Goal: Task Accomplishment & Management: Manage account settings

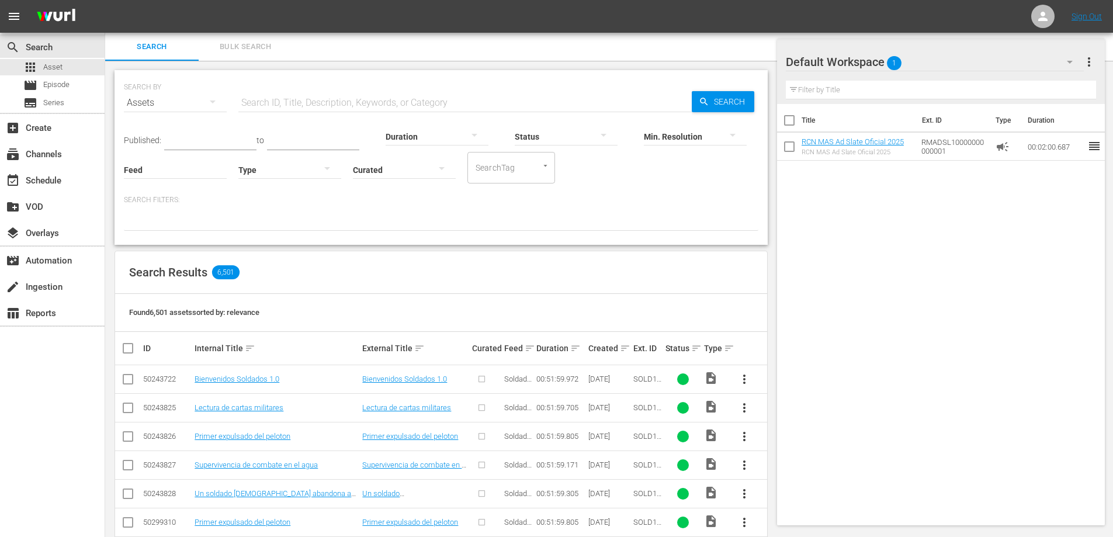
scroll to position [41, 0]
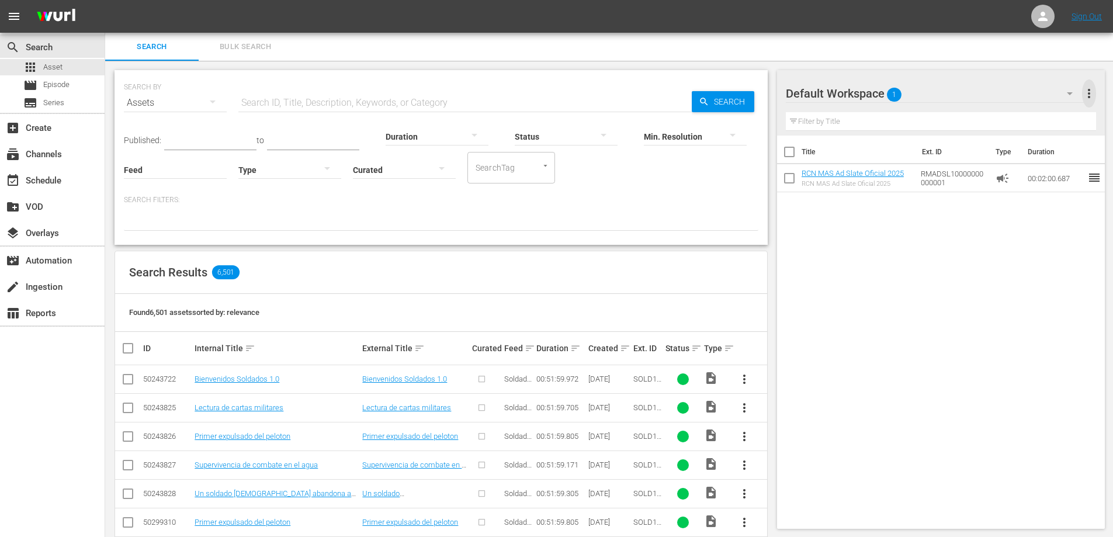
click at [1086, 97] on span "more_vert" at bounding box center [1089, 93] width 14 height 14
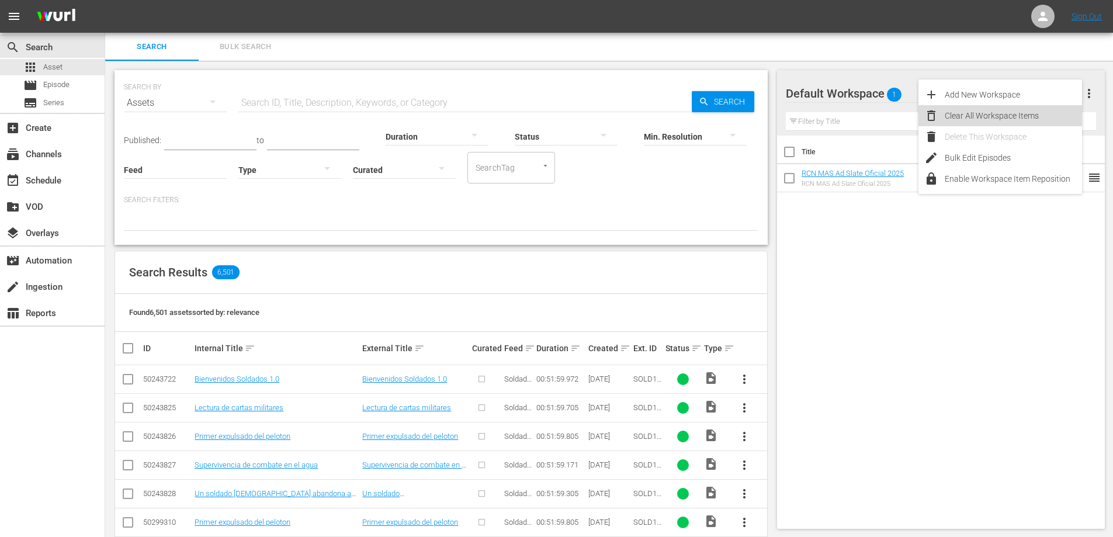
click at [981, 112] on div "Clear All Workspace Items" at bounding box center [1013, 115] width 137 height 21
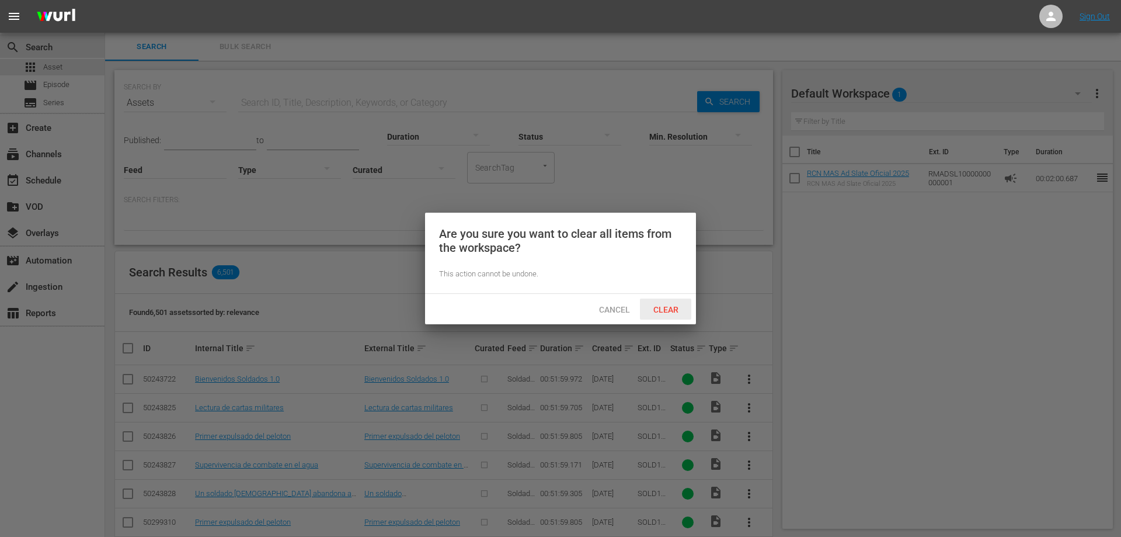
click at [672, 309] on span "Clear" at bounding box center [666, 309] width 44 height 9
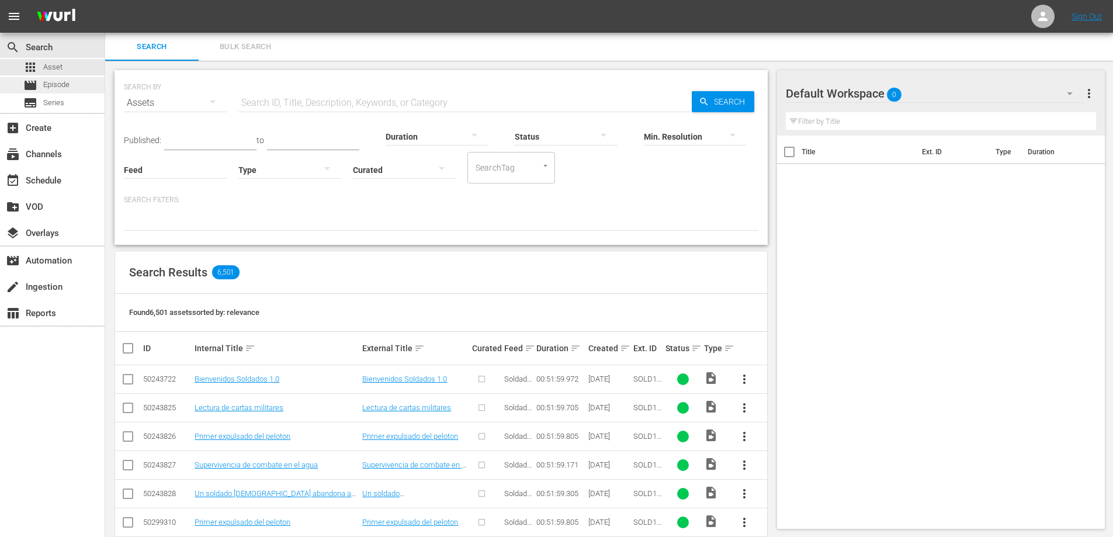
click at [84, 86] on div "movie Episode" at bounding box center [52, 85] width 105 height 16
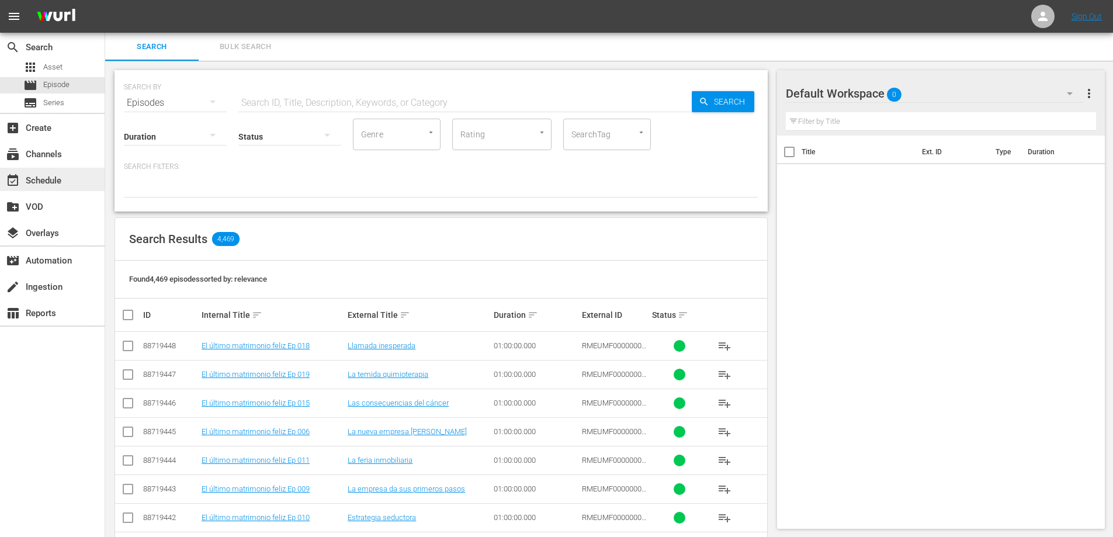
click at [62, 172] on div "event_available Schedule" at bounding box center [52, 179] width 105 height 23
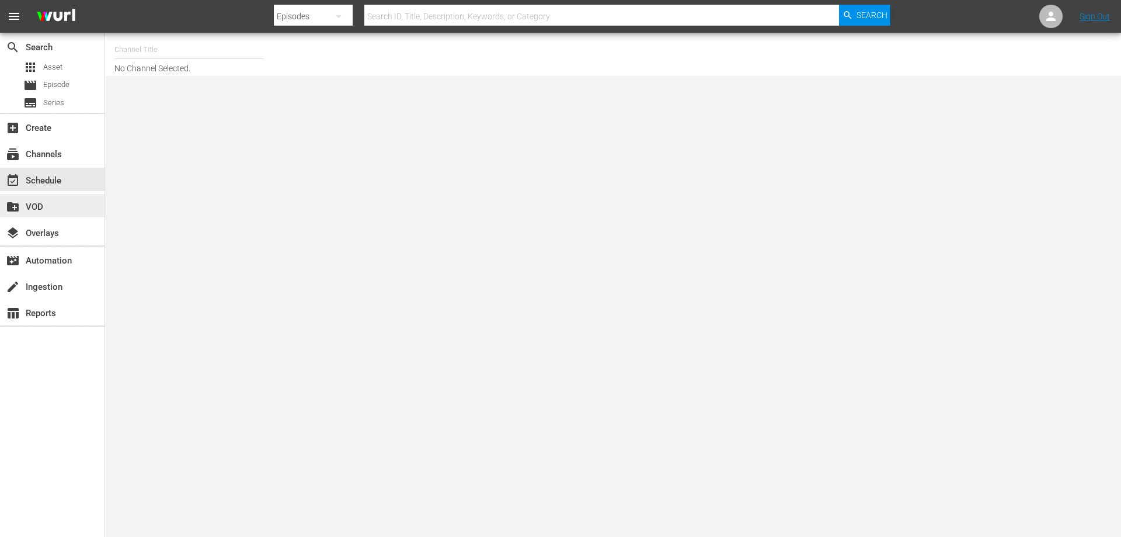
click at [49, 197] on div "create_new_folder VOD" at bounding box center [52, 205] width 105 height 23
click at [62, 158] on div "subscriptions Channels" at bounding box center [32, 152] width 65 height 11
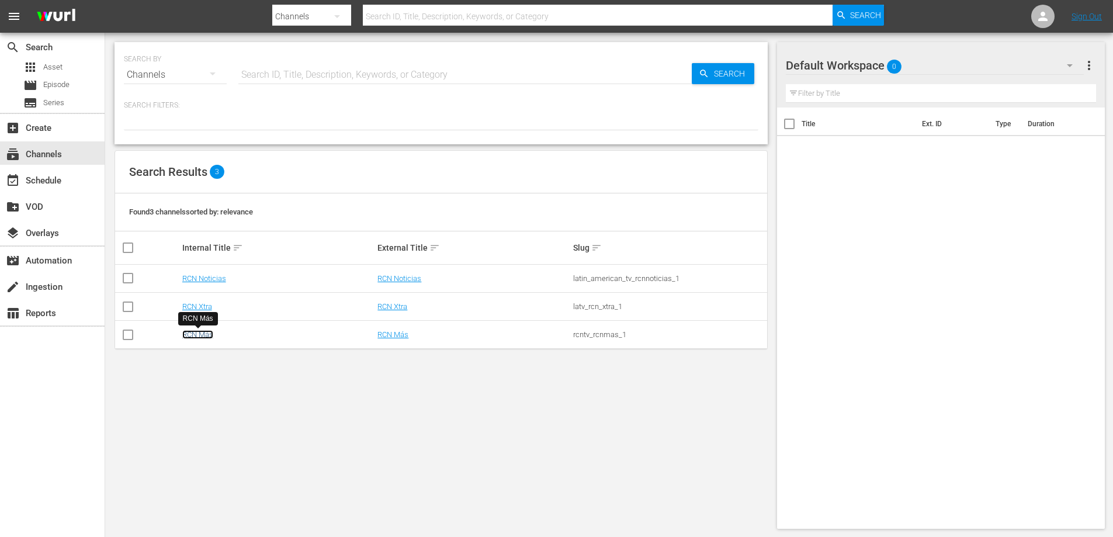
click at [192, 334] on link "RCN Más" at bounding box center [197, 334] width 31 height 9
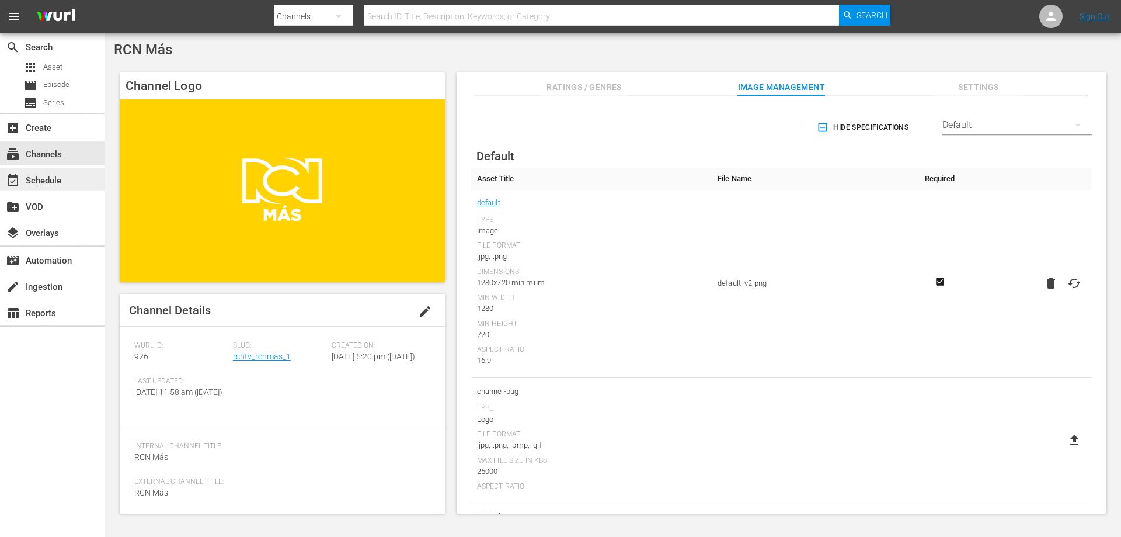
click at [55, 178] on div "event_available Schedule" at bounding box center [32, 178] width 65 height 11
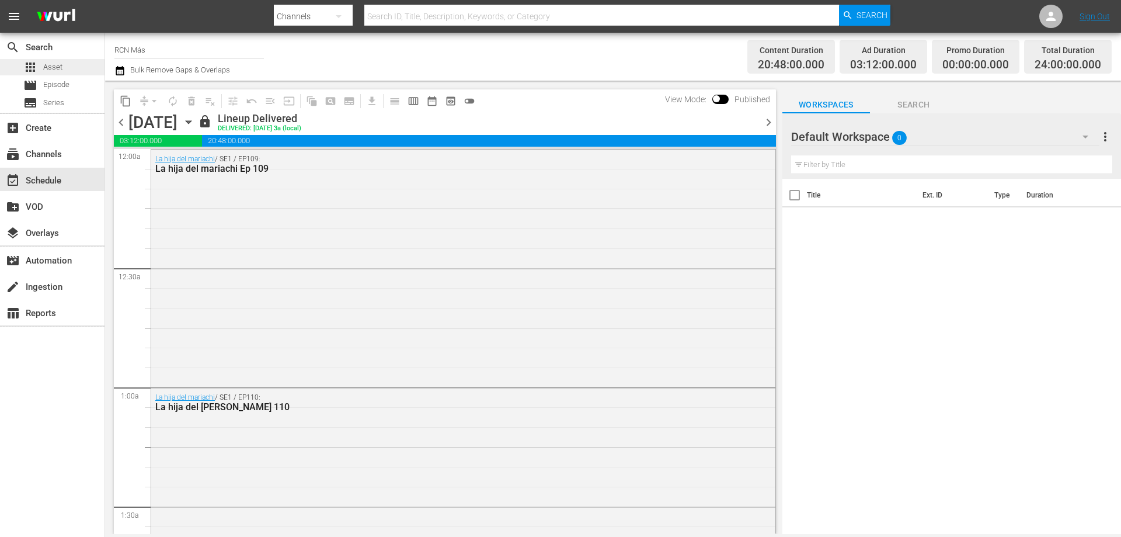
click at [60, 71] on span "Asset" at bounding box center [52, 67] width 19 height 12
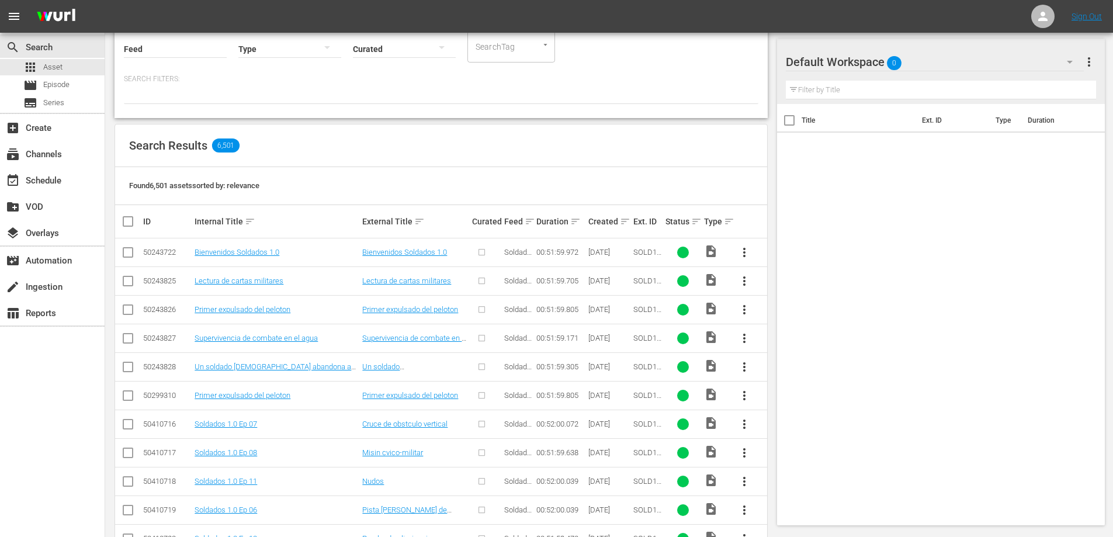
scroll to position [2, 0]
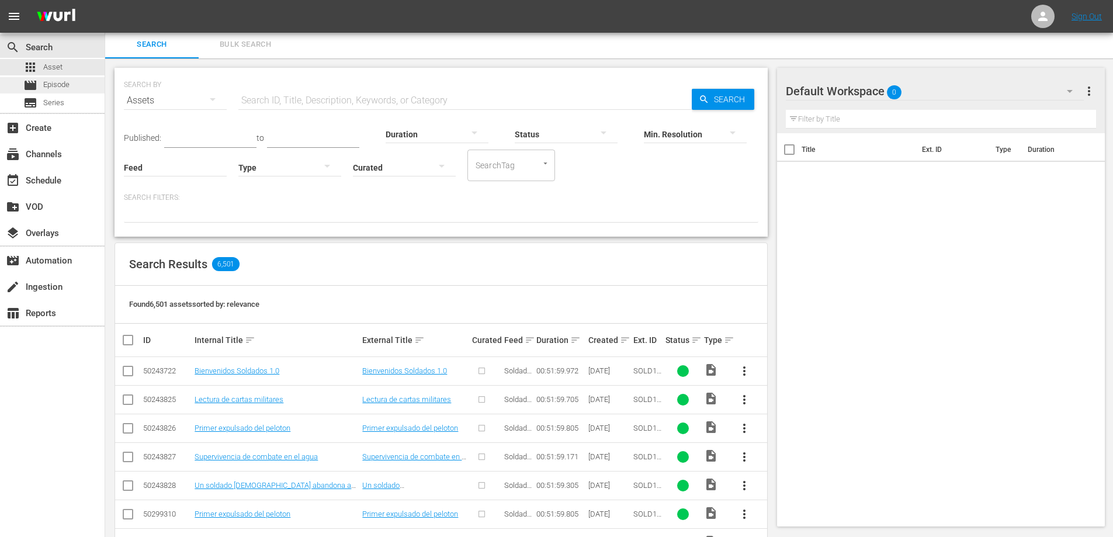
click at [48, 84] on span "Episode" at bounding box center [56, 85] width 26 height 12
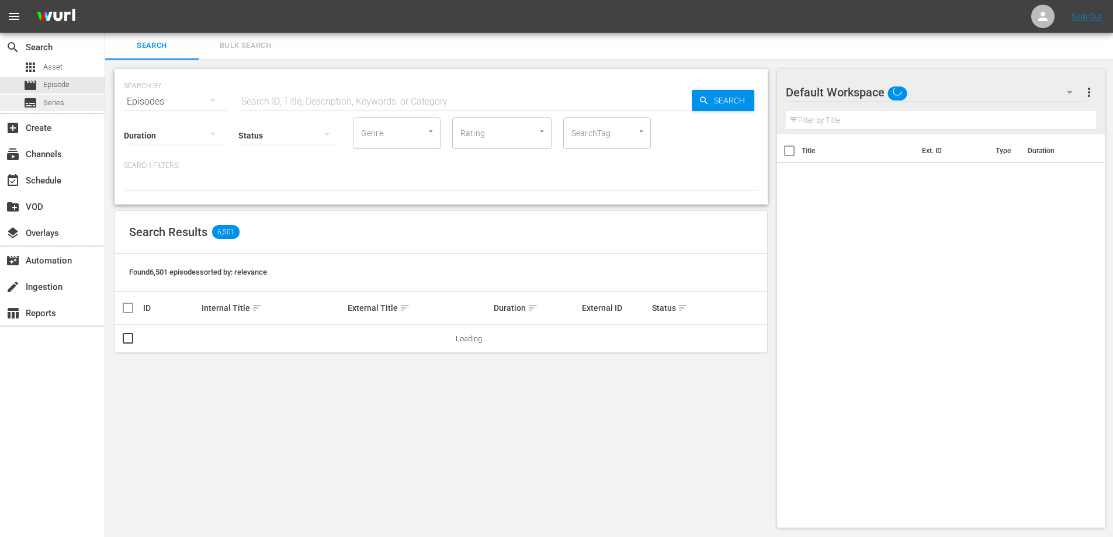
scroll to position [1, 0]
click at [48, 104] on span "Series" at bounding box center [53, 103] width 21 height 12
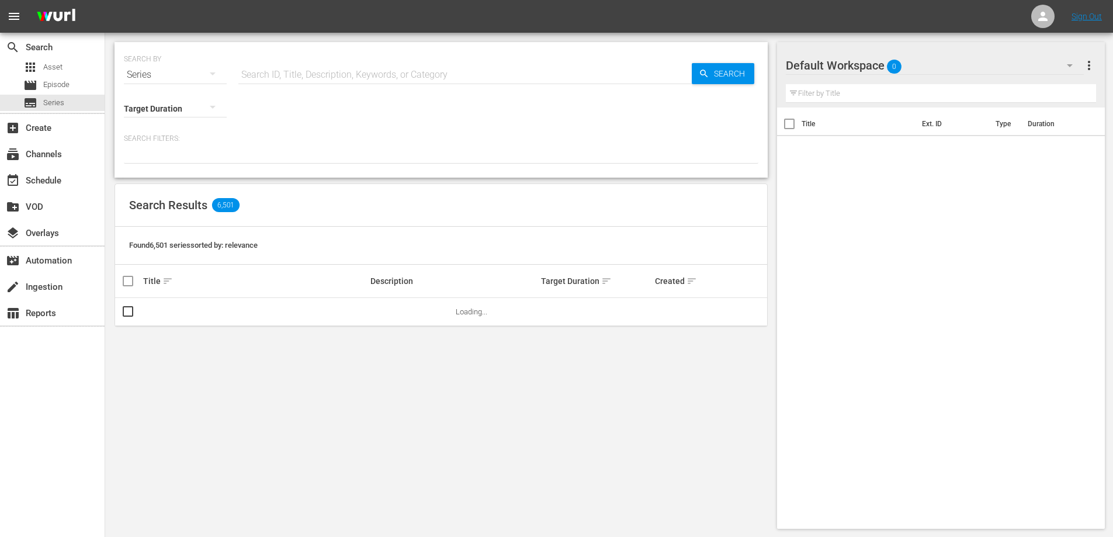
click at [271, 70] on input "text" at bounding box center [464, 75] width 453 height 28
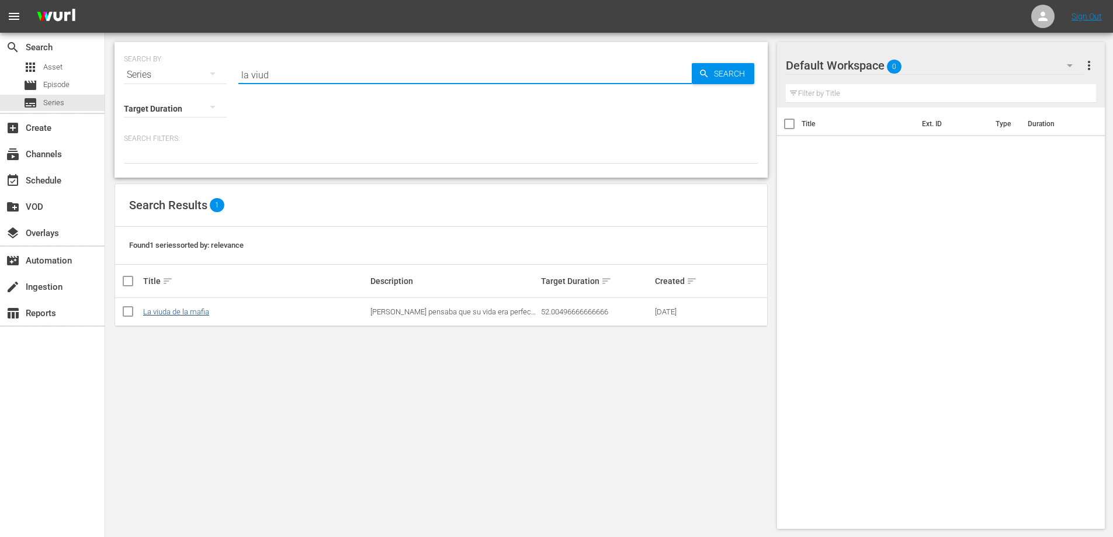
type input "la viud"
click at [185, 314] on link "La viuda de la mafia" at bounding box center [176, 311] width 66 height 9
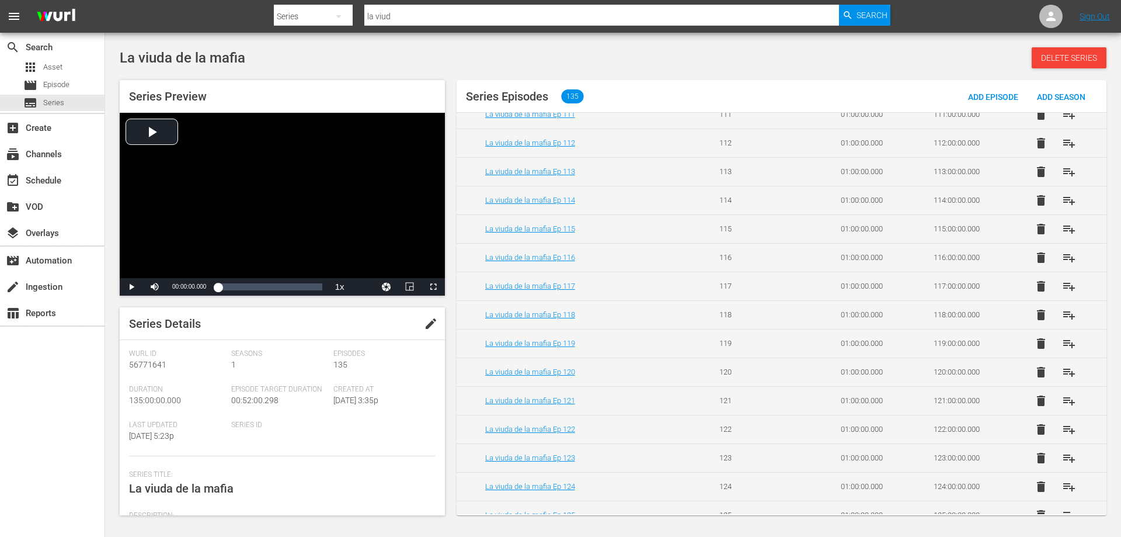
scroll to position [3247, 0]
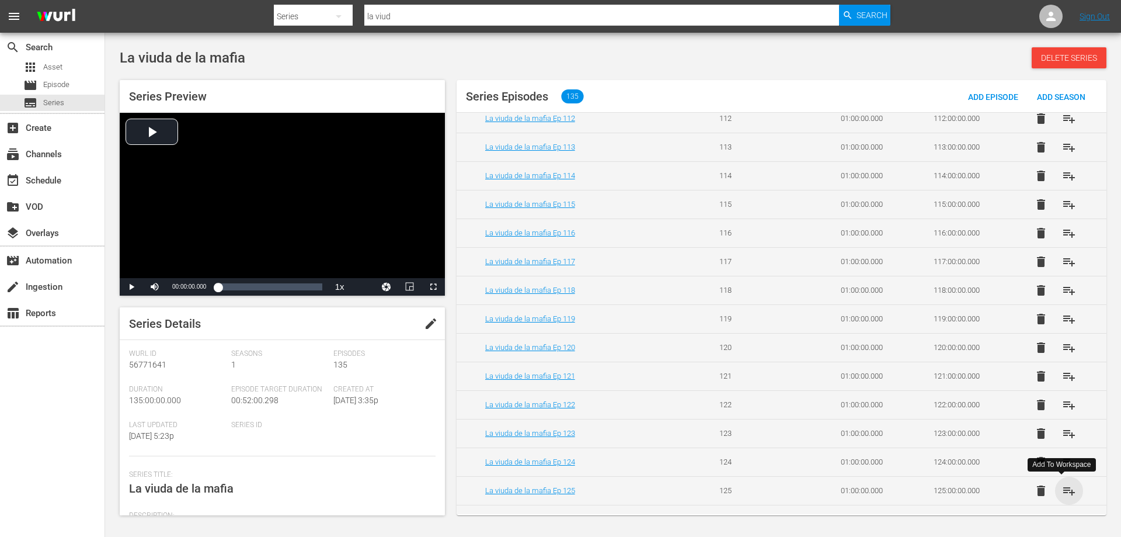
click at [1062, 492] on span "playlist_add" at bounding box center [1069, 491] width 14 height 14
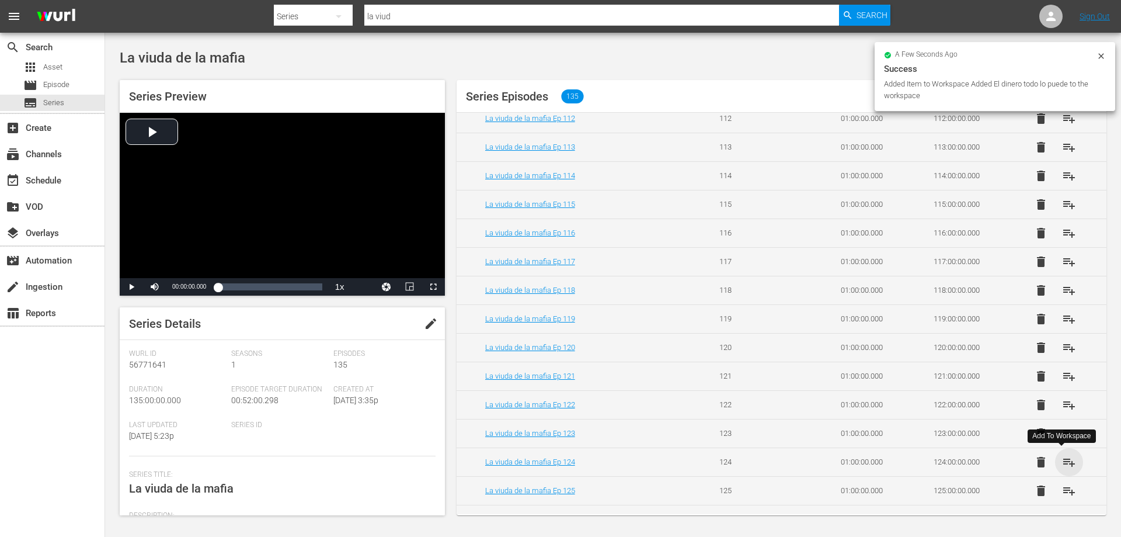
click at [1065, 463] on span "playlist_add" at bounding box center [1069, 462] width 14 height 14
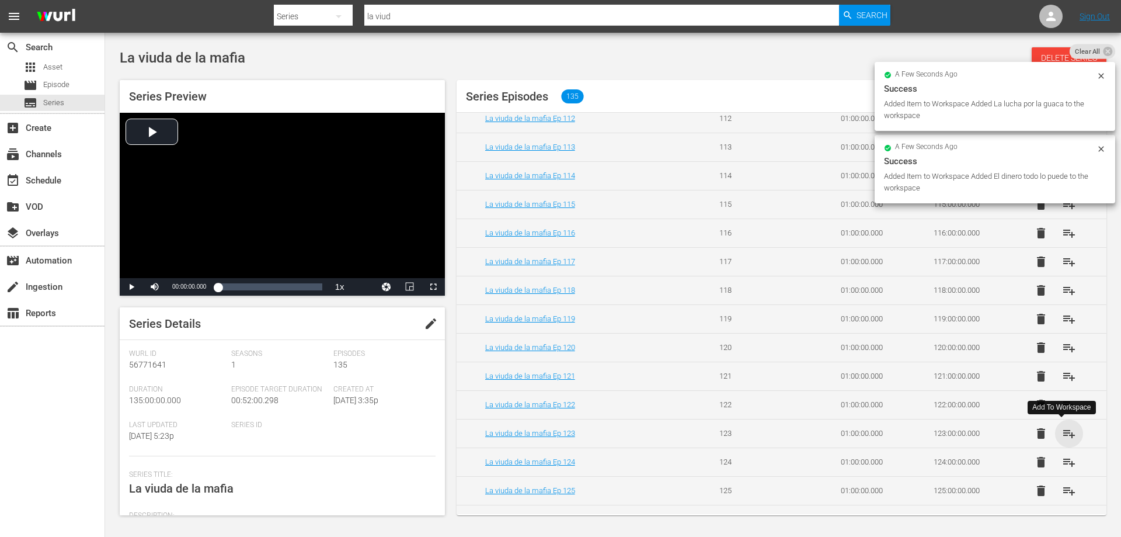
click at [1064, 432] on span "playlist_add" at bounding box center [1069, 433] width 14 height 14
click at [1062, 405] on span "playlist_add" at bounding box center [1069, 405] width 14 height 14
click at [1062, 376] on span "playlist_add" at bounding box center [1069, 376] width 14 height 14
click at [1062, 349] on span "playlist_add" at bounding box center [1069, 348] width 14 height 14
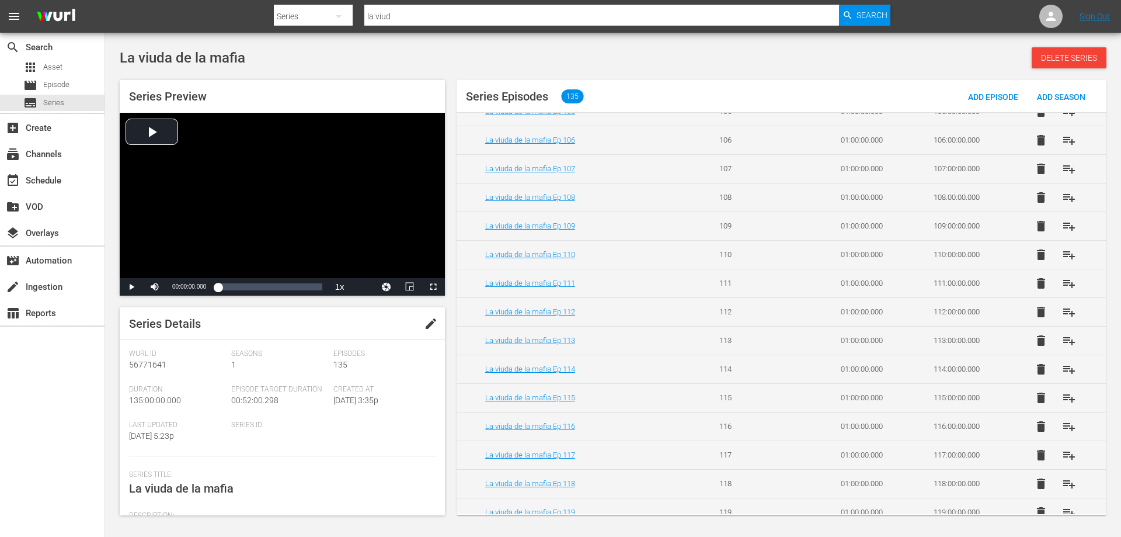
scroll to position [3066, 0]
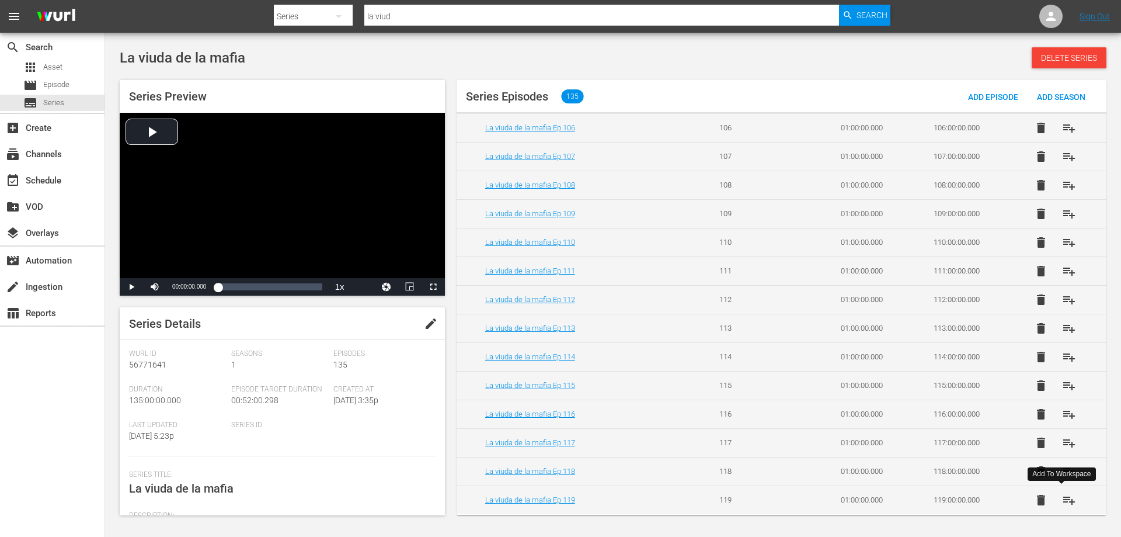
click at [1062, 497] on span "playlist_add" at bounding box center [1069, 500] width 14 height 14
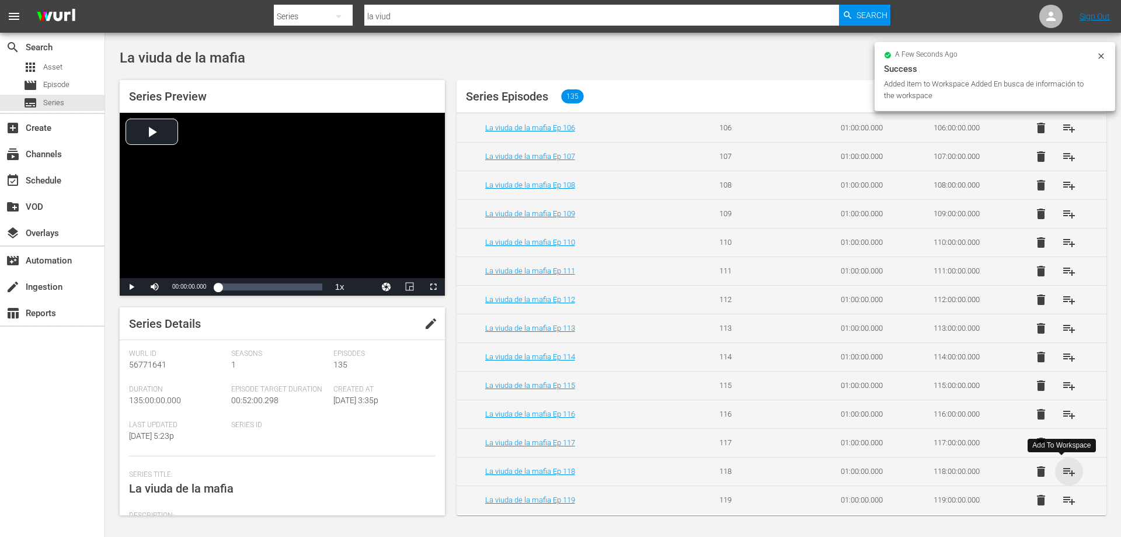
click at [1062, 474] on span "playlist_add" at bounding box center [1069, 471] width 14 height 14
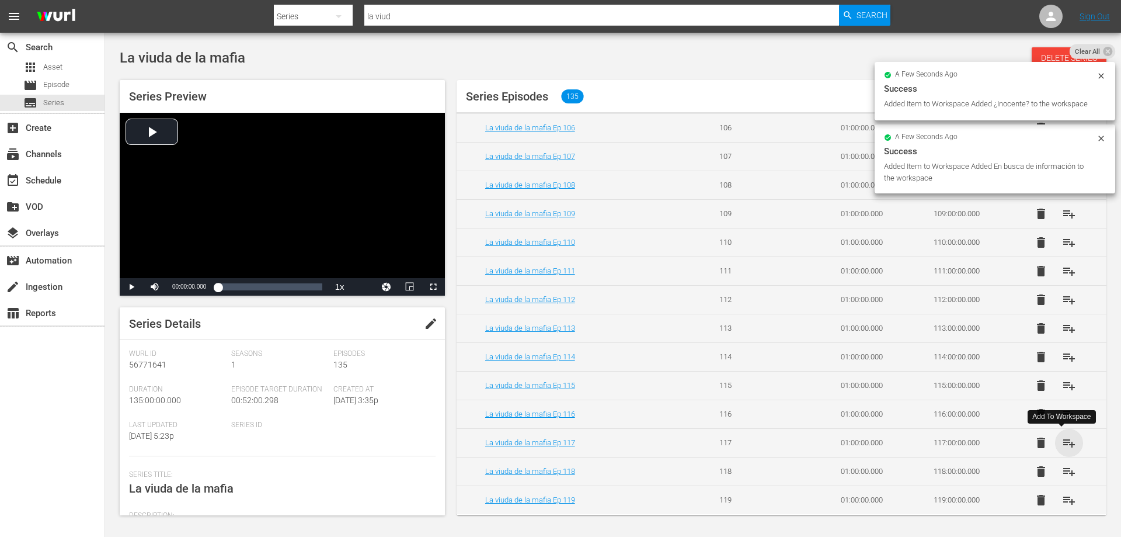
click at [1062, 448] on span "playlist_add" at bounding box center [1069, 443] width 14 height 14
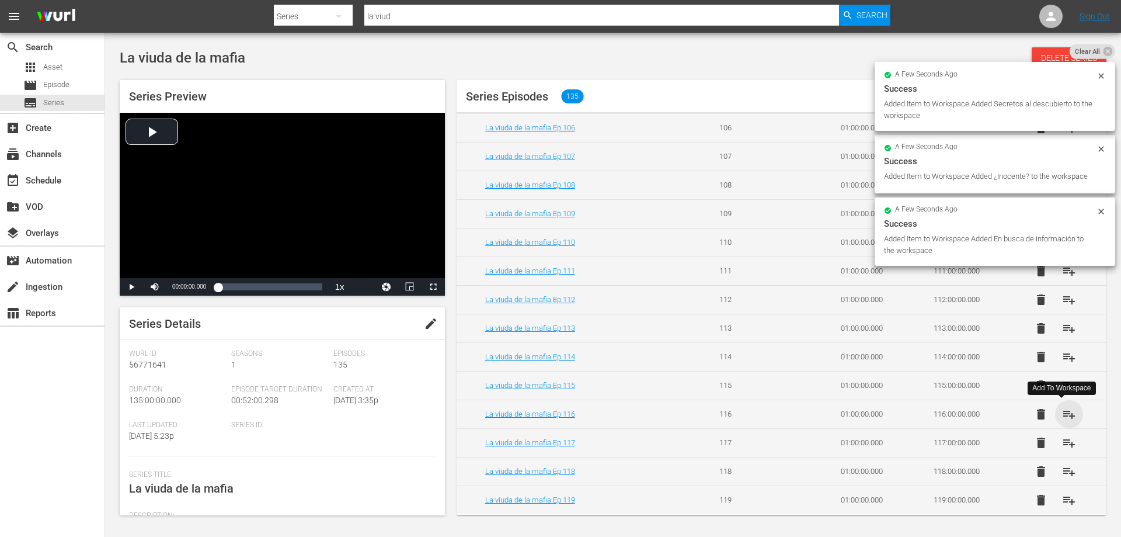
click at [1062, 416] on span "playlist_add" at bounding box center [1069, 414] width 14 height 14
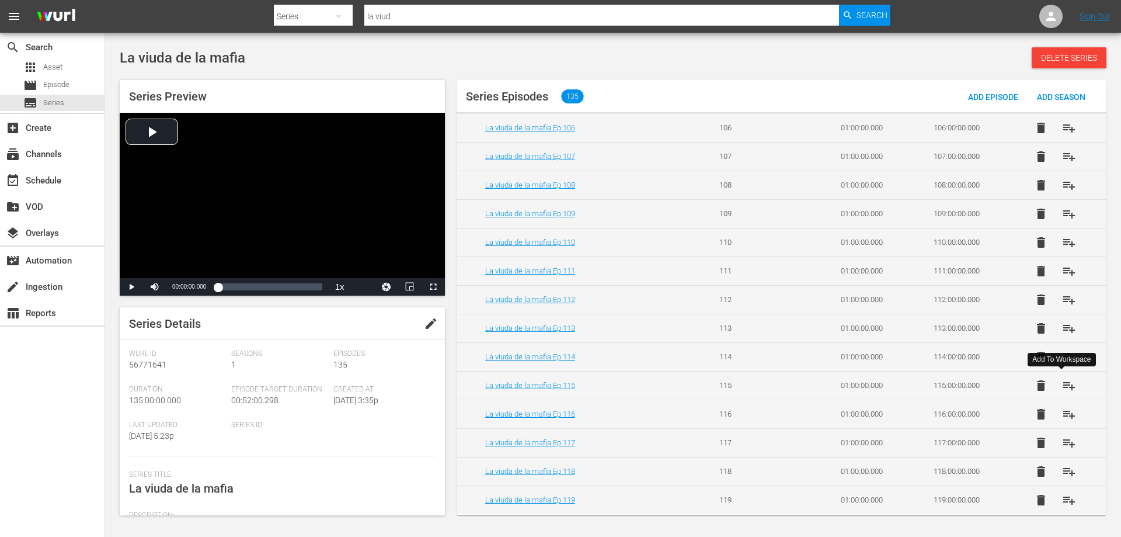
click at [1062, 386] on span "playlist_add" at bounding box center [1069, 386] width 14 height 14
click at [53, 103] on span "Series" at bounding box center [53, 103] width 21 height 12
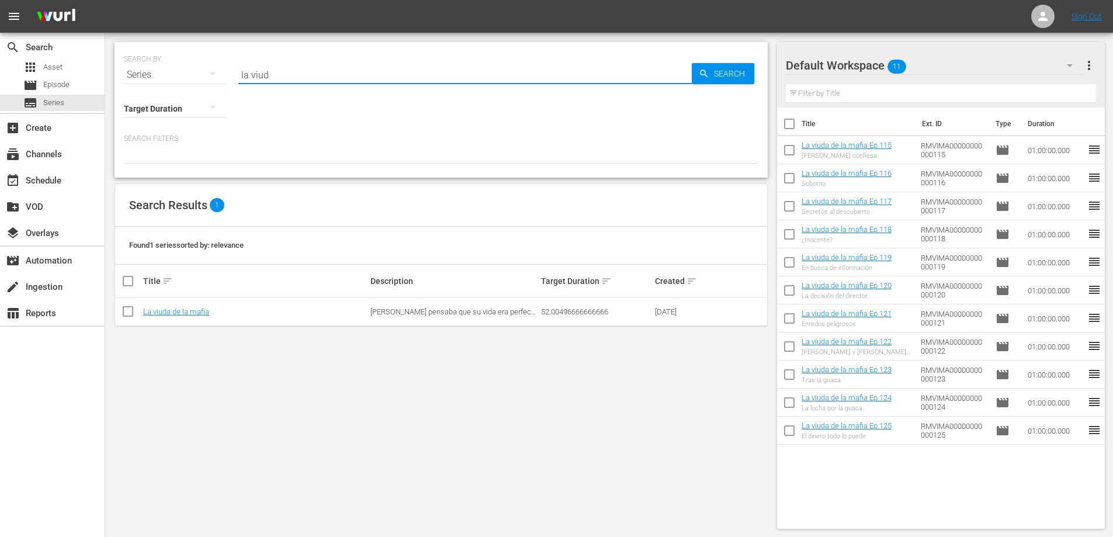
drag, startPoint x: 294, startPoint y: 71, endPoint x: 195, endPoint y: 72, distance: 98.7
click at [195, 72] on div "SEARCH BY Search By Series Search ID, Title, Description, Keywords, or Category…" at bounding box center [441, 68] width 634 height 42
type input "diomede"
drag, startPoint x: 284, startPoint y: 77, endPoint x: 120, endPoint y: 58, distance: 165.3
click at [120, 58] on div "SEARCH BY Search By Series Search ID, Title, Description, Keywords, or Category…" at bounding box center [440, 110] width 653 height 136
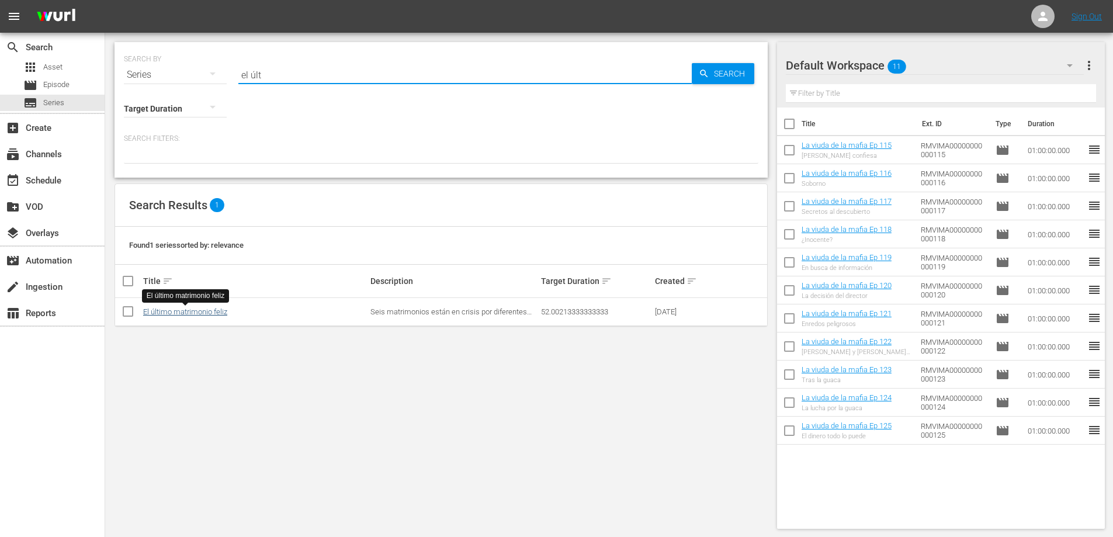
type input "el últ"
click at [189, 311] on link "El último matrimonio feliz" at bounding box center [185, 311] width 84 height 9
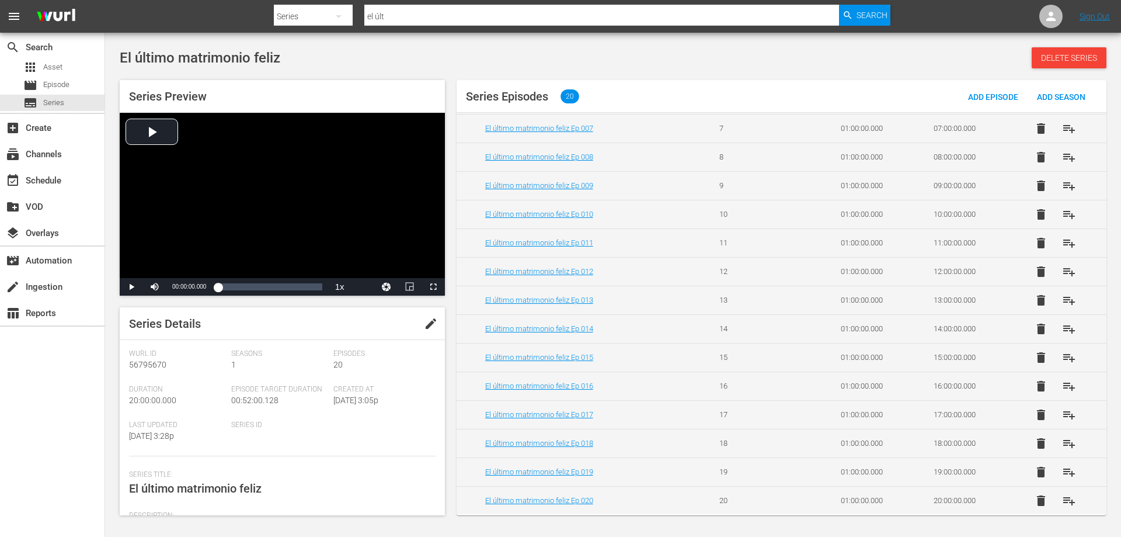
scroll to position [233, 0]
click at [1062, 498] on span "playlist_add" at bounding box center [1069, 499] width 14 height 14
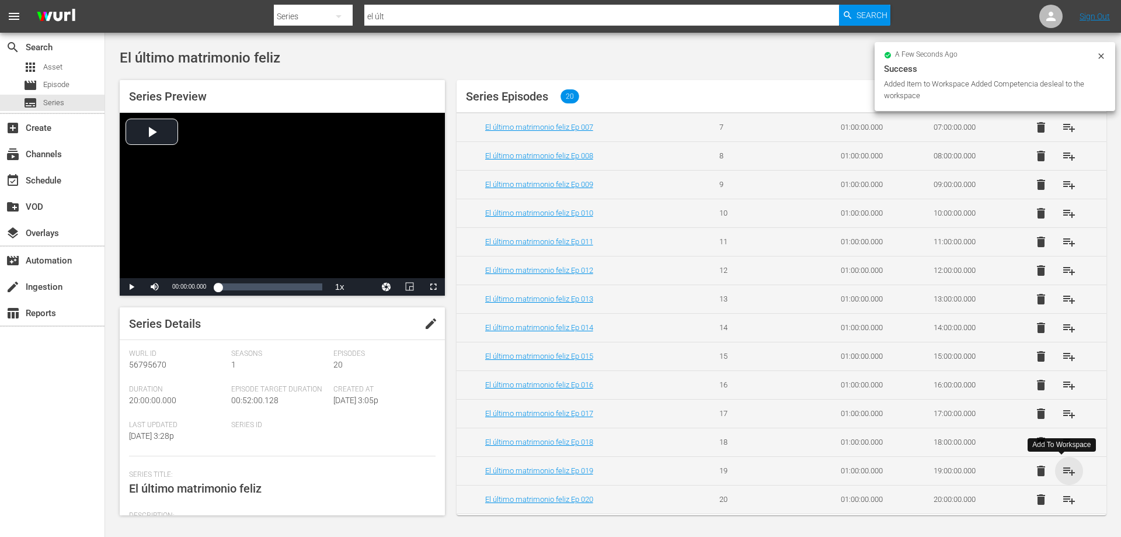
click at [1062, 474] on span "playlist_add" at bounding box center [1069, 471] width 14 height 14
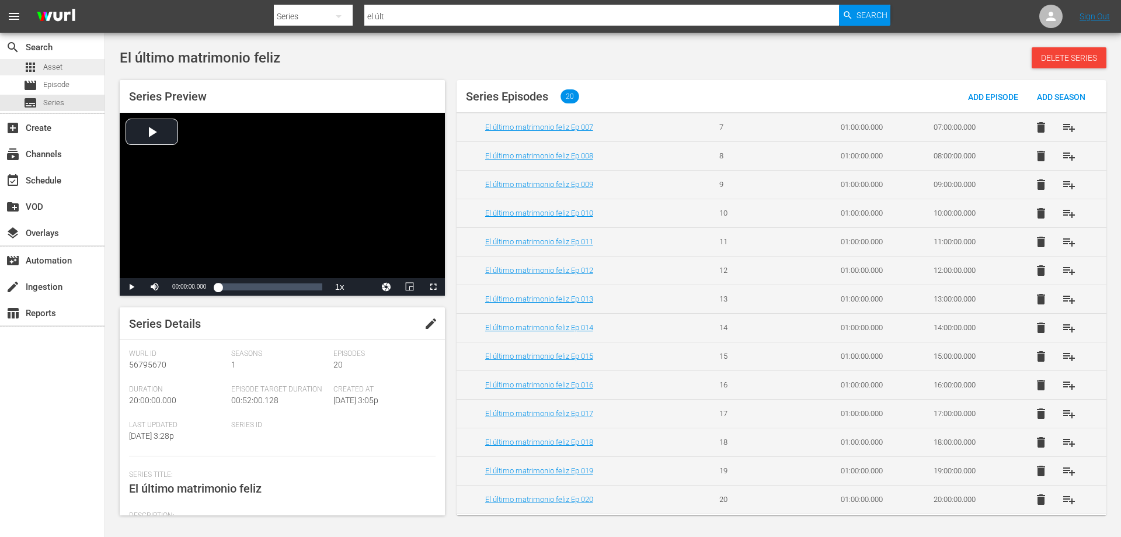
click at [48, 70] on span "Asset" at bounding box center [52, 67] width 19 height 12
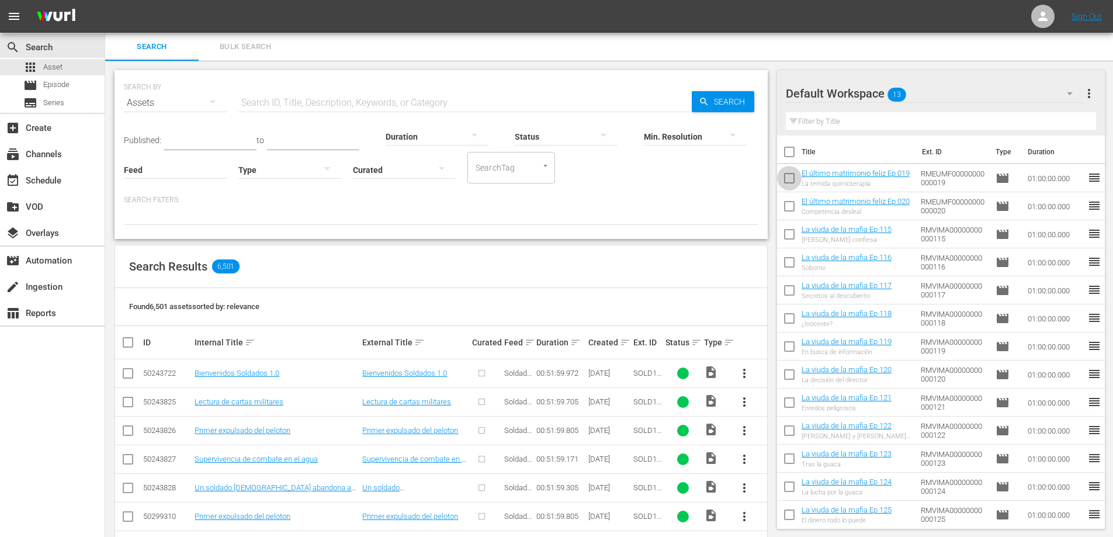
click at [791, 181] on input "checkbox" at bounding box center [789, 180] width 25 height 25
checkbox input "true"
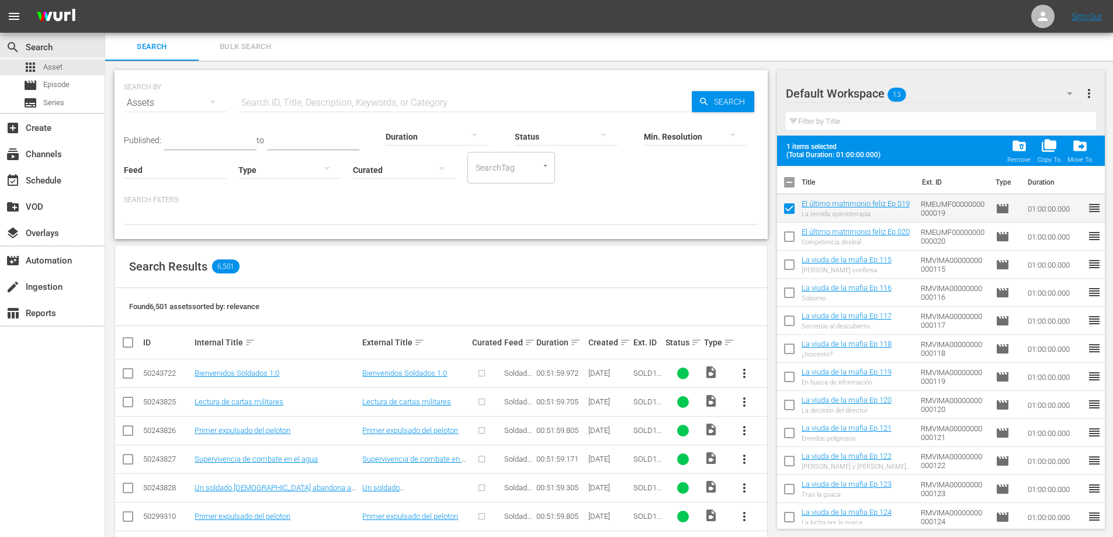
click at [788, 234] on input "checkbox" at bounding box center [789, 239] width 25 height 25
checkbox input "true"
click at [1023, 149] on span "folder_delete" at bounding box center [1019, 146] width 16 height 16
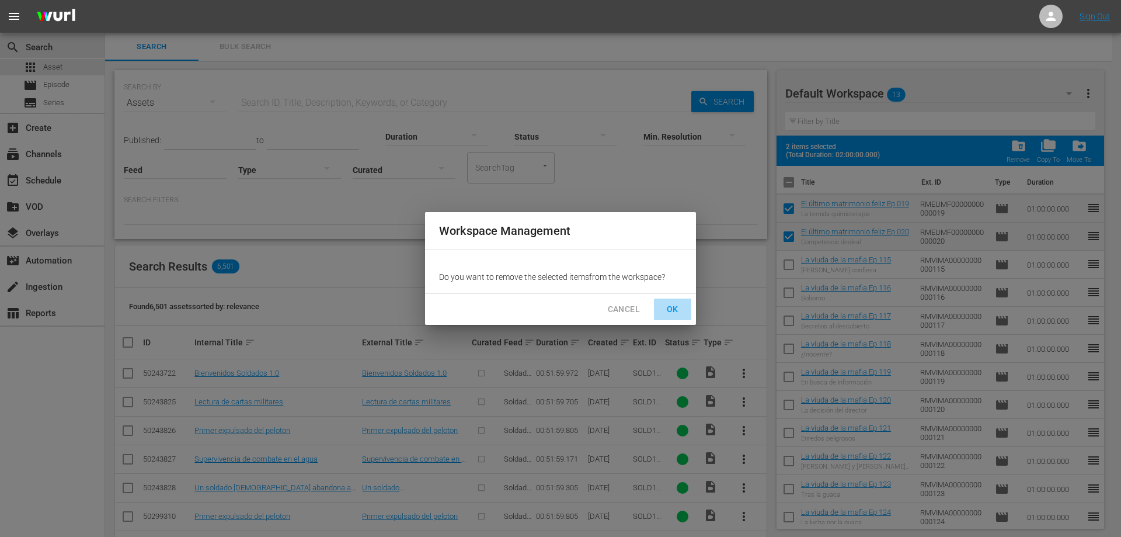
click at [674, 308] on span "OK" at bounding box center [673, 309] width 19 height 15
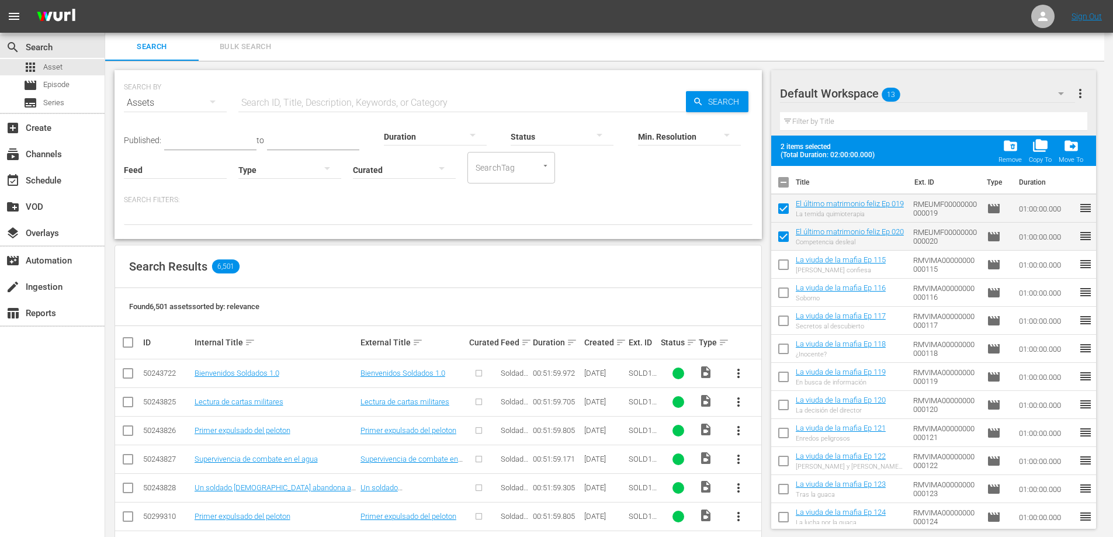
checkbox input "false"
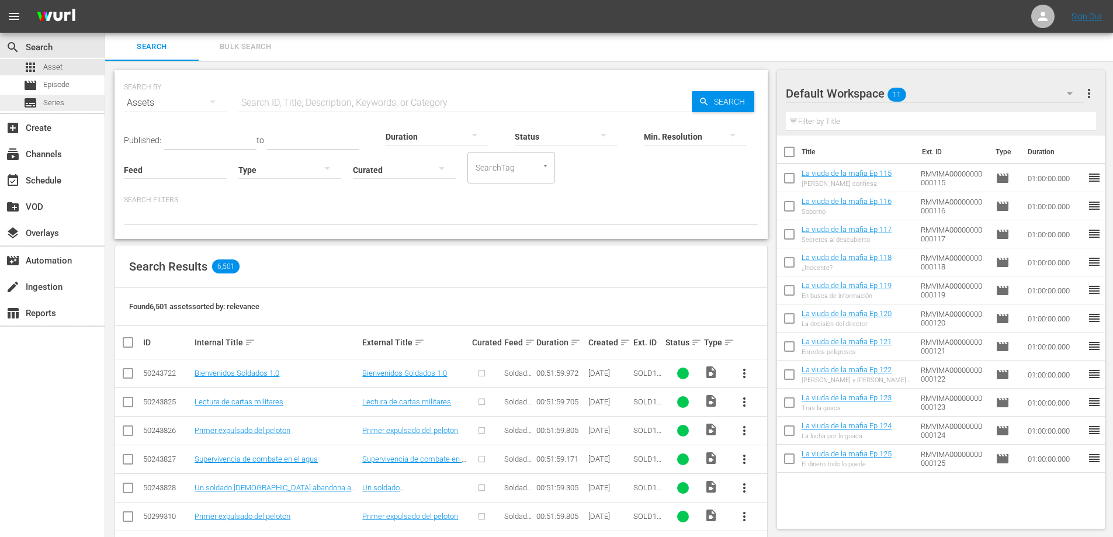
click at [39, 103] on div "subtitles Series" at bounding box center [43, 103] width 41 height 16
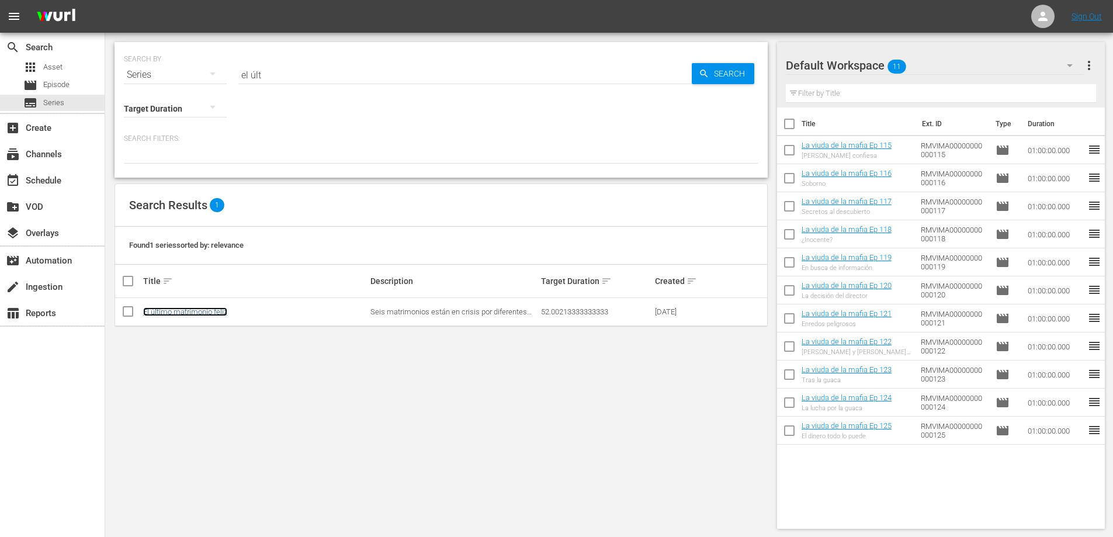
click at [169, 312] on link "El último matrimonio feliz" at bounding box center [185, 311] width 84 height 9
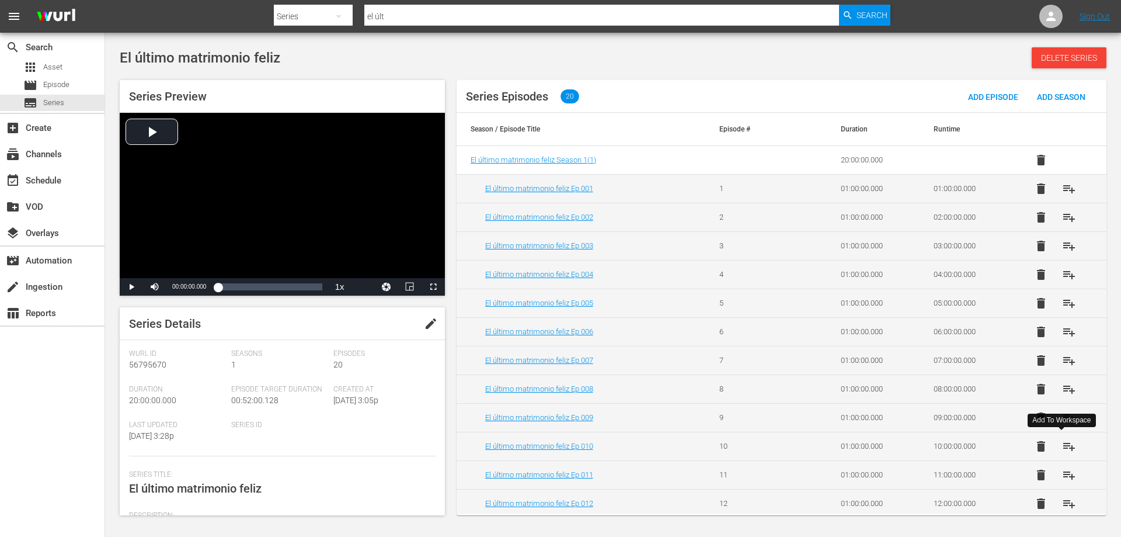
click at [1066, 445] on span "playlist_add" at bounding box center [1069, 446] width 14 height 14
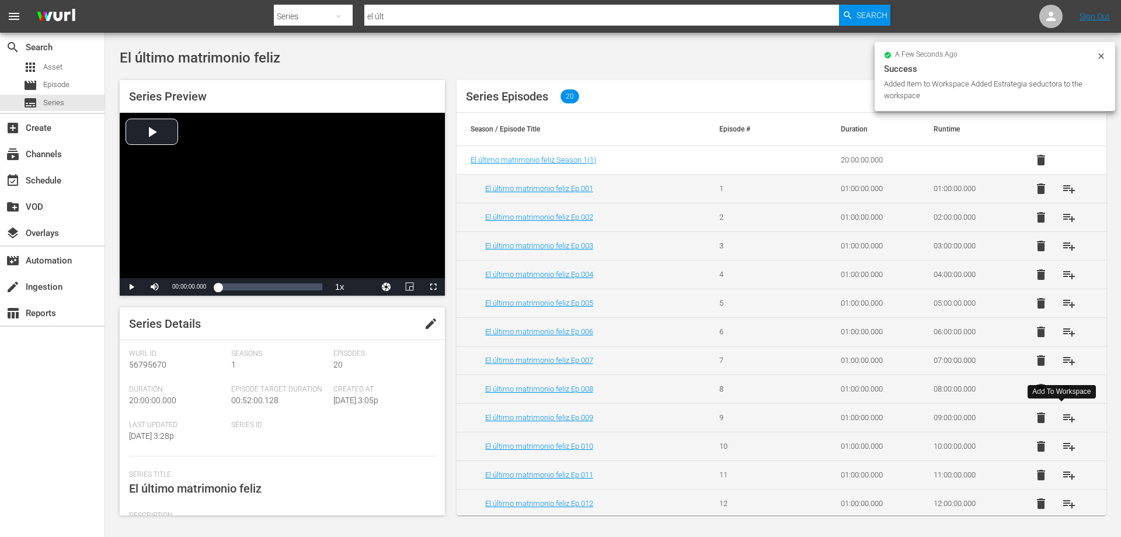
click at [1065, 417] on span "playlist_add" at bounding box center [1069, 418] width 14 height 14
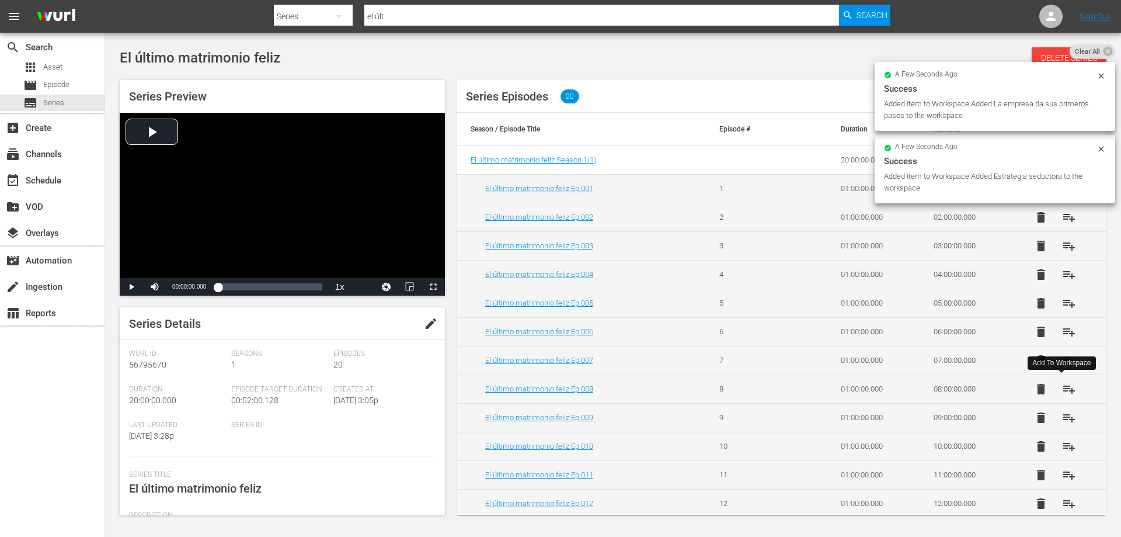
click at [1064, 387] on span "playlist_add" at bounding box center [1069, 389] width 14 height 14
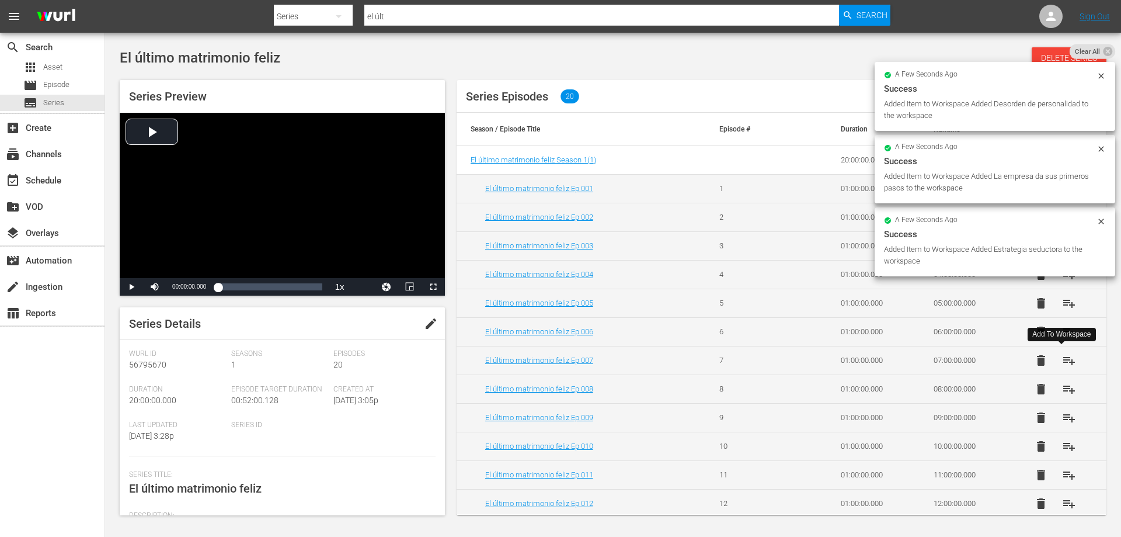
click at [1062, 359] on span "playlist_add" at bounding box center [1069, 360] width 14 height 14
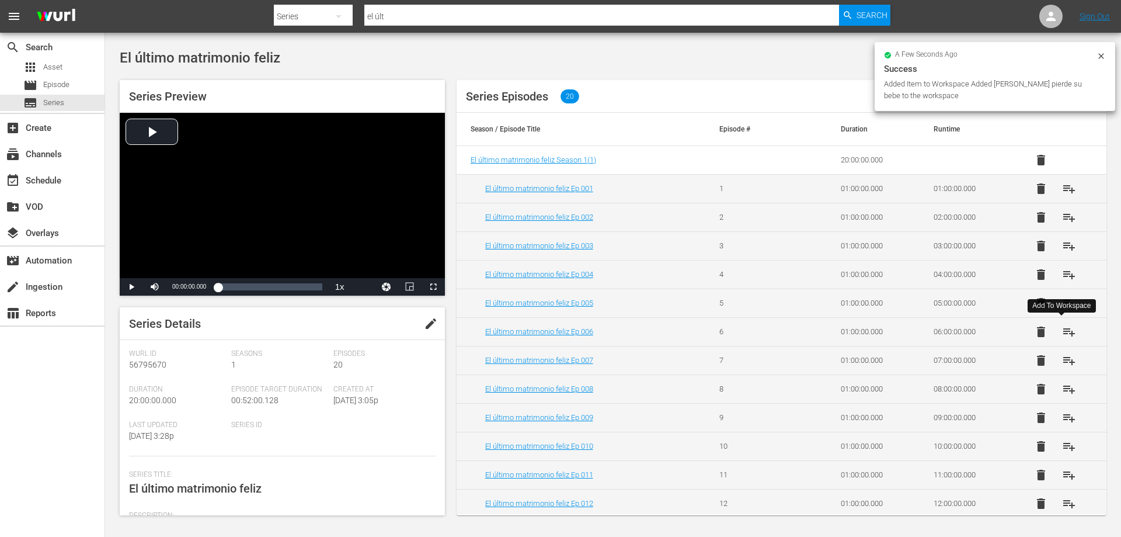
click at [1062, 331] on span "playlist_add" at bounding box center [1069, 332] width 14 height 14
click at [1063, 304] on span "playlist_add" at bounding box center [1069, 303] width 14 height 14
click at [1062, 275] on span "playlist_add" at bounding box center [1069, 275] width 14 height 14
click at [1062, 244] on span "playlist_add" at bounding box center [1069, 246] width 14 height 14
click at [1062, 213] on span "playlist_add" at bounding box center [1069, 217] width 14 height 14
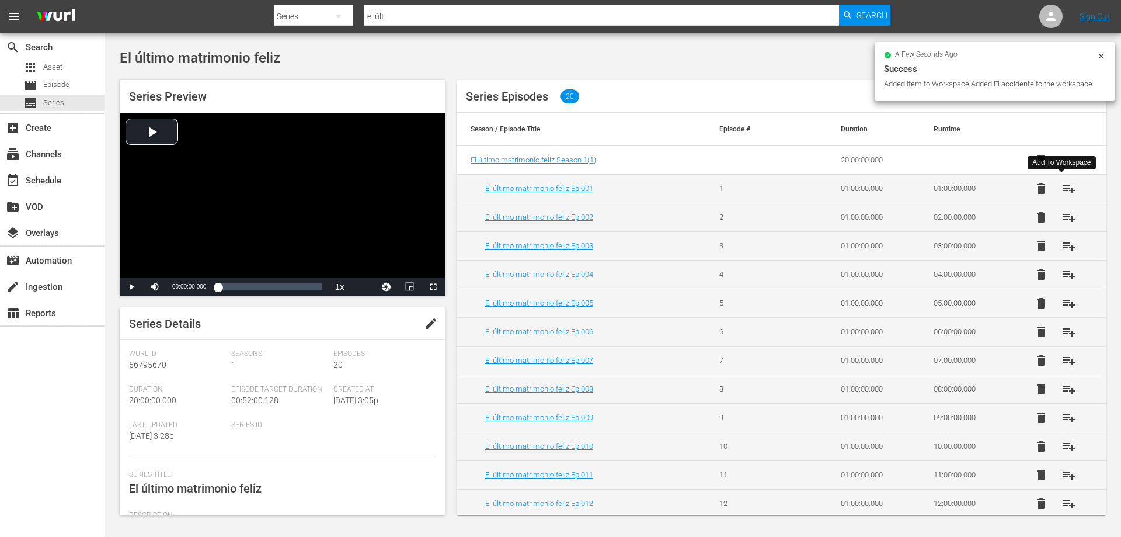
click at [1062, 190] on span "playlist_add" at bounding box center [1069, 189] width 14 height 14
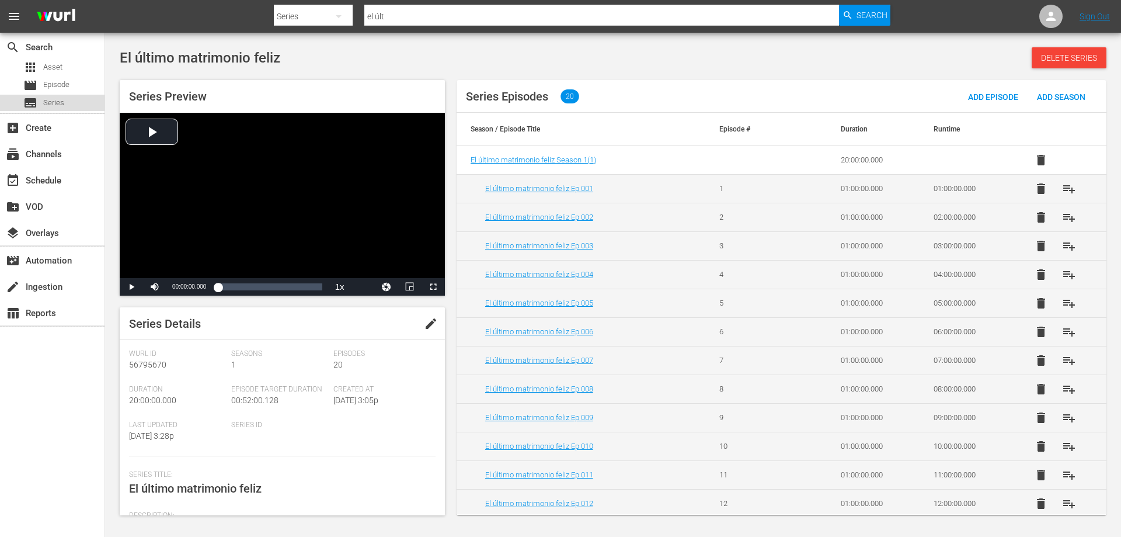
click at [60, 100] on span "Series" at bounding box center [53, 103] width 21 height 12
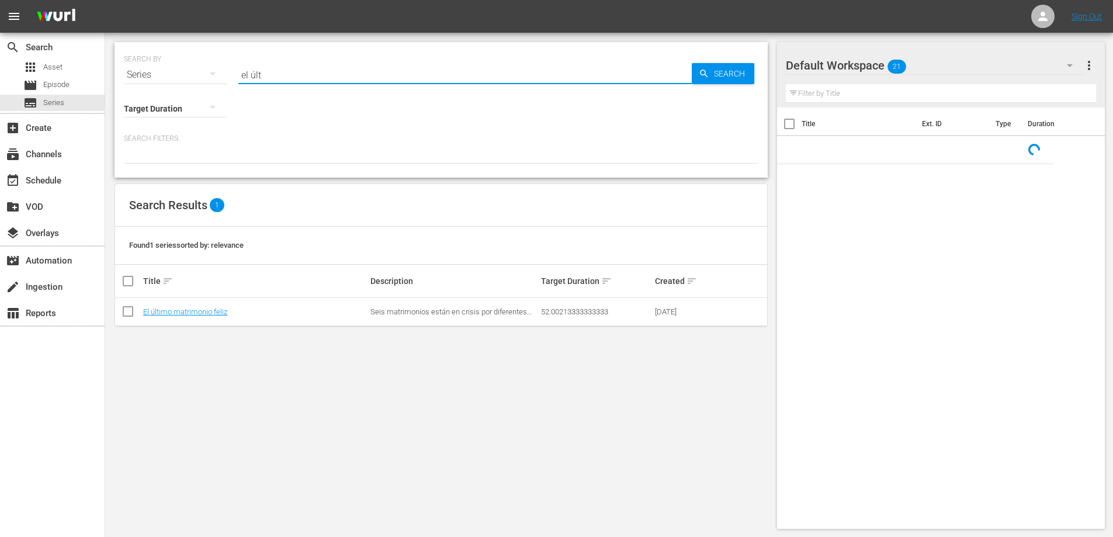
drag, startPoint x: 271, startPoint y: 75, endPoint x: 147, endPoint y: 66, distance: 124.8
click at [147, 66] on div "SEARCH BY Search By Series Search ID, Title, Description, Keywords, or Category…" at bounding box center [441, 68] width 634 height 42
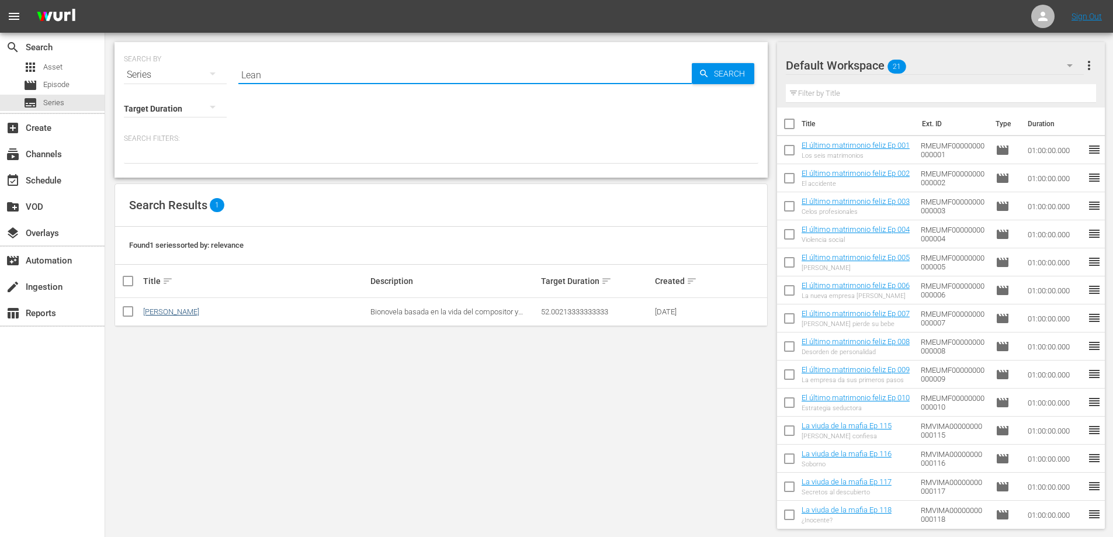
type input "Lean"
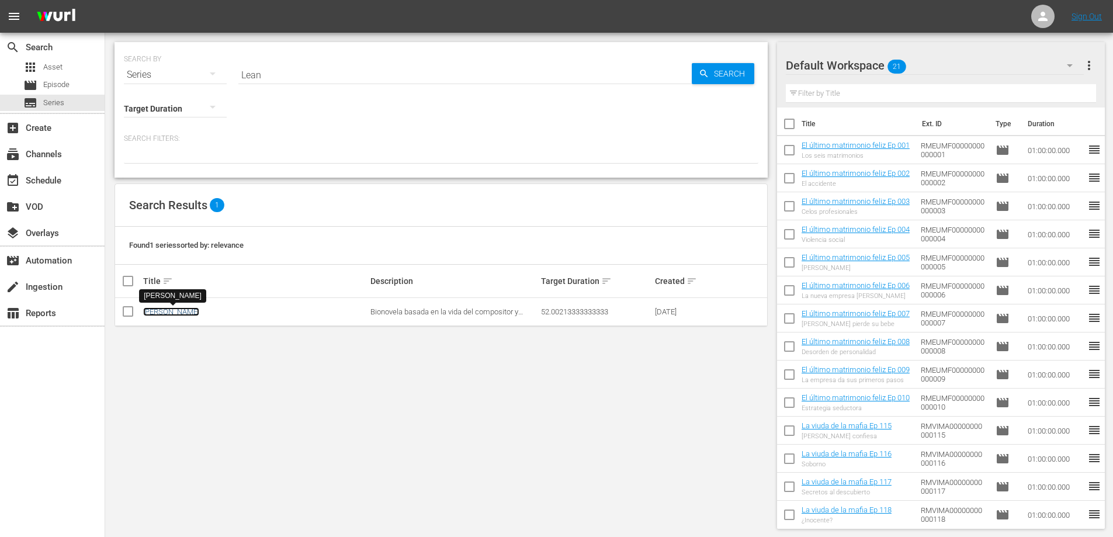
click at [168, 310] on link "[PERSON_NAME]" at bounding box center [171, 311] width 56 height 9
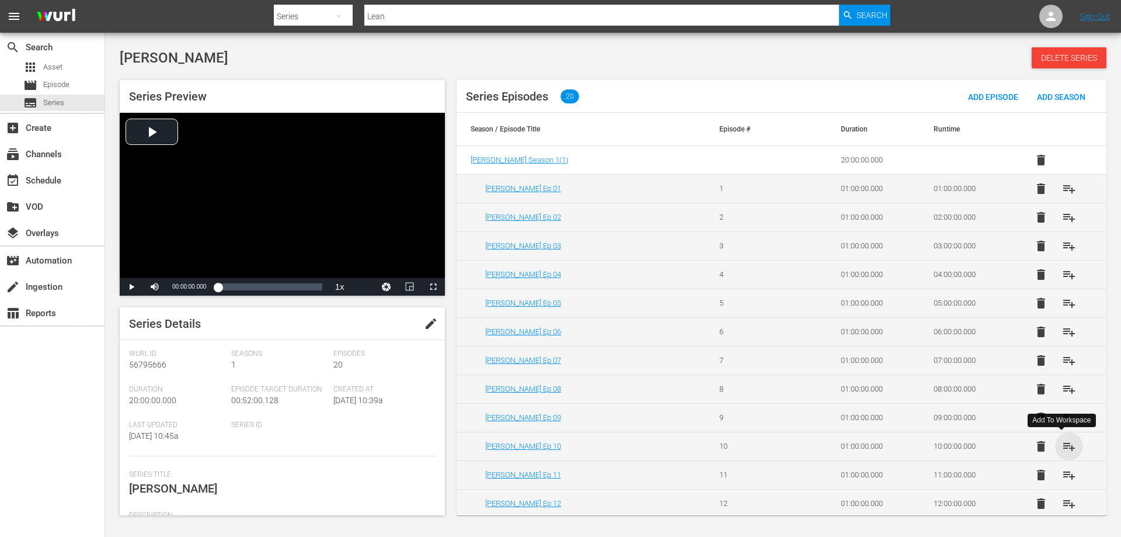
click at [1062, 442] on span "playlist_add" at bounding box center [1069, 446] width 14 height 14
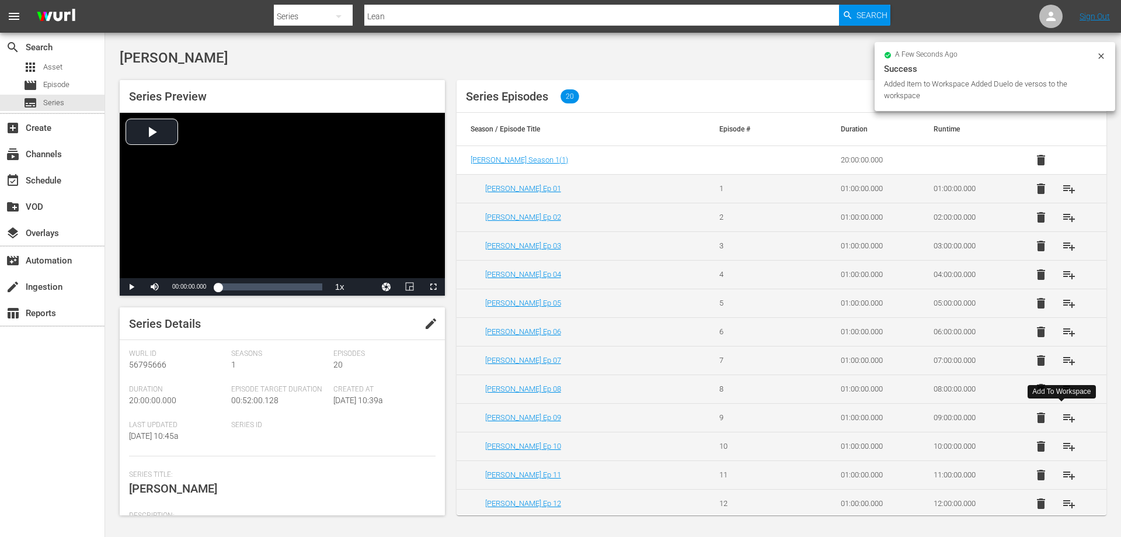
click at [1062, 412] on span "playlist_add" at bounding box center [1069, 418] width 14 height 14
click at [1062, 386] on span "playlist_add" at bounding box center [1069, 389] width 14 height 14
click at [1062, 362] on span "playlist_add" at bounding box center [1069, 360] width 14 height 14
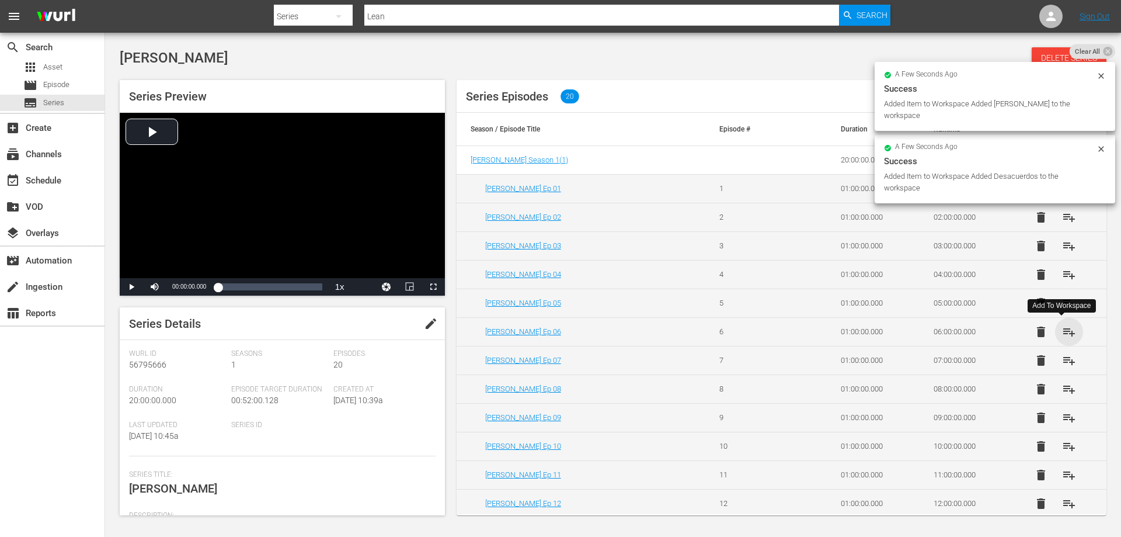
click at [1062, 334] on span "playlist_add" at bounding box center [1069, 332] width 14 height 14
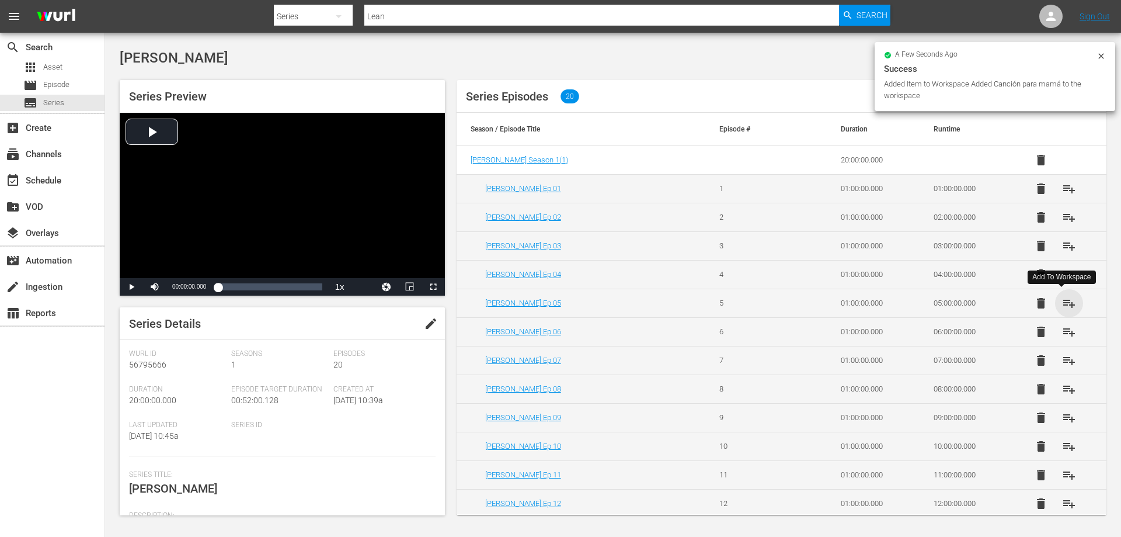
click at [1062, 305] on span "playlist_add" at bounding box center [1069, 303] width 14 height 14
click at [1062, 270] on span "playlist_add" at bounding box center [1069, 275] width 14 height 14
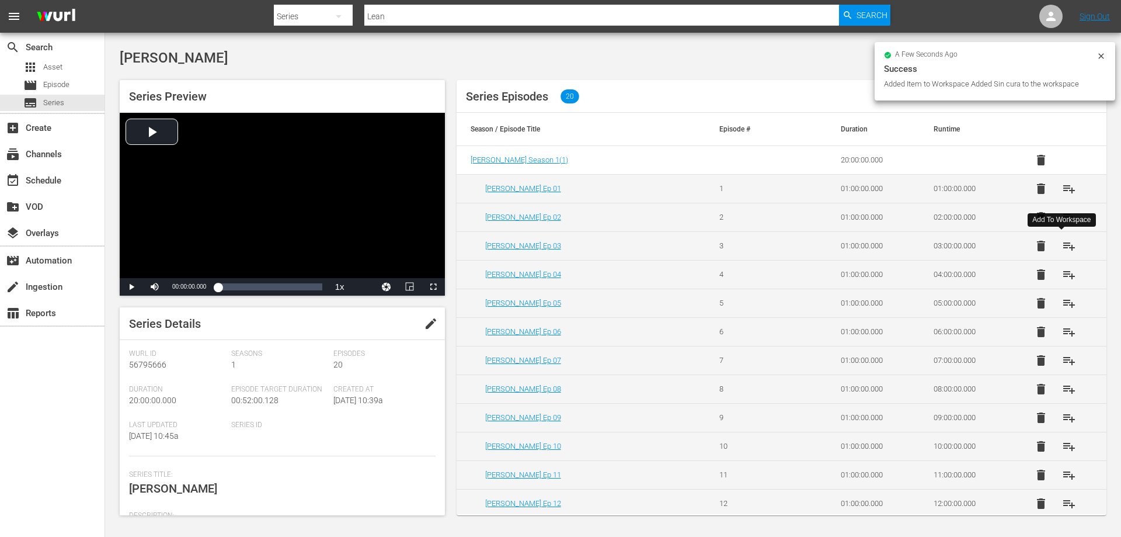
click at [1064, 242] on span "playlist_add" at bounding box center [1069, 246] width 14 height 14
click at [1062, 215] on span "playlist_add" at bounding box center [1069, 217] width 14 height 14
click at [1062, 184] on span "playlist_add" at bounding box center [1069, 189] width 14 height 14
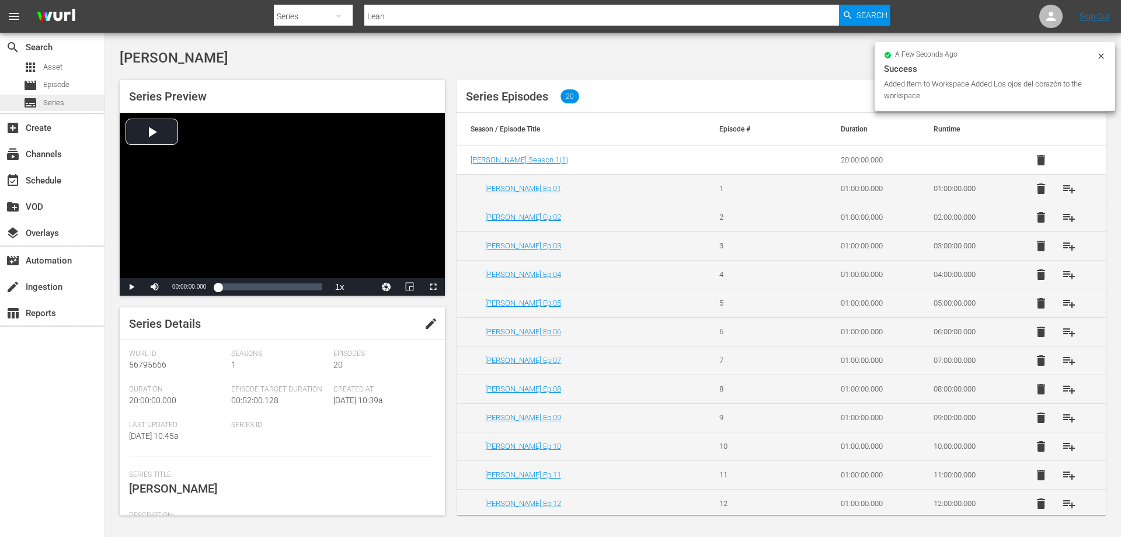
click at [60, 104] on span "Series" at bounding box center [53, 103] width 21 height 12
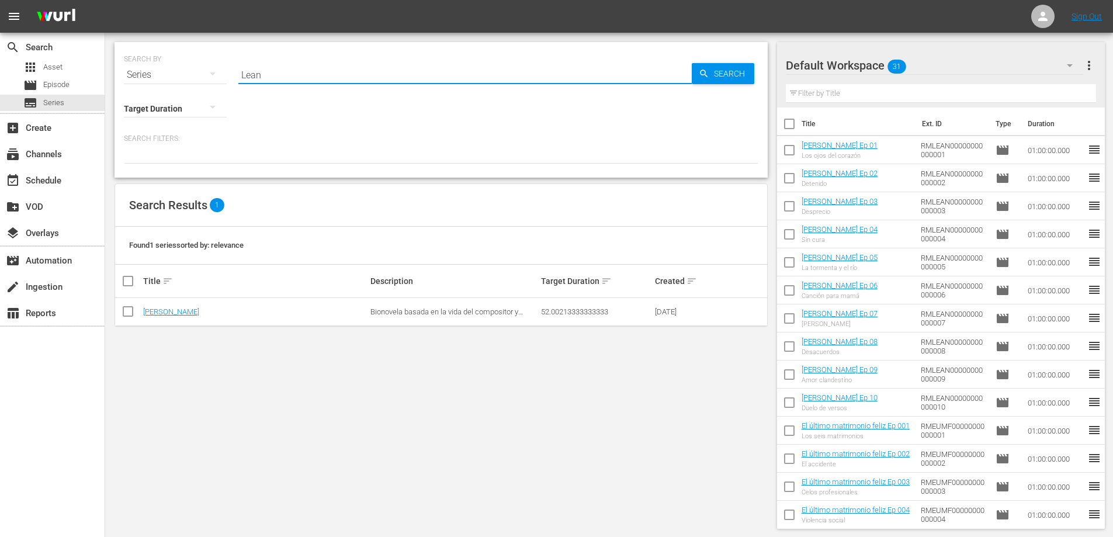
drag, startPoint x: 280, startPoint y: 73, endPoint x: 196, endPoint y: 72, distance: 84.7
click at [196, 72] on div "SEARCH BY Search By Series Search ID, Title, Description, Keywords, or Category…" at bounding box center [441, 68] width 634 height 42
type input "[PERSON_NAME]"
click at [155, 310] on link "[PERSON_NAME]" at bounding box center [171, 311] width 56 height 9
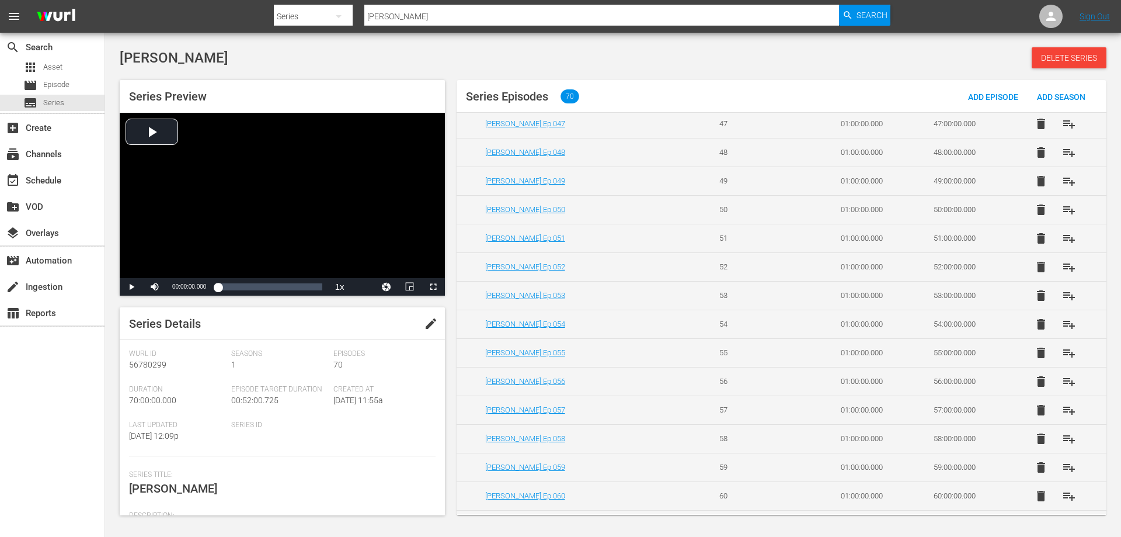
scroll to position [1379, 0]
click at [1065, 498] on span "playlist_add" at bounding box center [1069, 499] width 14 height 14
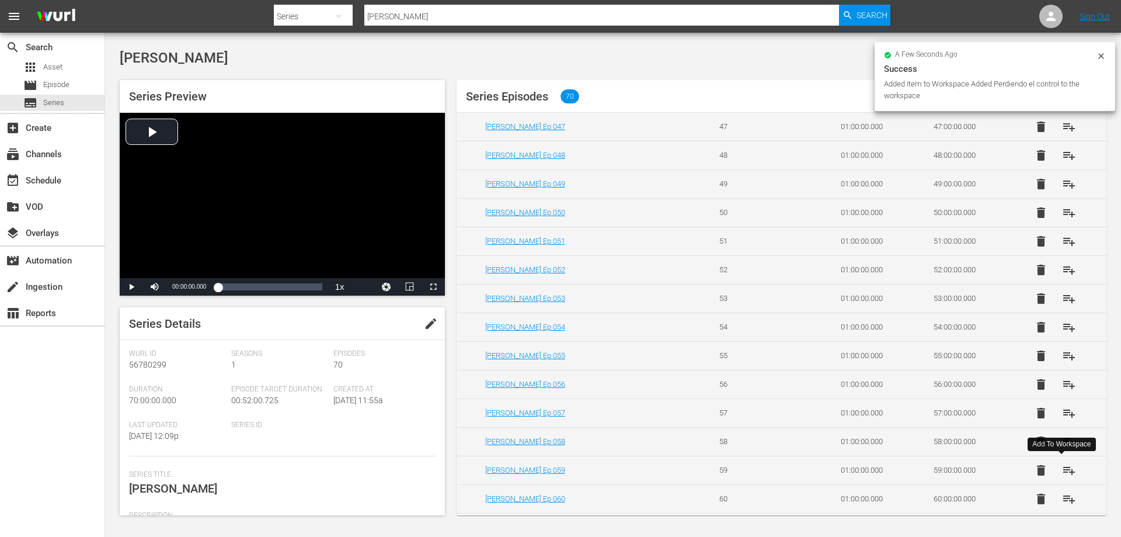
click at [1064, 470] on span "playlist_add" at bounding box center [1069, 470] width 14 height 14
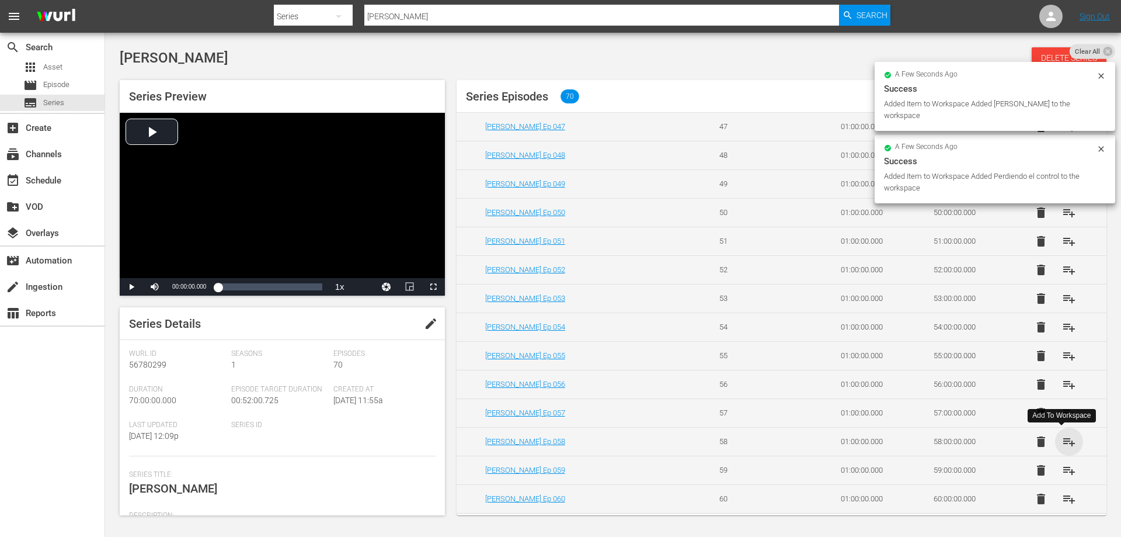
click at [1062, 439] on span "playlist_add" at bounding box center [1069, 442] width 14 height 14
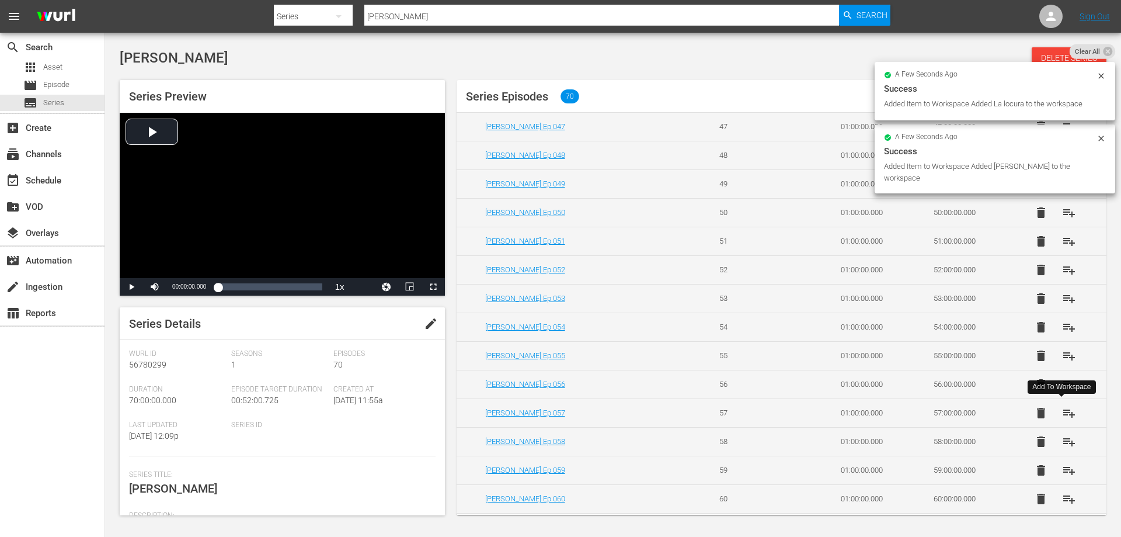
click at [1062, 409] on span "playlist_add" at bounding box center [1069, 413] width 14 height 14
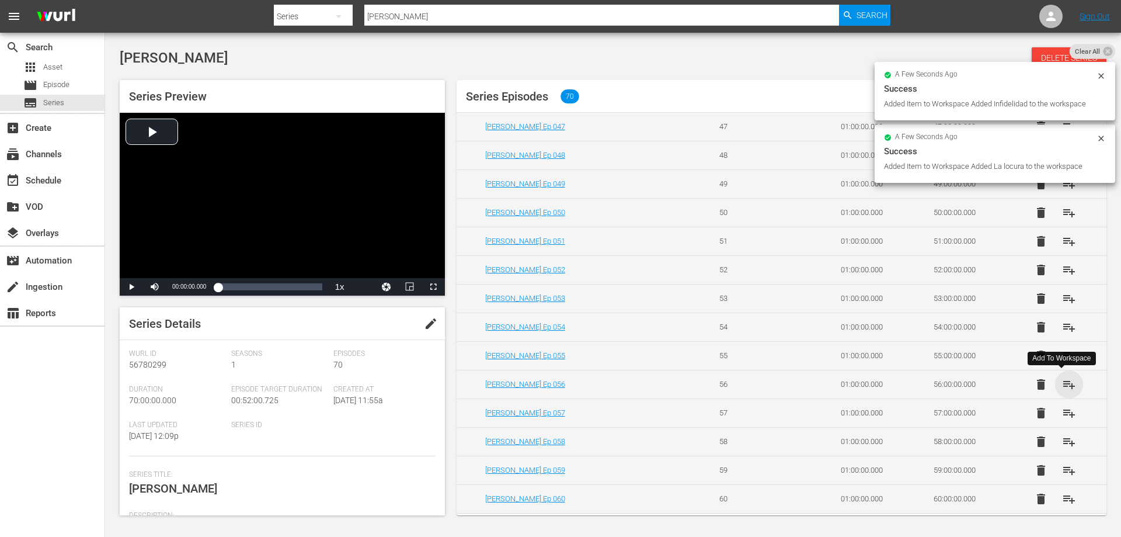
click at [1062, 386] on span "playlist_add" at bounding box center [1069, 384] width 14 height 14
click at [1062, 353] on span "playlist_add" at bounding box center [1069, 356] width 14 height 14
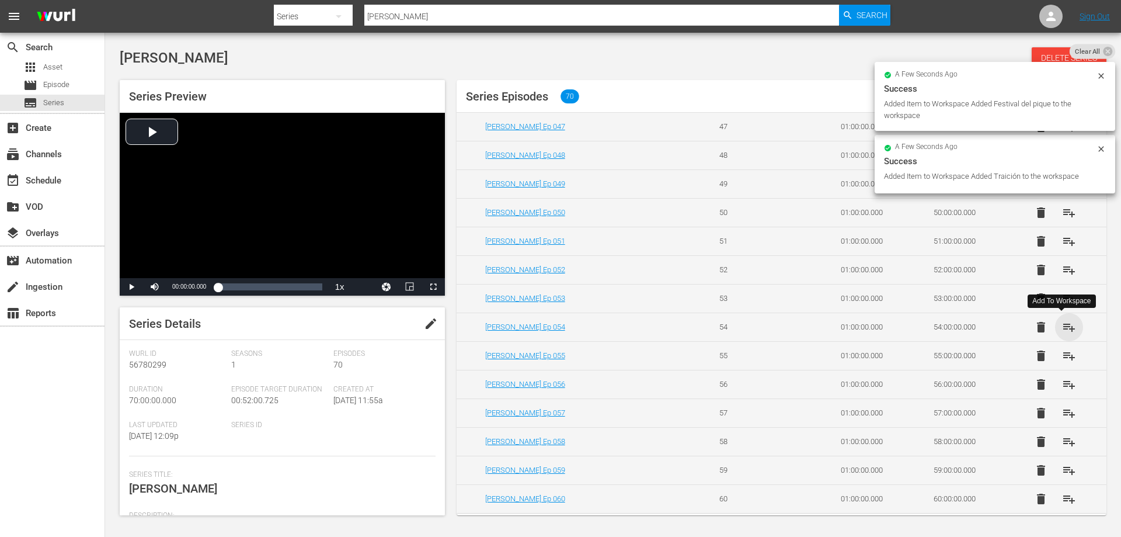
click at [1062, 326] on span "playlist_add" at bounding box center [1069, 327] width 14 height 14
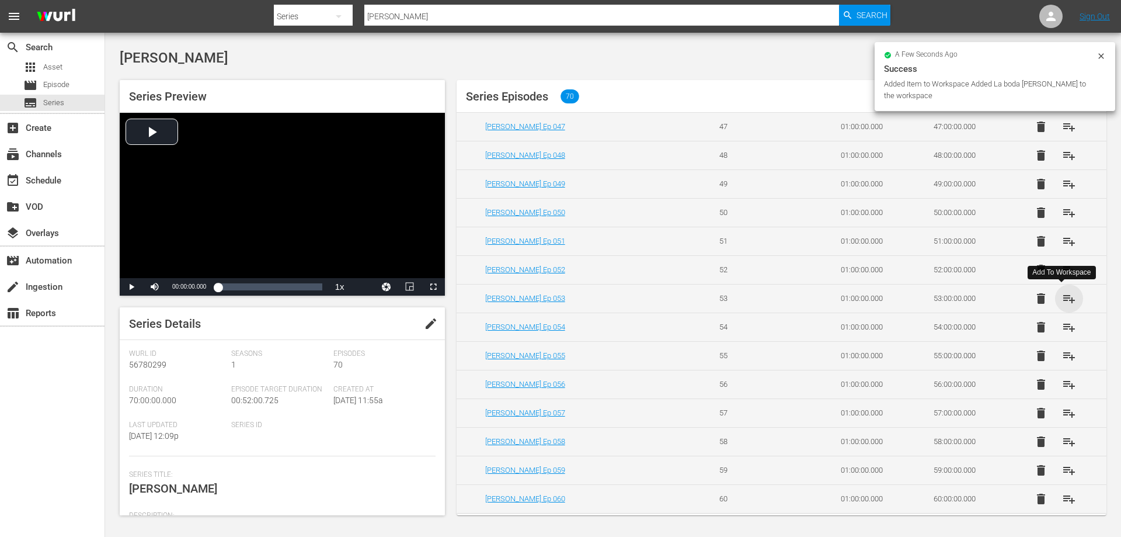
click at [1062, 301] on span "playlist_add" at bounding box center [1069, 298] width 14 height 14
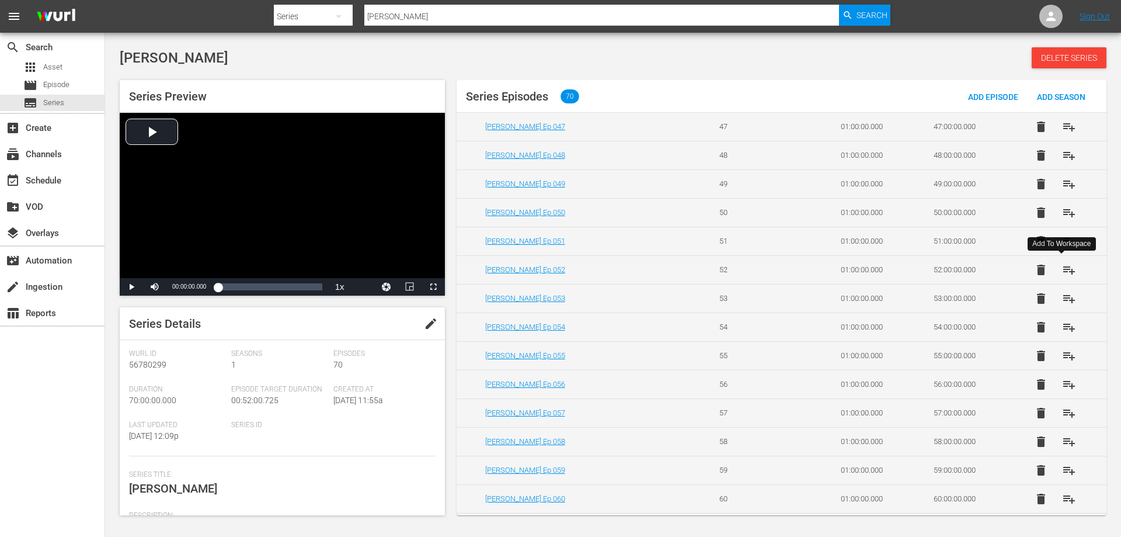
click at [1062, 269] on span "playlist_add" at bounding box center [1069, 270] width 14 height 14
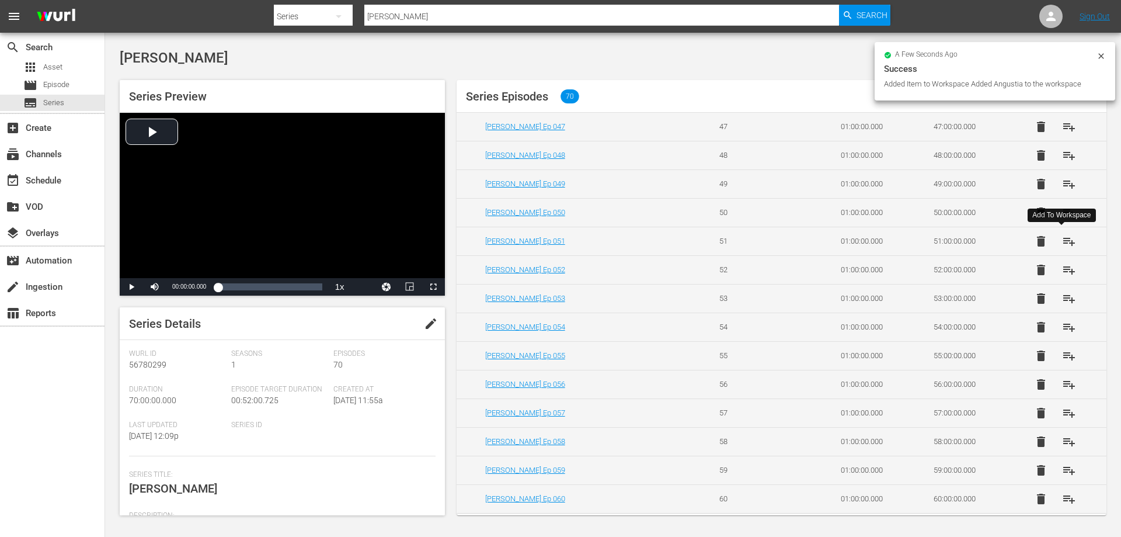
click at [1063, 242] on span "playlist_add" at bounding box center [1069, 241] width 14 height 14
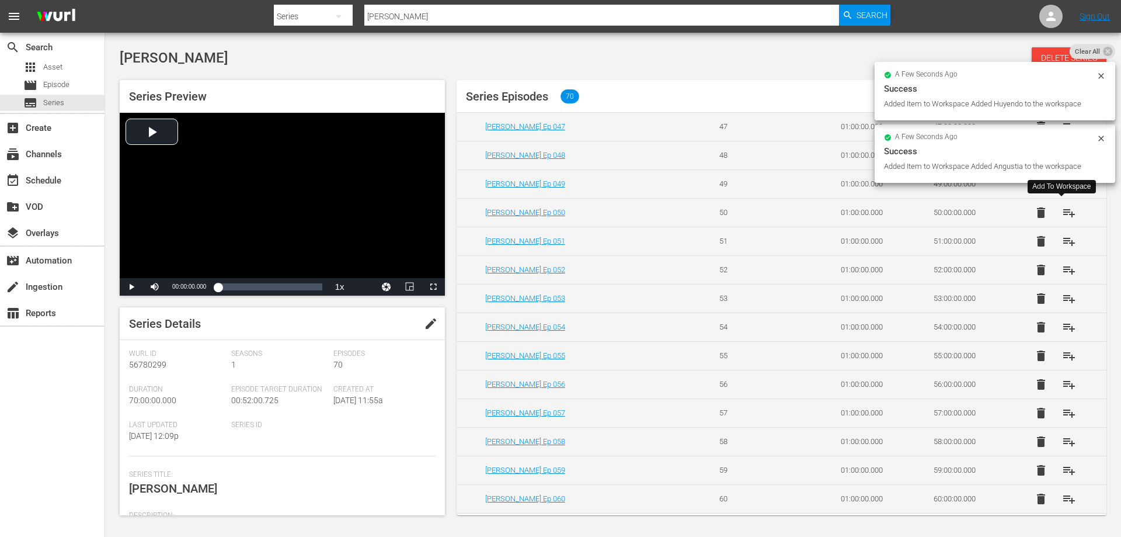
click at [1064, 214] on span "playlist_add" at bounding box center [1069, 213] width 14 height 14
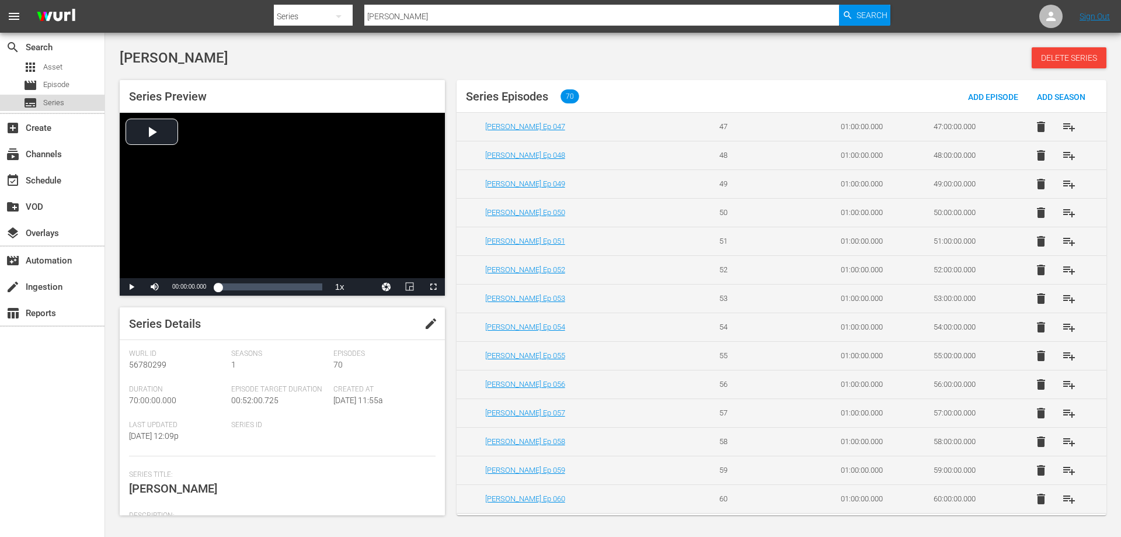
click at [57, 105] on span "Series" at bounding box center [53, 103] width 21 height 12
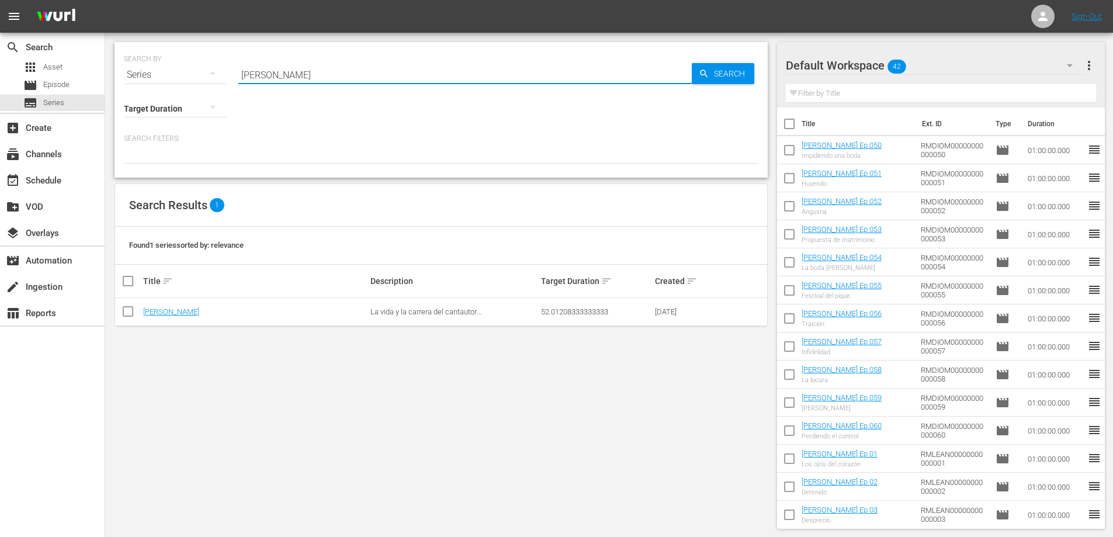
drag, startPoint x: 302, startPoint y: 75, endPoint x: 183, endPoint y: 63, distance: 119.7
click at [183, 63] on div "SEARCH BY Search By Series Search ID, Title, Description, Keywords, or Category…" at bounding box center [441, 68] width 634 height 42
type input "La hija del"
click at [195, 310] on link "La hija del mariachi" at bounding box center [175, 311] width 64 height 9
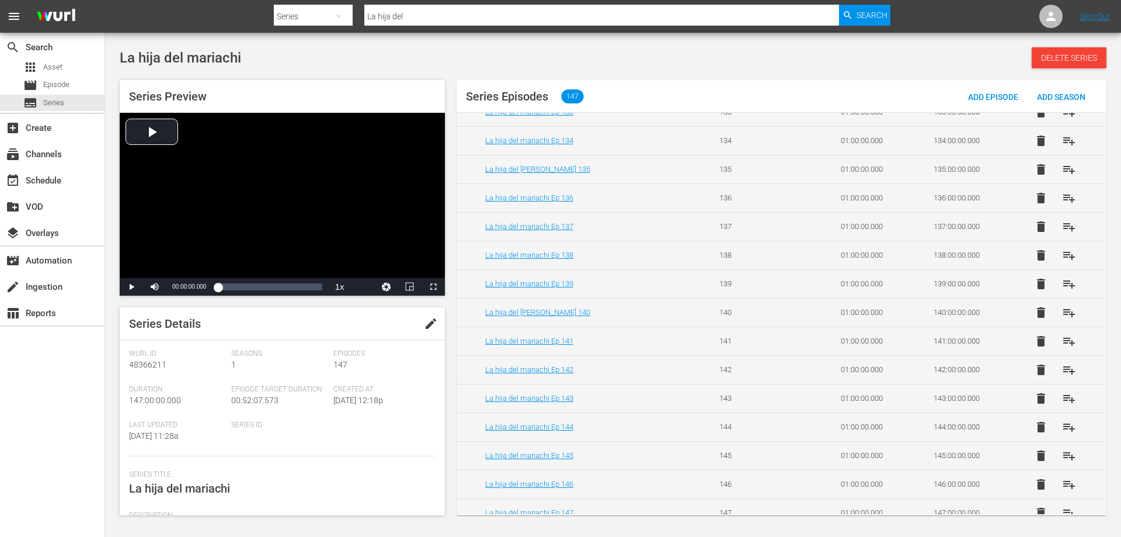
scroll to position [3868, 0]
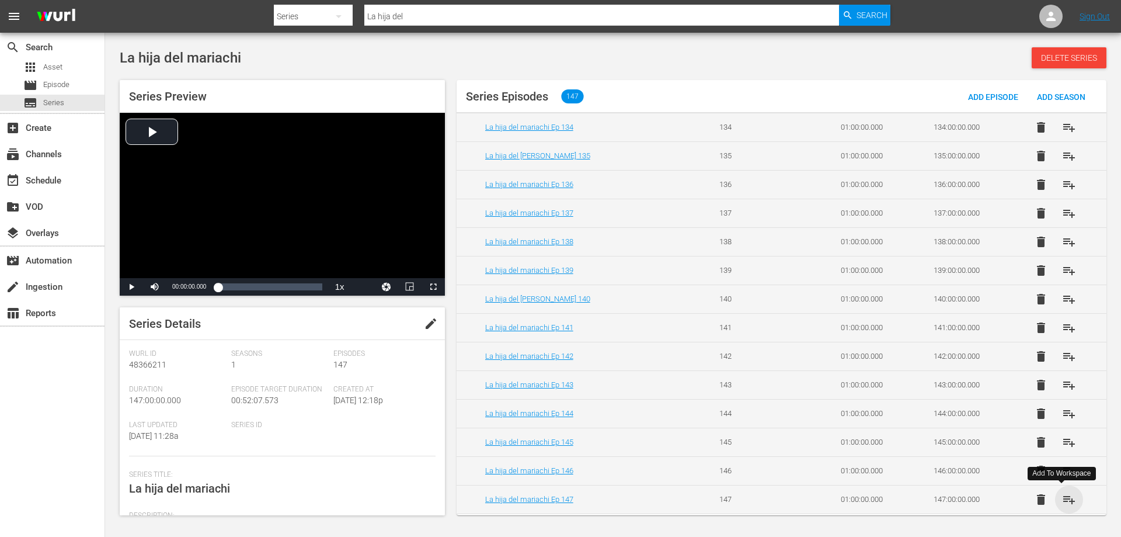
click at [1062, 498] on span "playlist_add" at bounding box center [1069, 499] width 14 height 14
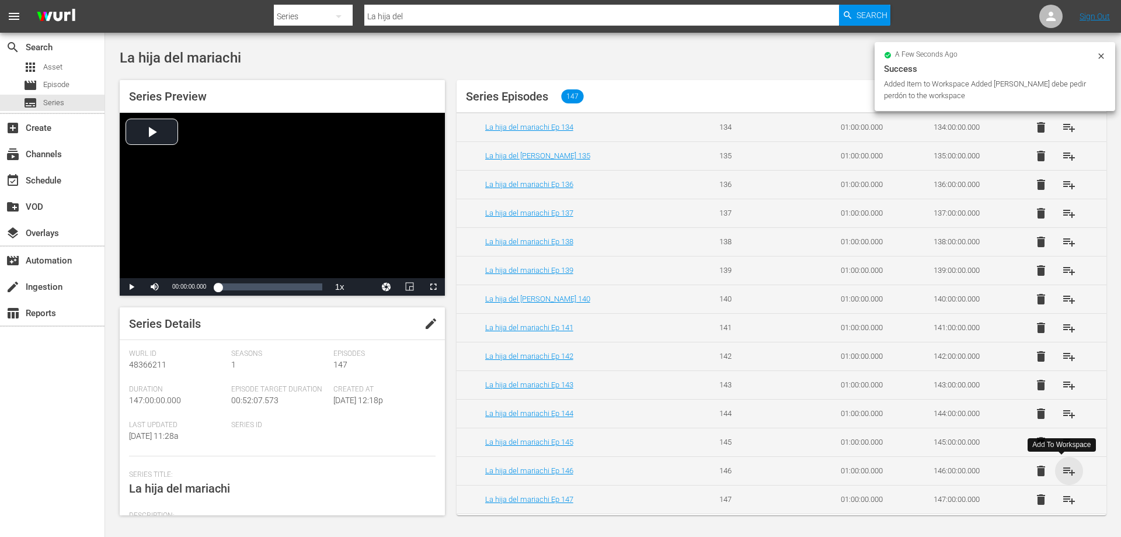
click at [1064, 473] on span "playlist_add" at bounding box center [1069, 471] width 14 height 14
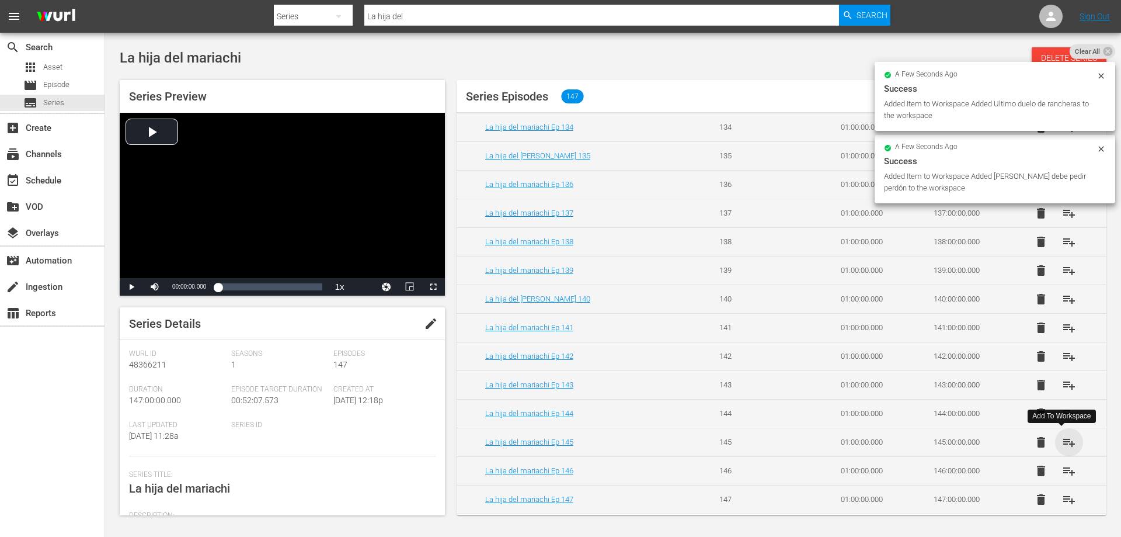
click at [1064, 440] on span "playlist_add" at bounding box center [1069, 442] width 14 height 14
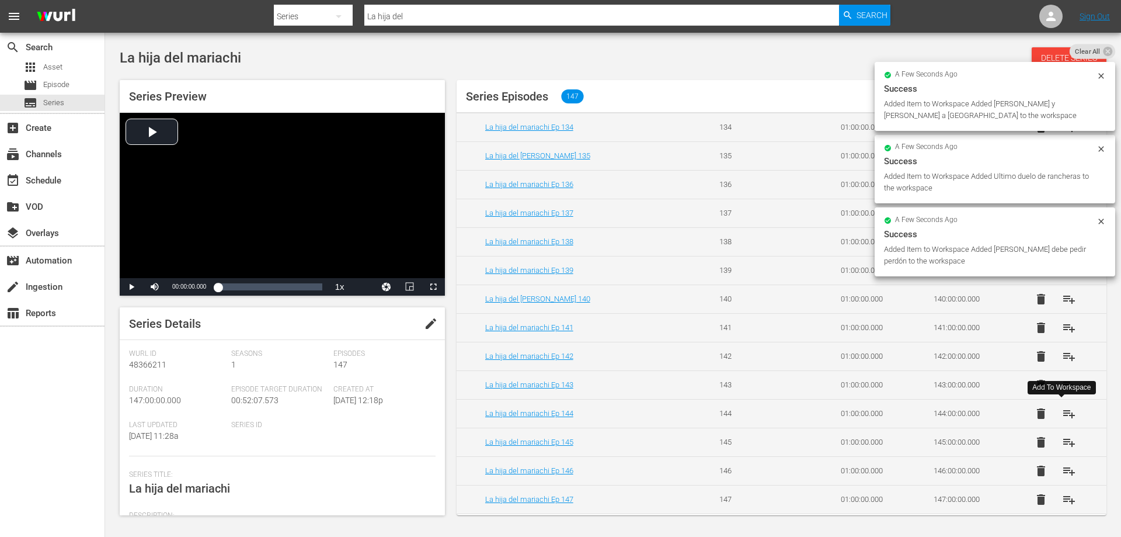
click at [1063, 412] on span "playlist_add" at bounding box center [1069, 414] width 14 height 14
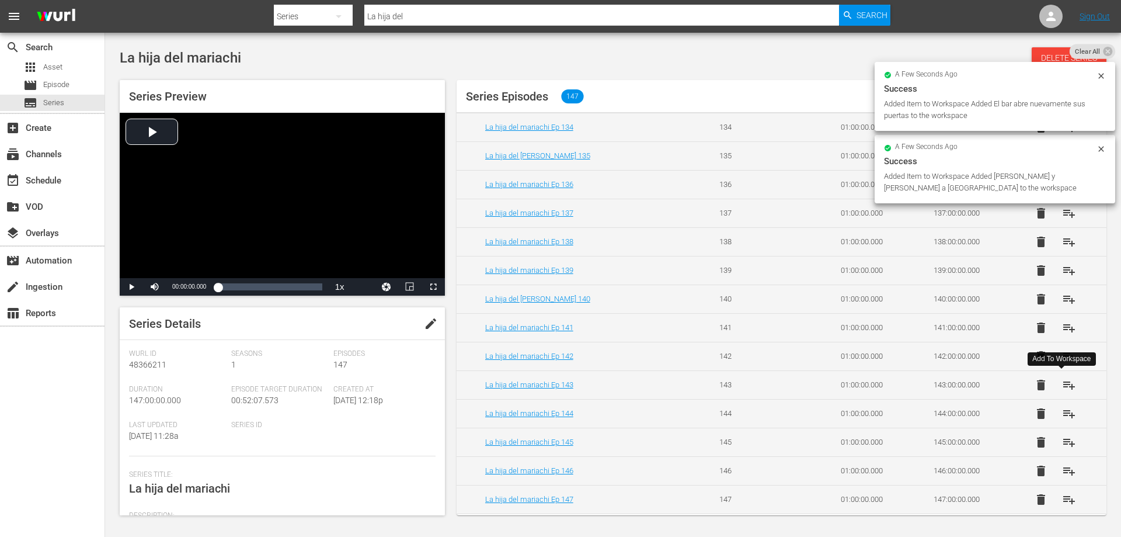
click at [1062, 387] on span "playlist_add" at bounding box center [1069, 385] width 14 height 14
click at [1062, 359] on span "playlist_add" at bounding box center [1069, 356] width 14 height 14
click at [1062, 325] on span "playlist_add" at bounding box center [1069, 328] width 14 height 14
click at [1062, 301] on span "playlist_add" at bounding box center [1069, 299] width 14 height 14
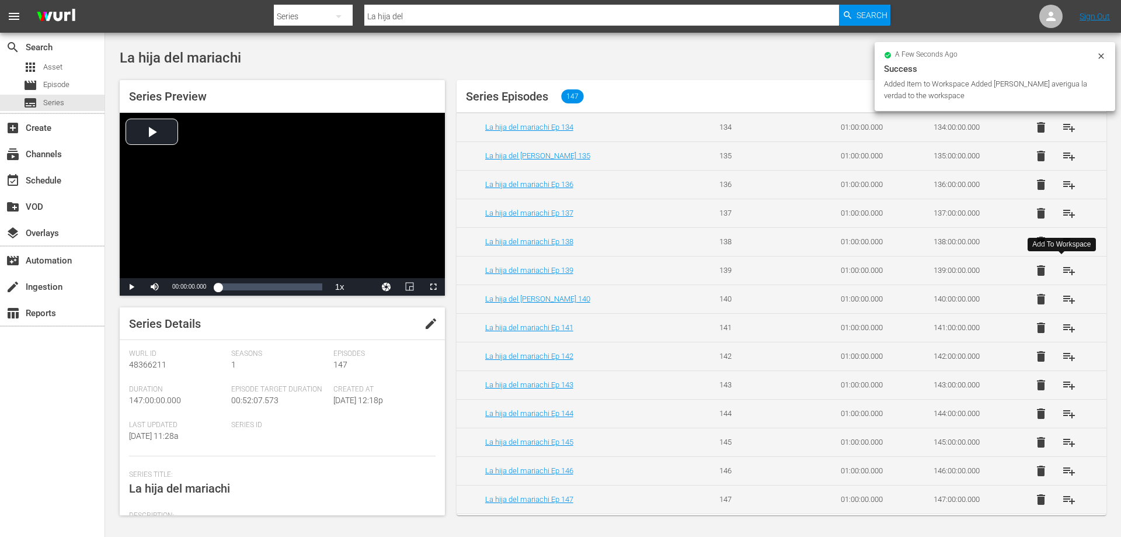
click at [1062, 268] on span "playlist_add" at bounding box center [1069, 270] width 14 height 14
click at [1062, 243] on span "playlist_add" at bounding box center [1069, 242] width 14 height 14
click at [1062, 214] on span "playlist_add" at bounding box center [1069, 213] width 14 height 14
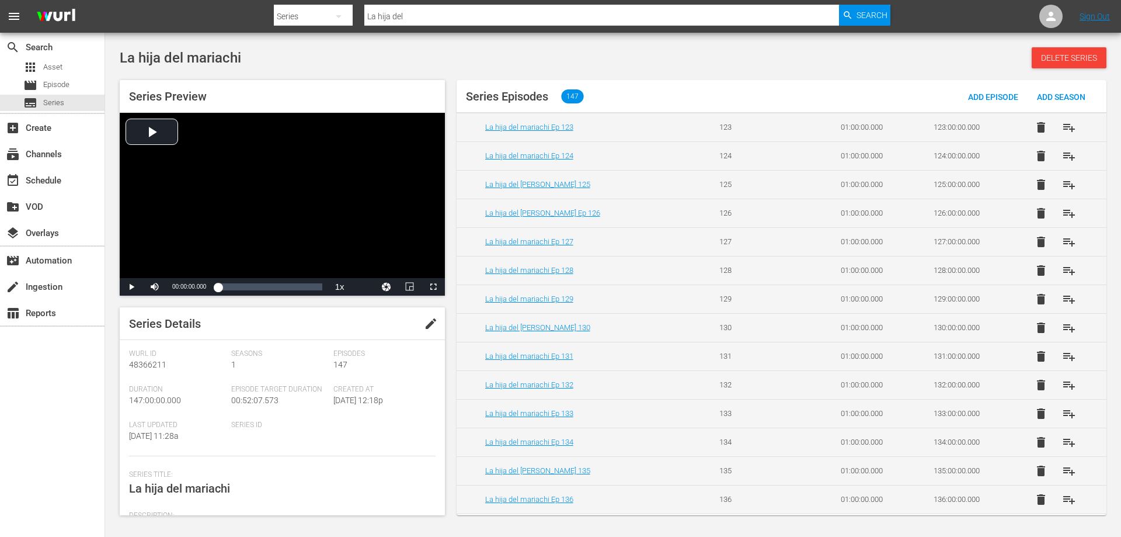
scroll to position [3547, 0]
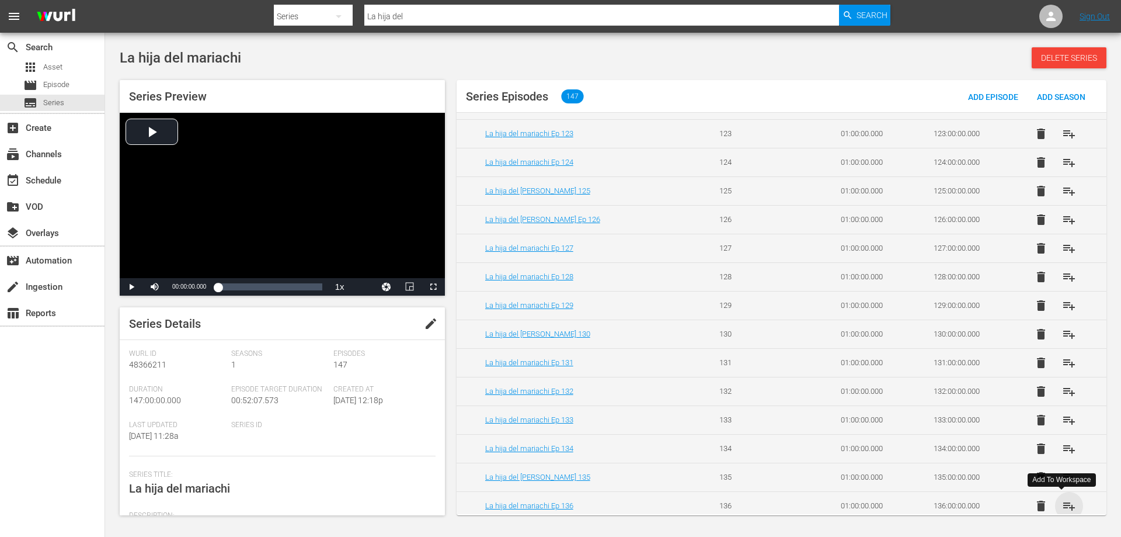
click at [1065, 499] on span "playlist_add" at bounding box center [1069, 506] width 14 height 14
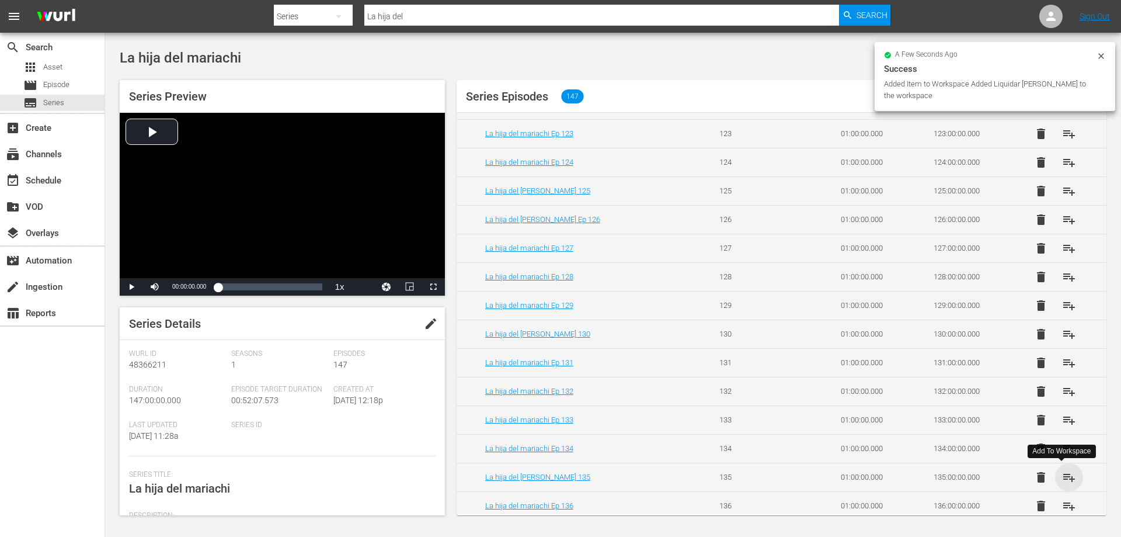
click at [1062, 478] on span "playlist_add" at bounding box center [1069, 477] width 14 height 14
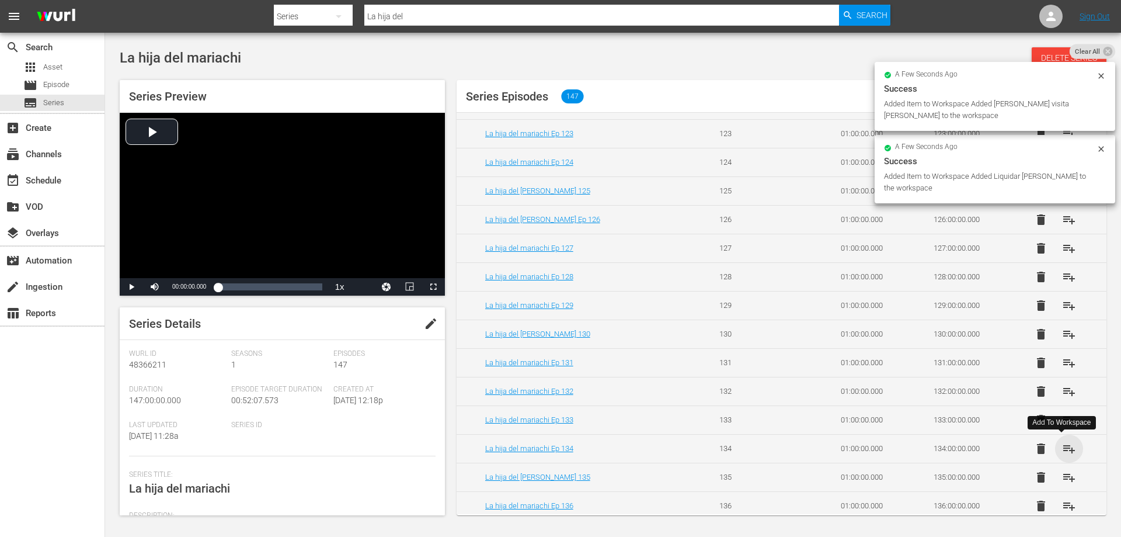
click at [1062, 449] on span "playlist_add" at bounding box center [1069, 449] width 14 height 14
click at [1062, 420] on span "playlist_add" at bounding box center [1069, 420] width 14 height 14
click at [1062, 392] on span "playlist_add" at bounding box center [1069, 391] width 14 height 14
click at [1062, 359] on span "playlist_add" at bounding box center [1069, 363] width 14 height 14
click at [1062, 334] on span "playlist_add" at bounding box center [1069, 334] width 14 height 14
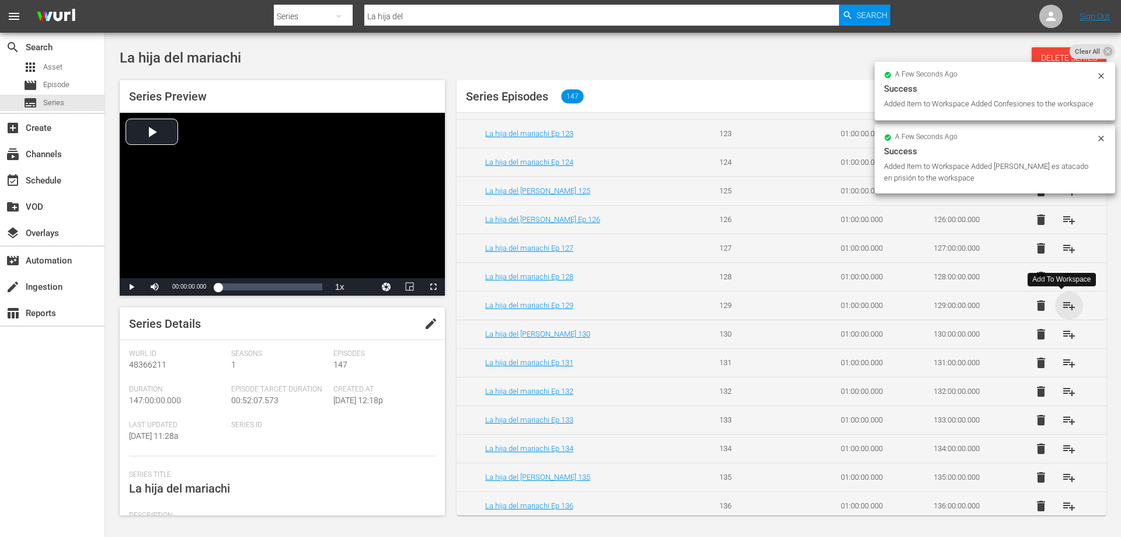
click at [1065, 307] on span "playlist_add" at bounding box center [1069, 305] width 14 height 14
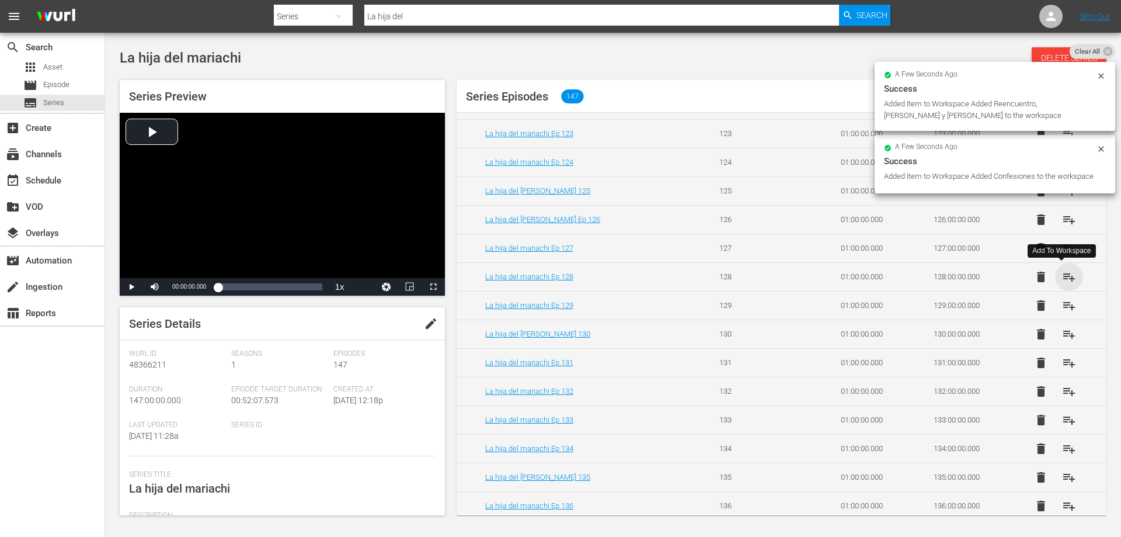
click at [1062, 283] on span "playlist_add" at bounding box center [1069, 277] width 14 height 14
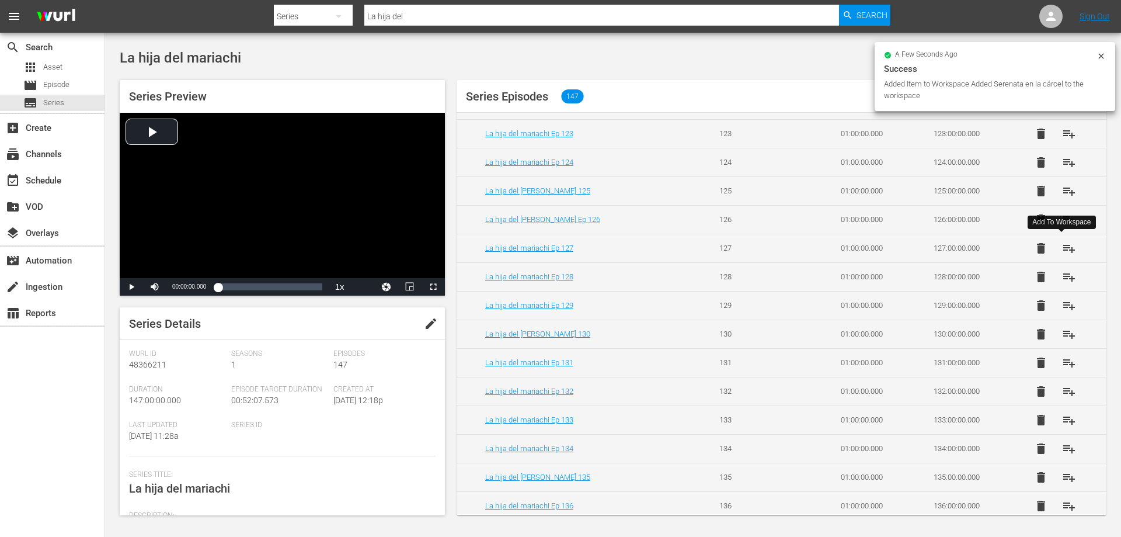
click at [1062, 248] on span "playlist_add" at bounding box center [1069, 248] width 14 height 14
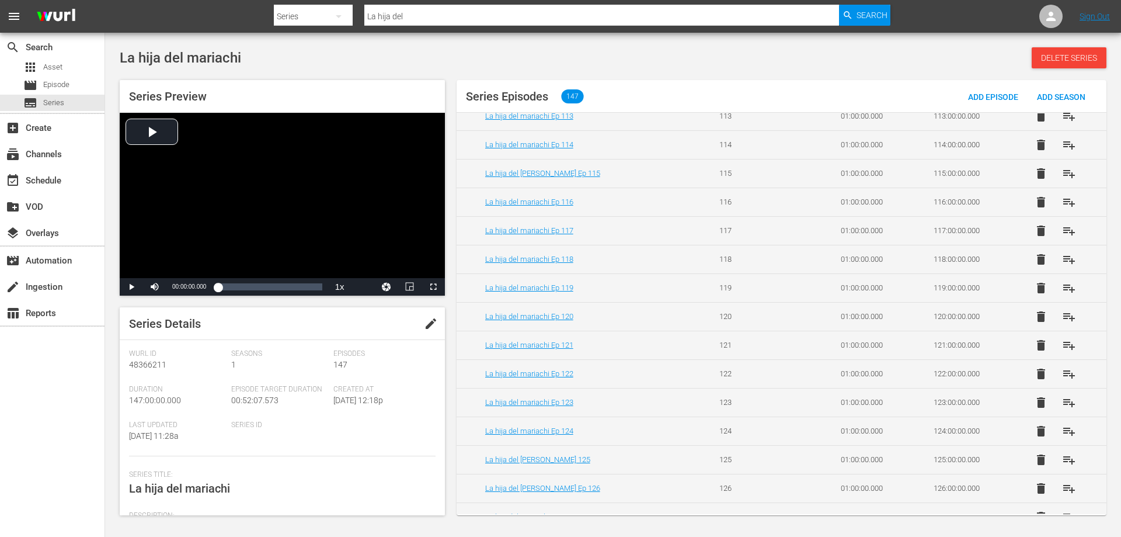
scroll to position [3272, 0]
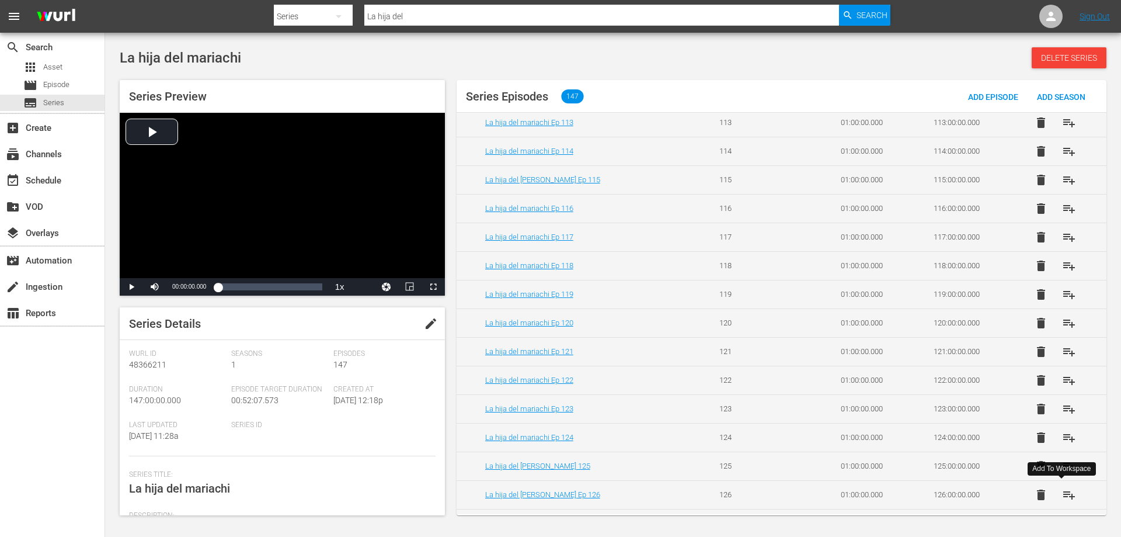
click at [1062, 494] on span "playlist_add" at bounding box center [1069, 495] width 14 height 14
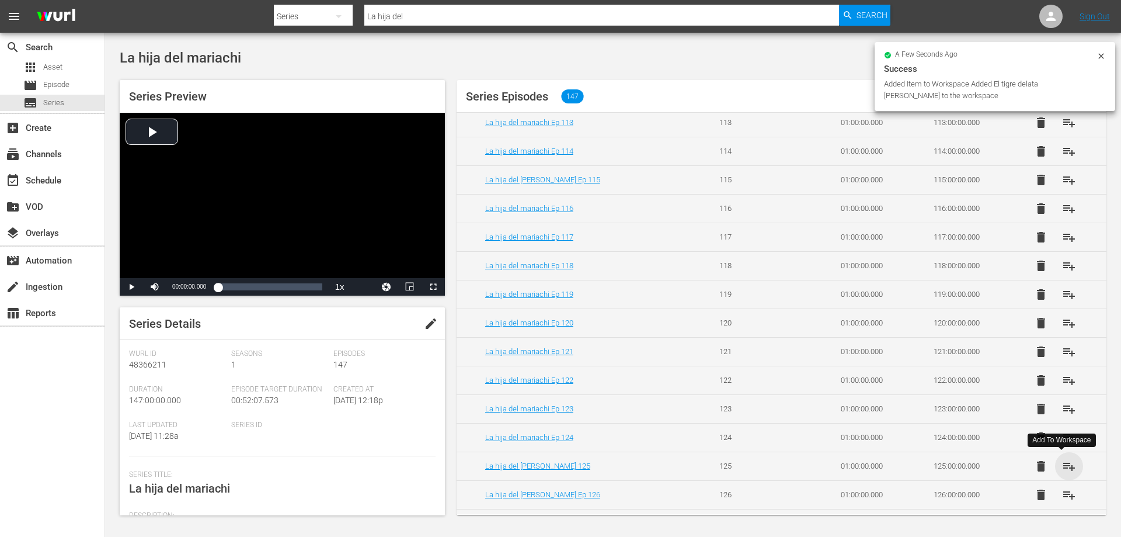
click at [1062, 468] on span "playlist_add" at bounding box center [1069, 466] width 14 height 14
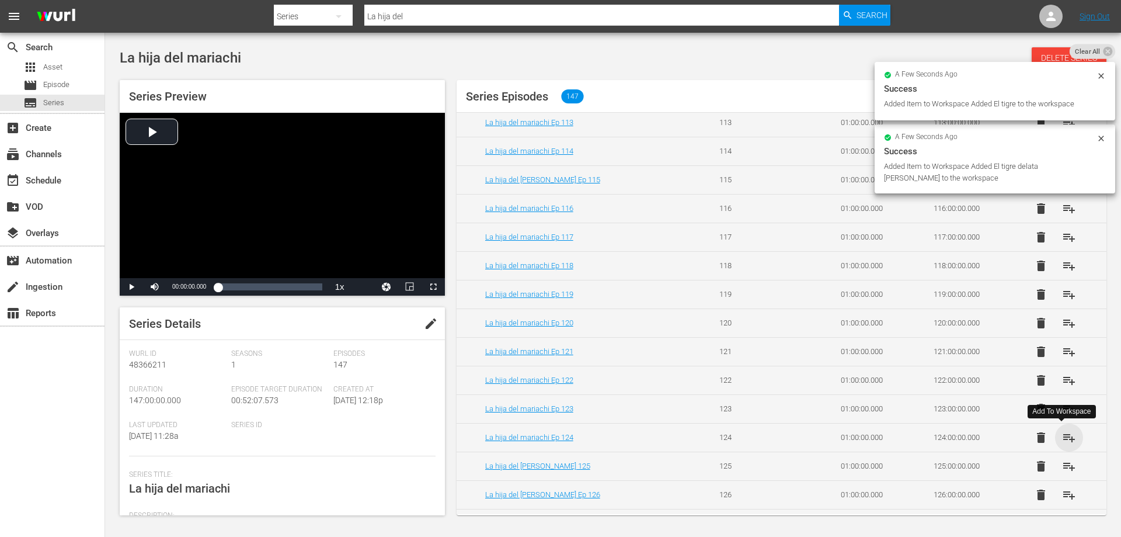
click at [1062, 443] on span "playlist_add" at bounding box center [1069, 437] width 14 height 14
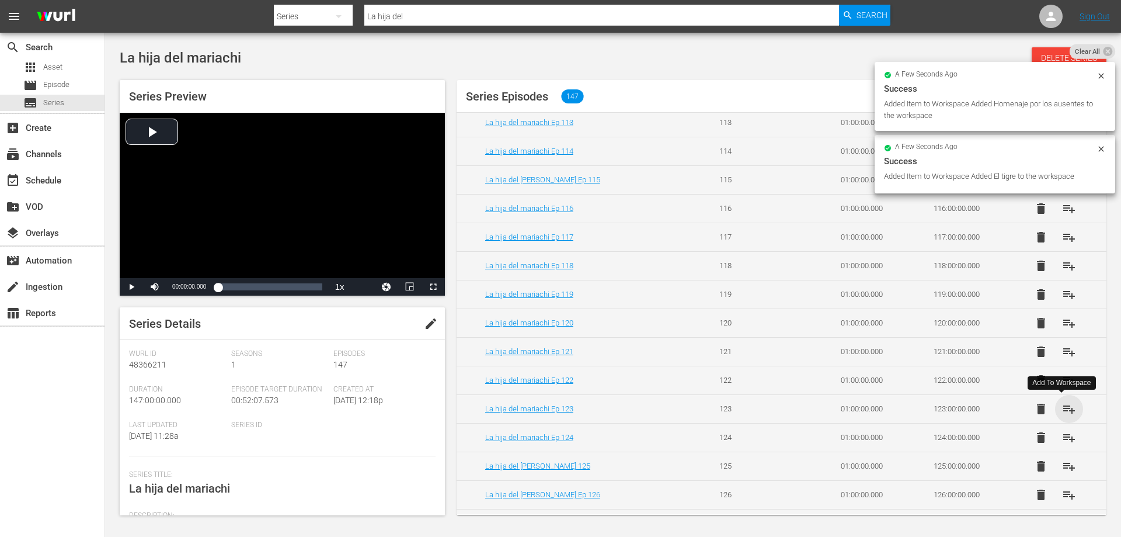
click at [1062, 412] on span "playlist_add" at bounding box center [1069, 409] width 14 height 14
click at [1062, 378] on span "playlist_add" at bounding box center [1069, 380] width 14 height 14
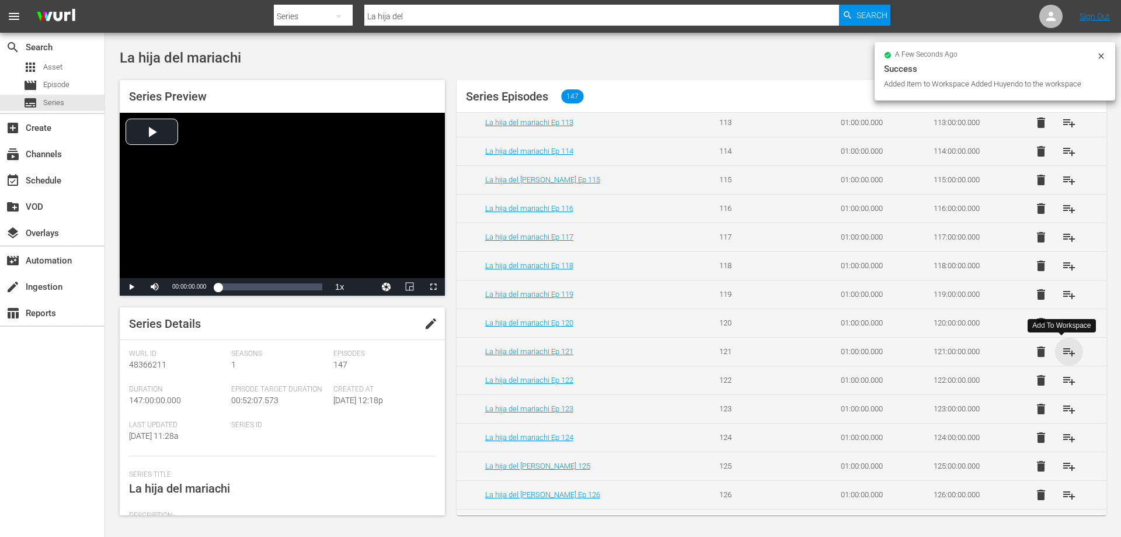
click at [1062, 352] on span "playlist_add" at bounding box center [1069, 352] width 14 height 14
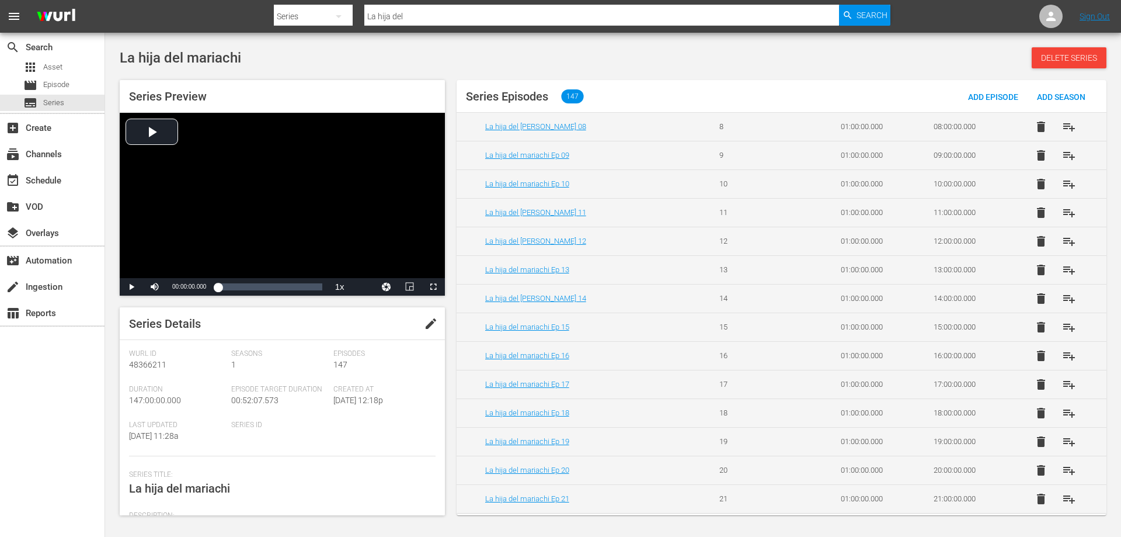
scroll to position [236, 0]
click at [1062, 496] on span "playlist_add" at bounding box center [1069, 496] width 14 height 14
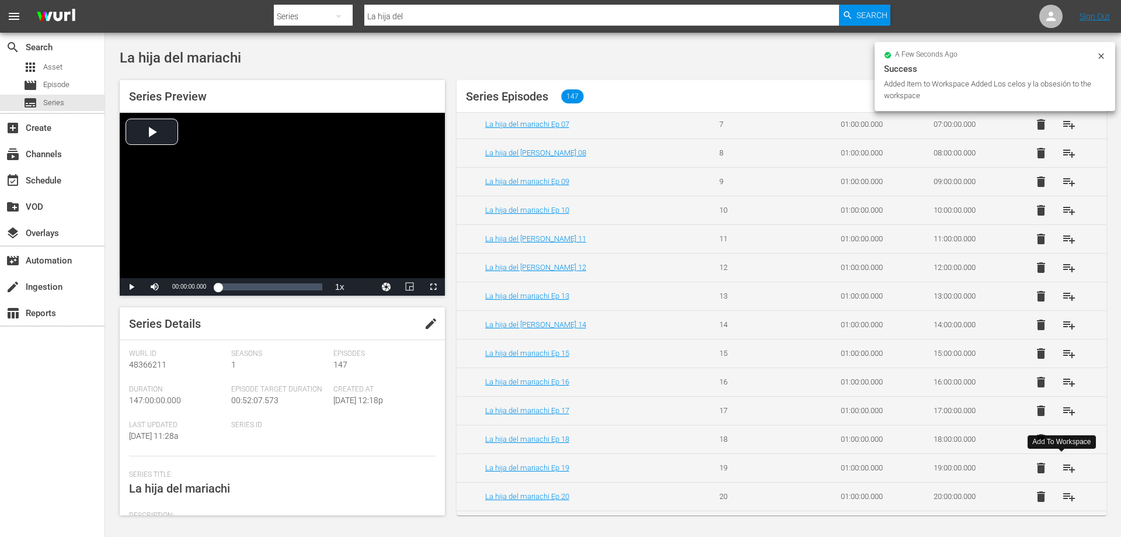
click at [1062, 467] on span "playlist_add" at bounding box center [1069, 468] width 14 height 14
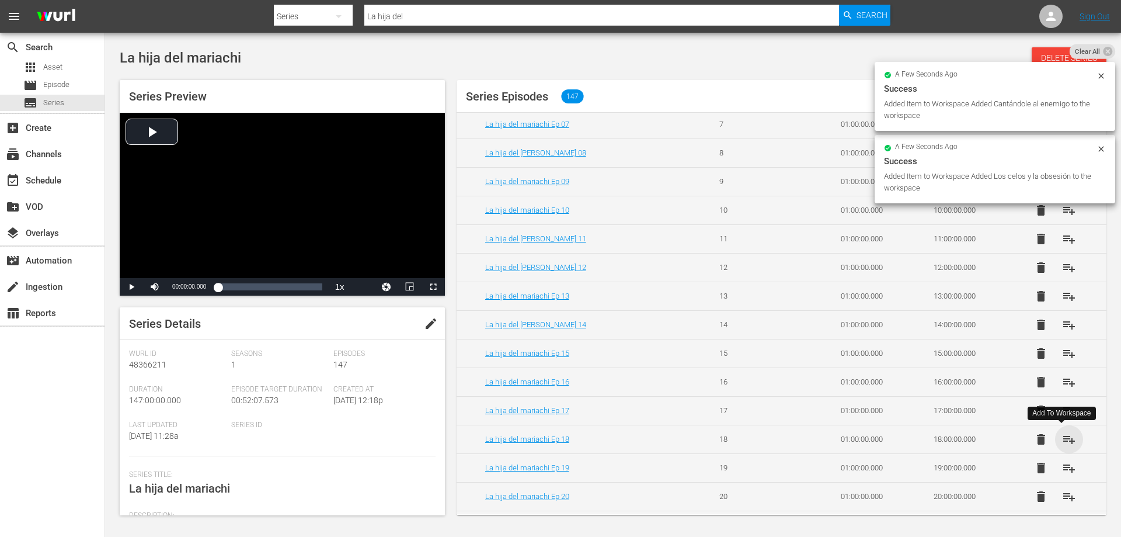
click at [1062, 438] on span "playlist_add" at bounding box center [1069, 439] width 14 height 14
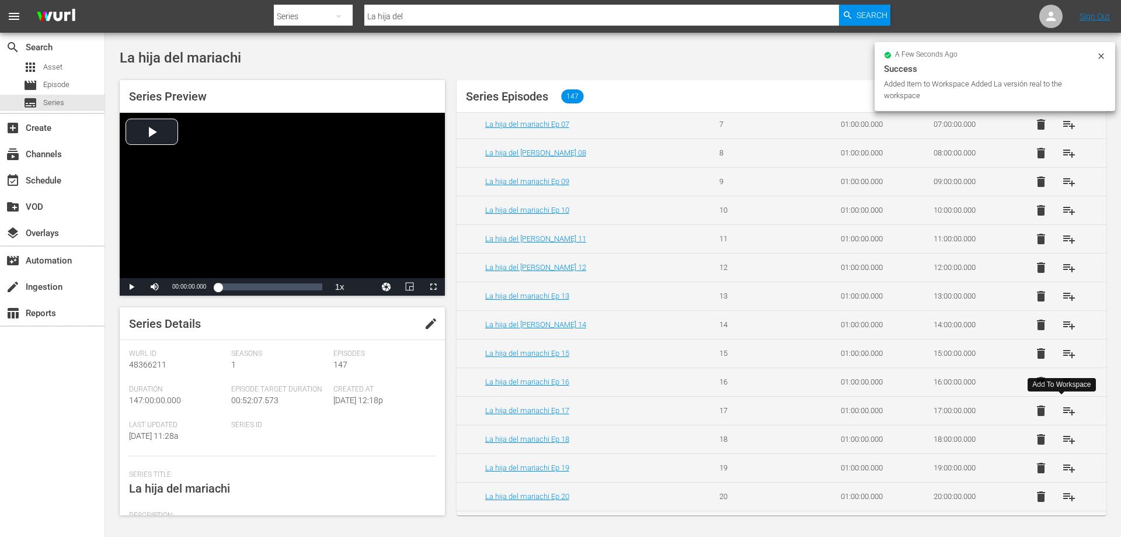
click at [1062, 409] on span "playlist_add" at bounding box center [1069, 411] width 14 height 14
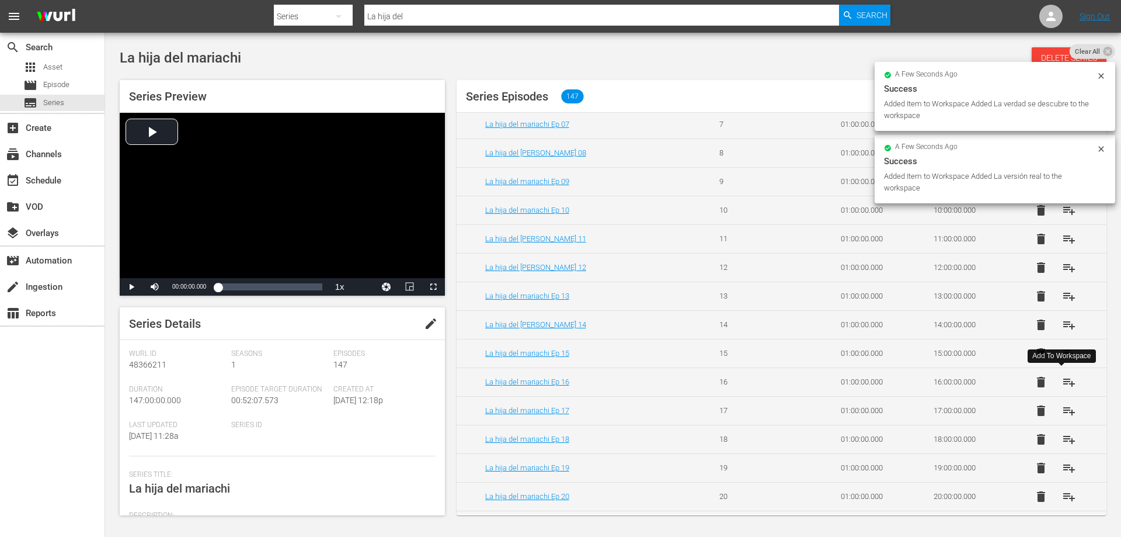
click at [1062, 381] on span "playlist_add" at bounding box center [1069, 382] width 14 height 14
click at [1062, 353] on span "playlist_add" at bounding box center [1069, 353] width 14 height 14
click at [1062, 326] on span "playlist_add" at bounding box center [1069, 325] width 14 height 14
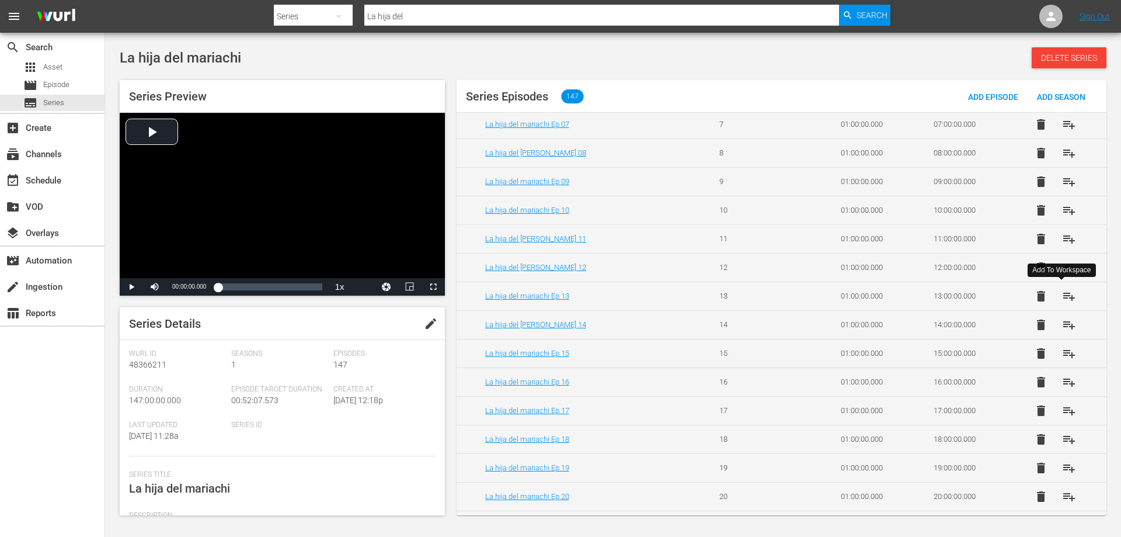
click at [1063, 301] on span "playlist_add" at bounding box center [1069, 296] width 14 height 14
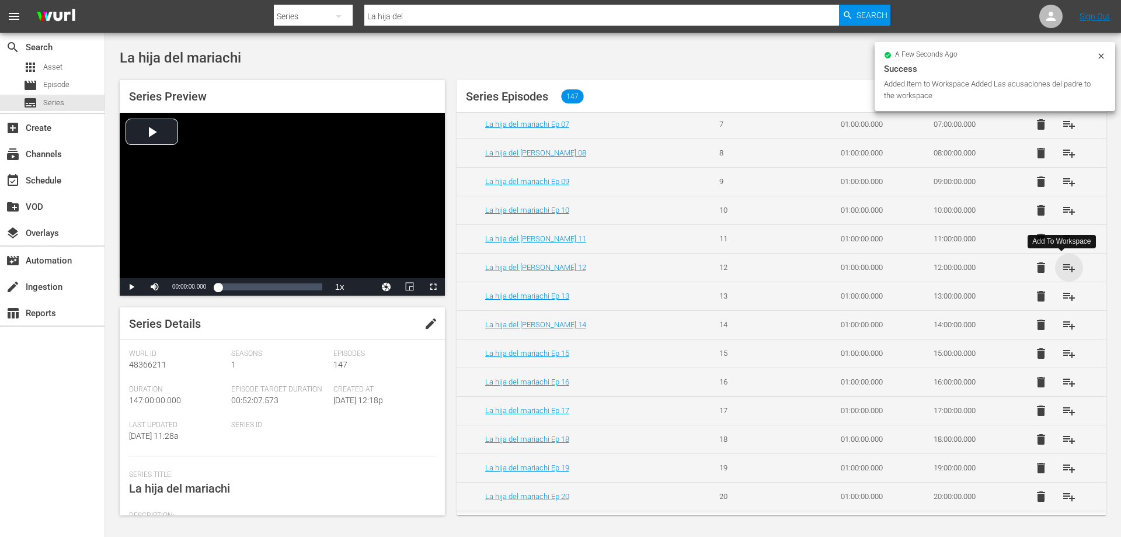
click at [1062, 264] on span "playlist_add" at bounding box center [1069, 268] width 14 height 14
click at [1064, 235] on span "playlist_add" at bounding box center [1069, 239] width 14 height 14
click at [1062, 213] on span "playlist_add" at bounding box center [1069, 210] width 14 height 14
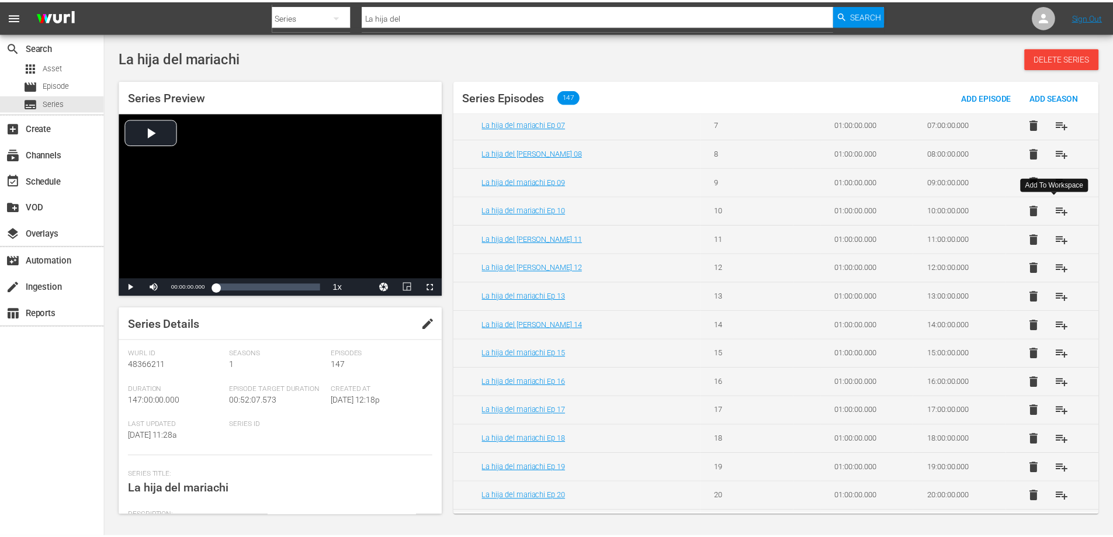
scroll to position [0, 0]
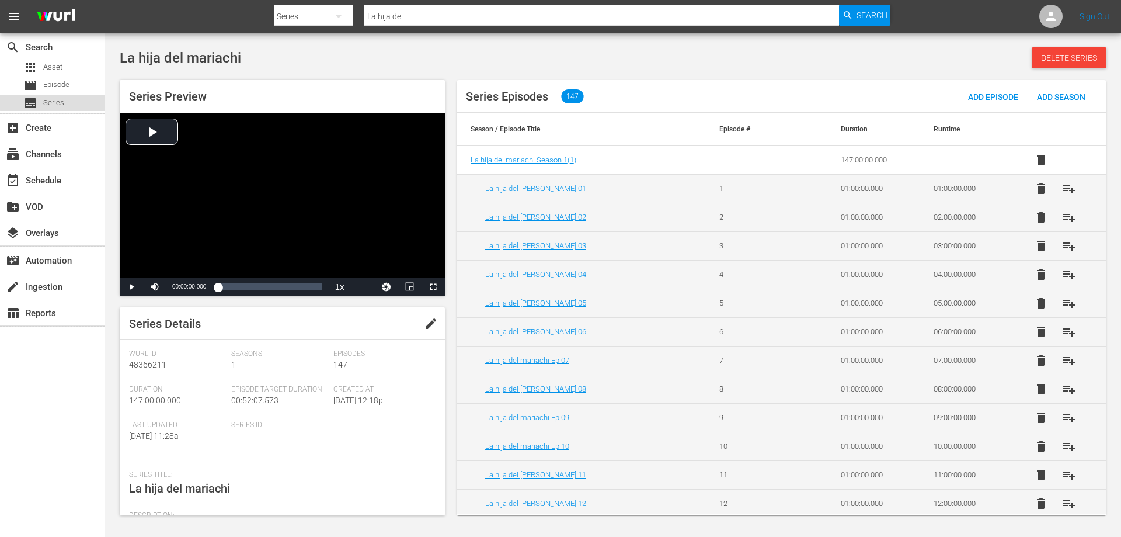
click at [57, 102] on span "Series" at bounding box center [53, 103] width 21 height 12
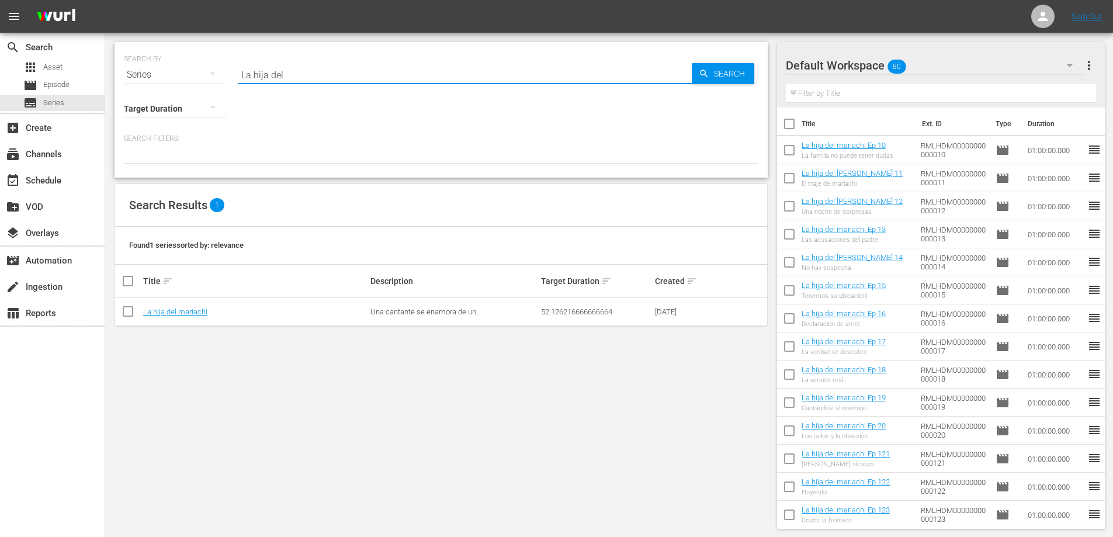
drag, startPoint x: 285, startPoint y: 77, endPoint x: 124, endPoint y: 67, distance: 161.5
click at [131, 68] on div "SEARCH BY Search By Series Search ID, Title, Description, Keywords, or Category…" at bounding box center [441, 68] width 634 height 42
type input "azúca"
click at [148, 316] on td "Azúcar" at bounding box center [254, 312] width 227 height 28
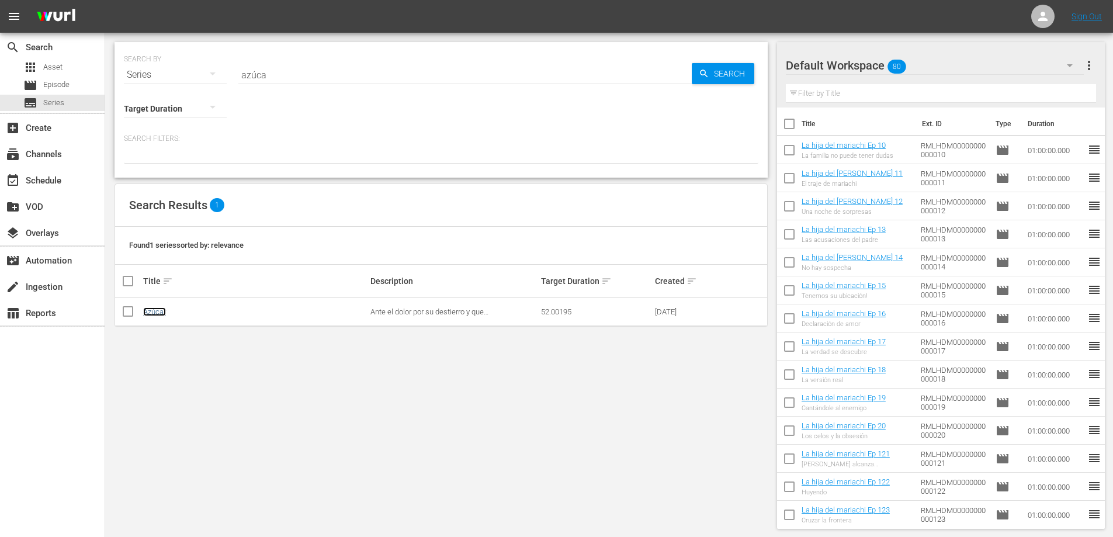
click at [148, 315] on link "Azúcar" at bounding box center [154, 311] width 23 height 9
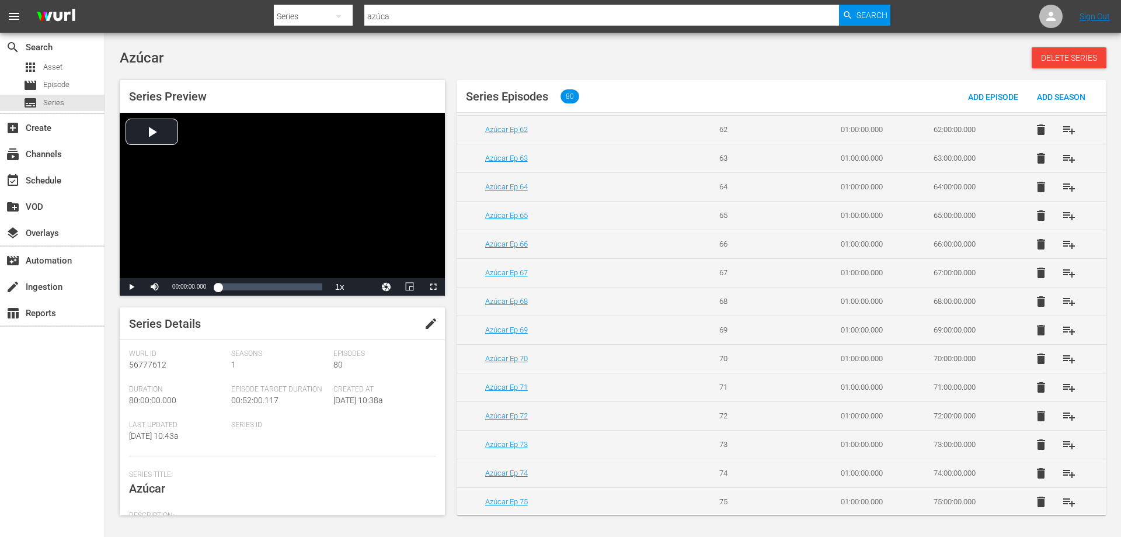
scroll to position [1950, 0]
click at [1062, 504] on span "playlist_add" at bounding box center [1069, 499] width 14 height 14
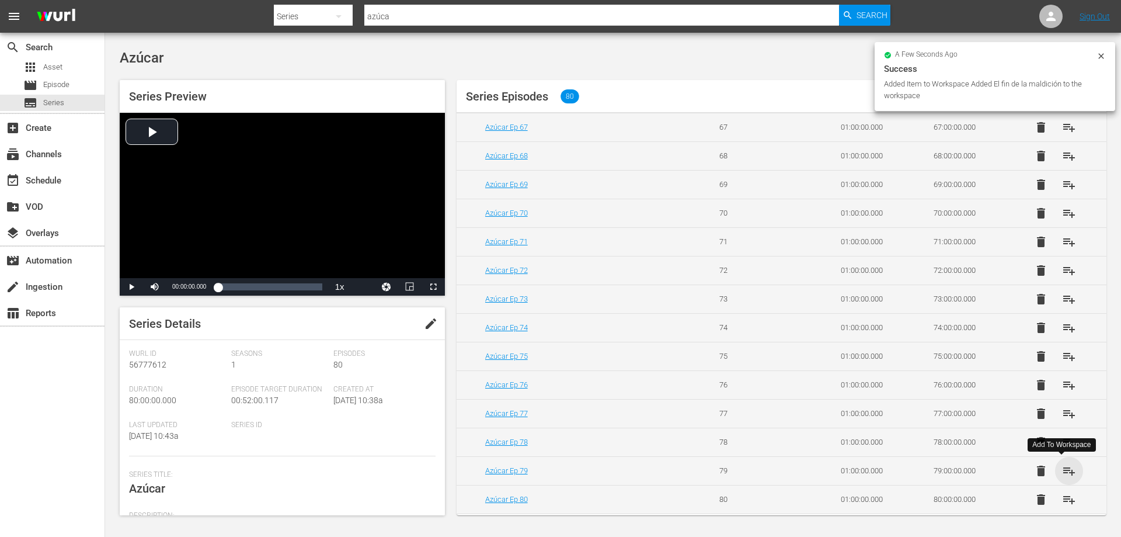
click at [1062, 467] on span "playlist_add" at bounding box center [1069, 471] width 14 height 14
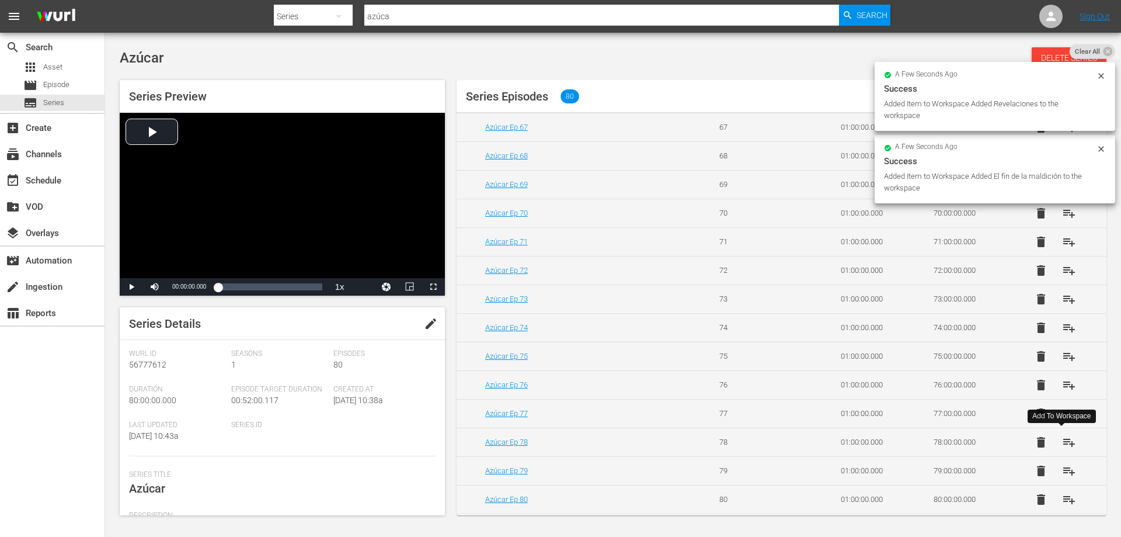
click at [1062, 446] on span "playlist_add" at bounding box center [1069, 442] width 14 height 14
click at [1062, 416] on span "playlist_add" at bounding box center [1069, 414] width 14 height 14
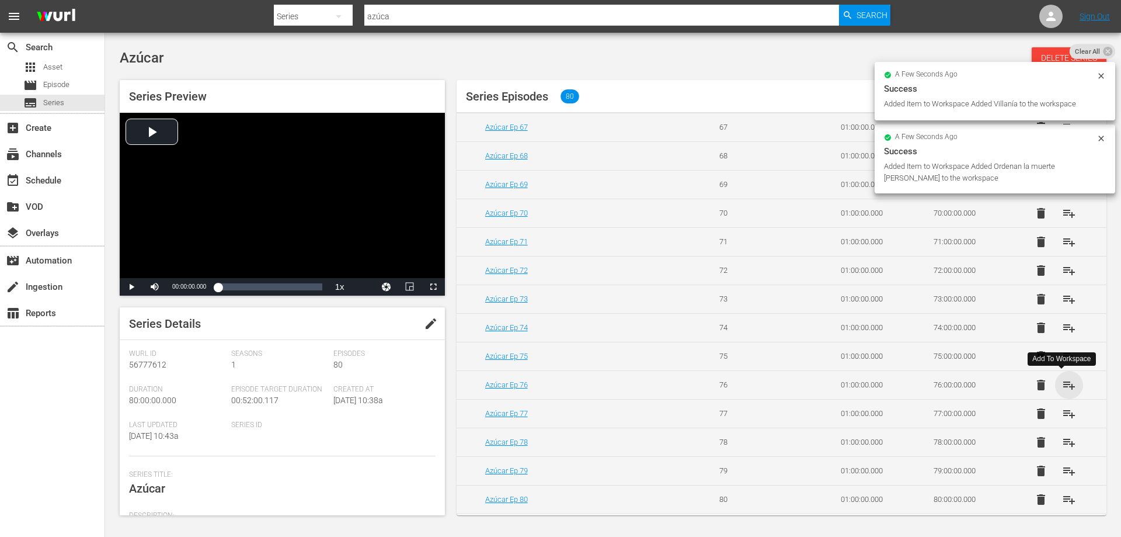
click at [1065, 386] on span "playlist_add" at bounding box center [1069, 385] width 14 height 14
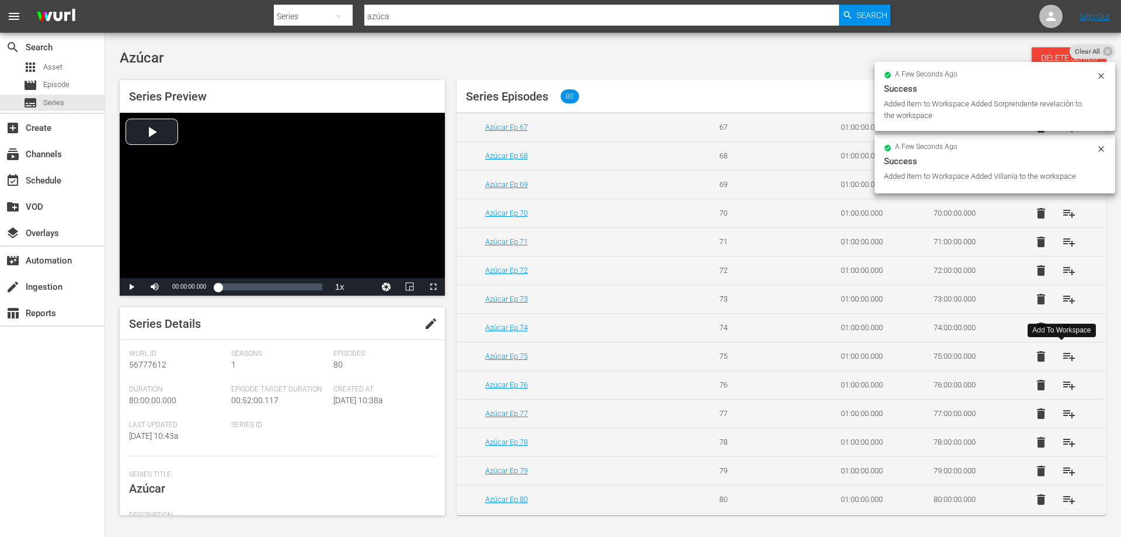
click at [1062, 360] on span "playlist_add" at bounding box center [1069, 356] width 14 height 14
click at [1065, 327] on span "playlist_add" at bounding box center [1069, 328] width 14 height 14
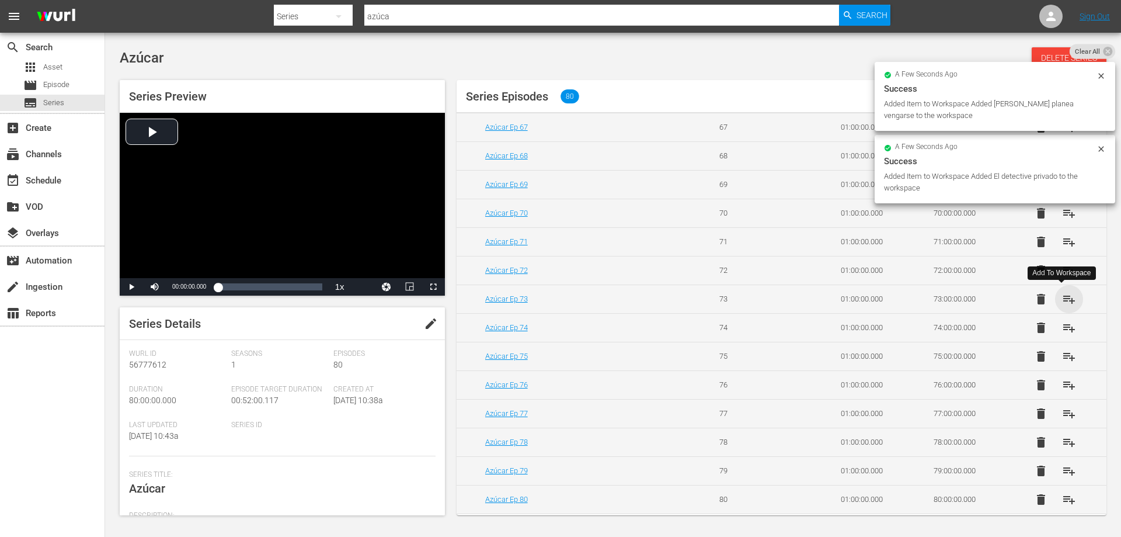
click at [1064, 301] on span "playlist_add" at bounding box center [1069, 299] width 14 height 14
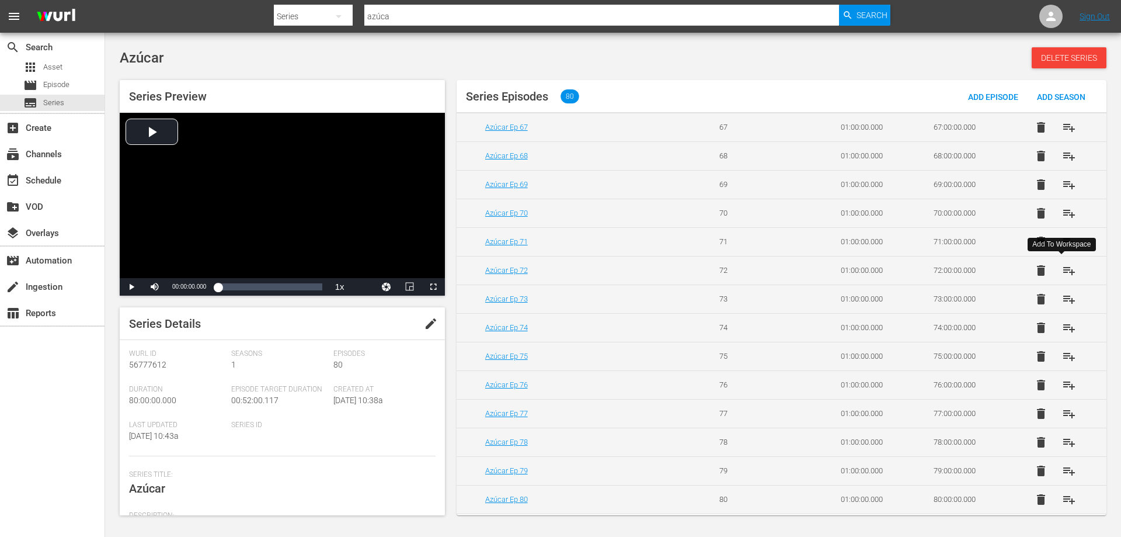
click at [1063, 265] on span "playlist_add" at bounding box center [1069, 270] width 14 height 14
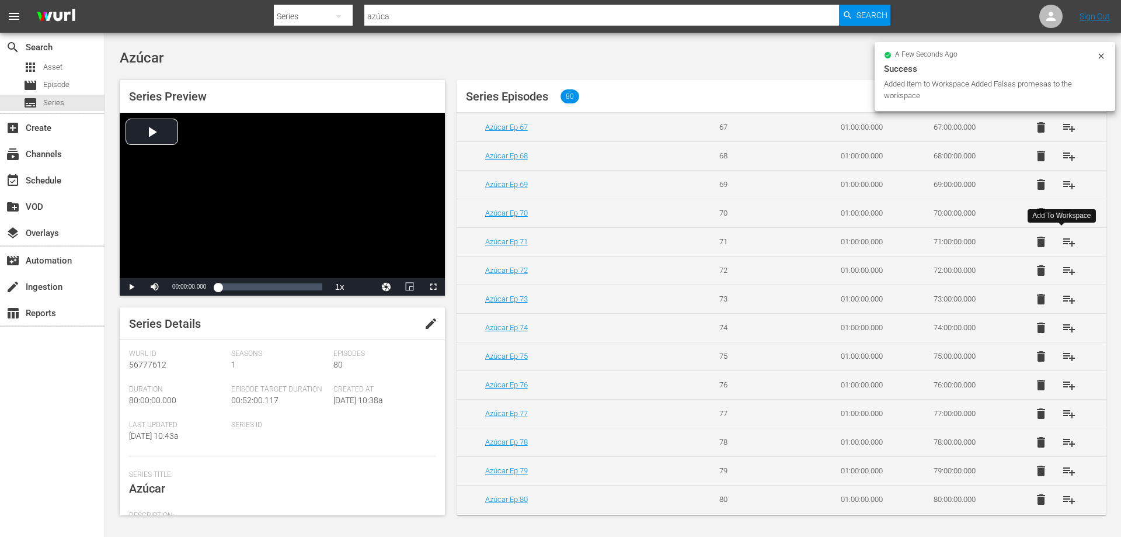
click at [1064, 244] on span "playlist_add" at bounding box center [1069, 242] width 14 height 14
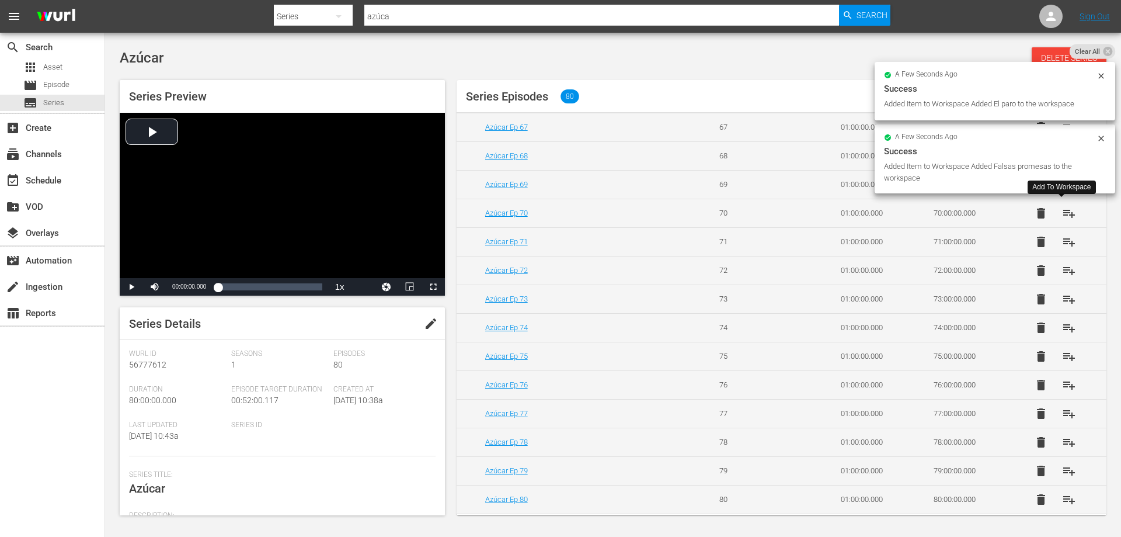
click at [1062, 215] on span "playlist_add" at bounding box center [1069, 213] width 14 height 14
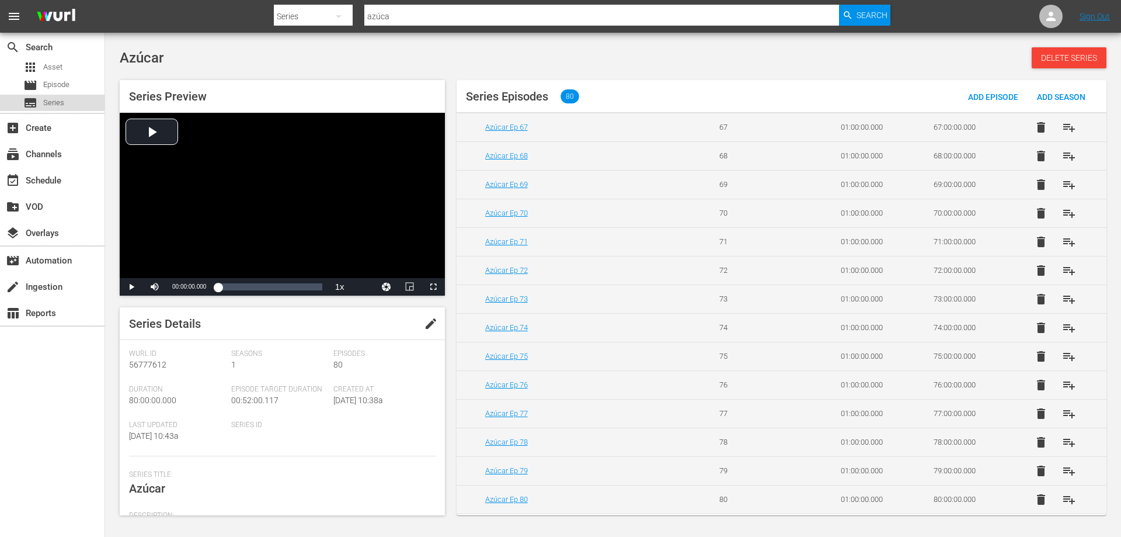
click at [61, 105] on span "Series" at bounding box center [53, 103] width 21 height 12
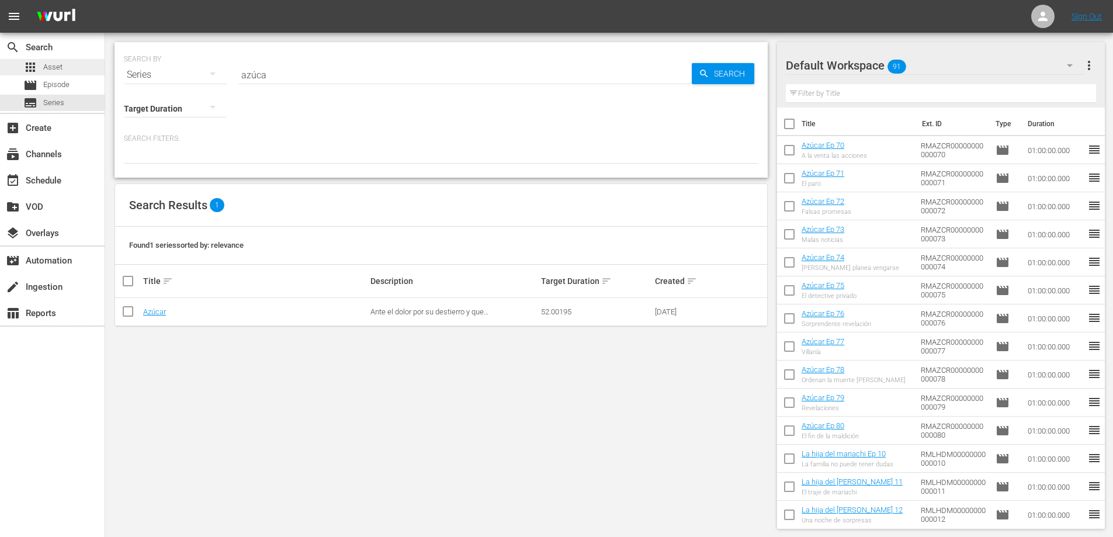
click at [48, 73] on div "apps Asset" at bounding box center [42, 67] width 39 height 16
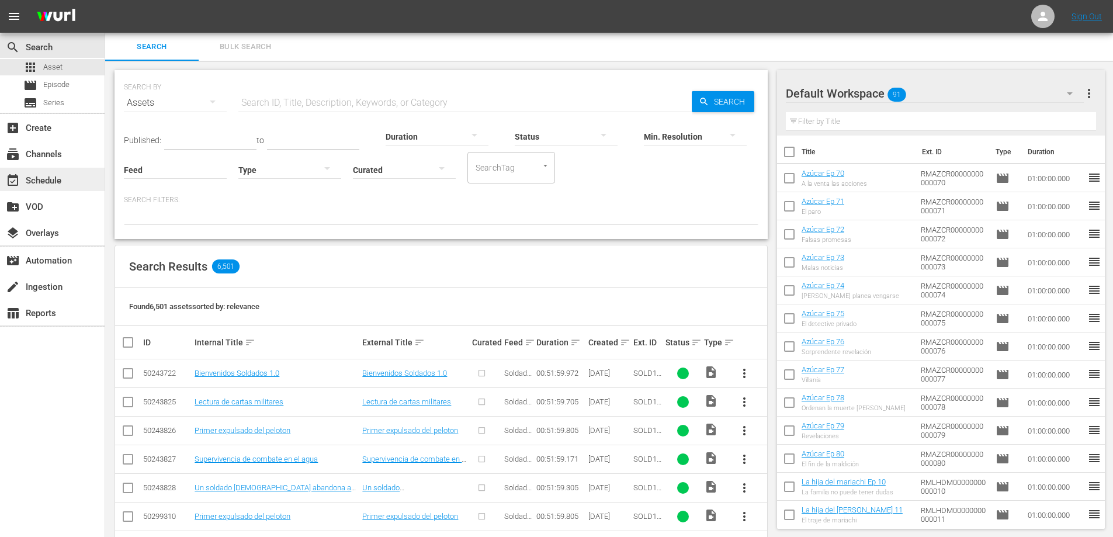
click at [45, 184] on div "event_available Schedule" at bounding box center [32, 178] width 65 height 11
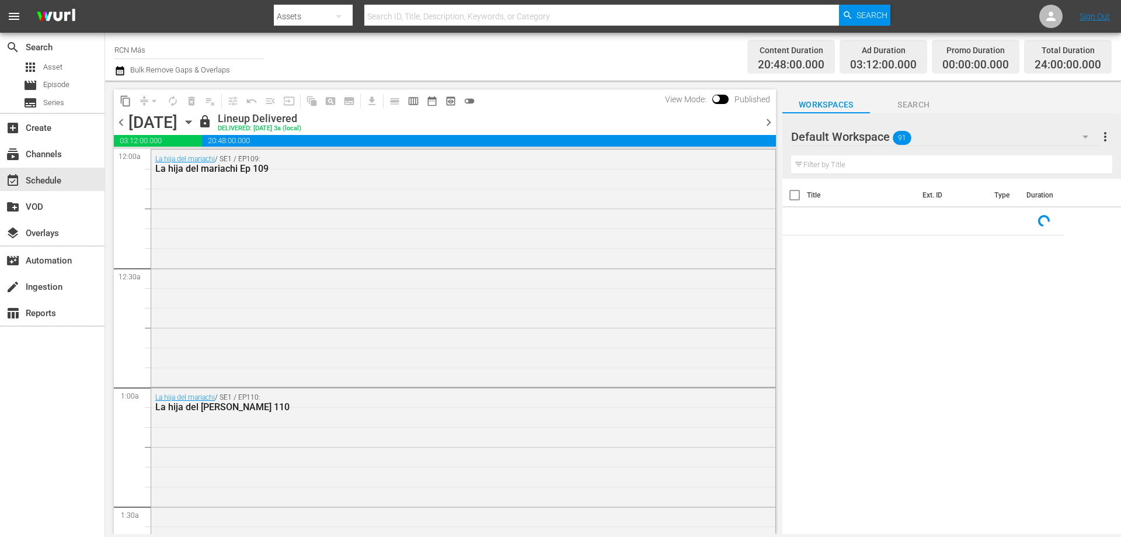
click at [770, 125] on span "chevron_right" at bounding box center [769, 122] width 15 height 15
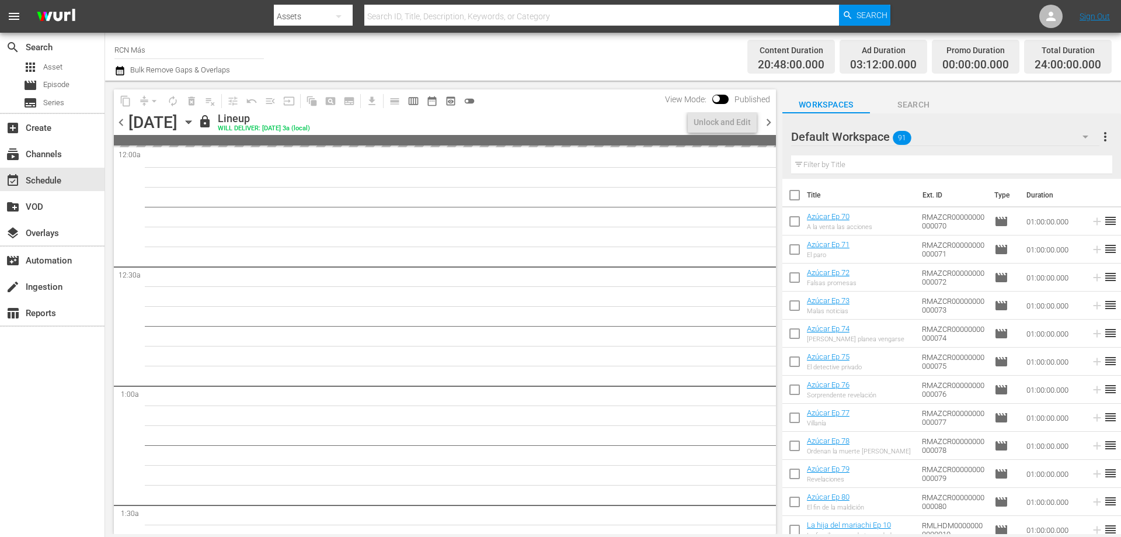
click at [770, 125] on span "chevron_right" at bounding box center [769, 122] width 15 height 15
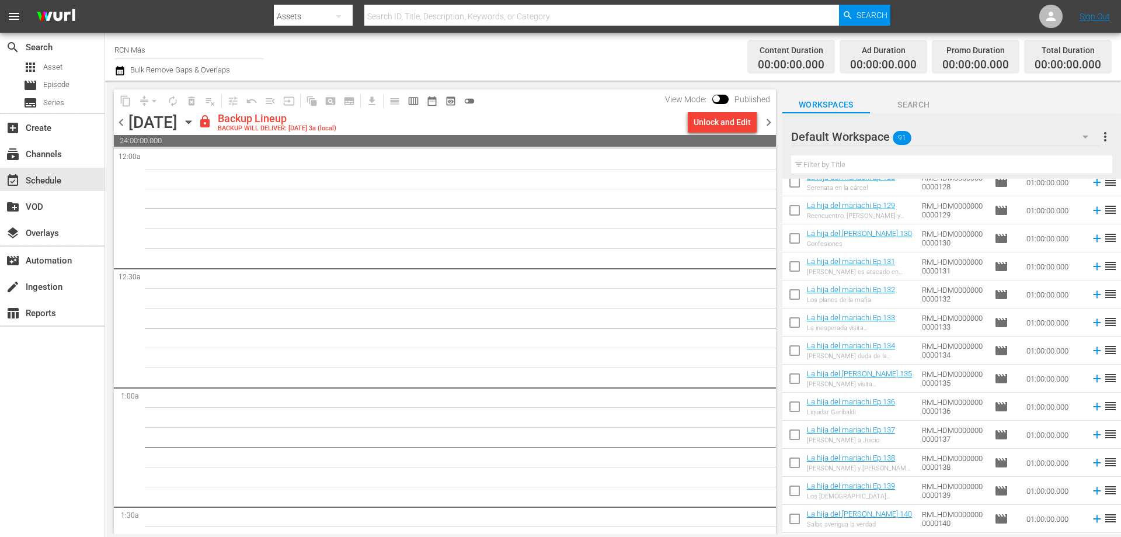
scroll to position [895, 0]
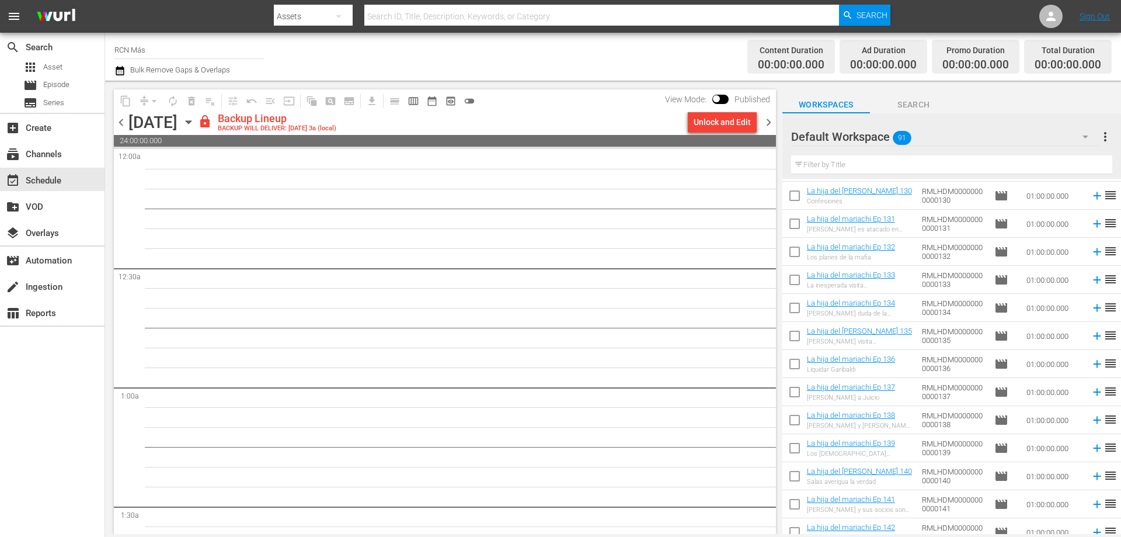
click at [784, 366] on input "checkbox" at bounding box center [795, 366] width 25 height 25
checkbox input "true"
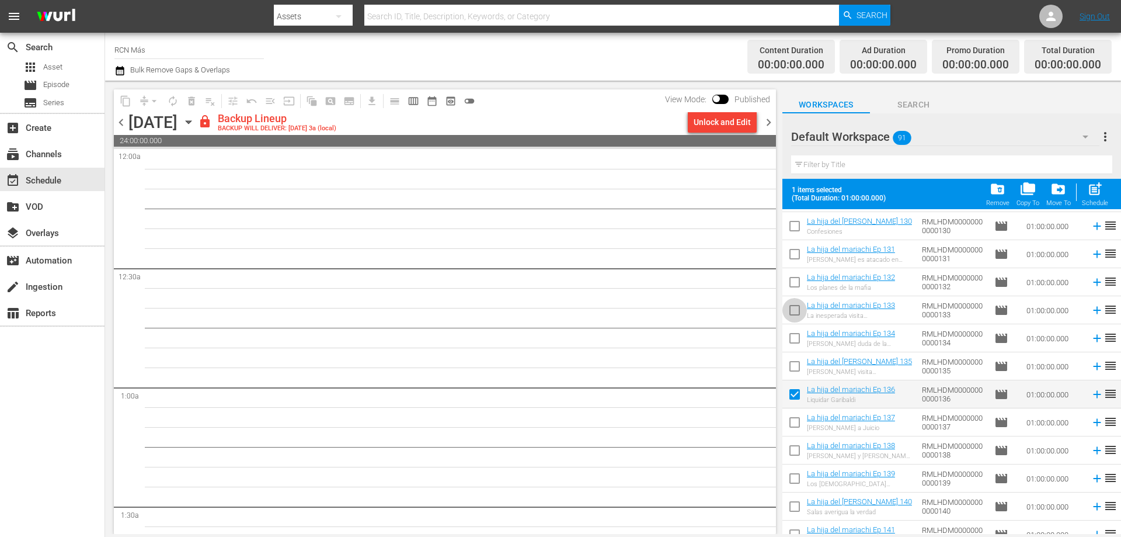
click at [797, 315] on input "checkbox" at bounding box center [795, 312] width 25 height 25
checkbox input "true"
drag, startPoint x: 793, startPoint y: 337, endPoint x: 793, endPoint y: 366, distance: 29.2
click at [793, 338] on input "checkbox" at bounding box center [795, 340] width 25 height 25
checkbox input "true"
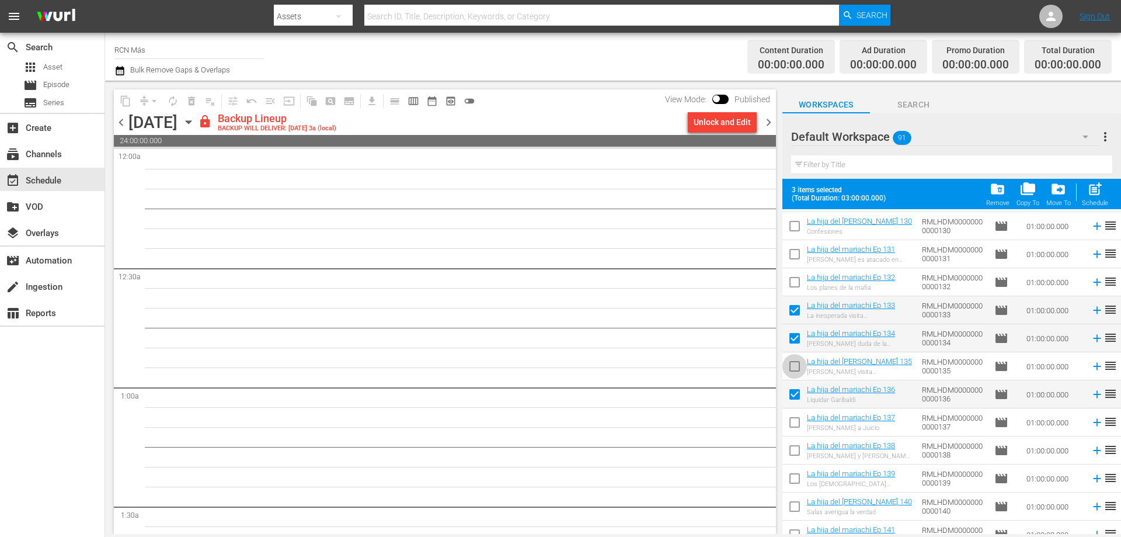
click at [793, 372] on input "checkbox" at bounding box center [795, 368] width 25 height 25
checkbox input "true"
click at [793, 425] on input "checkbox" at bounding box center [795, 424] width 25 height 25
checkbox input "true"
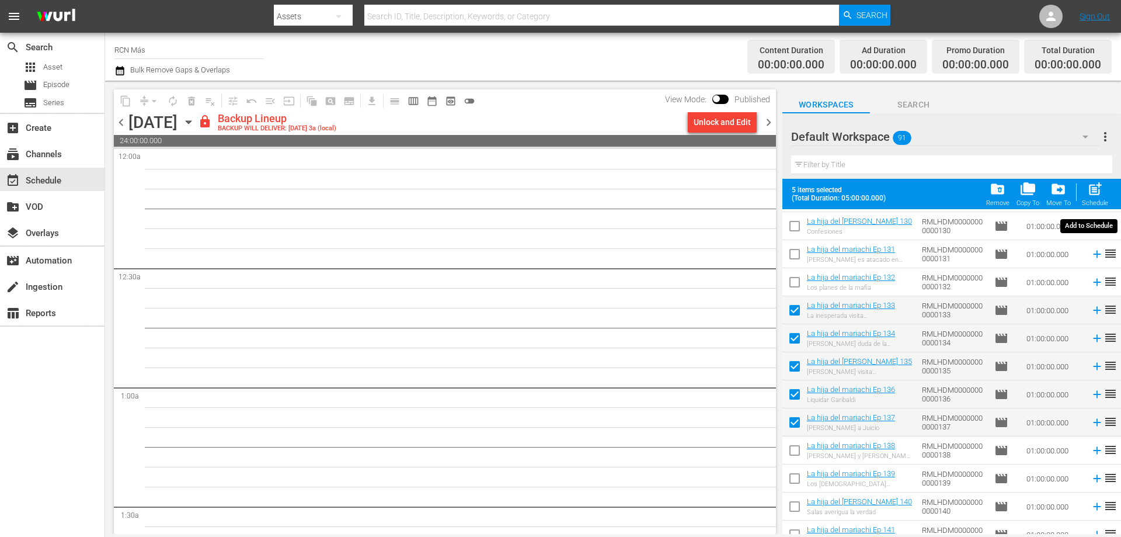
click at [1098, 196] on span "post_add" at bounding box center [1096, 189] width 16 height 16
checkbox input "false"
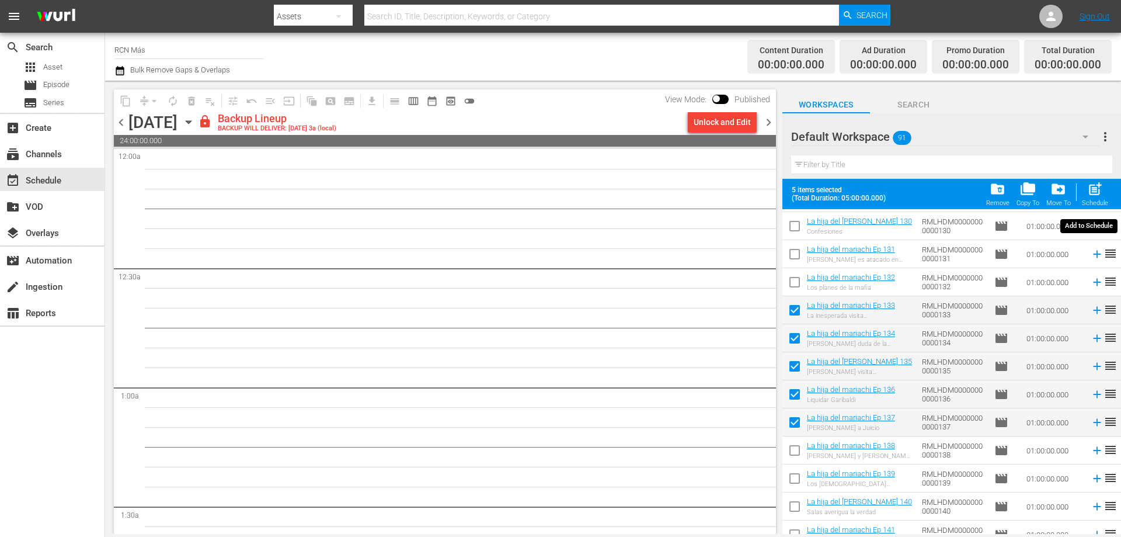
checkbox input "false"
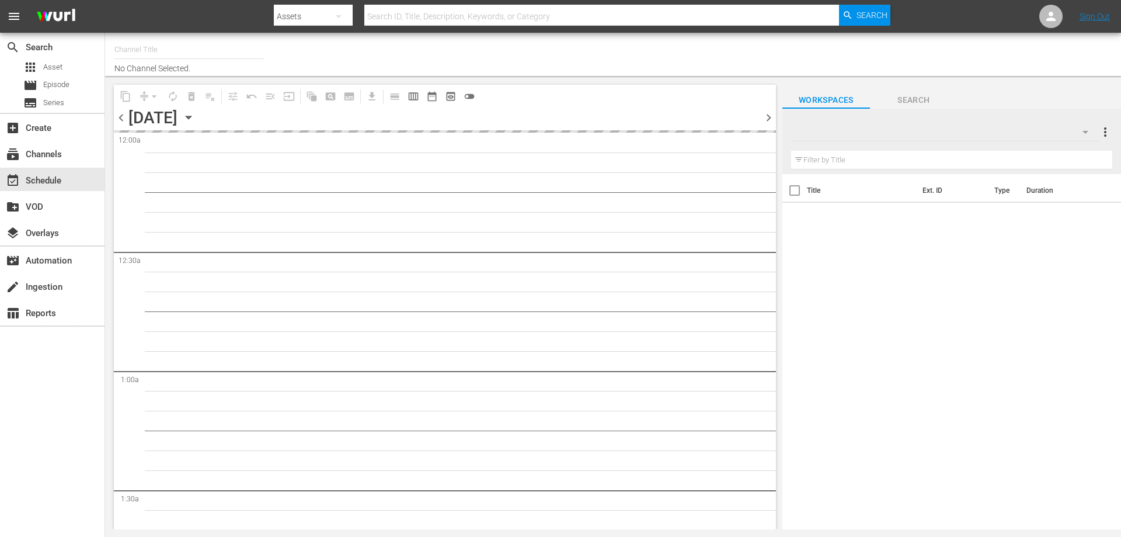
type input "RCN Más (926)"
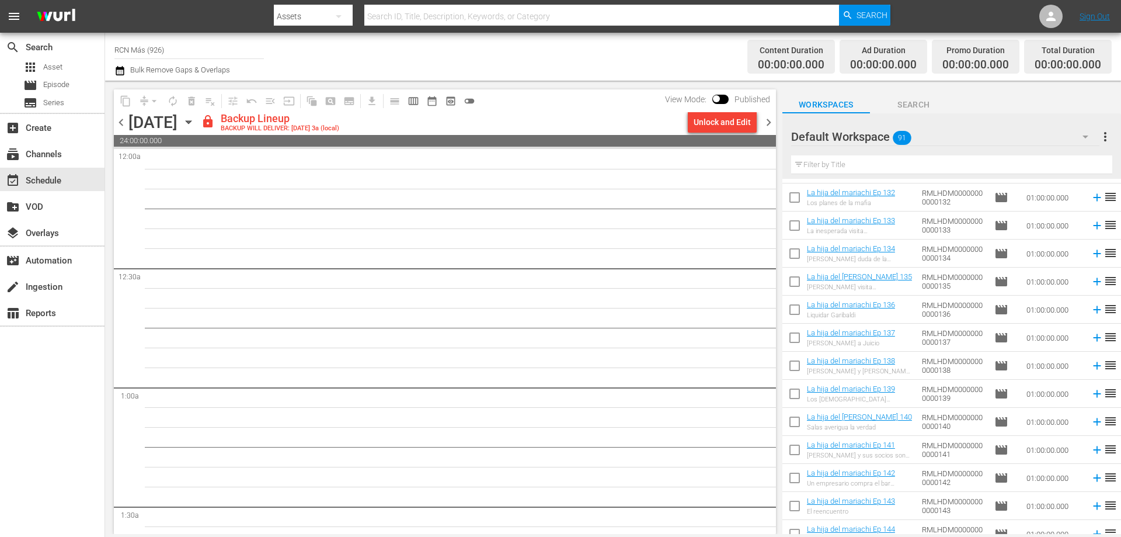
scroll to position [961, 0]
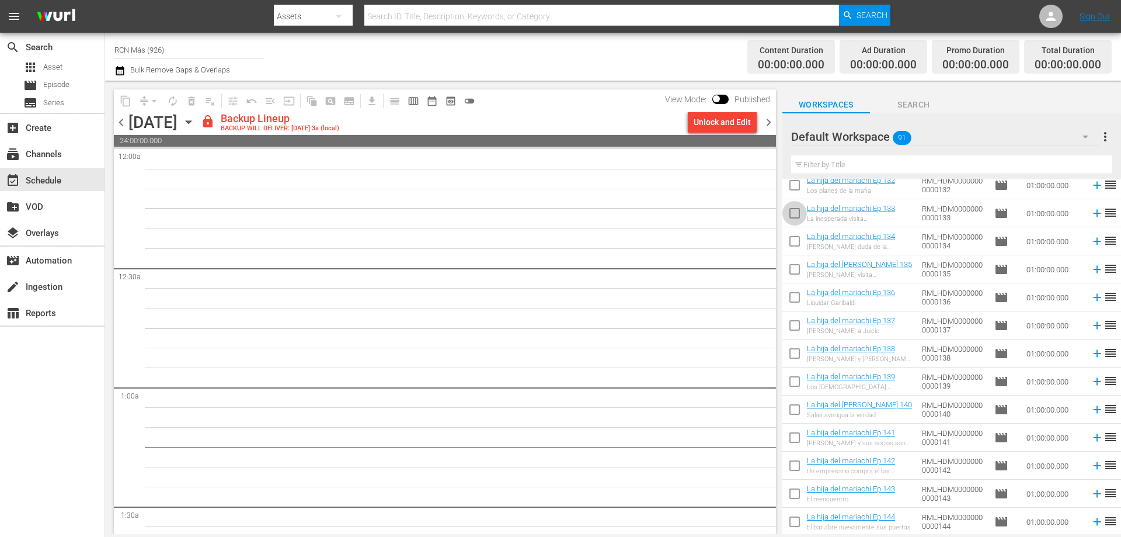
click at [803, 221] on input "checkbox" at bounding box center [795, 215] width 25 height 25
checkbox input "true"
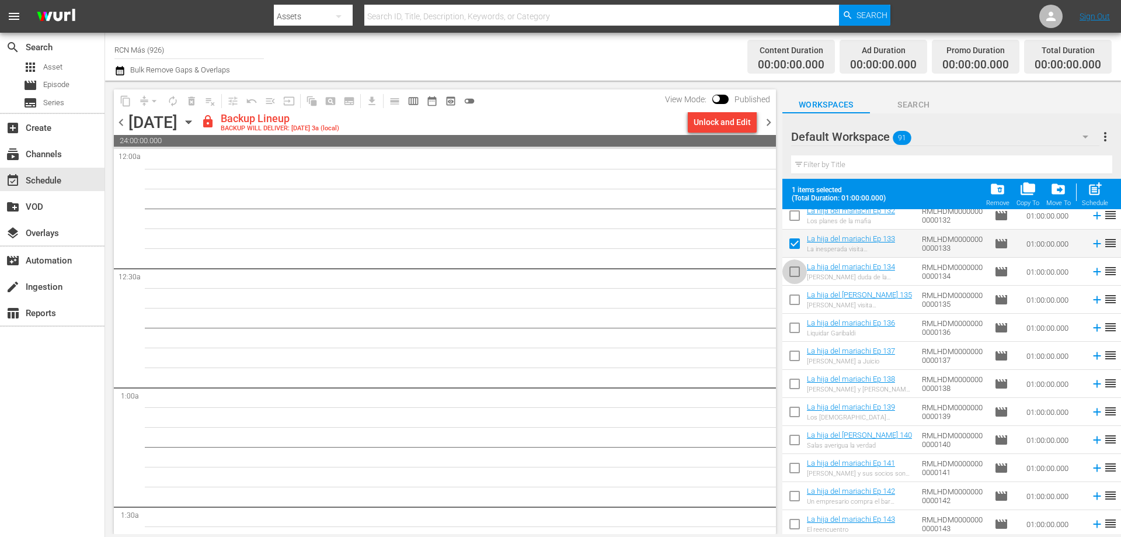
click at [801, 278] on input "checkbox" at bounding box center [795, 274] width 25 height 25
checkbox input "true"
click at [796, 301] on input "checkbox" at bounding box center [795, 302] width 25 height 25
checkbox input "true"
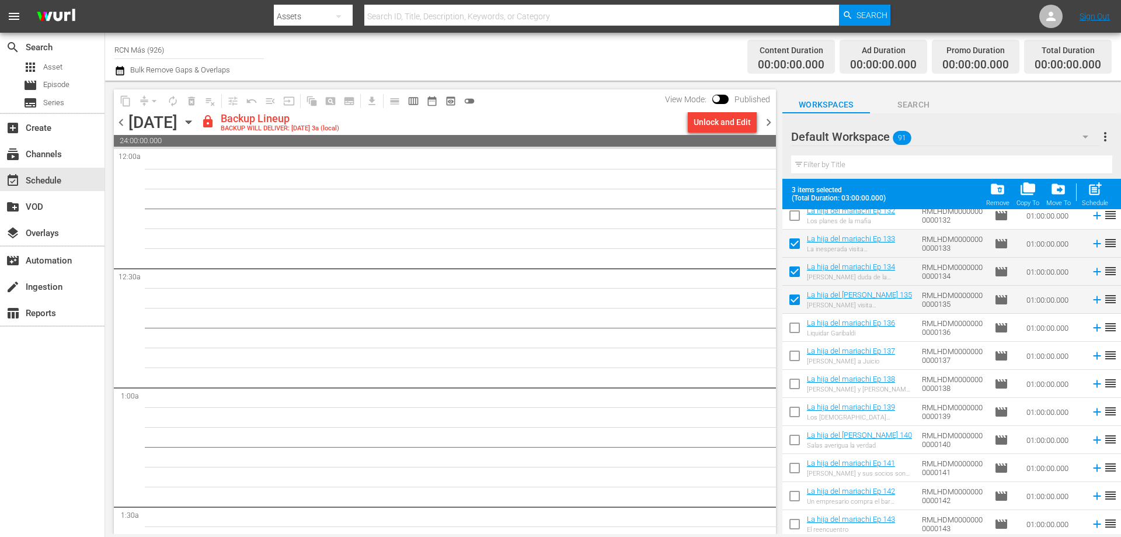
click at [790, 331] on input "checkbox" at bounding box center [795, 330] width 25 height 25
checkbox input "true"
click at [788, 357] on input "checkbox" at bounding box center [795, 358] width 25 height 25
checkbox input "true"
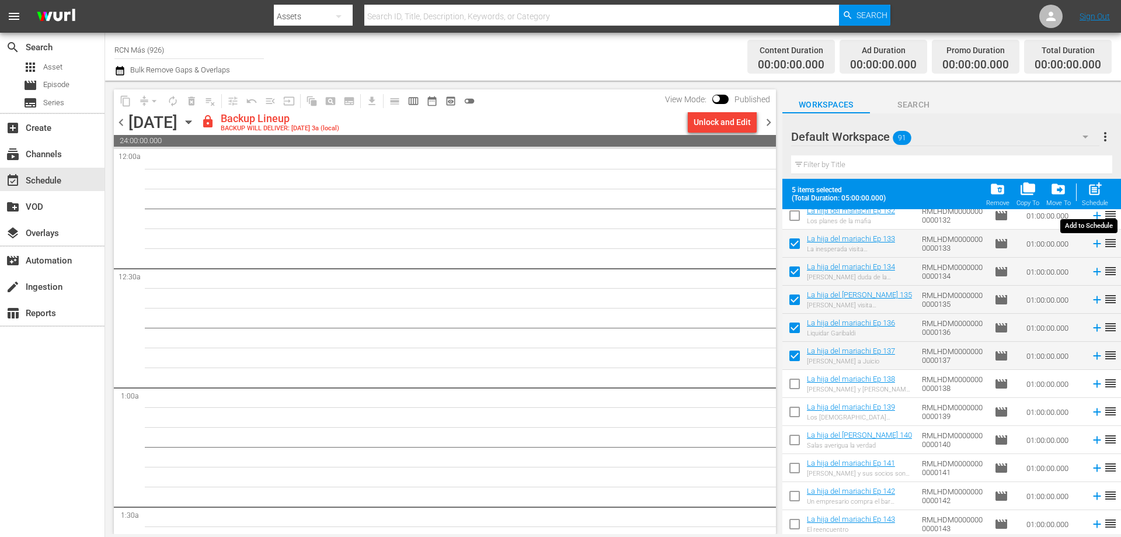
click at [1098, 192] on span "post_add" at bounding box center [1096, 189] width 16 height 16
checkbox input "false"
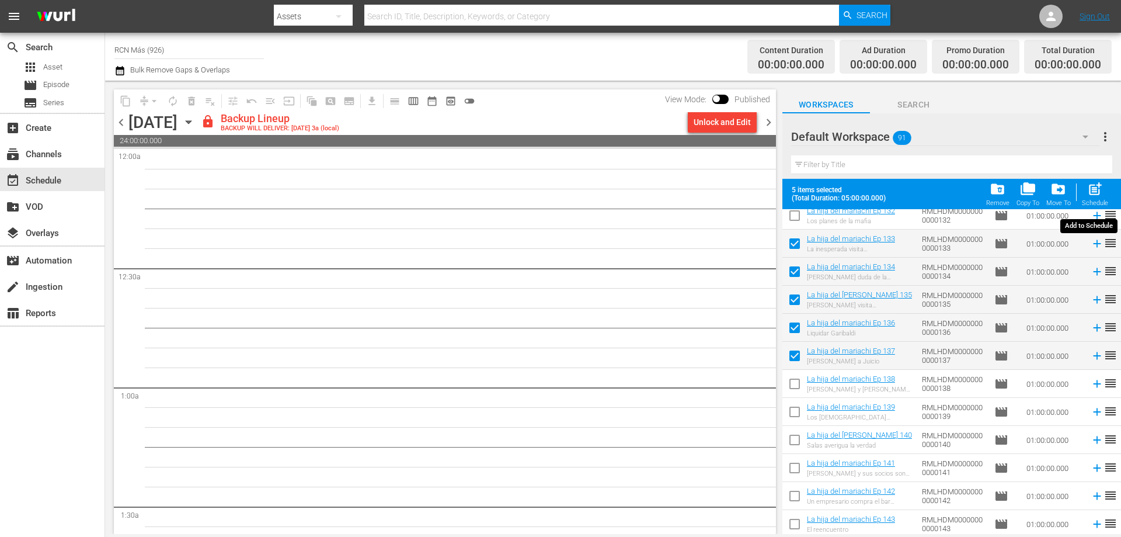
checkbox input "false"
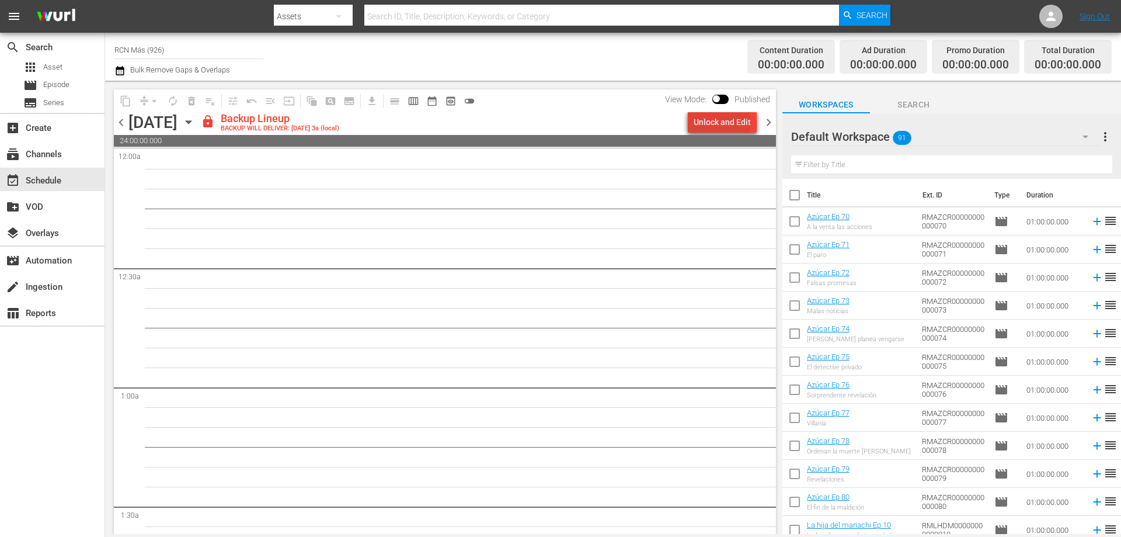
click at [725, 121] on div "Unlock and Edit" at bounding box center [722, 122] width 57 height 21
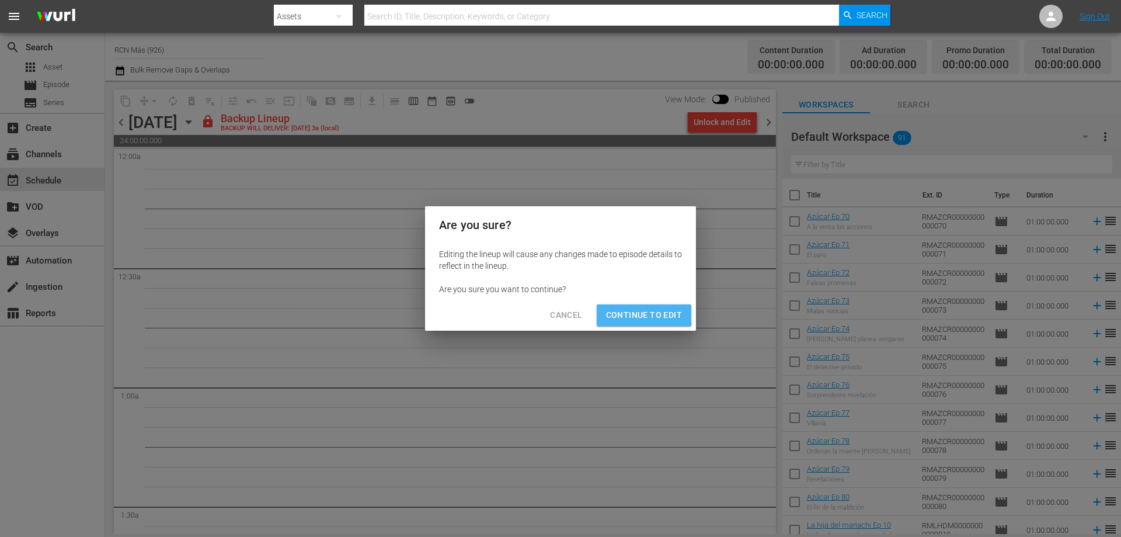
click at [630, 313] on span "Continue to Edit" at bounding box center [644, 315] width 76 height 15
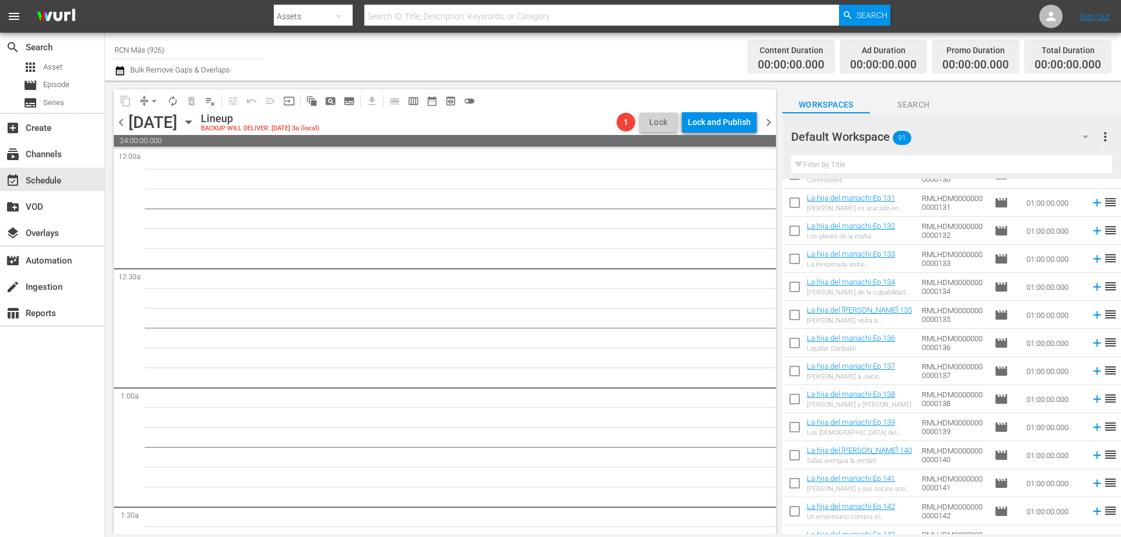
scroll to position [964, 0]
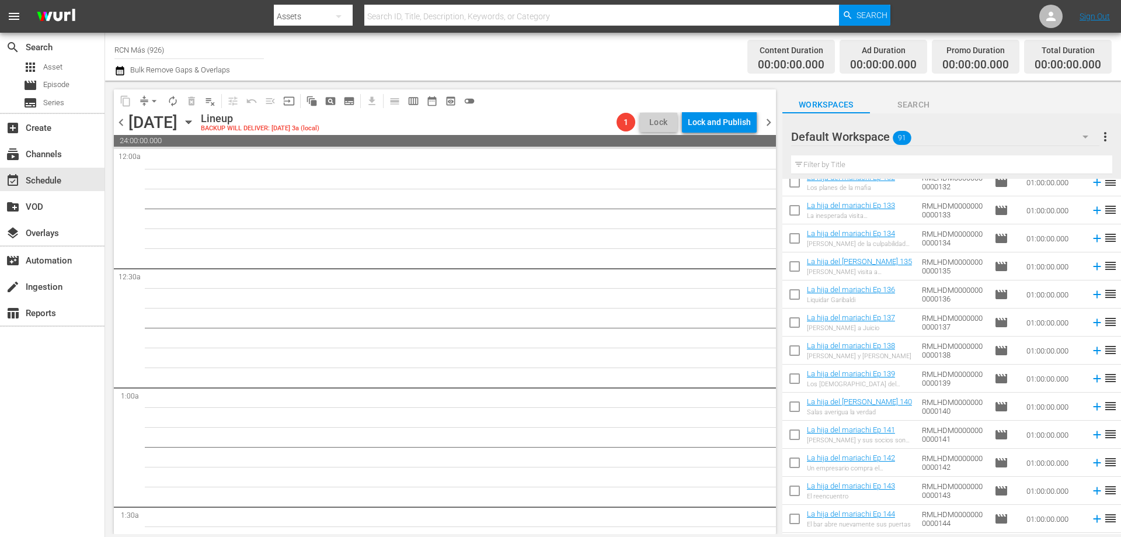
click at [791, 203] on input "checkbox" at bounding box center [795, 212] width 25 height 25
checkbox input "true"
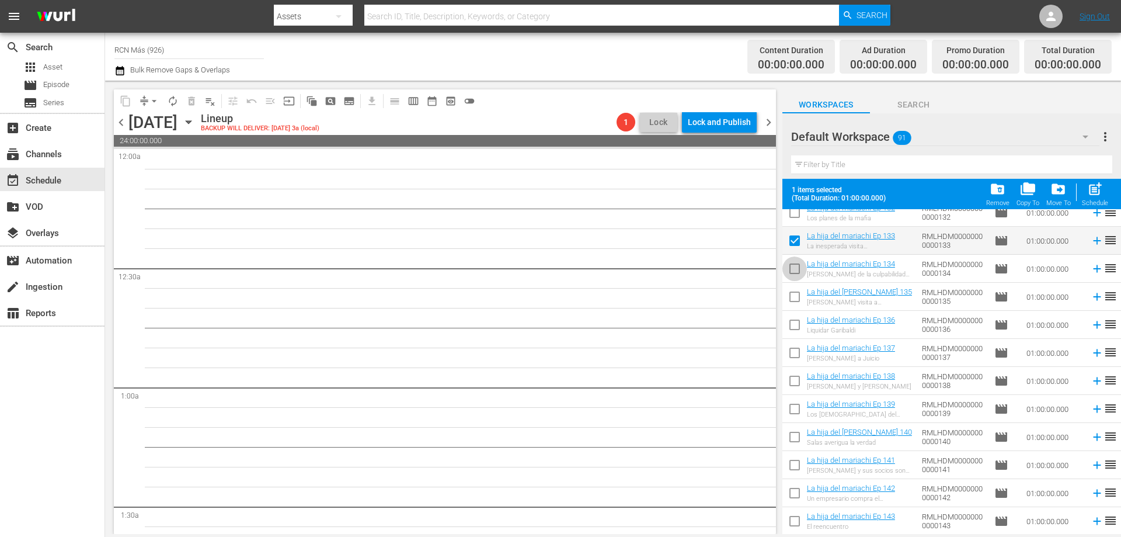
click at [789, 266] on input "checkbox" at bounding box center [795, 271] width 25 height 25
checkbox input "true"
click at [793, 301] on input "checkbox" at bounding box center [795, 299] width 25 height 25
checkbox input "true"
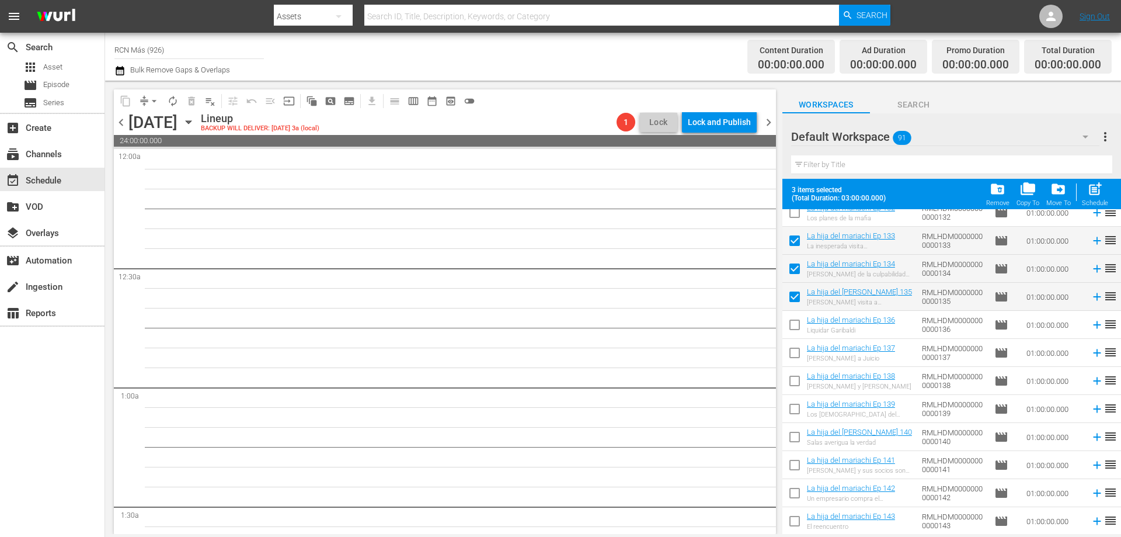
click at [793, 326] on input "checkbox" at bounding box center [795, 327] width 25 height 25
checkbox input "true"
click at [795, 362] on input "checkbox" at bounding box center [795, 355] width 25 height 25
checkbox input "true"
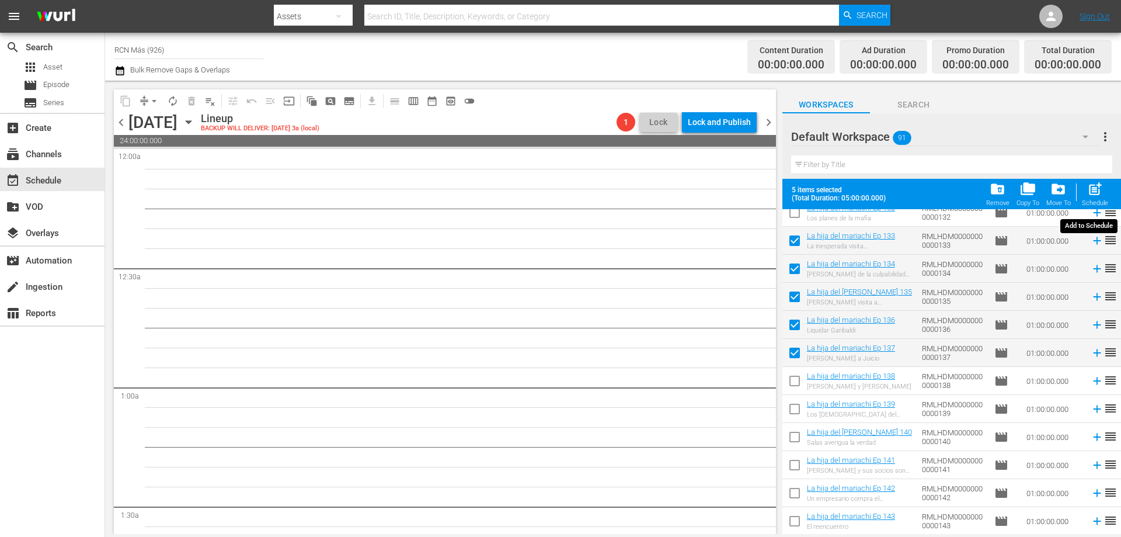
click at [1096, 190] on span "post_add" at bounding box center [1096, 189] width 16 height 16
checkbox input "false"
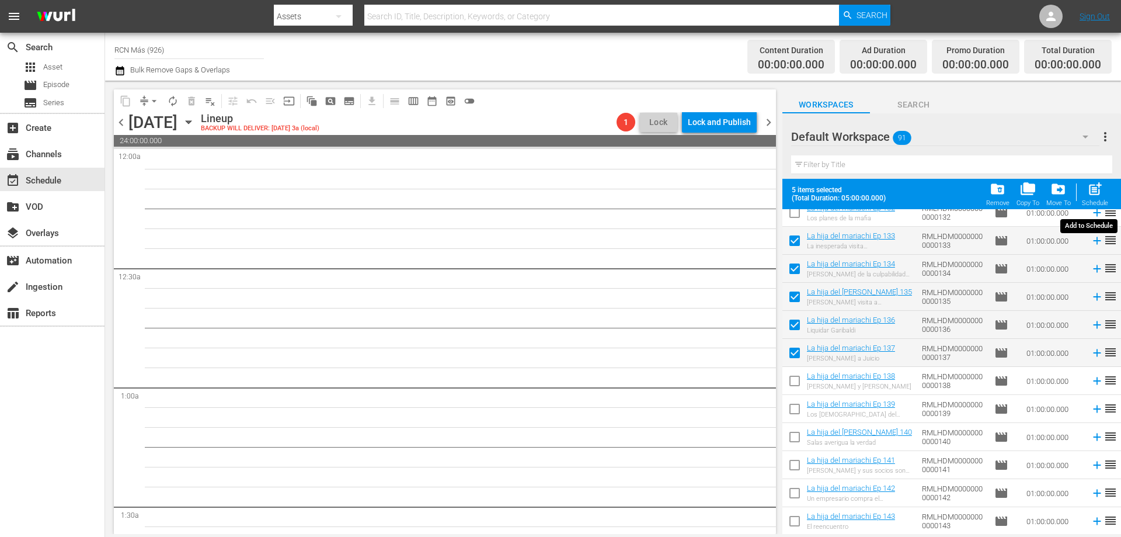
checkbox input "false"
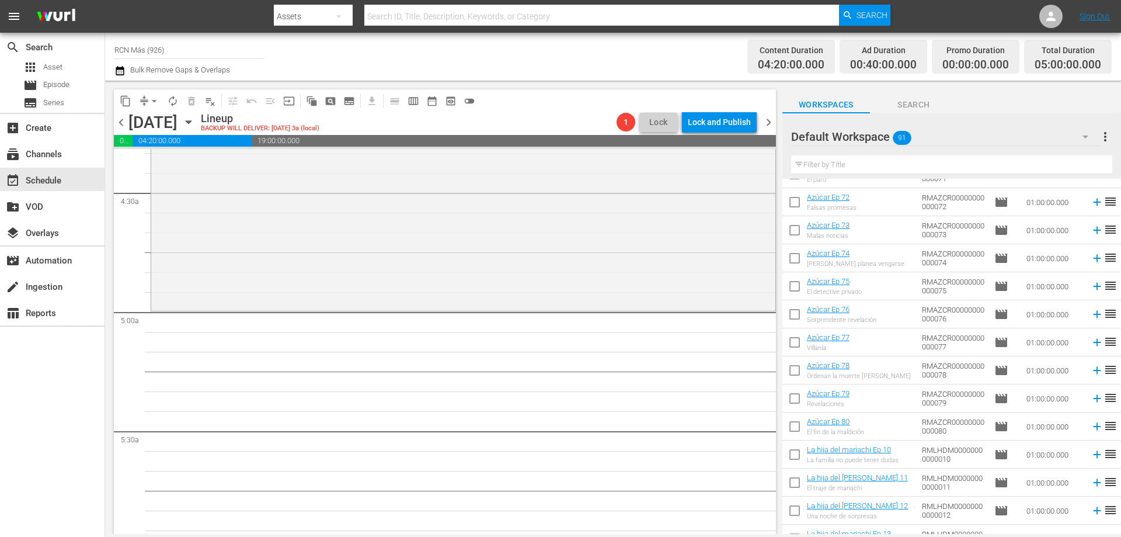
scroll to position [0, 0]
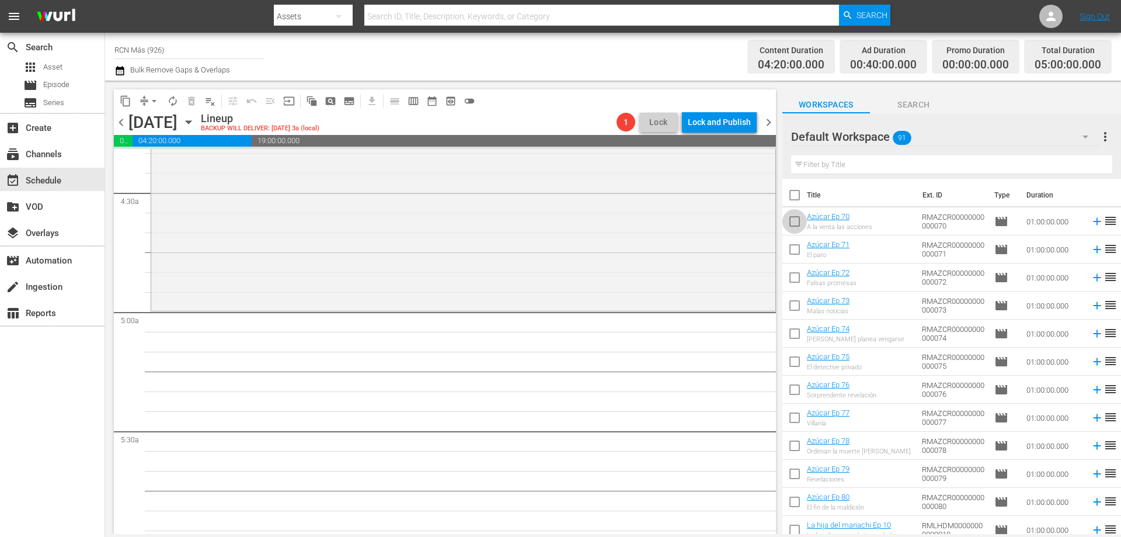
click at [784, 228] on input "checkbox" at bounding box center [795, 223] width 25 height 25
checkbox input "true"
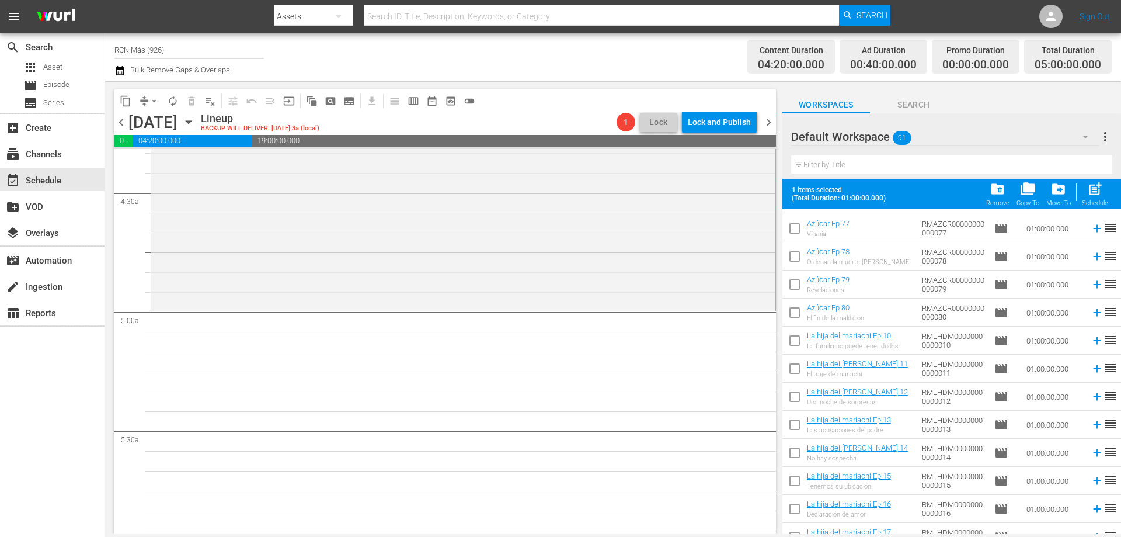
scroll to position [289, 0]
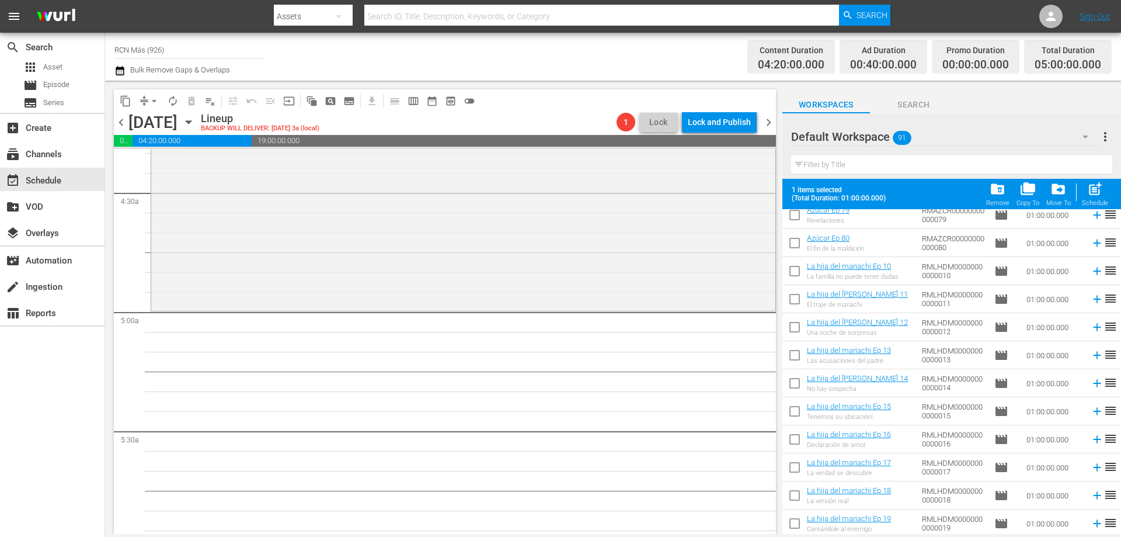
click at [792, 269] on input "checkbox" at bounding box center [795, 273] width 25 height 25
checkbox input "true"
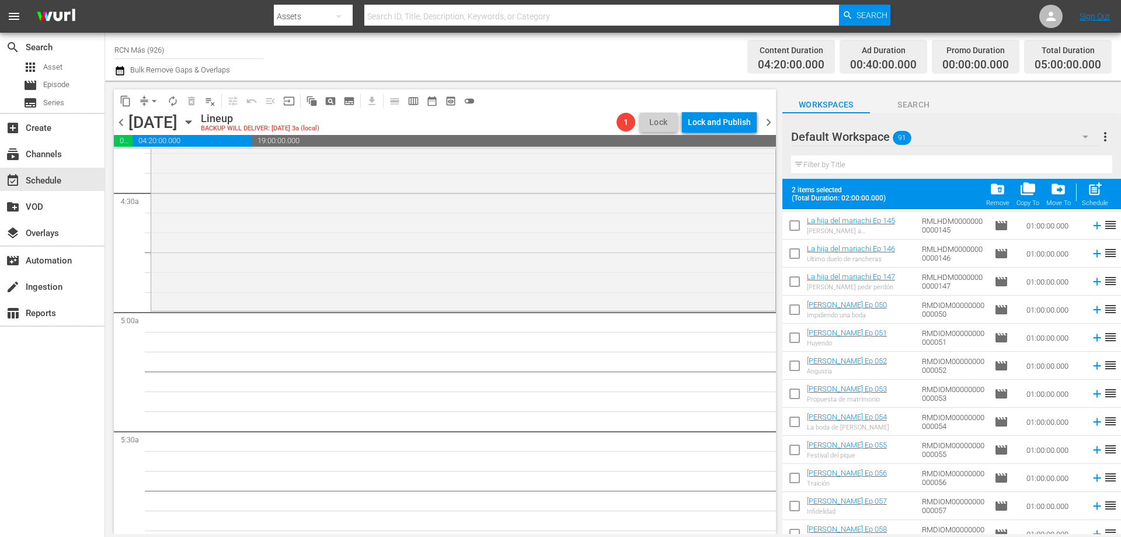
scroll to position [1336, 0]
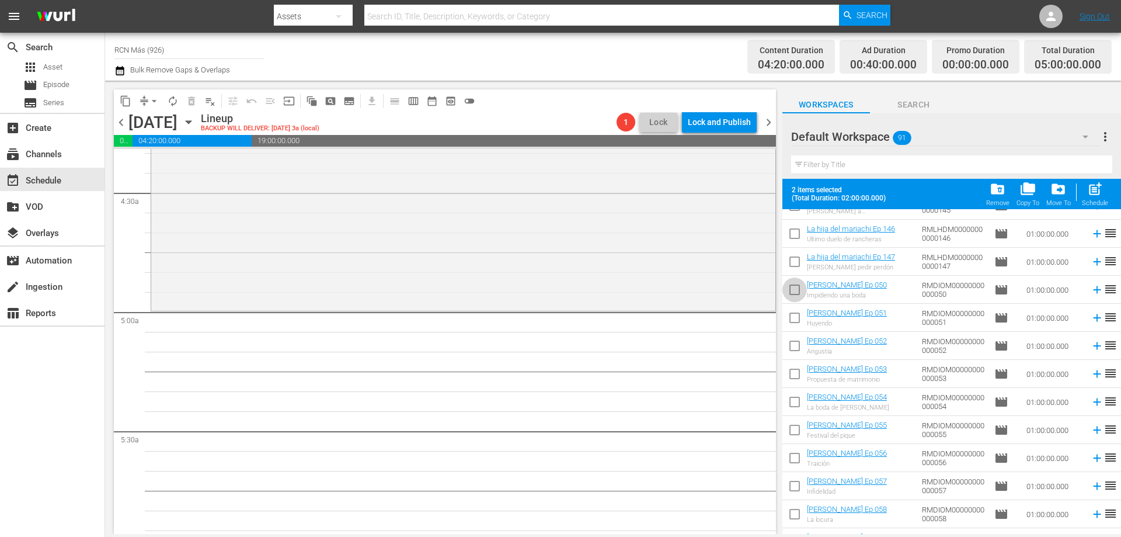
click at [794, 295] on input "checkbox" at bounding box center [795, 292] width 25 height 25
checkbox input "true"
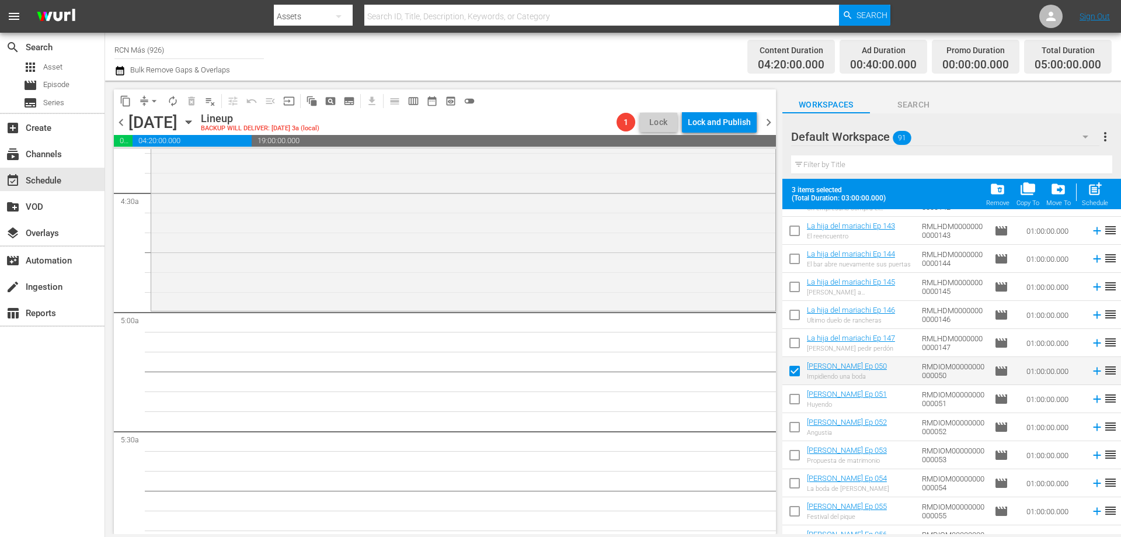
scroll to position [1205, 0]
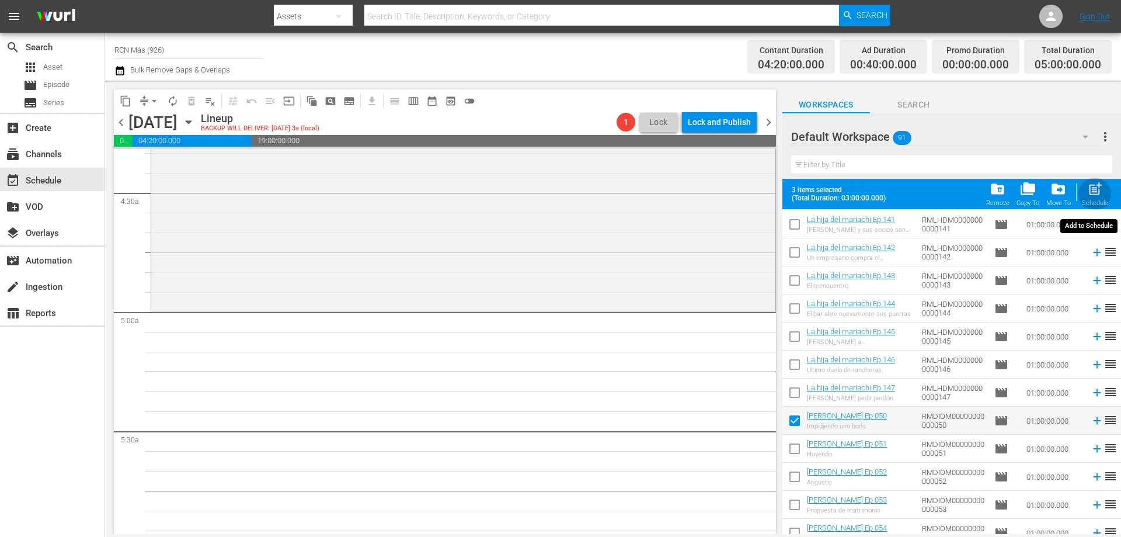
click at [1095, 192] on span "post_add" at bounding box center [1096, 189] width 16 height 16
checkbox input "false"
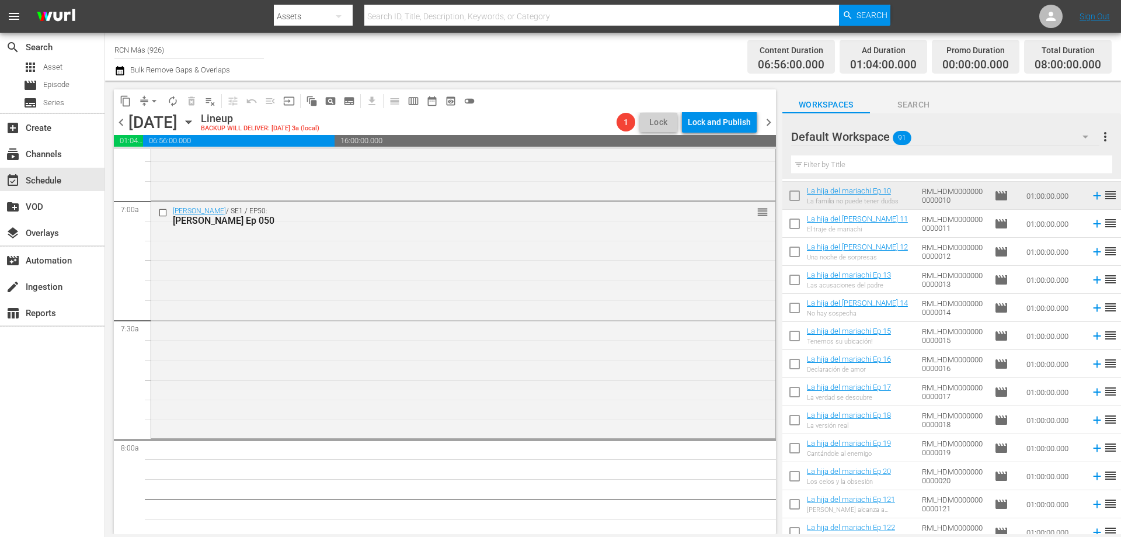
scroll to position [321, 0]
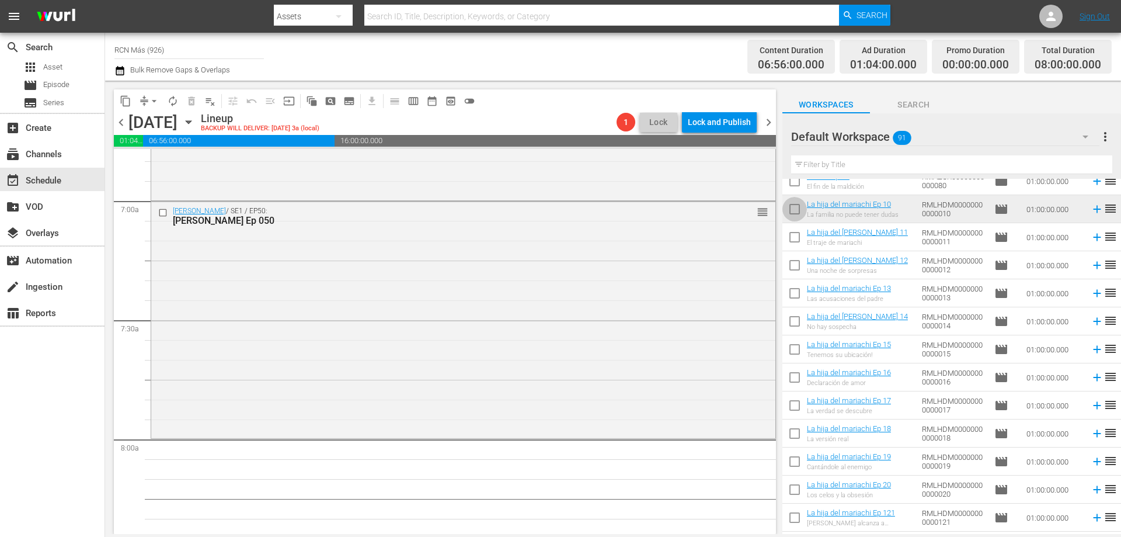
click at [788, 211] on input "checkbox" at bounding box center [795, 211] width 25 height 25
checkbox input "true"
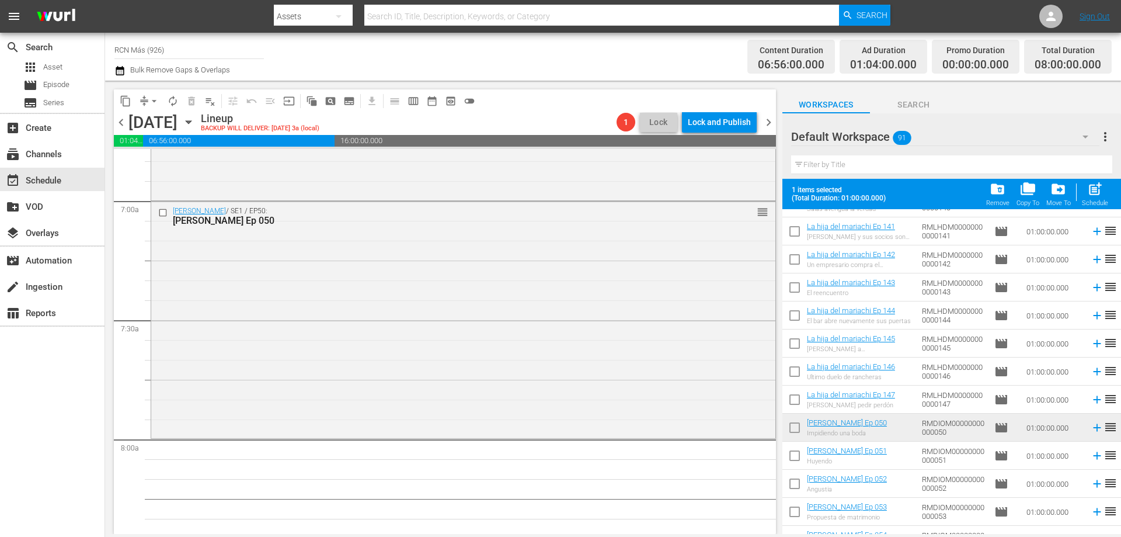
scroll to position [1213, 0]
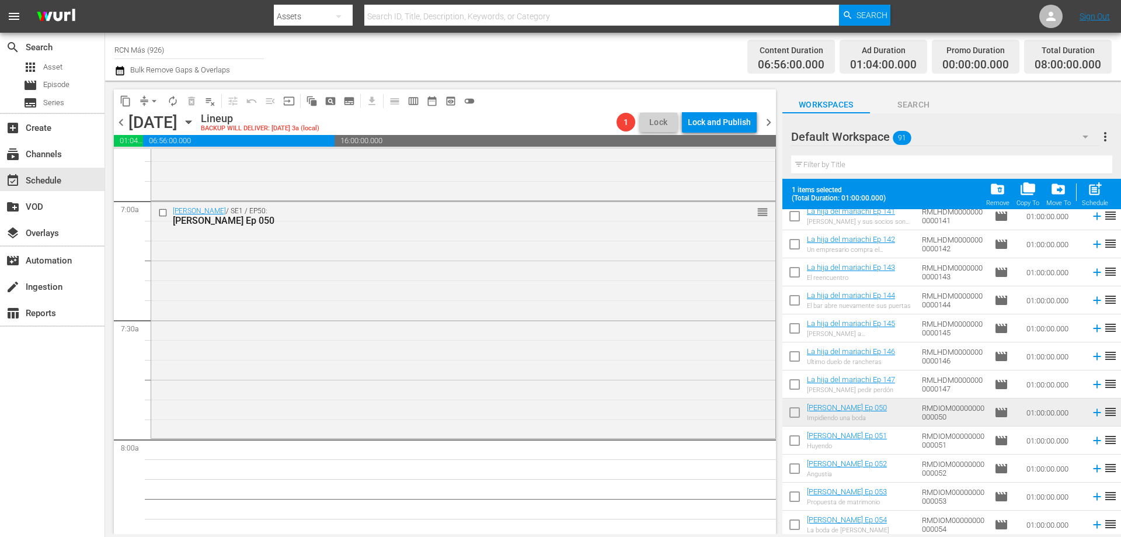
click at [797, 421] on input "checkbox" at bounding box center [795, 414] width 25 height 25
checkbox input "true"
click at [1100, 193] on span "post_add" at bounding box center [1096, 189] width 16 height 16
checkbox input "false"
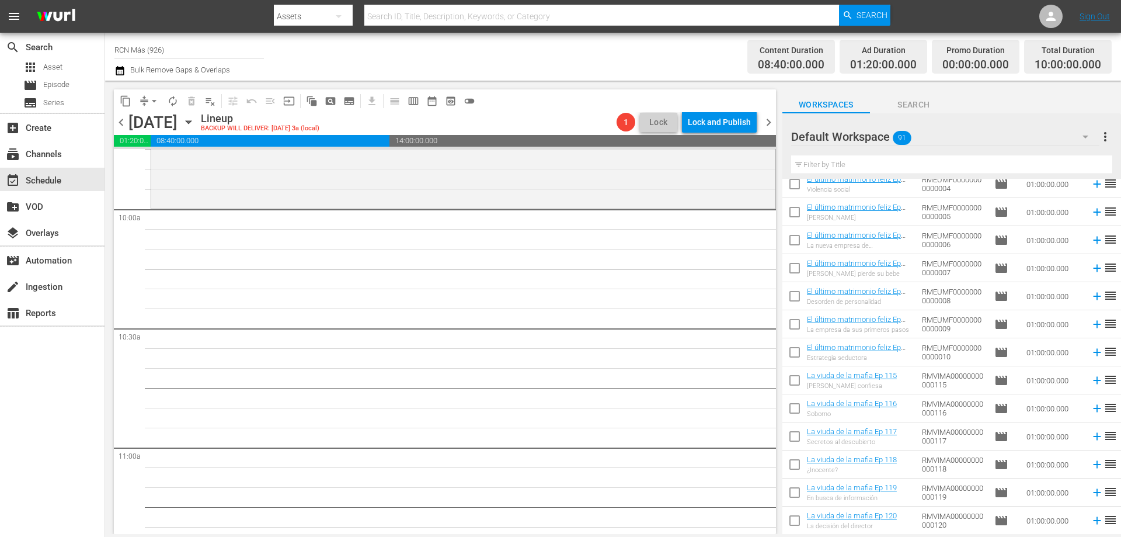
scroll to position [2129, 0]
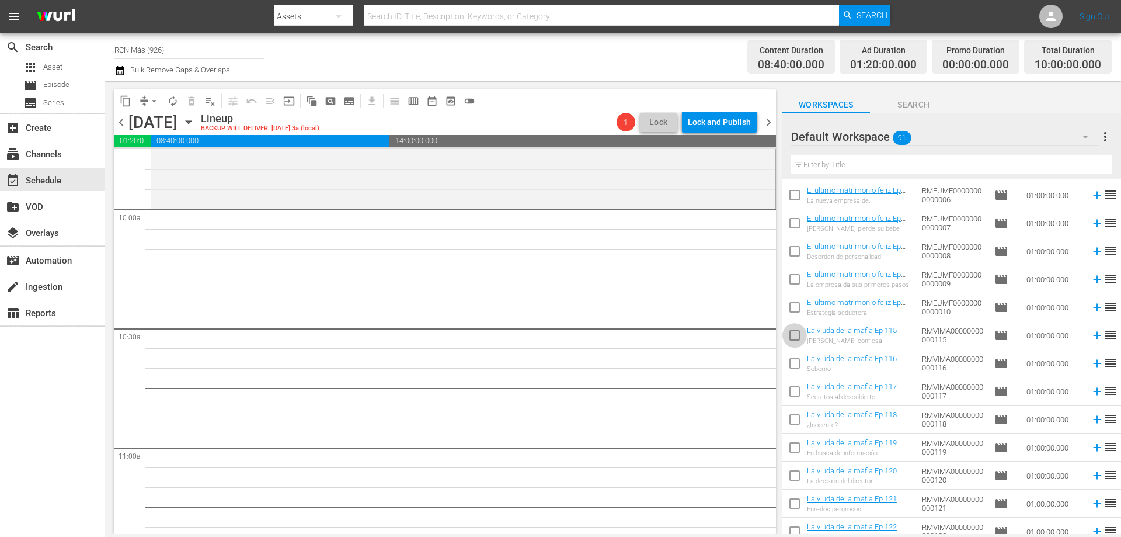
click at [790, 335] on input "checkbox" at bounding box center [795, 337] width 25 height 25
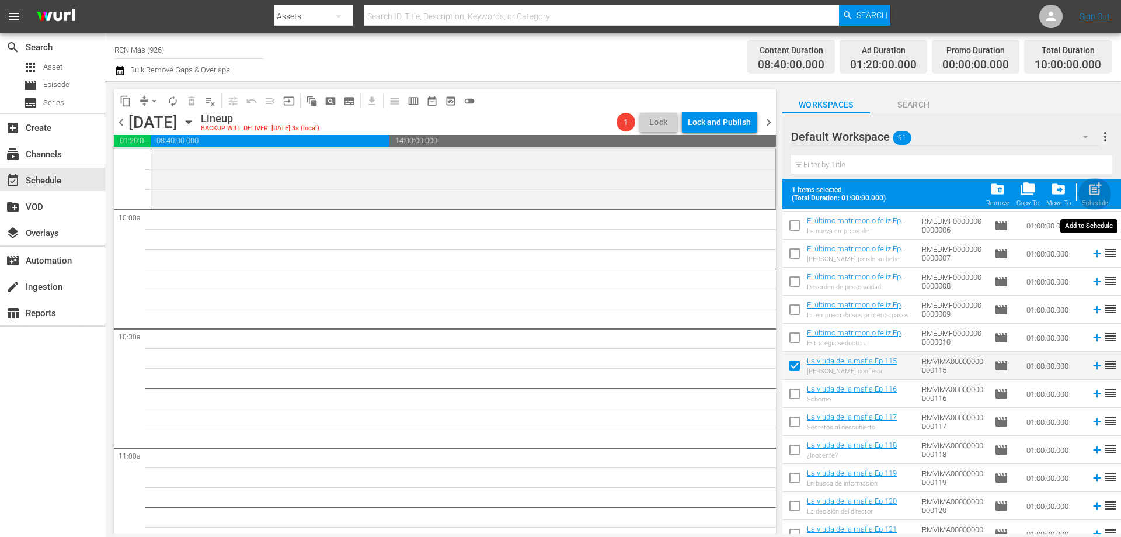
click at [1096, 194] on span "post_add" at bounding box center [1096, 189] width 16 height 16
checkbox input "false"
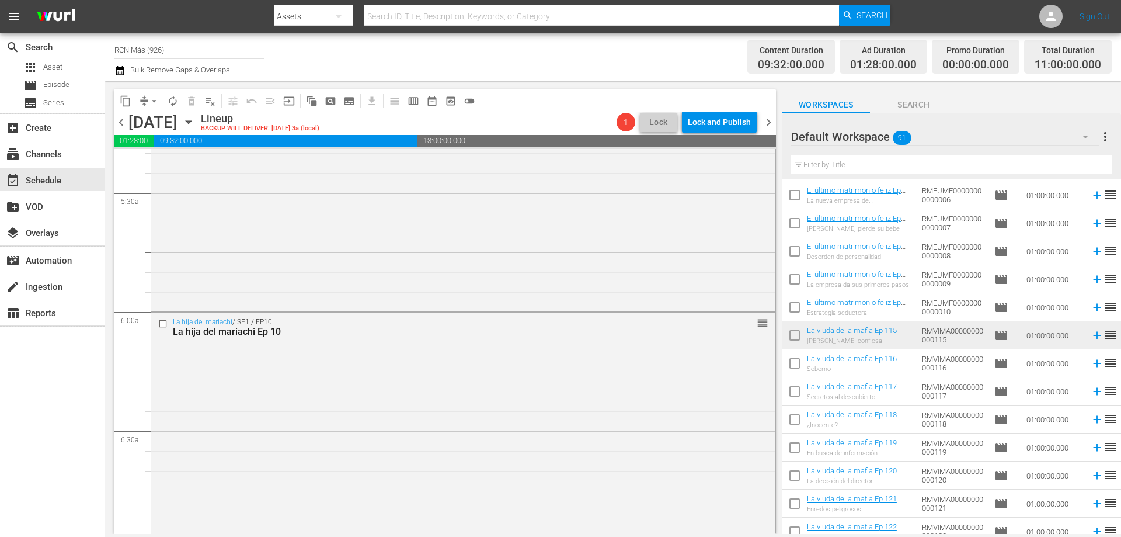
scroll to position [1157, 0]
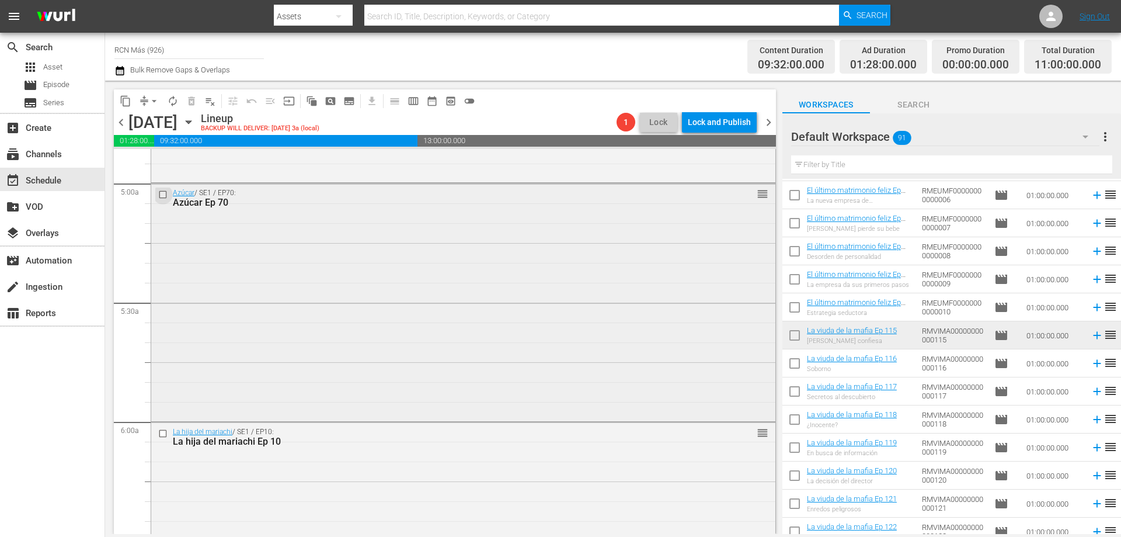
click at [158, 194] on input "checkbox" at bounding box center [164, 195] width 12 height 10
click at [162, 196] on input "checkbox" at bounding box center [164, 195] width 12 height 10
click at [159, 194] on input "checkbox" at bounding box center [164, 195] width 12 height 10
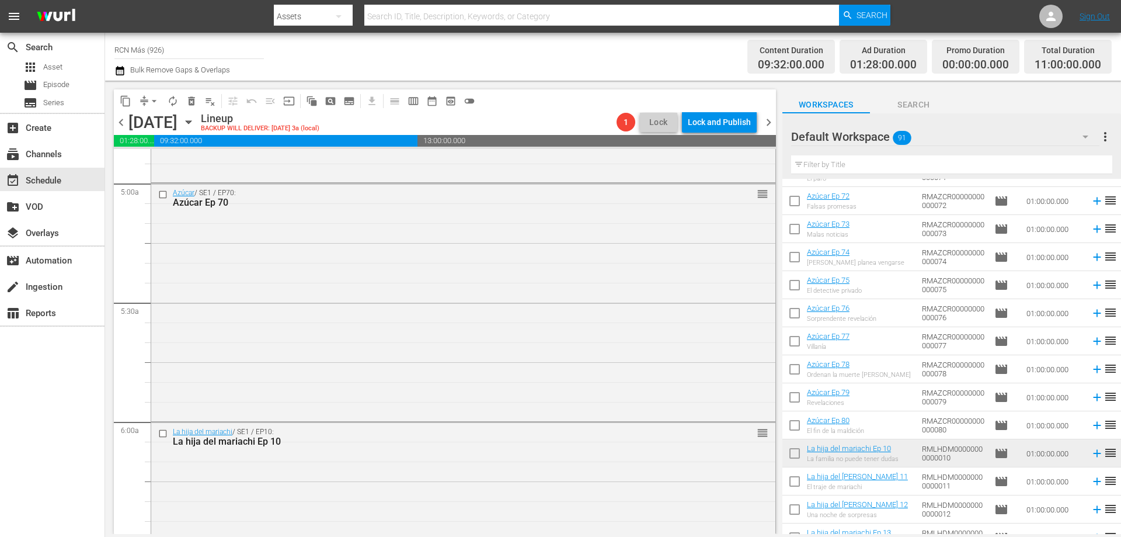
scroll to position [0, 0]
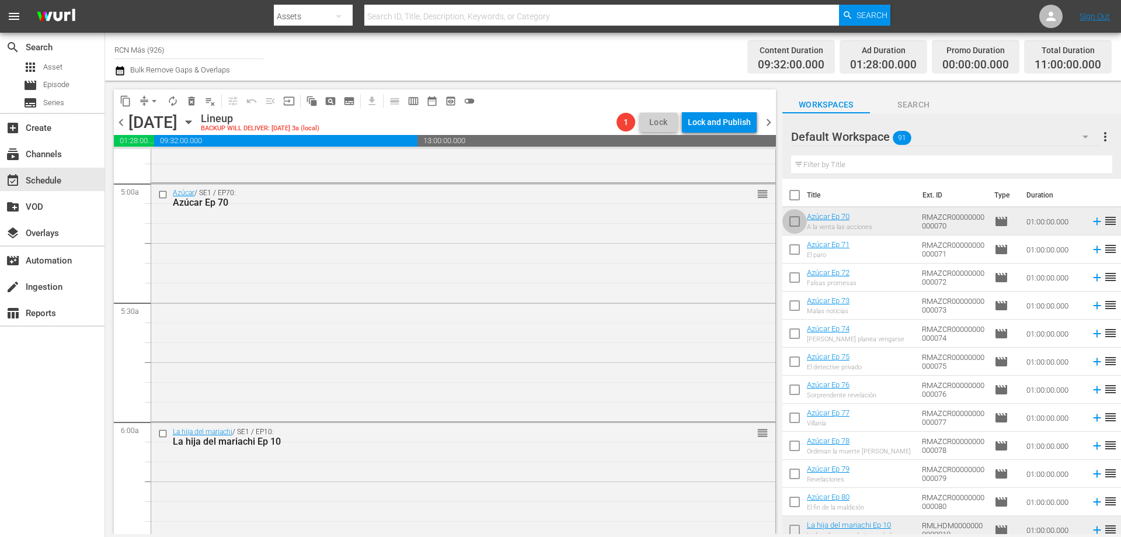
click at [790, 223] on input "checkbox" at bounding box center [795, 223] width 25 height 25
checkbox input "true"
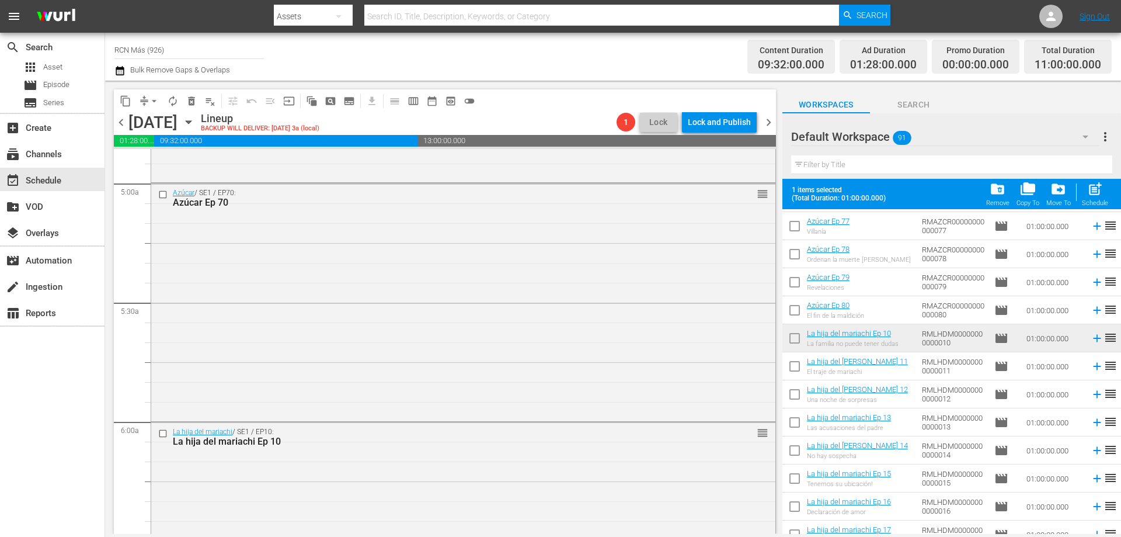
scroll to position [227, 0]
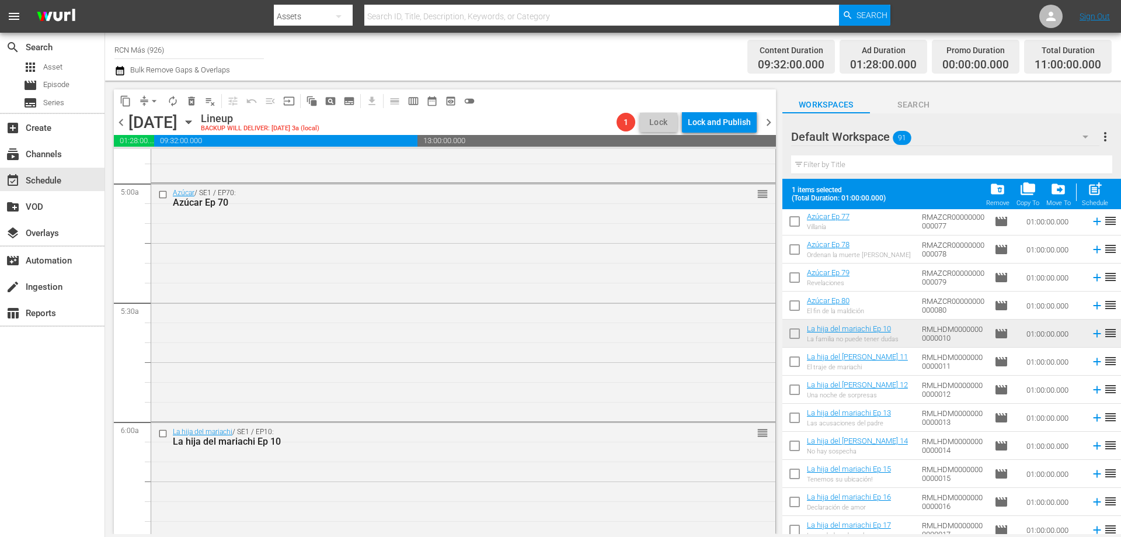
click at [787, 329] on input "checkbox" at bounding box center [795, 336] width 25 height 25
checkbox input "true"
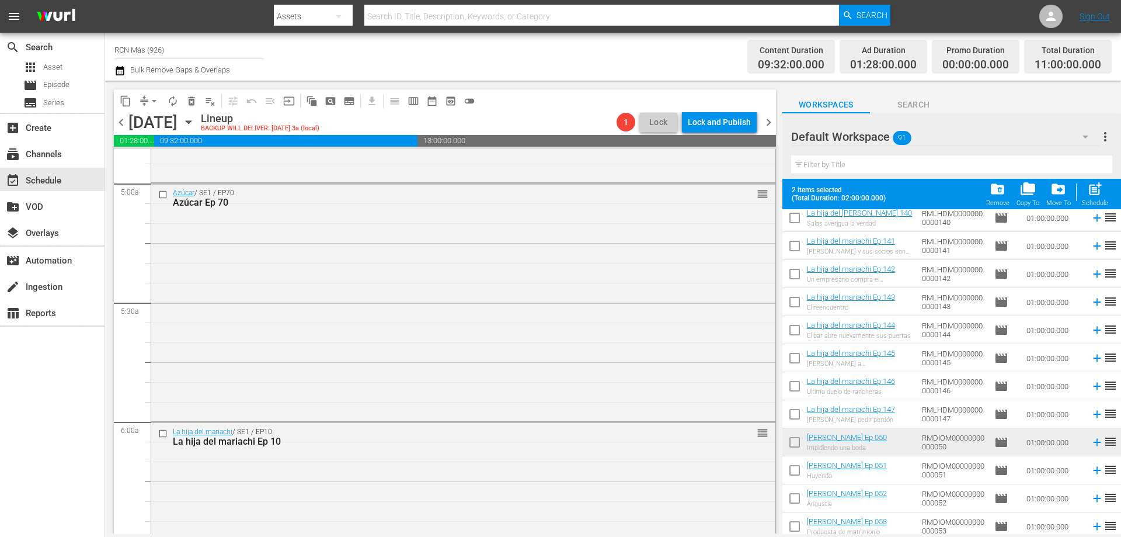
scroll to position [1272, 0]
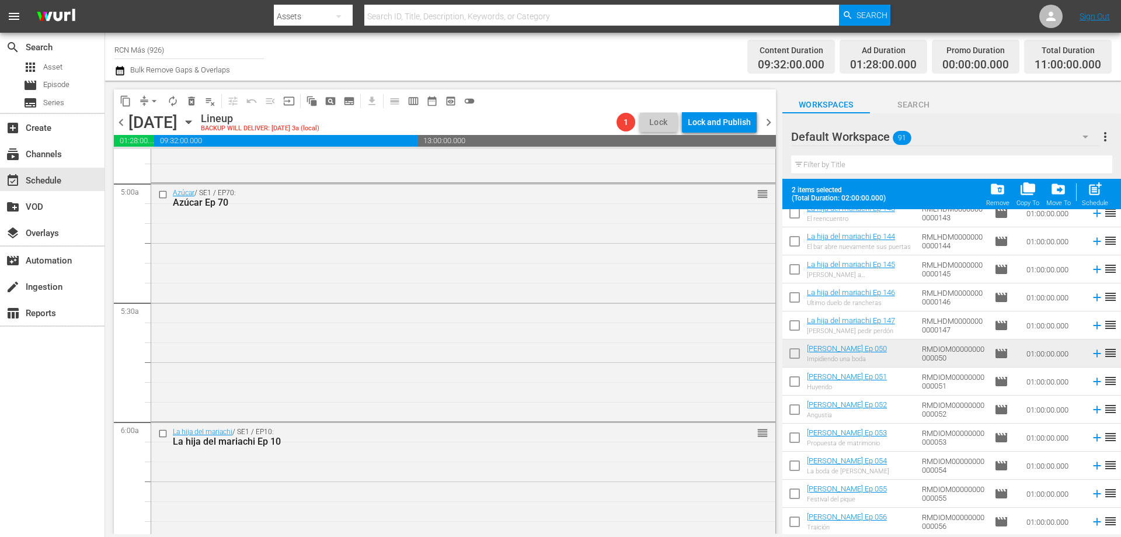
click at [794, 353] on input "checkbox" at bounding box center [795, 355] width 25 height 25
checkbox input "true"
click at [1098, 194] on span "post_add" at bounding box center [1096, 189] width 16 height 16
checkbox input "false"
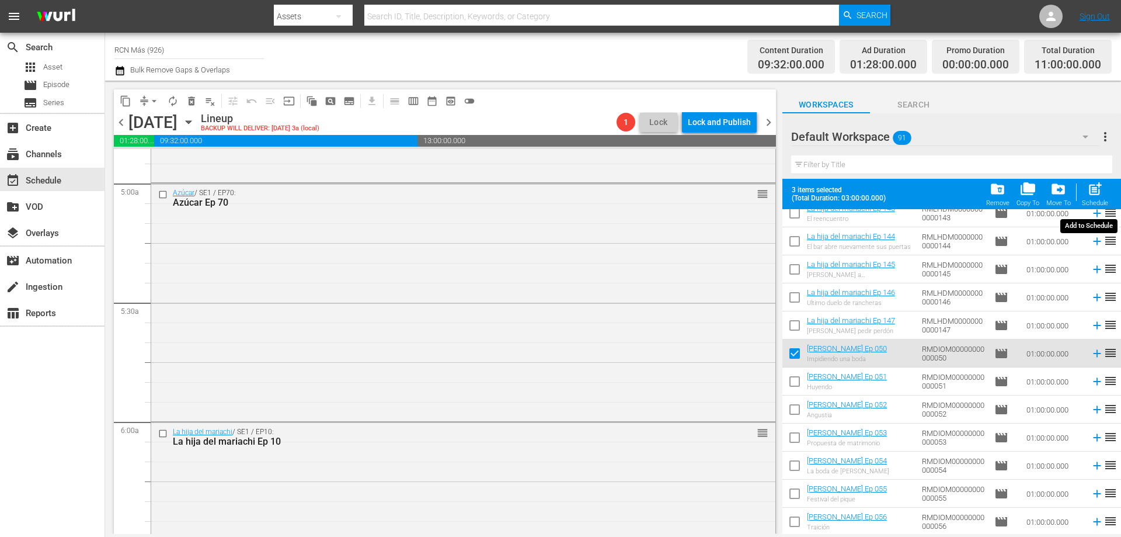
checkbox input "false"
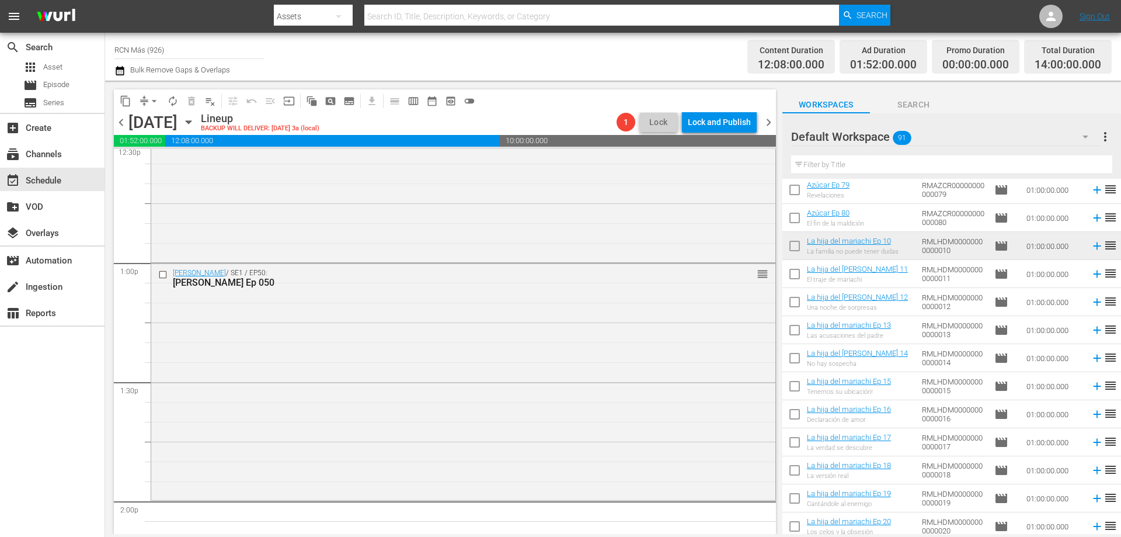
scroll to position [270, 0]
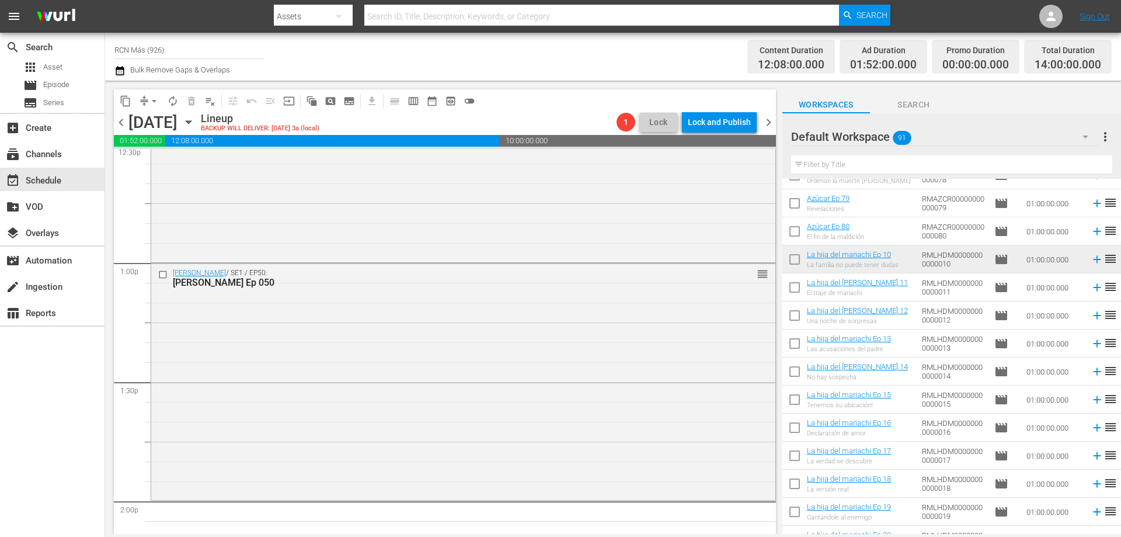
click at [791, 260] on input "checkbox" at bounding box center [795, 261] width 25 height 25
checkbox input "true"
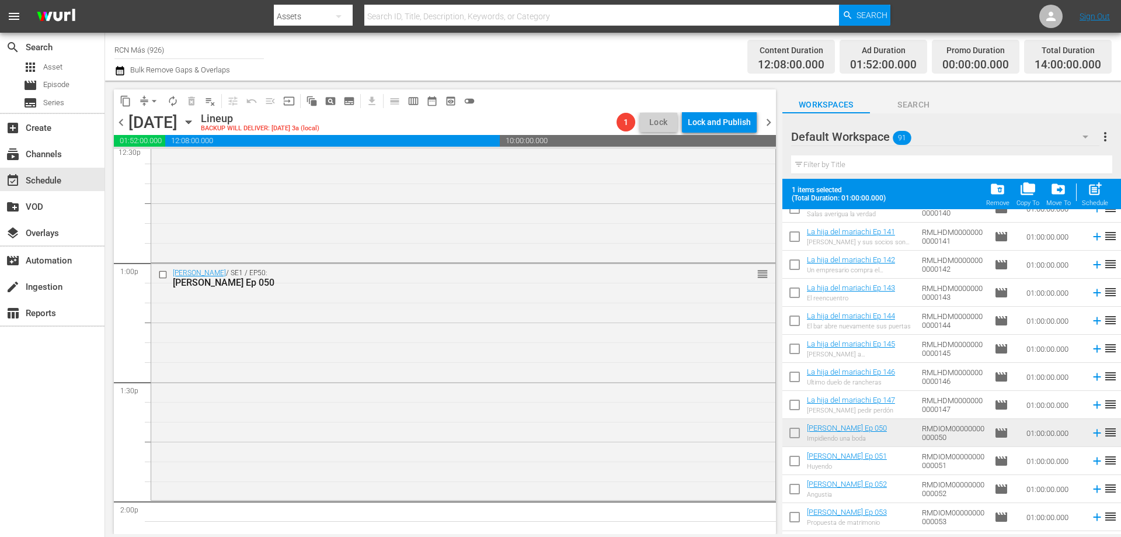
scroll to position [1198, 0]
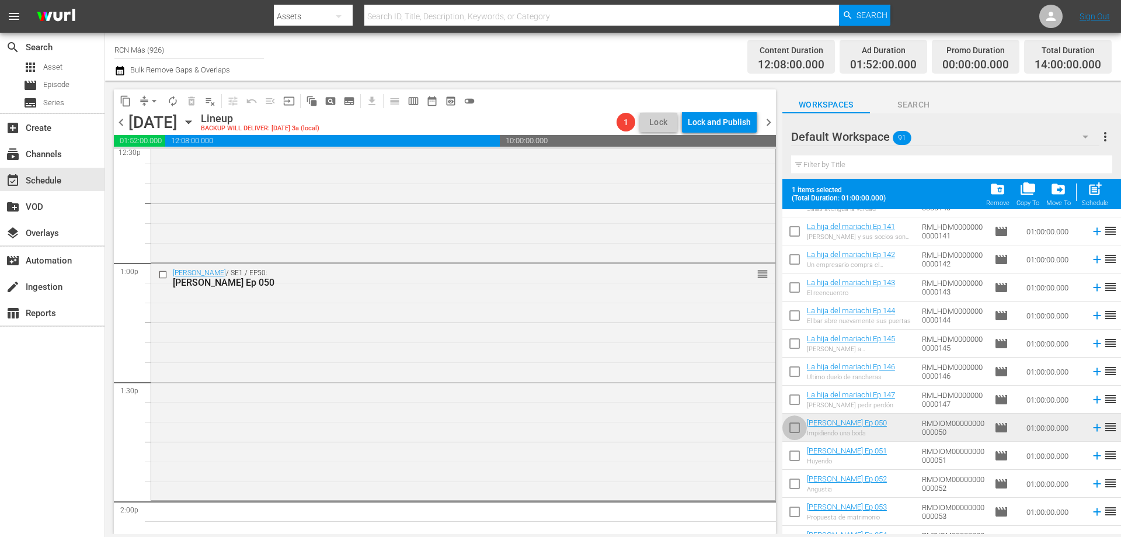
click at [794, 428] on input "checkbox" at bounding box center [795, 430] width 25 height 25
checkbox input "true"
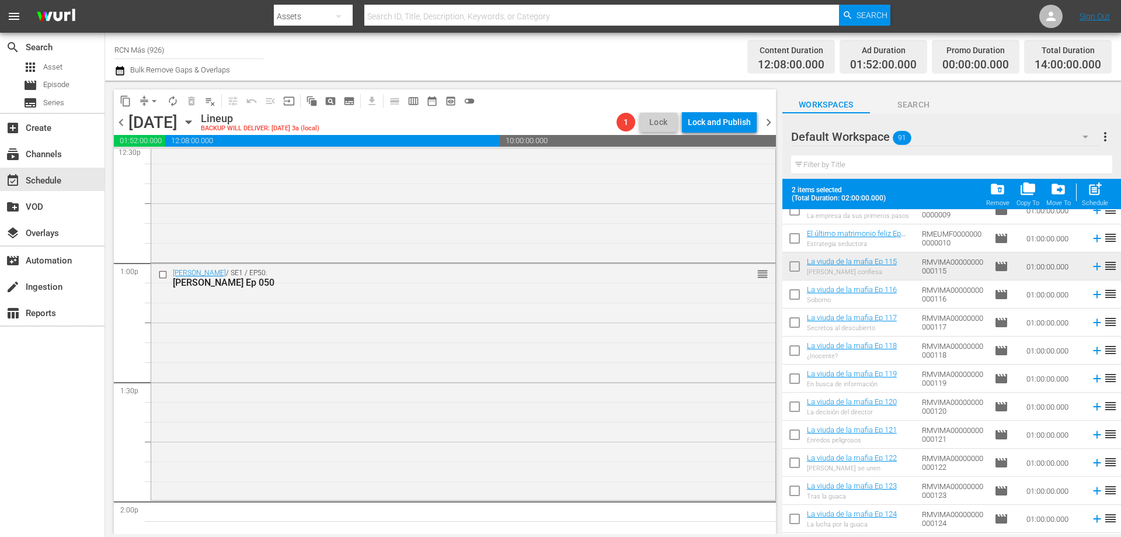
scroll to position [2179, 0]
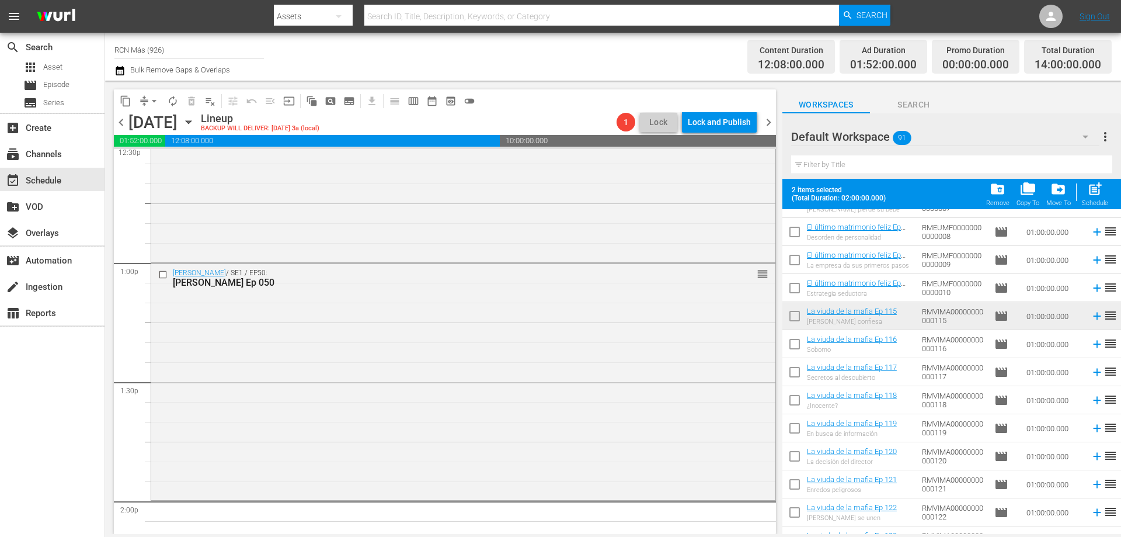
click at [802, 315] on input "checkbox" at bounding box center [795, 318] width 25 height 25
checkbox input "true"
click at [1093, 195] on span "post_add" at bounding box center [1096, 189] width 16 height 16
checkbox input "false"
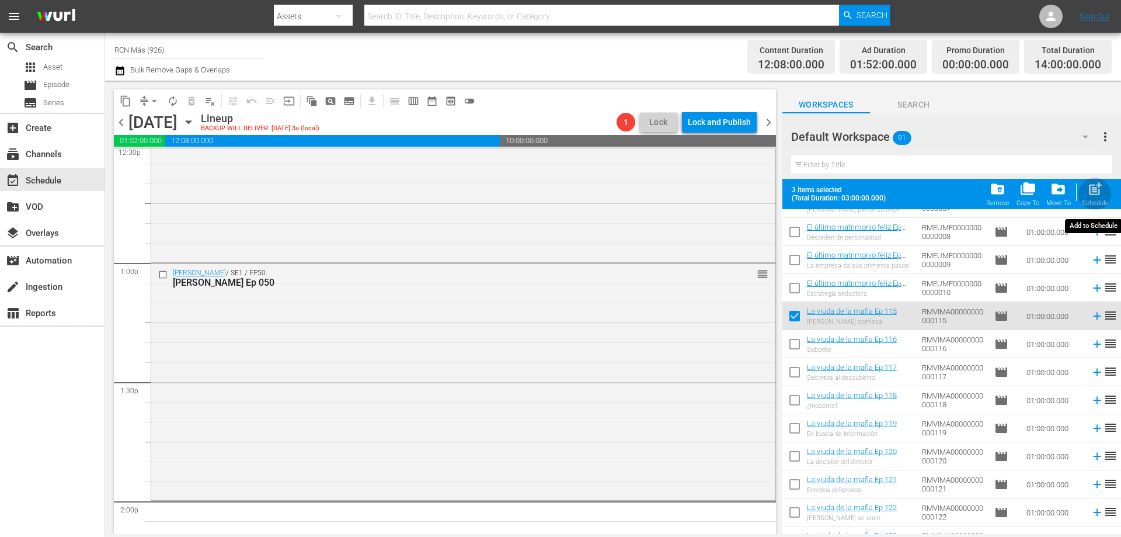
checkbox input "false"
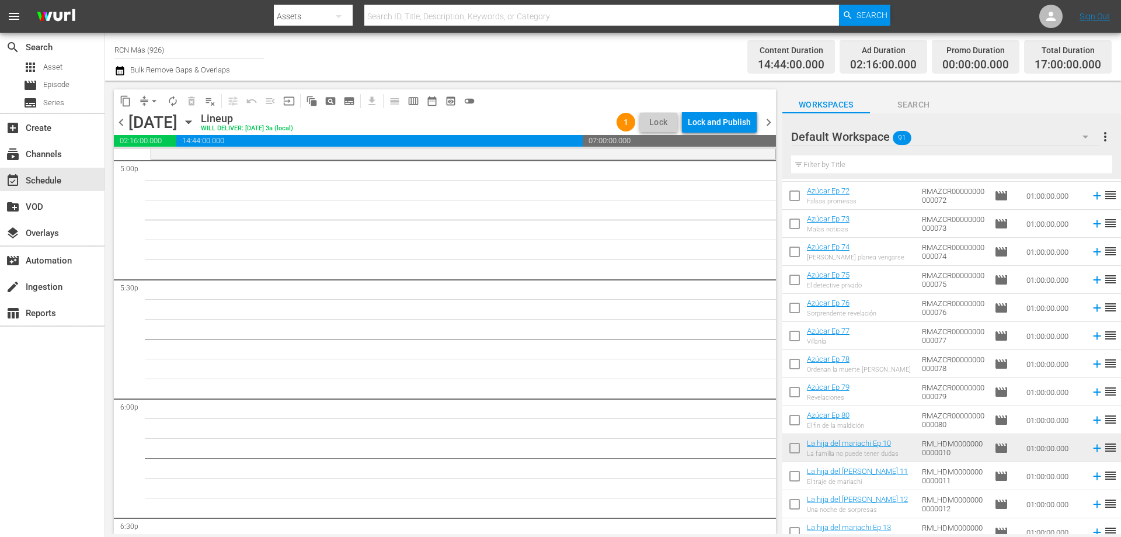
scroll to position [0, 0]
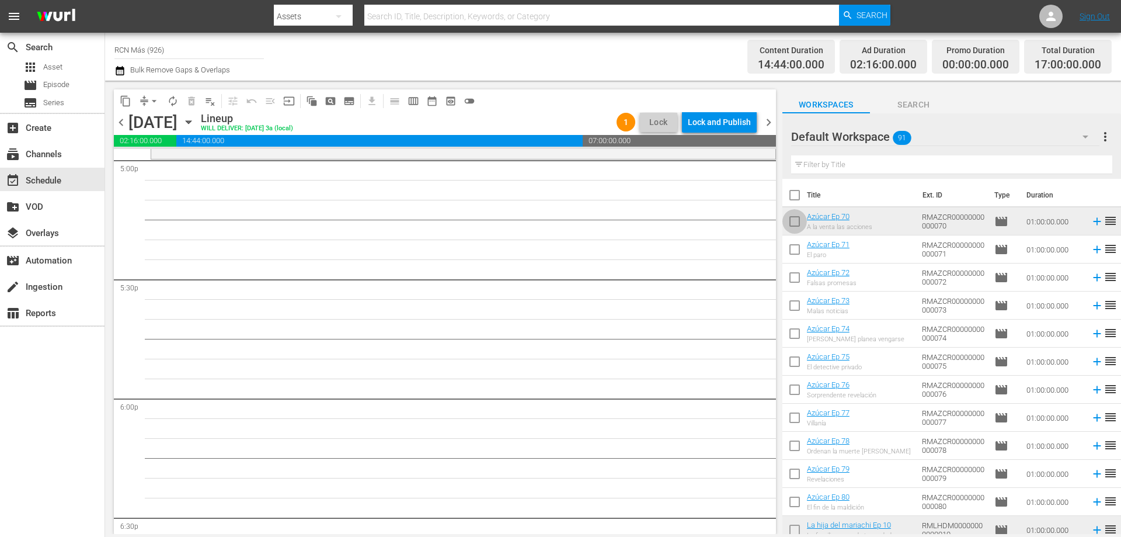
click at [794, 227] on input "checkbox" at bounding box center [795, 223] width 25 height 25
checkbox input "true"
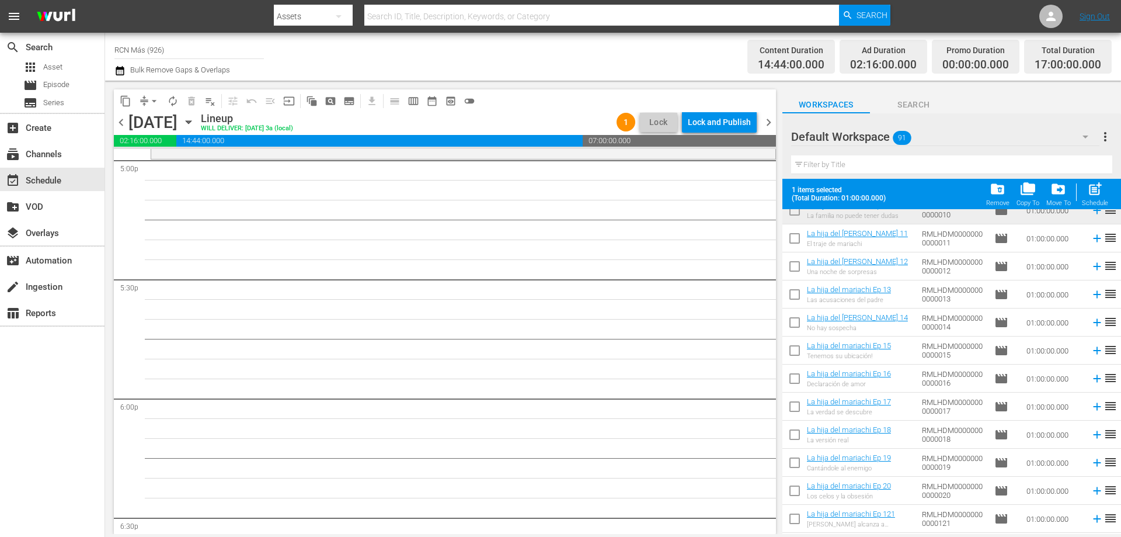
scroll to position [301, 0]
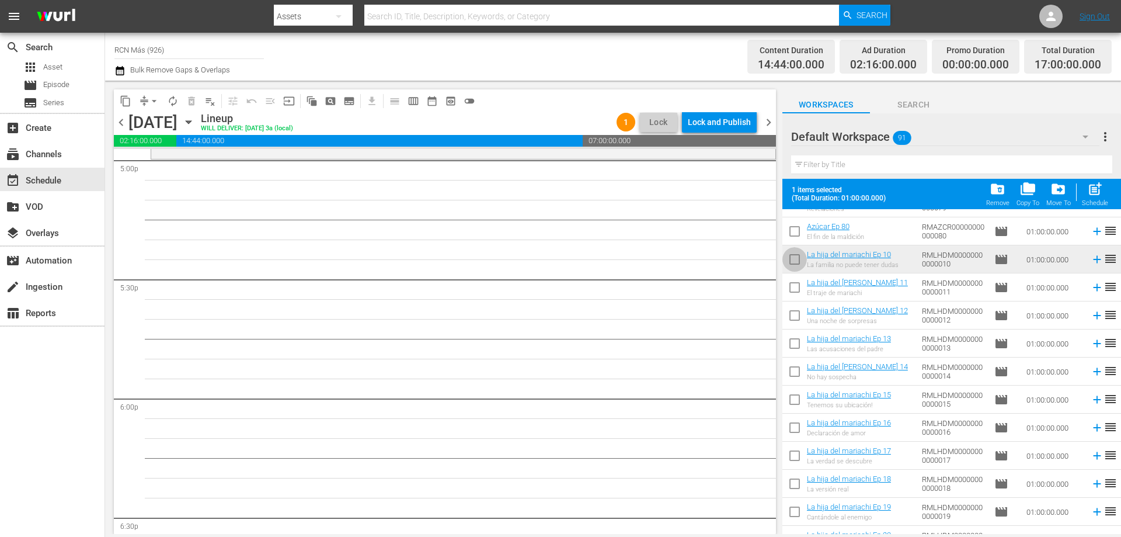
click at [796, 263] on input "checkbox" at bounding box center [795, 261] width 25 height 25
checkbox input "true"
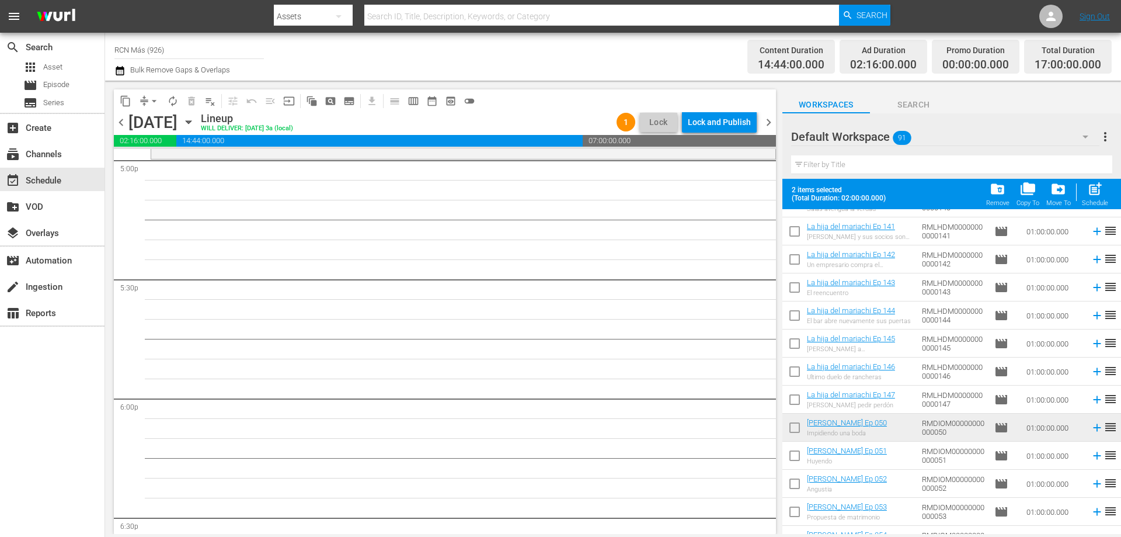
scroll to position [1223, 0]
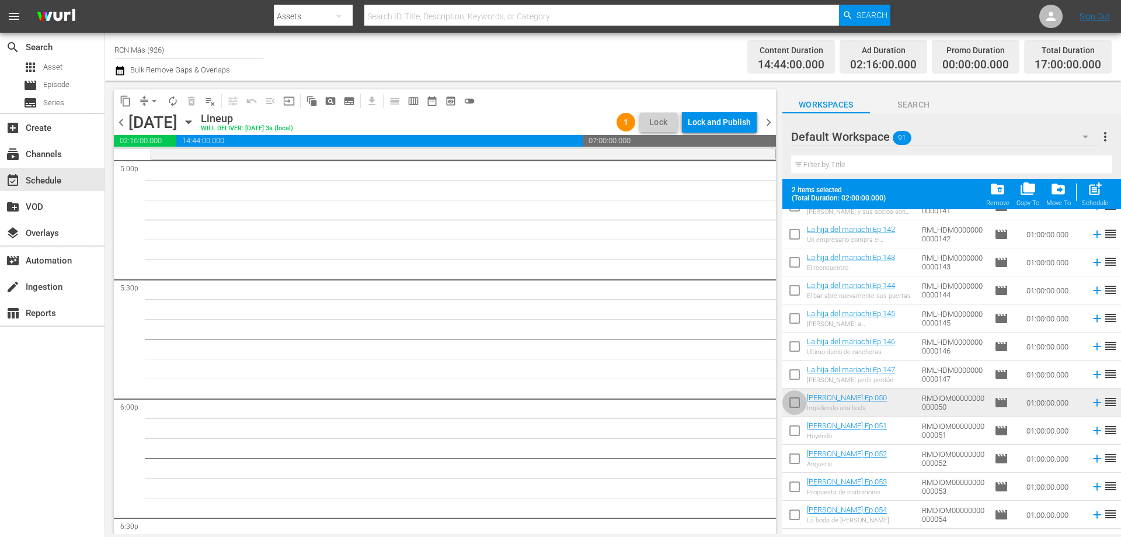
click at [801, 400] on input "checkbox" at bounding box center [795, 405] width 25 height 25
checkbox input "true"
click at [1093, 195] on span "post_add" at bounding box center [1096, 189] width 16 height 16
checkbox input "false"
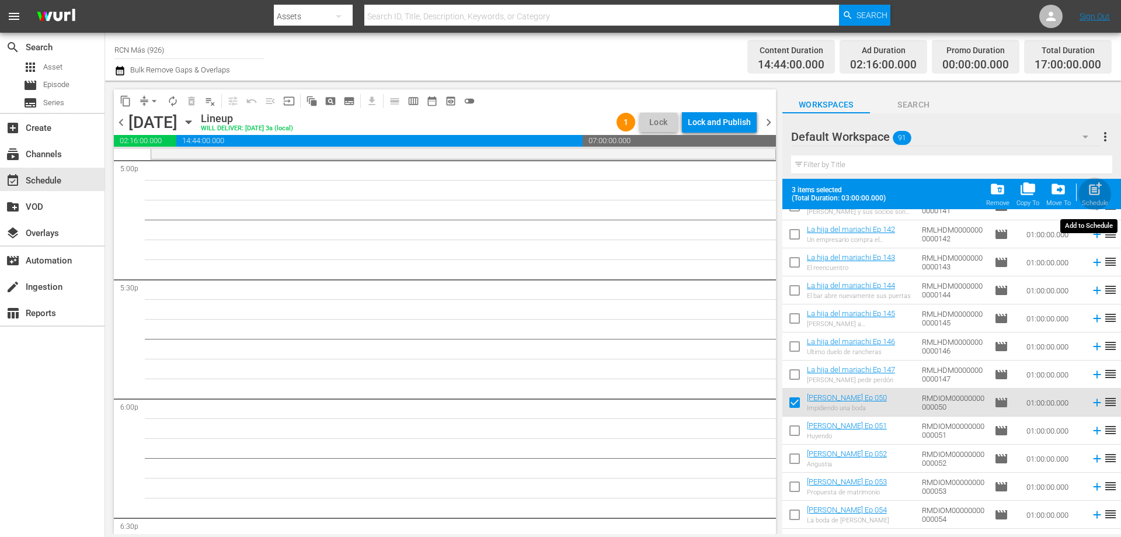
checkbox input "false"
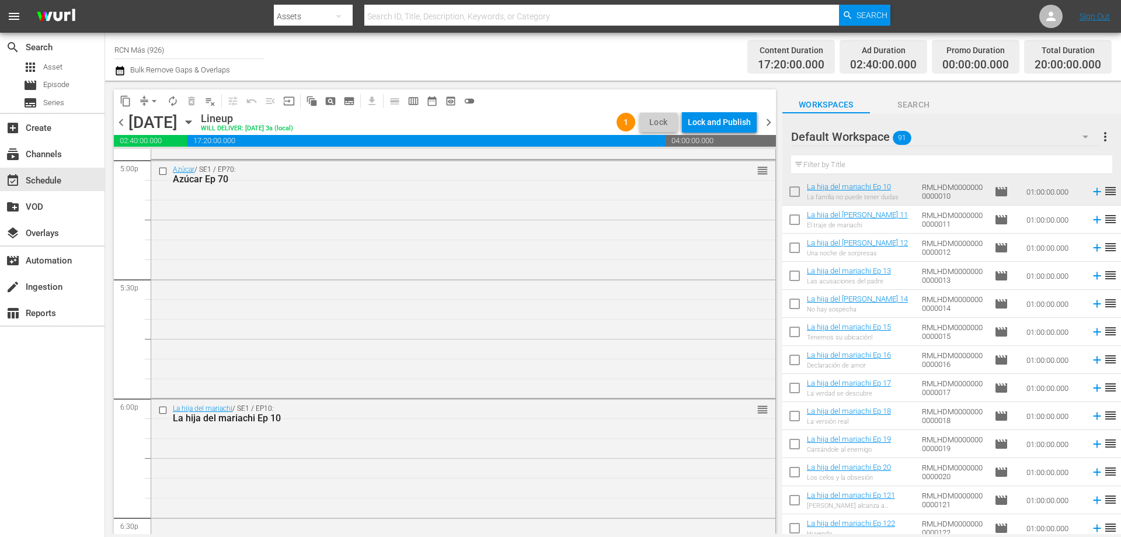
scroll to position [298, 0]
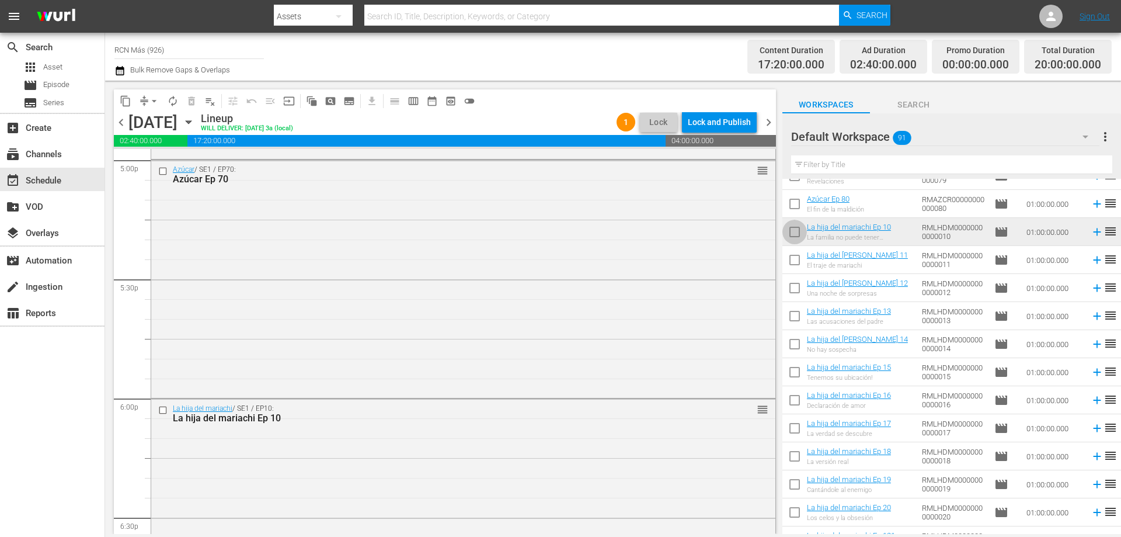
click at [789, 238] on input "checkbox" at bounding box center [795, 234] width 25 height 25
checkbox input "true"
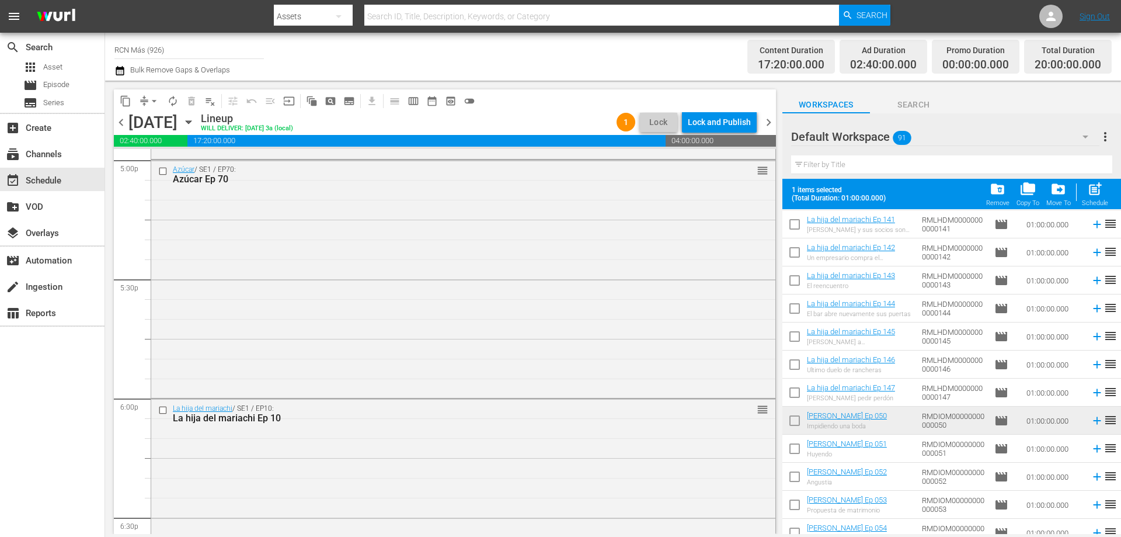
scroll to position [1235, 0]
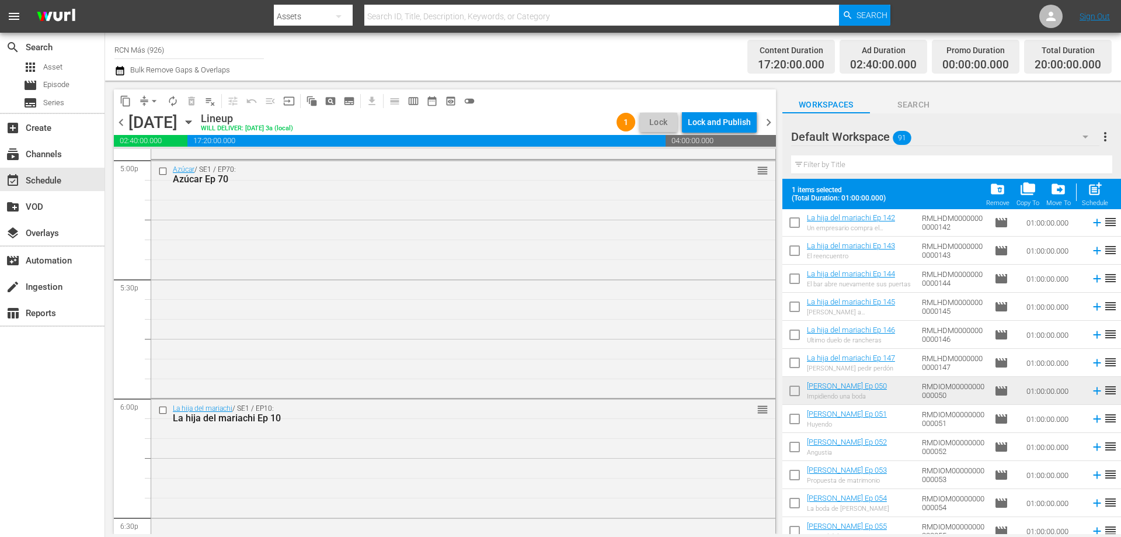
click at [798, 391] on input "checkbox" at bounding box center [795, 393] width 25 height 25
checkbox input "true"
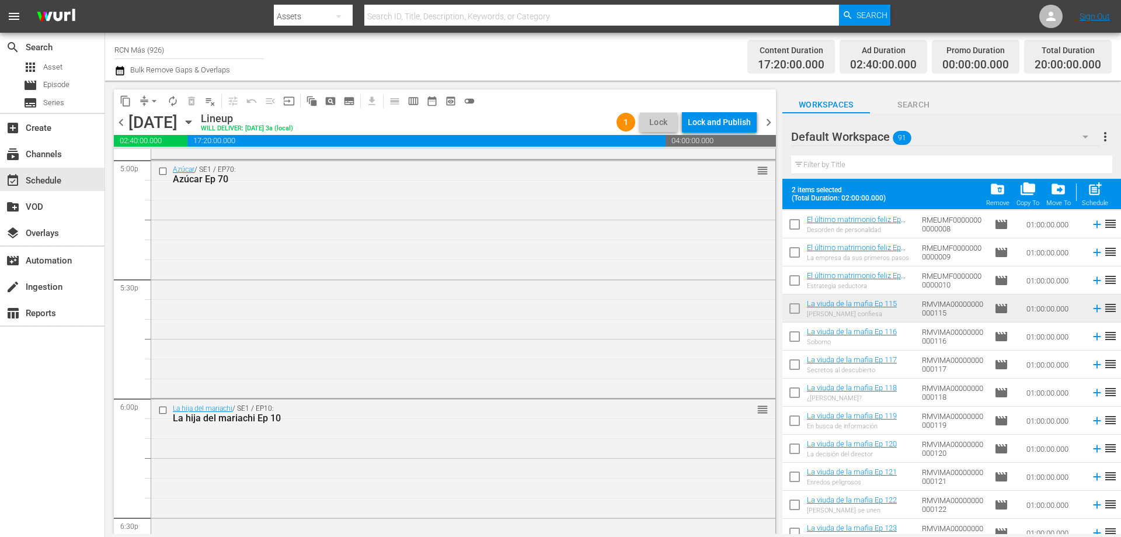
scroll to position [2196, 0]
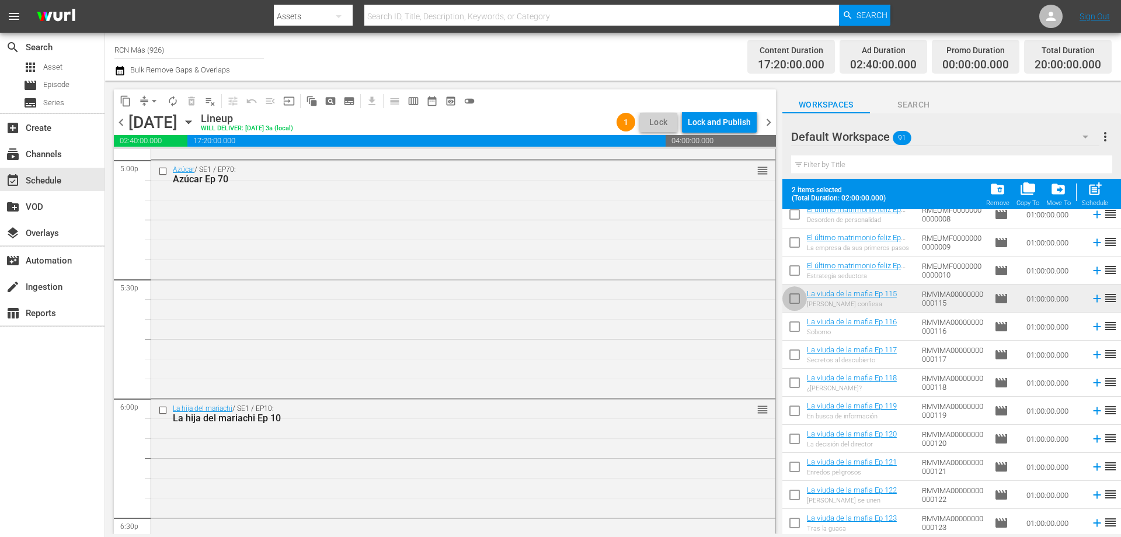
click at [789, 299] on input "checkbox" at bounding box center [795, 301] width 25 height 25
checkbox input "true"
click at [1089, 190] on span "post_add" at bounding box center [1096, 189] width 16 height 16
checkbox input "false"
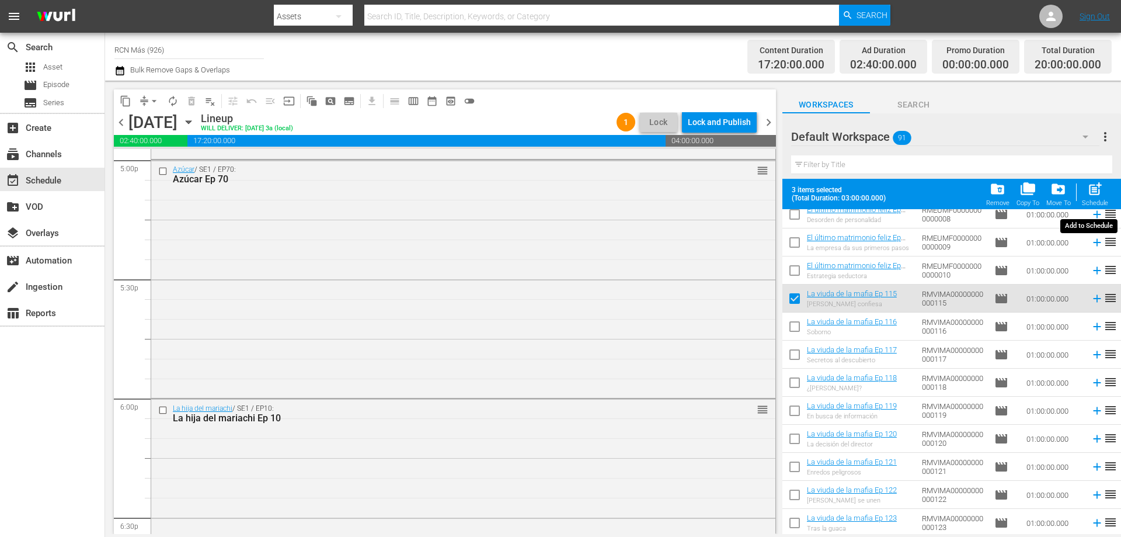
checkbox input "false"
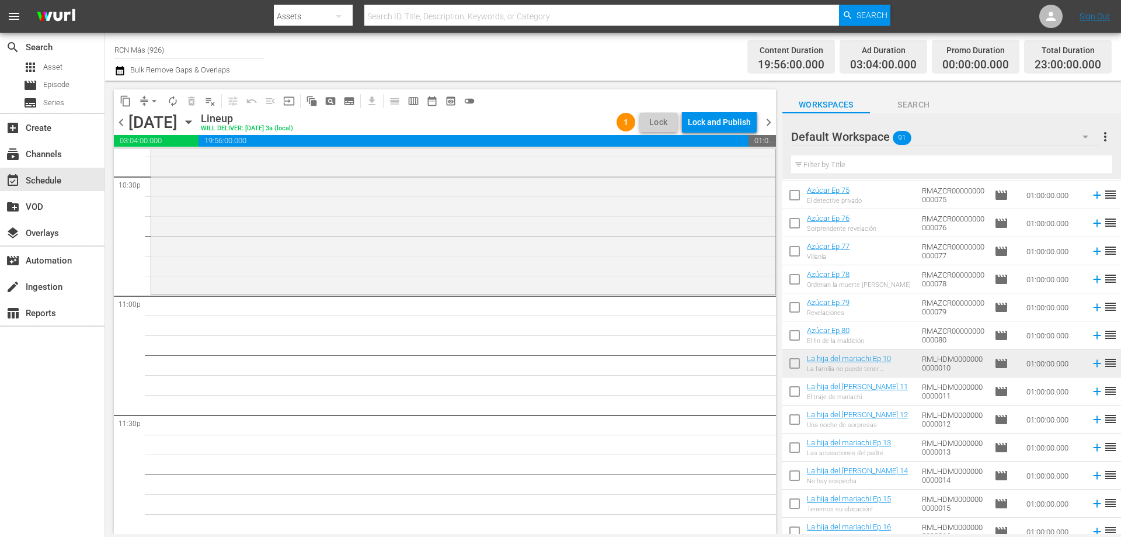
scroll to position [0, 0]
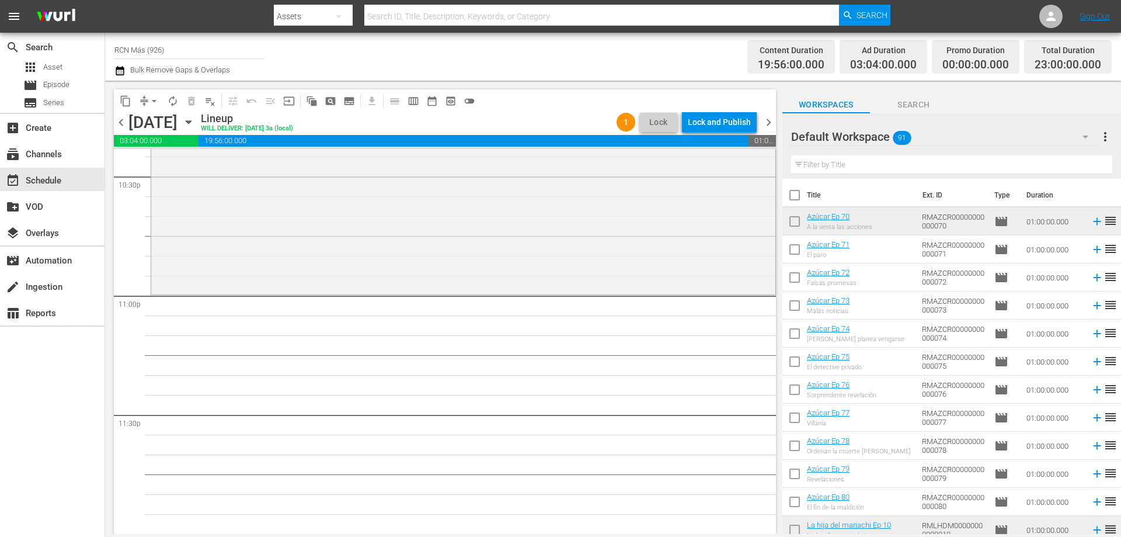
click at [793, 249] on input "checkbox" at bounding box center [795, 251] width 25 height 25
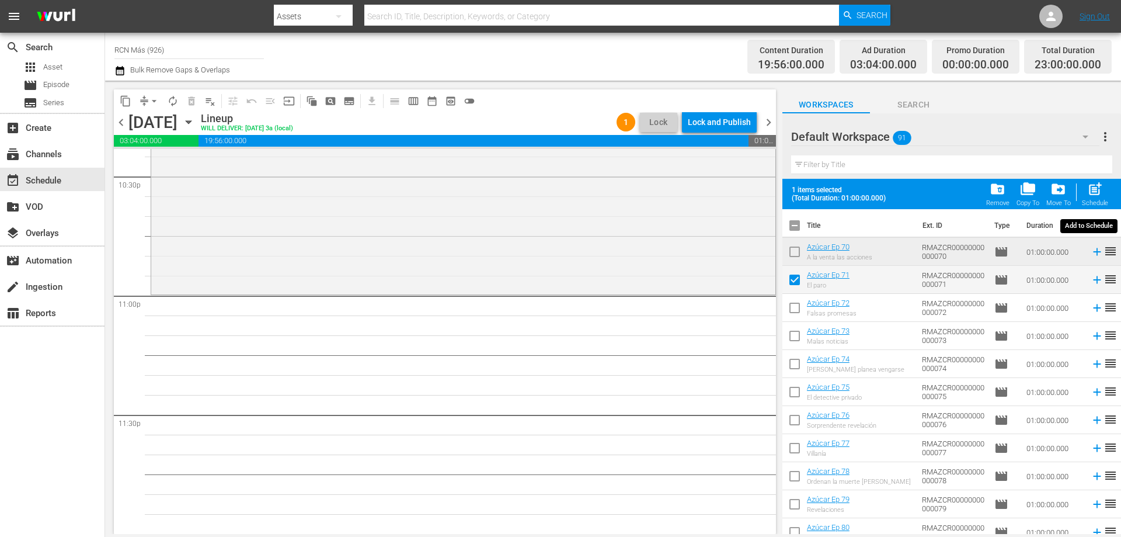
click at [1089, 194] on span "post_add" at bounding box center [1096, 189] width 16 height 16
checkbox input "false"
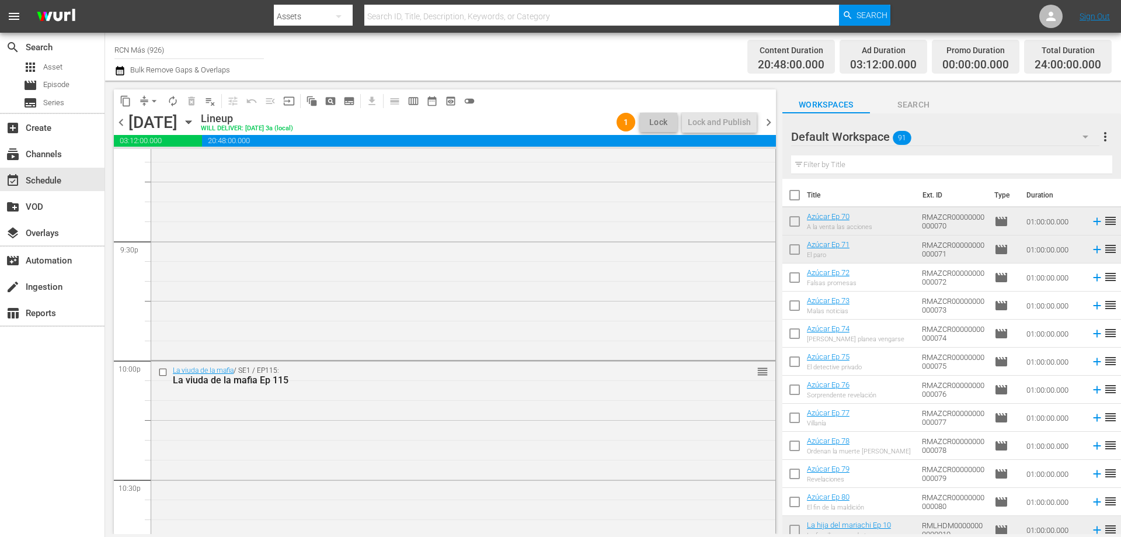
scroll to position [5335, 0]
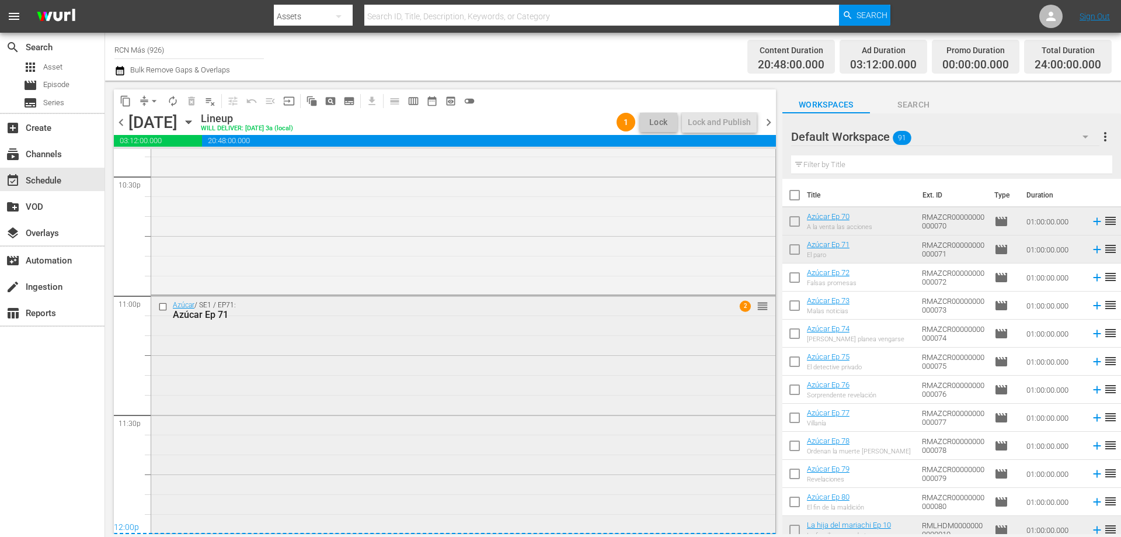
click at [641, 425] on div "Azúcar / SE1 / EP71: Azúcar Ep 71 2 reorder" at bounding box center [463, 413] width 624 height 235
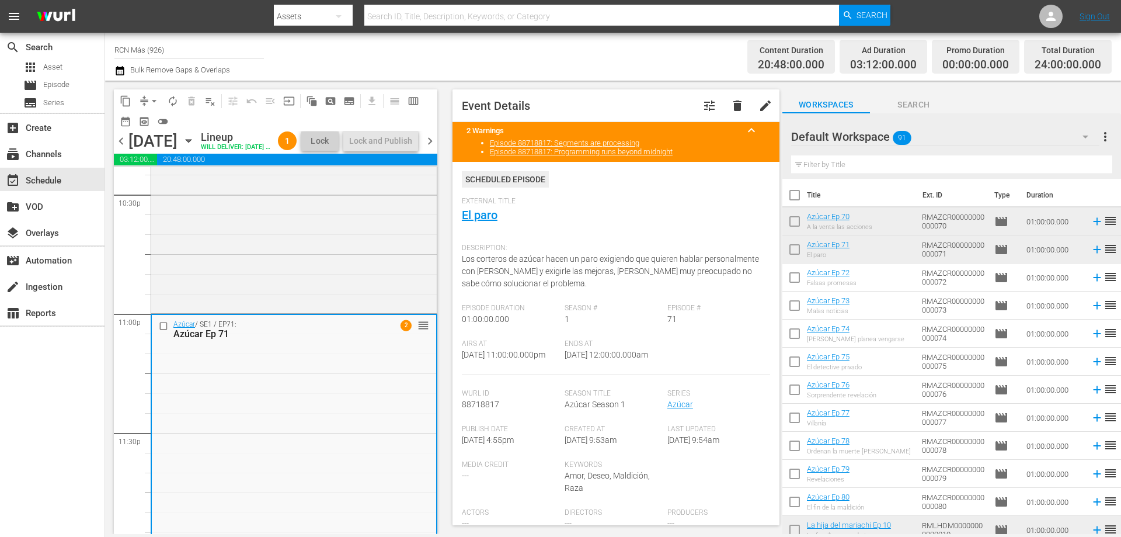
click at [436, 148] on span "chevron_right" at bounding box center [430, 141] width 15 height 15
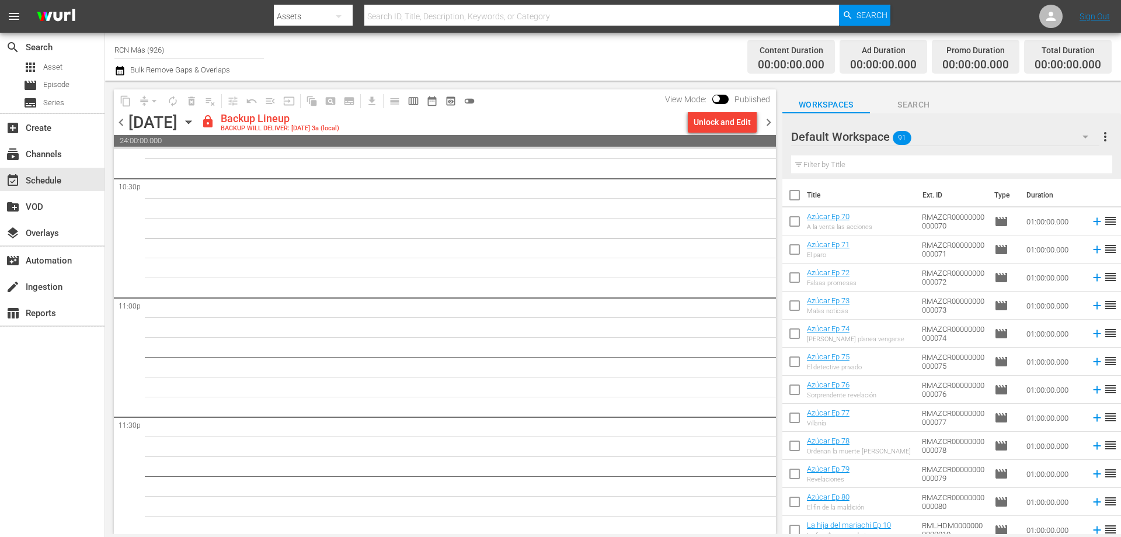
scroll to position [5335, 0]
click at [742, 121] on div "Unlock and Edit" at bounding box center [722, 122] width 57 height 21
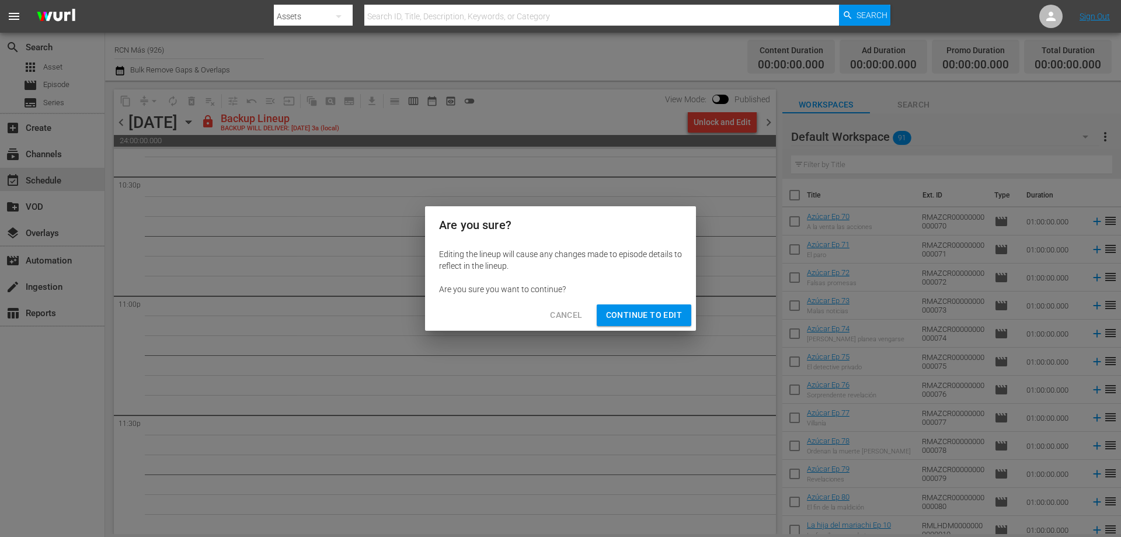
click at [643, 308] on span "Continue to Edit" at bounding box center [644, 315] width 76 height 15
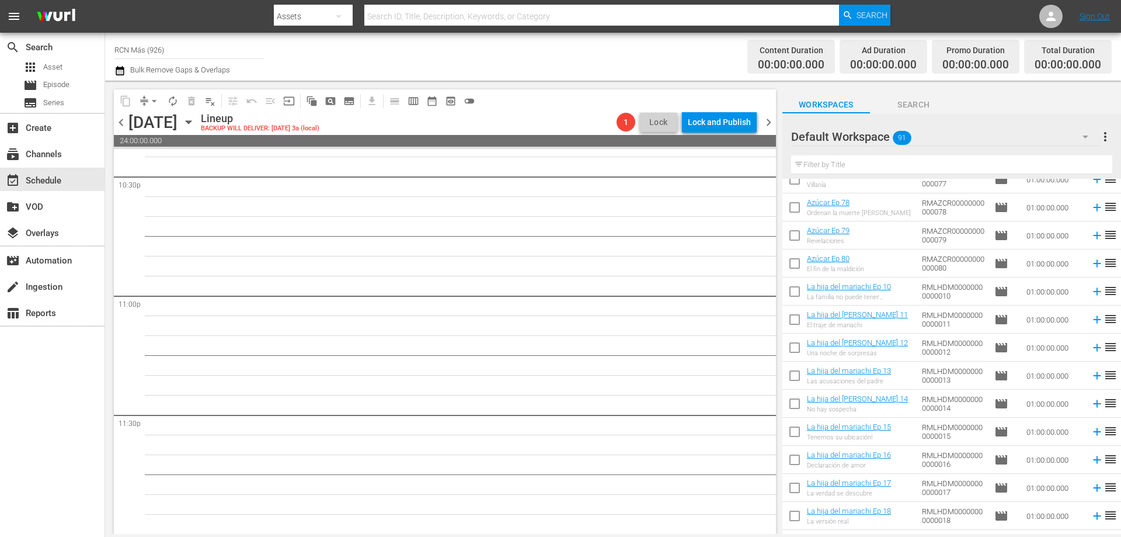
scroll to position [252, 0]
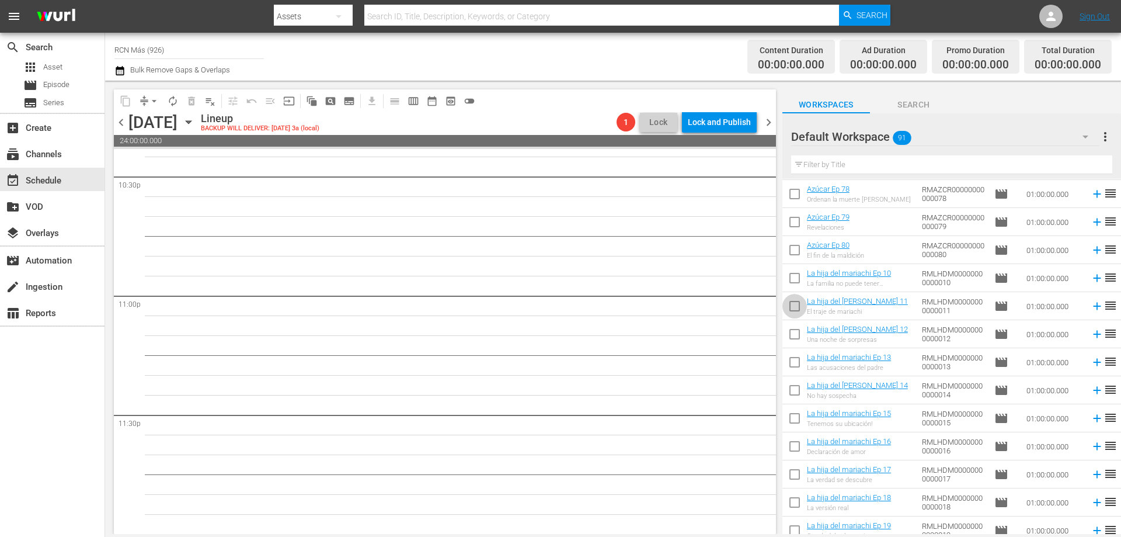
click at [786, 303] on input "checkbox" at bounding box center [795, 308] width 25 height 25
checkbox input "true"
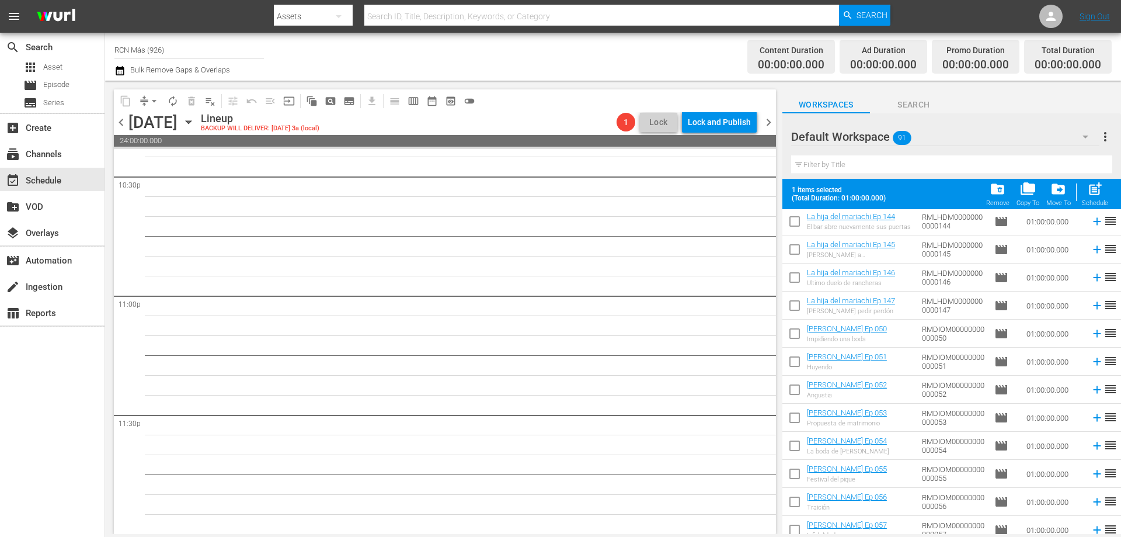
scroll to position [1317, 0]
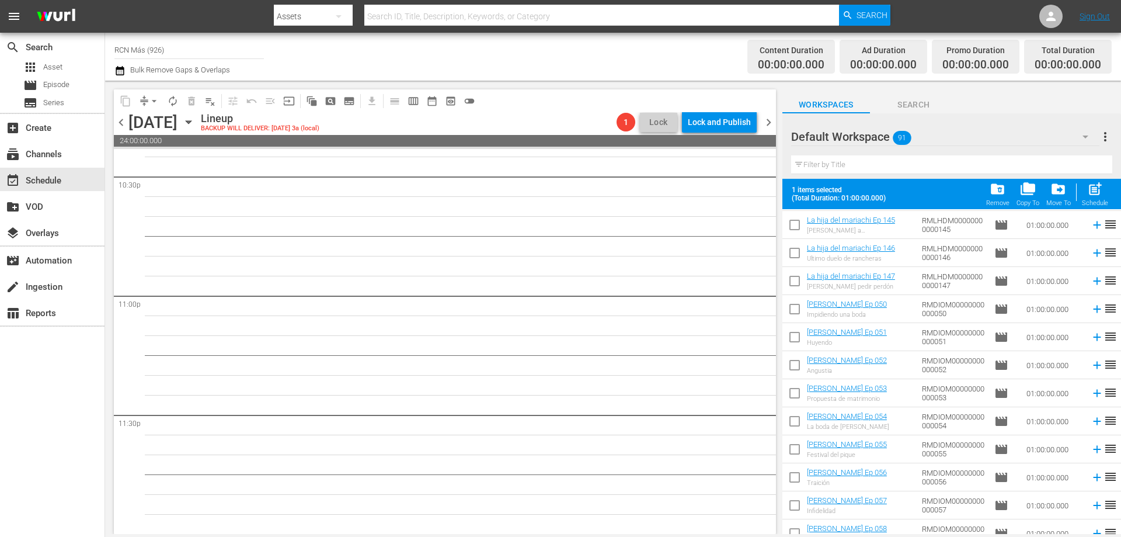
click at [796, 335] on input "checkbox" at bounding box center [795, 339] width 25 height 25
checkbox input "true"
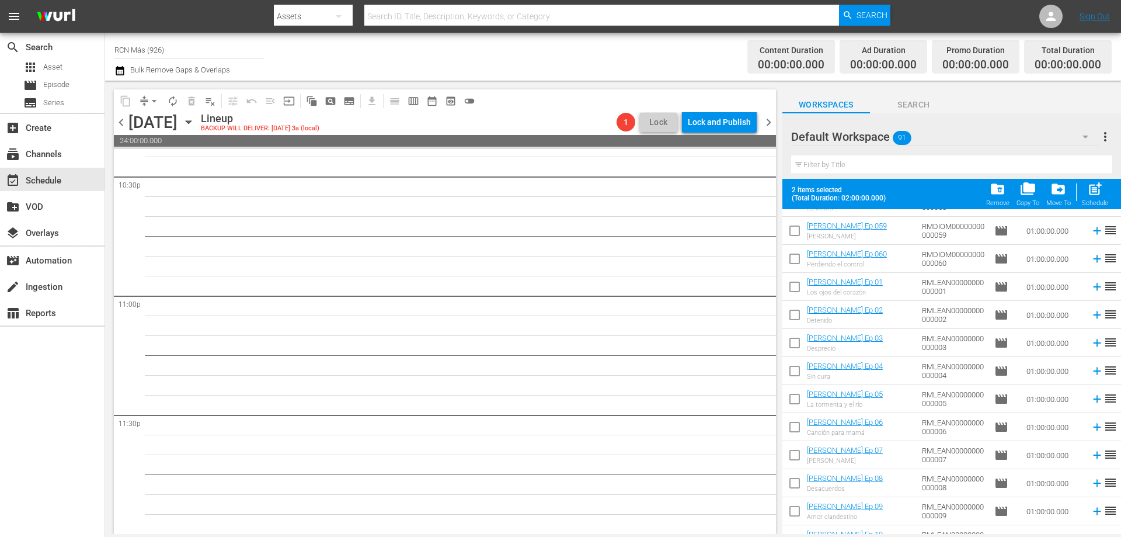
scroll to position [1676, 0]
click at [793, 265] on input "checkbox" at bounding box center [795, 260] width 25 height 25
checkbox input "true"
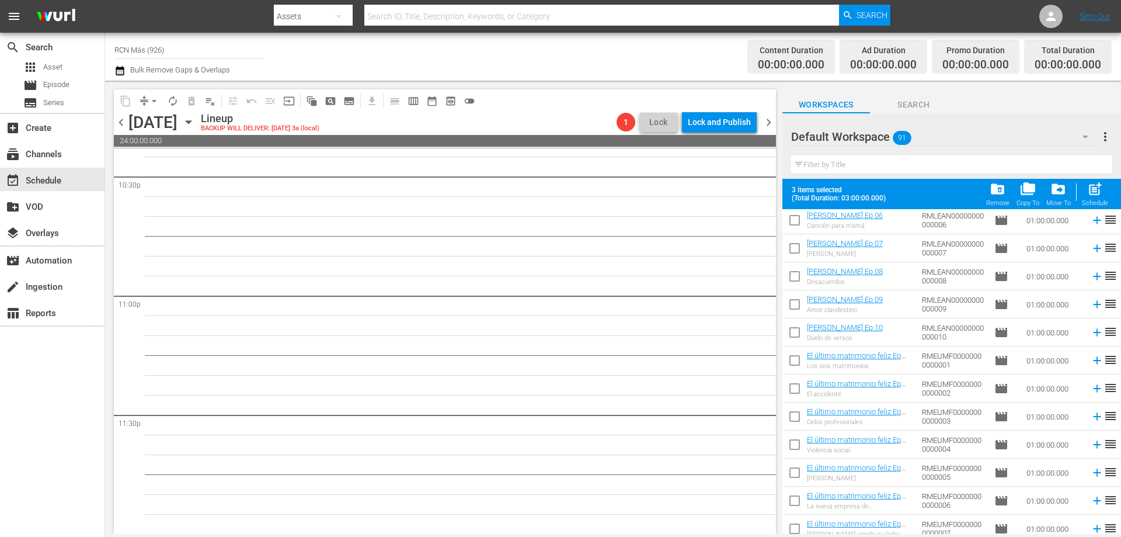
scroll to position [1898, 0]
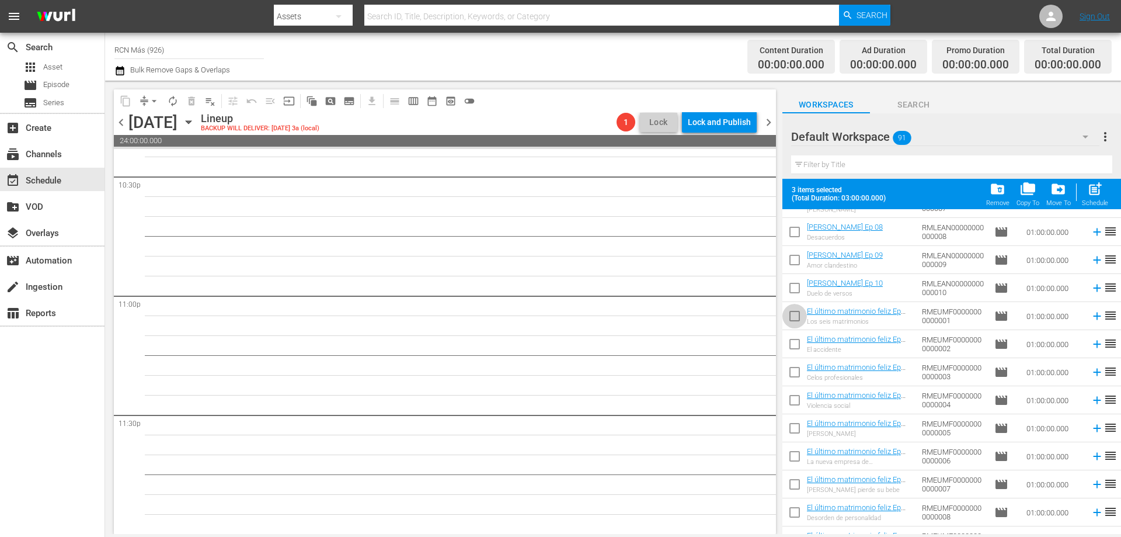
click at [786, 317] on input "checkbox" at bounding box center [795, 318] width 25 height 25
checkbox input "true"
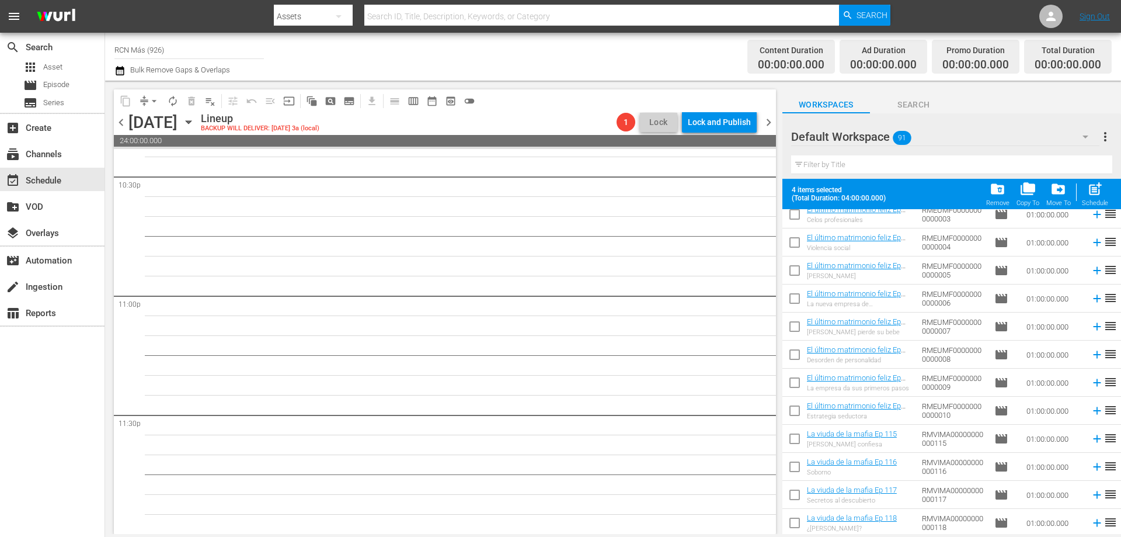
scroll to position [2086, 0]
click at [793, 437] on input "checkbox" at bounding box center [795, 439] width 25 height 25
checkbox input "true"
click at [1092, 195] on span "post_add" at bounding box center [1096, 189] width 16 height 16
checkbox input "false"
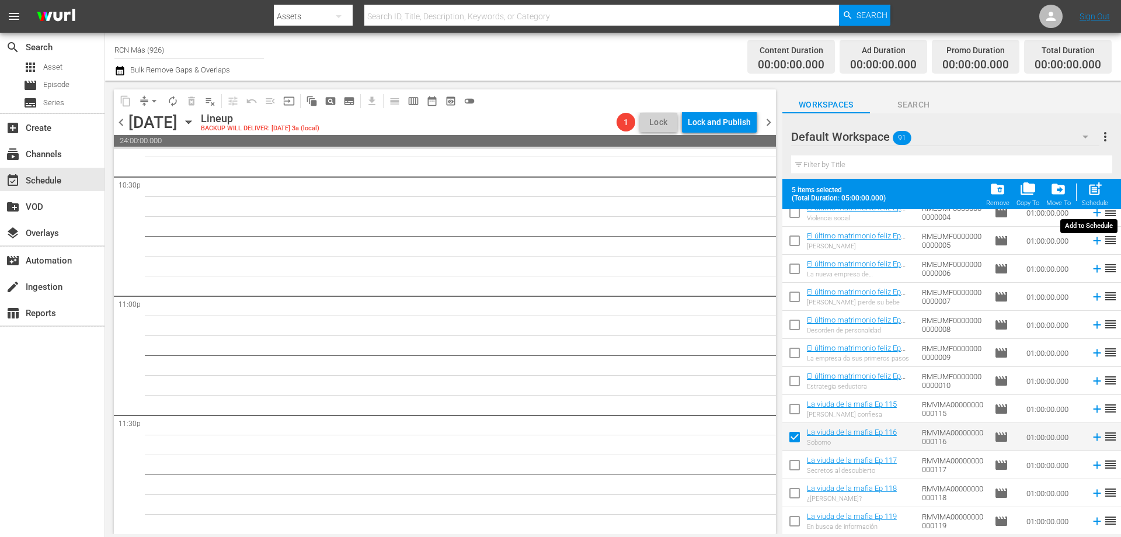
checkbox input "false"
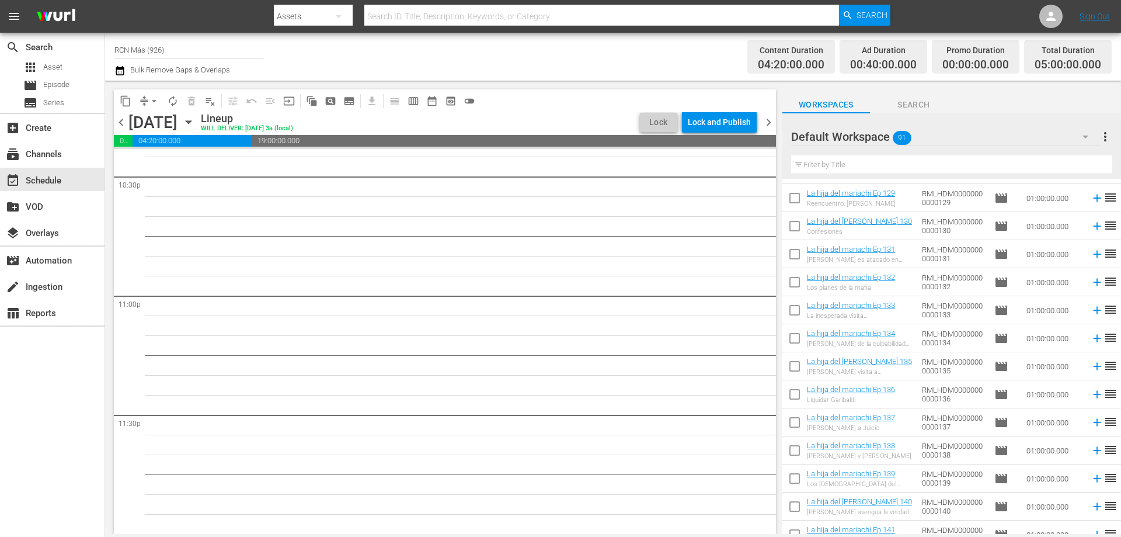
scroll to position [0, 0]
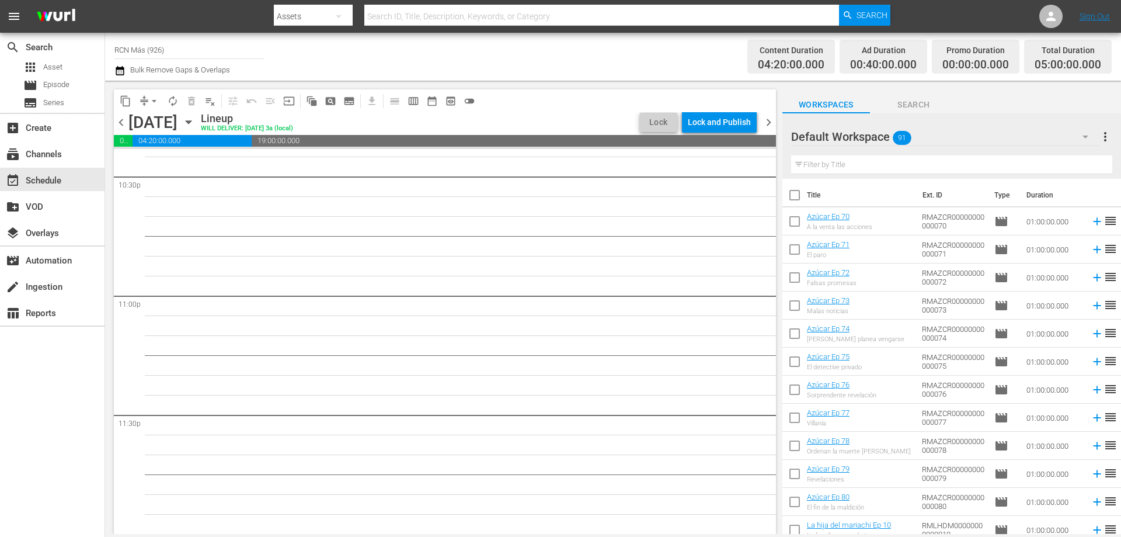
click at [789, 255] on input "checkbox" at bounding box center [795, 251] width 25 height 25
checkbox input "true"
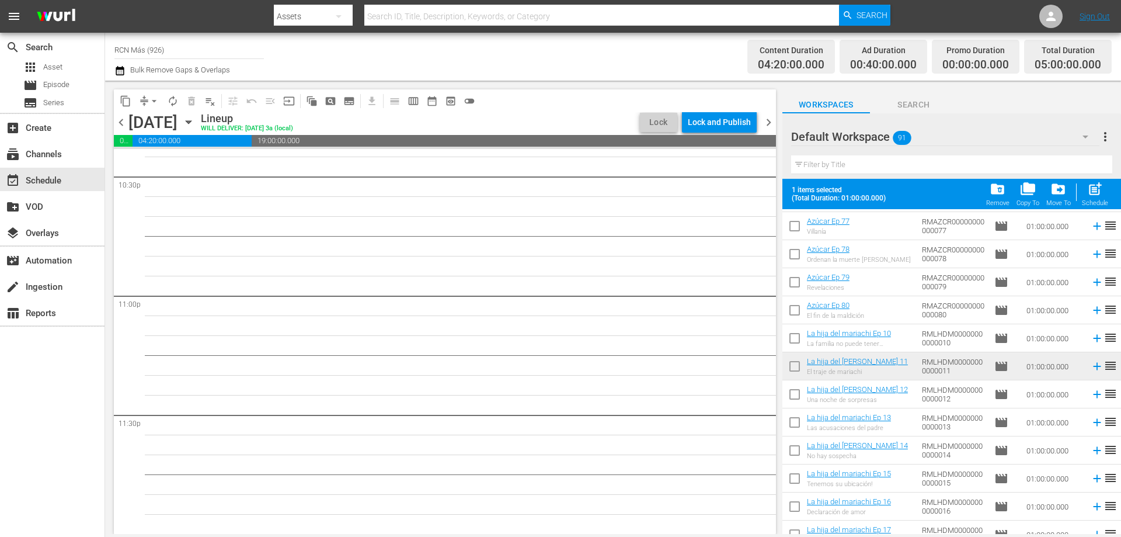
scroll to position [237, 0]
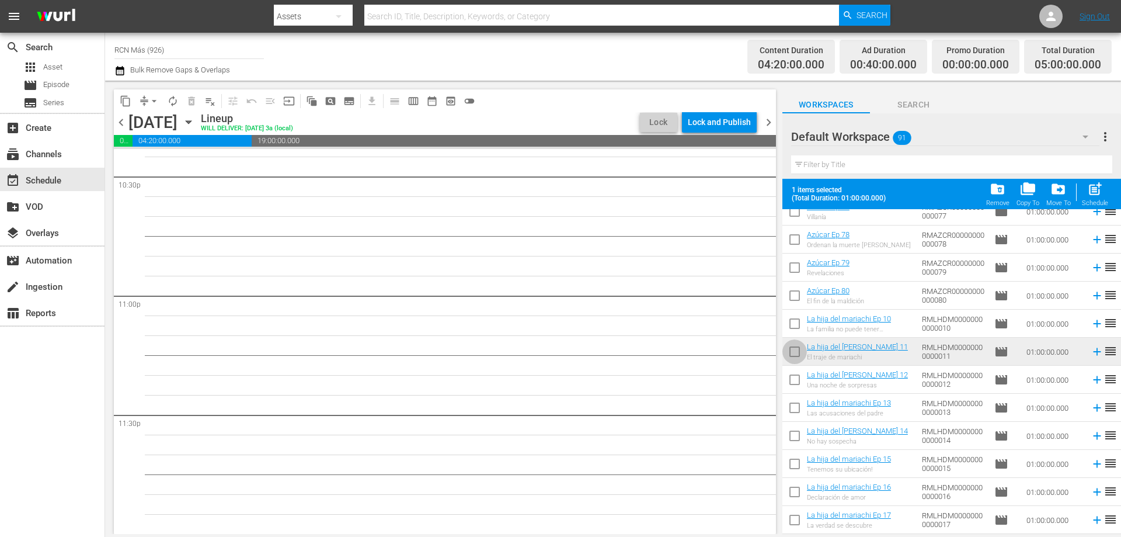
click at [798, 354] on input "checkbox" at bounding box center [795, 354] width 25 height 25
checkbox input "true"
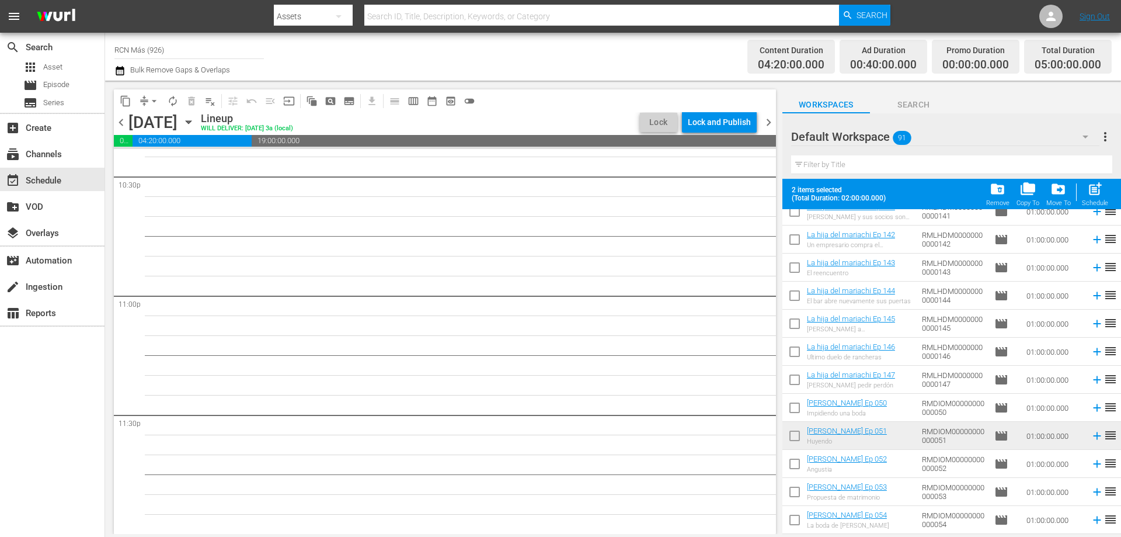
scroll to position [1223, 0]
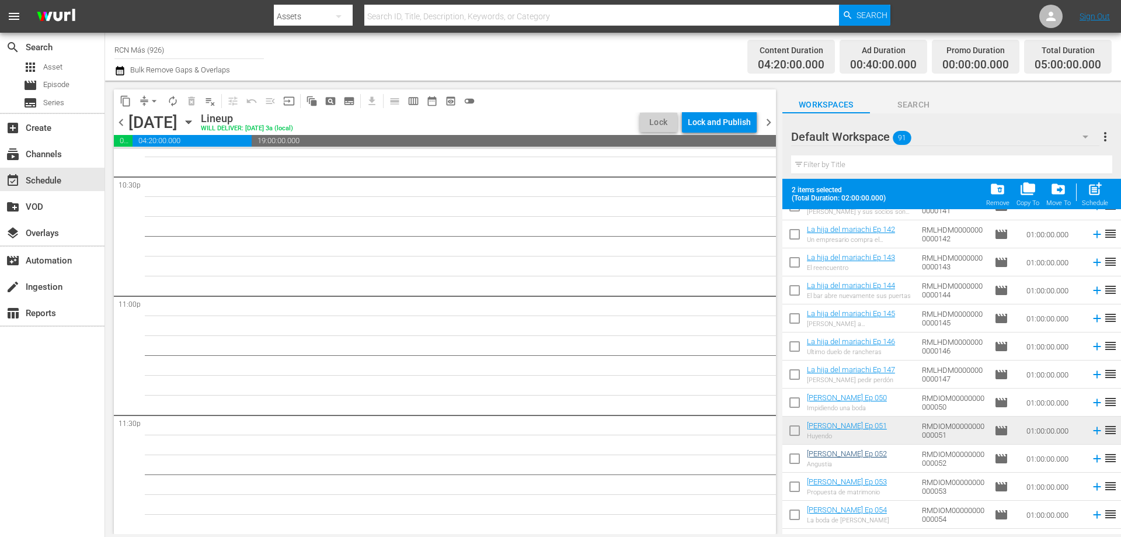
drag, startPoint x: 790, startPoint y: 430, endPoint x: 808, endPoint y: 453, distance: 28.6
click at [791, 430] on input "checkbox" at bounding box center [795, 433] width 25 height 25
checkbox input "true"
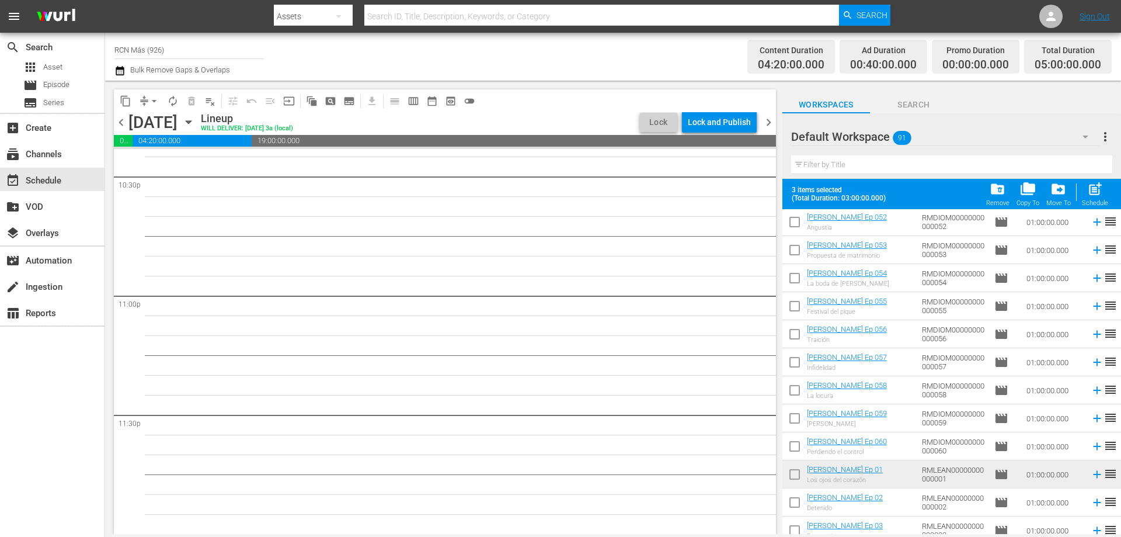
scroll to position [1553, 0]
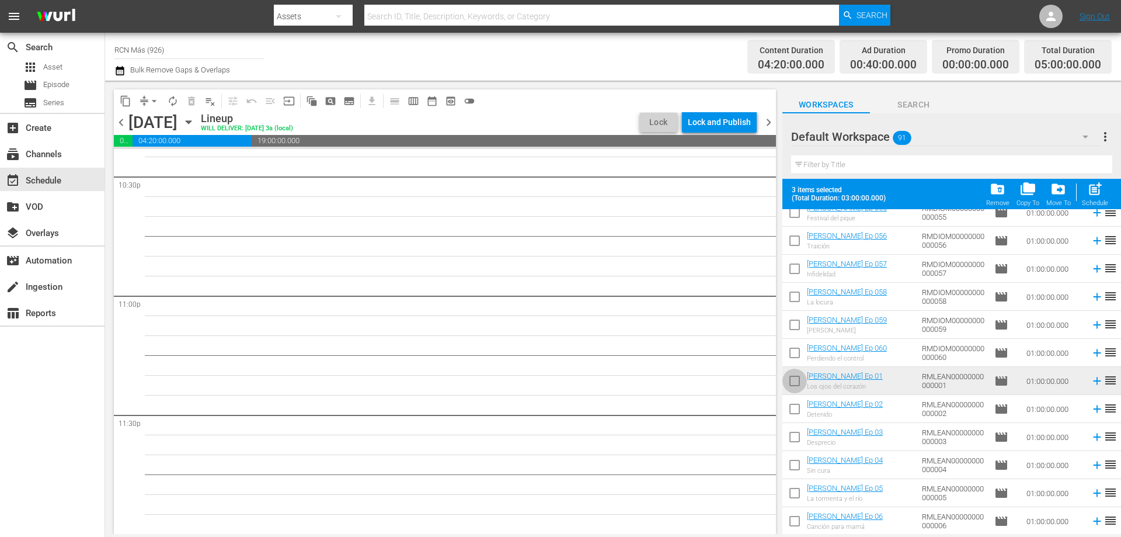
click at [791, 376] on input "checkbox" at bounding box center [795, 383] width 25 height 25
checkbox input "true"
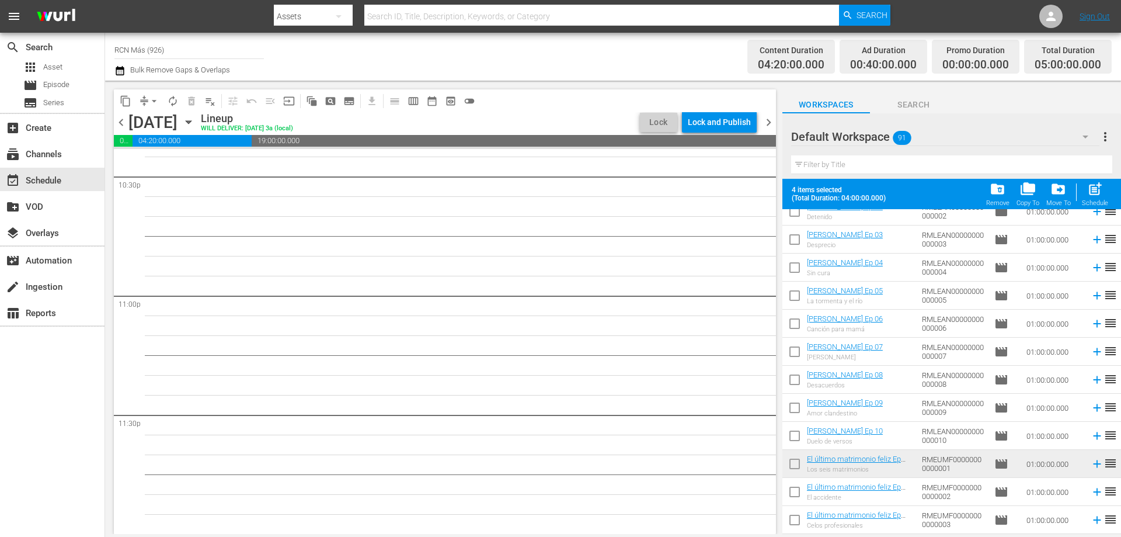
scroll to position [1815, 0]
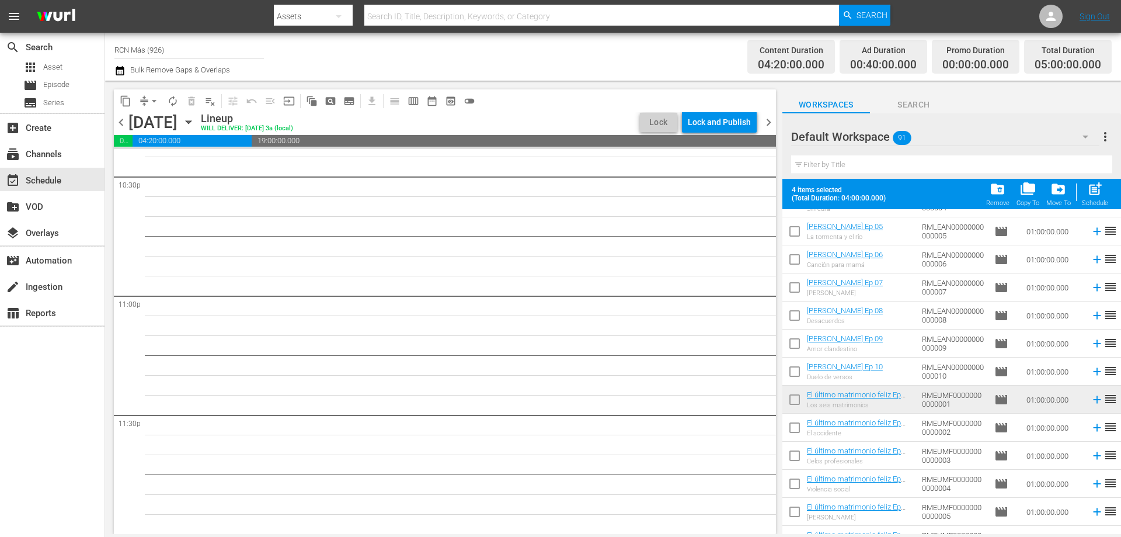
click at [791, 404] on input "checkbox" at bounding box center [795, 402] width 25 height 25
checkbox input "true"
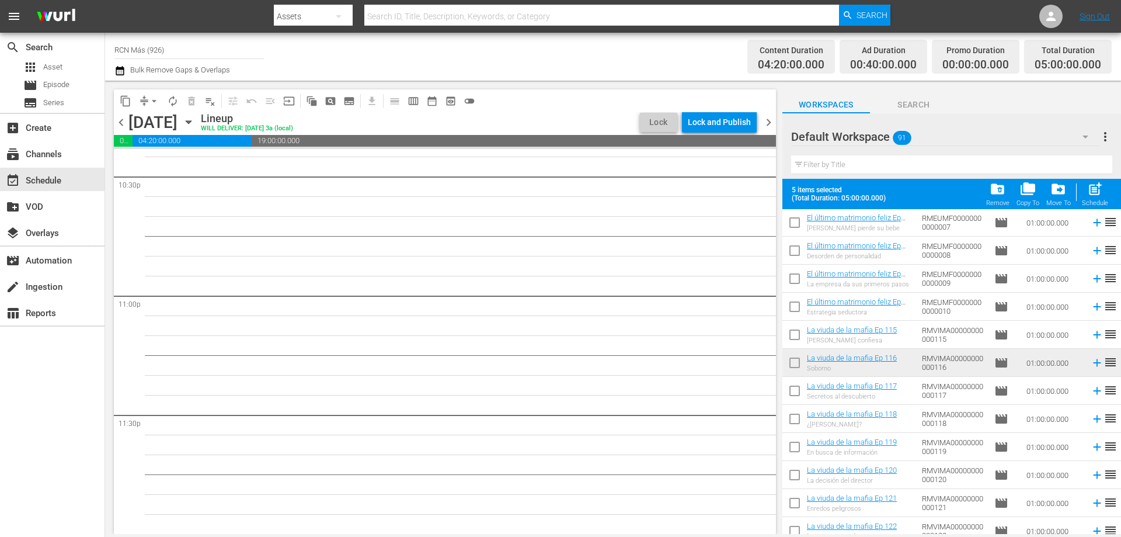
scroll to position [2165, 0]
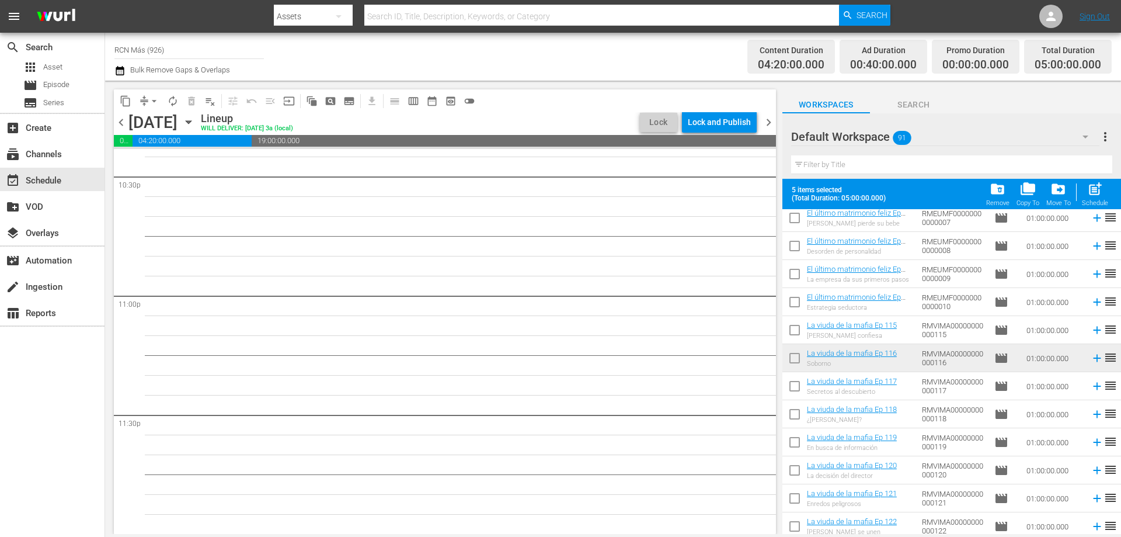
click at [793, 354] on input "checkbox" at bounding box center [795, 360] width 25 height 25
checkbox input "true"
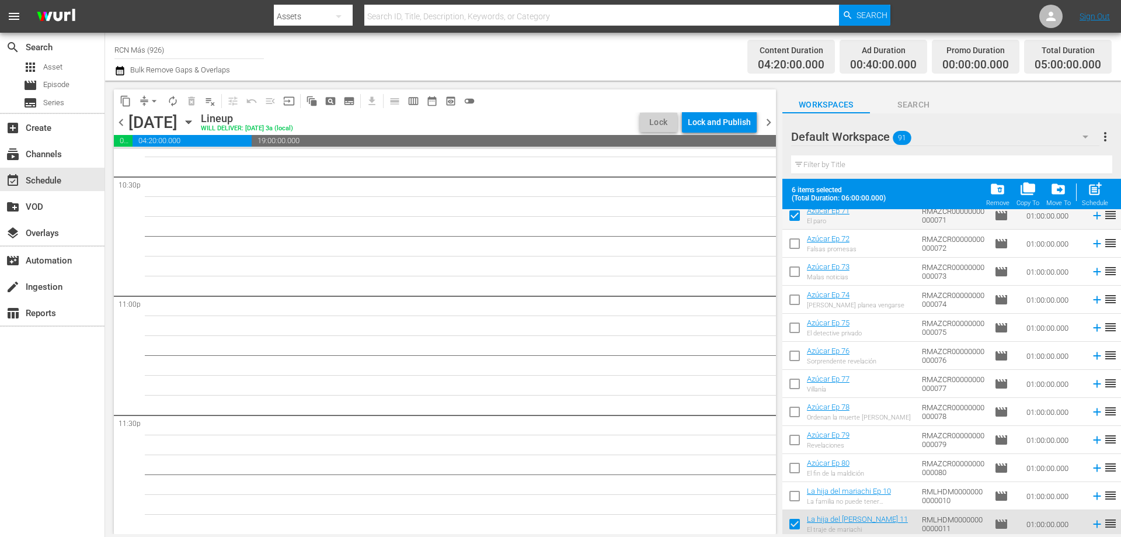
scroll to position [0, 0]
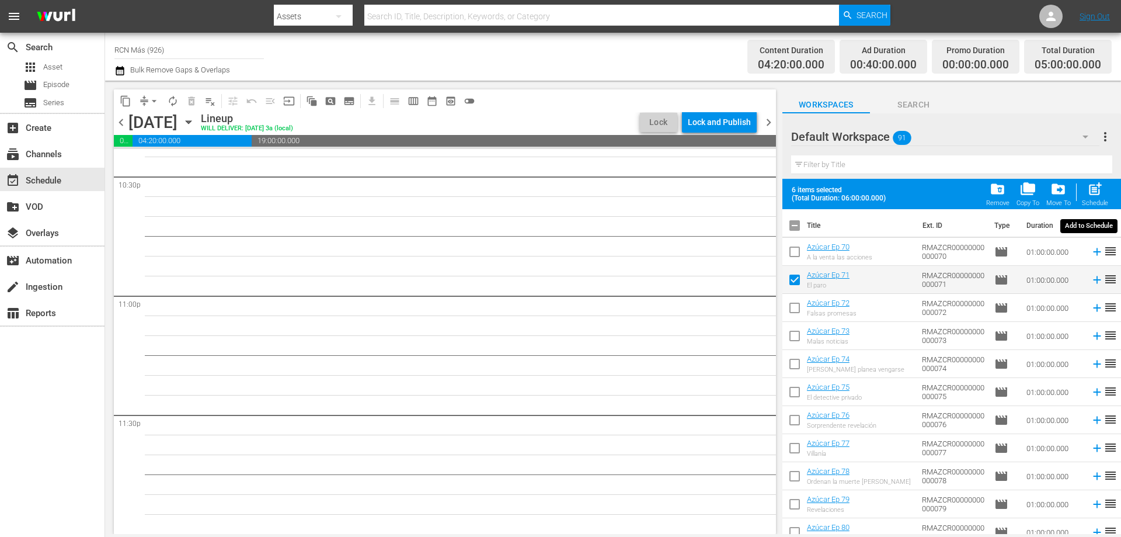
click at [1098, 190] on span "post_add" at bounding box center [1096, 189] width 16 height 16
checkbox input "false"
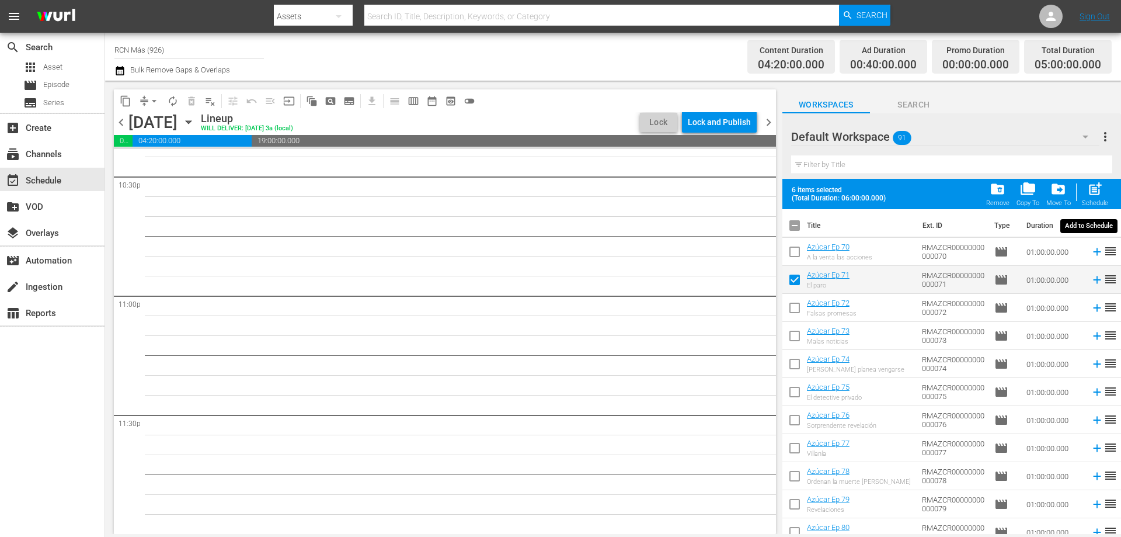
checkbox input "false"
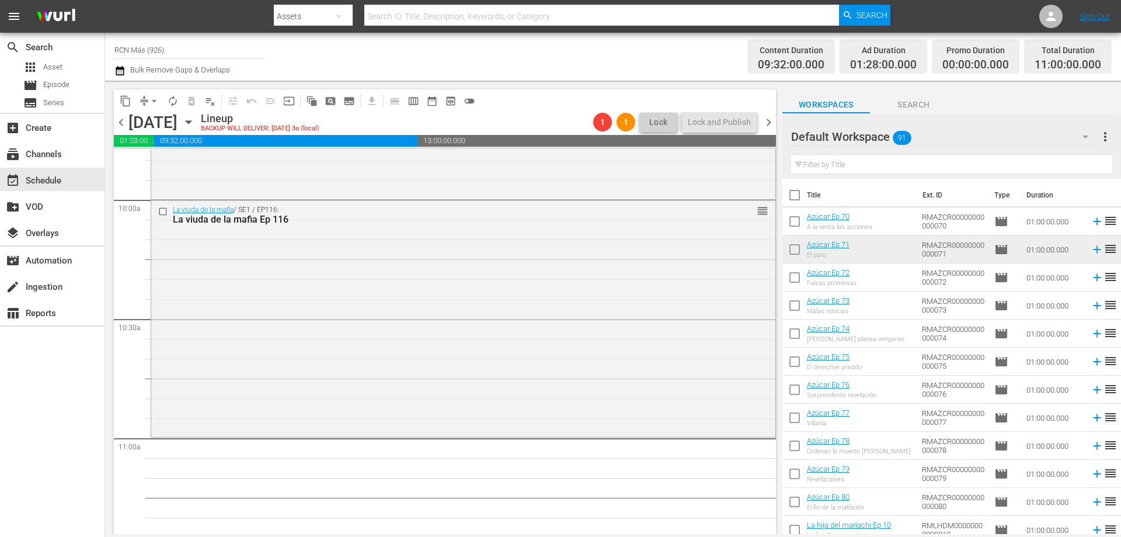
scroll to position [2387, 0]
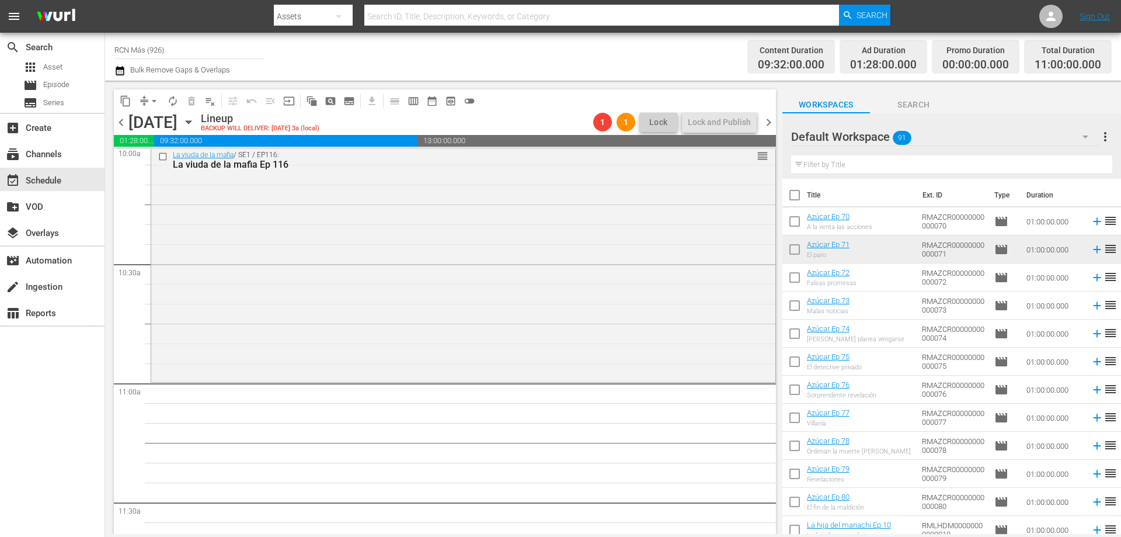
click at [793, 251] on input "checkbox" at bounding box center [795, 251] width 25 height 25
checkbox input "true"
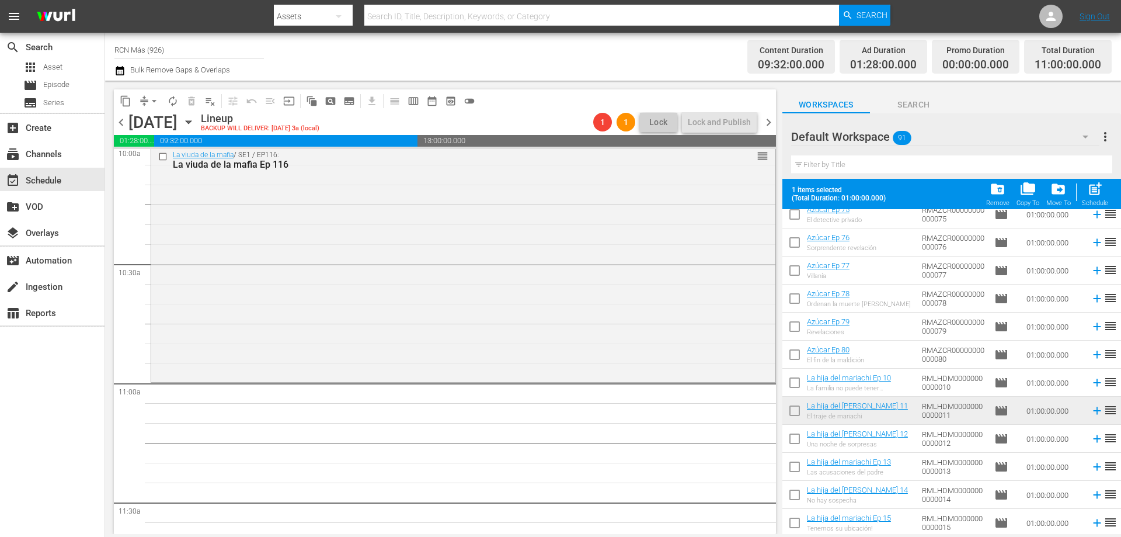
scroll to position [291, 0]
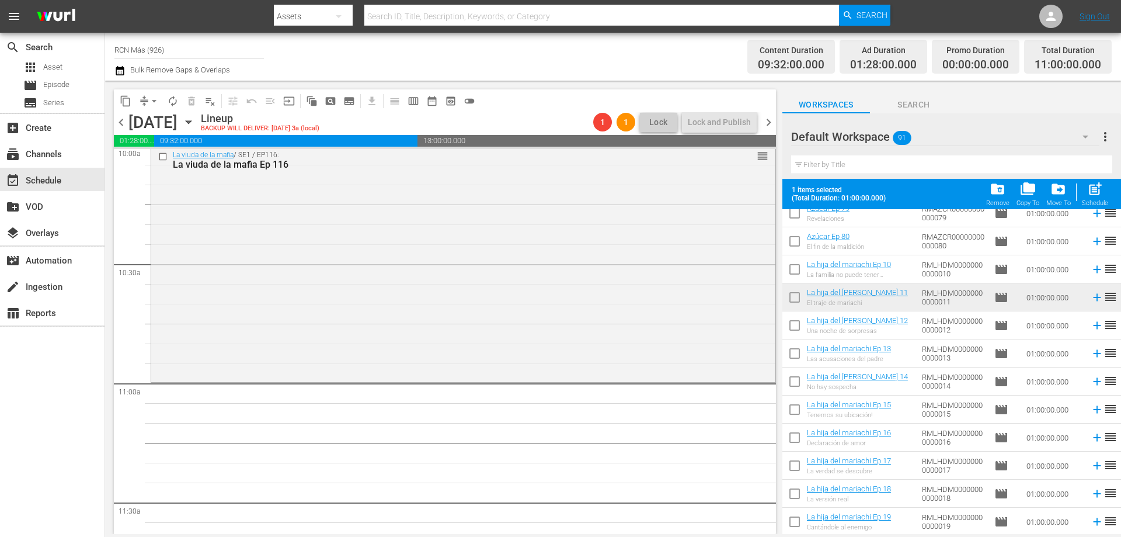
click at [801, 298] on input "checkbox" at bounding box center [795, 299] width 25 height 25
checkbox input "true"
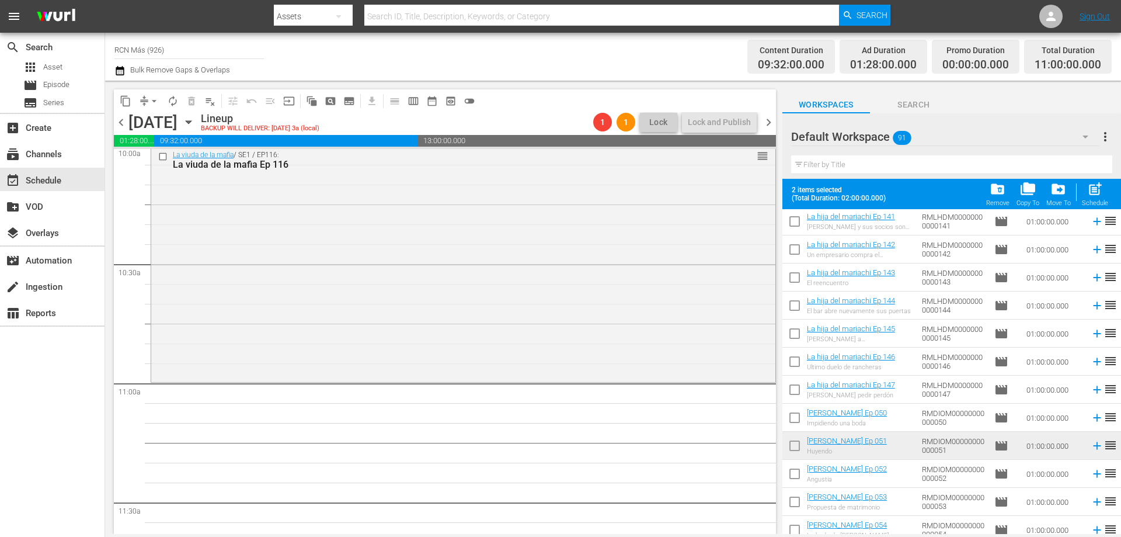
scroll to position [1277, 0]
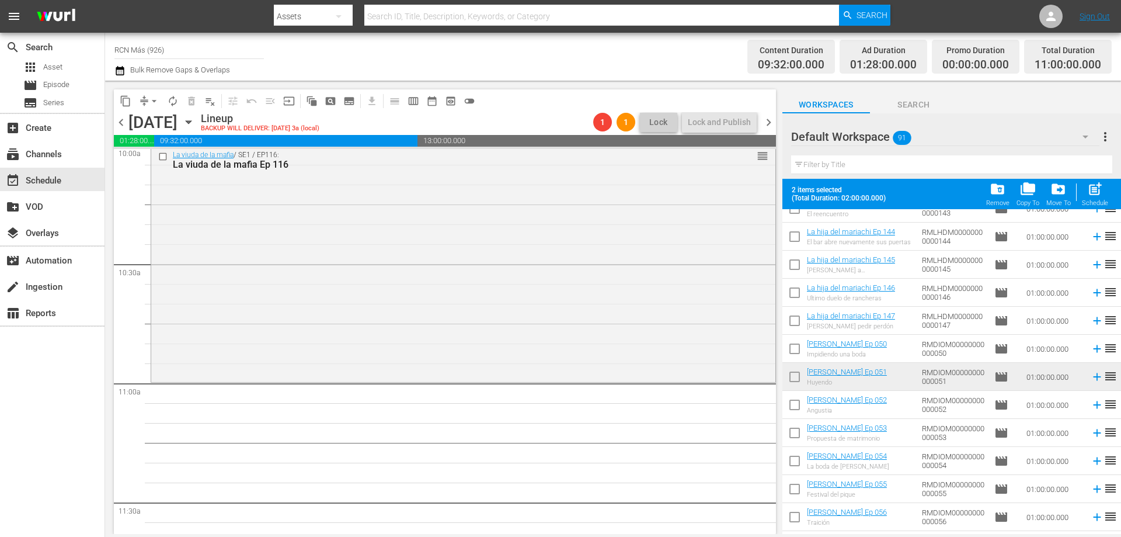
click at [794, 381] on input "checkbox" at bounding box center [795, 379] width 25 height 25
checkbox input "true"
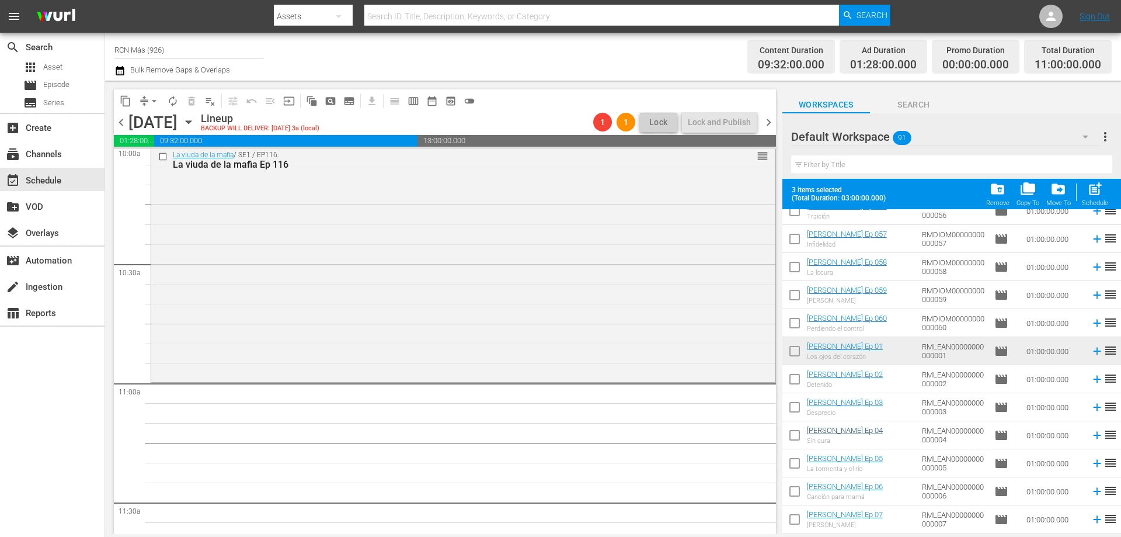
scroll to position [1588, 0]
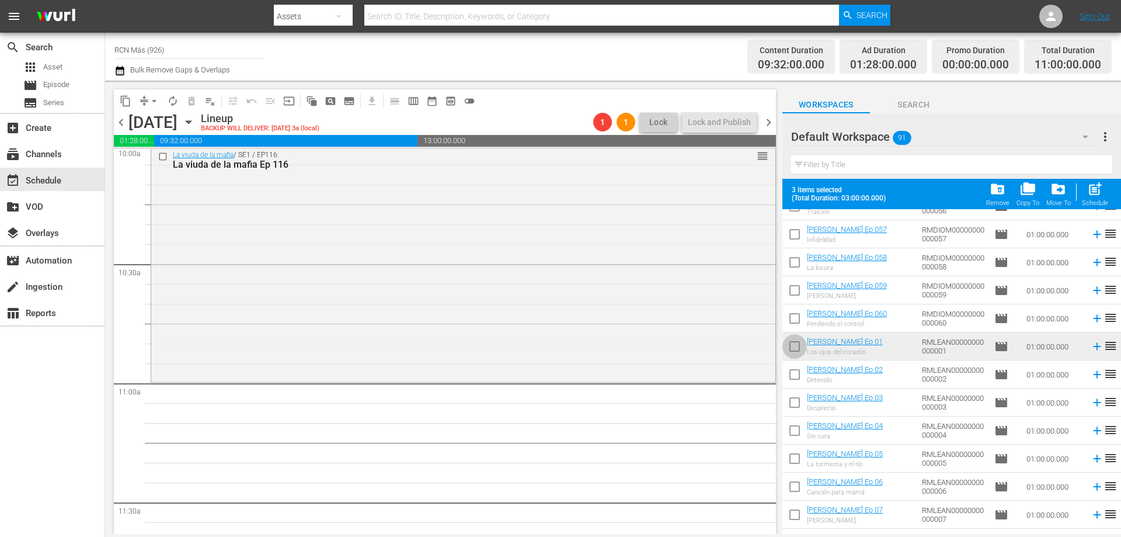
click at [791, 346] on input "checkbox" at bounding box center [795, 348] width 25 height 25
checkbox input "true"
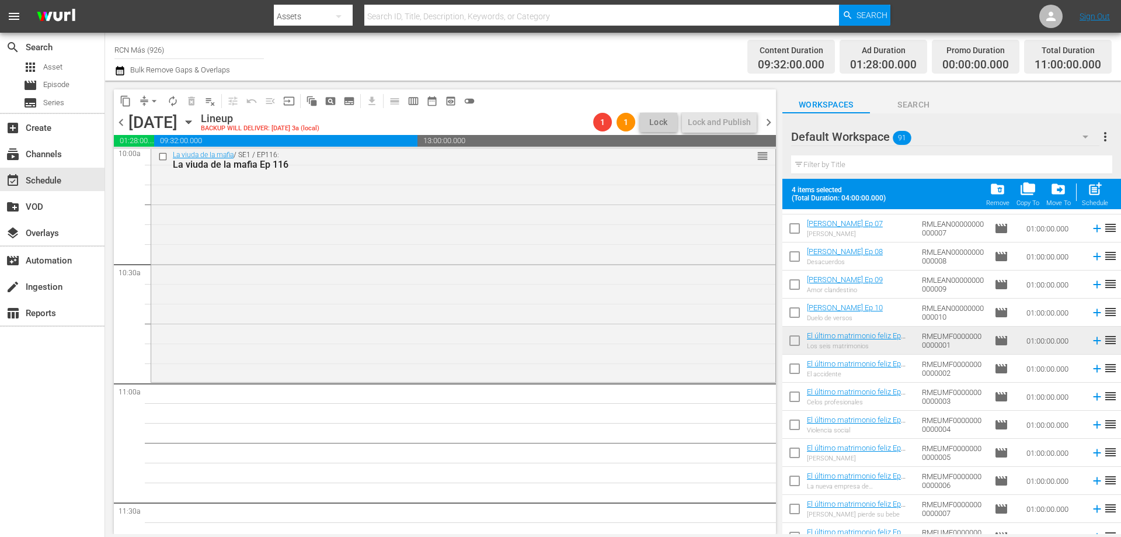
scroll to position [1888, 0]
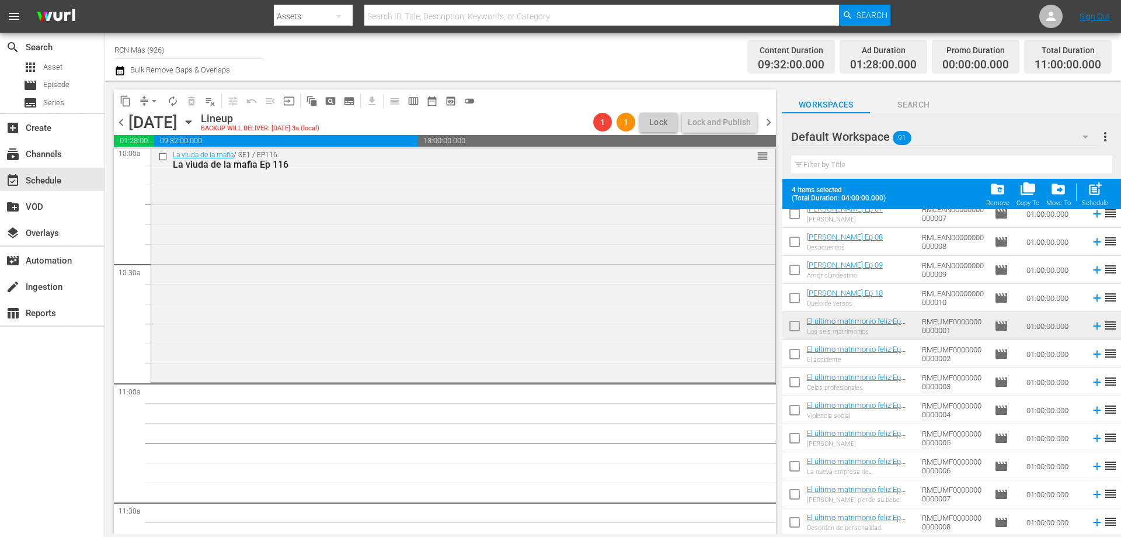
click at [798, 331] on input "checkbox" at bounding box center [795, 328] width 25 height 25
checkbox input "true"
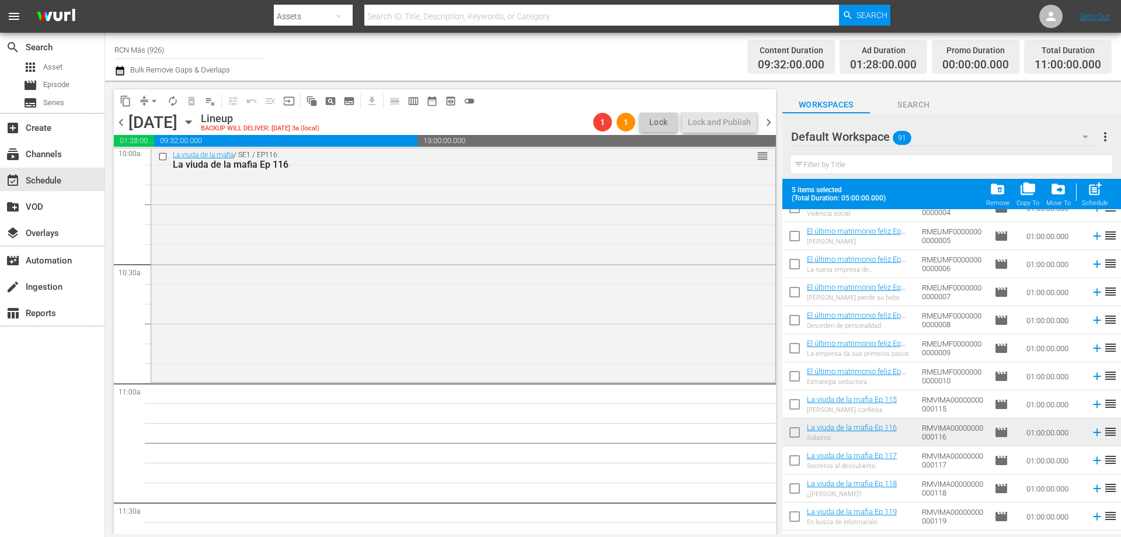
scroll to position [2140, 0]
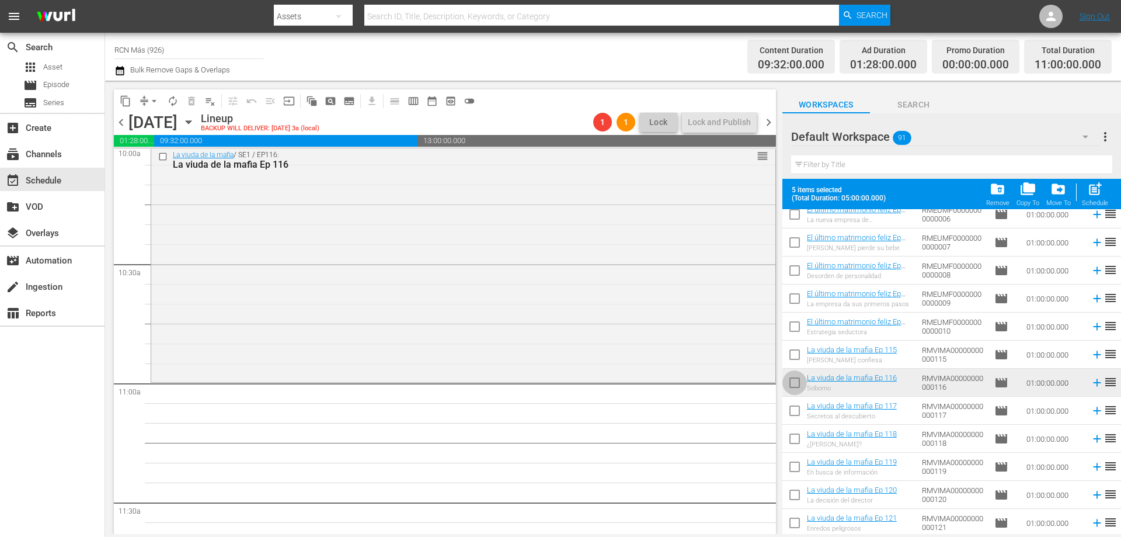
click at [789, 379] on input "checkbox" at bounding box center [795, 385] width 25 height 25
checkbox input "true"
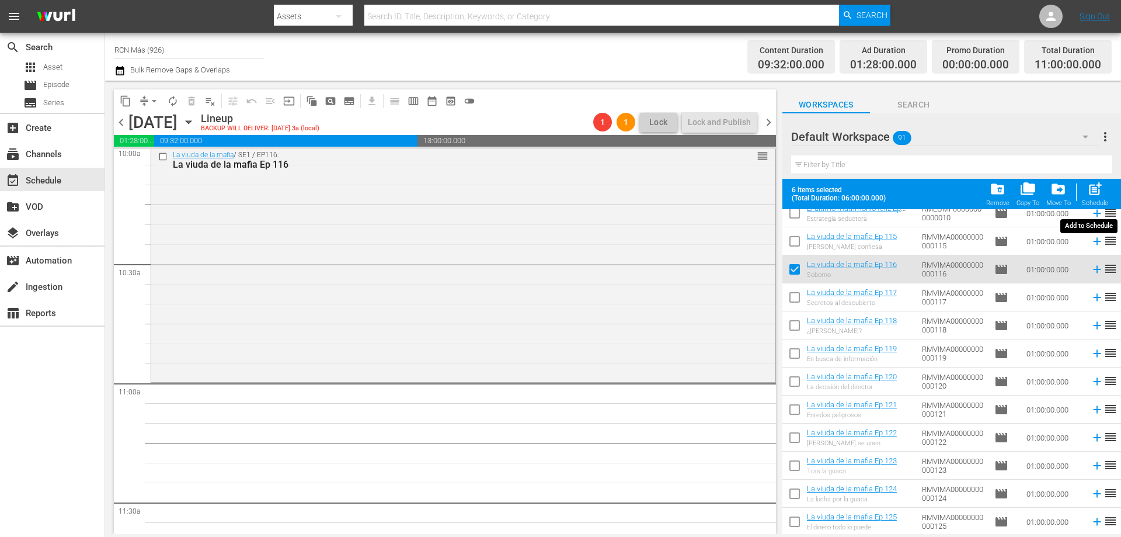
click at [1088, 194] on span "post_add" at bounding box center [1096, 189] width 16 height 16
checkbox input "false"
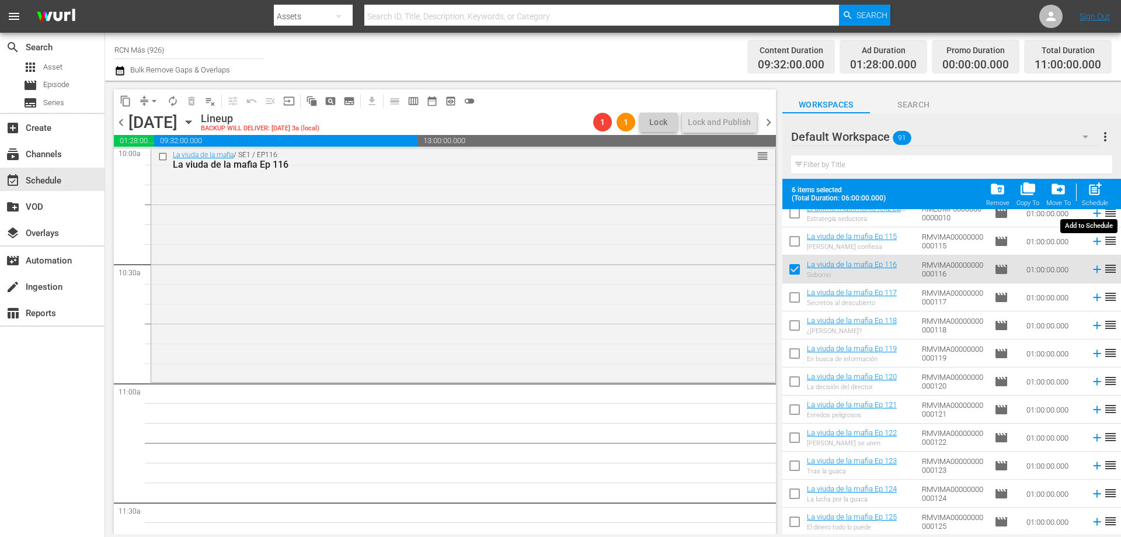
checkbox input "false"
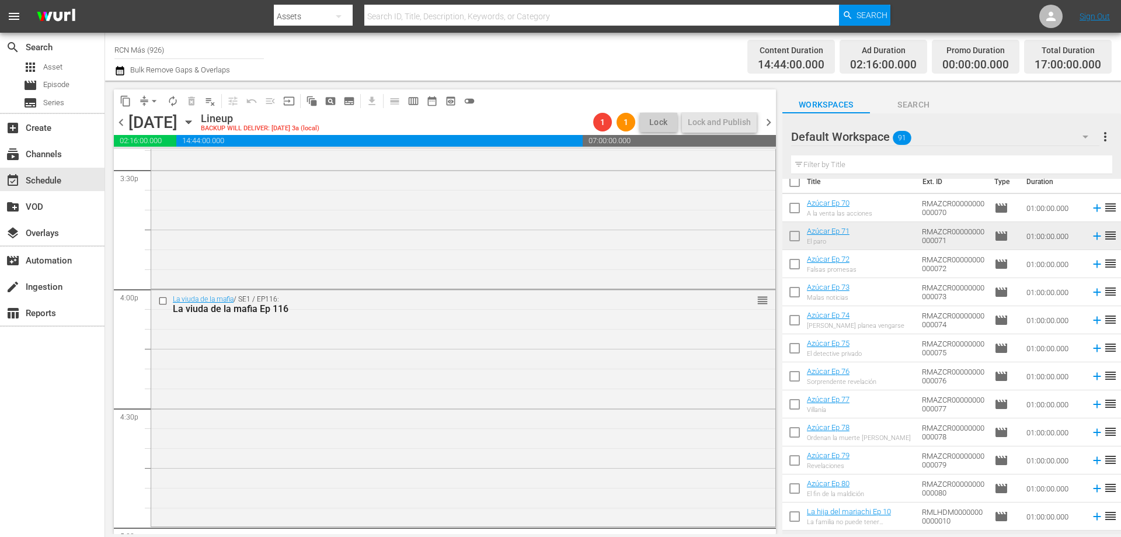
scroll to position [0, 0]
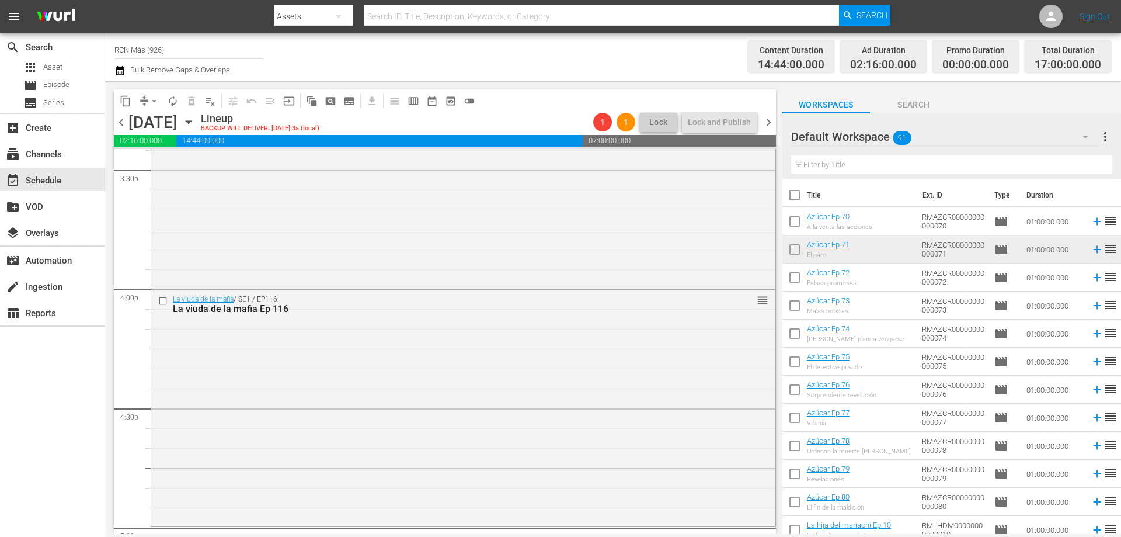
click at [794, 252] on input "checkbox" at bounding box center [795, 251] width 25 height 25
checkbox input "true"
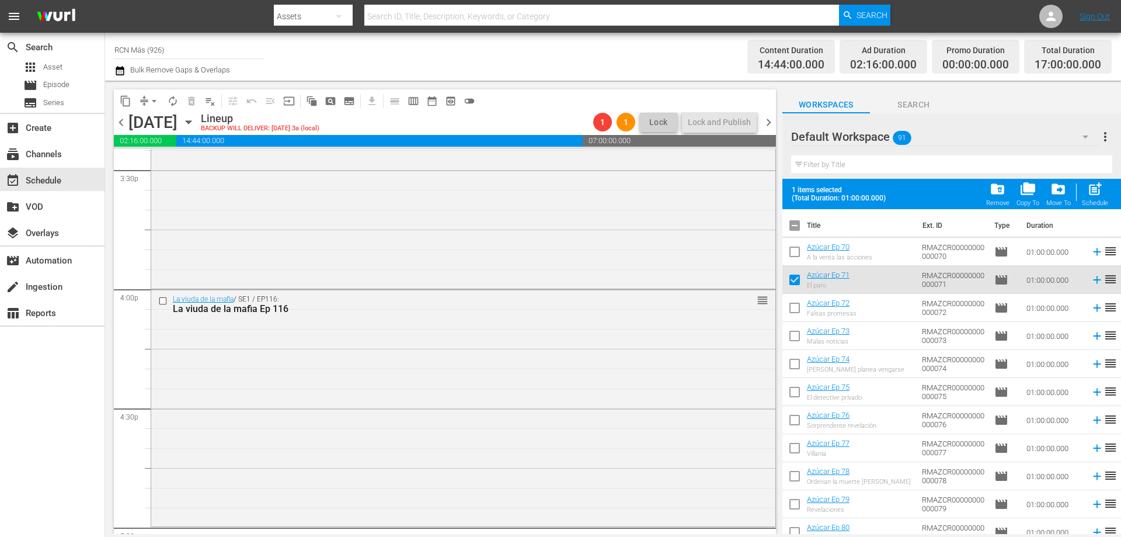
scroll to position [187, 0]
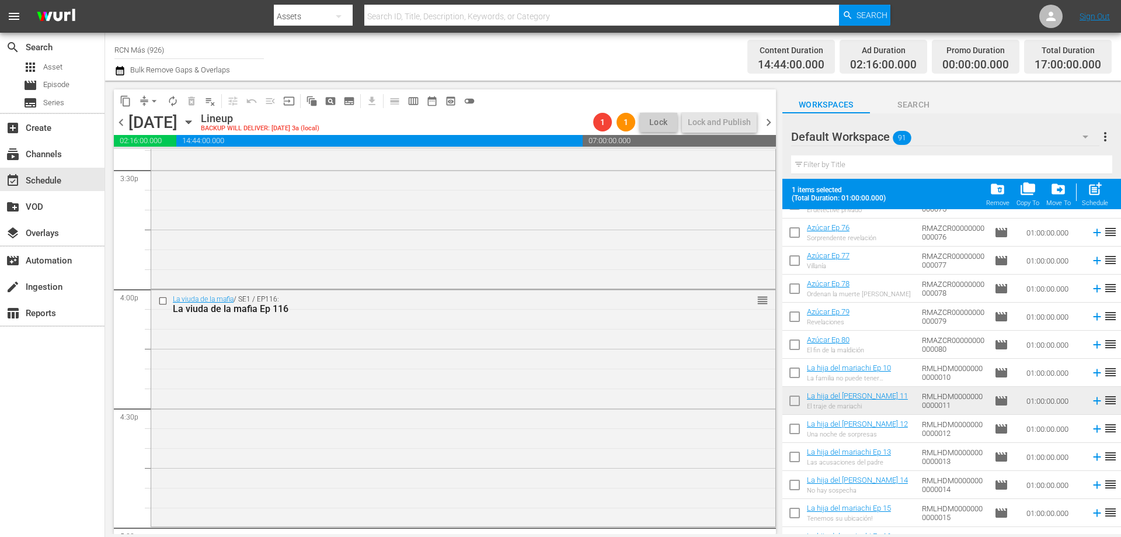
click at [797, 403] on input "checkbox" at bounding box center [795, 403] width 25 height 25
checkbox input "true"
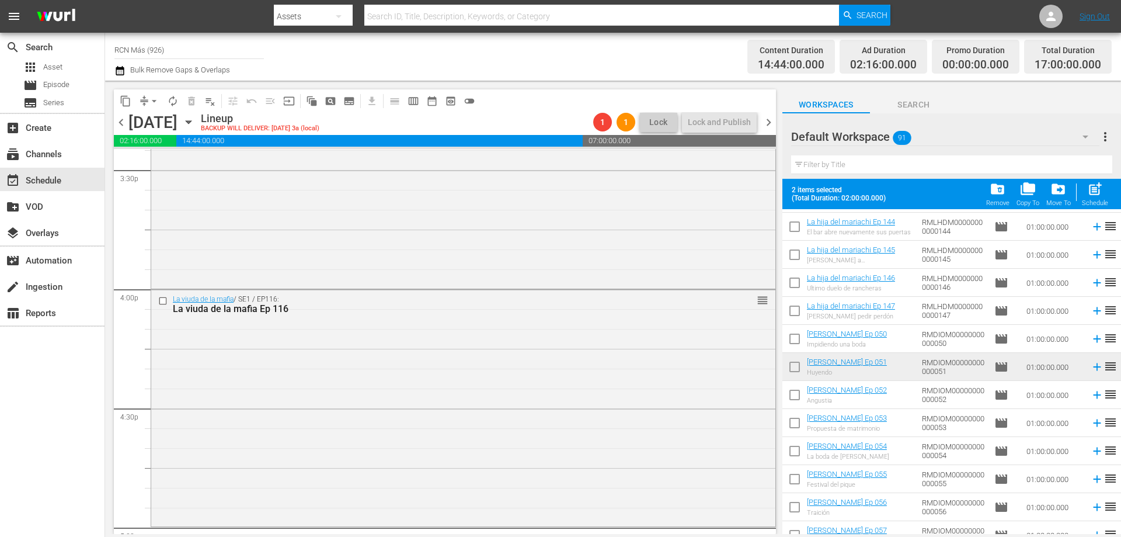
scroll to position [1331, 0]
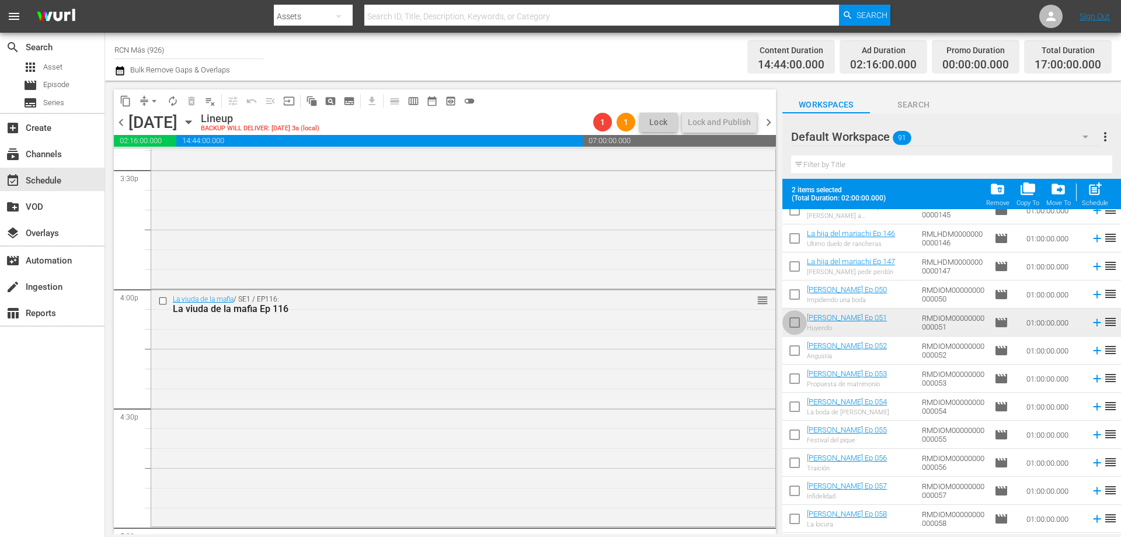
click at [787, 327] on input "checkbox" at bounding box center [795, 324] width 25 height 25
checkbox input "true"
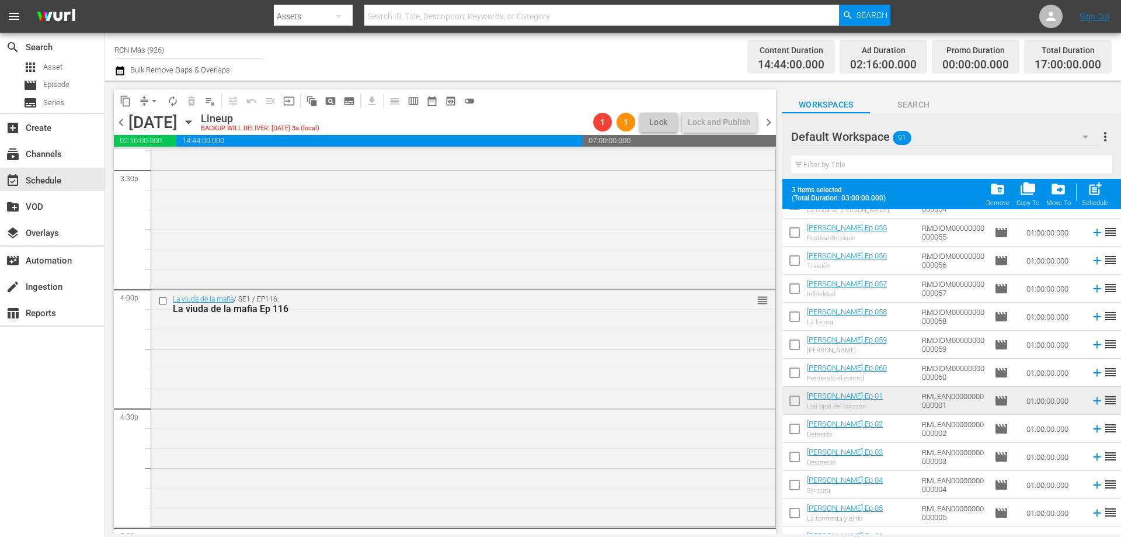
scroll to position [1603, 0]
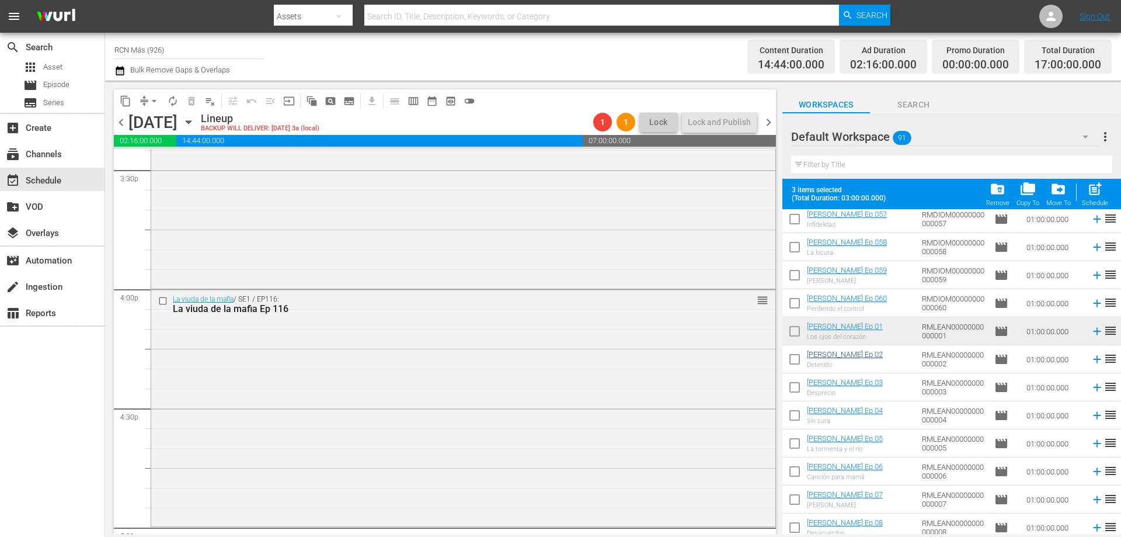
drag, startPoint x: 797, startPoint y: 322, endPoint x: 827, endPoint y: 353, distance: 42.5
click at [796, 324] on input "checkbox" at bounding box center [795, 333] width 25 height 25
checkbox input "true"
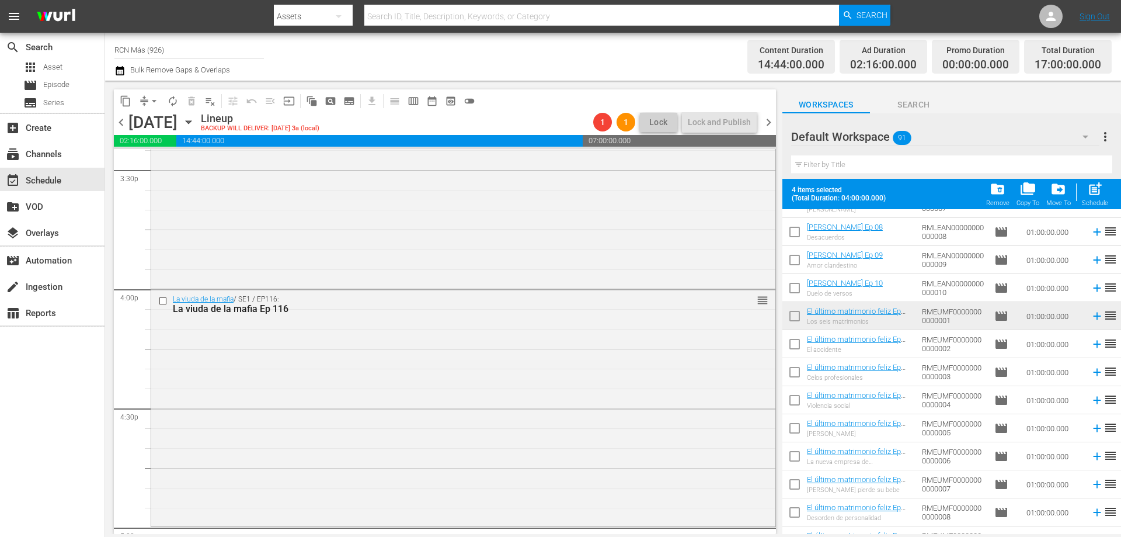
scroll to position [1904, 0]
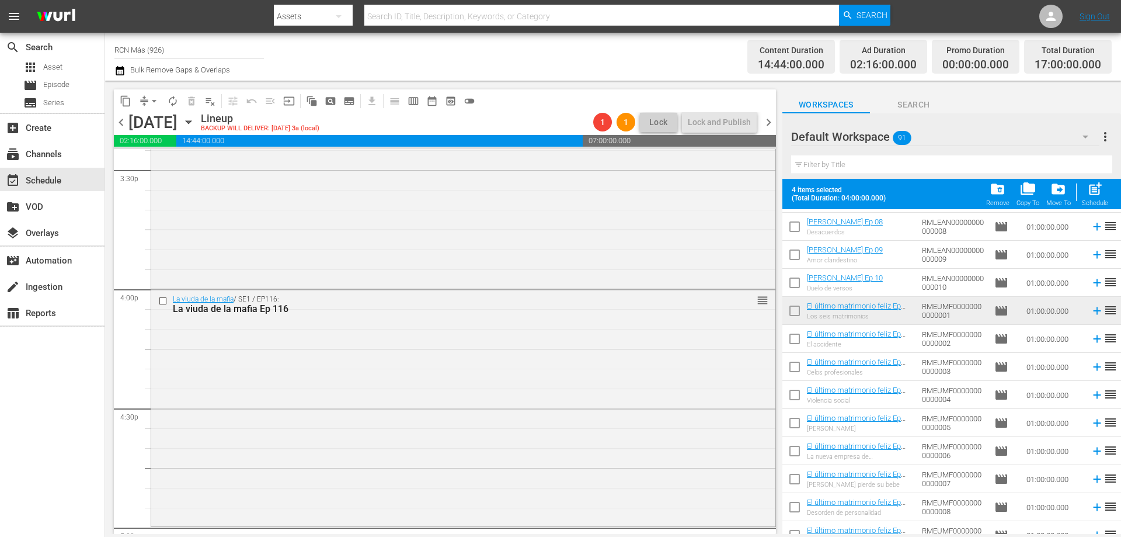
click at [791, 315] on input "checkbox" at bounding box center [795, 313] width 25 height 25
checkbox input "true"
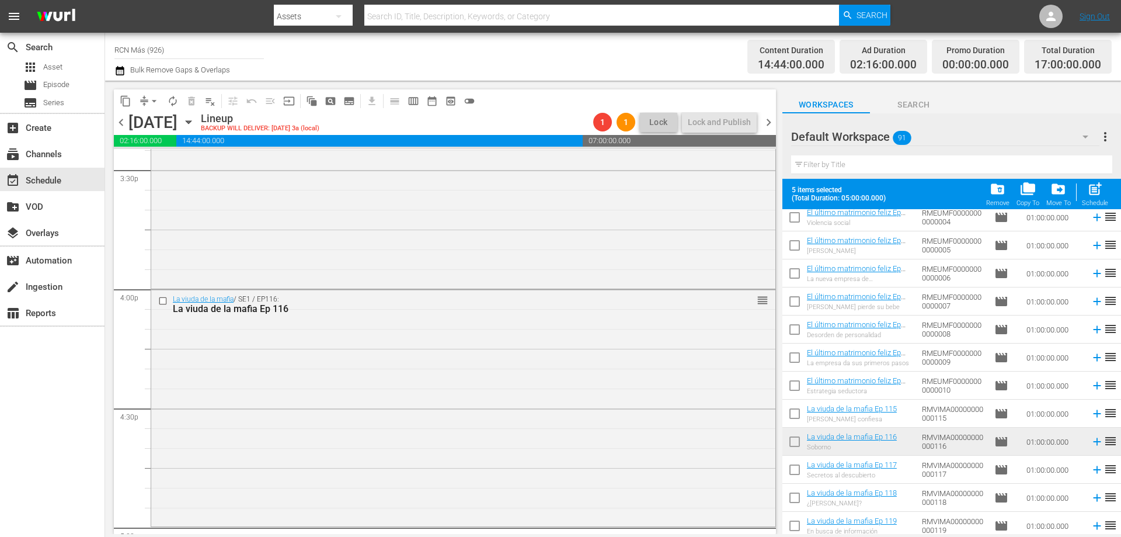
scroll to position [2106, 0]
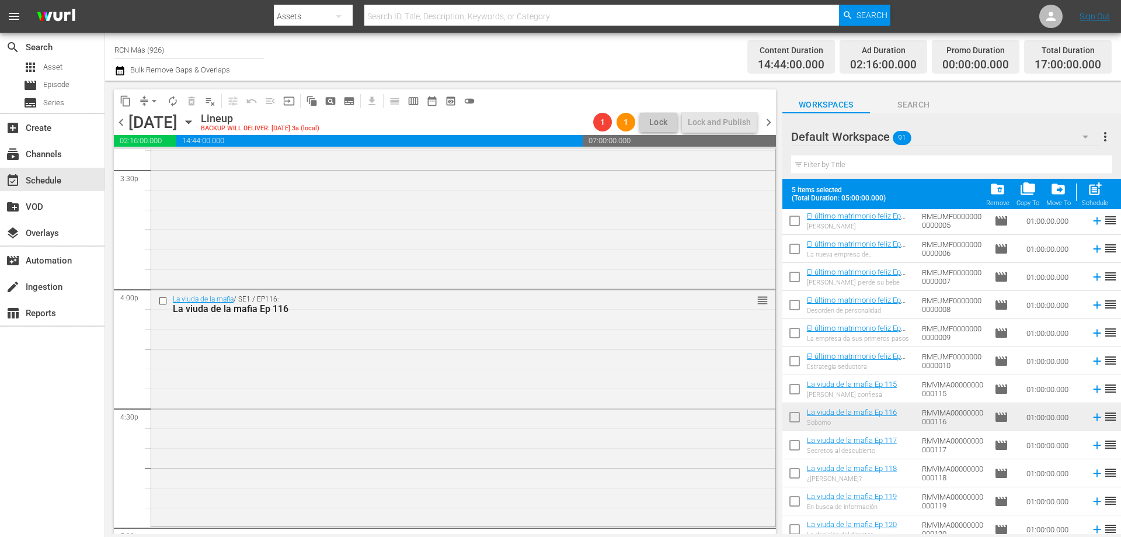
click at [794, 425] on input "checkbox" at bounding box center [795, 419] width 25 height 25
checkbox input "true"
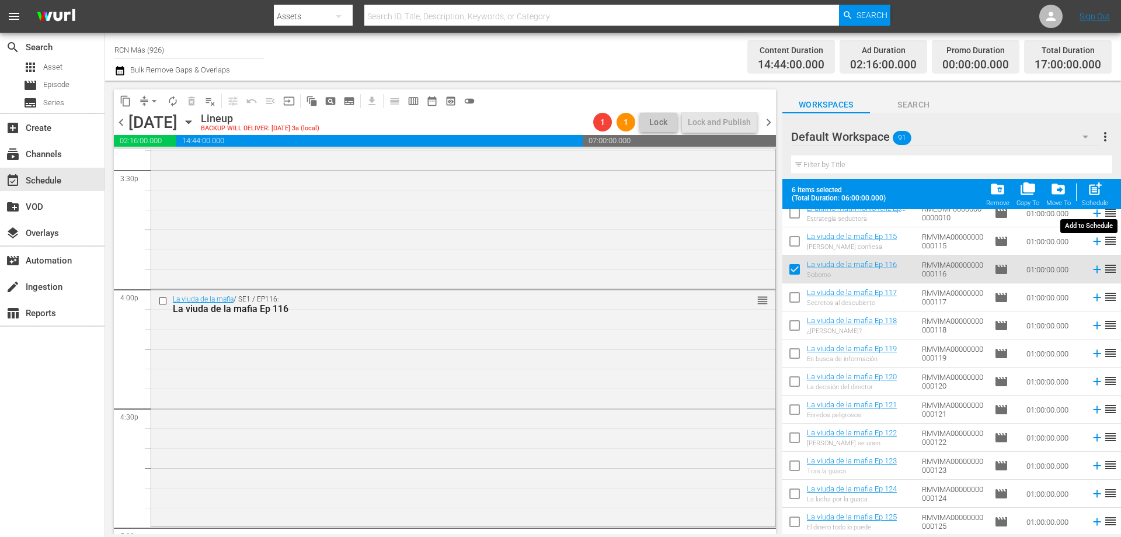
click at [1103, 195] on span "post_add" at bounding box center [1096, 189] width 16 height 16
checkbox input "false"
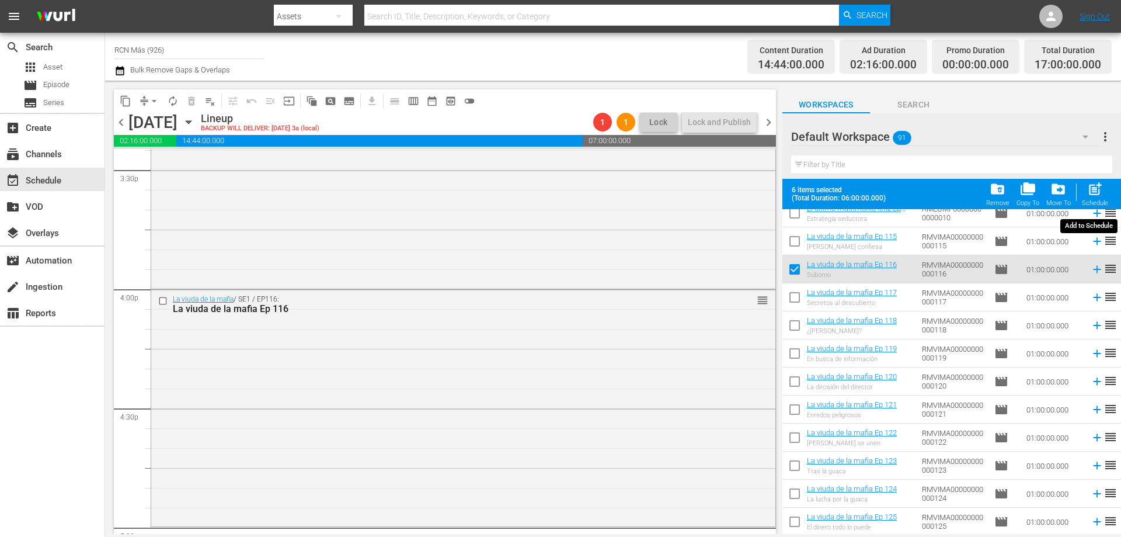
checkbox input "false"
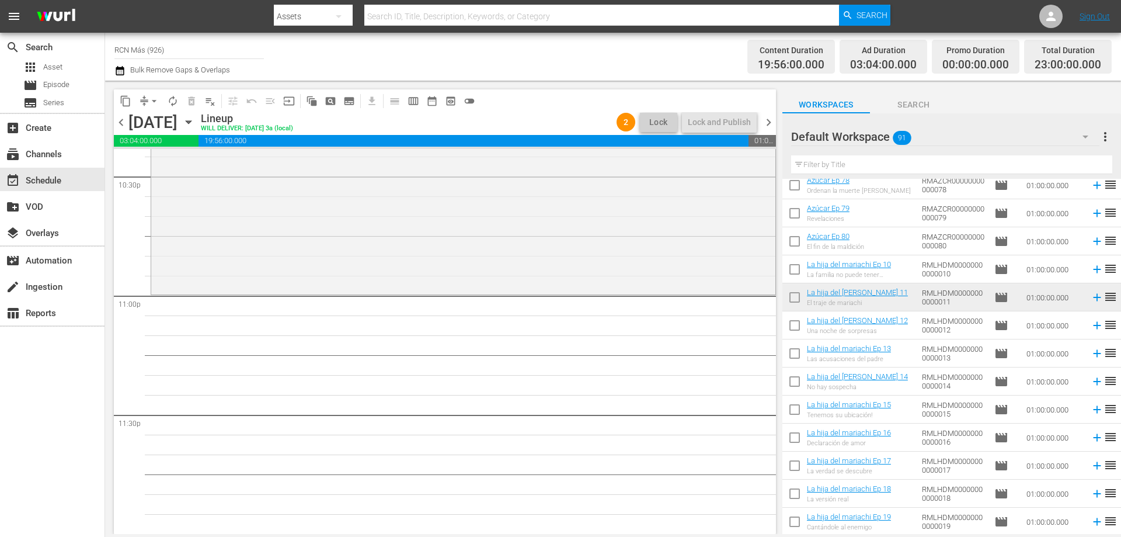
scroll to position [0, 0]
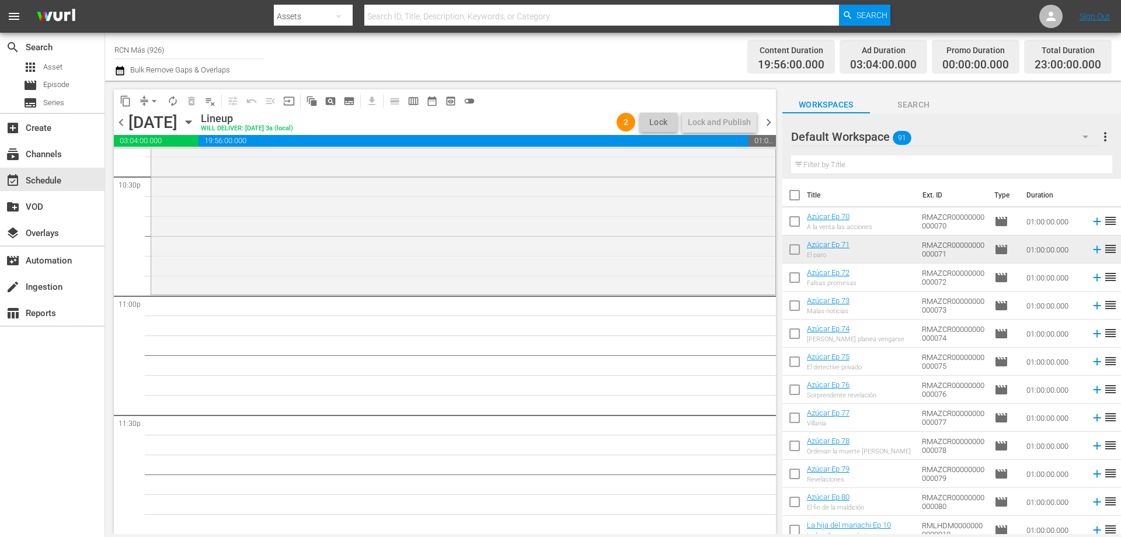
click at [785, 279] on input "checkbox" at bounding box center [795, 280] width 25 height 25
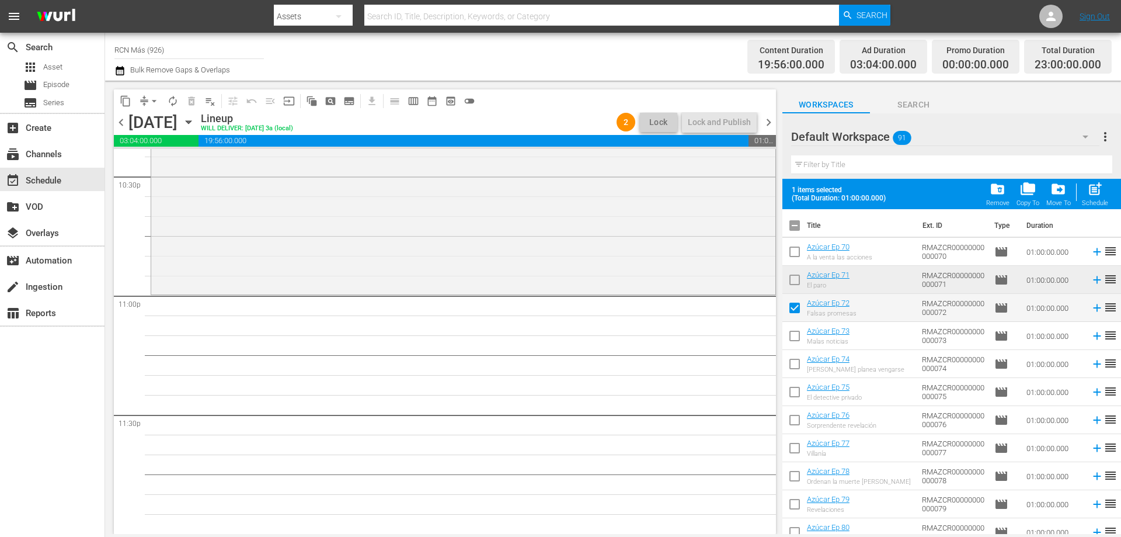
click at [1093, 188] on span "post_add" at bounding box center [1096, 189] width 16 height 16
checkbox input "false"
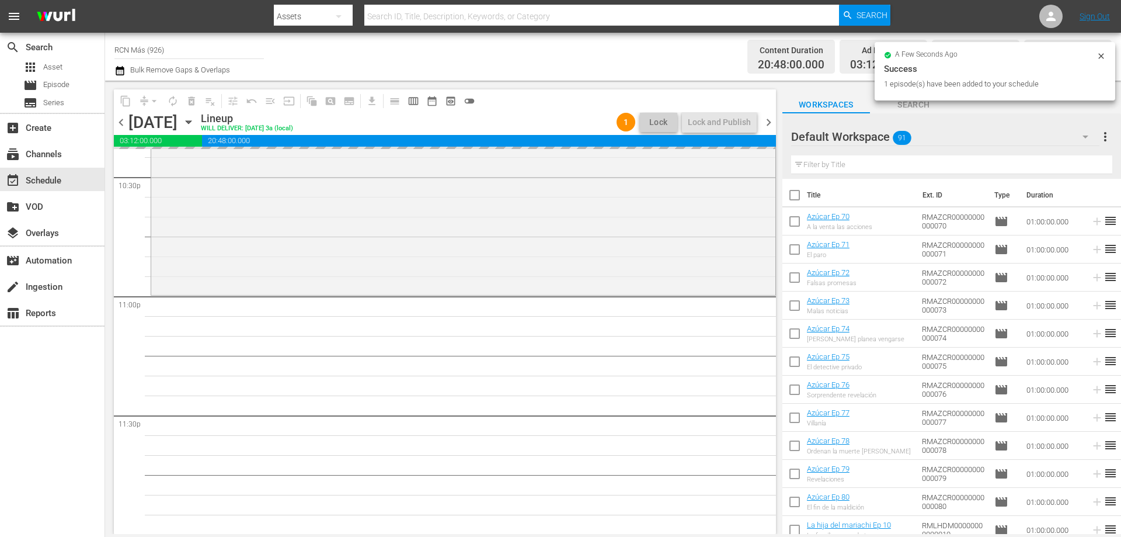
scroll to position [5335, 0]
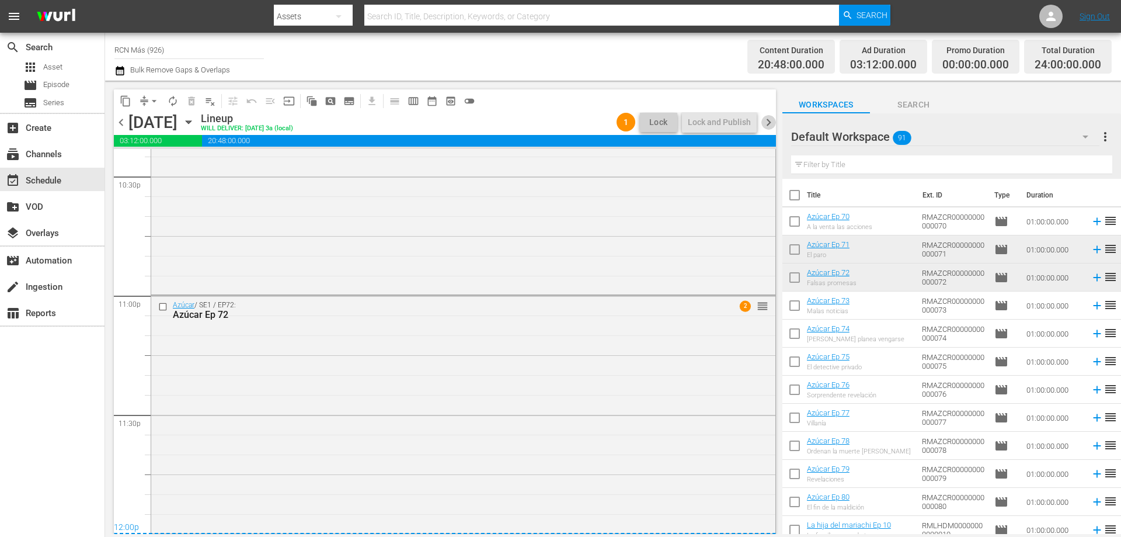
click at [768, 123] on span "chevron_right" at bounding box center [769, 122] width 15 height 15
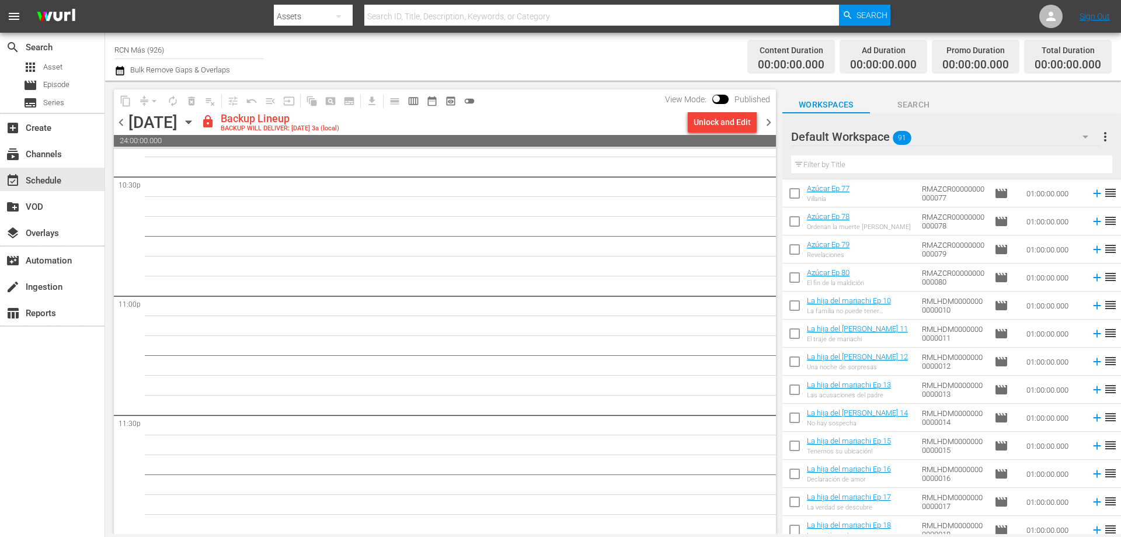
scroll to position [238, 0]
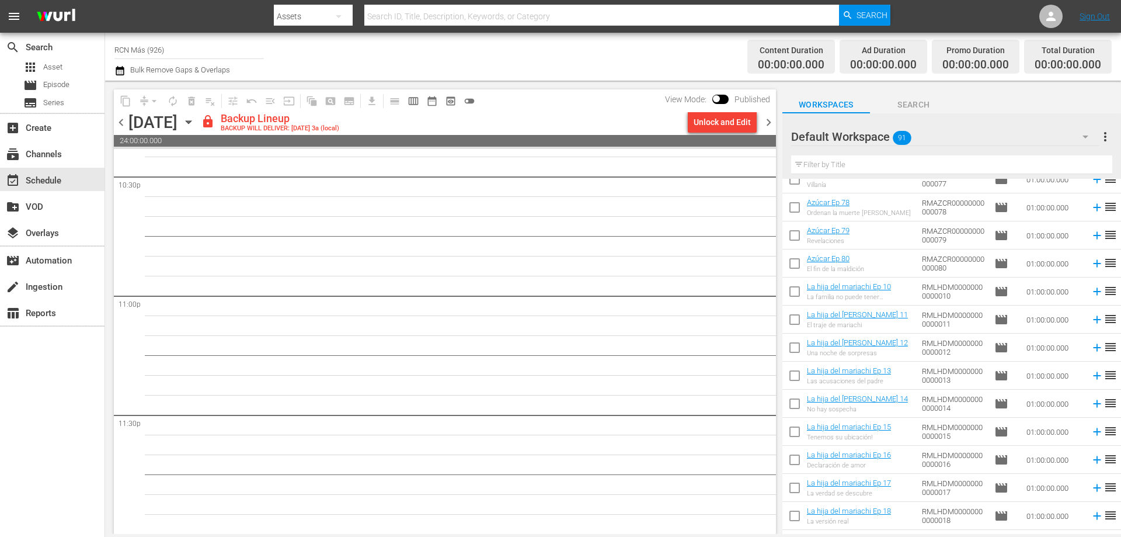
click at [797, 352] on input "checkbox" at bounding box center [795, 350] width 25 height 25
checkbox input "true"
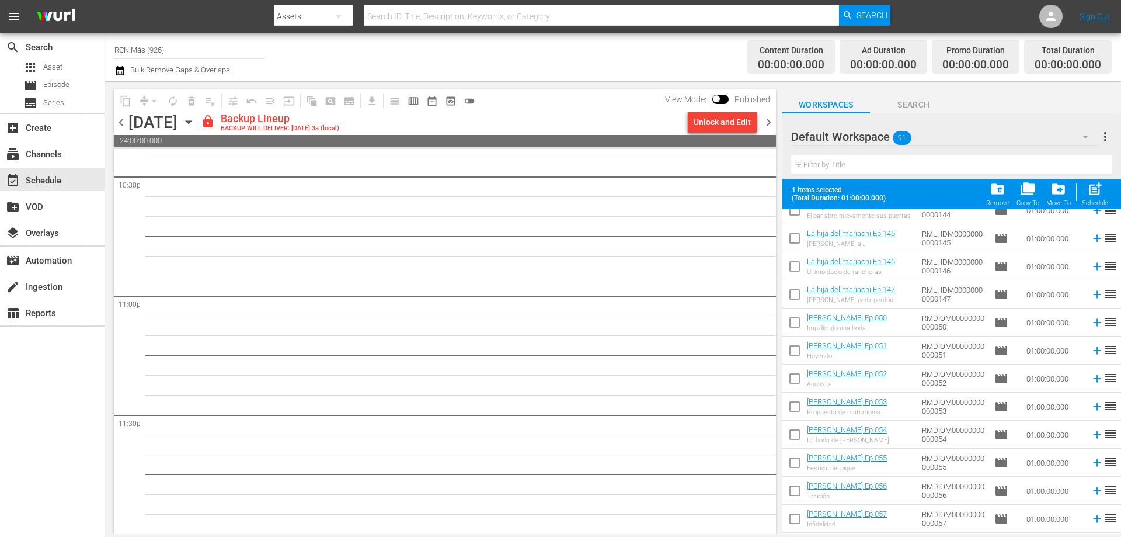
scroll to position [1308, 0]
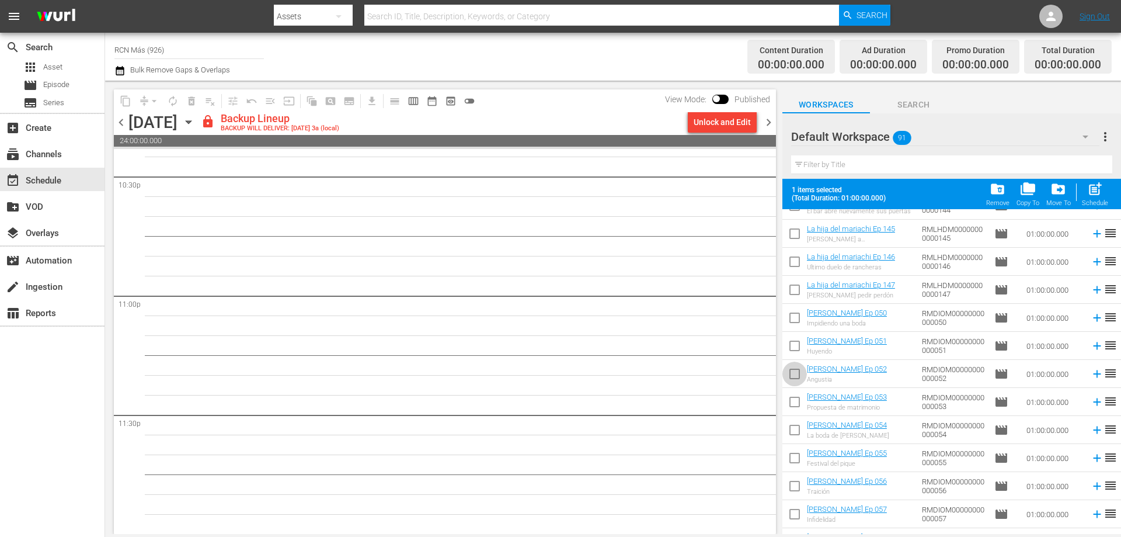
click at [794, 375] on input "checkbox" at bounding box center [795, 376] width 25 height 25
checkbox input "true"
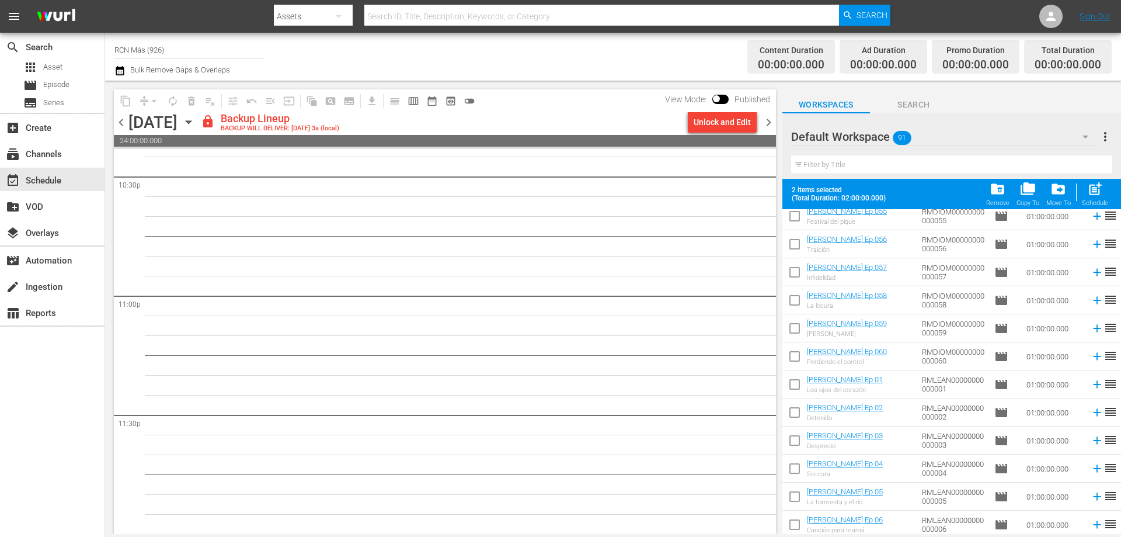
scroll to position [1604, 0]
click at [801, 362] on input "checkbox" at bounding box center [795, 360] width 25 height 25
checkbox input "true"
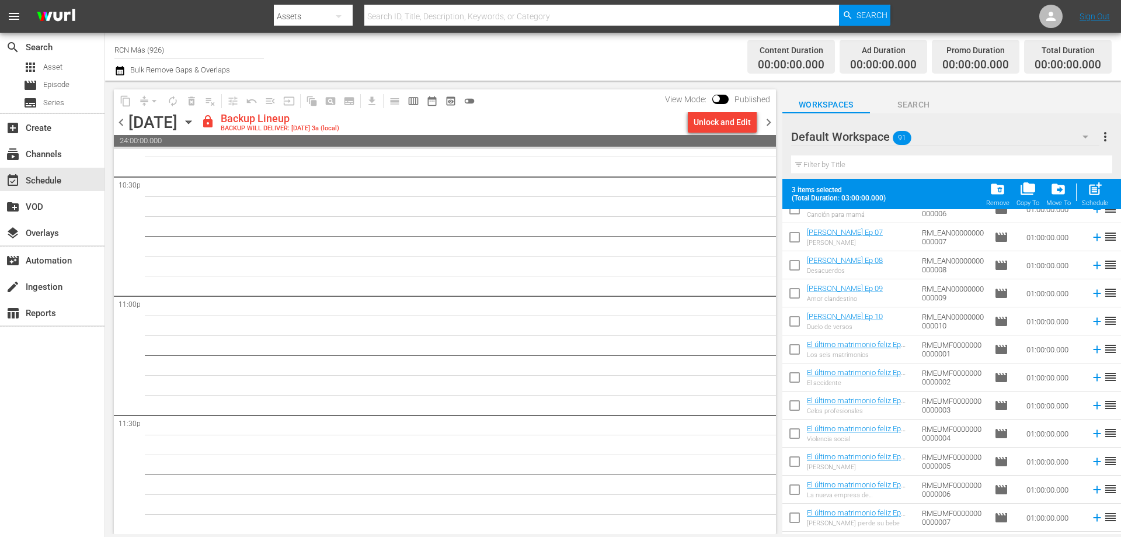
scroll to position [1870, 0]
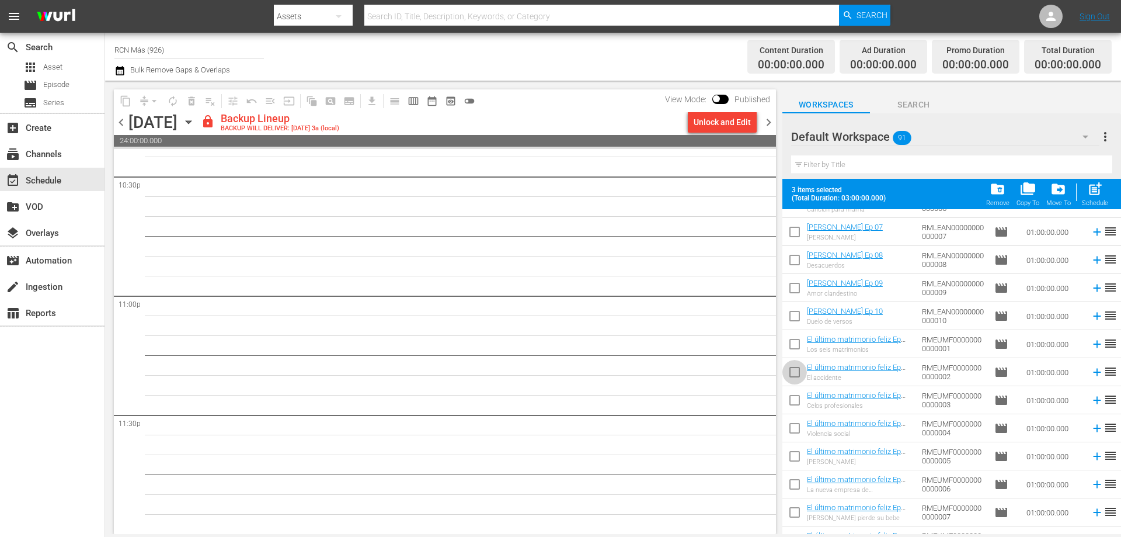
click at [791, 371] on input "checkbox" at bounding box center [795, 374] width 25 height 25
checkbox input "true"
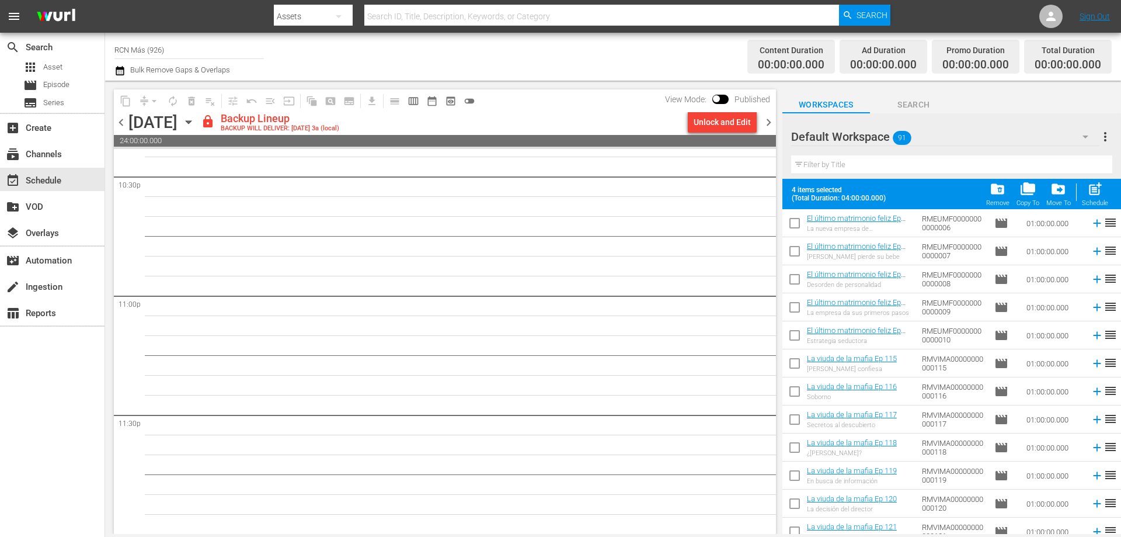
scroll to position [2166, 0]
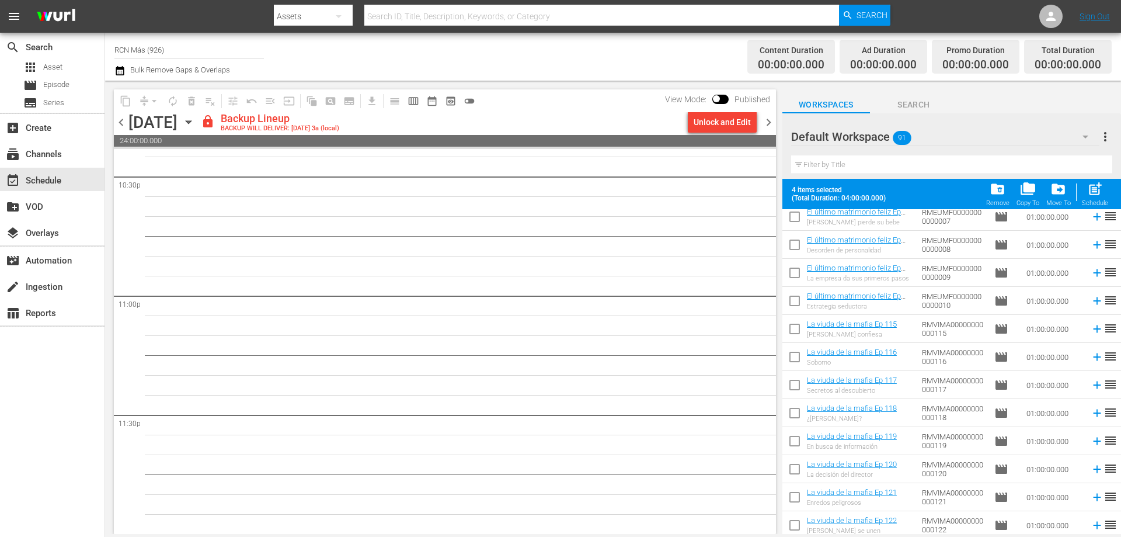
click at [790, 386] on input "checkbox" at bounding box center [795, 387] width 25 height 25
checkbox input "true"
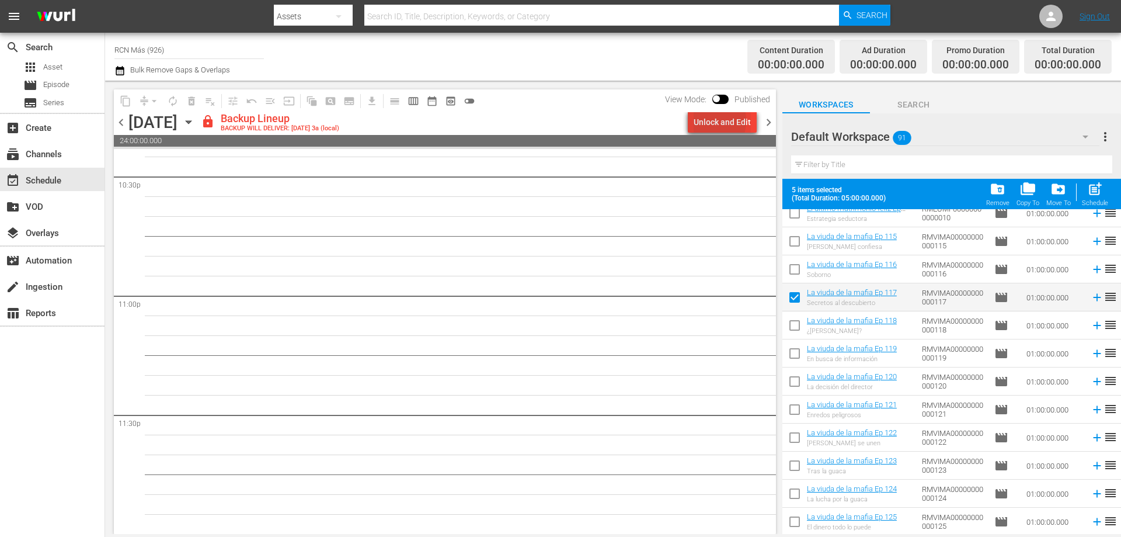
click at [702, 120] on div "Unlock and Edit" at bounding box center [722, 122] width 57 height 21
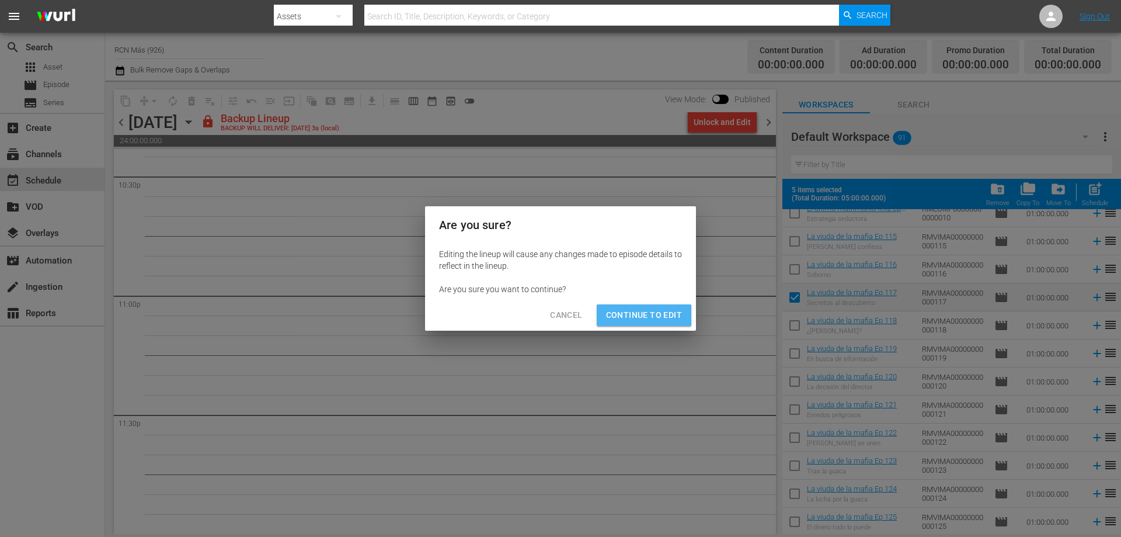
click at [678, 317] on span "Continue to Edit" at bounding box center [644, 315] width 76 height 15
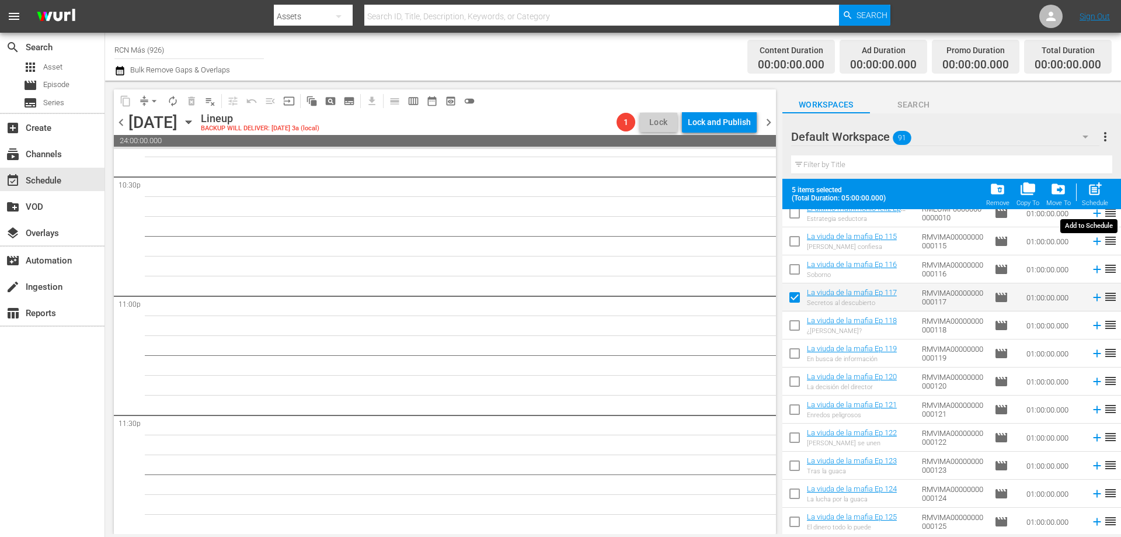
click at [1090, 193] on span "post_add" at bounding box center [1096, 189] width 16 height 16
checkbox input "false"
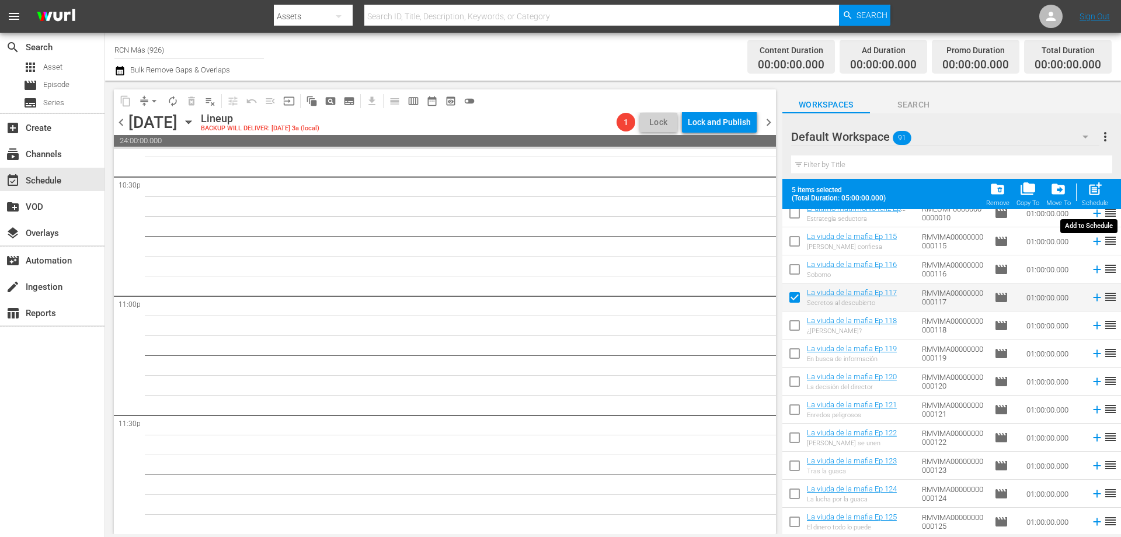
checkbox input "false"
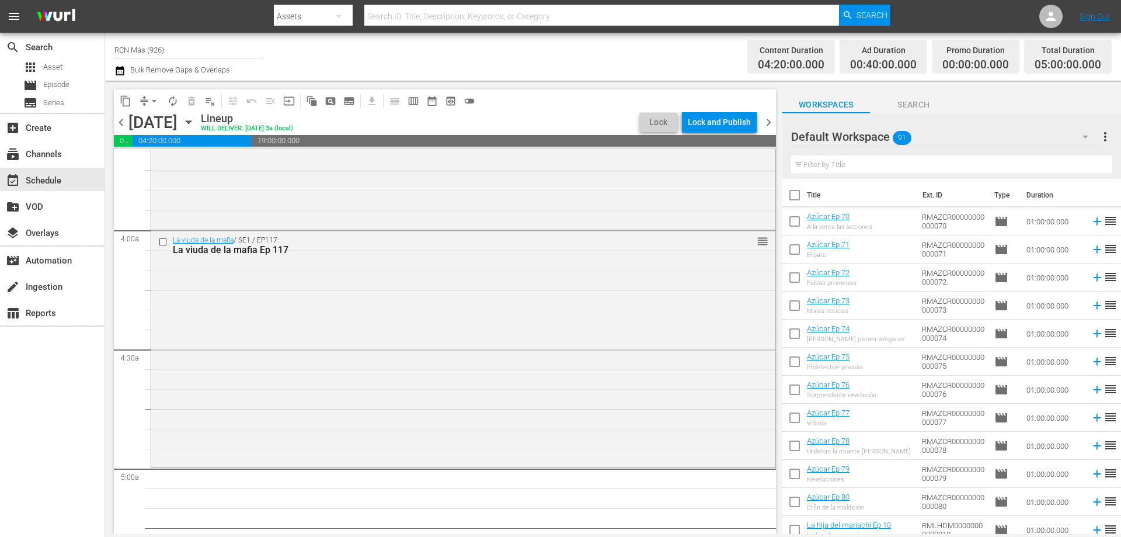
scroll to position [928, 0]
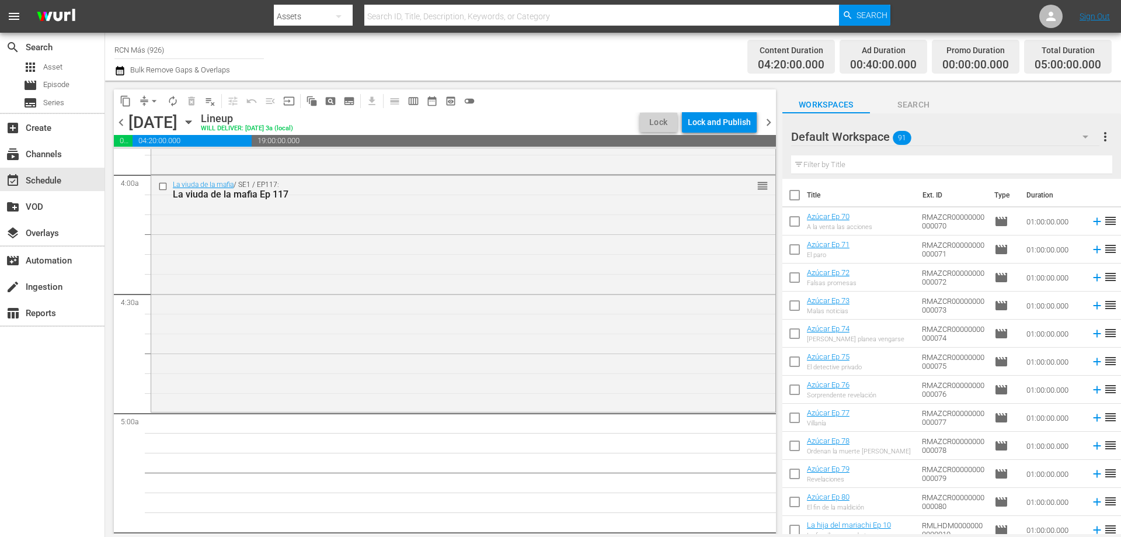
click at [799, 280] on input "checkbox" at bounding box center [795, 280] width 25 height 25
checkbox input "true"
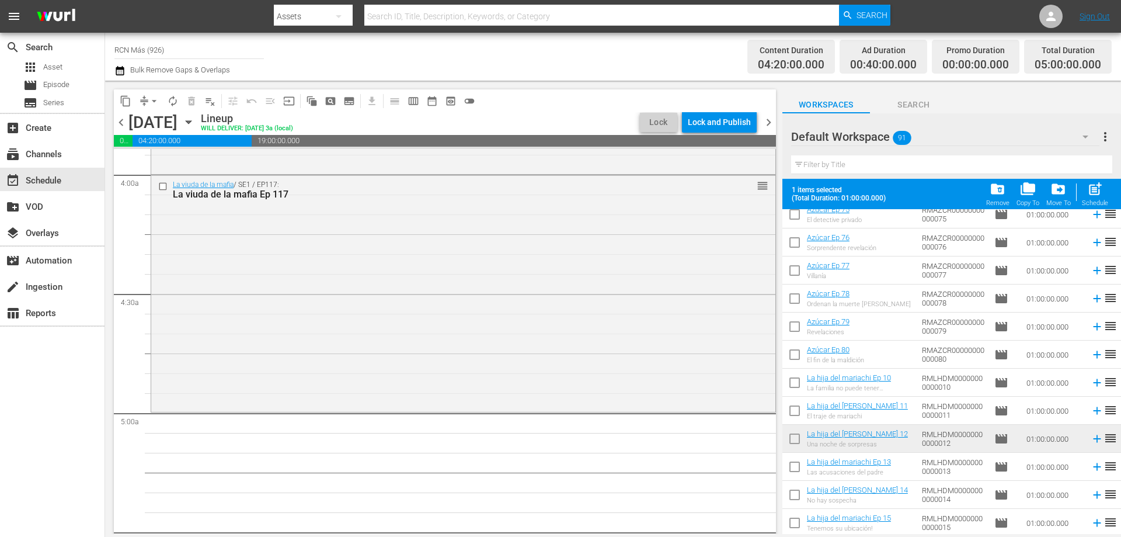
scroll to position [222, 0]
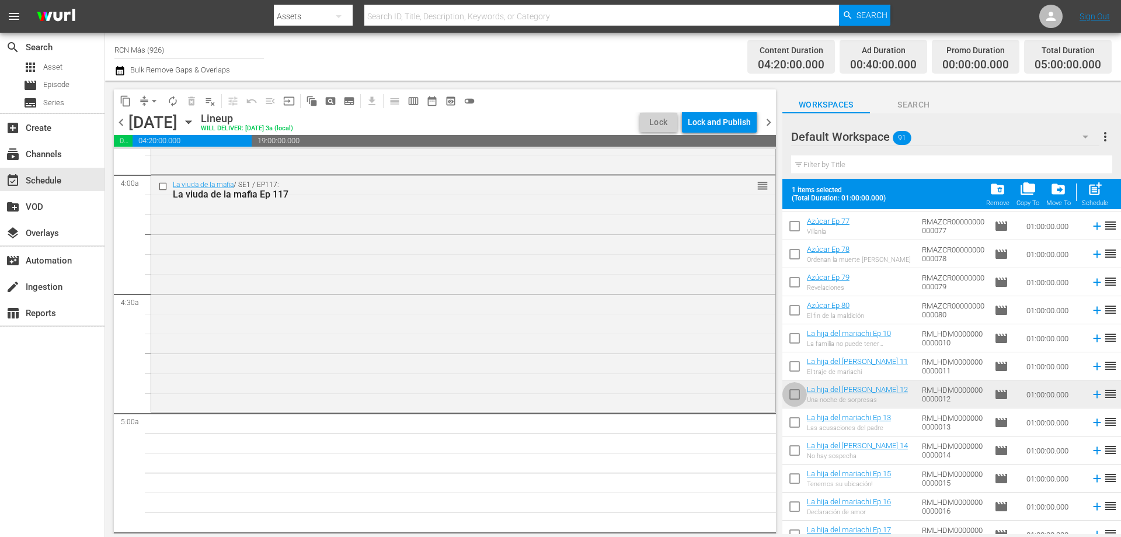
click at [796, 395] on input "checkbox" at bounding box center [795, 396] width 25 height 25
checkbox input "true"
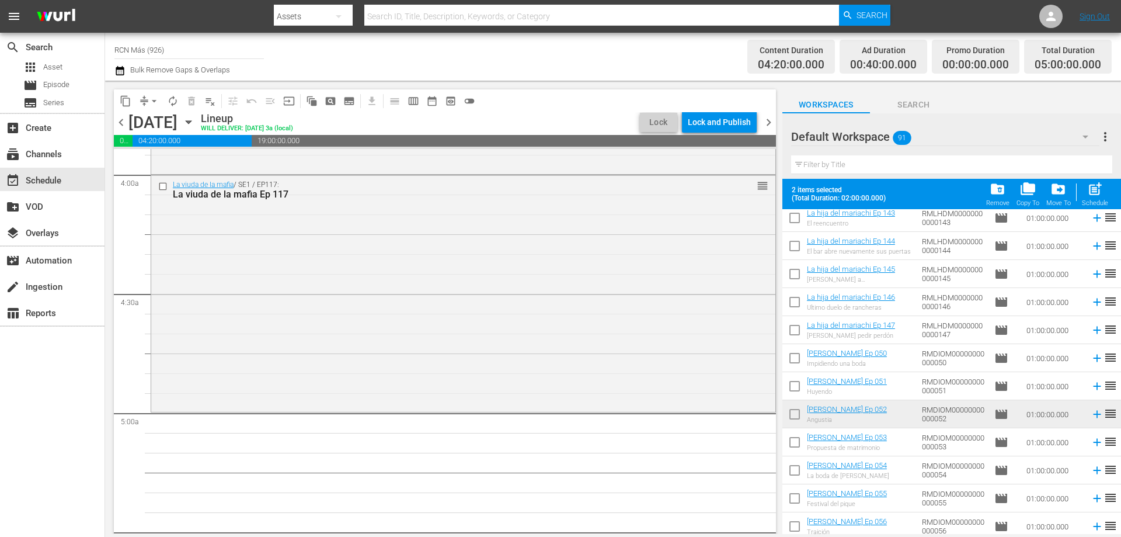
scroll to position [1327, 0]
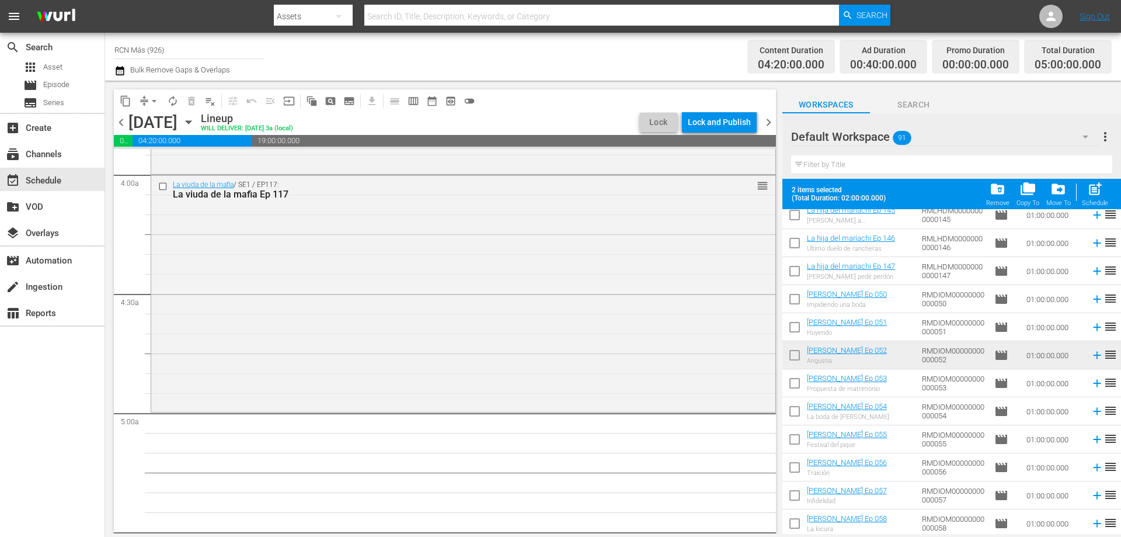
click at [794, 359] on input "checkbox" at bounding box center [795, 357] width 25 height 25
checkbox input "true"
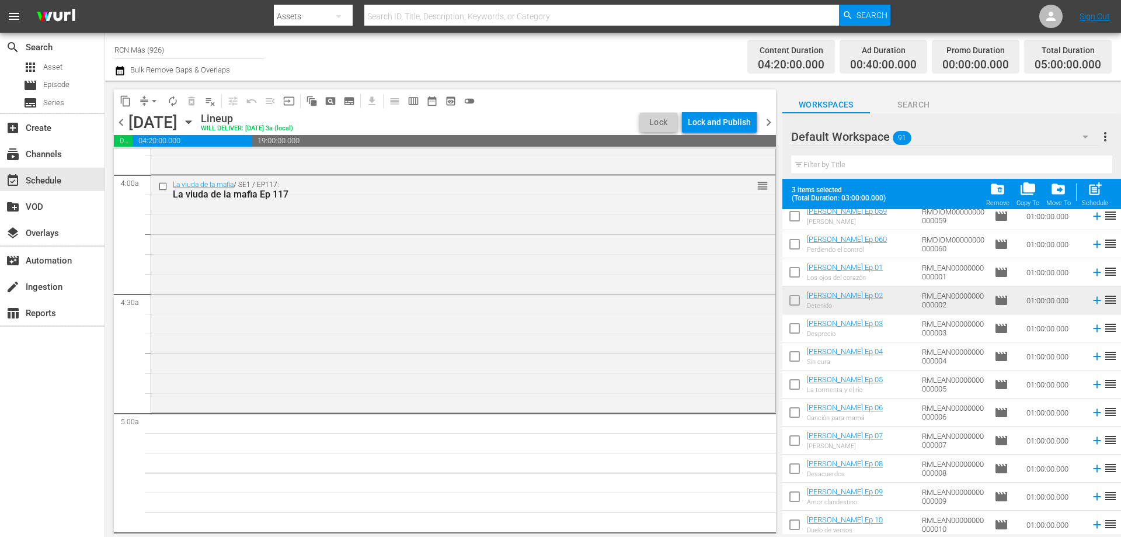
scroll to position [1676, 0]
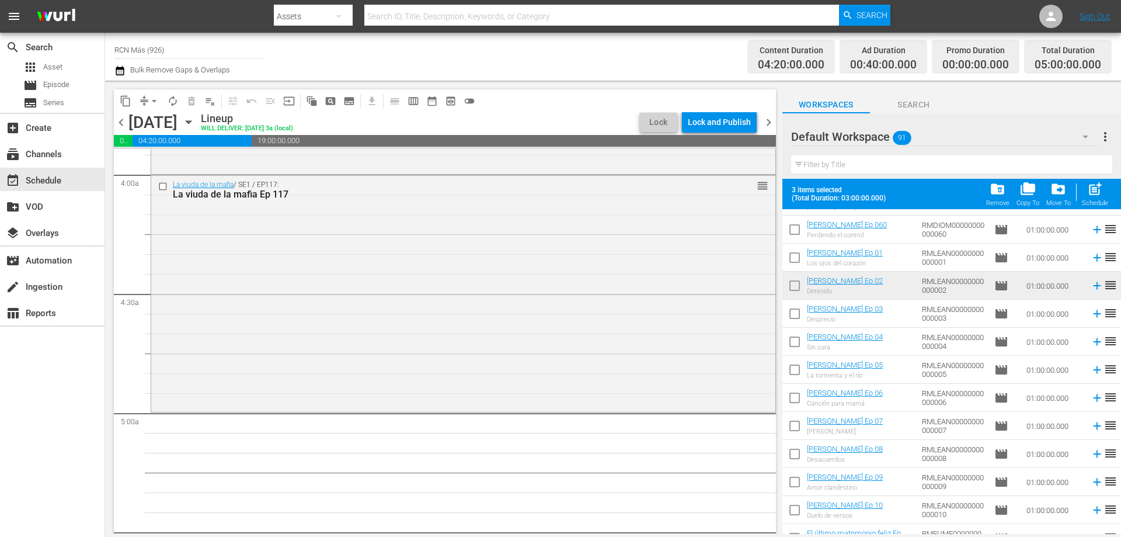
click at [789, 291] on input "checkbox" at bounding box center [795, 288] width 25 height 25
checkbox input "true"
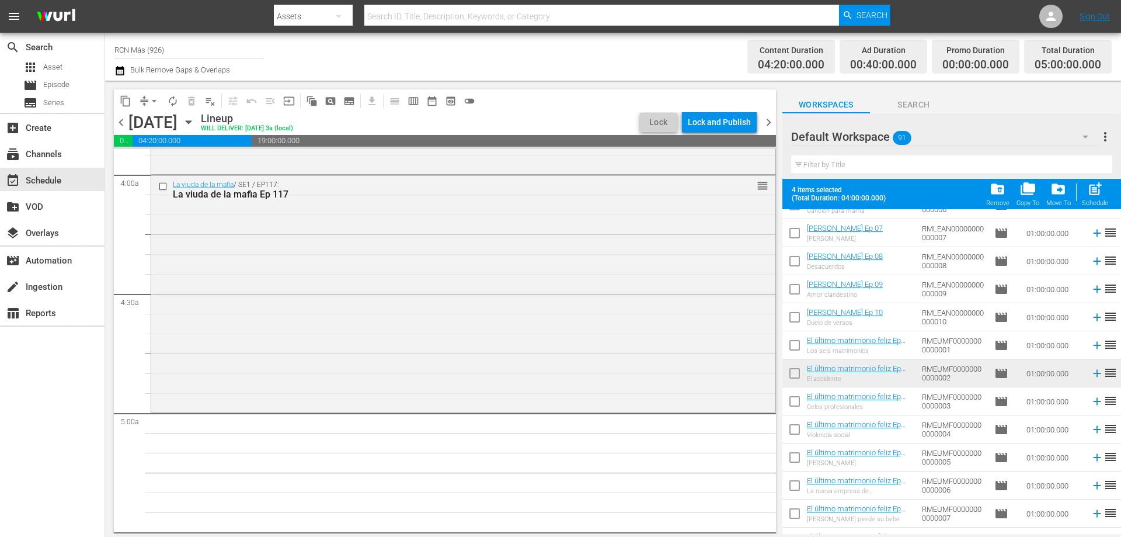
scroll to position [1874, 0]
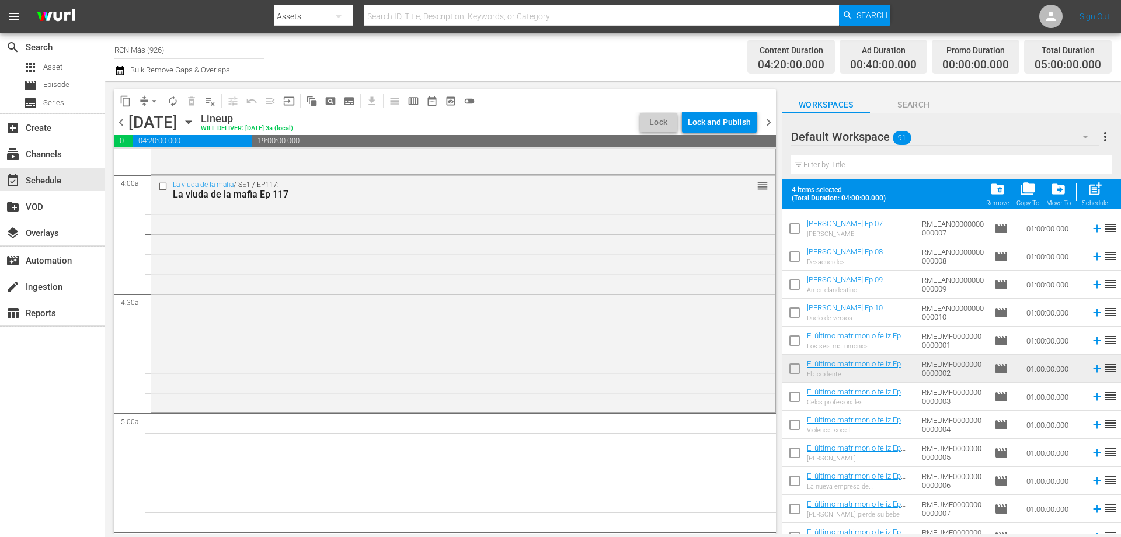
click at [791, 370] on input "checkbox" at bounding box center [795, 371] width 25 height 25
checkbox input "true"
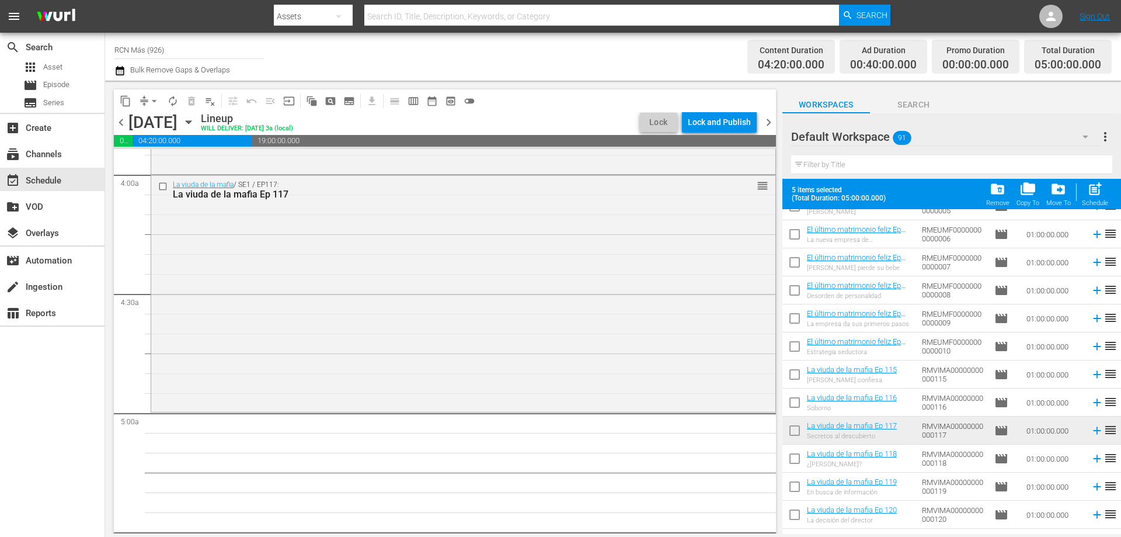
scroll to position [2150, 0]
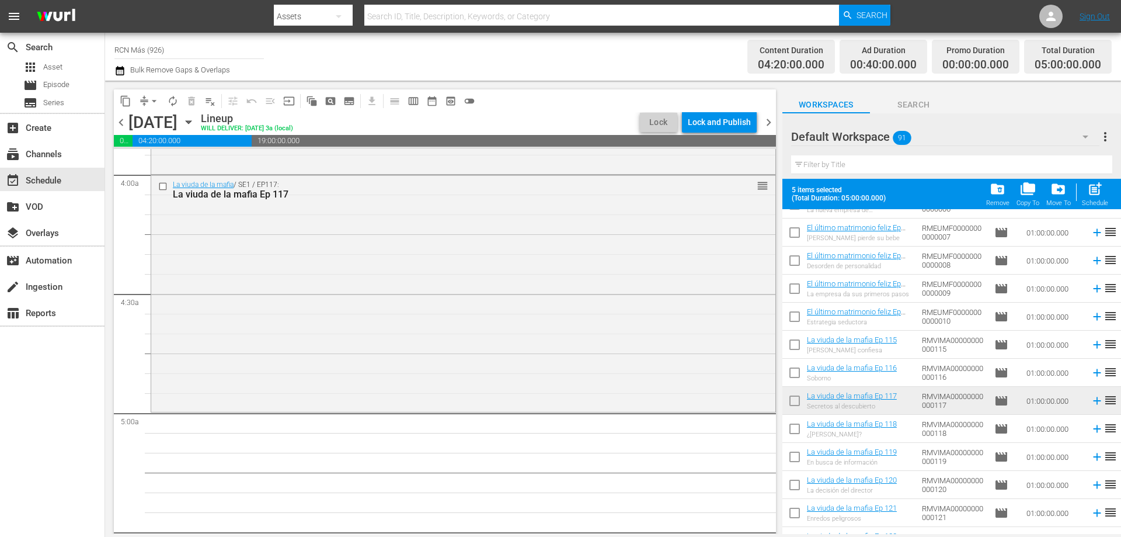
click at [791, 402] on input "checkbox" at bounding box center [795, 403] width 25 height 25
checkbox input "true"
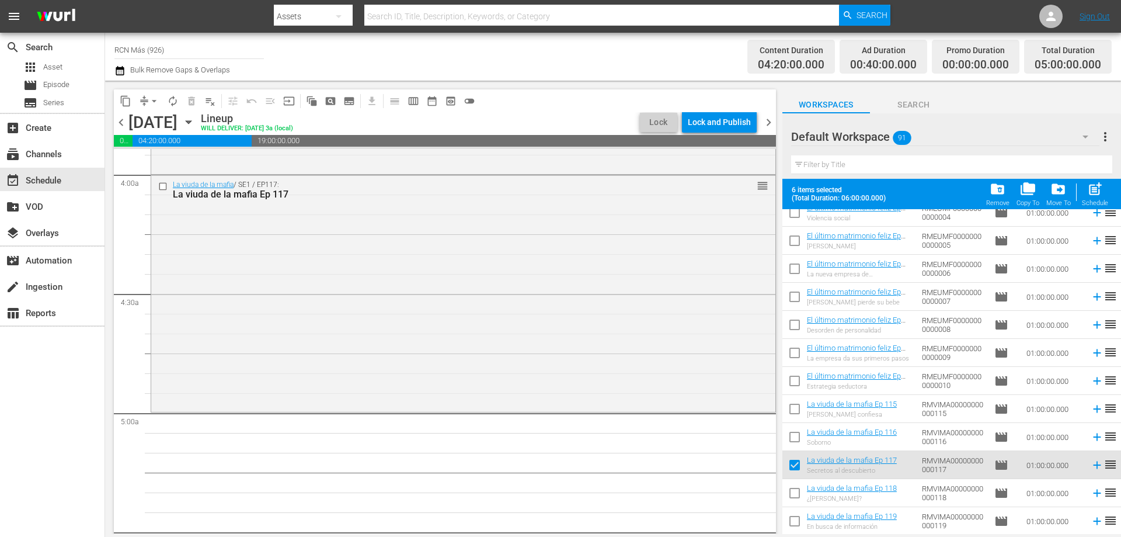
scroll to position [2253, 0]
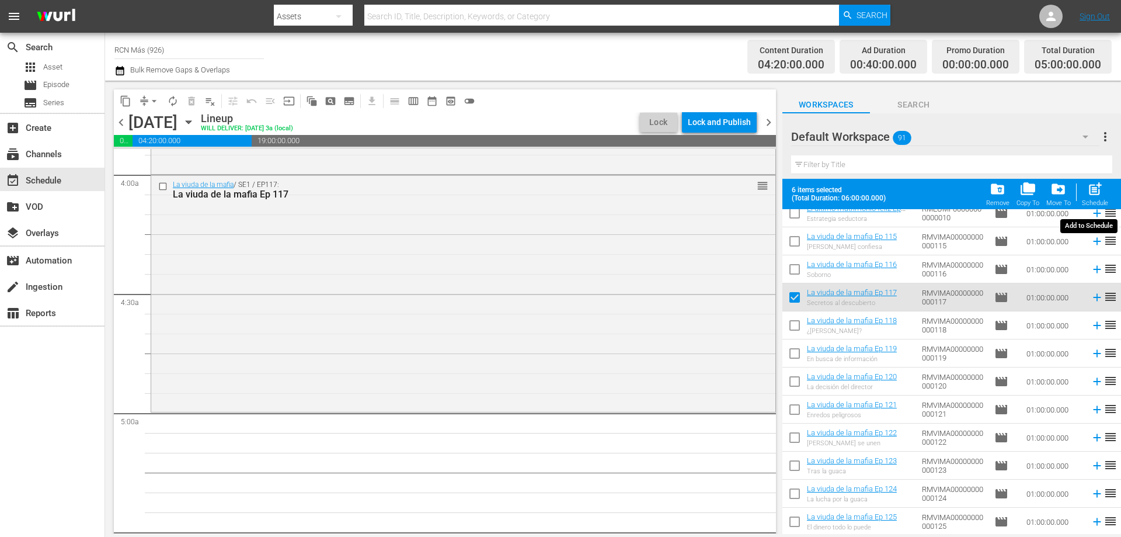
click at [1091, 192] on span "post_add" at bounding box center [1096, 189] width 16 height 16
checkbox input "false"
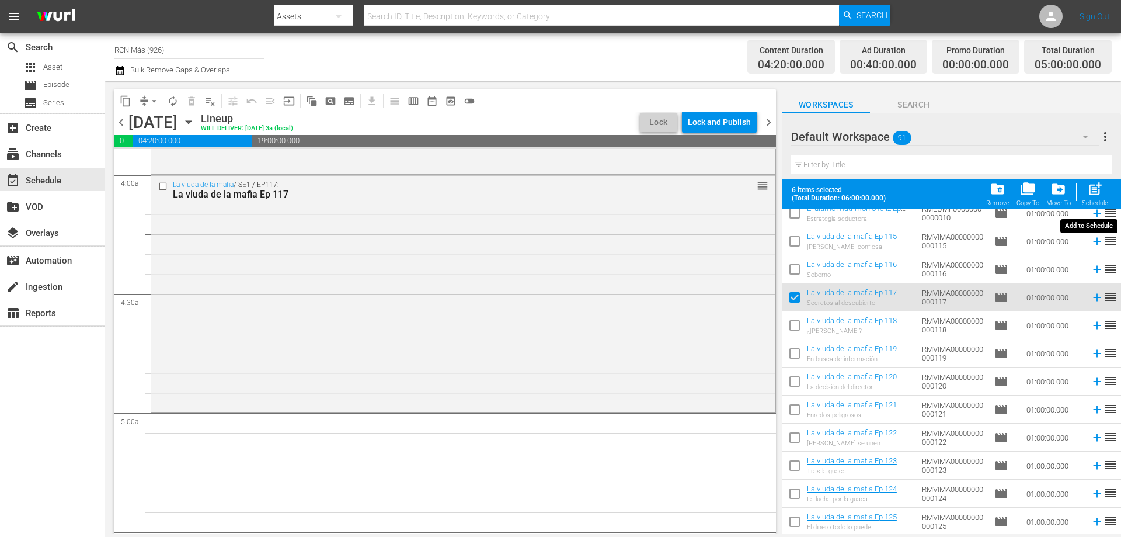
checkbox input "false"
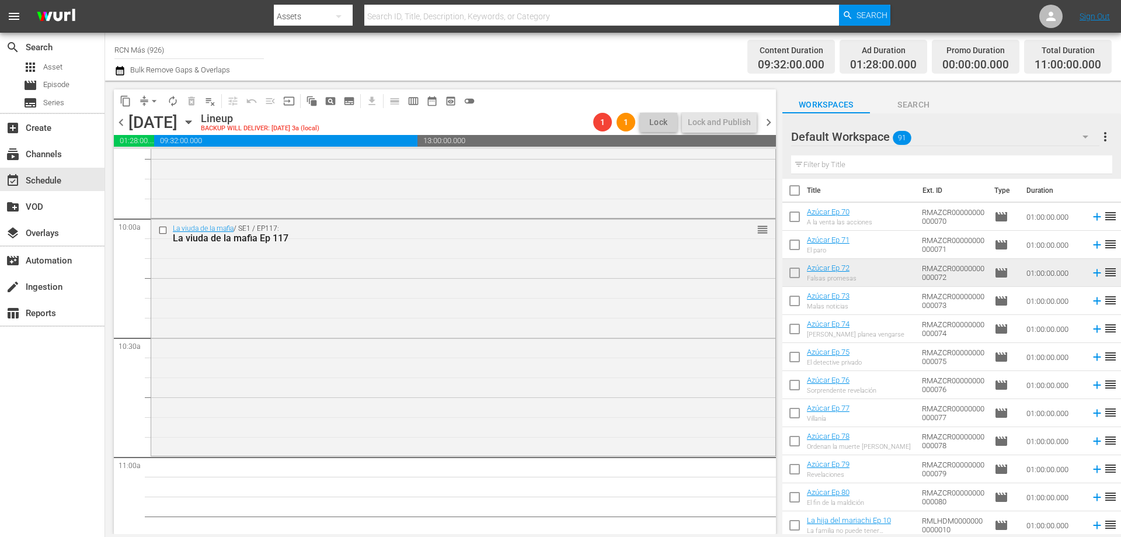
scroll to position [0, 0]
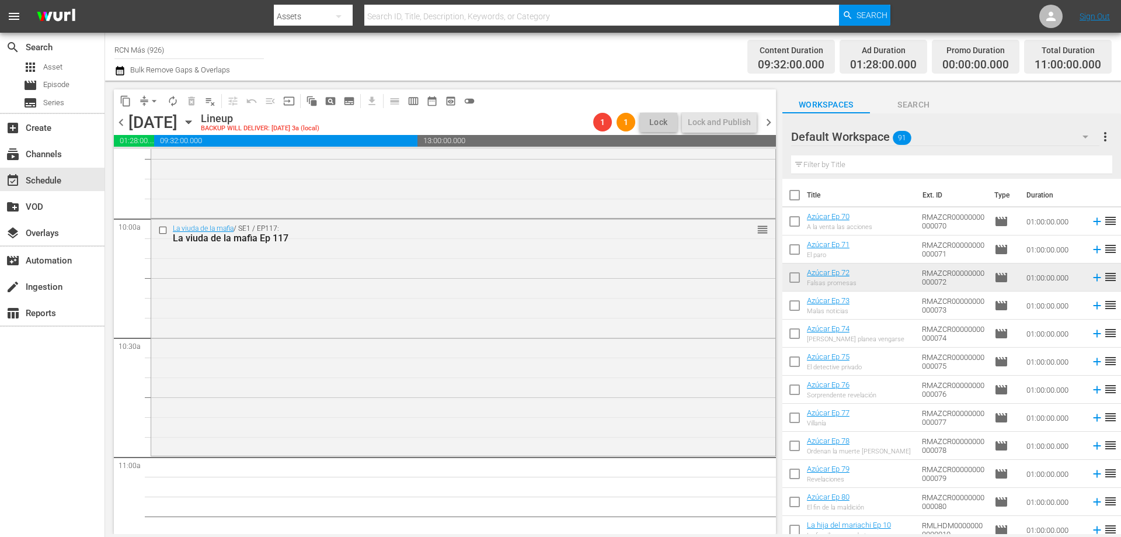
click at [800, 279] on input "checkbox" at bounding box center [795, 280] width 25 height 25
checkbox input "true"
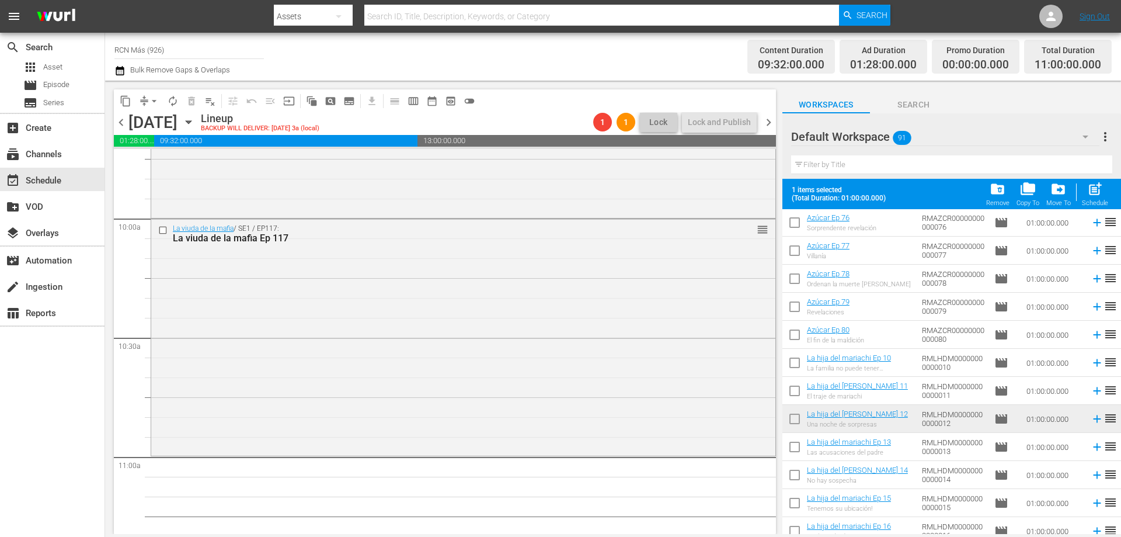
scroll to position [261, 0]
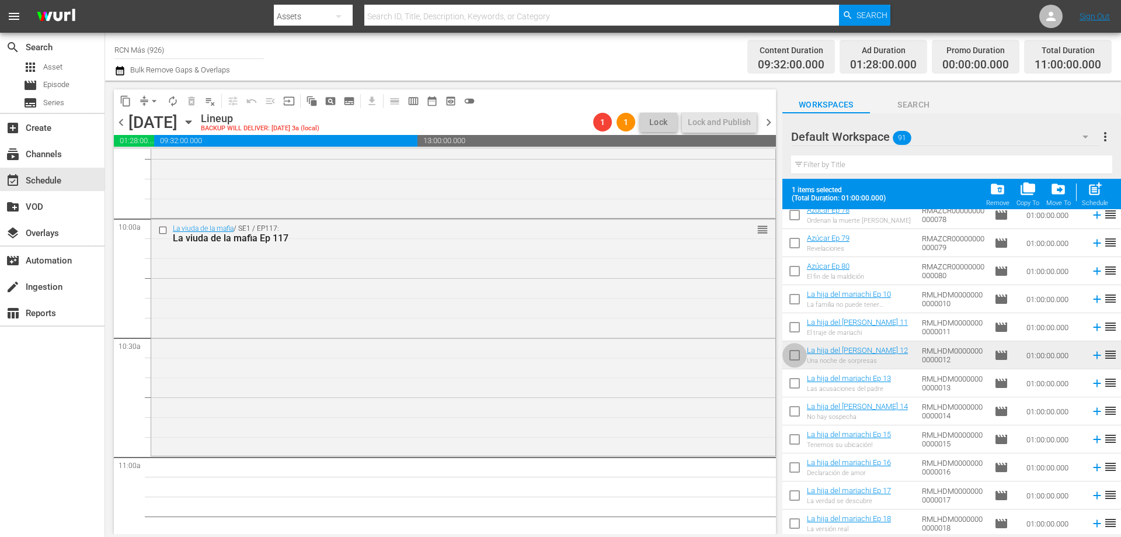
click at [791, 352] on input "checkbox" at bounding box center [795, 357] width 25 height 25
checkbox input "true"
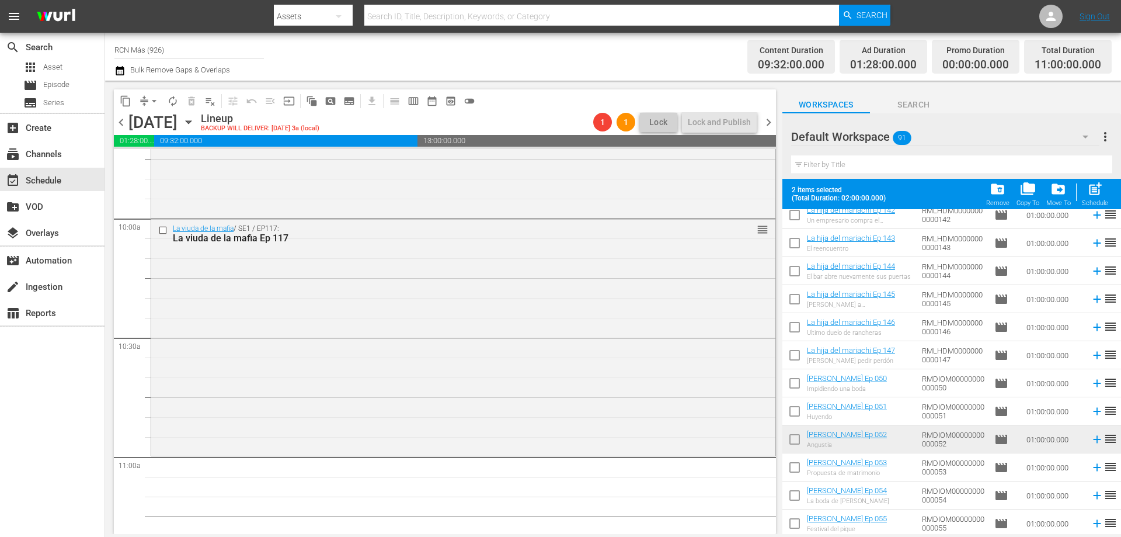
scroll to position [1272, 0]
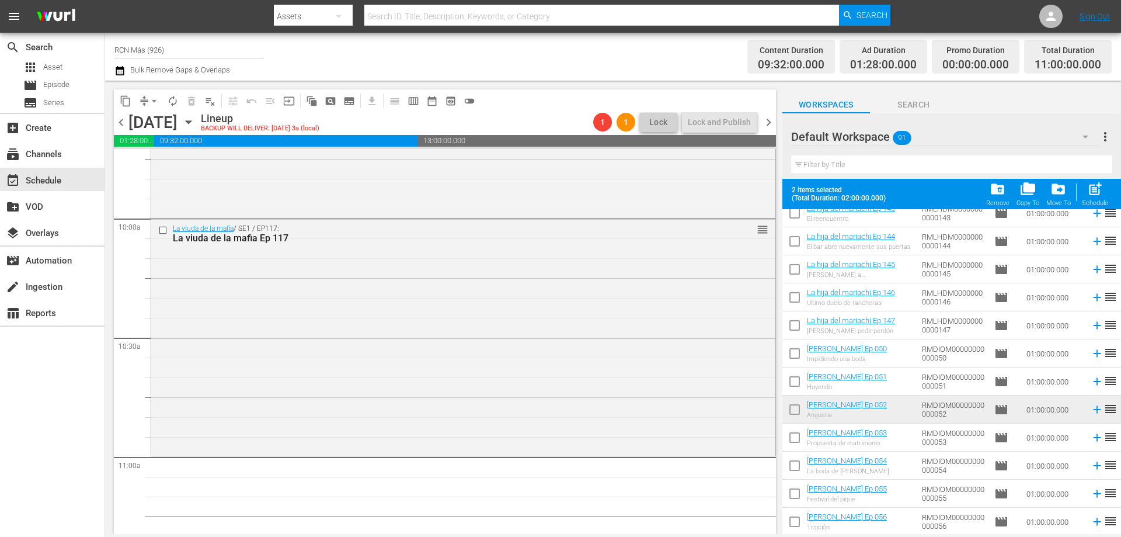
click at [794, 411] on input "checkbox" at bounding box center [795, 412] width 25 height 25
checkbox input "true"
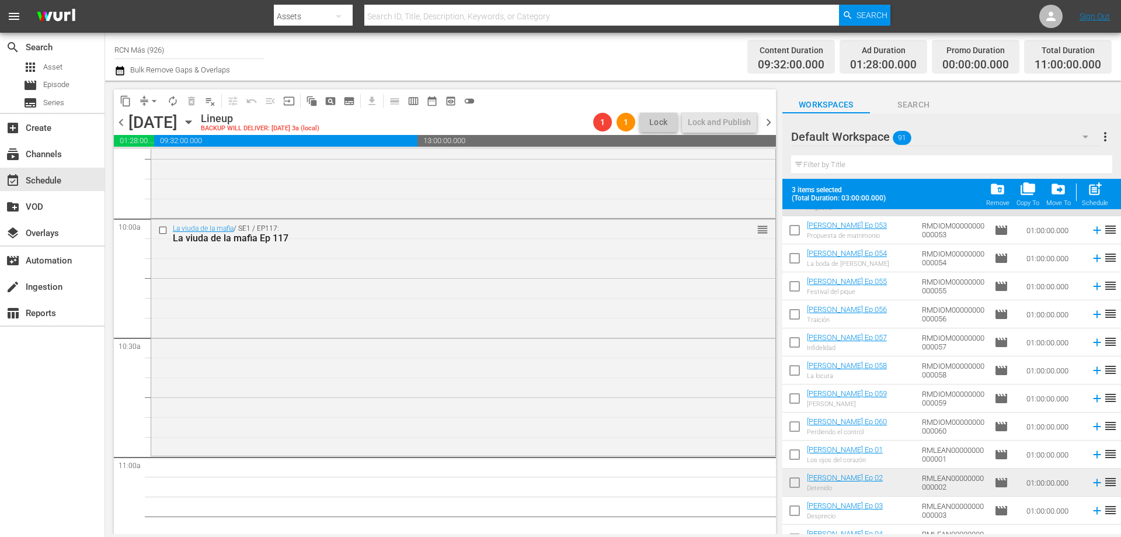
scroll to position [1553, 0]
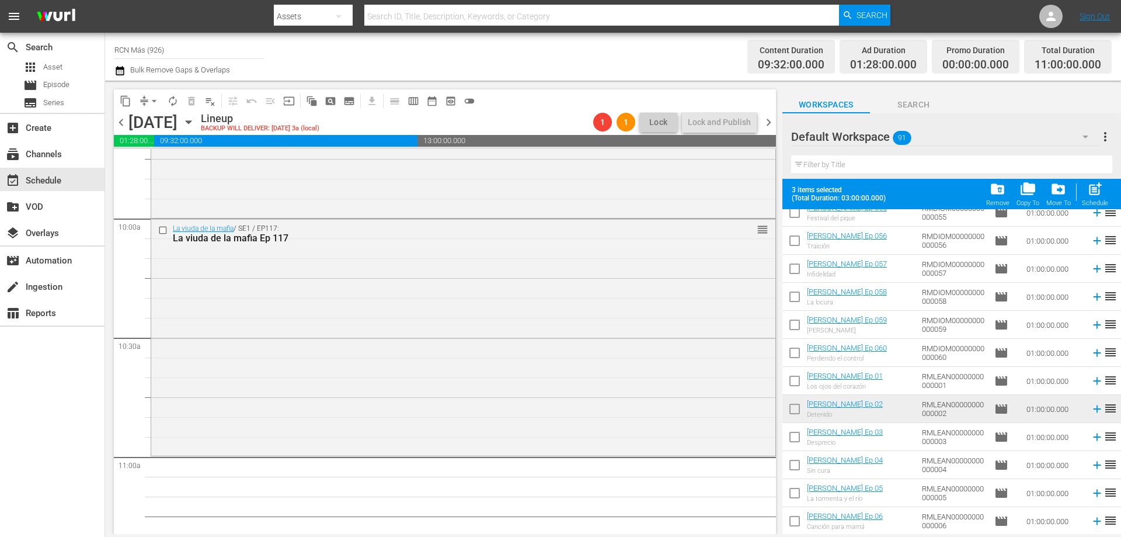
click at [789, 407] on input "checkbox" at bounding box center [795, 411] width 25 height 25
checkbox input "true"
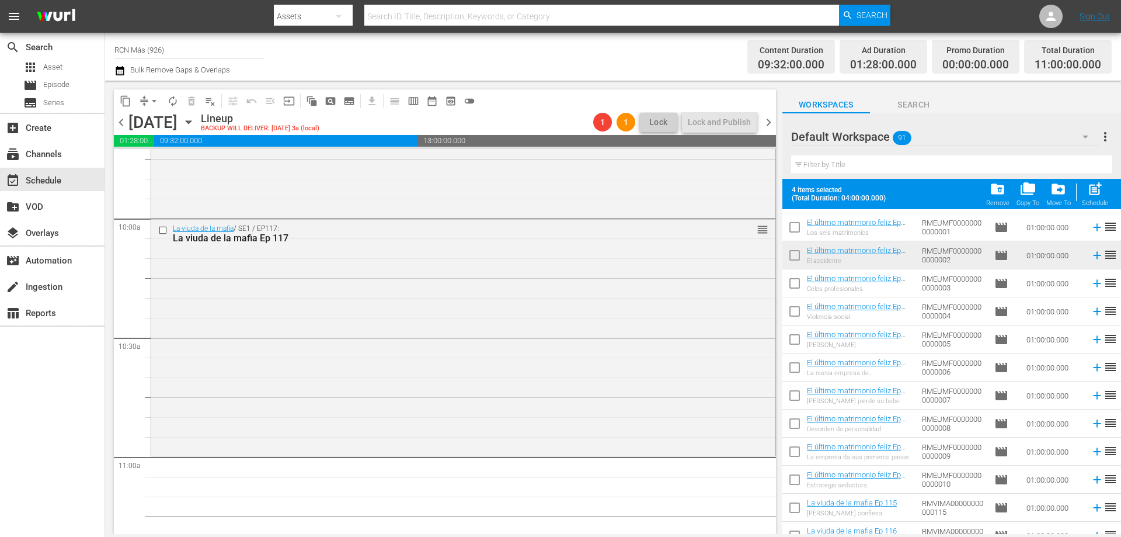
scroll to position [1908, 0]
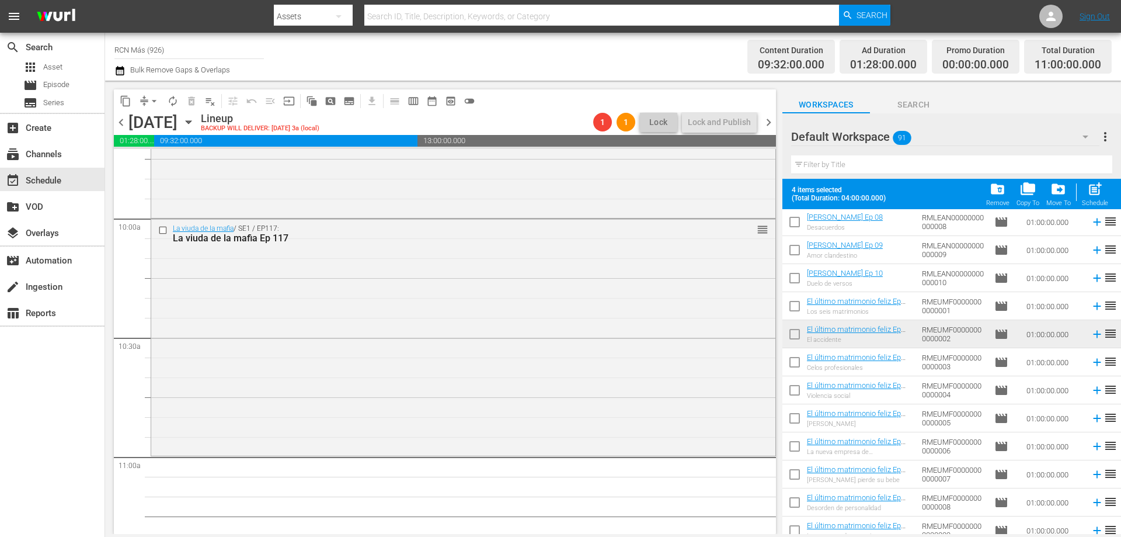
click at [794, 332] on input "checkbox" at bounding box center [795, 336] width 25 height 25
checkbox input "true"
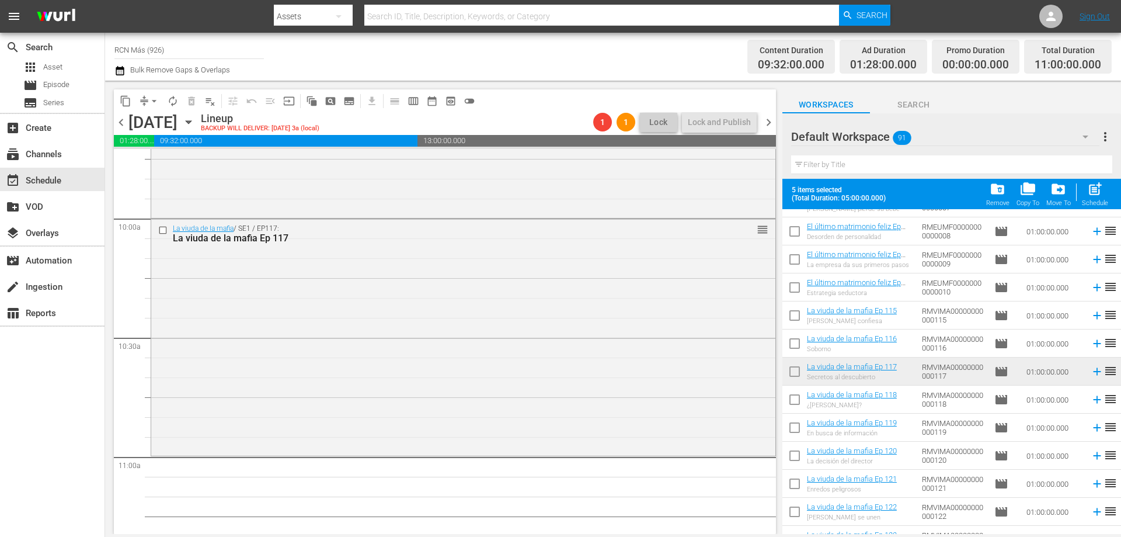
scroll to position [2253, 0]
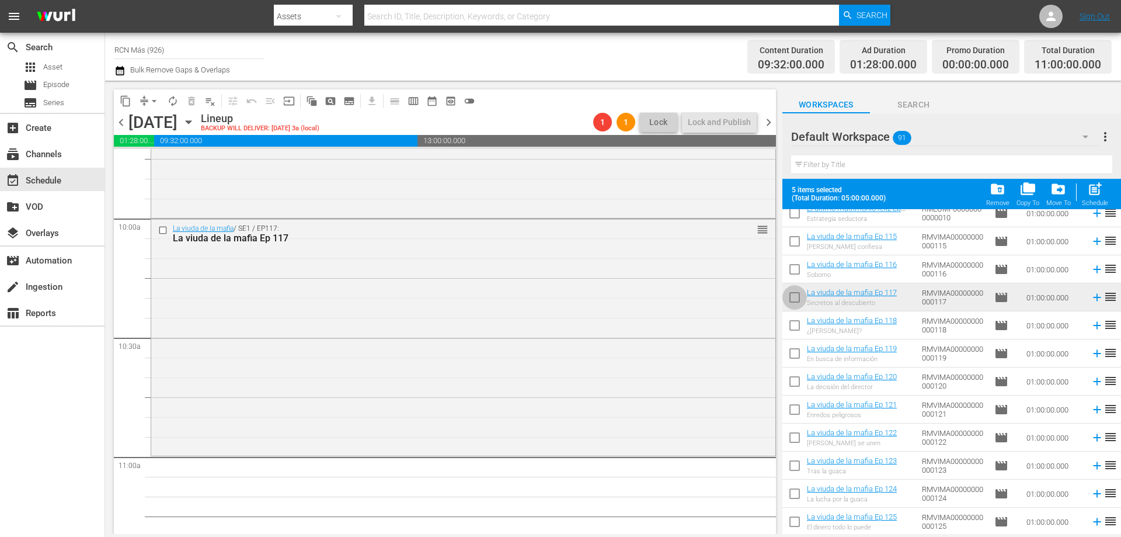
click at [794, 297] on input "checkbox" at bounding box center [795, 299] width 25 height 25
checkbox input "true"
click at [1103, 193] on span "post_add" at bounding box center [1096, 189] width 16 height 16
checkbox input "false"
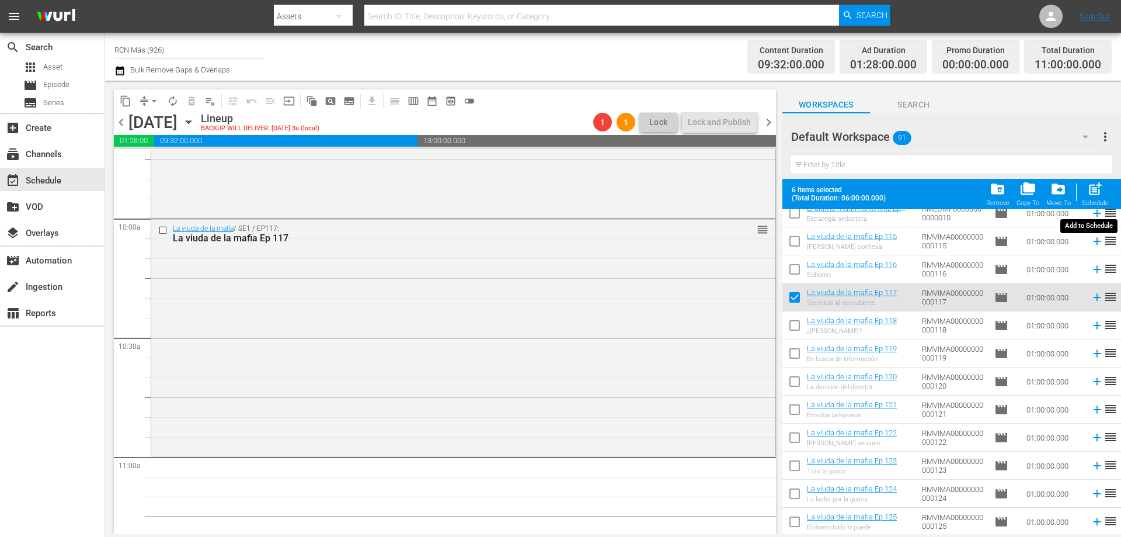
checkbox input "false"
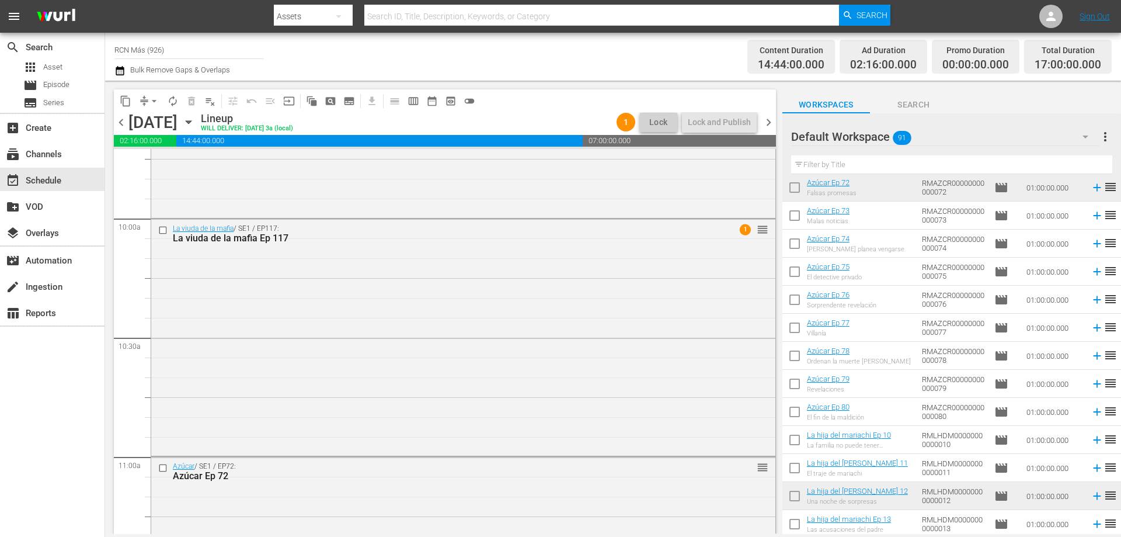
scroll to position [0, 0]
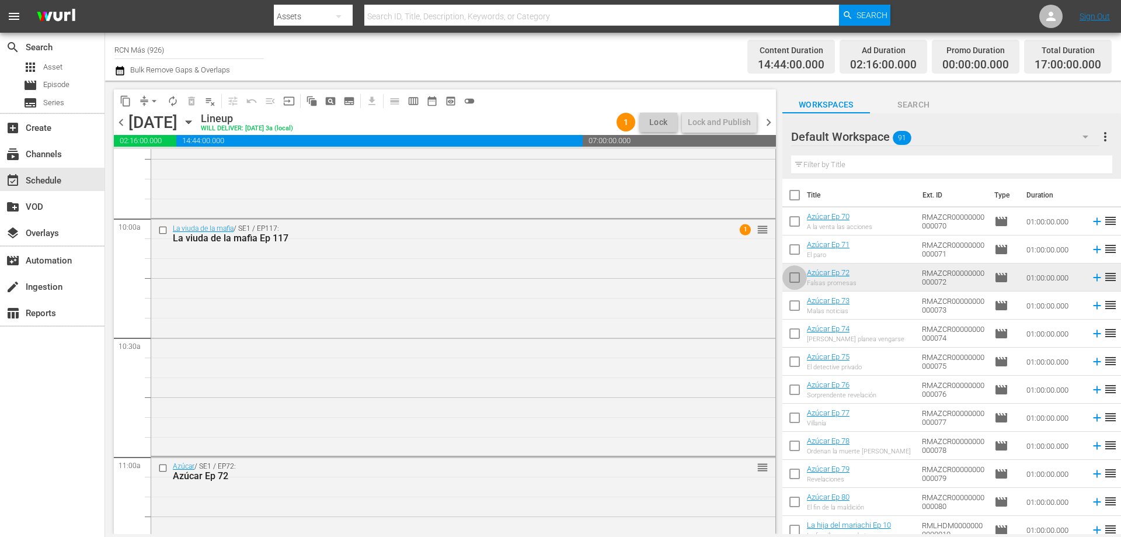
click at [795, 277] on input "checkbox" at bounding box center [795, 280] width 25 height 25
checkbox input "true"
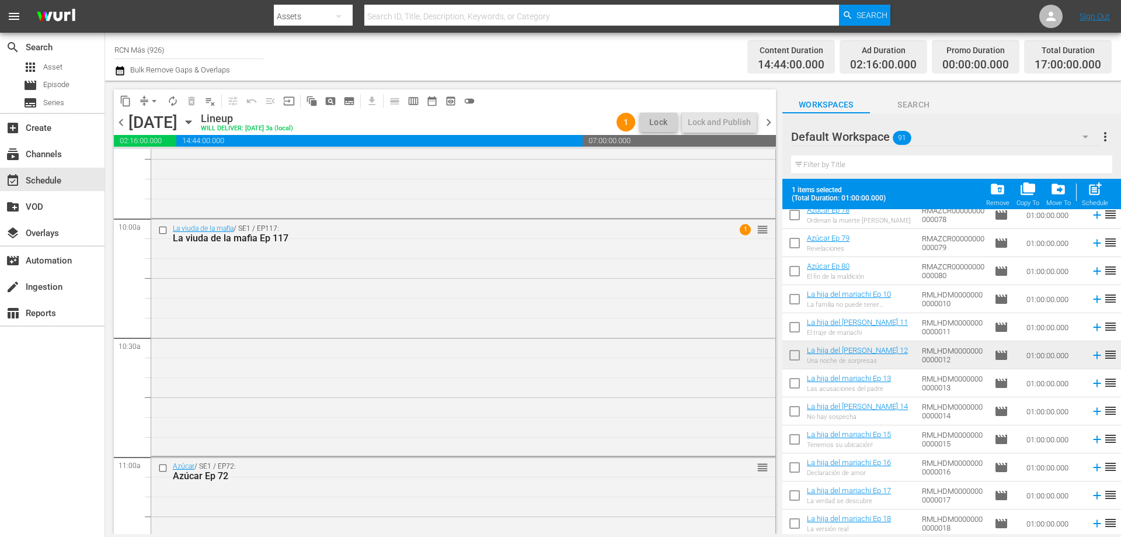
scroll to position [266, 0]
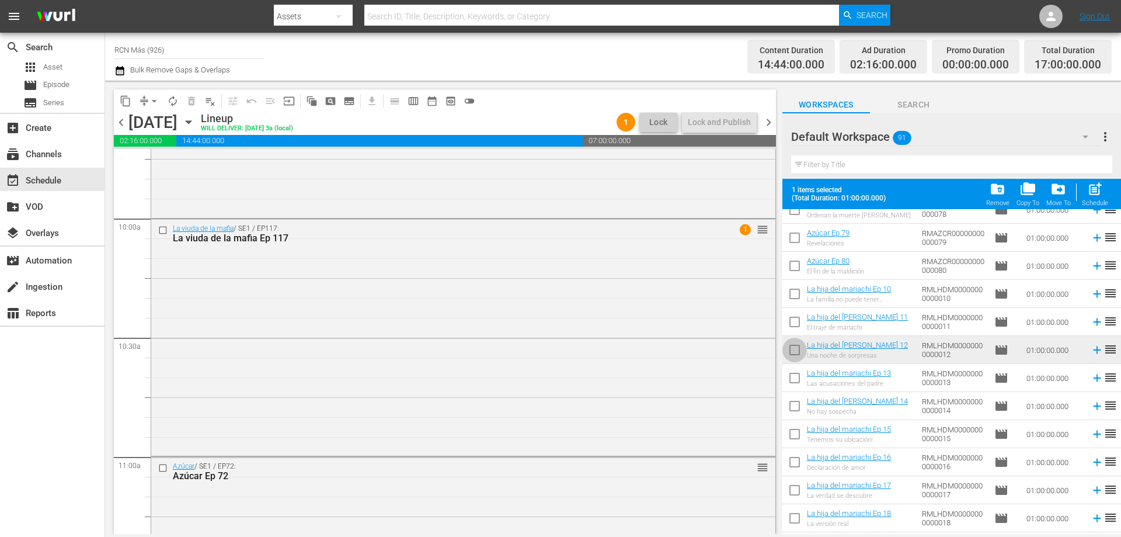
click at [799, 353] on input "checkbox" at bounding box center [795, 352] width 25 height 25
checkbox input "true"
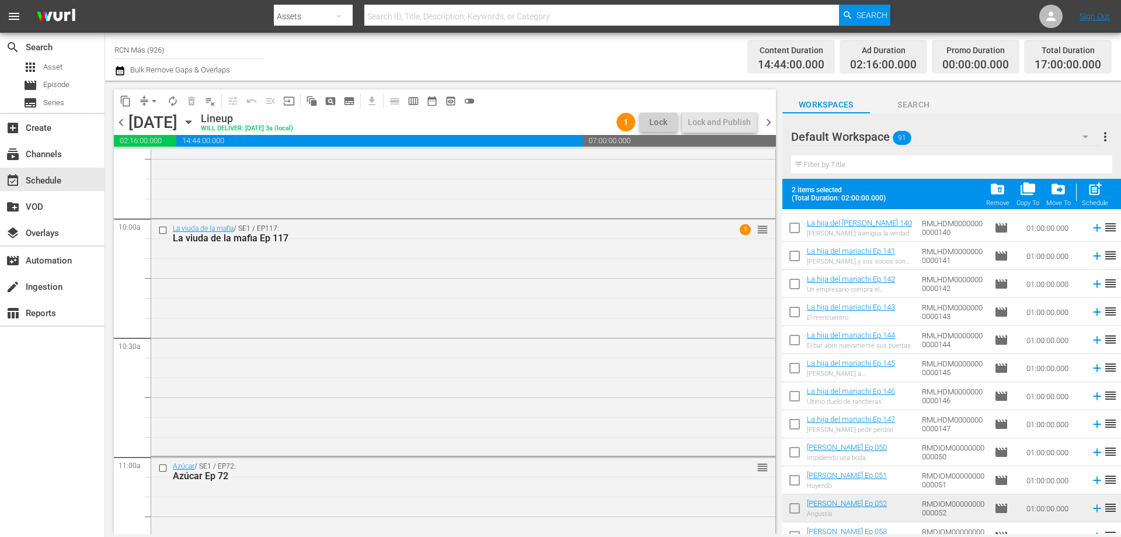
scroll to position [1248, 0]
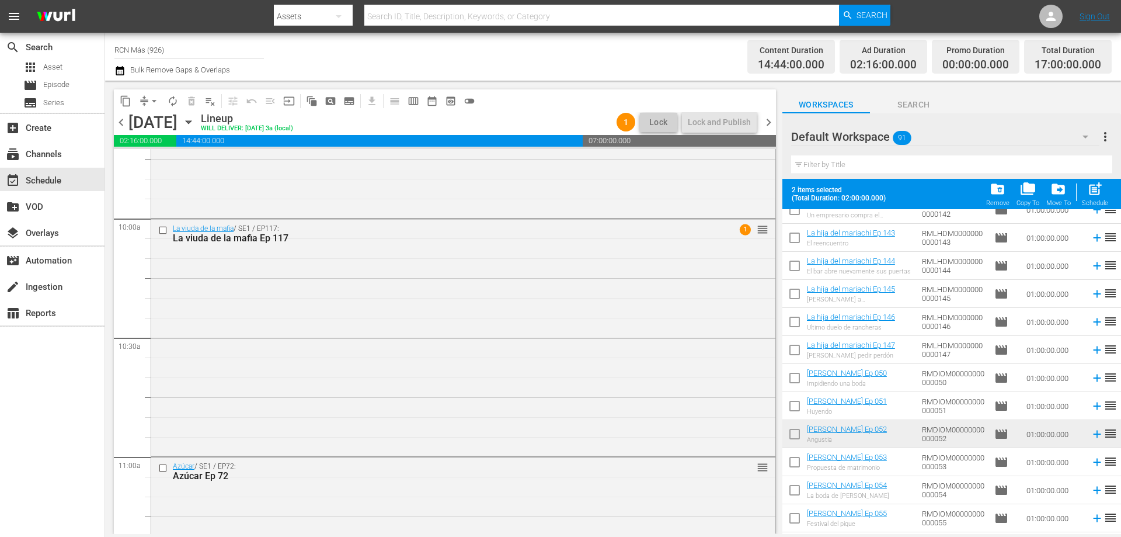
click at [789, 442] on input "checkbox" at bounding box center [795, 436] width 25 height 25
checkbox input "true"
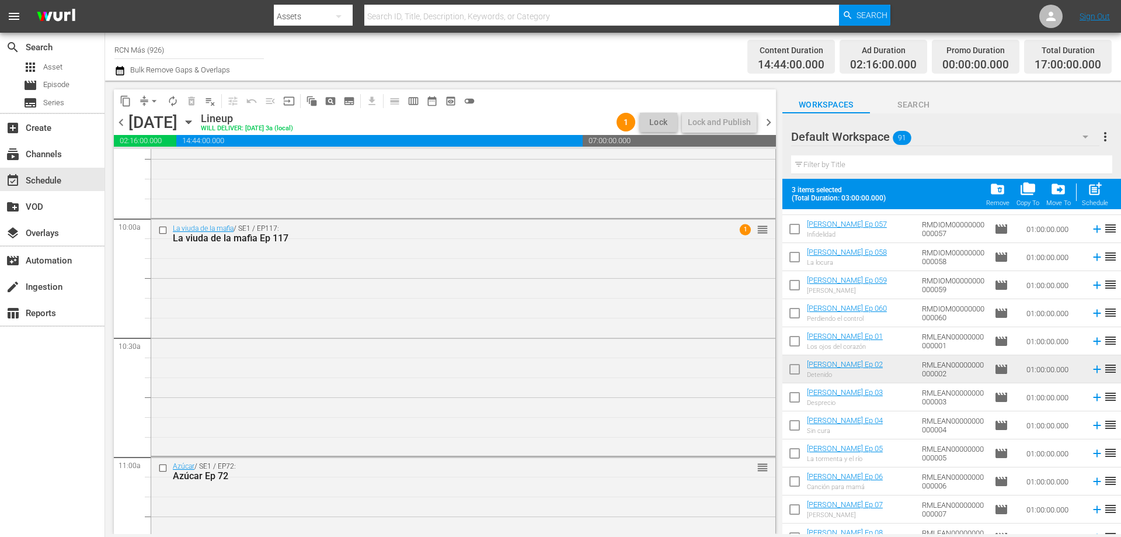
scroll to position [1627, 0]
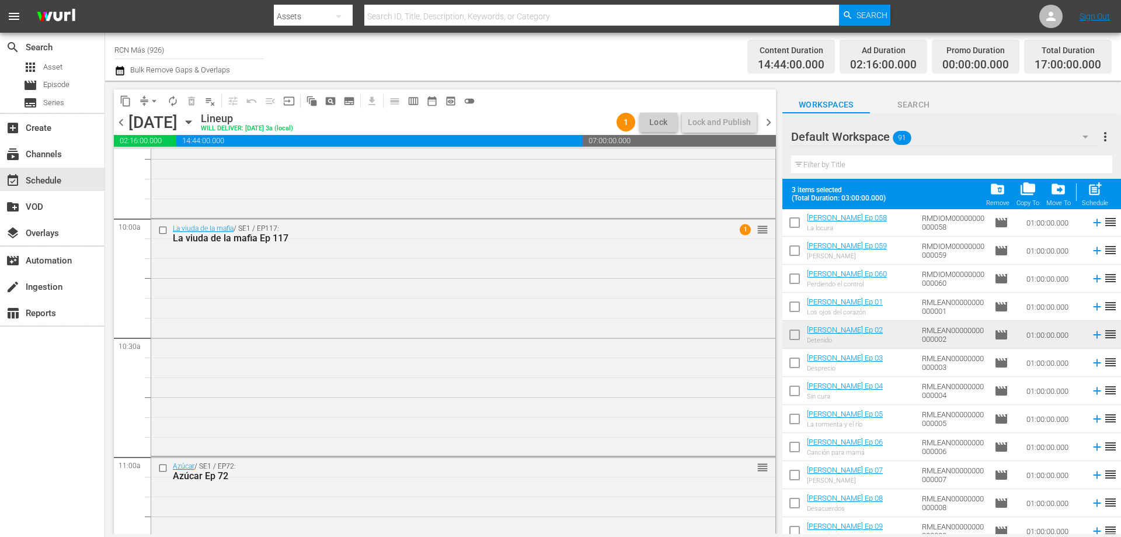
click at [798, 340] on input "checkbox" at bounding box center [795, 337] width 25 height 25
checkbox input "true"
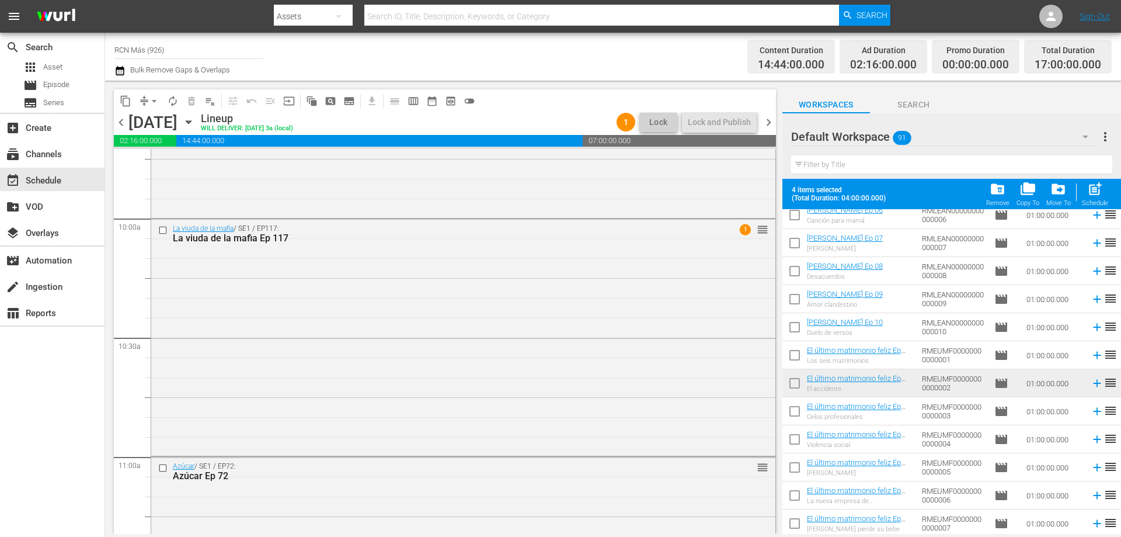
scroll to position [1888, 0]
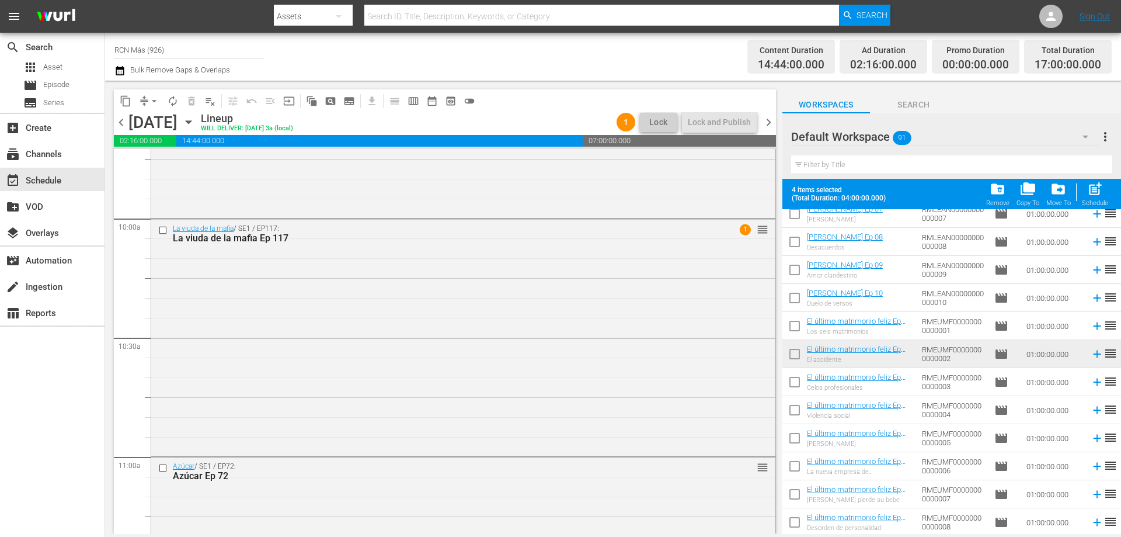
click at [803, 360] on input "checkbox" at bounding box center [795, 356] width 25 height 25
checkbox input "true"
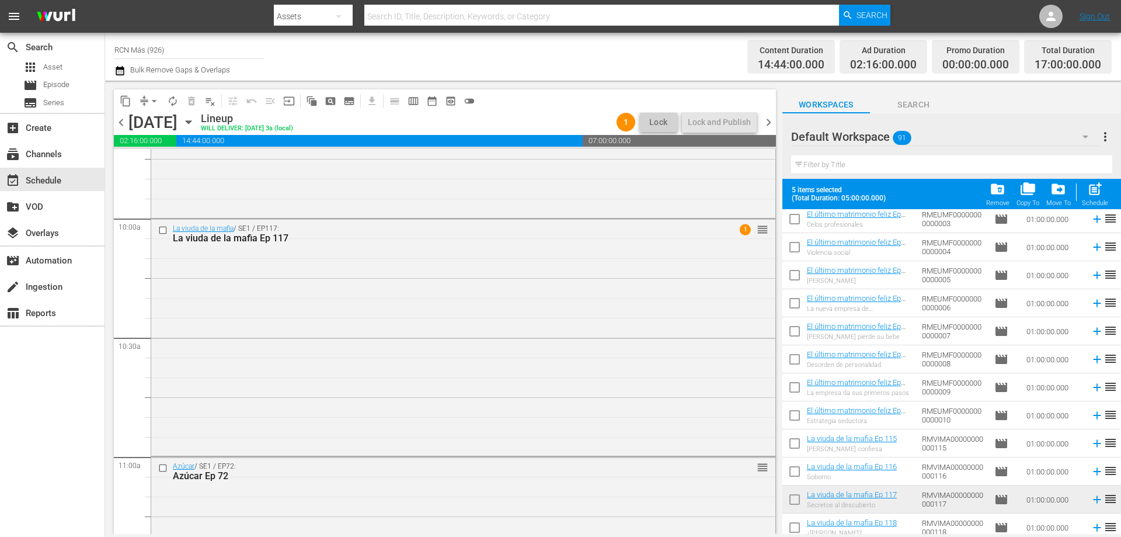
scroll to position [2204, 0]
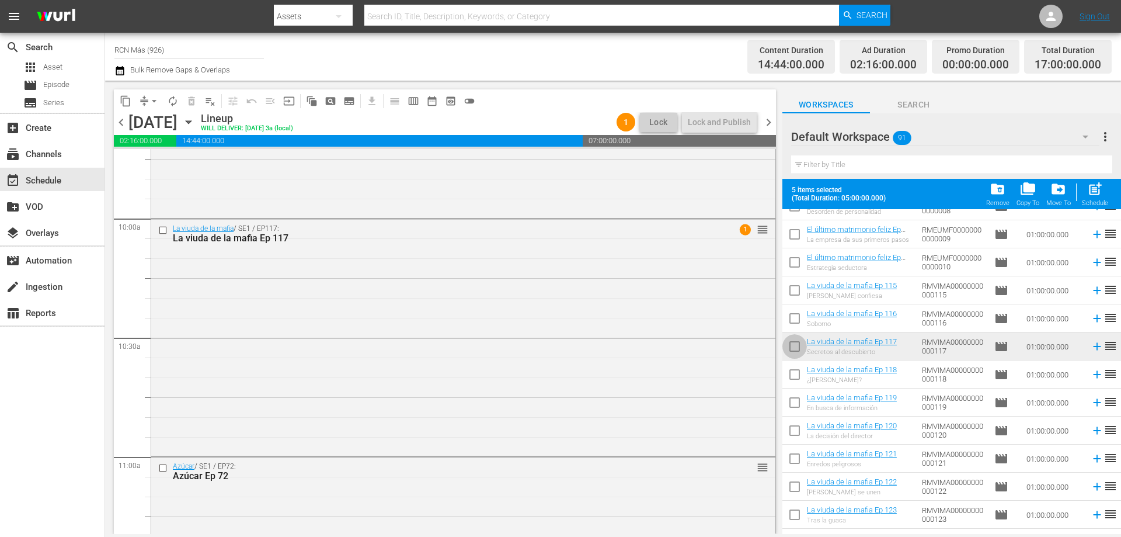
click at [796, 348] on input "checkbox" at bounding box center [795, 348] width 25 height 25
checkbox input "true"
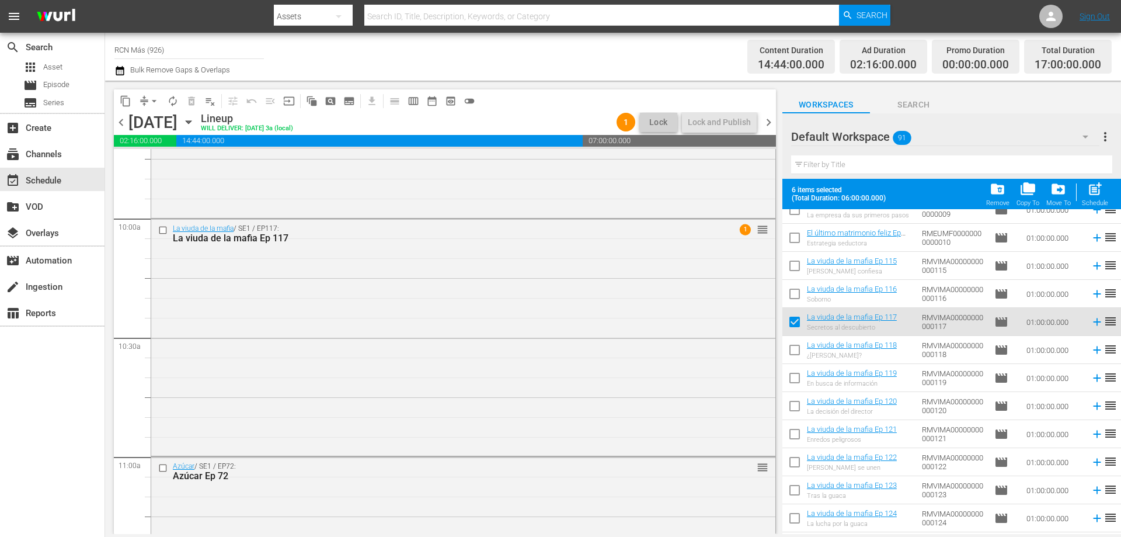
scroll to position [2253, 0]
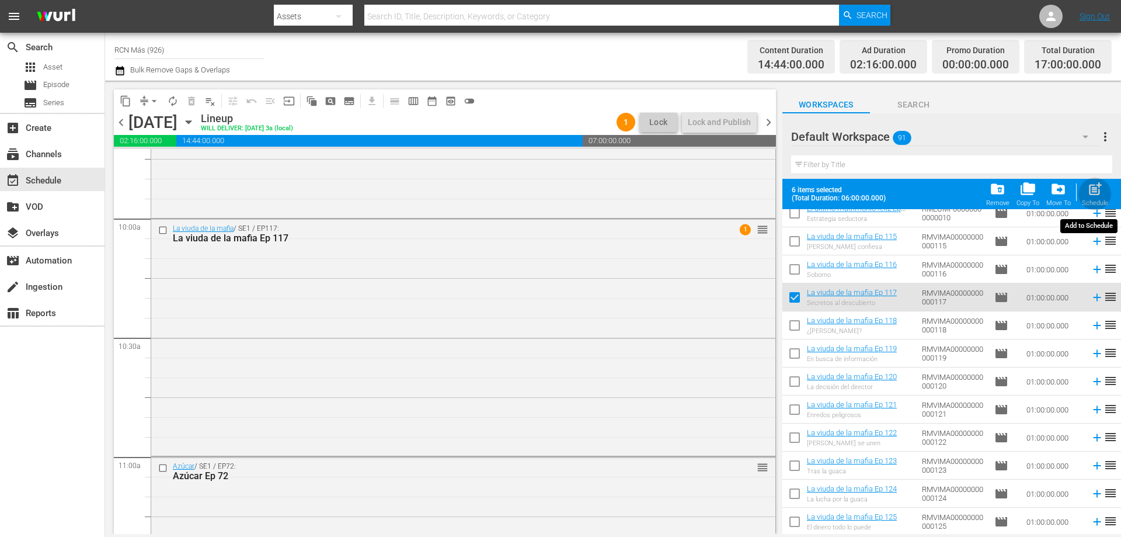
click at [1099, 191] on span "post_add" at bounding box center [1096, 189] width 16 height 16
checkbox input "false"
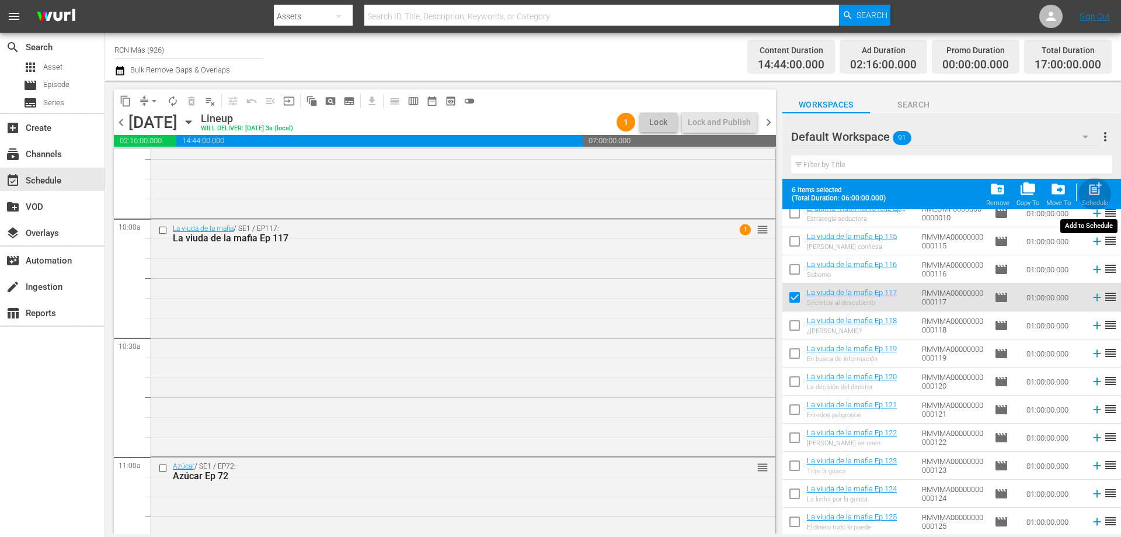
checkbox input "false"
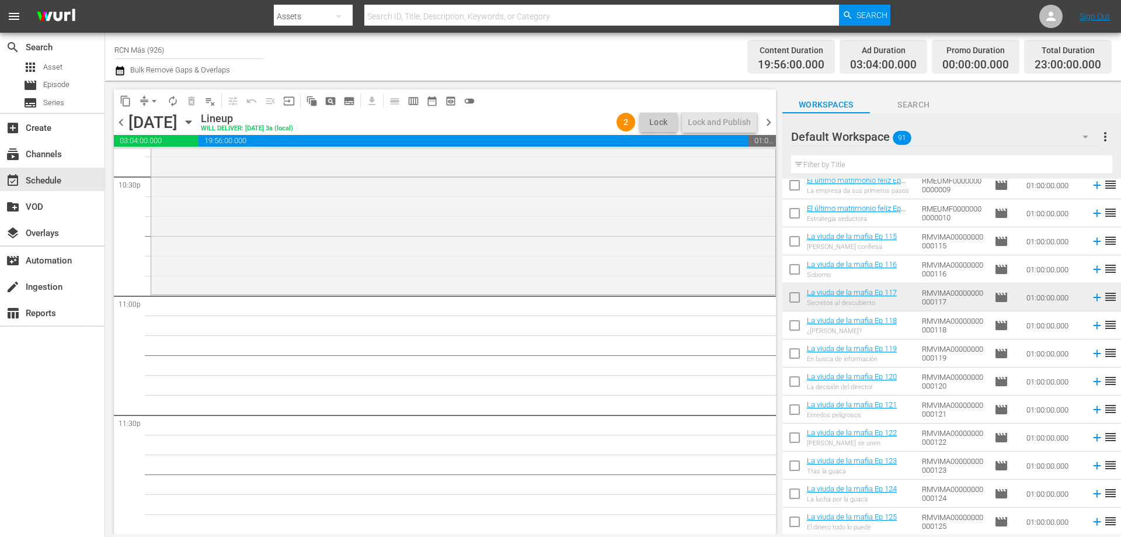
scroll to position [0, 0]
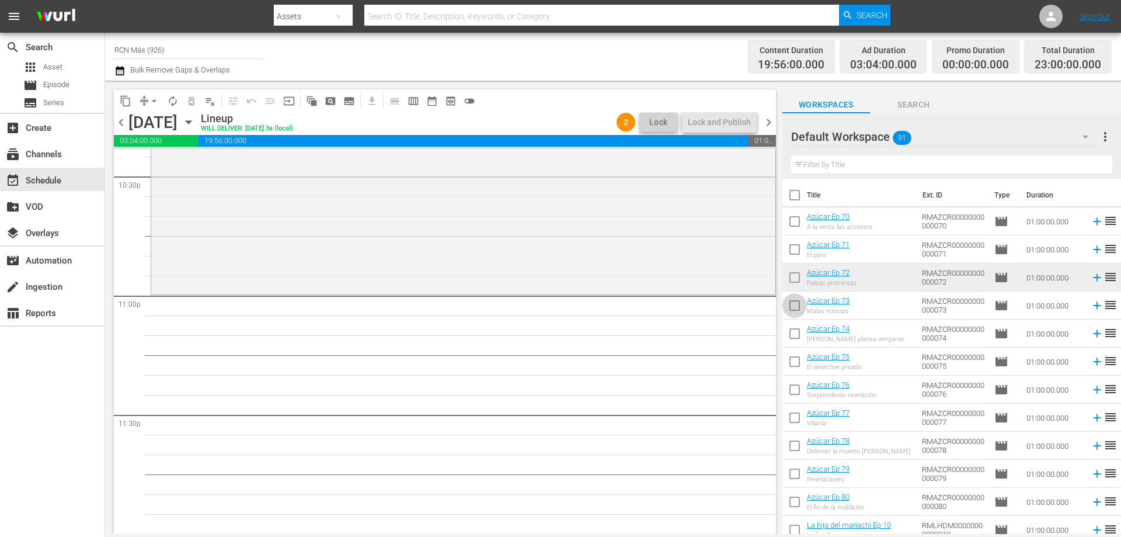
click at [801, 306] on input "checkbox" at bounding box center [795, 308] width 25 height 25
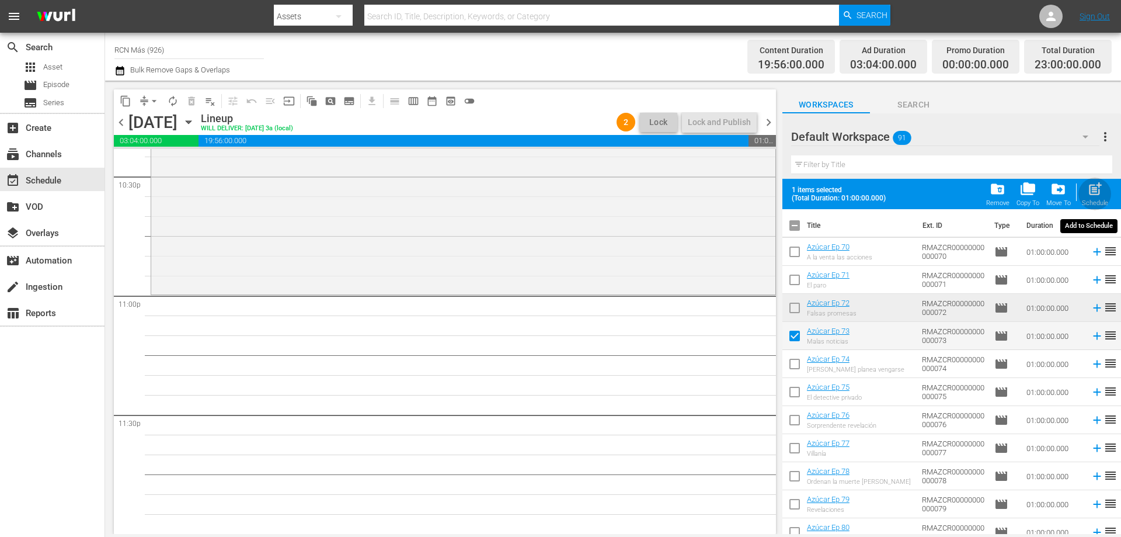
click at [1098, 192] on span "post_add" at bounding box center [1096, 189] width 16 height 16
checkbox input "false"
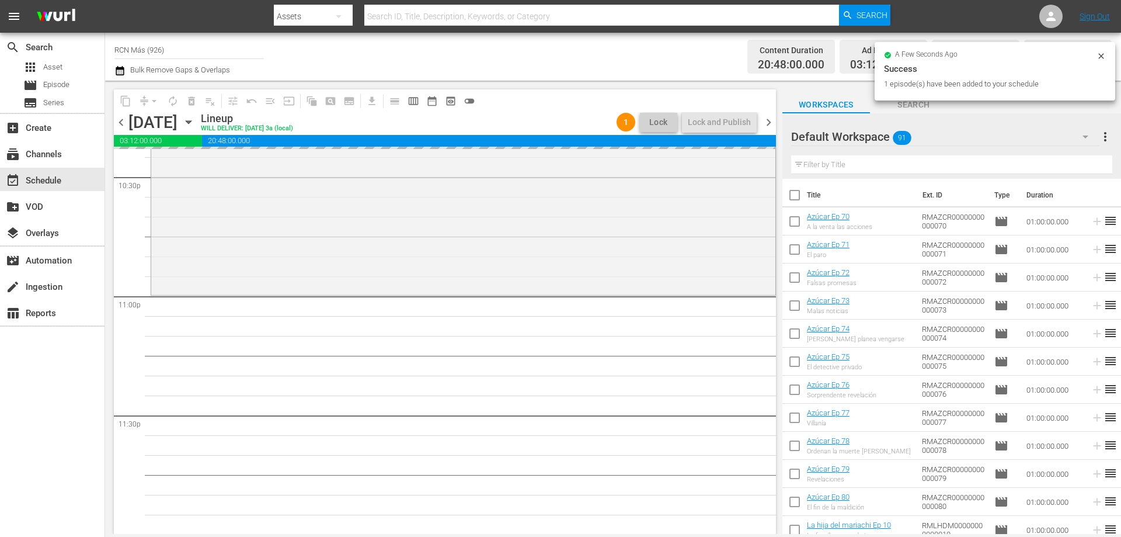
scroll to position [5335, 0]
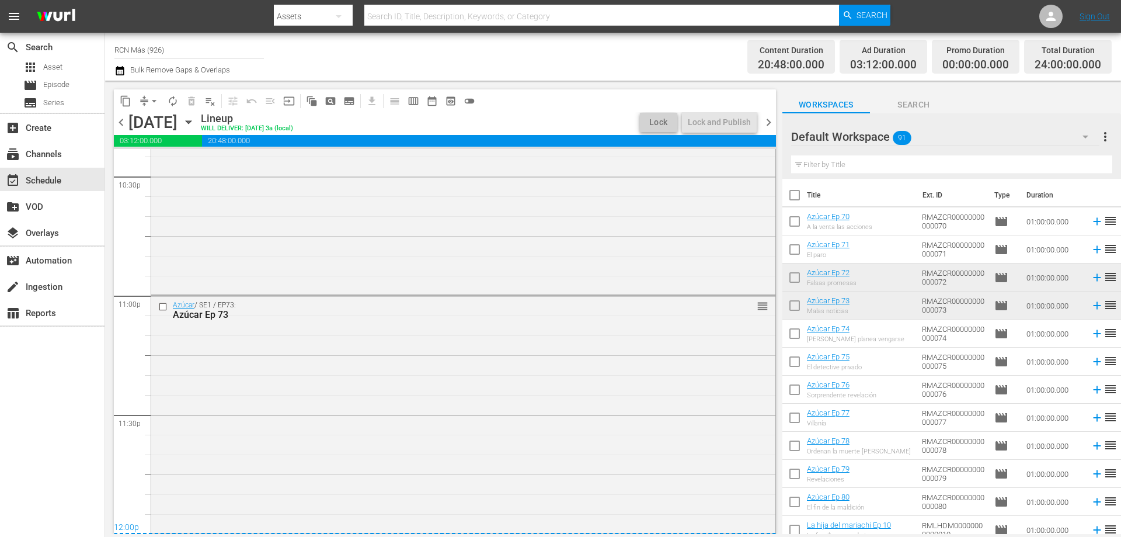
click at [769, 123] on span "chevron_right" at bounding box center [769, 122] width 15 height 15
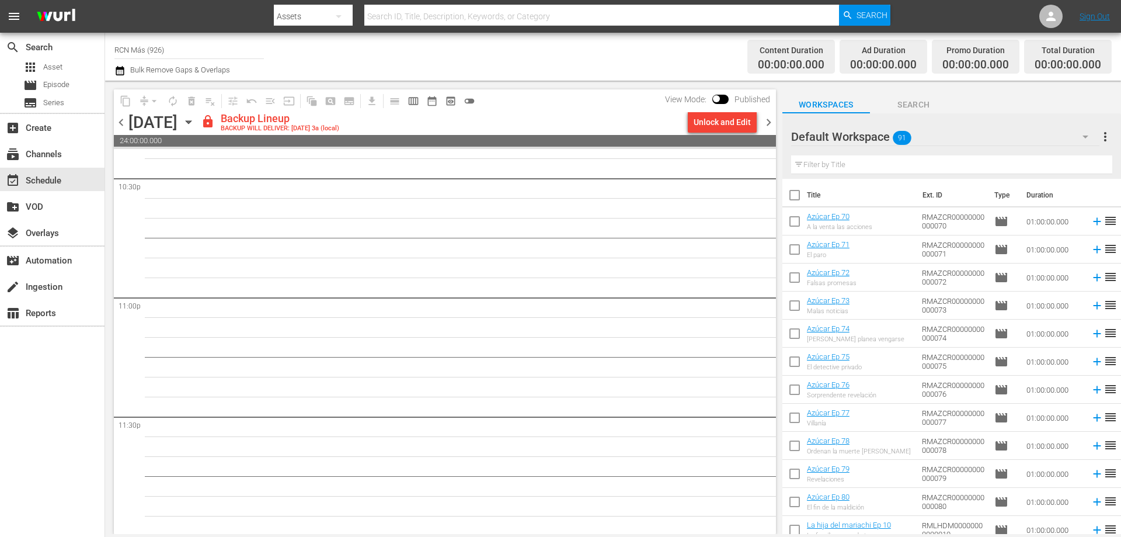
scroll to position [5335, 0]
click at [712, 120] on div "Unlock and Edit" at bounding box center [722, 122] width 57 height 21
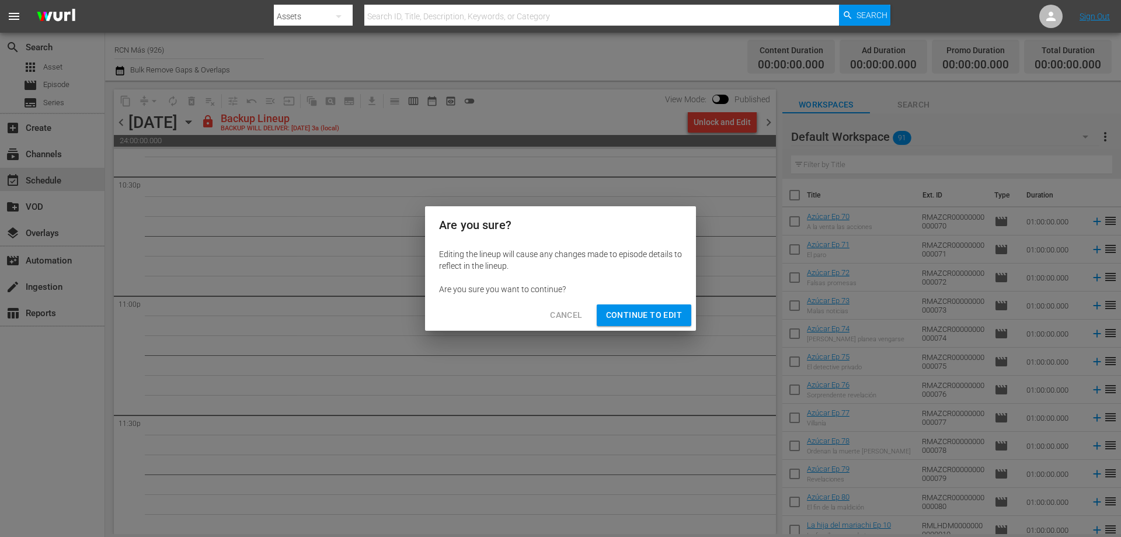
click at [647, 318] on span "Continue to Edit" at bounding box center [644, 315] width 76 height 15
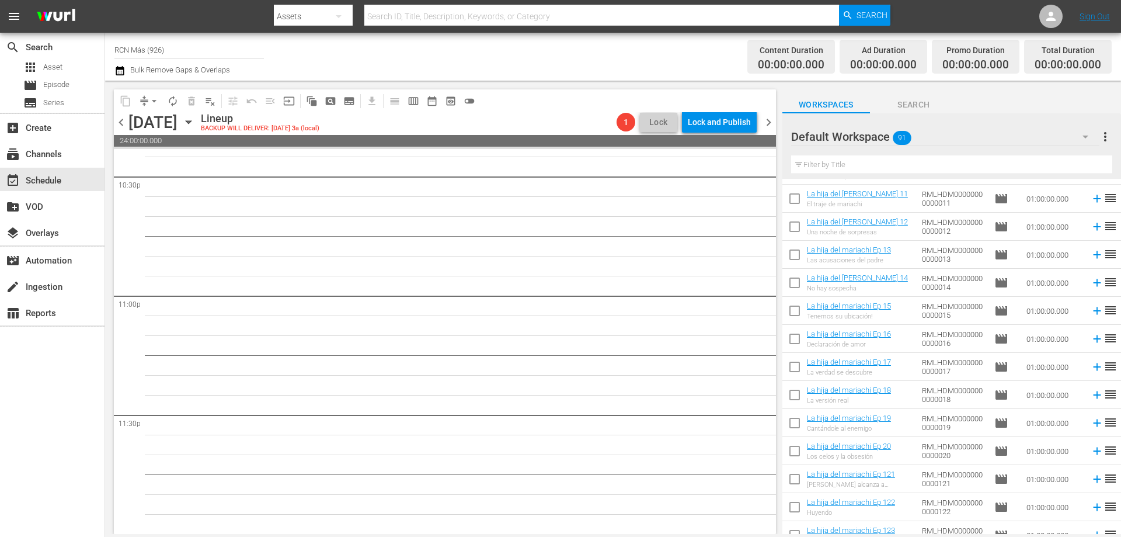
scroll to position [355, 0]
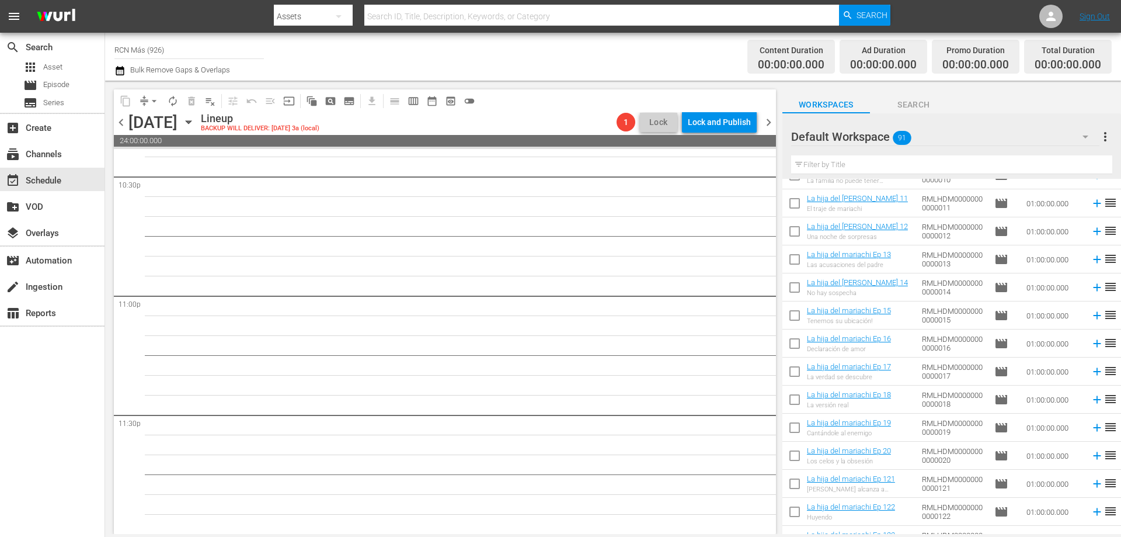
click at [795, 259] on input "checkbox" at bounding box center [795, 261] width 25 height 25
checkbox input "true"
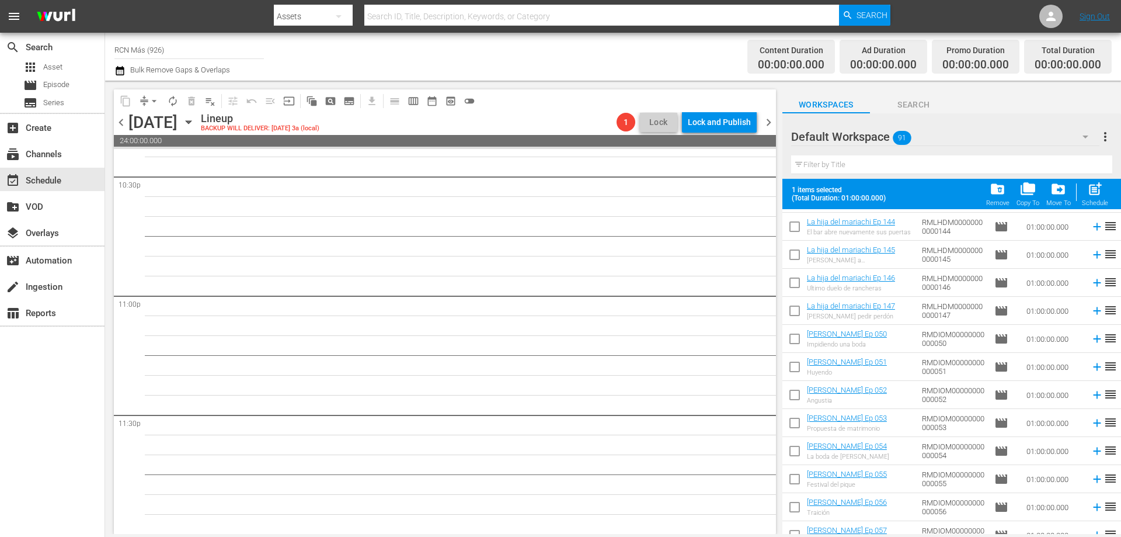
scroll to position [1321, 0]
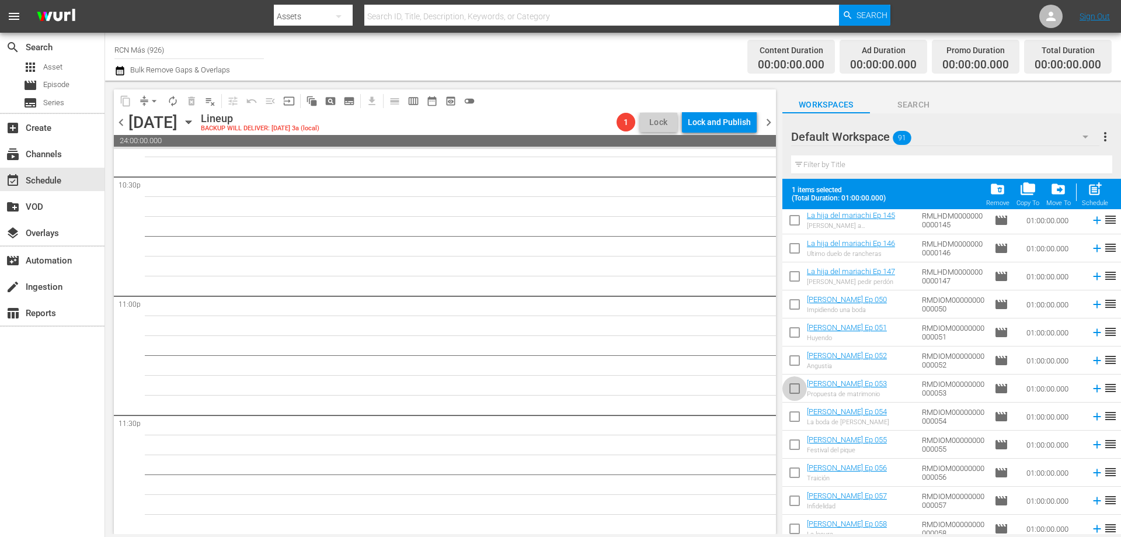
click at [794, 387] on input "checkbox" at bounding box center [795, 391] width 25 height 25
checkbox input "true"
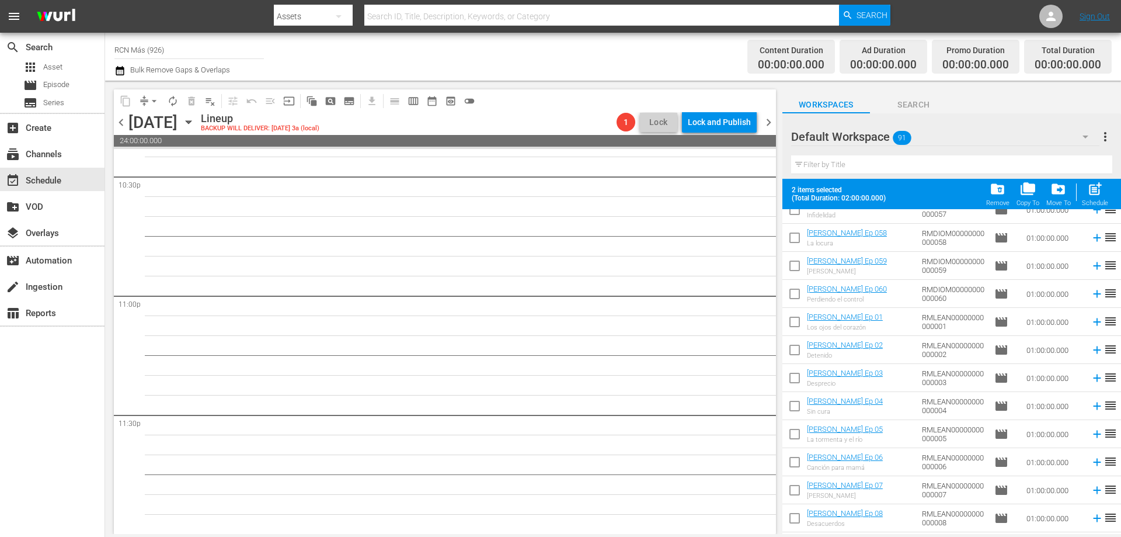
scroll to position [1632, 0]
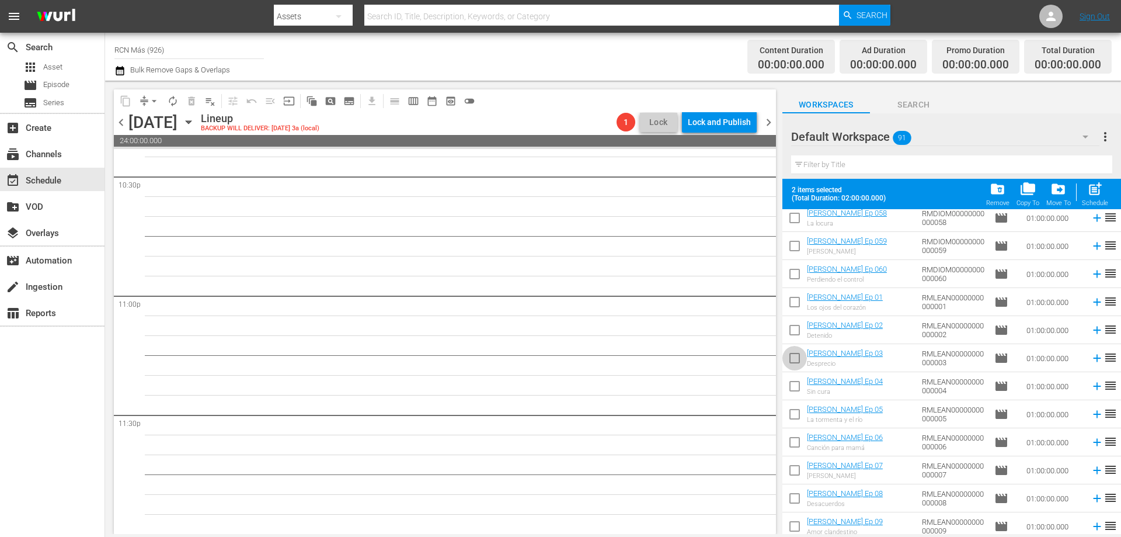
click at [791, 355] on input "checkbox" at bounding box center [795, 360] width 25 height 25
checkbox input "true"
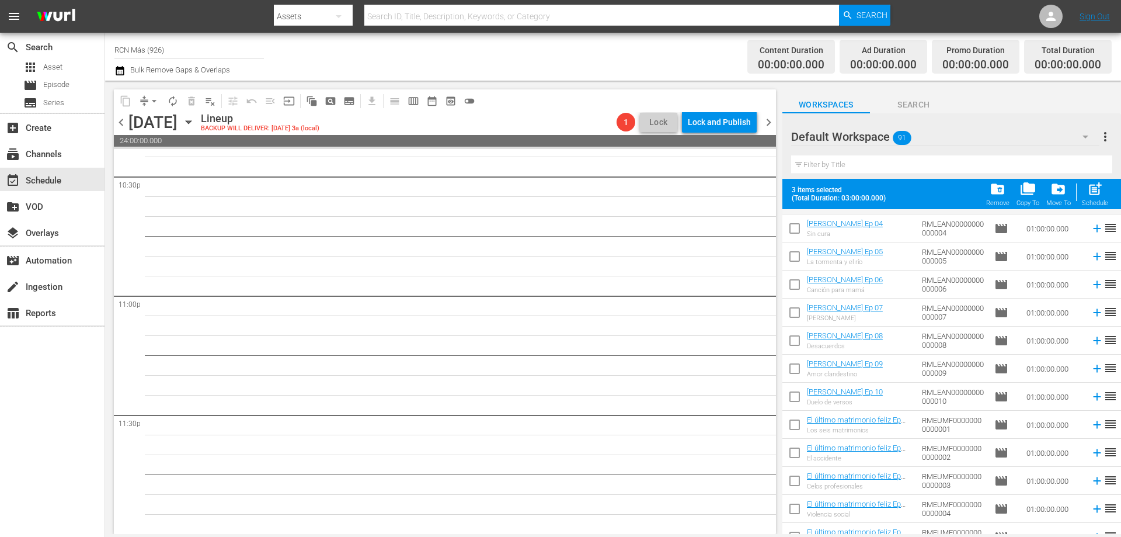
scroll to position [1844, 0]
click at [798, 429] on input "checkbox" at bounding box center [795, 428] width 25 height 25
checkbox input "true"
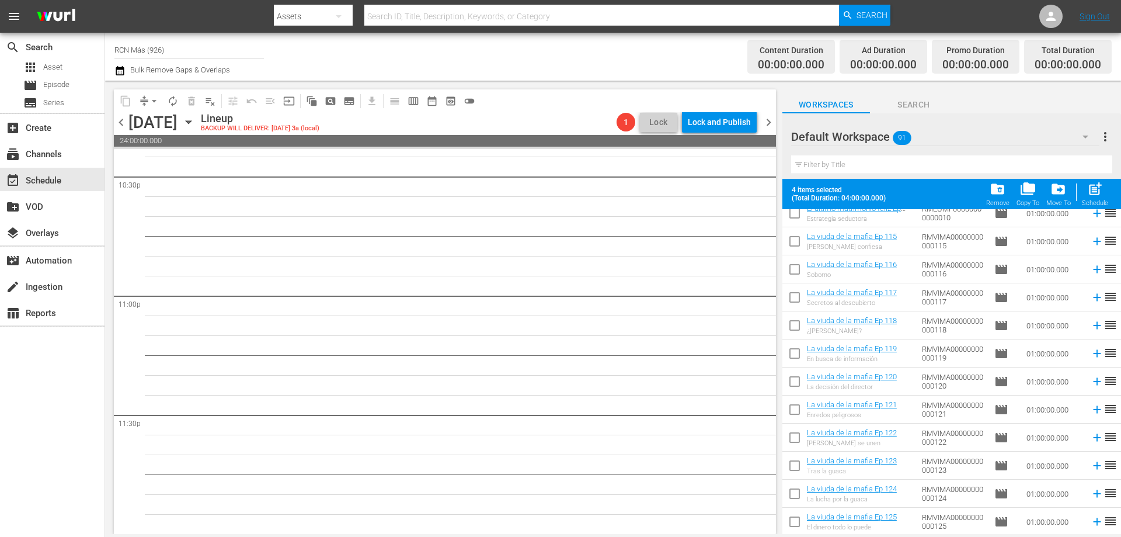
click at [795, 329] on input "checkbox" at bounding box center [795, 327] width 25 height 25
checkbox input "true"
click at [1099, 192] on span "post_add" at bounding box center [1096, 189] width 16 height 16
checkbox input "false"
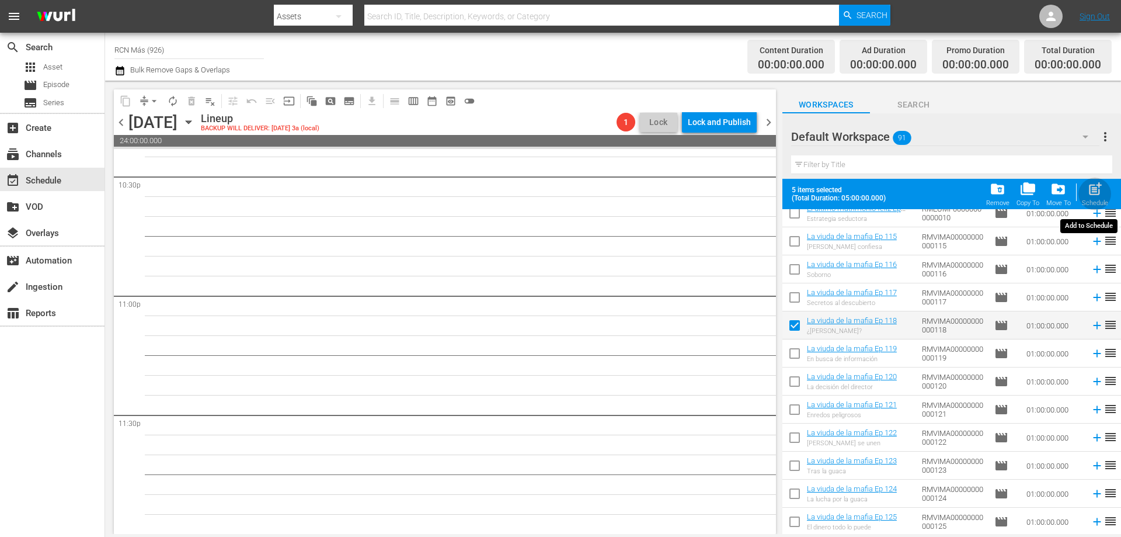
checkbox input "false"
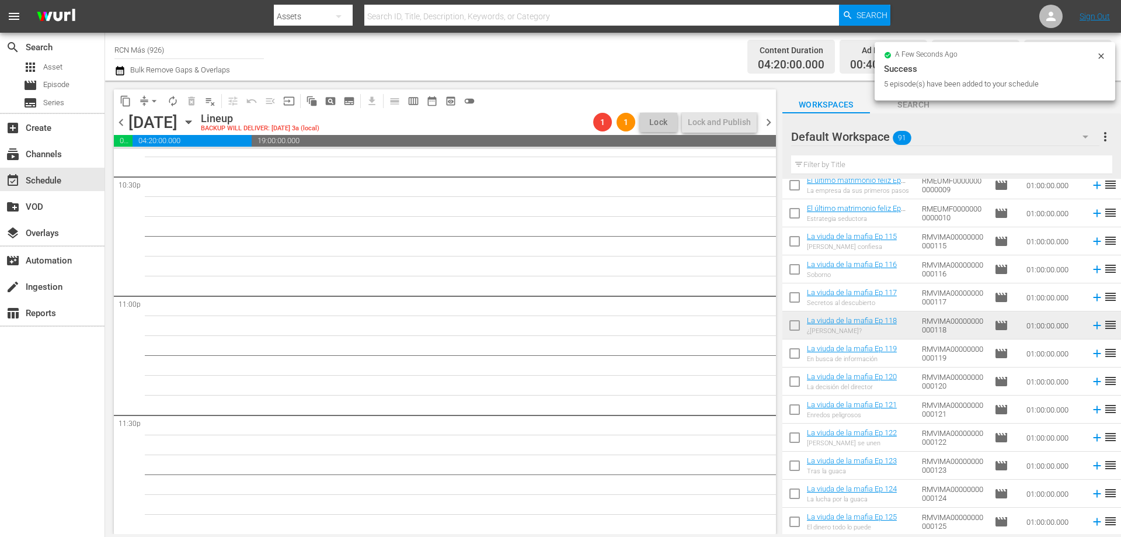
scroll to position [0, 0]
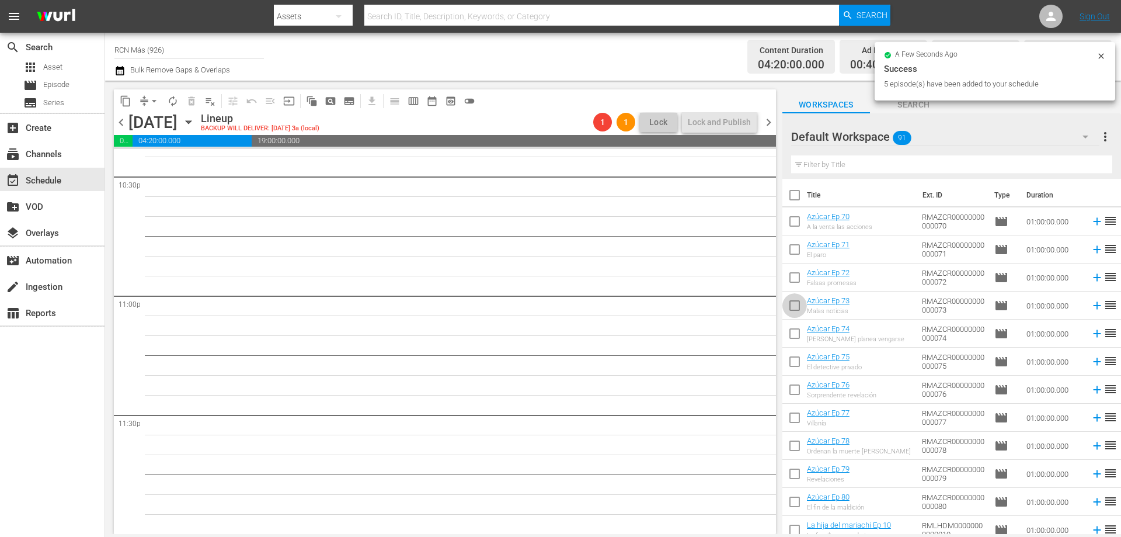
click at [797, 308] on input "checkbox" at bounding box center [795, 308] width 25 height 25
checkbox input "true"
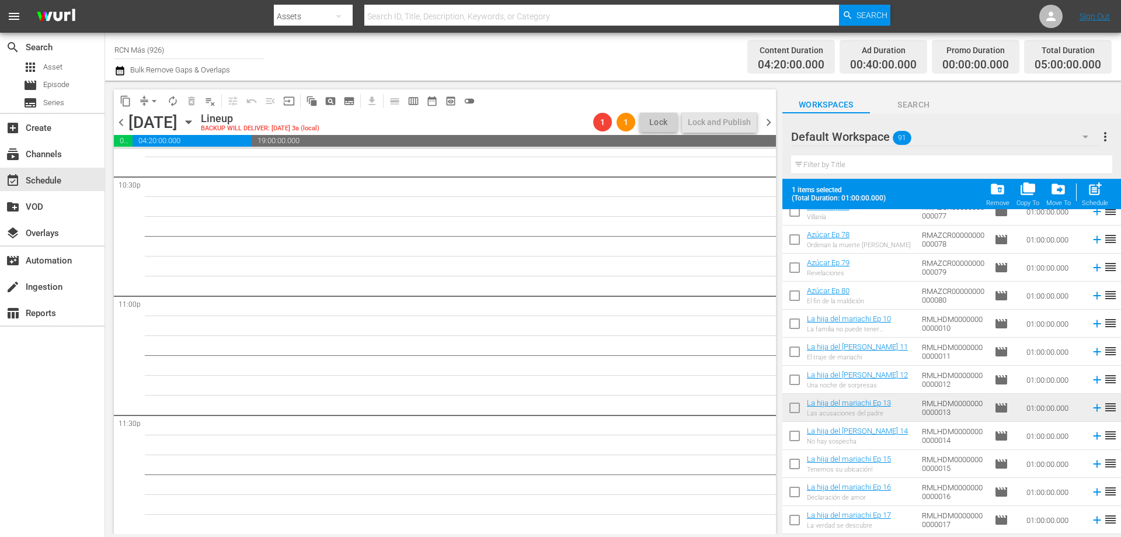
scroll to position [301, 0]
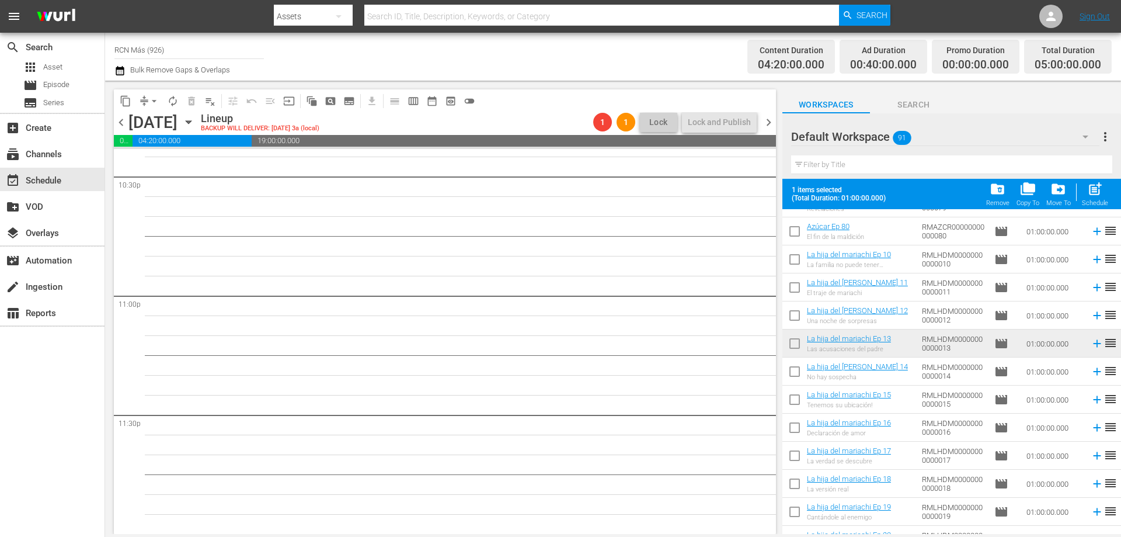
click at [798, 350] on input "checkbox" at bounding box center [795, 346] width 25 height 25
checkbox input "true"
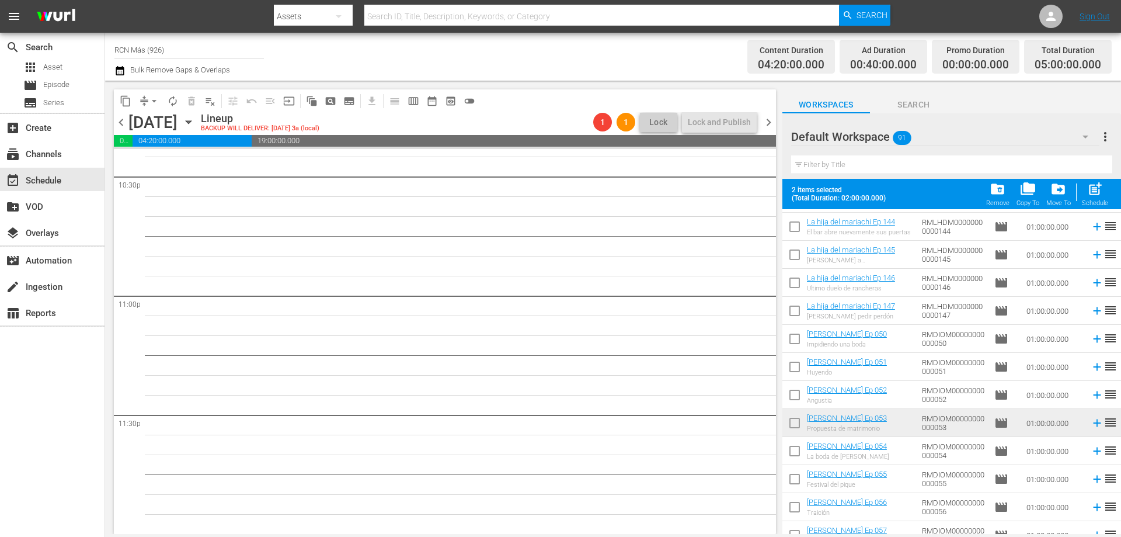
scroll to position [1302, 0]
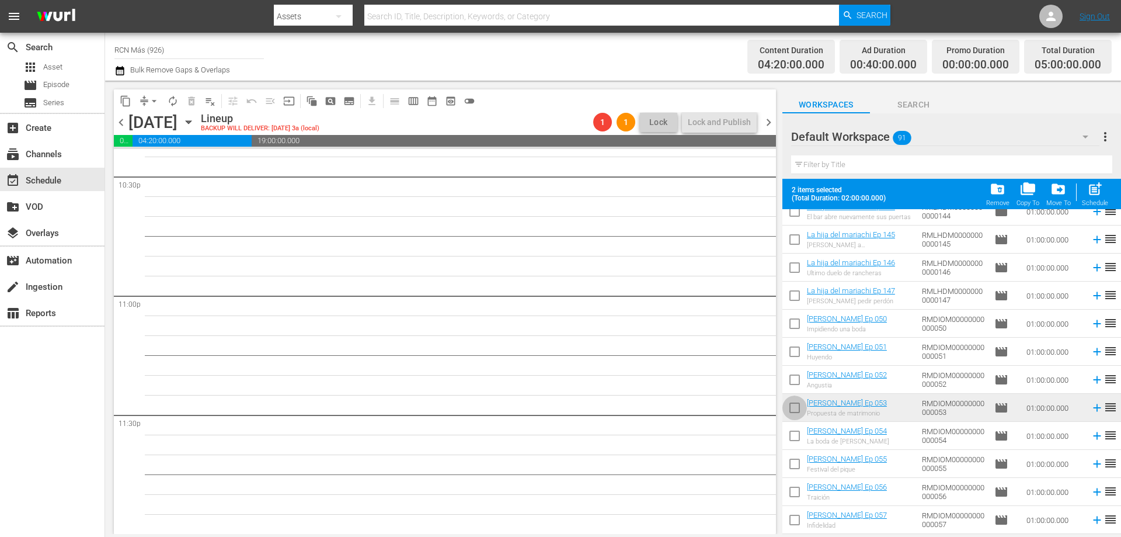
click at [789, 407] on input "checkbox" at bounding box center [795, 410] width 25 height 25
checkbox input "true"
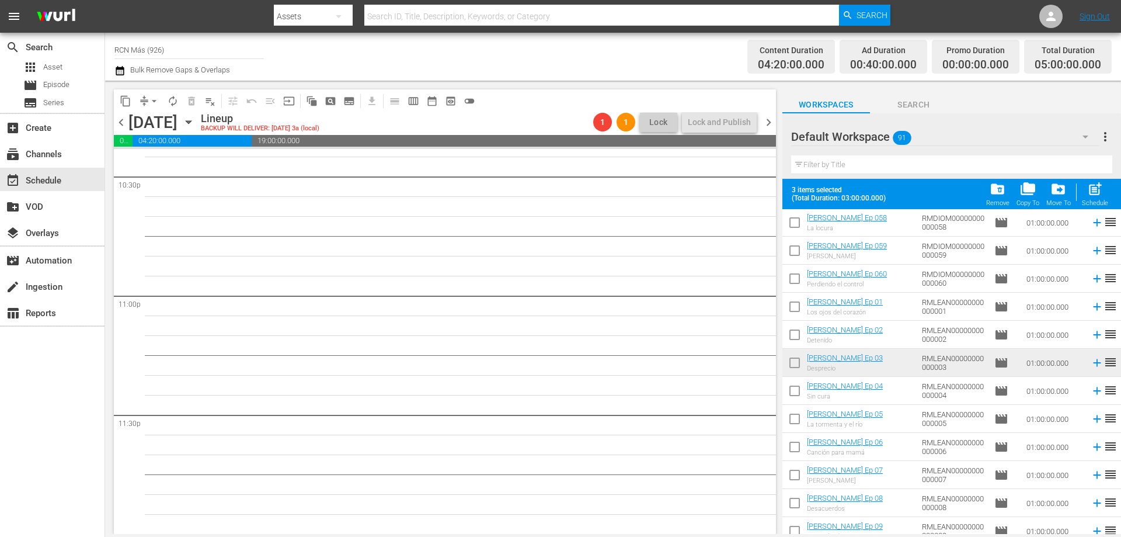
scroll to position [1647, 0]
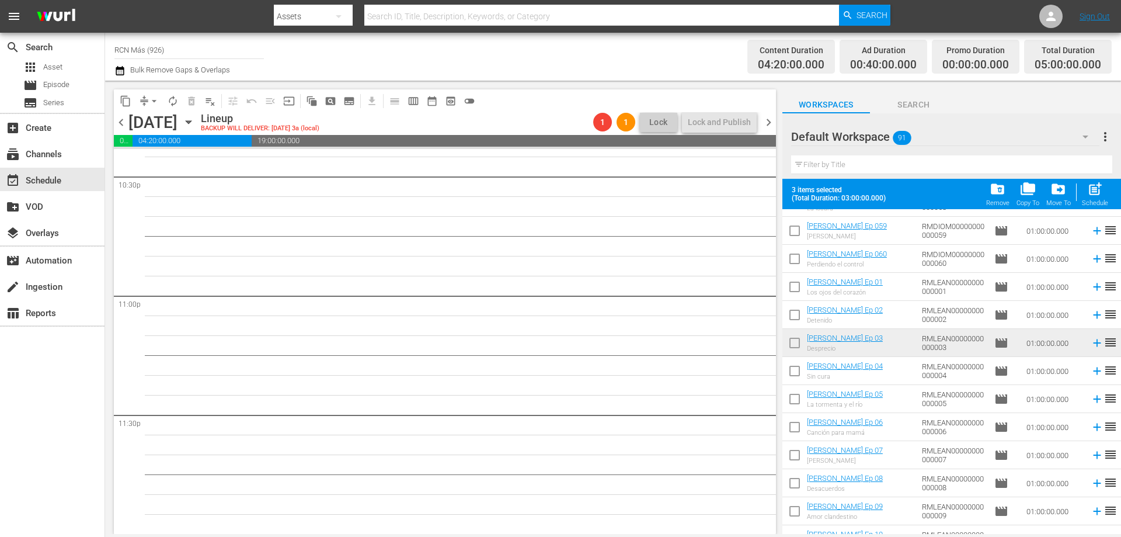
click at [792, 348] on input "checkbox" at bounding box center [795, 345] width 25 height 25
checkbox input "true"
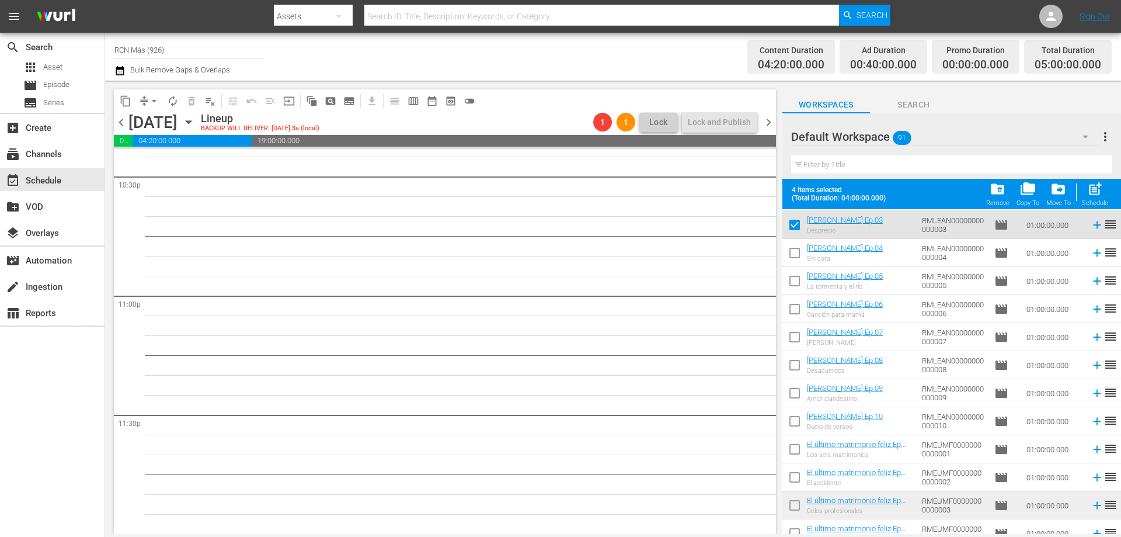
scroll to position [1854, 0]
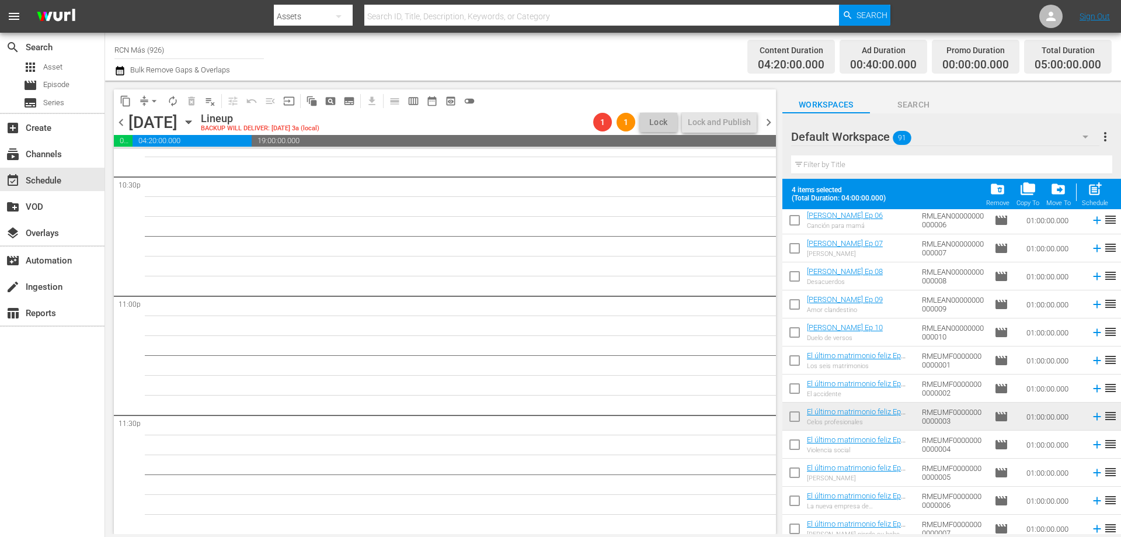
click at [797, 414] on input "checkbox" at bounding box center [795, 419] width 25 height 25
checkbox input "true"
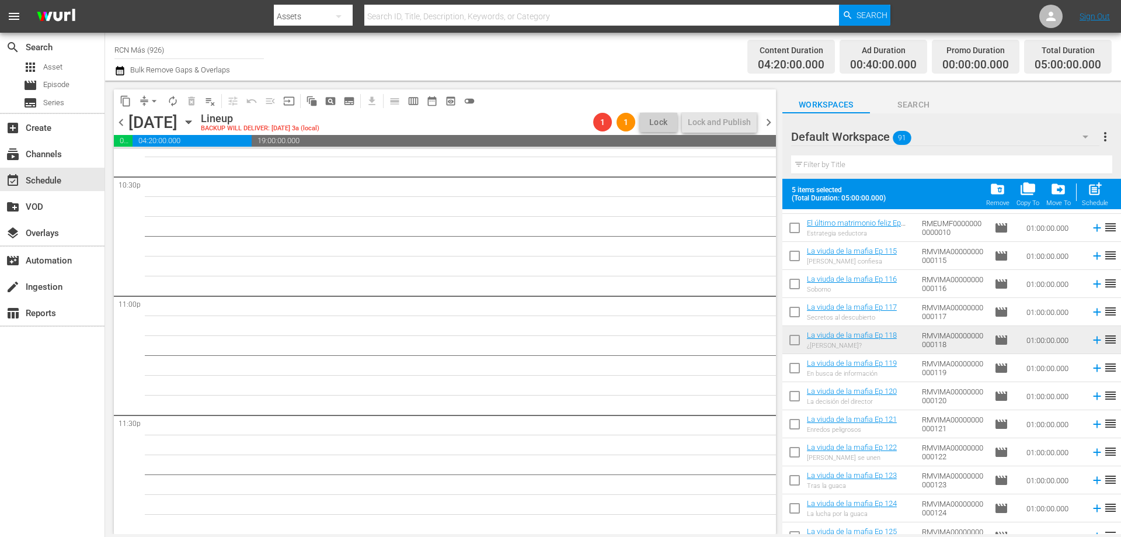
scroll to position [2253, 0]
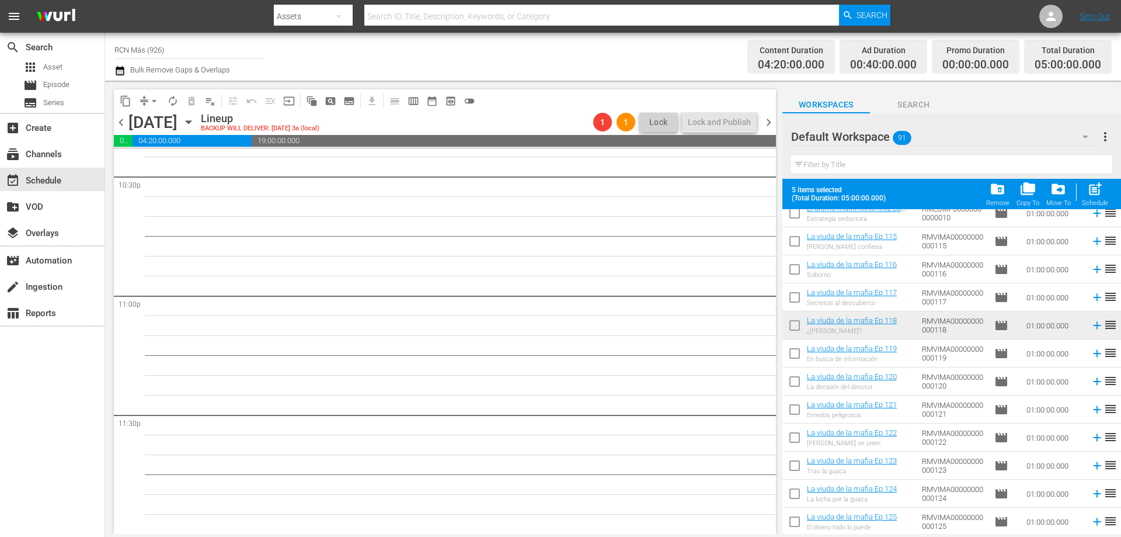
click at [797, 334] on input "checkbox" at bounding box center [795, 327] width 25 height 25
checkbox input "true"
click at [1097, 196] on span "post_add" at bounding box center [1096, 189] width 16 height 16
checkbox input "false"
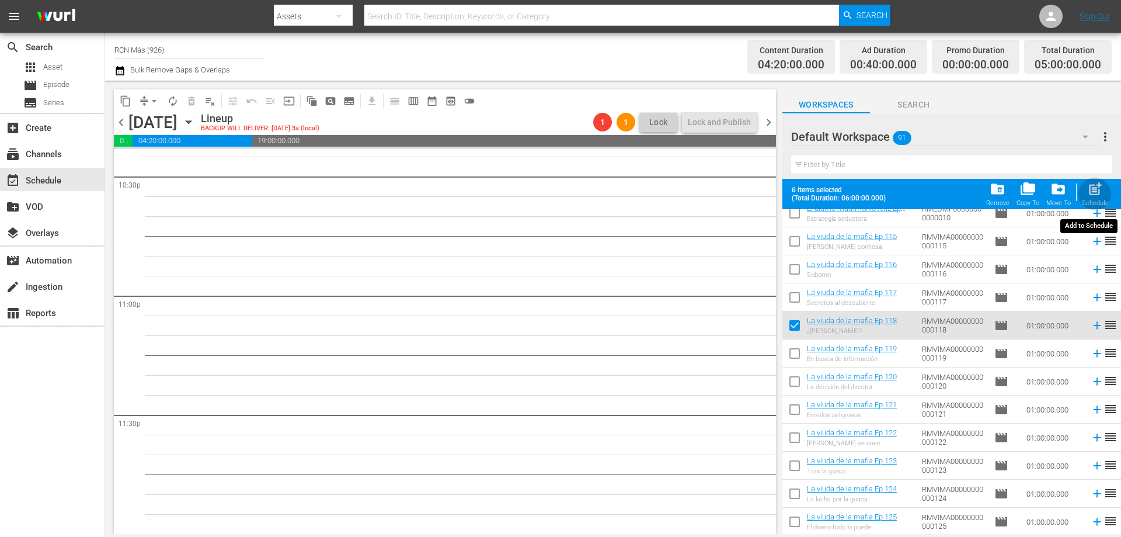
checkbox input "false"
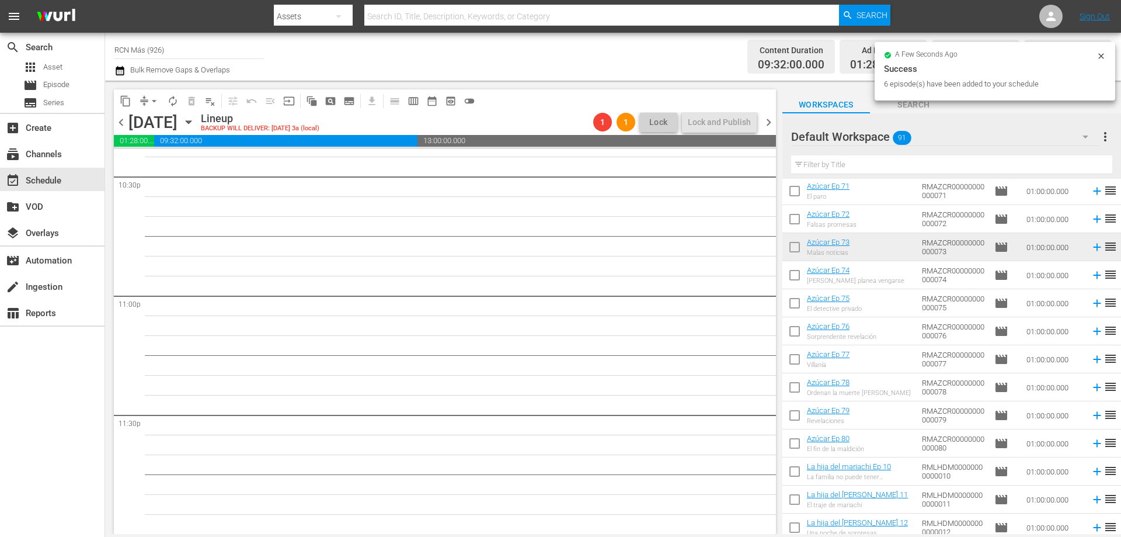
scroll to position [0, 0]
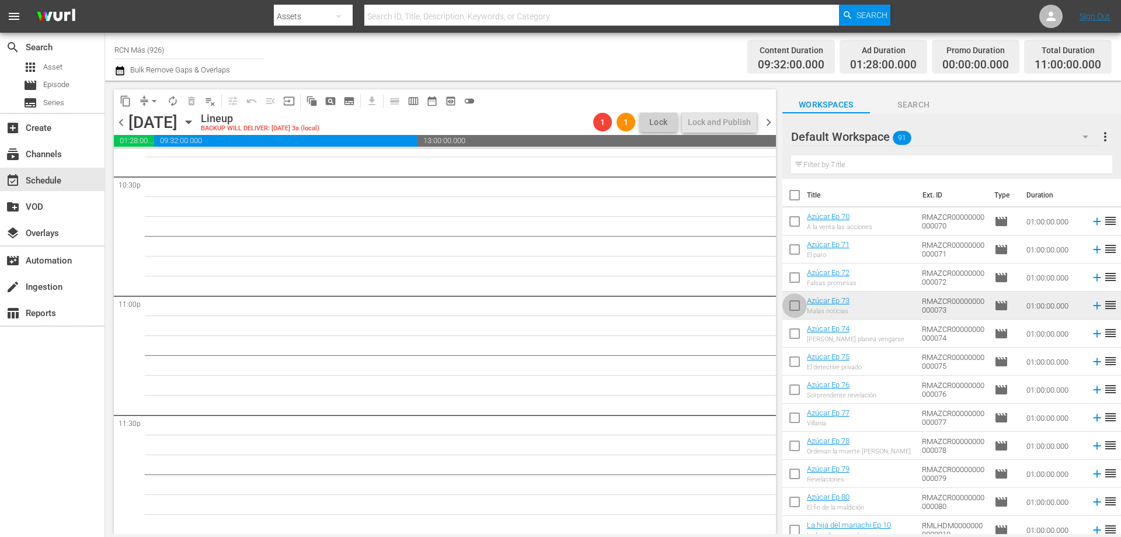
click at [797, 309] on input "checkbox" at bounding box center [795, 308] width 25 height 25
checkbox input "true"
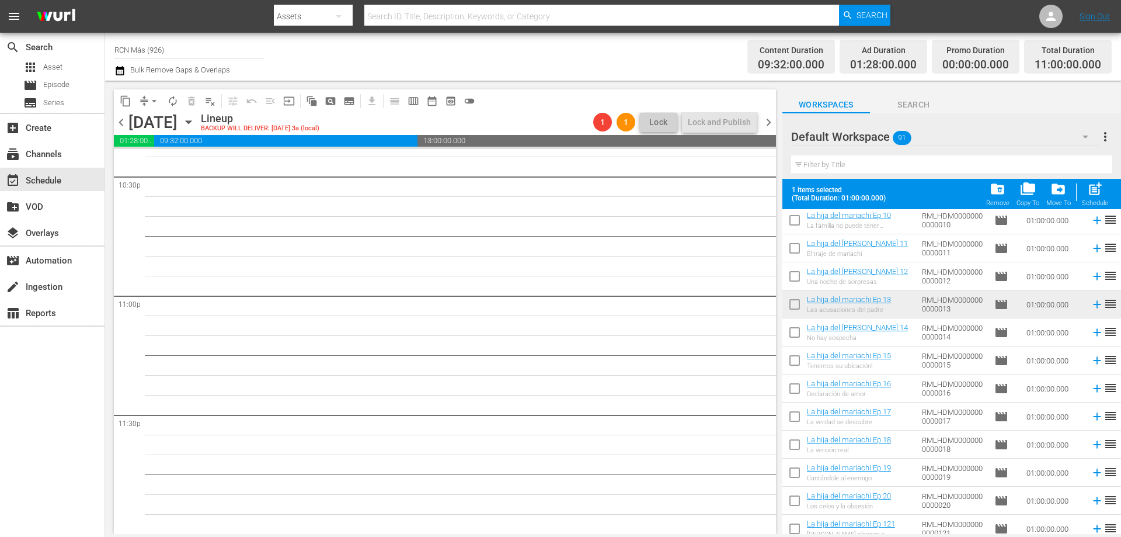
scroll to position [355, 0]
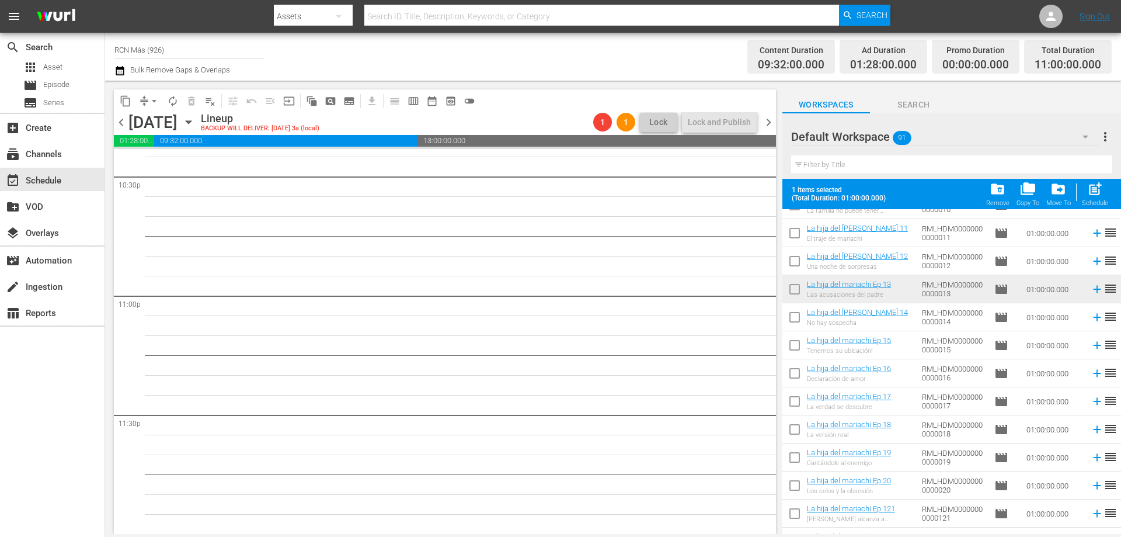
click at [790, 284] on input "checkbox" at bounding box center [795, 291] width 25 height 25
checkbox input "true"
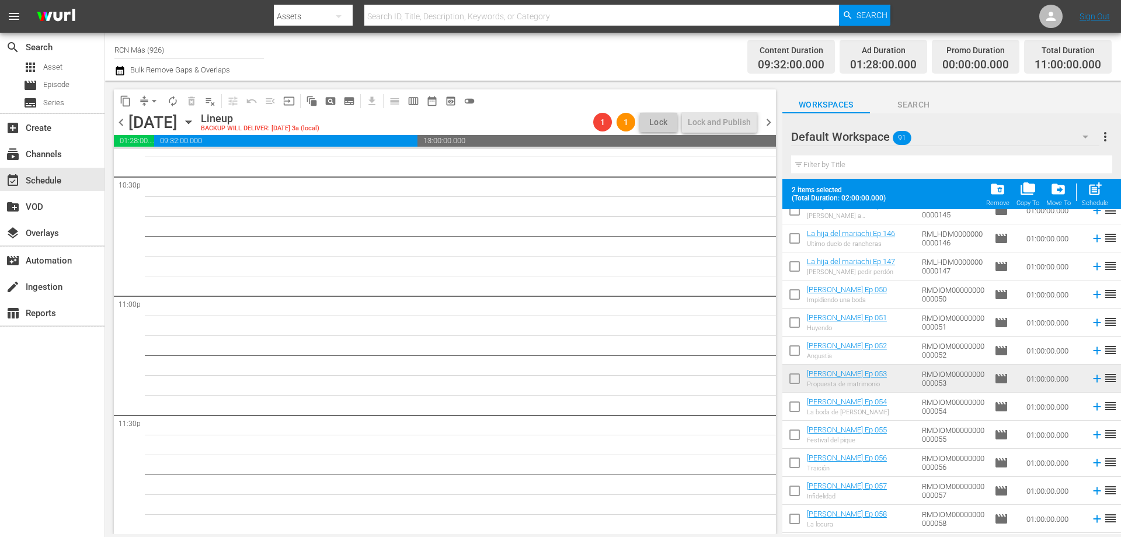
scroll to position [1366, 0]
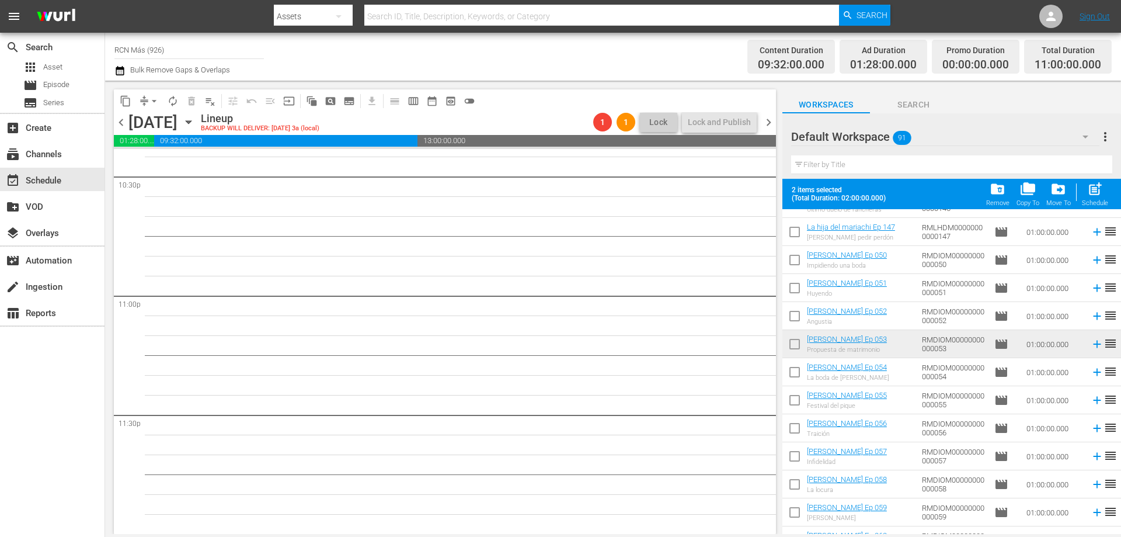
click at [803, 347] on input "checkbox" at bounding box center [795, 346] width 25 height 25
checkbox input "true"
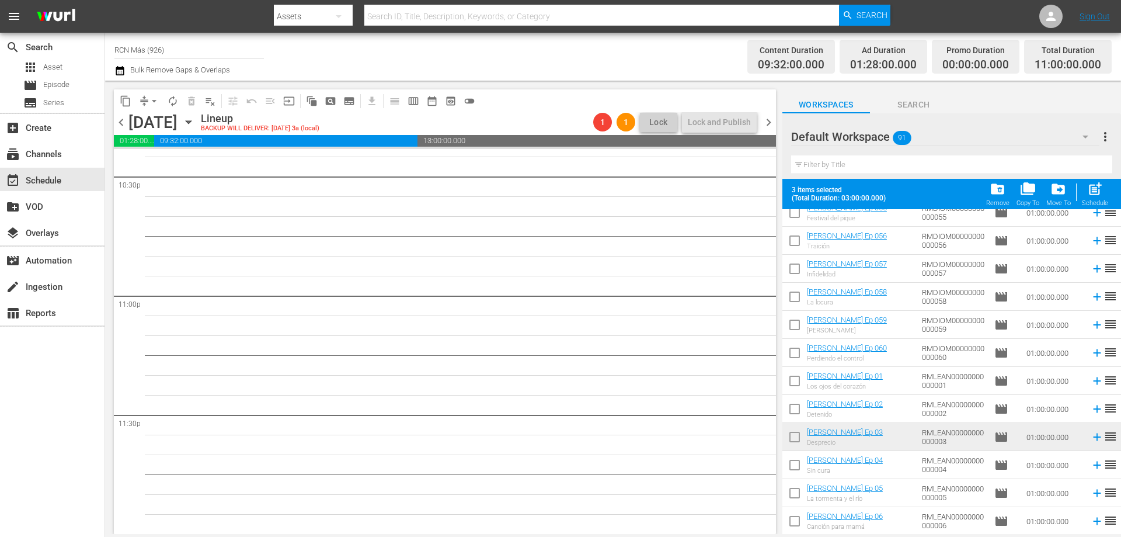
scroll to position [1588, 0]
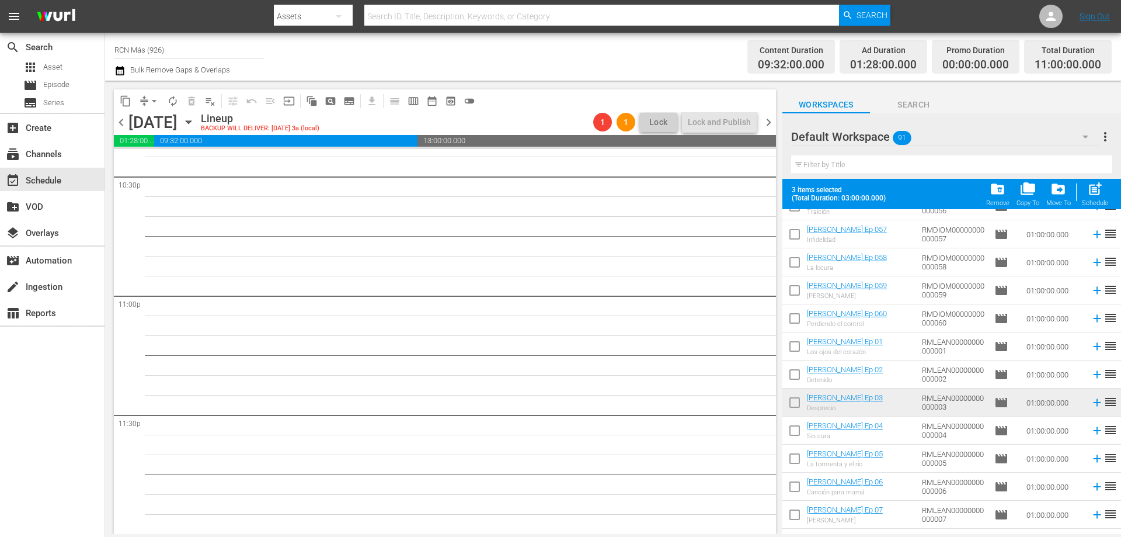
click at [790, 401] on input "checkbox" at bounding box center [795, 405] width 25 height 25
checkbox input "true"
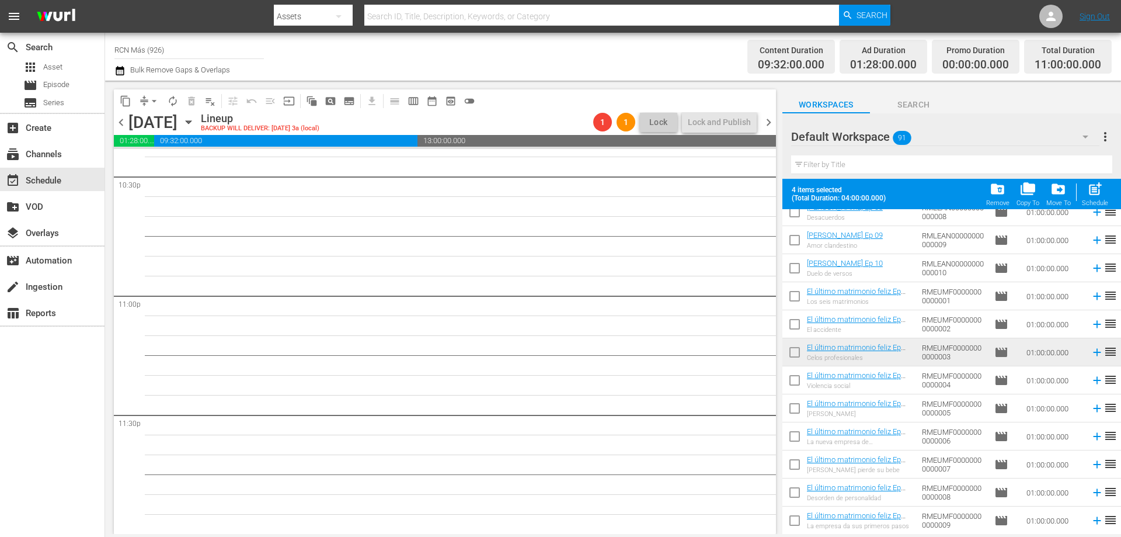
scroll to position [1933, 0]
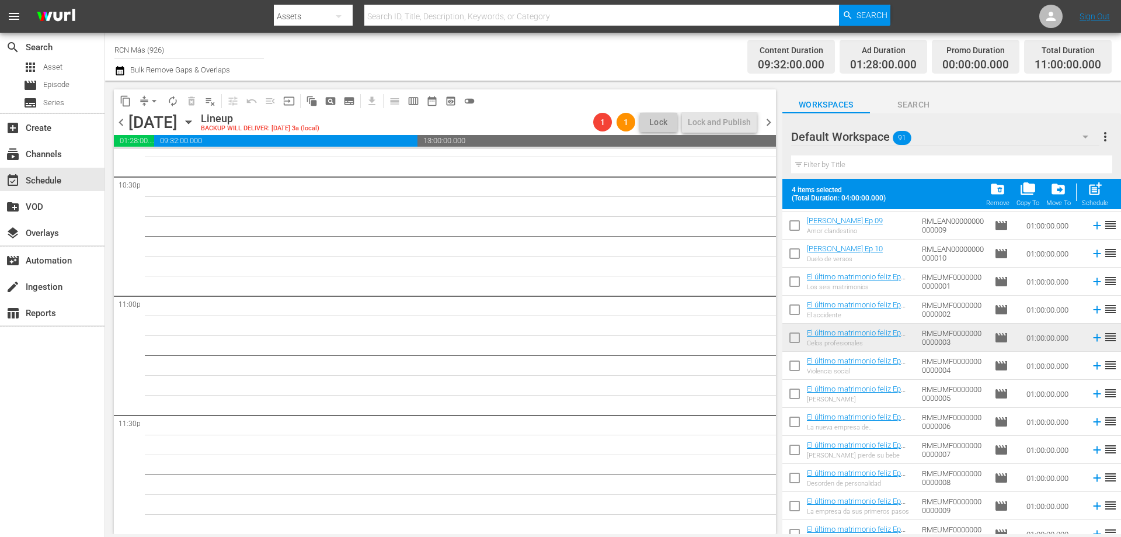
click at [784, 334] on input "checkbox" at bounding box center [795, 340] width 25 height 25
checkbox input "true"
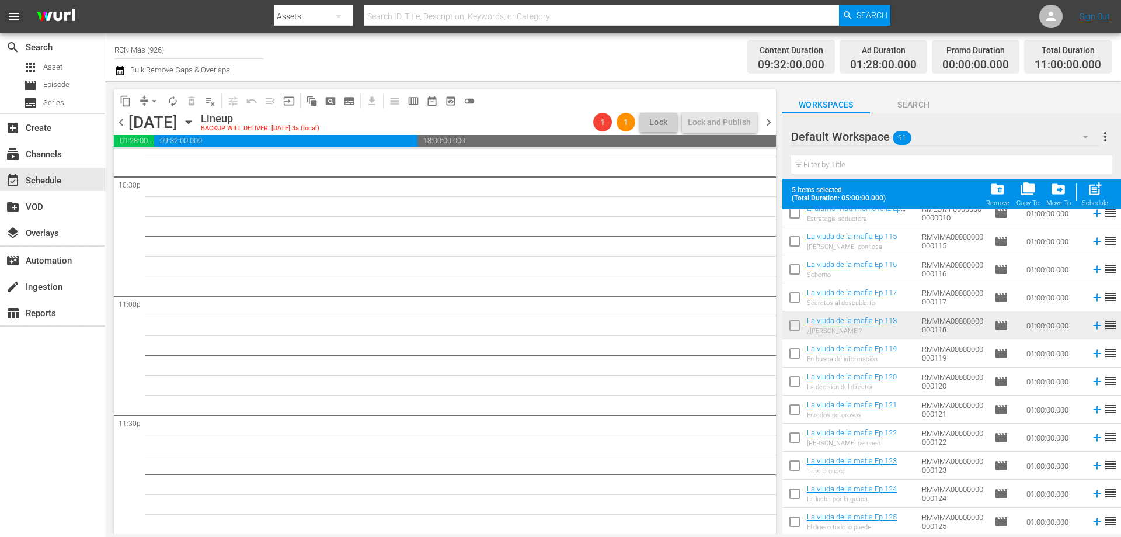
click at [791, 323] on input "checkbox" at bounding box center [795, 327] width 25 height 25
checkbox input "true"
click at [1086, 197] on div "post_add Schedule" at bounding box center [1095, 194] width 26 height 26
checkbox input "false"
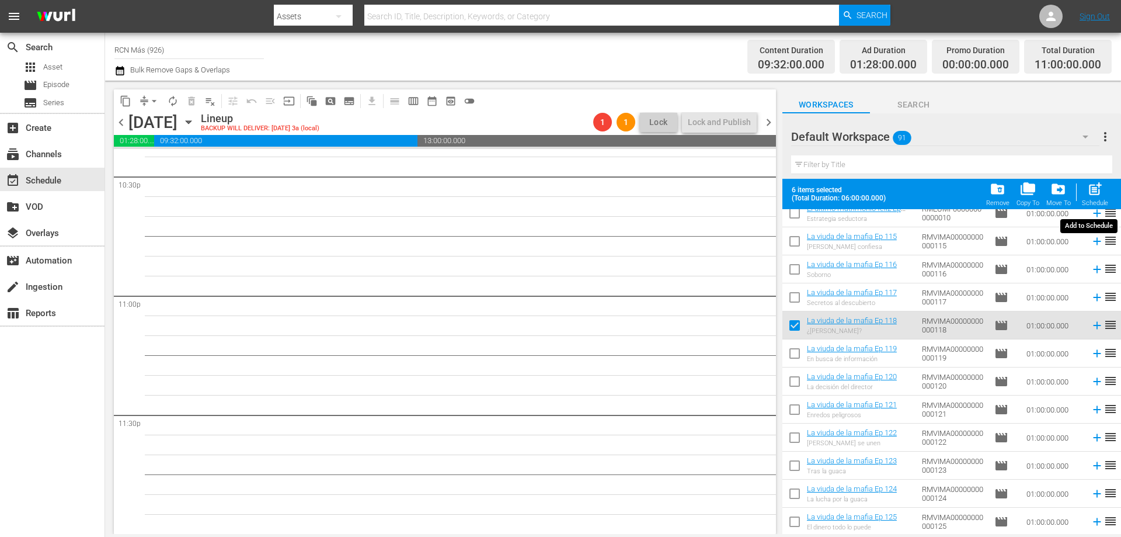
checkbox input "false"
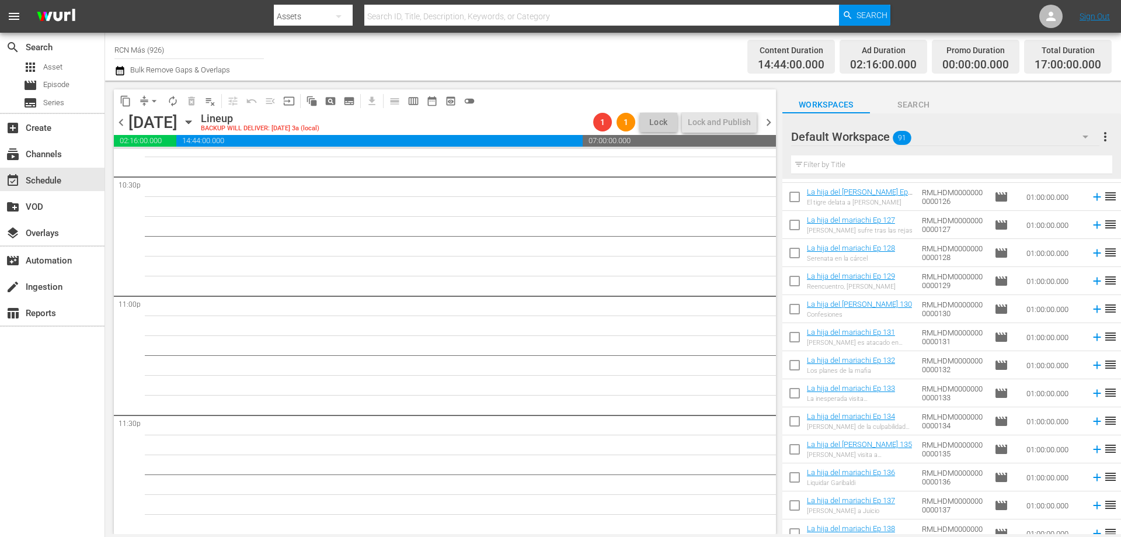
scroll to position [0, 0]
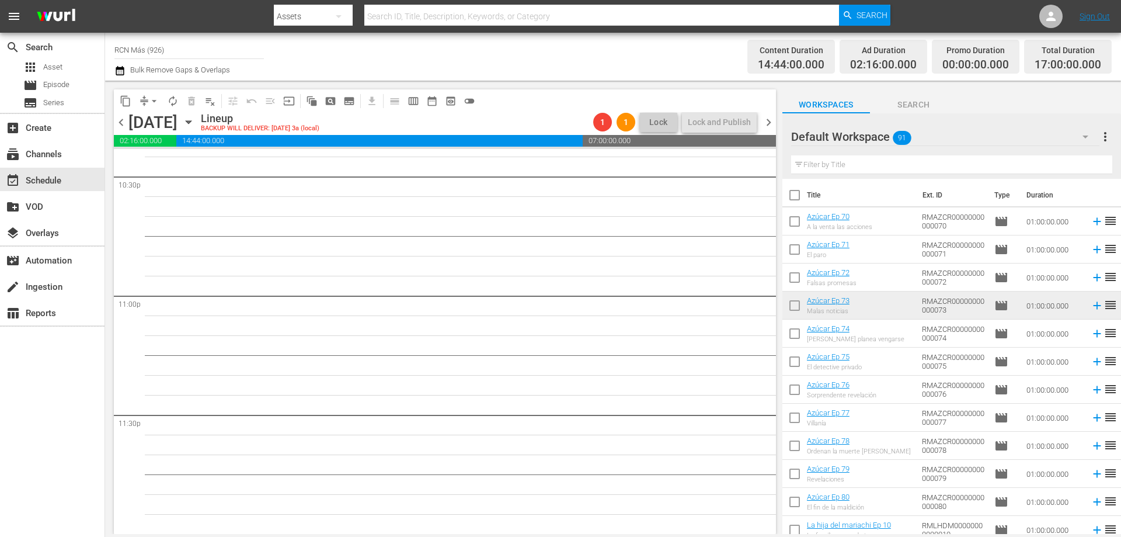
click at [796, 303] on input "checkbox" at bounding box center [795, 308] width 25 height 25
checkbox input "true"
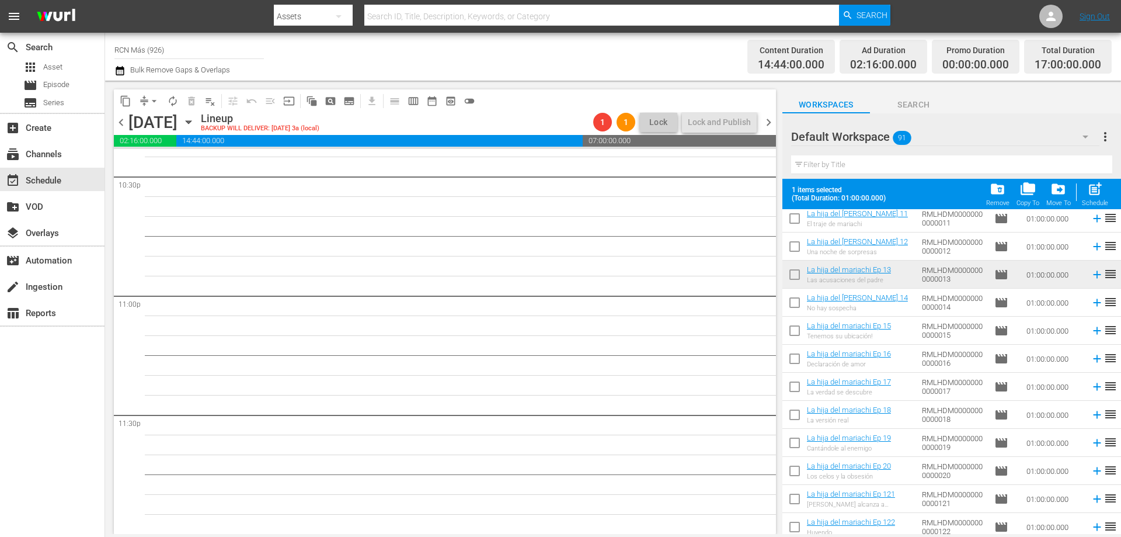
scroll to position [380, 0]
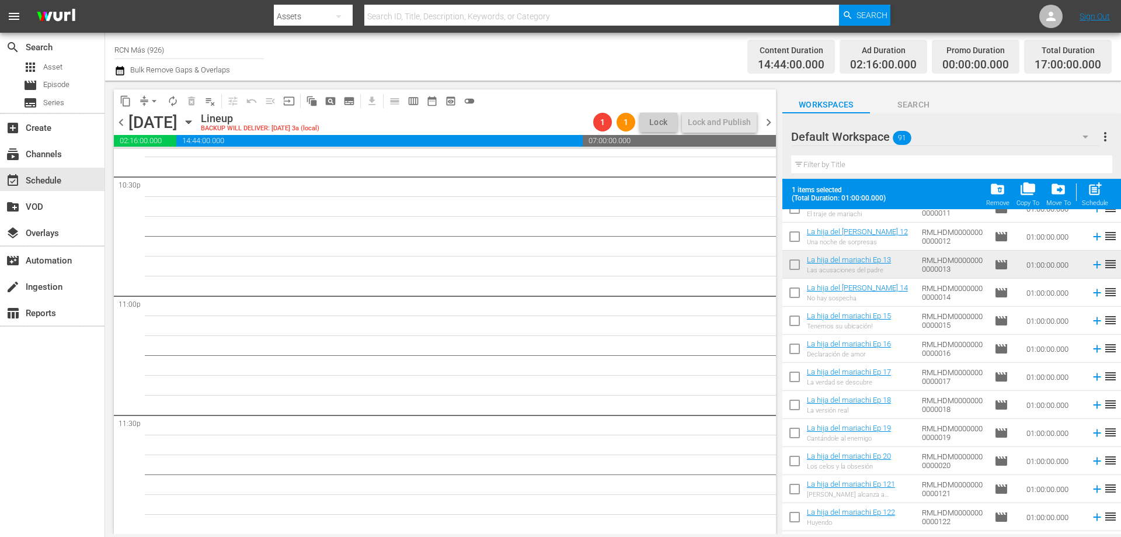
click at [798, 262] on input "checkbox" at bounding box center [795, 267] width 25 height 25
checkbox input "true"
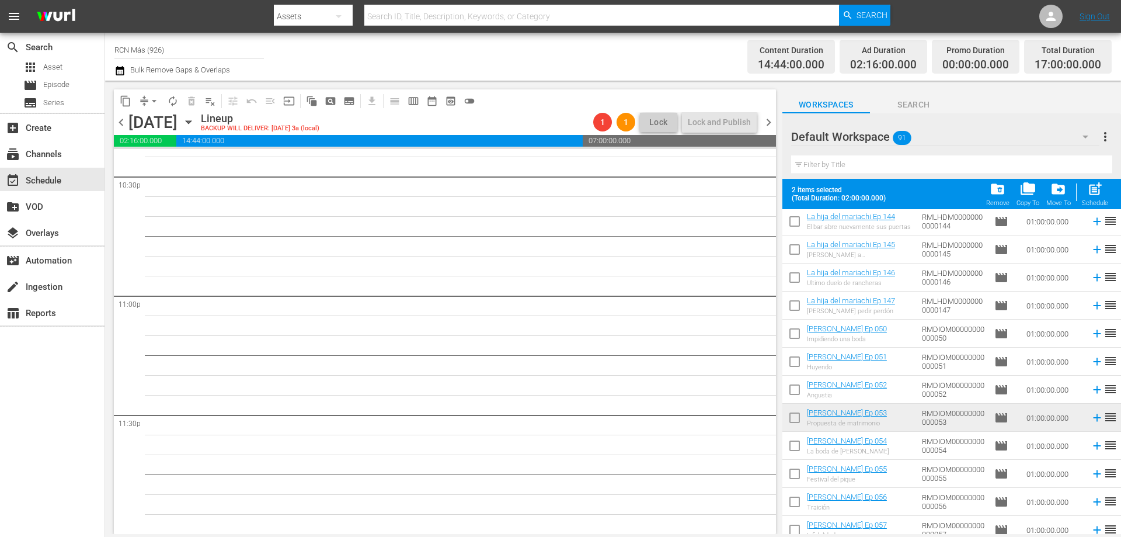
scroll to position [1321, 0]
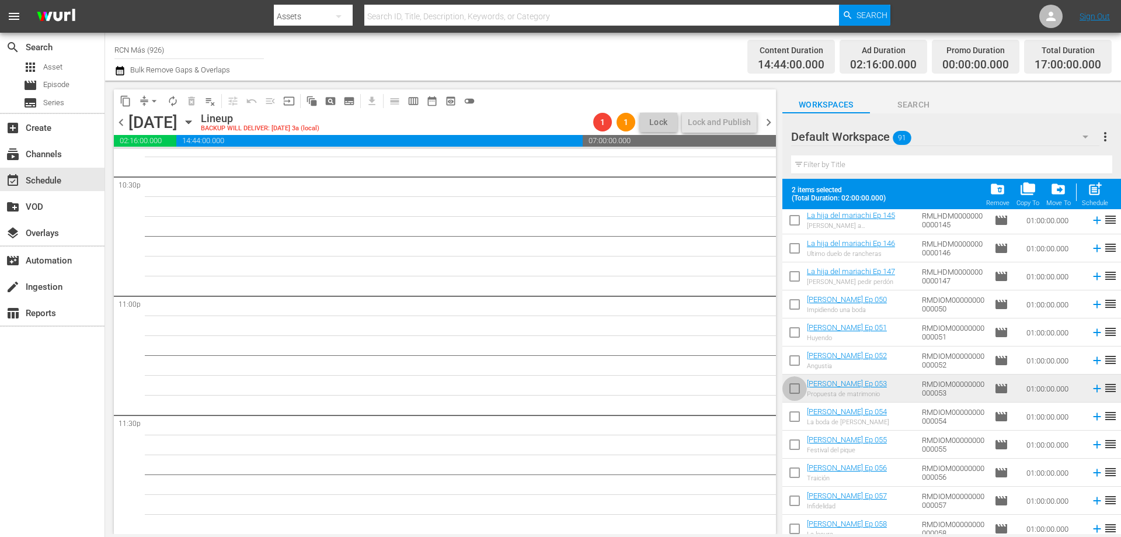
click at [787, 388] on input "checkbox" at bounding box center [795, 391] width 25 height 25
checkbox input "true"
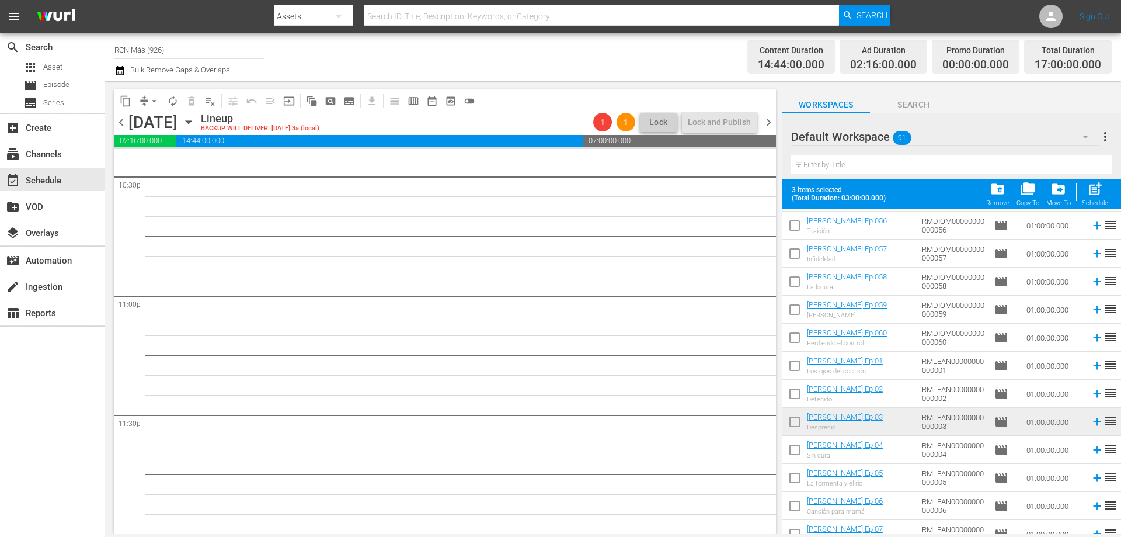
scroll to position [1603, 0]
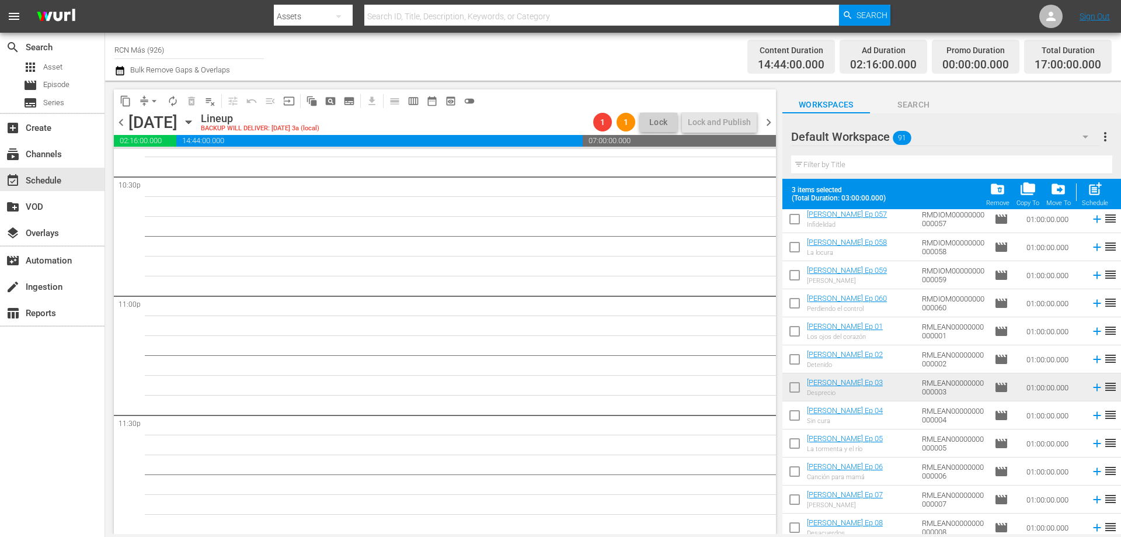
click at [800, 386] on input "checkbox" at bounding box center [795, 389] width 25 height 25
checkbox input "true"
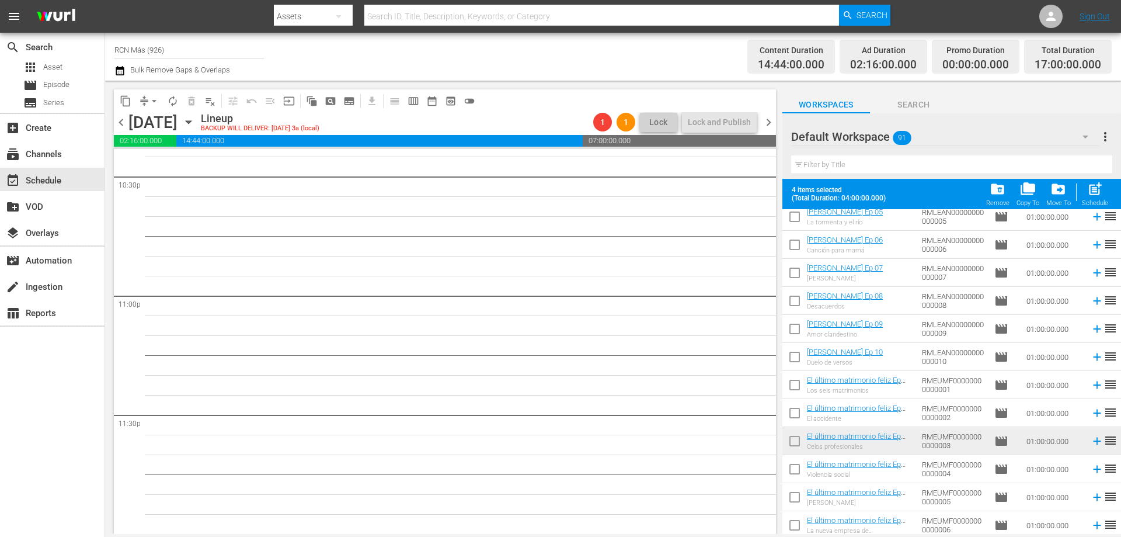
scroll to position [1859, 0]
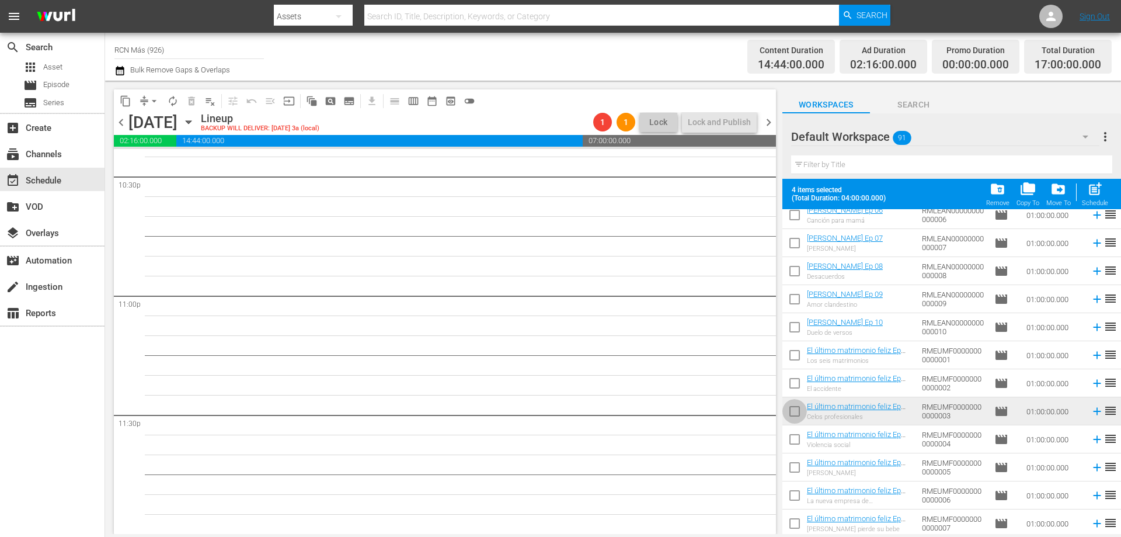
click at [791, 409] on input "checkbox" at bounding box center [795, 413] width 25 height 25
checkbox input "true"
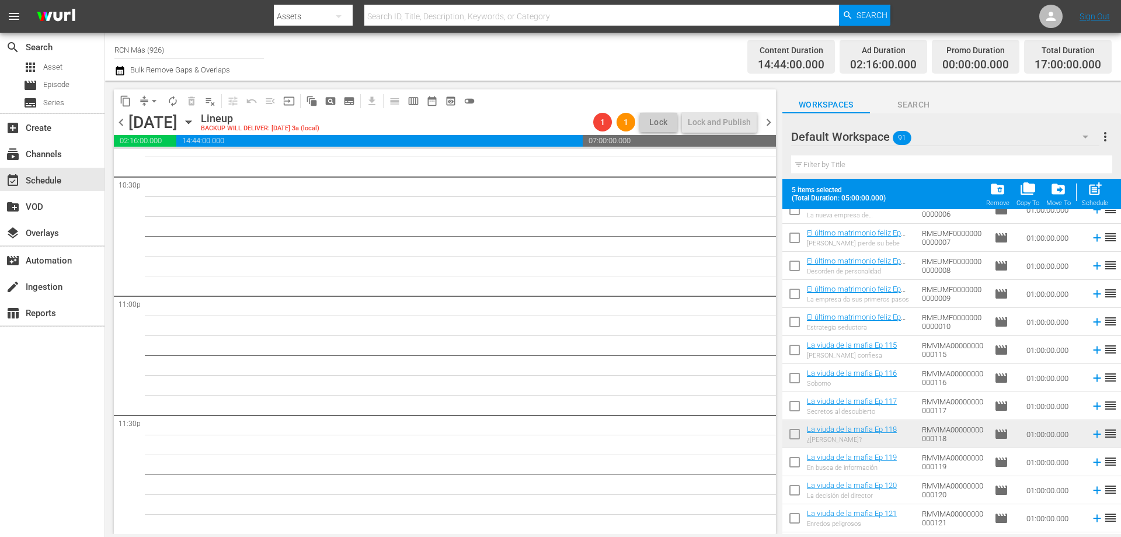
scroll to position [2160, 0]
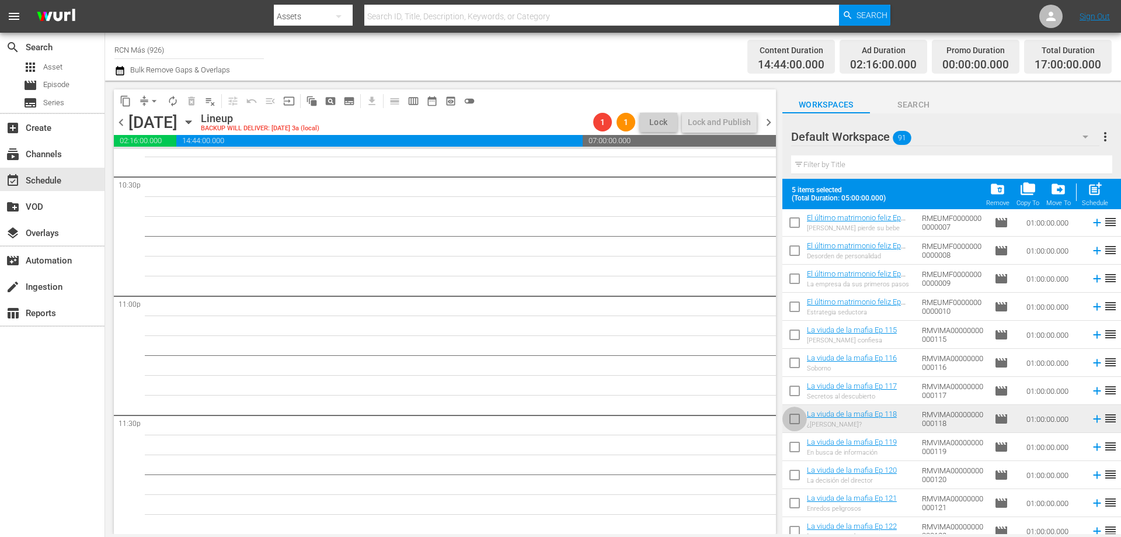
click at [796, 426] on input "checkbox" at bounding box center [795, 421] width 25 height 25
checkbox input "true"
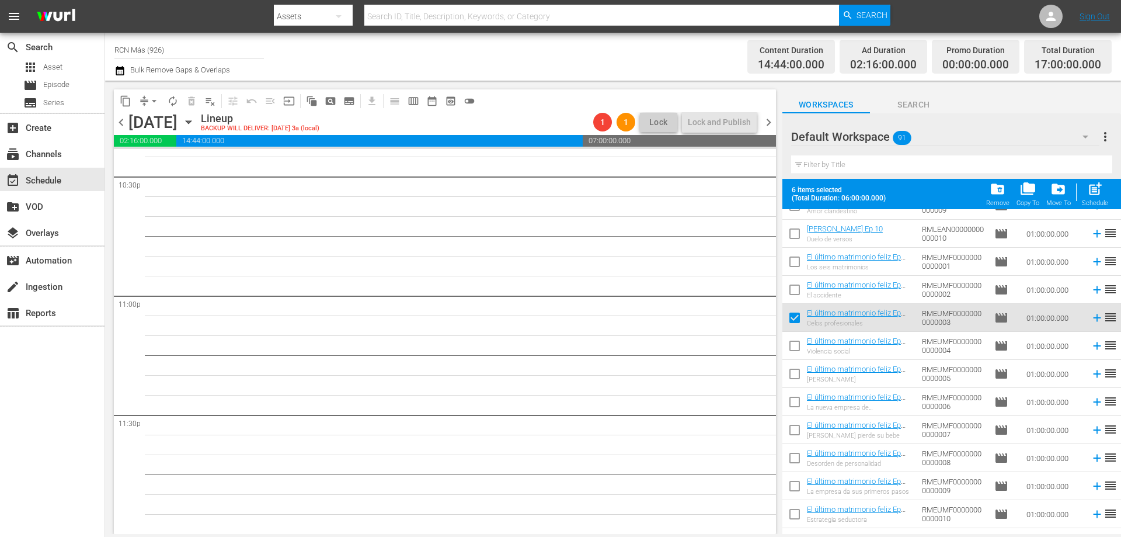
scroll to position [1904, 0]
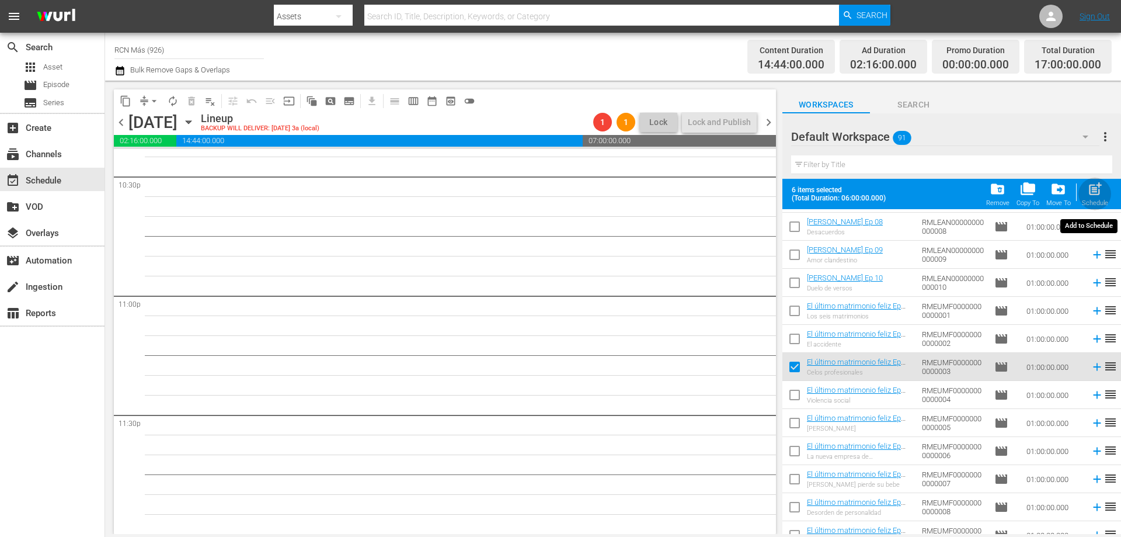
click at [1105, 190] on div "post_add Schedule" at bounding box center [1095, 194] width 26 height 26
checkbox input "false"
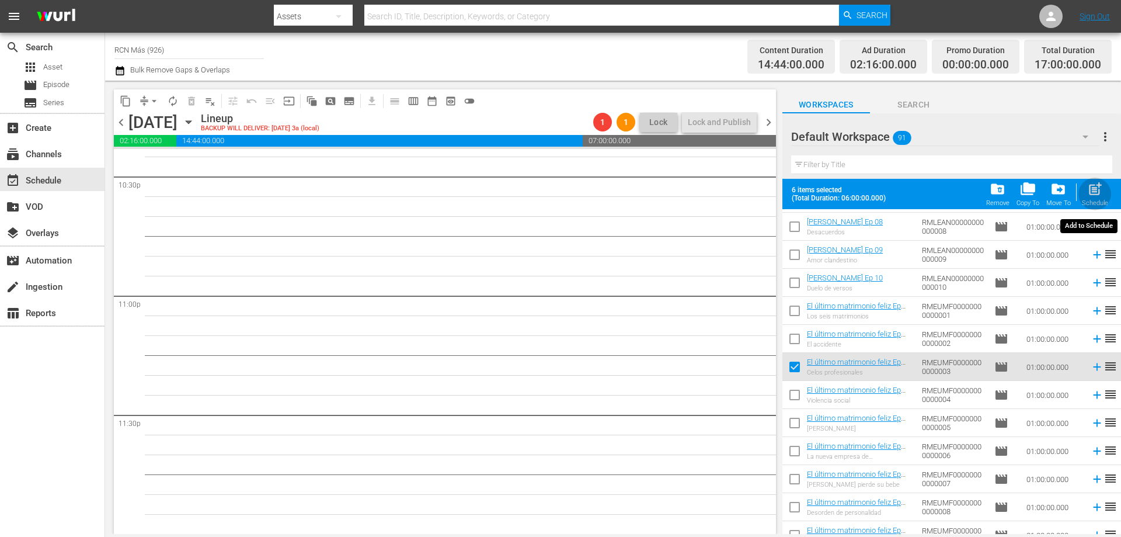
checkbox input "false"
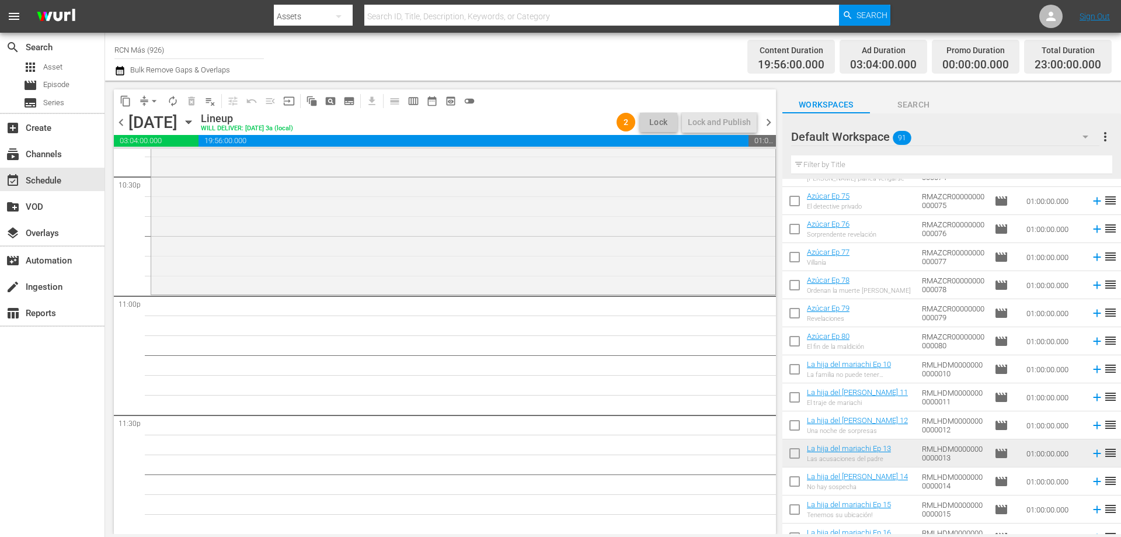
scroll to position [0, 0]
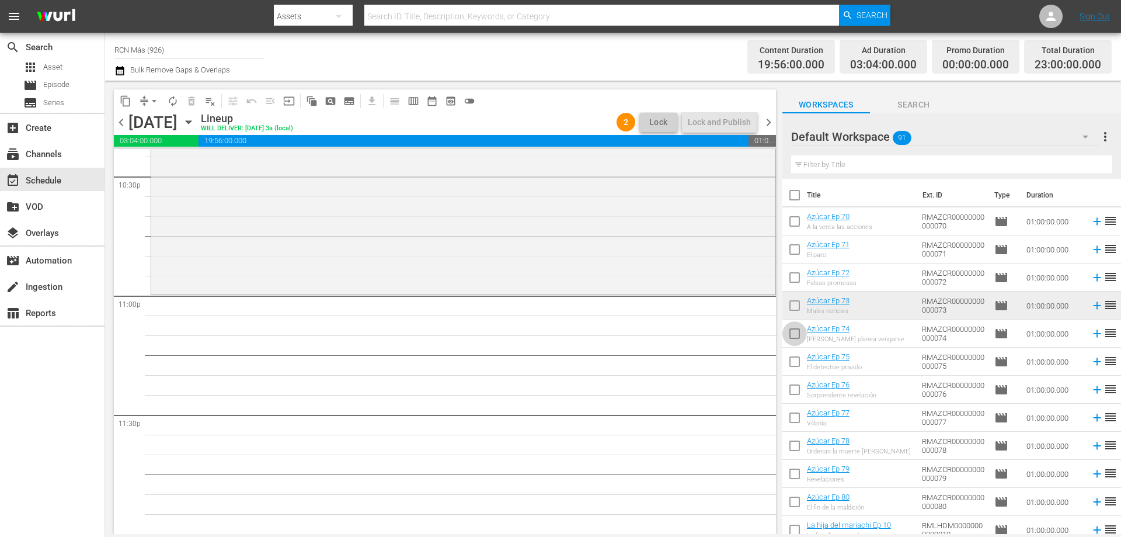
click at [796, 336] on input "checkbox" at bounding box center [795, 336] width 25 height 25
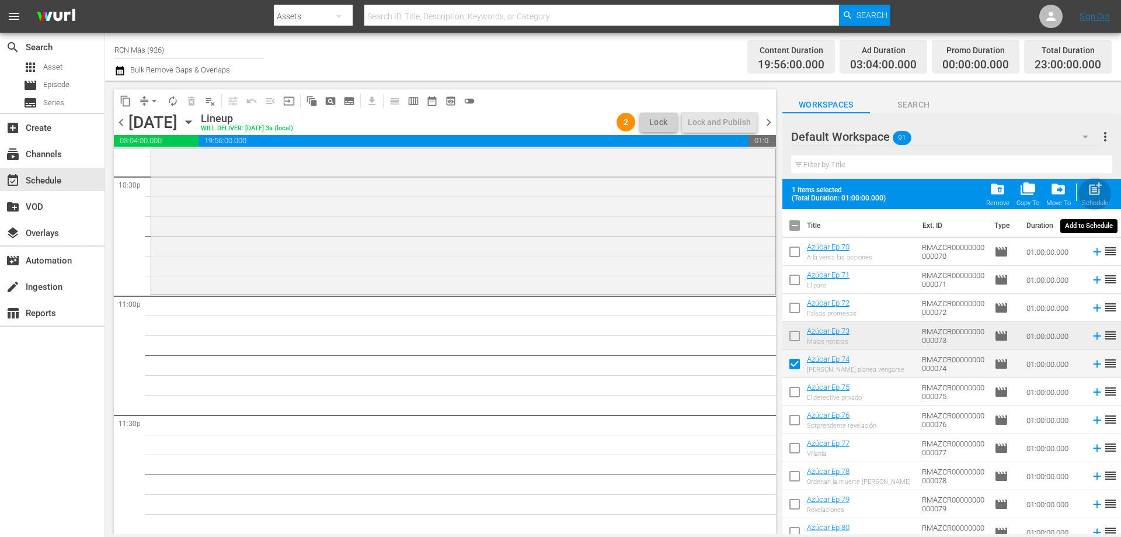
click at [1095, 191] on span "post_add" at bounding box center [1096, 189] width 16 height 16
checkbox input "false"
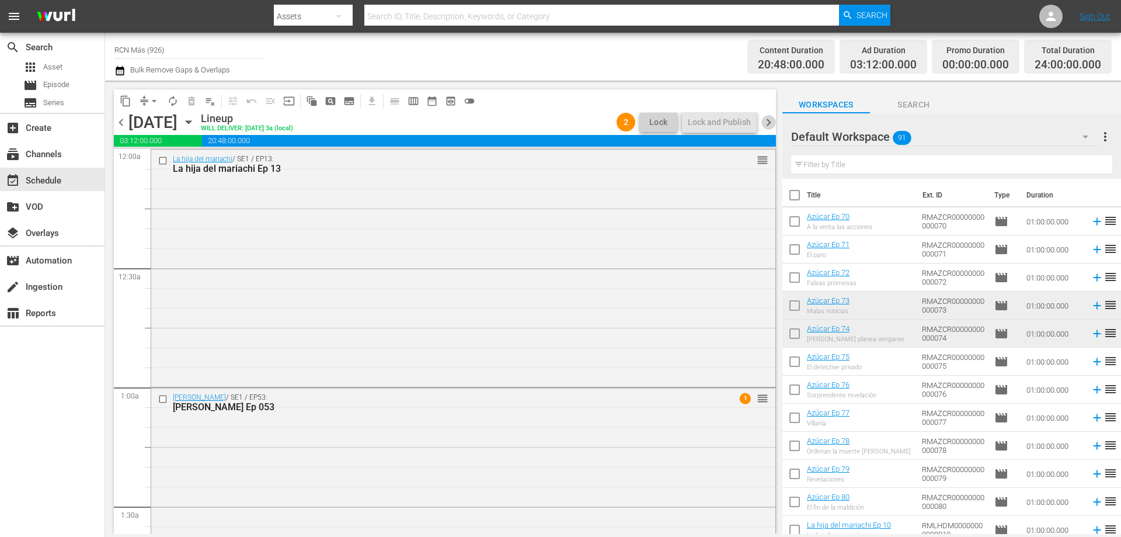
click at [769, 123] on span "chevron_right" at bounding box center [769, 122] width 15 height 15
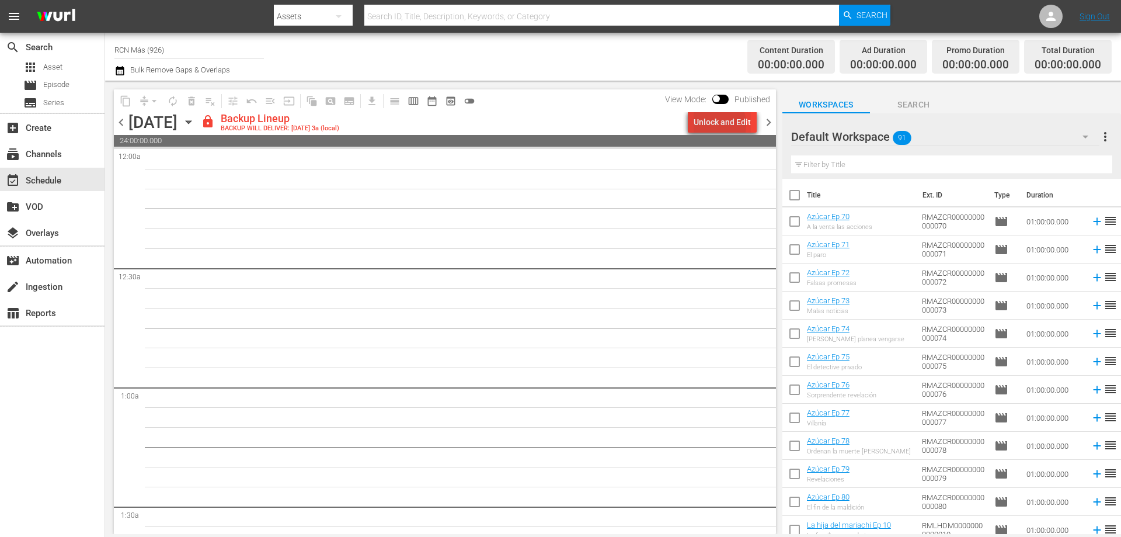
click at [709, 125] on div "Unlock and Edit" at bounding box center [722, 122] width 57 height 21
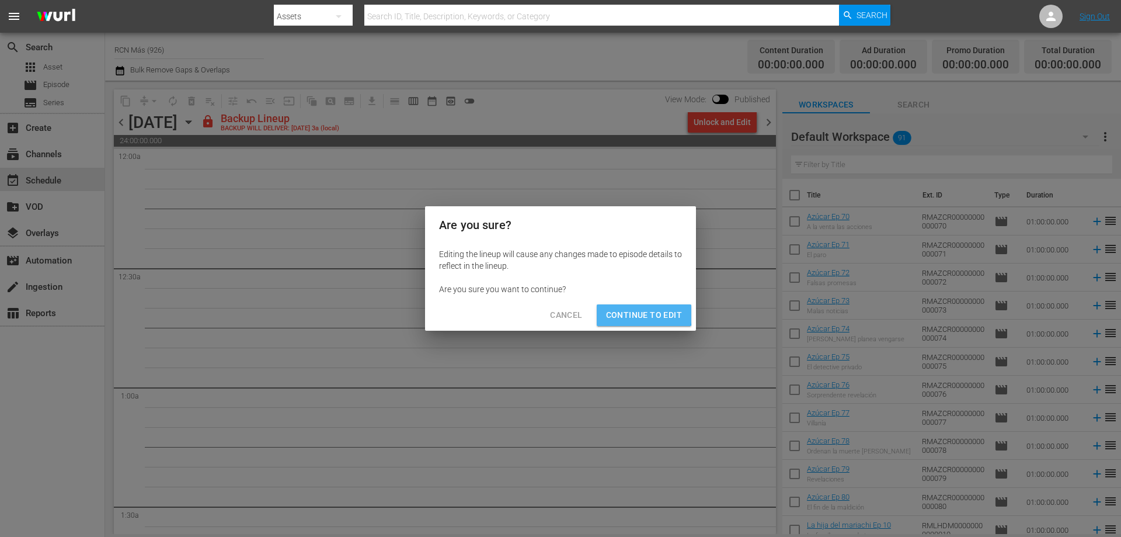
click at [636, 314] on span "Continue to Edit" at bounding box center [644, 315] width 76 height 15
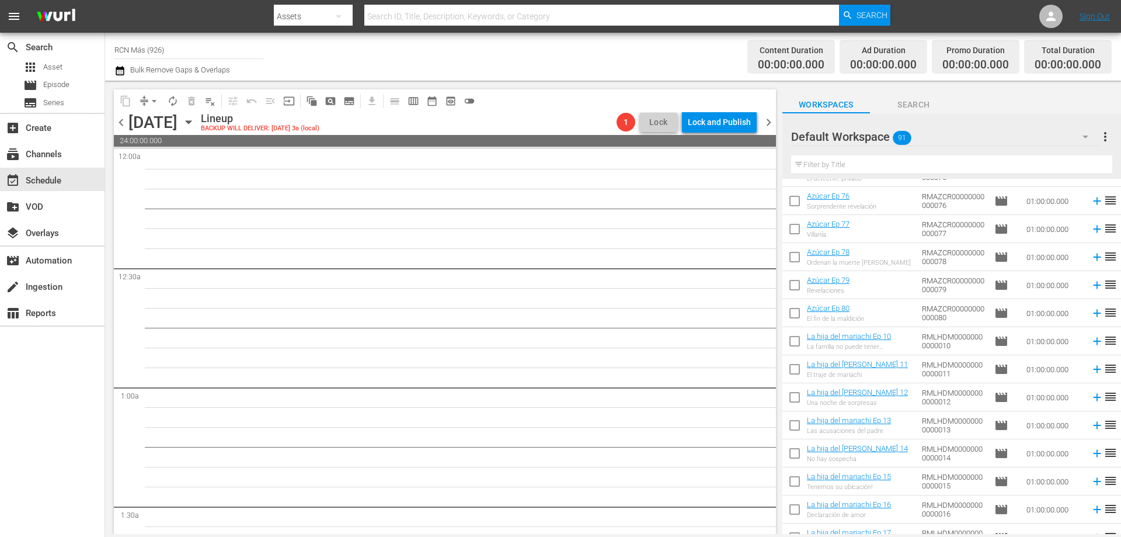
scroll to position [287, 0]
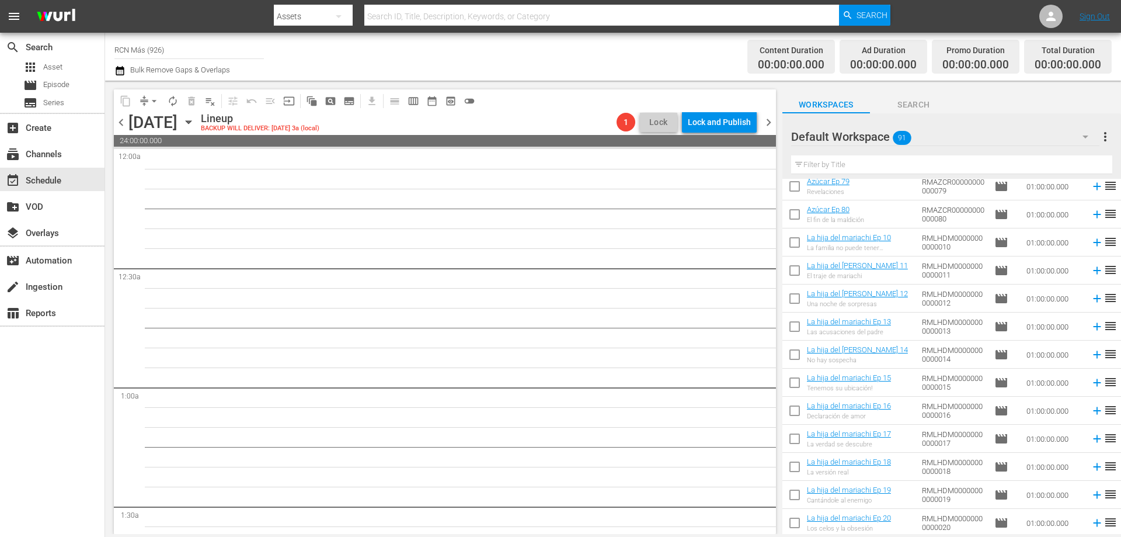
click at [800, 351] on input "checkbox" at bounding box center [795, 357] width 25 height 25
checkbox input "true"
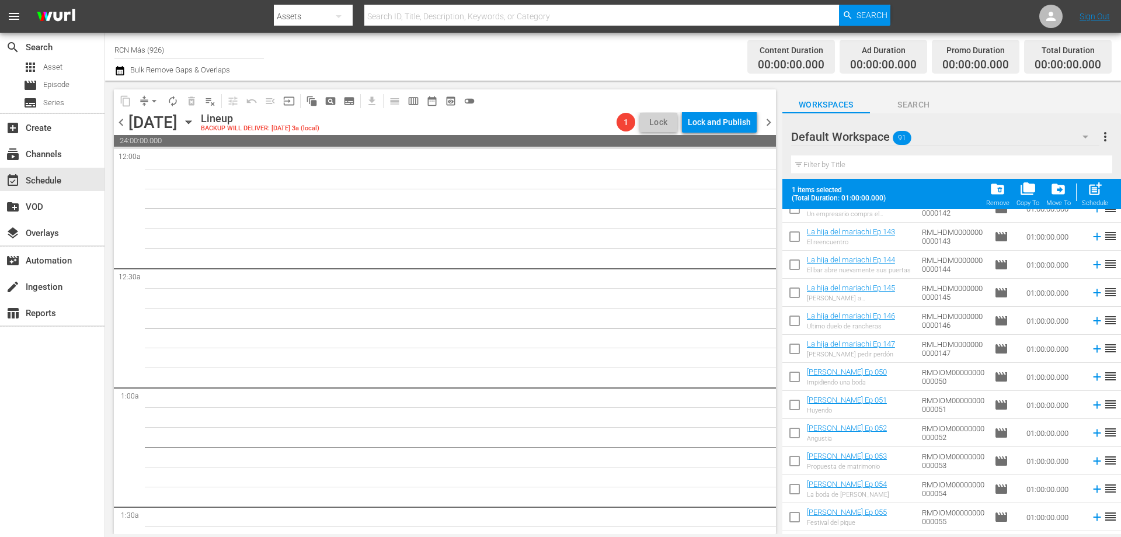
scroll to position [1343, 0]
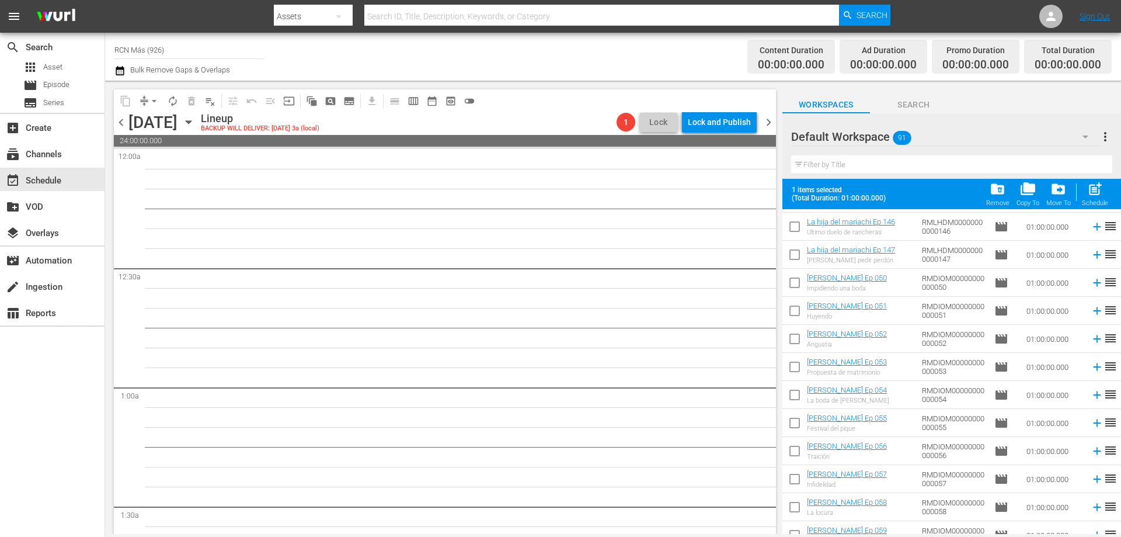
click at [796, 391] on input "checkbox" at bounding box center [795, 397] width 25 height 25
checkbox input "true"
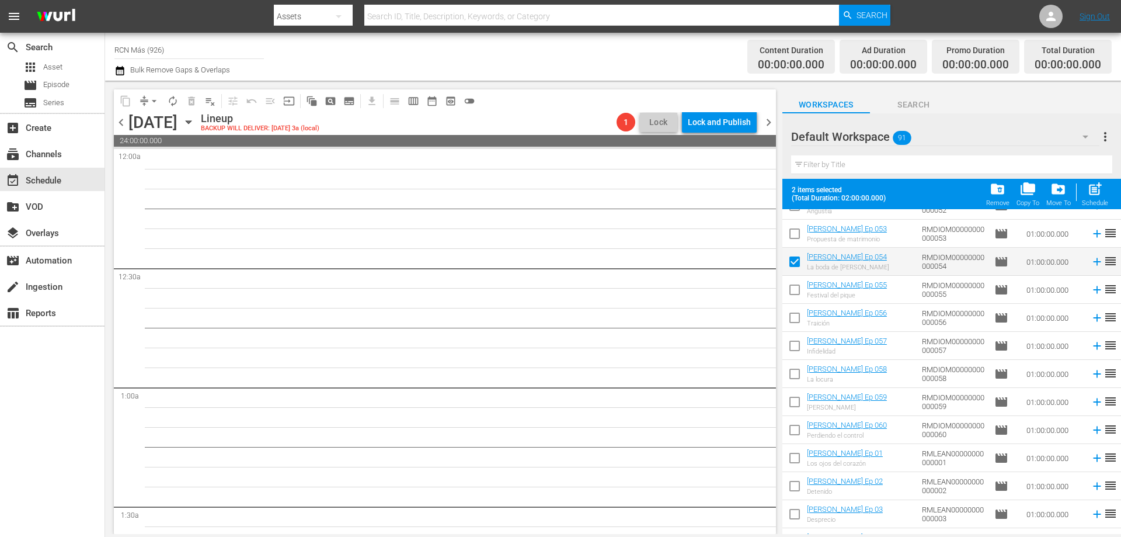
scroll to position [1579, 0]
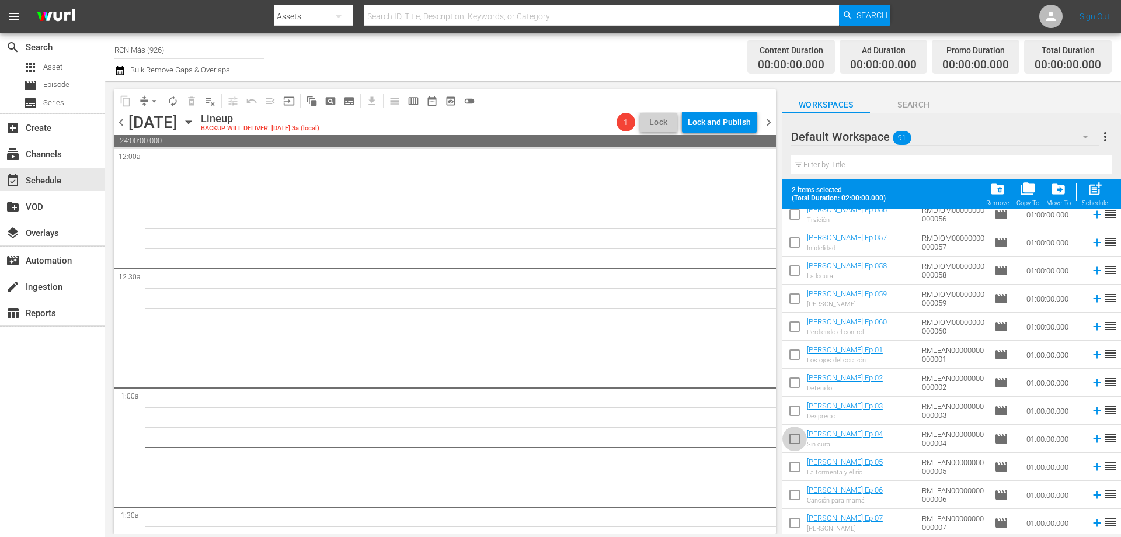
click at [792, 430] on input "checkbox" at bounding box center [795, 441] width 25 height 25
checkbox input "true"
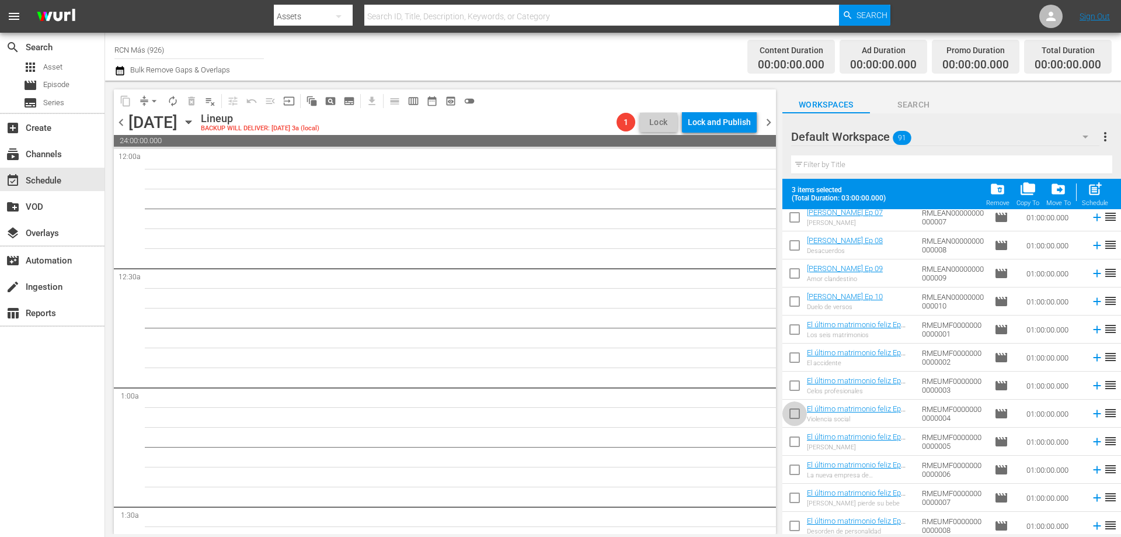
click at [798, 409] on input "checkbox" at bounding box center [795, 416] width 25 height 25
checkbox input "true"
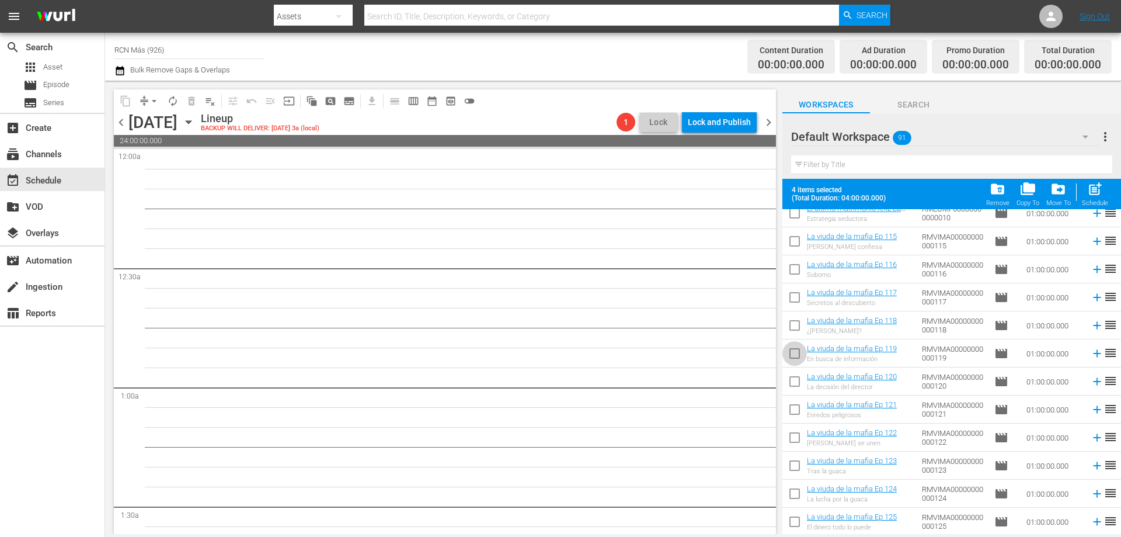
click at [796, 350] on input "checkbox" at bounding box center [795, 355] width 25 height 25
checkbox input "true"
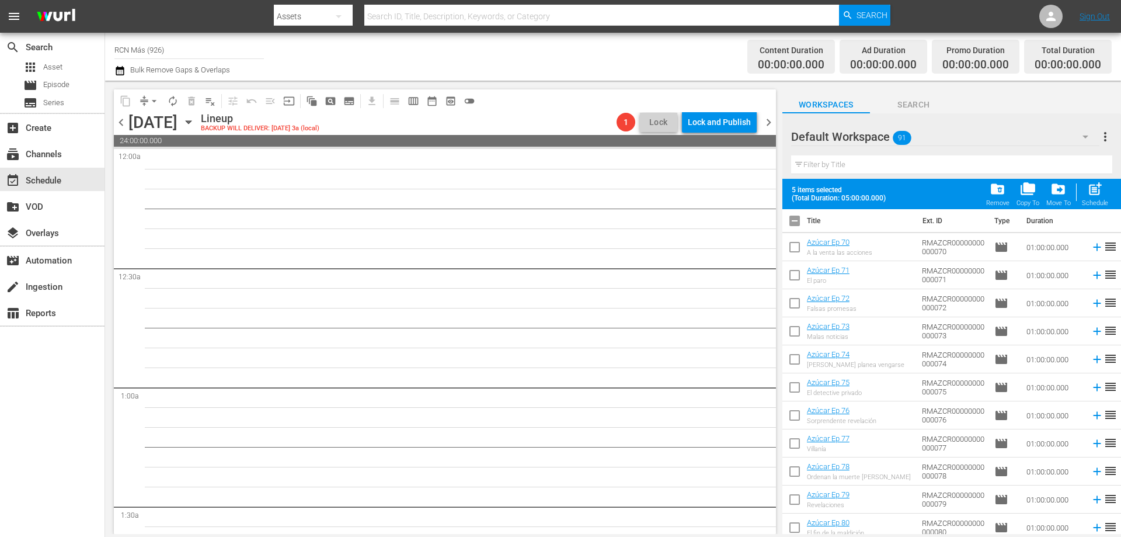
scroll to position [0, 0]
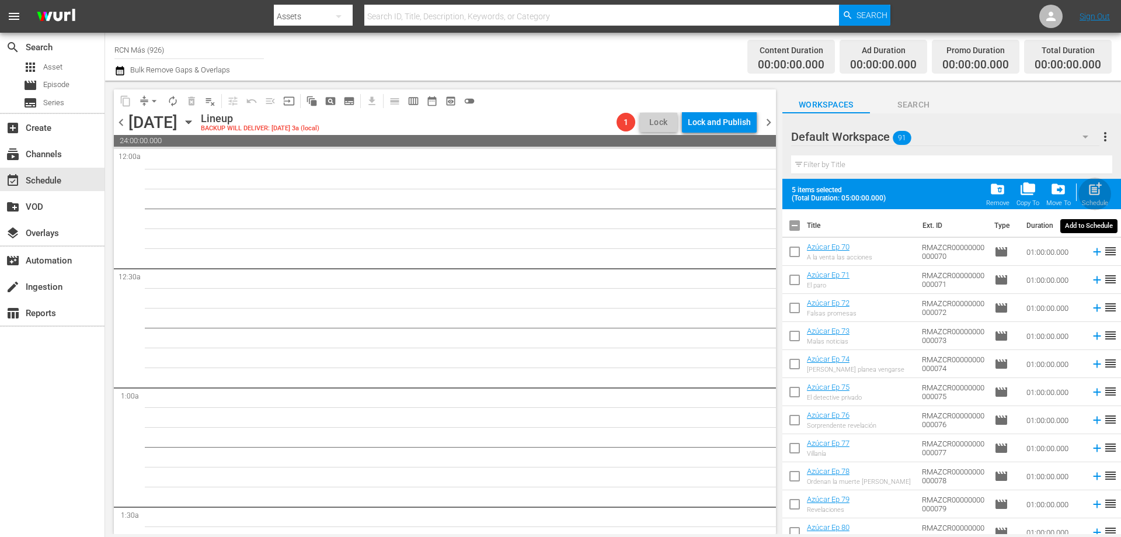
click at [1095, 193] on span "post_add" at bounding box center [1096, 189] width 16 height 16
checkbox input "false"
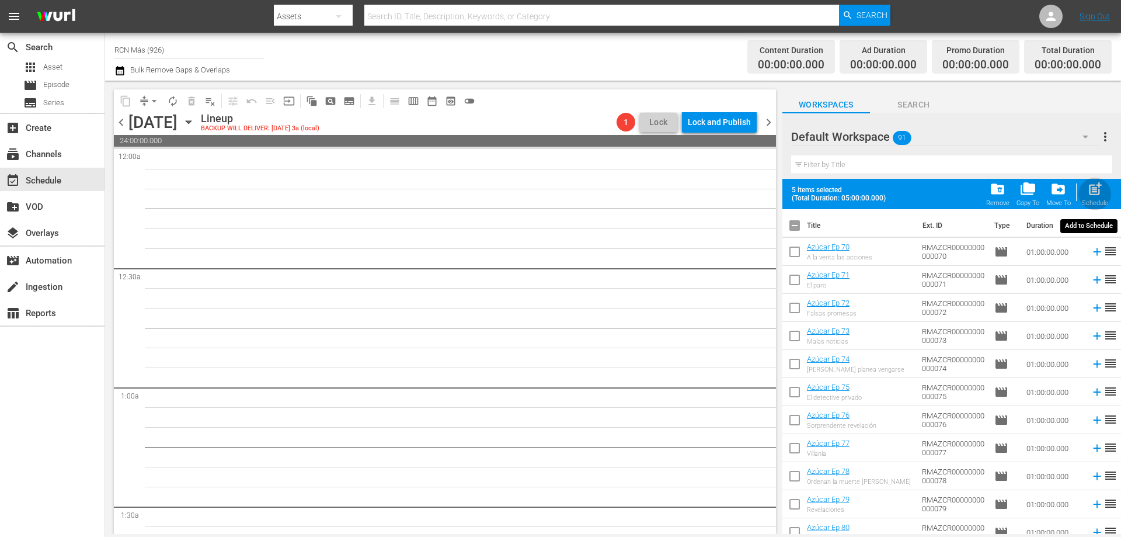
checkbox input "false"
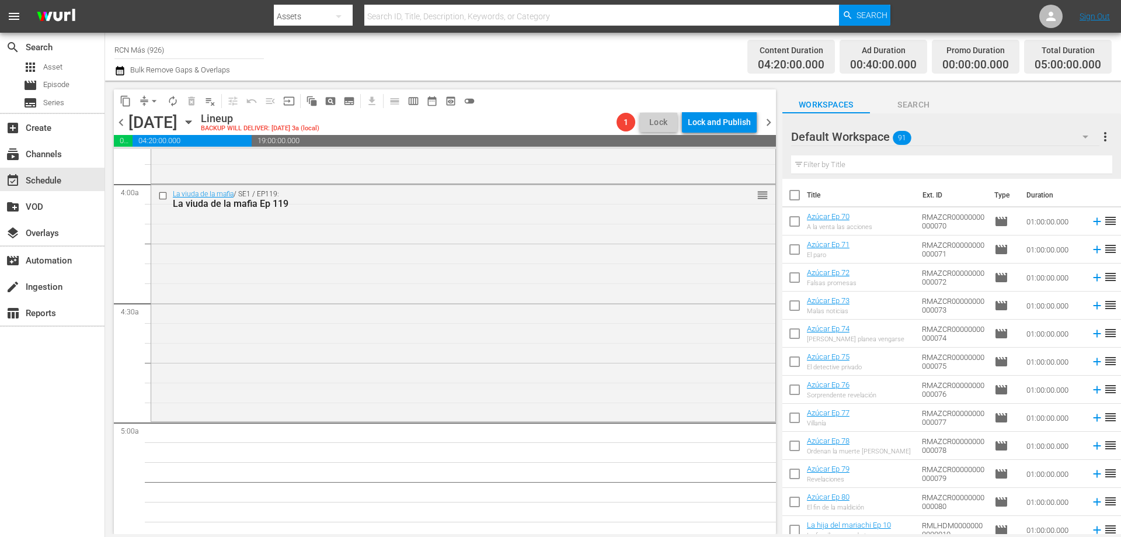
scroll to position [946, 0]
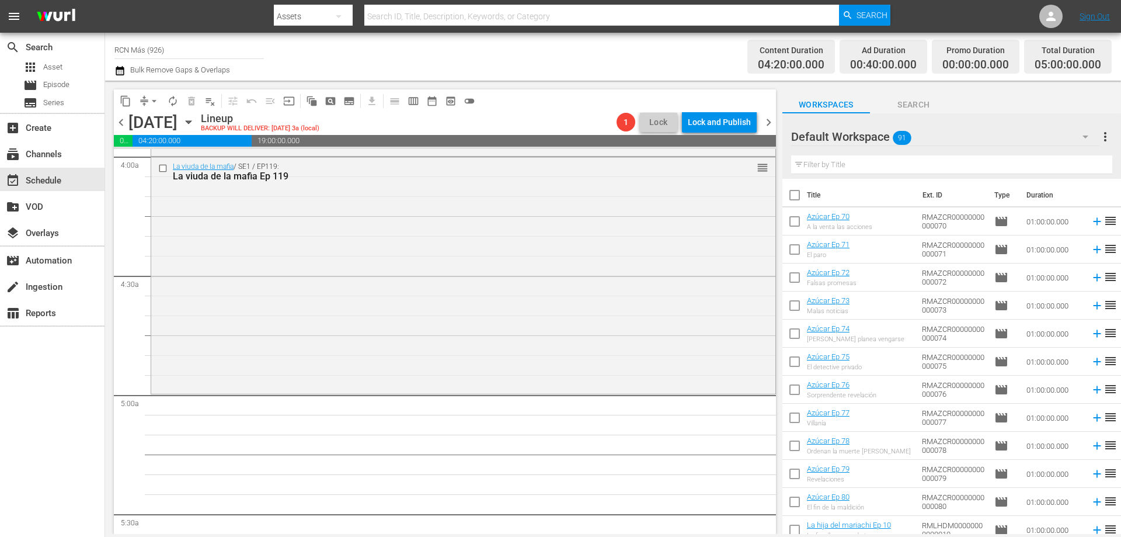
click at [787, 335] on input "checkbox" at bounding box center [795, 336] width 25 height 25
checkbox input "true"
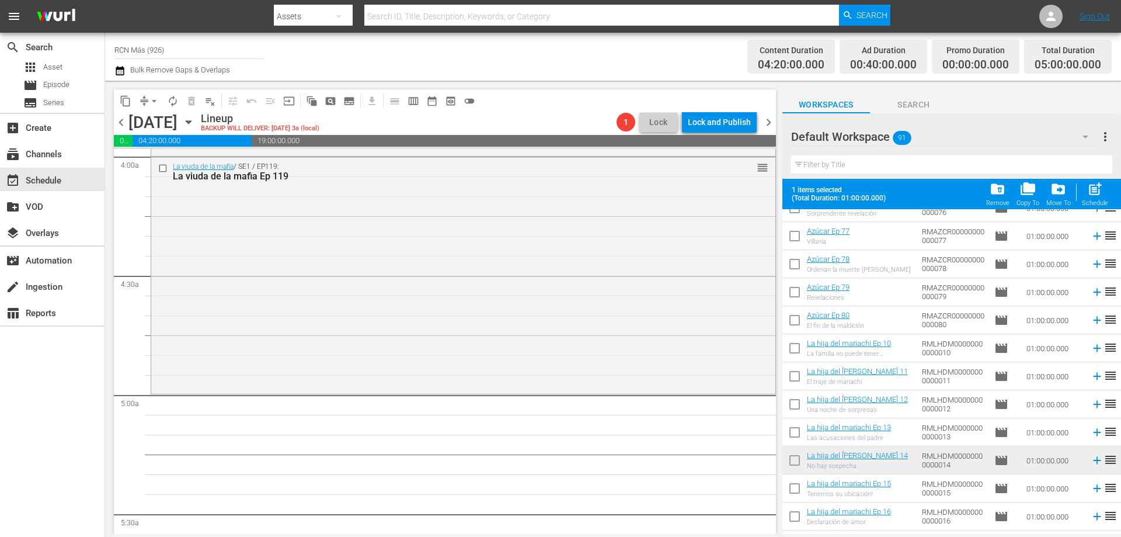
scroll to position [315, 0]
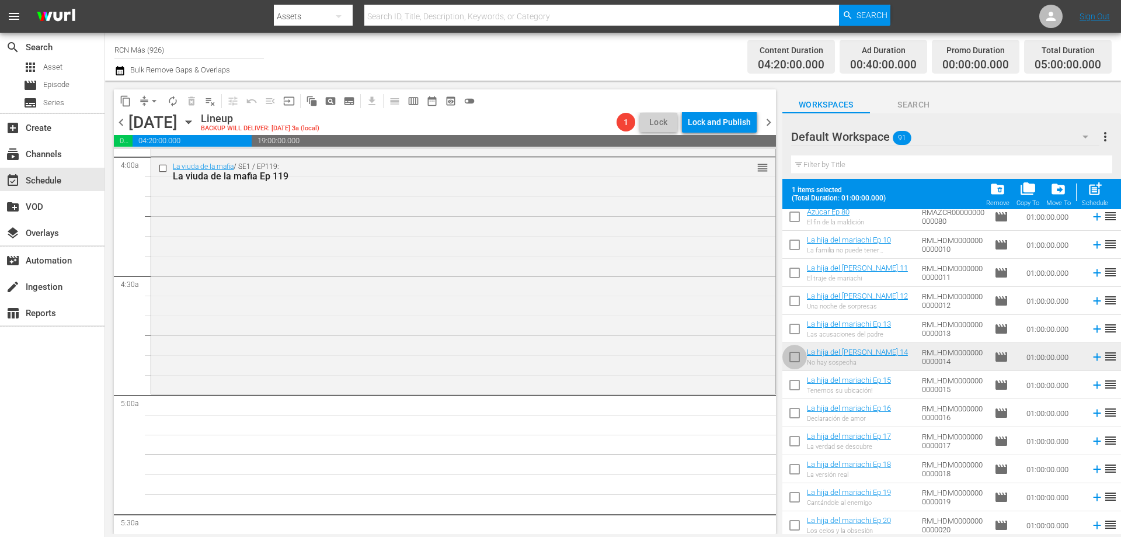
click at [801, 362] on input "checkbox" at bounding box center [795, 359] width 25 height 25
checkbox input "true"
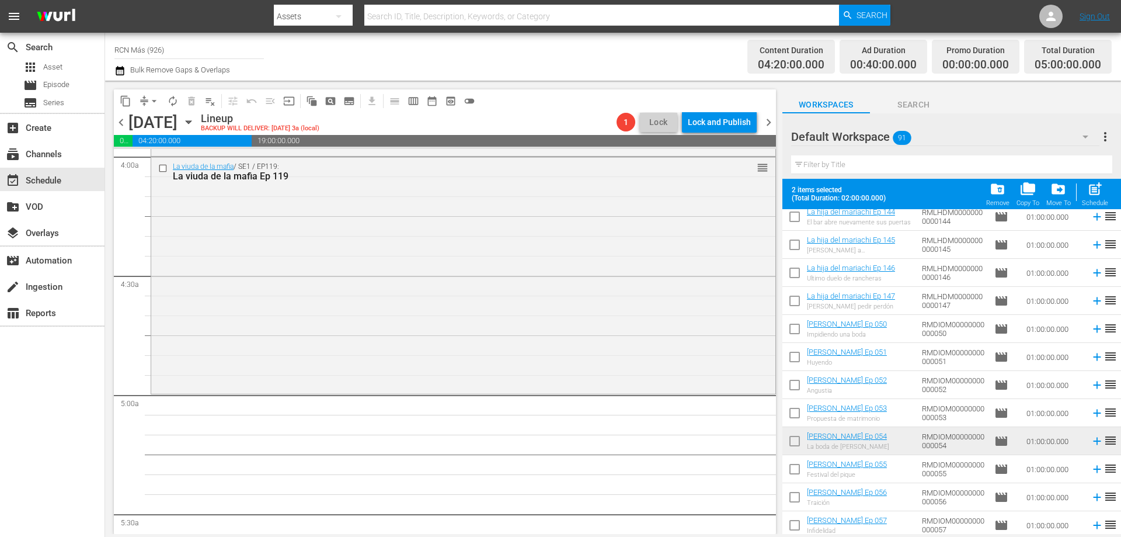
scroll to position [1341, 0]
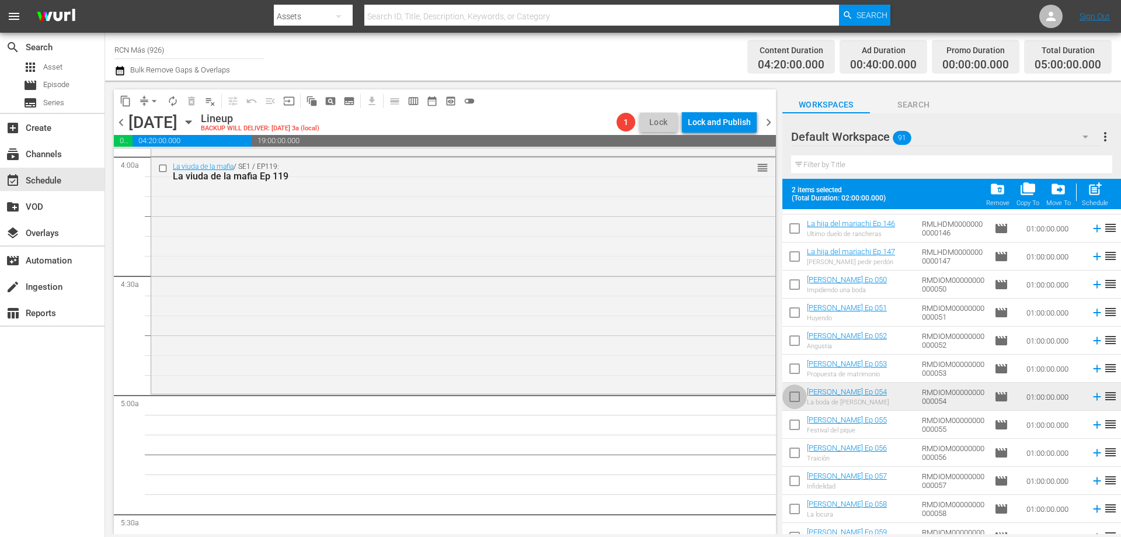
click at [799, 397] on input "checkbox" at bounding box center [795, 399] width 25 height 25
checkbox input "true"
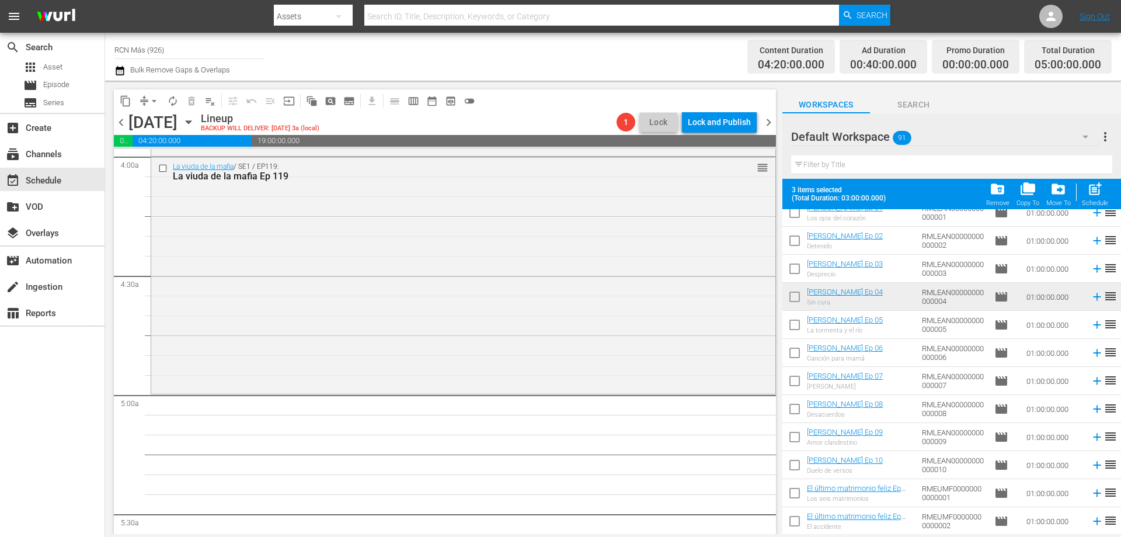
scroll to position [1726, 0]
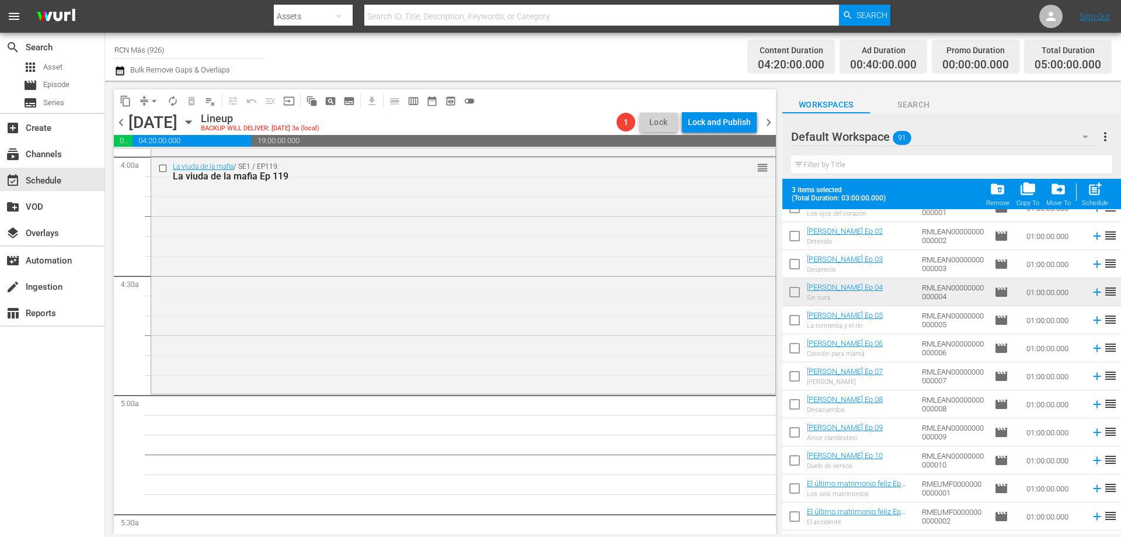
click at [787, 289] on input "checkbox" at bounding box center [795, 294] width 25 height 25
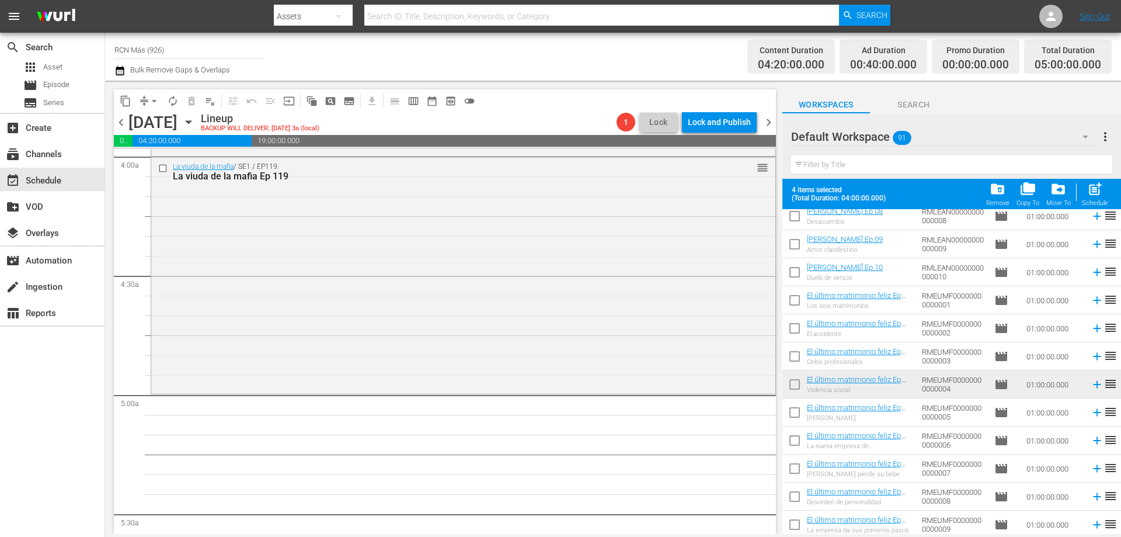
scroll to position [1919, 0]
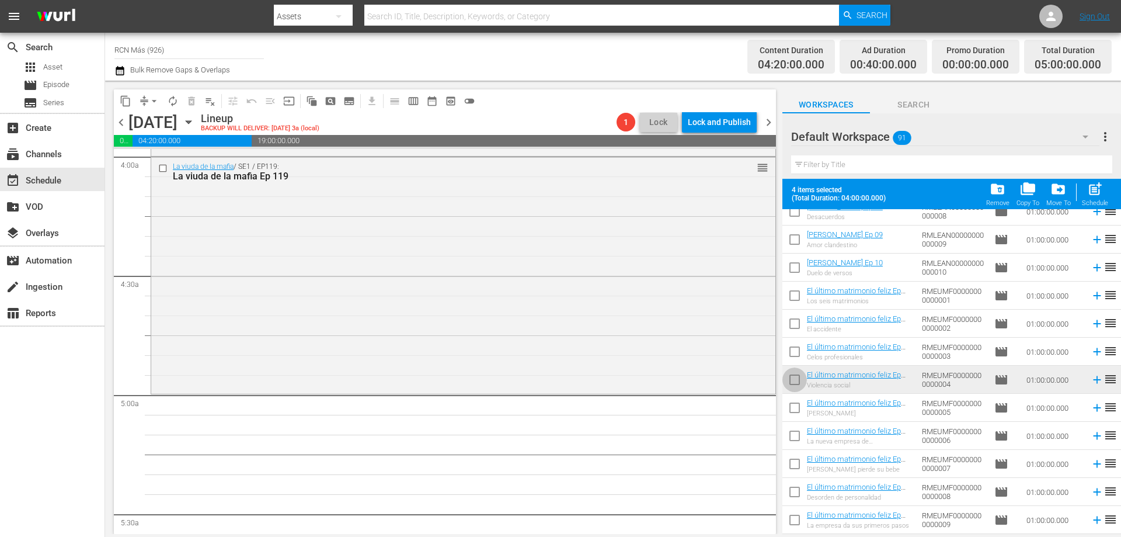
click at [788, 380] on input "checkbox" at bounding box center [795, 382] width 25 height 25
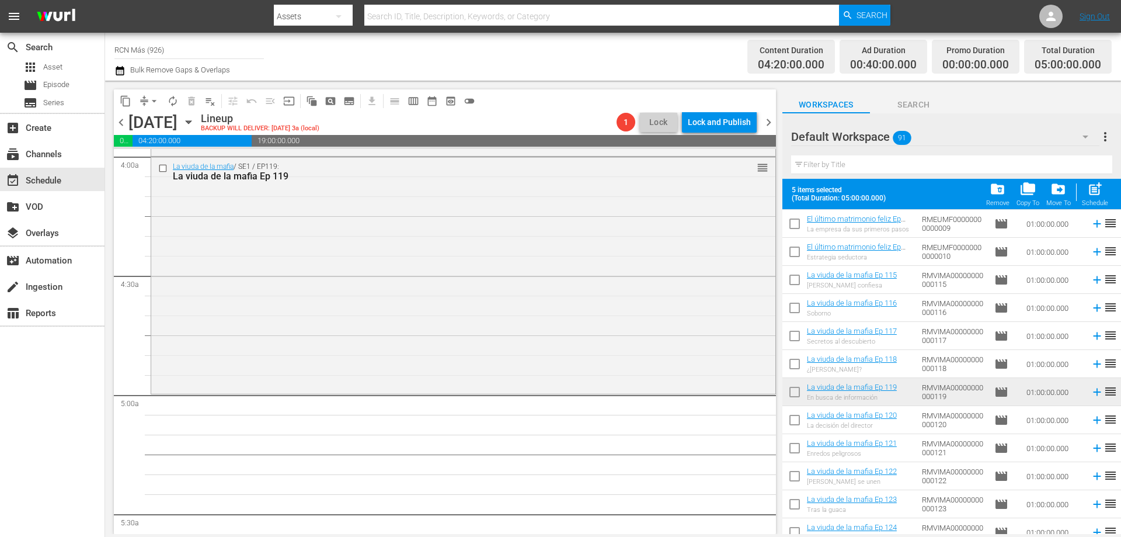
scroll to position [2253, 0]
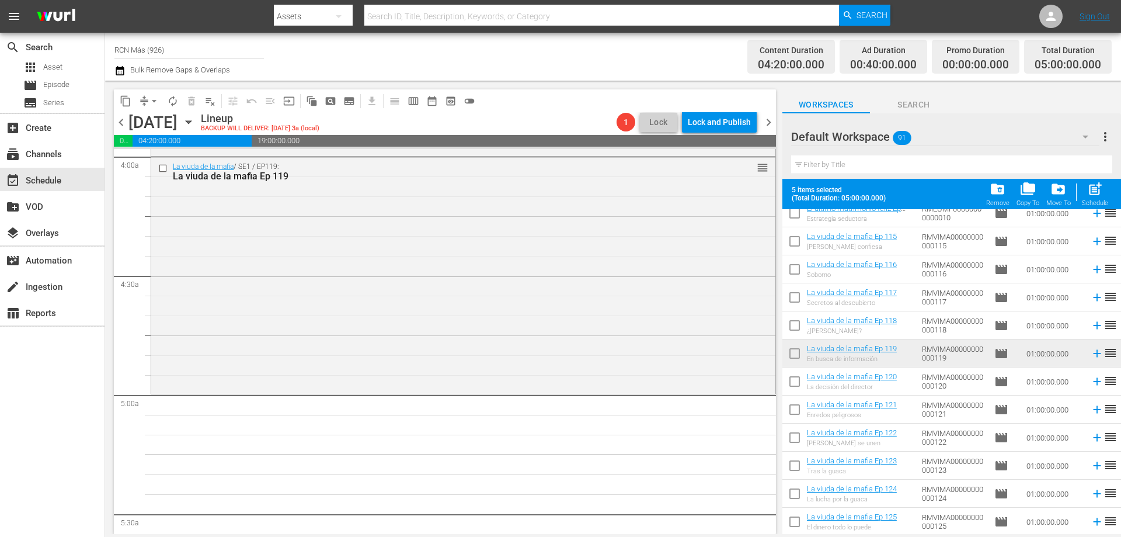
click at [797, 353] on input "checkbox" at bounding box center [795, 355] width 25 height 25
click at [1098, 197] on div "post_add Schedule" at bounding box center [1095, 194] width 26 height 26
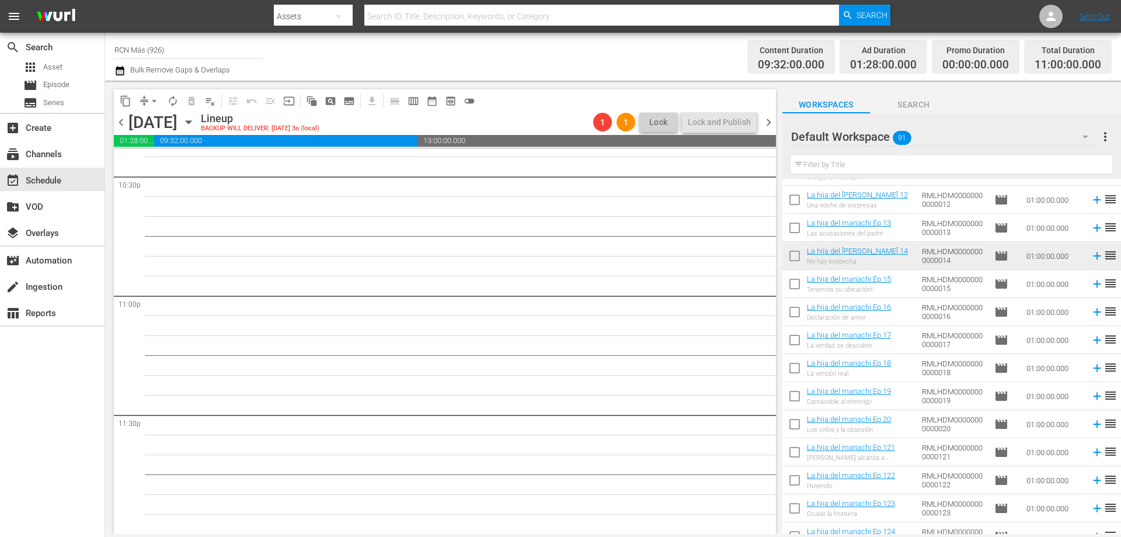
scroll to position [0, 0]
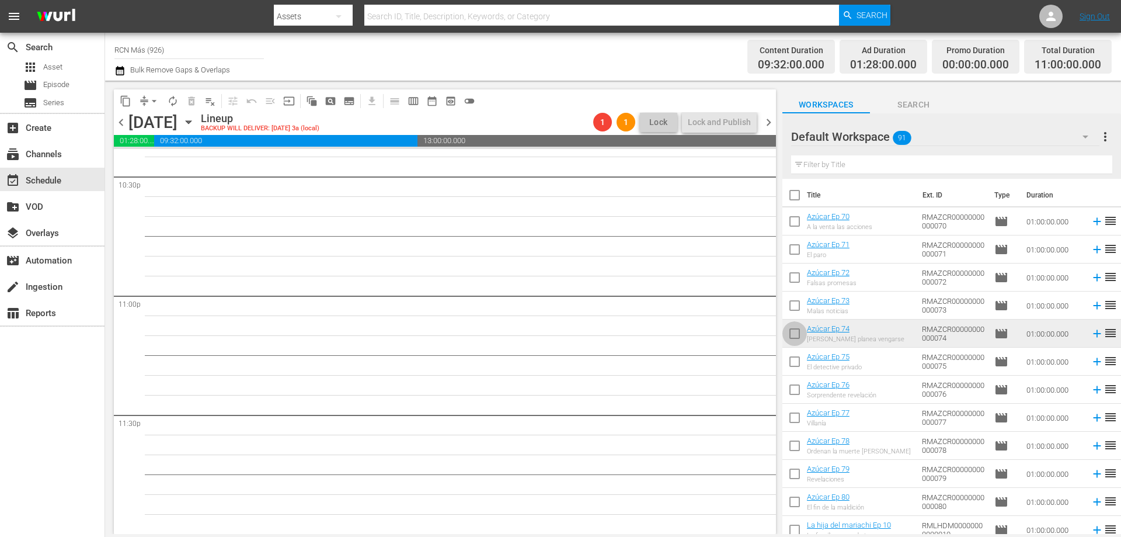
click at [801, 337] on input "checkbox" at bounding box center [795, 336] width 25 height 25
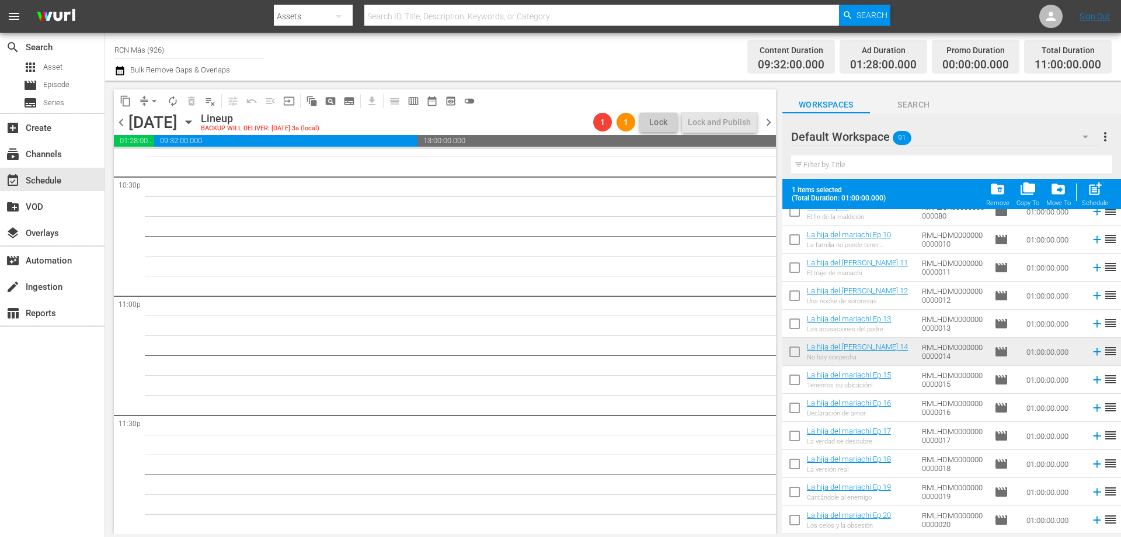
scroll to position [355, 0]
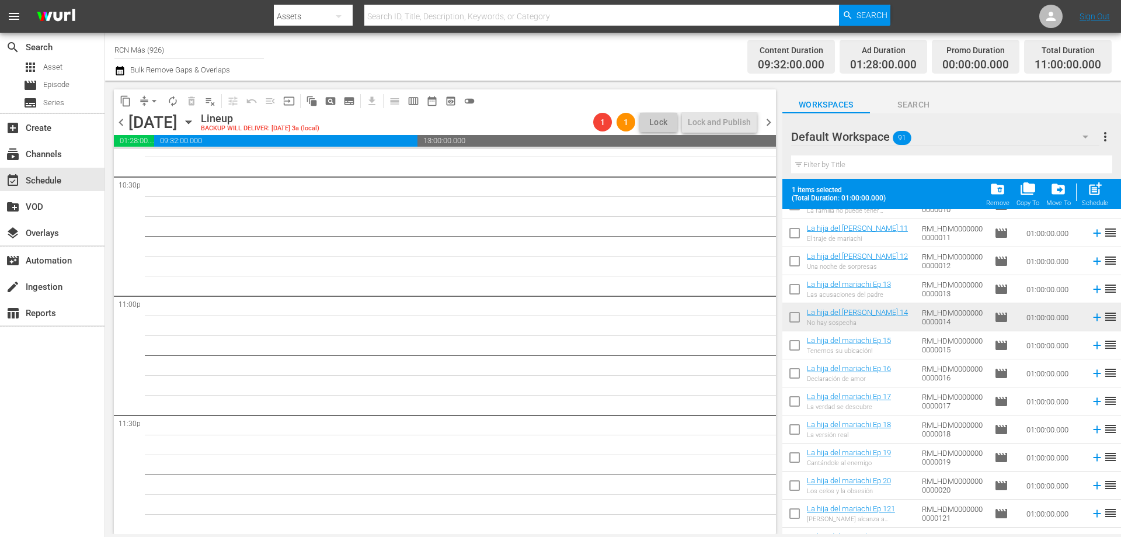
click at [793, 317] on input "checkbox" at bounding box center [795, 319] width 25 height 25
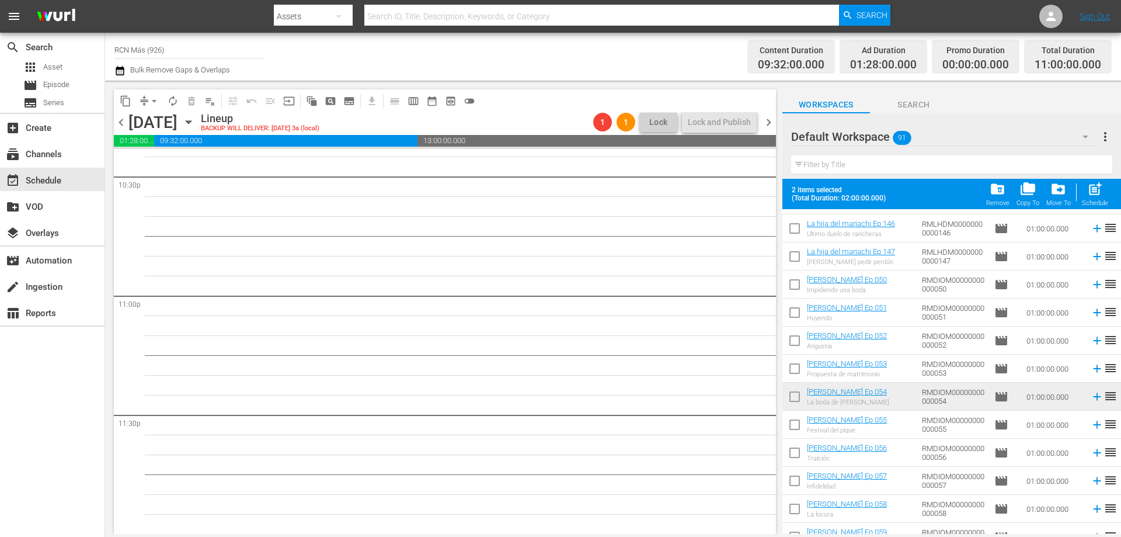
scroll to position [1386, 0]
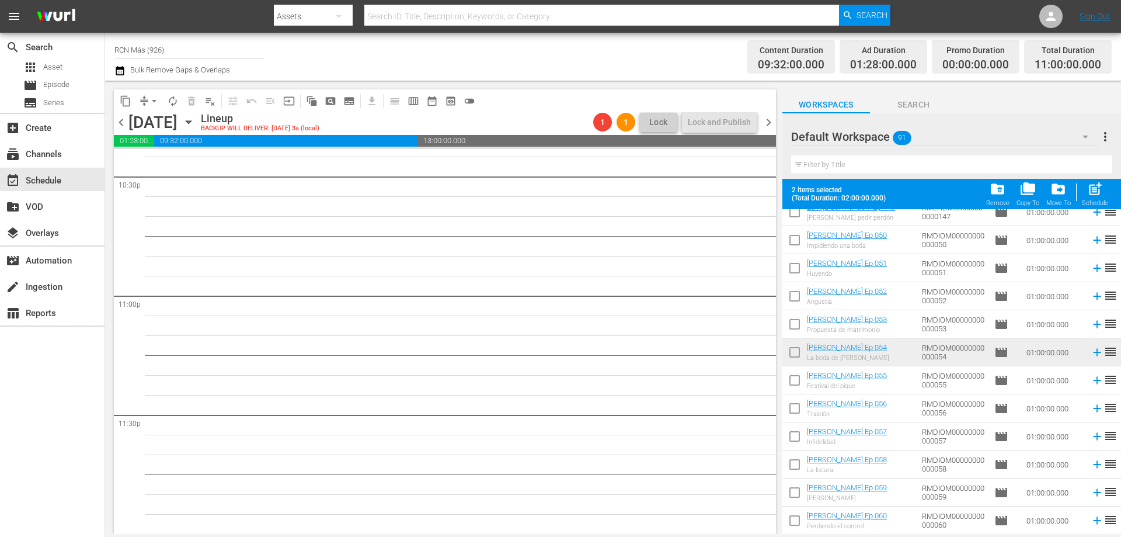
click at [784, 353] on input "checkbox" at bounding box center [795, 354] width 25 height 25
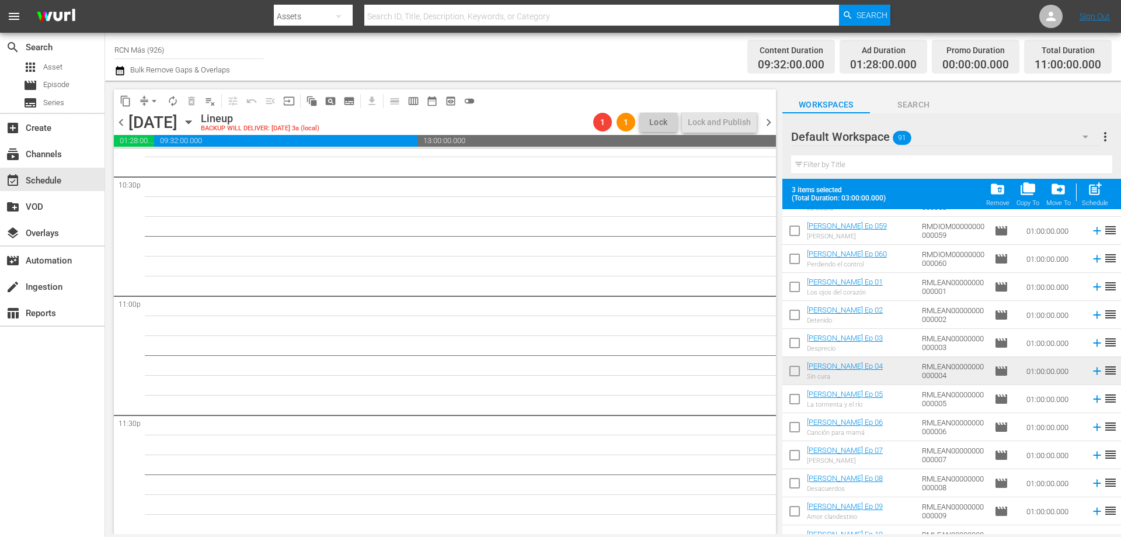
scroll to position [1676, 0]
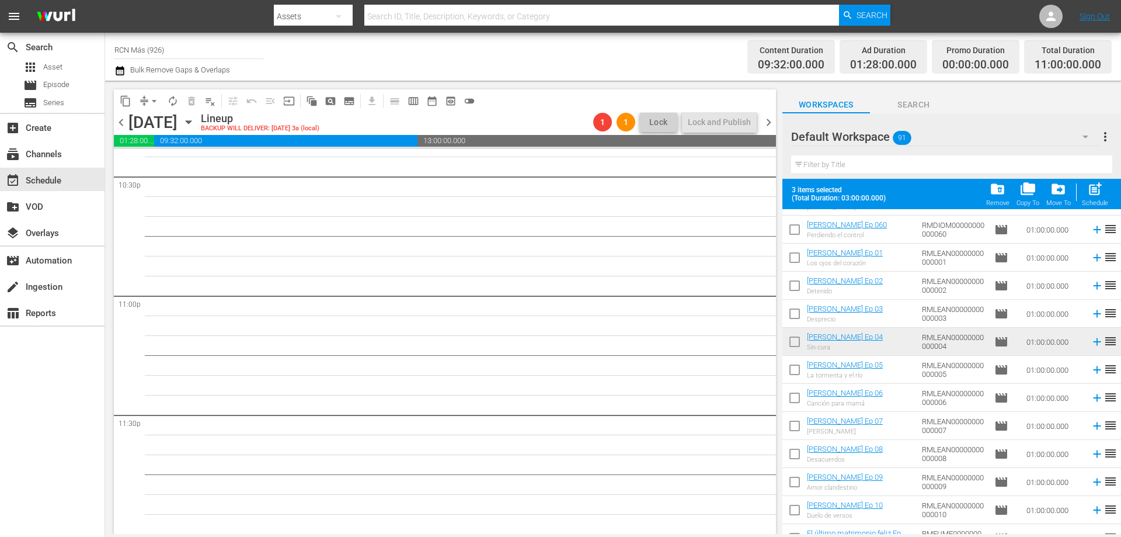
click at [797, 342] on input "checkbox" at bounding box center [795, 344] width 25 height 25
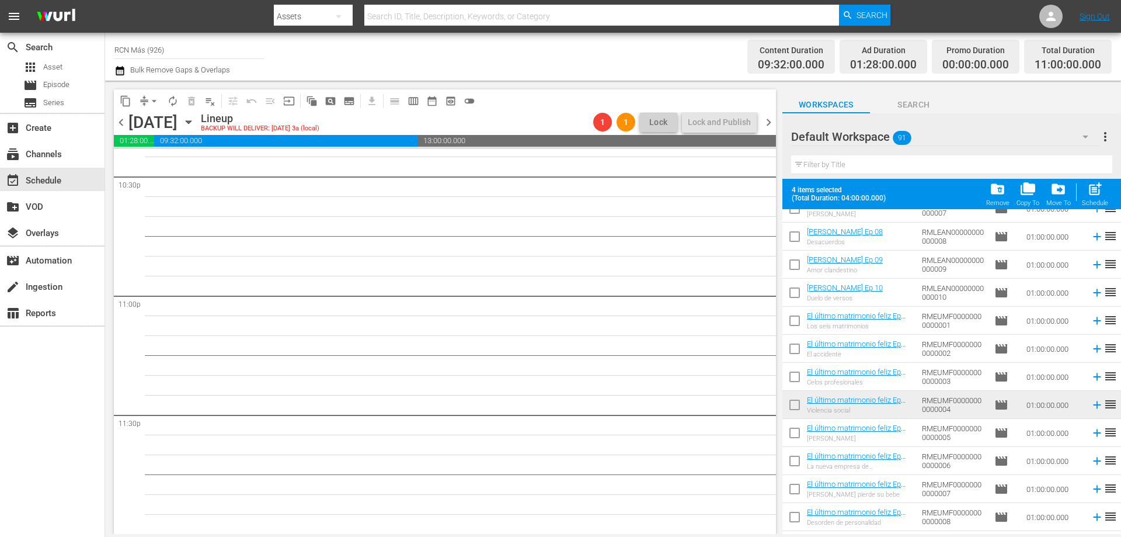
scroll to position [1943, 0]
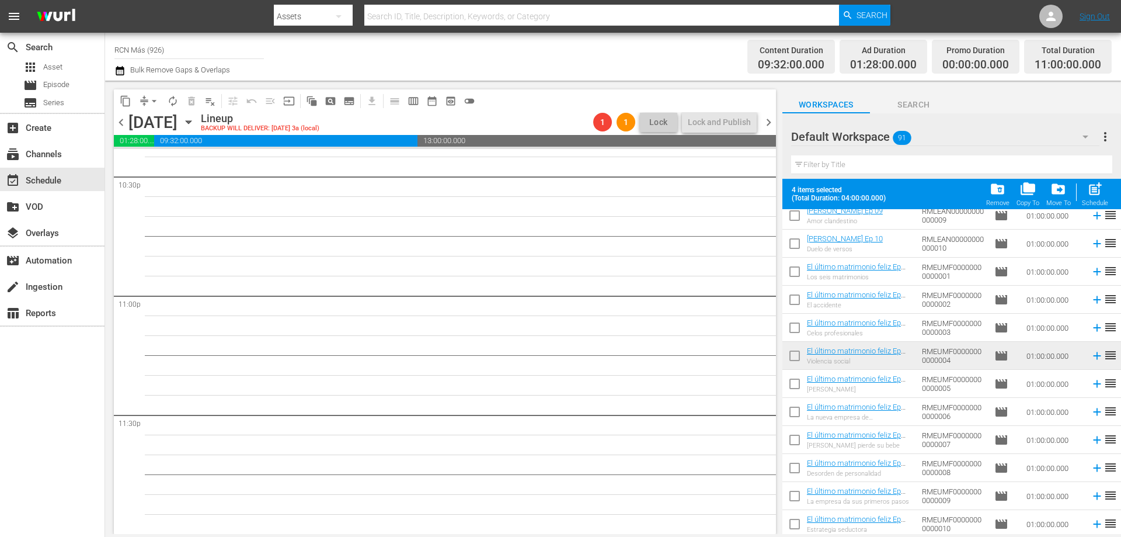
click at [799, 362] on input "checkbox" at bounding box center [795, 358] width 25 height 25
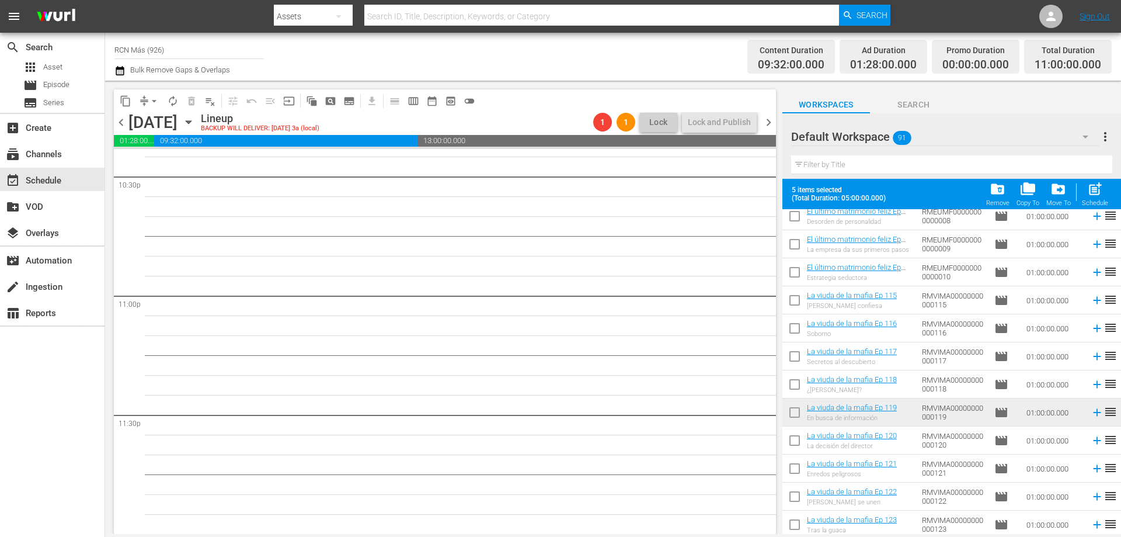
scroll to position [2253, 0]
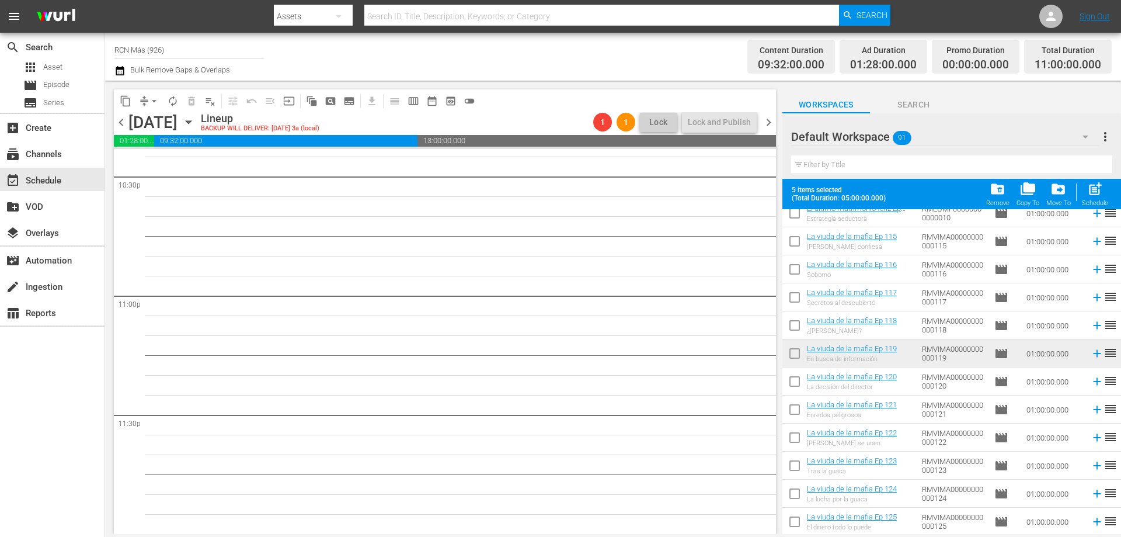
click at [803, 357] on input "checkbox" at bounding box center [795, 355] width 25 height 25
click at [1099, 196] on span "post_add" at bounding box center [1096, 189] width 16 height 16
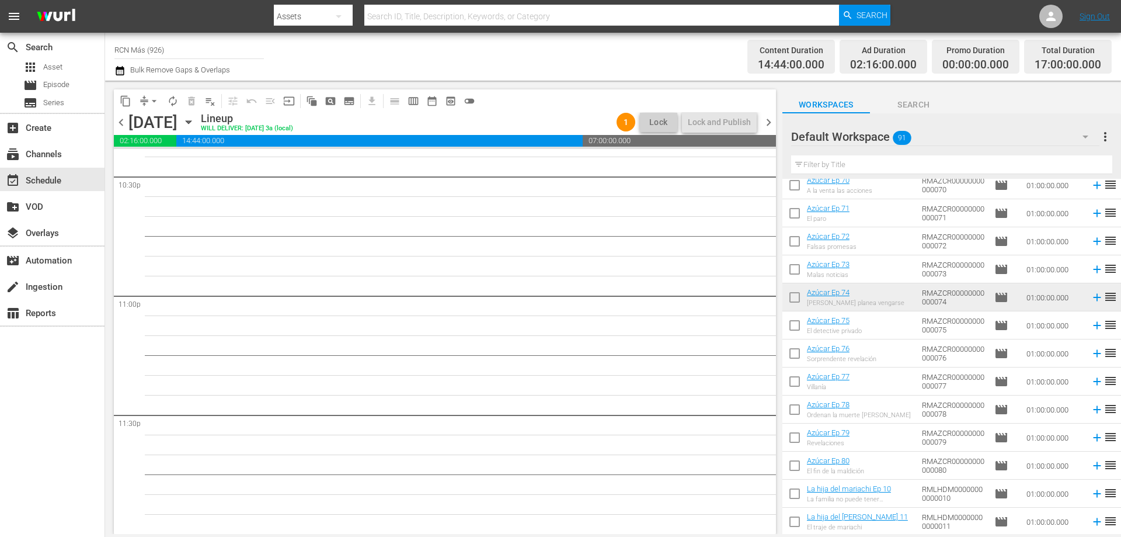
scroll to position [0, 0]
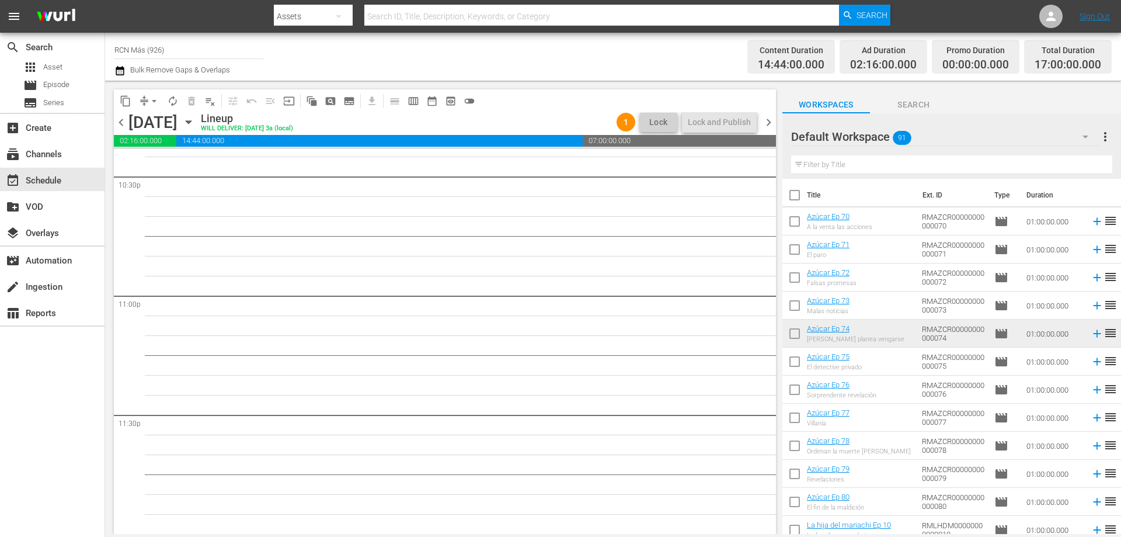
click at [791, 335] on input "checkbox" at bounding box center [795, 336] width 25 height 25
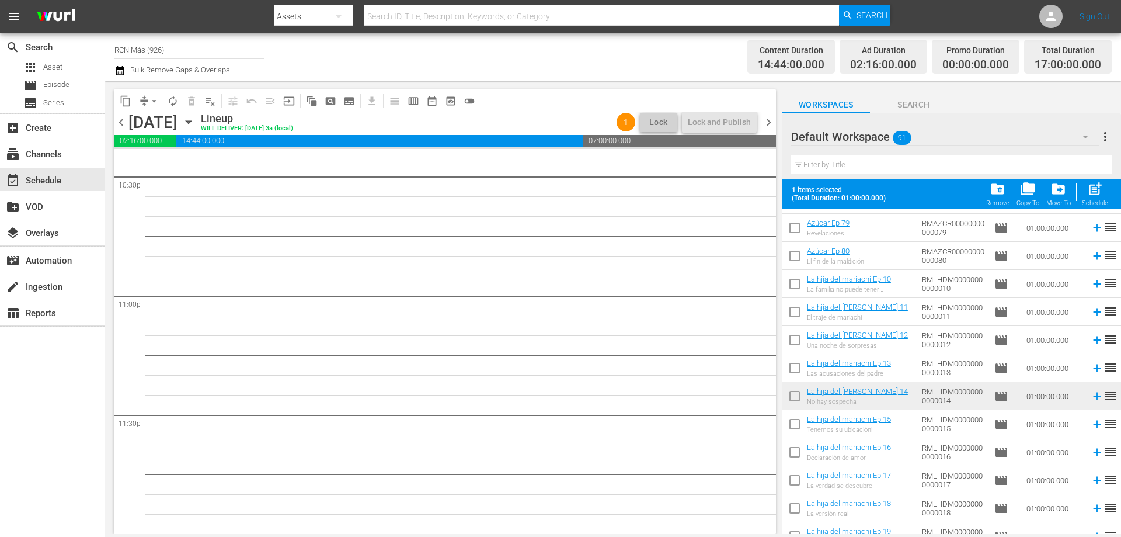
scroll to position [291, 0]
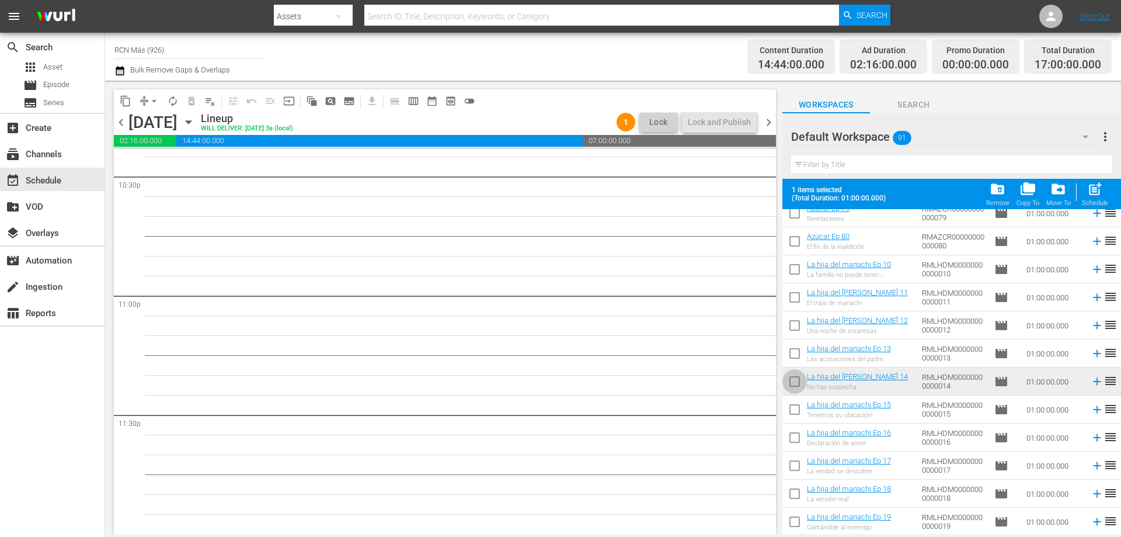
click at [789, 383] on input "checkbox" at bounding box center [795, 383] width 25 height 25
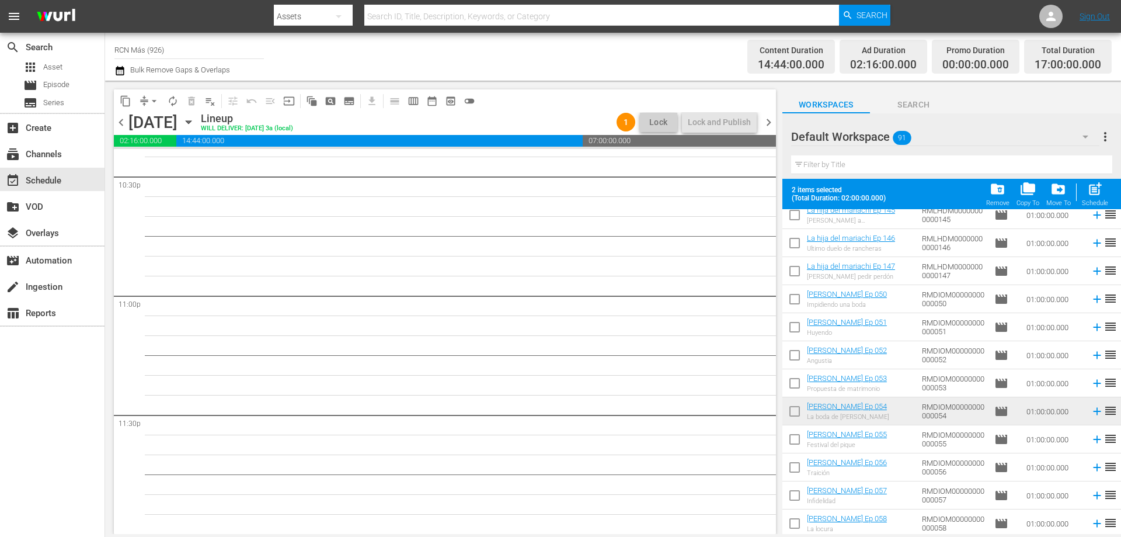
scroll to position [1346, 0]
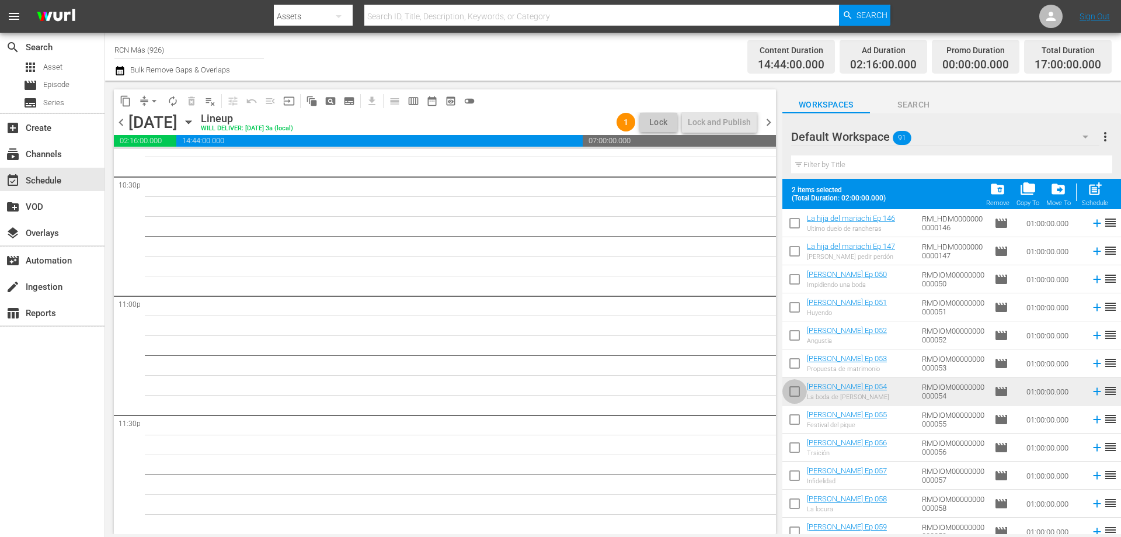
click at [789, 393] on input "checkbox" at bounding box center [795, 393] width 25 height 25
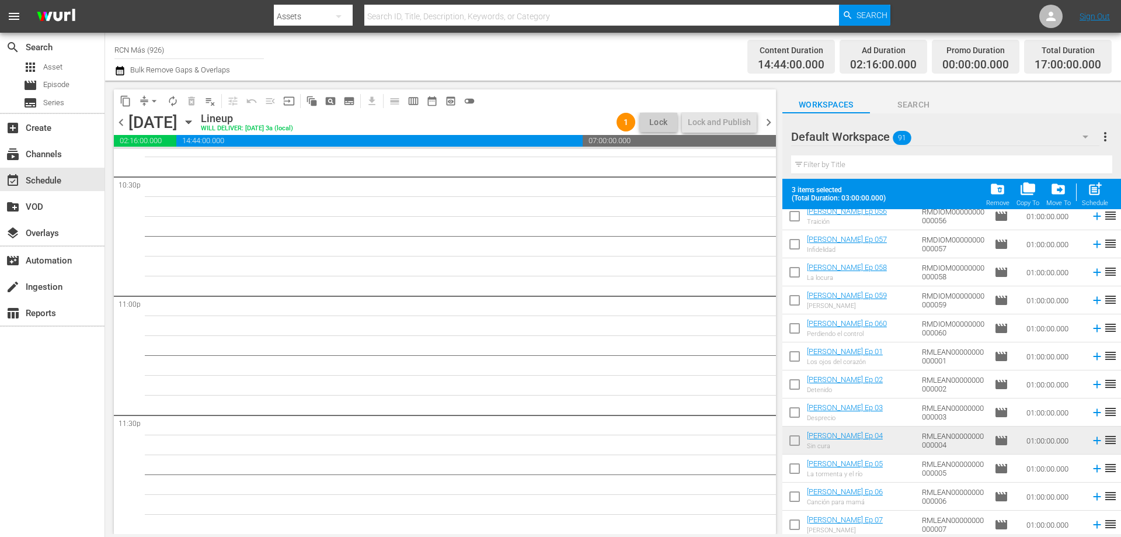
scroll to position [1686, 0]
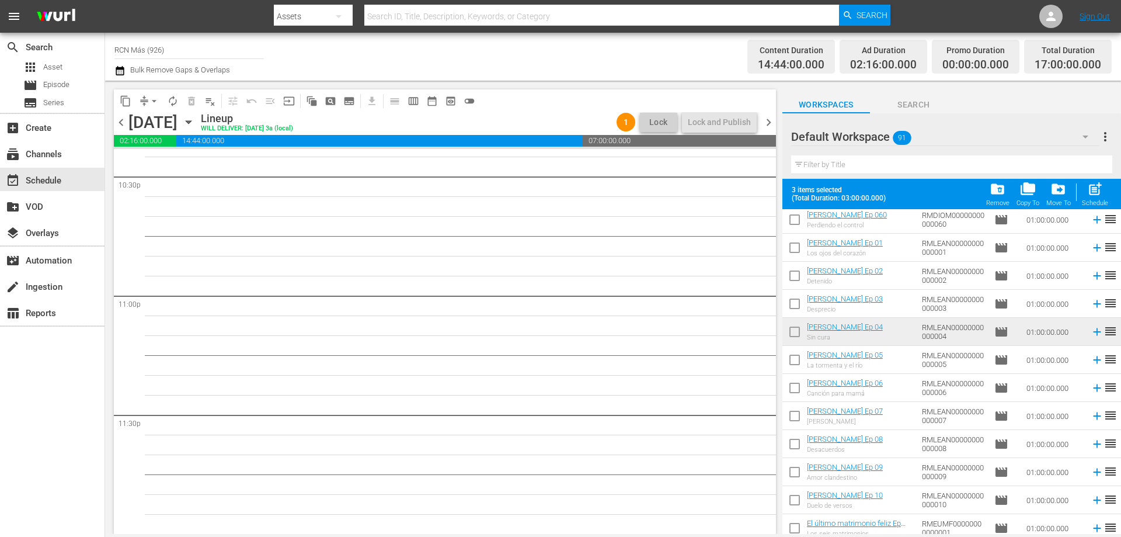
click at [797, 337] on input "checkbox" at bounding box center [795, 334] width 25 height 25
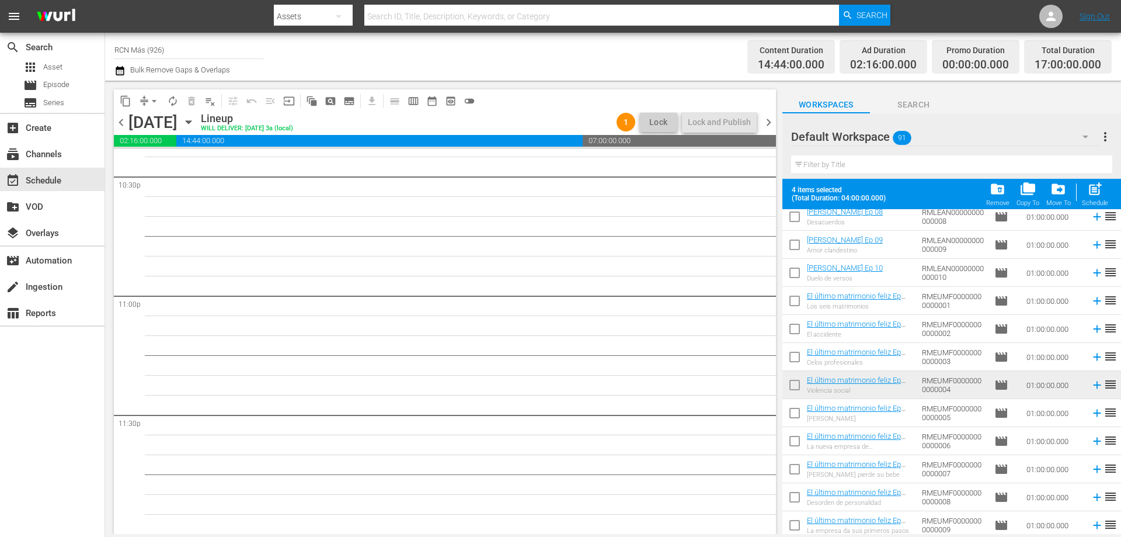
scroll to position [1973, 0]
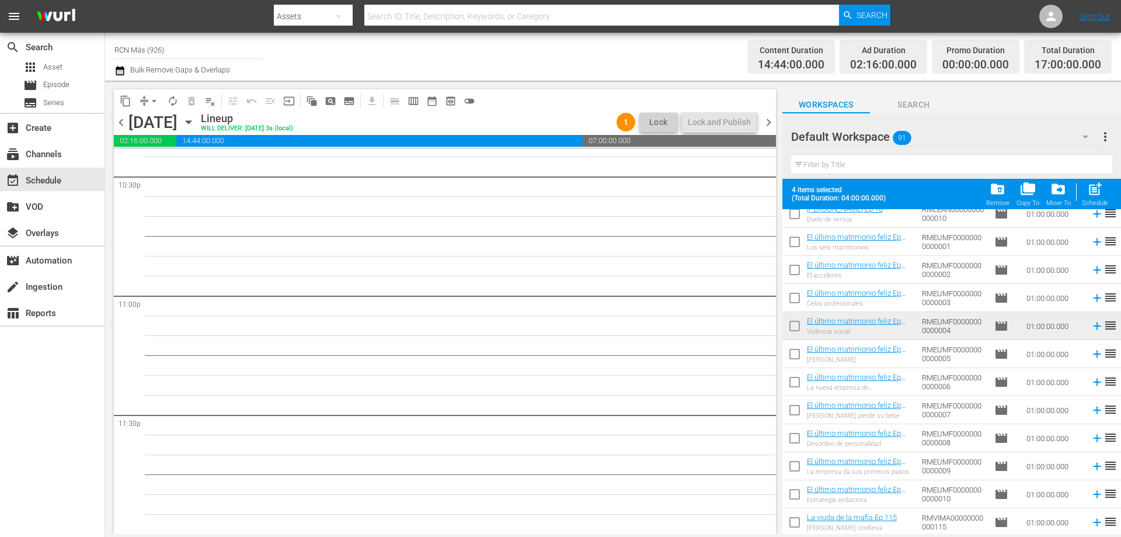
click at [796, 326] on input "checkbox" at bounding box center [795, 328] width 25 height 25
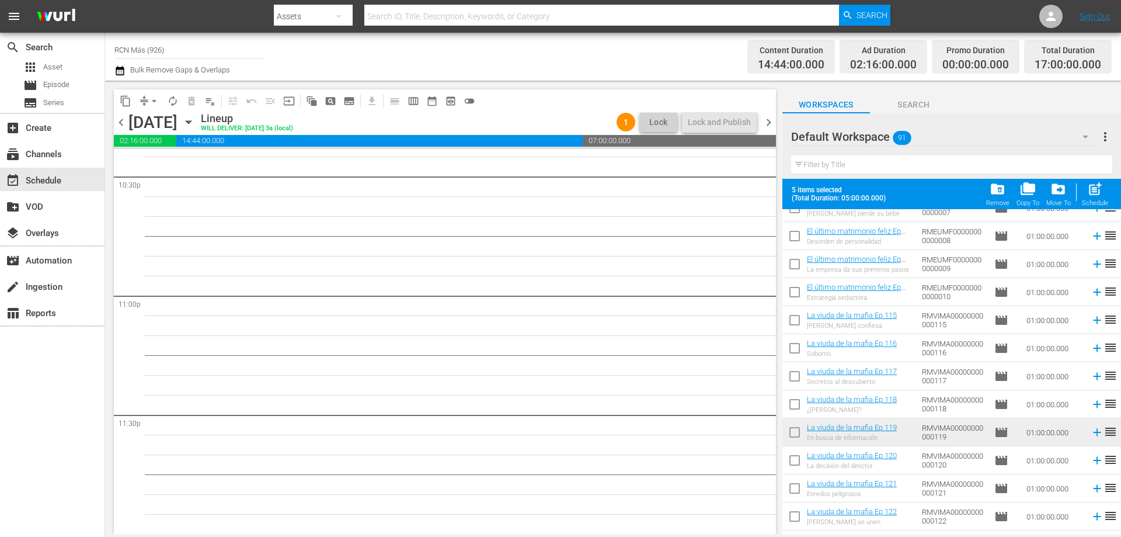
scroll to position [2204, 0]
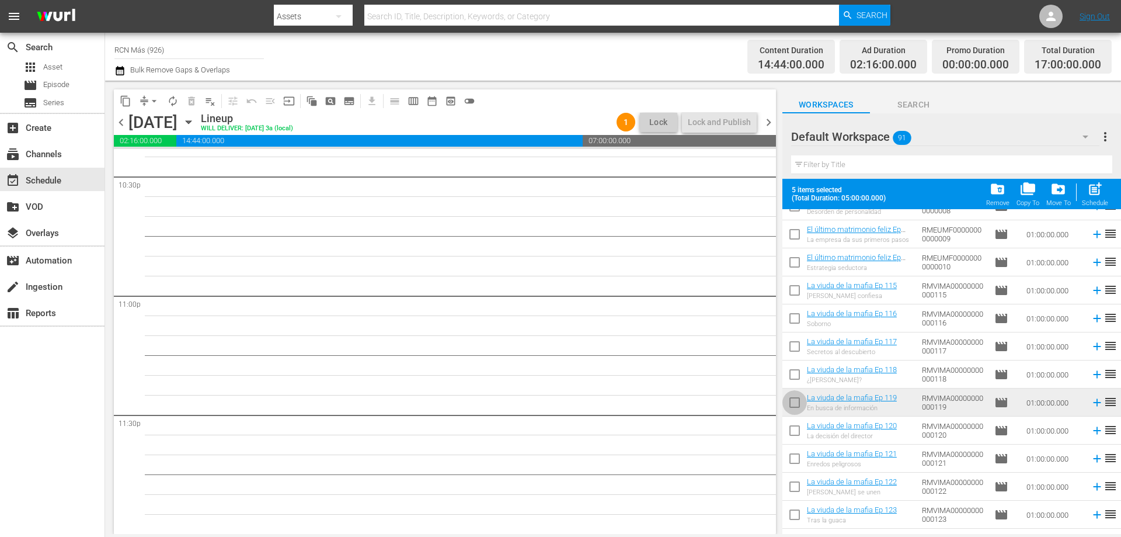
click at [800, 406] on input "checkbox" at bounding box center [795, 405] width 25 height 25
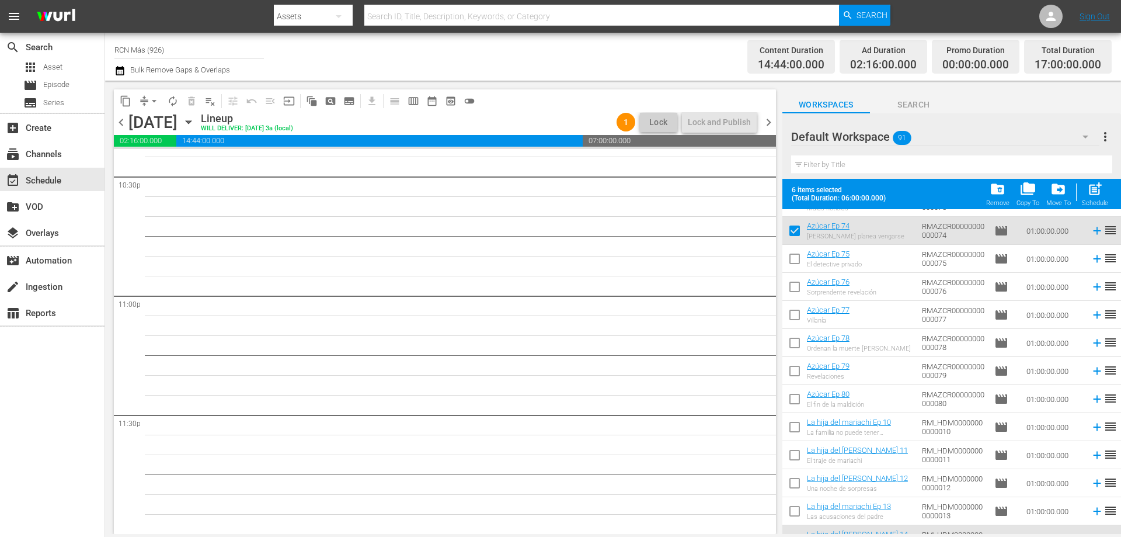
scroll to position [0, 0]
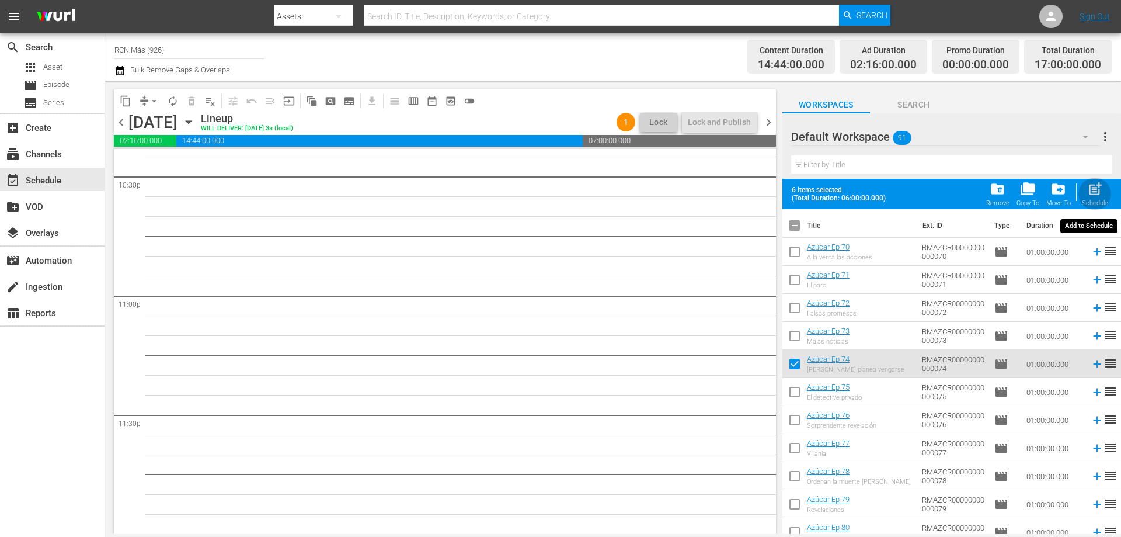
click at [1100, 193] on span "post_add" at bounding box center [1096, 189] width 16 height 16
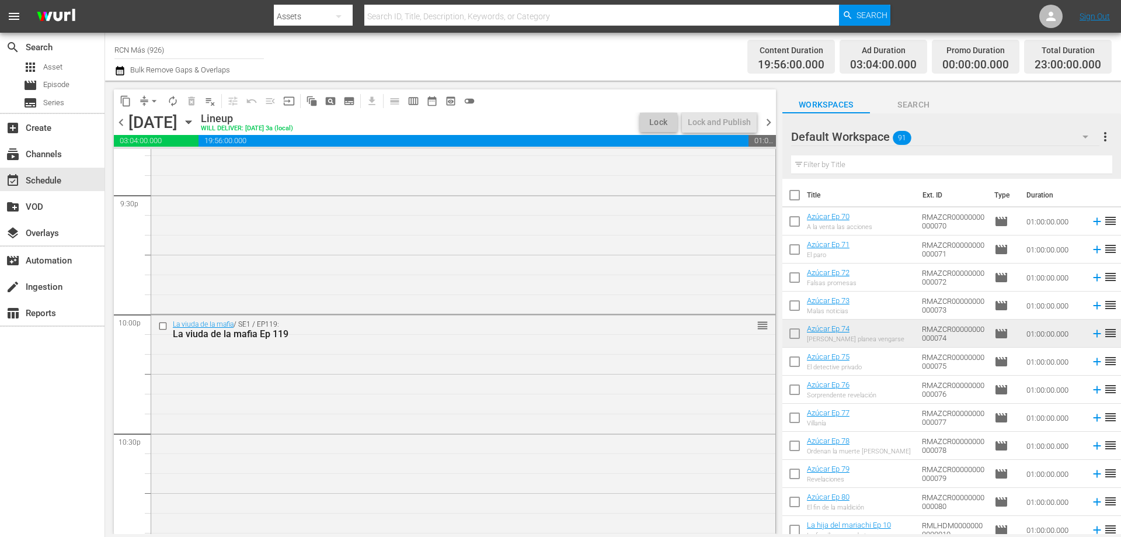
scroll to position [5335, 0]
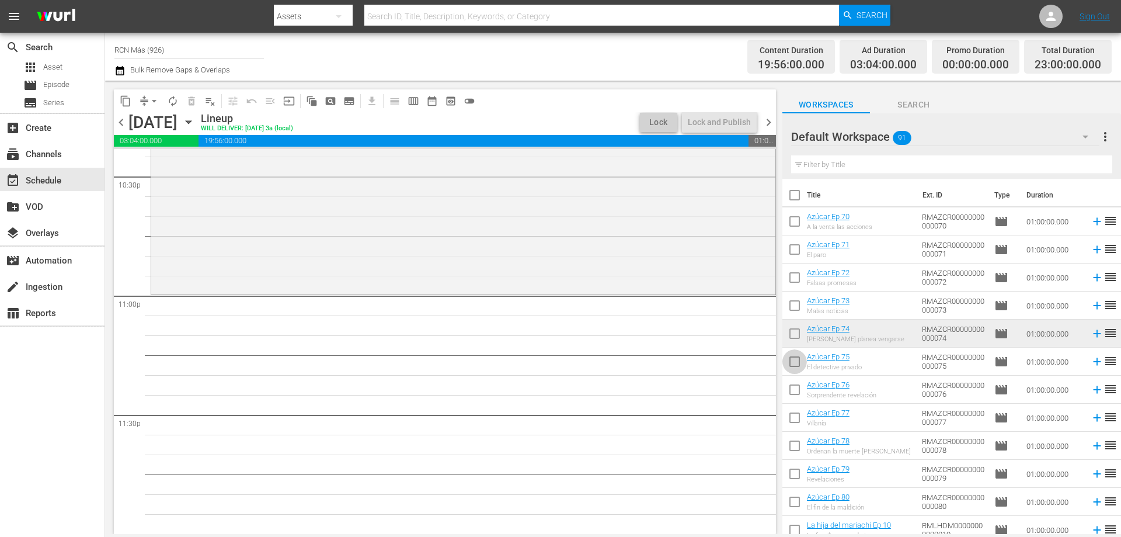
click at [795, 360] on input "checkbox" at bounding box center [795, 364] width 25 height 25
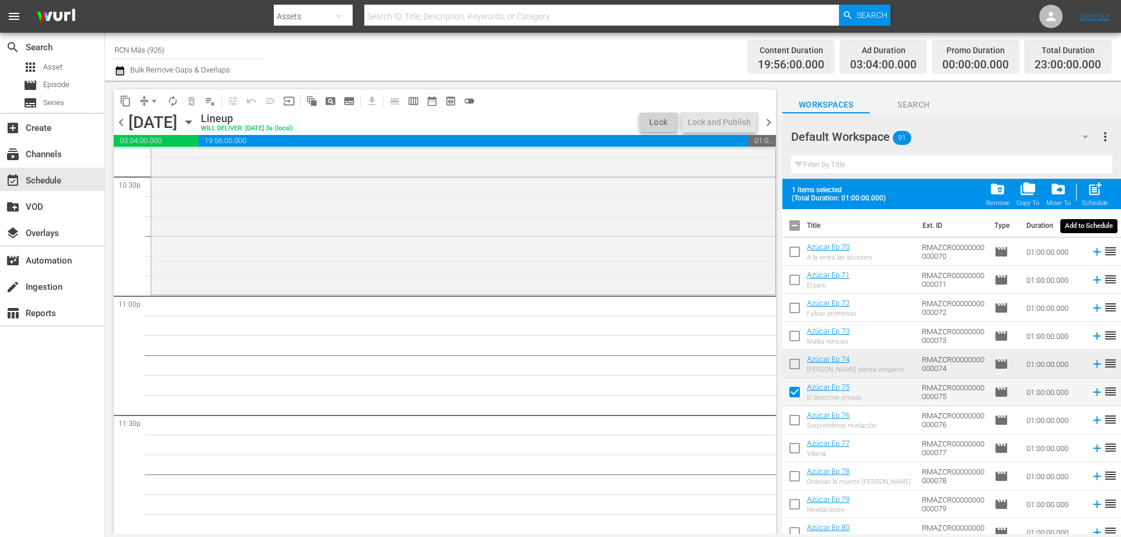
click at [1103, 193] on span "post_add" at bounding box center [1096, 189] width 16 height 16
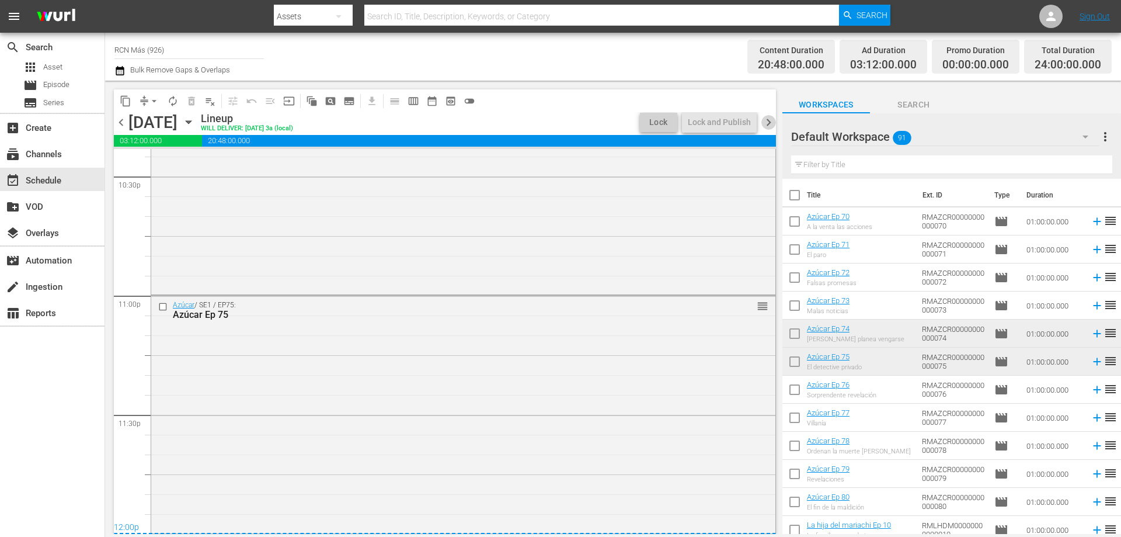
click at [768, 121] on span "chevron_right" at bounding box center [769, 122] width 15 height 15
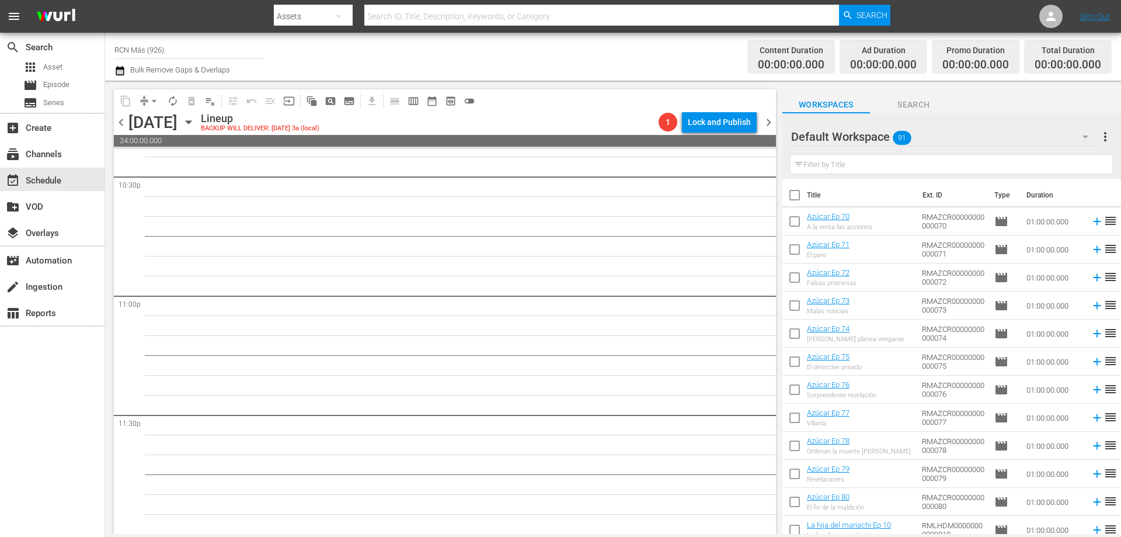
scroll to position [242, 0]
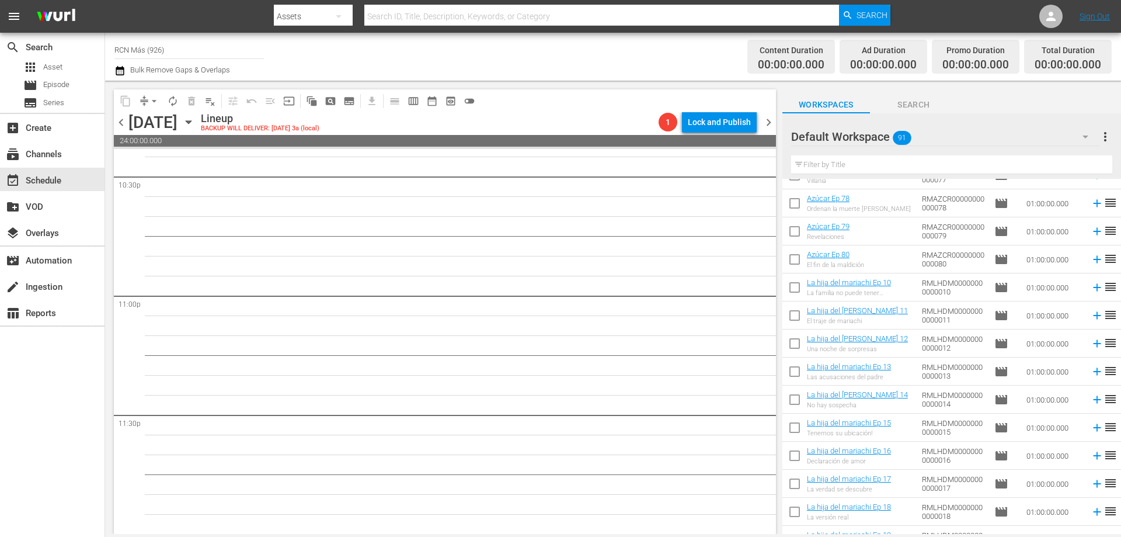
click at [796, 424] on input "checkbox" at bounding box center [795, 430] width 25 height 25
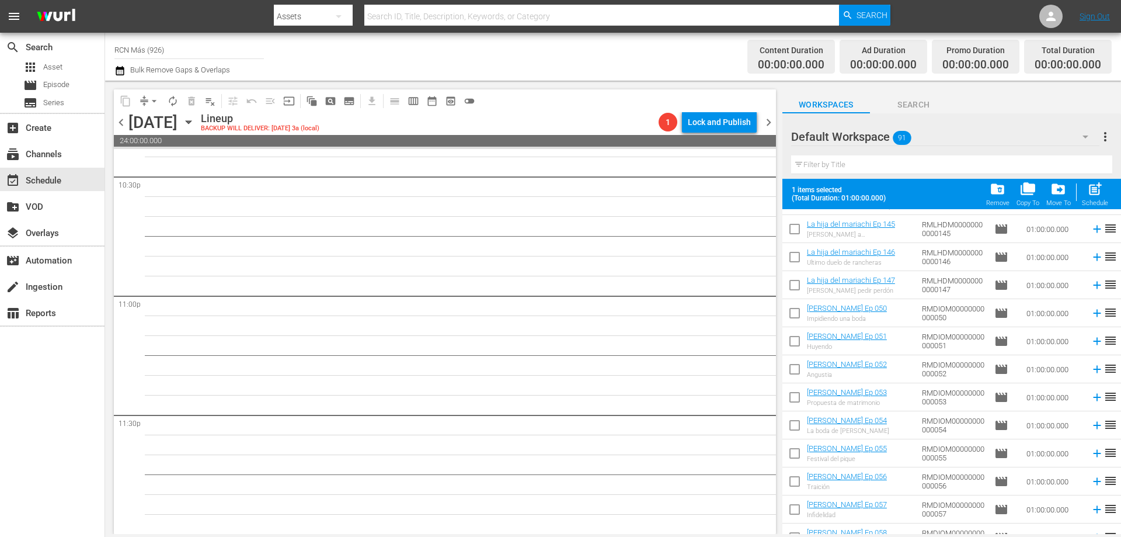
scroll to position [1367, 0]
click at [789, 403] on input "checkbox" at bounding box center [795, 401] width 25 height 25
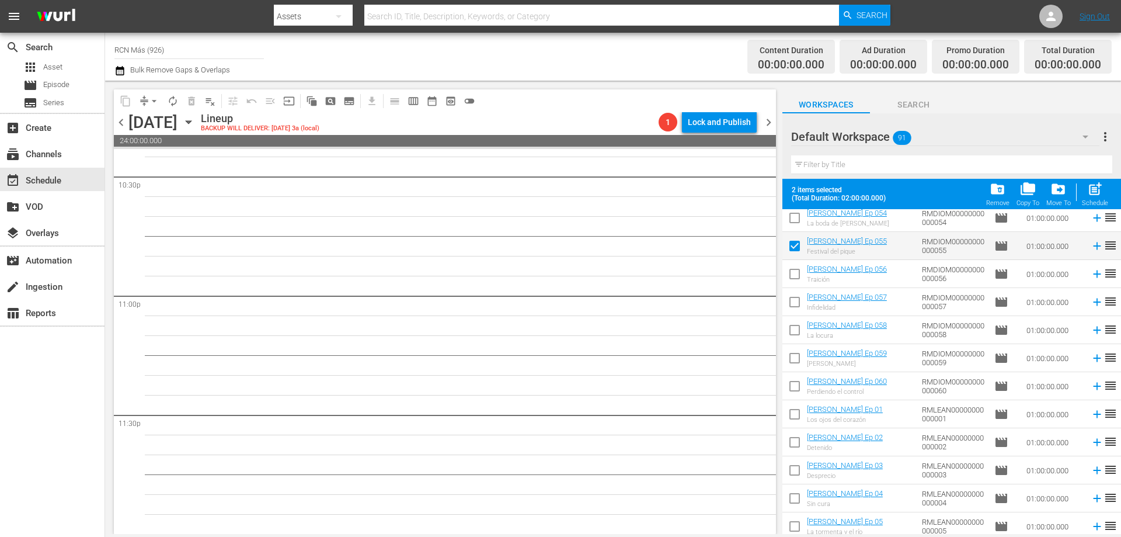
scroll to position [1609, 0]
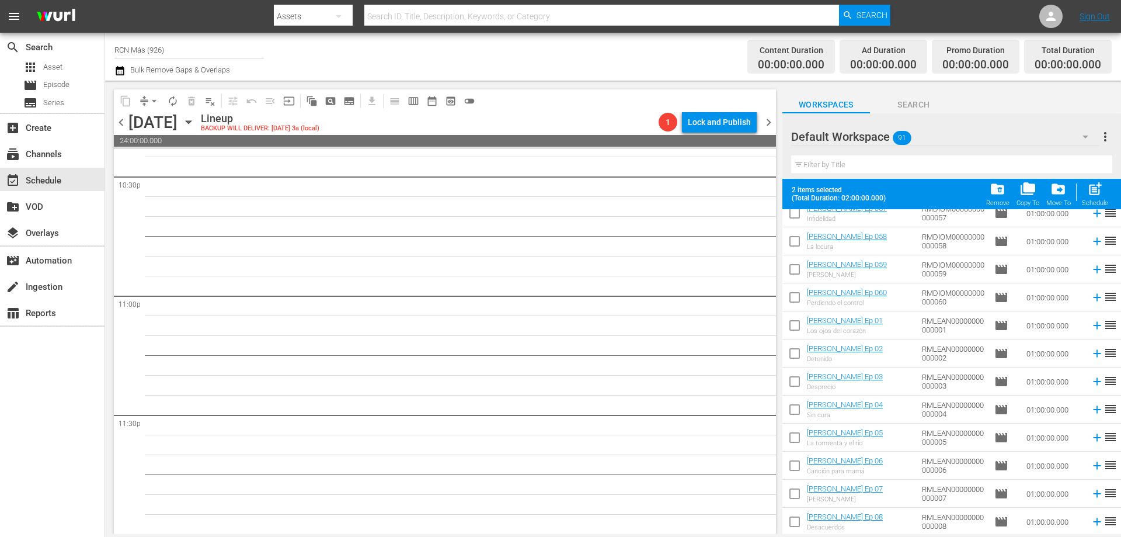
click at [788, 441] on input "checkbox" at bounding box center [795, 440] width 25 height 25
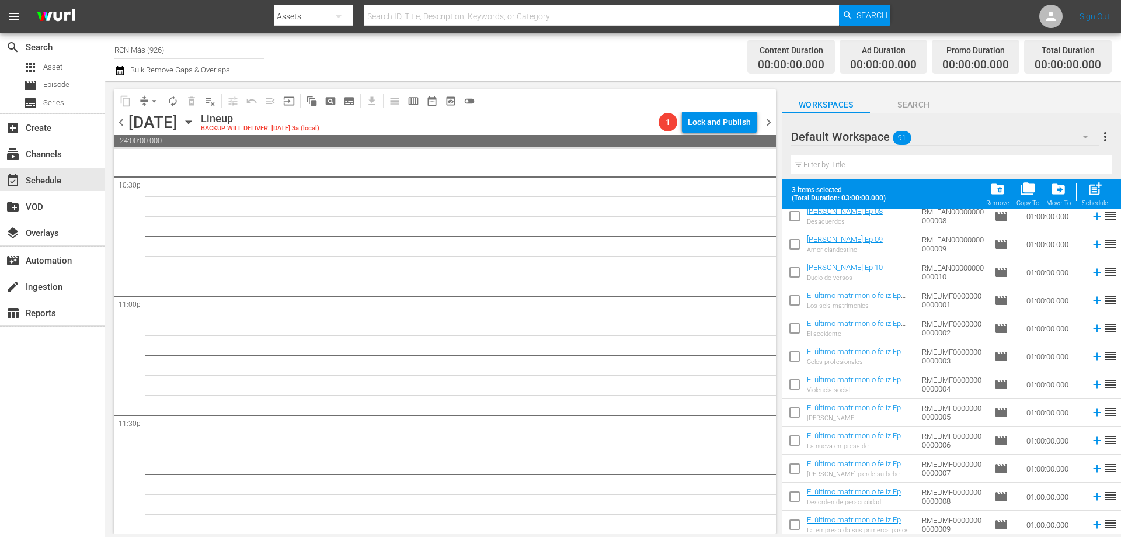
scroll to position [1939, 0]
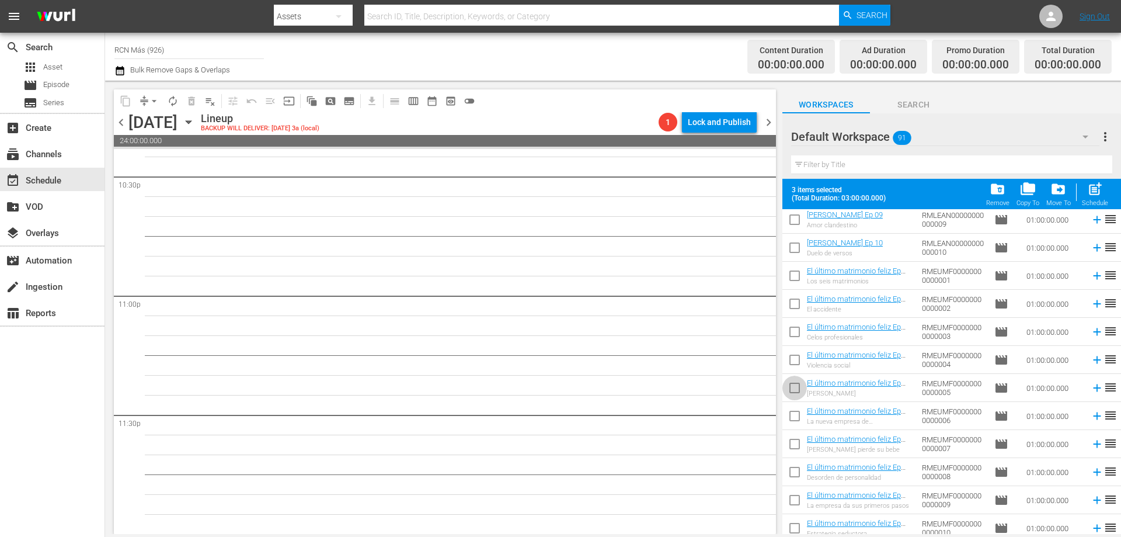
click at [789, 387] on input "checkbox" at bounding box center [795, 390] width 25 height 25
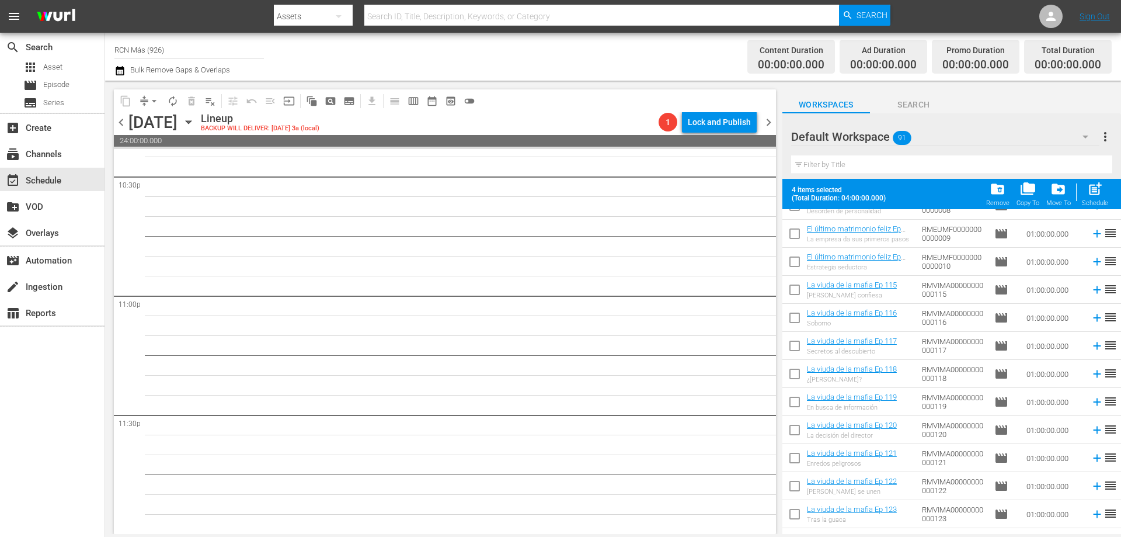
scroll to position [2253, 0]
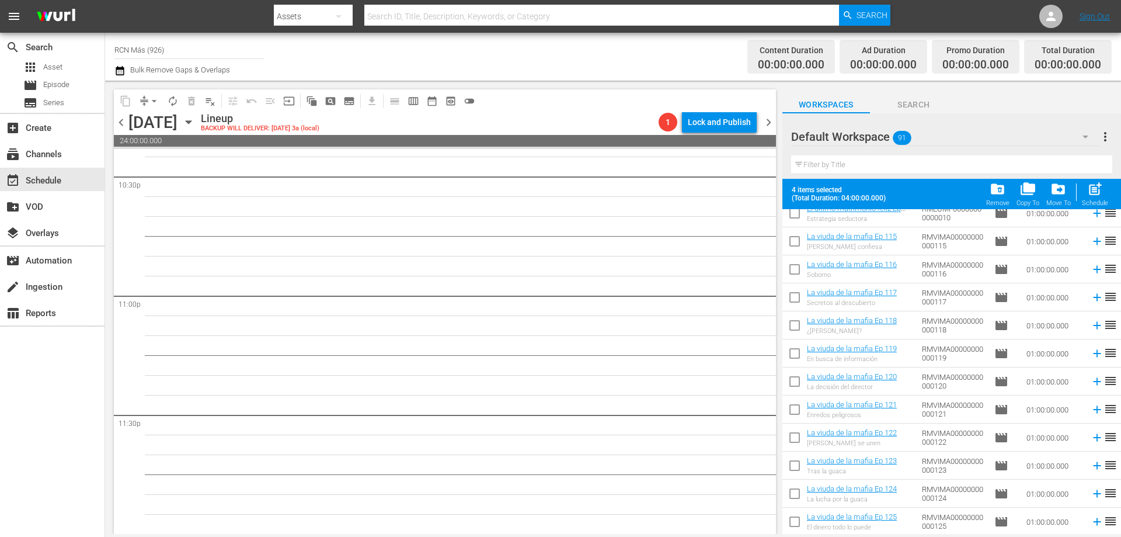
click at [788, 380] on input "checkbox" at bounding box center [795, 383] width 25 height 25
click at [1088, 192] on span "post_add" at bounding box center [1096, 189] width 16 height 16
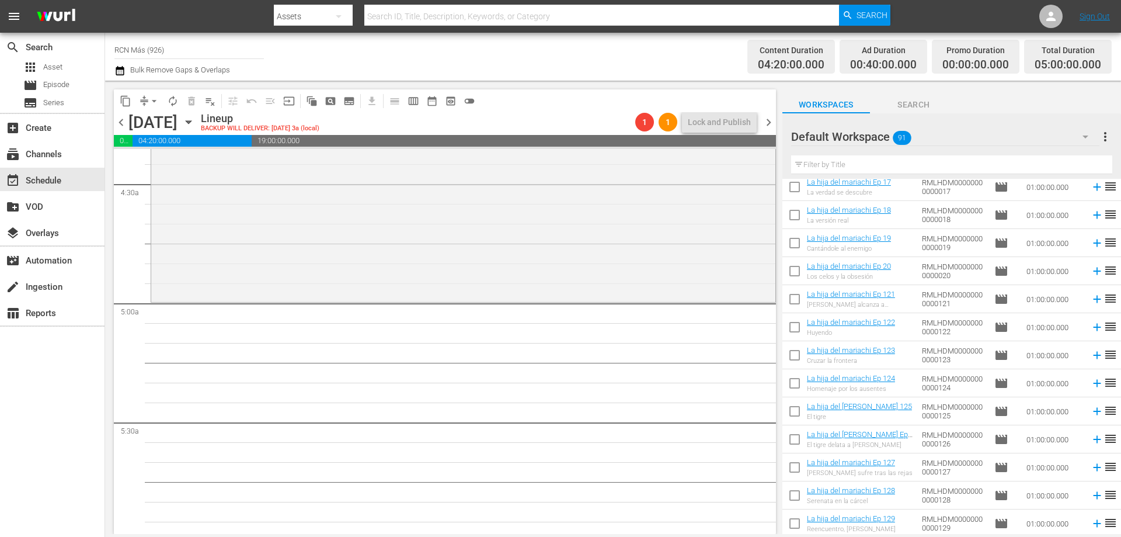
scroll to position [498, 0]
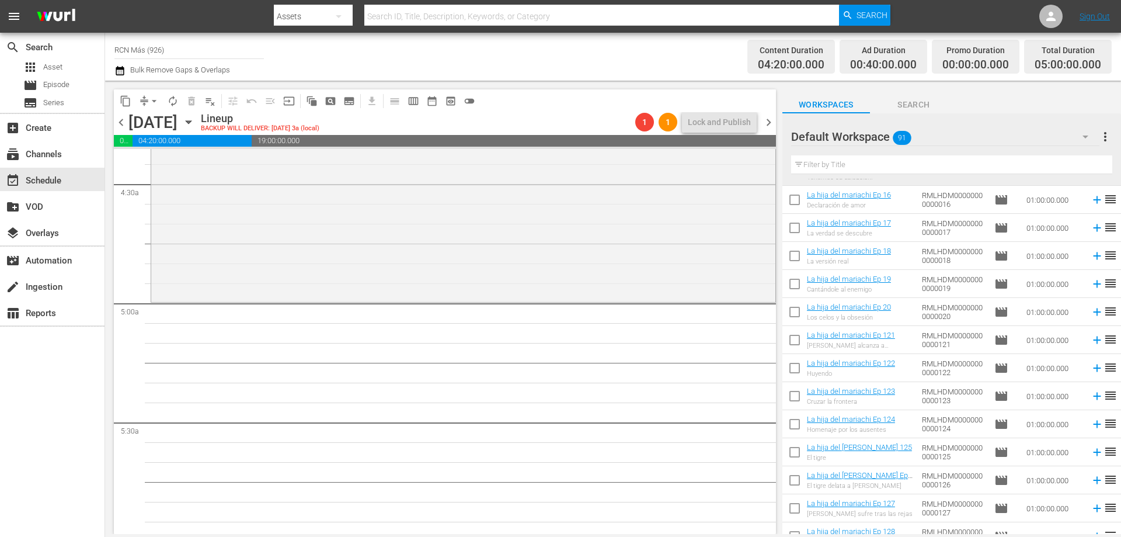
click at [790, 339] on input "checkbox" at bounding box center [795, 342] width 25 height 25
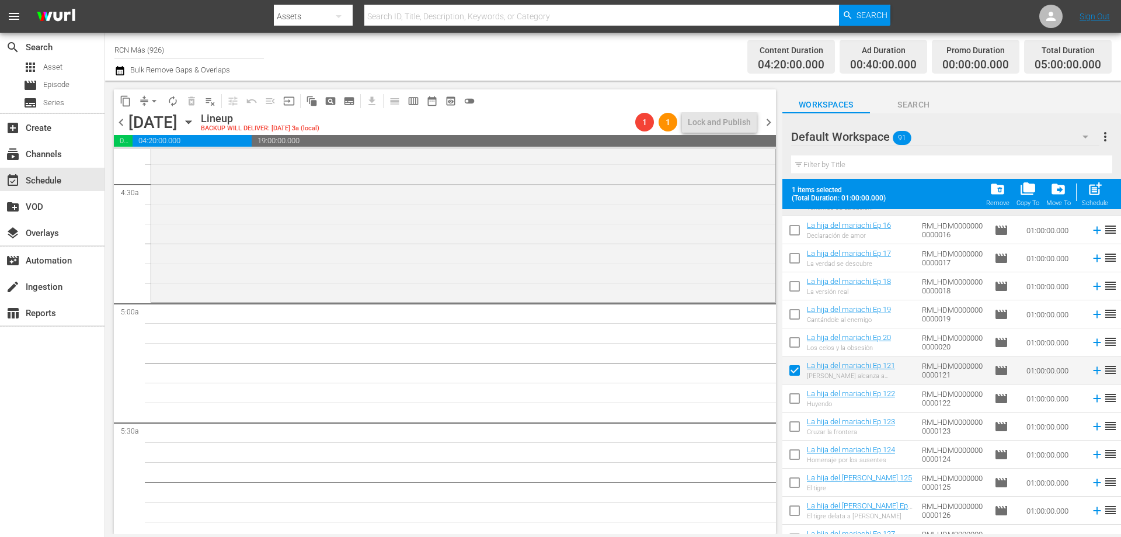
click at [789, 399] on input "checkbox" at bounding box center [795, 400] width 25 height 25
click at [793, 428] on input "checkbox" at bounding box center [795, 428] width 25 height 25
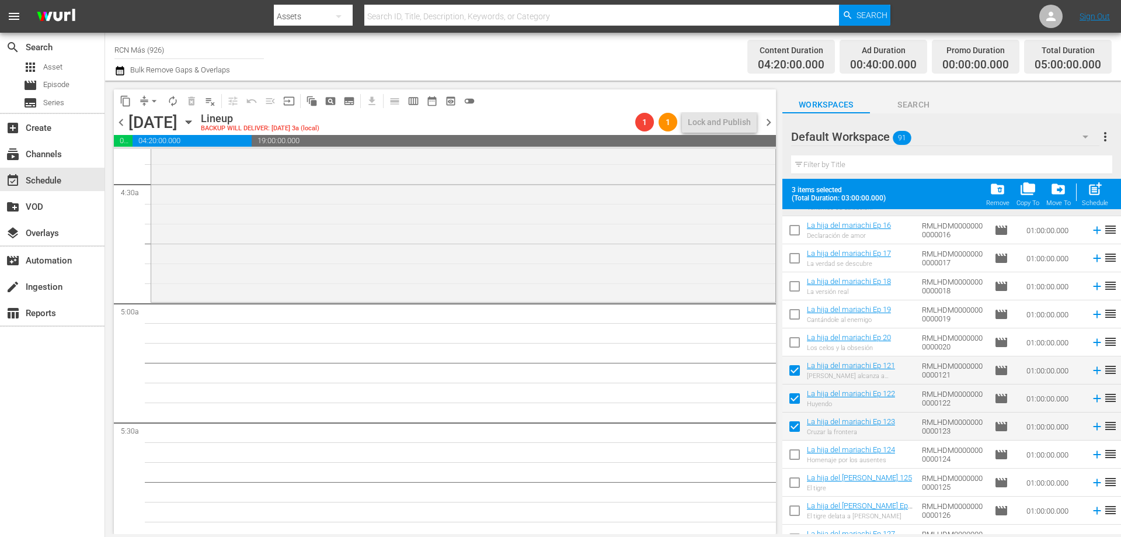
click at [793, 454] on input "checkbox" at bounding box center [795, 457] width 25 height 25
click at [798, 488] on input "checkbox" at bounding box center [795, 485] width 25 height 25
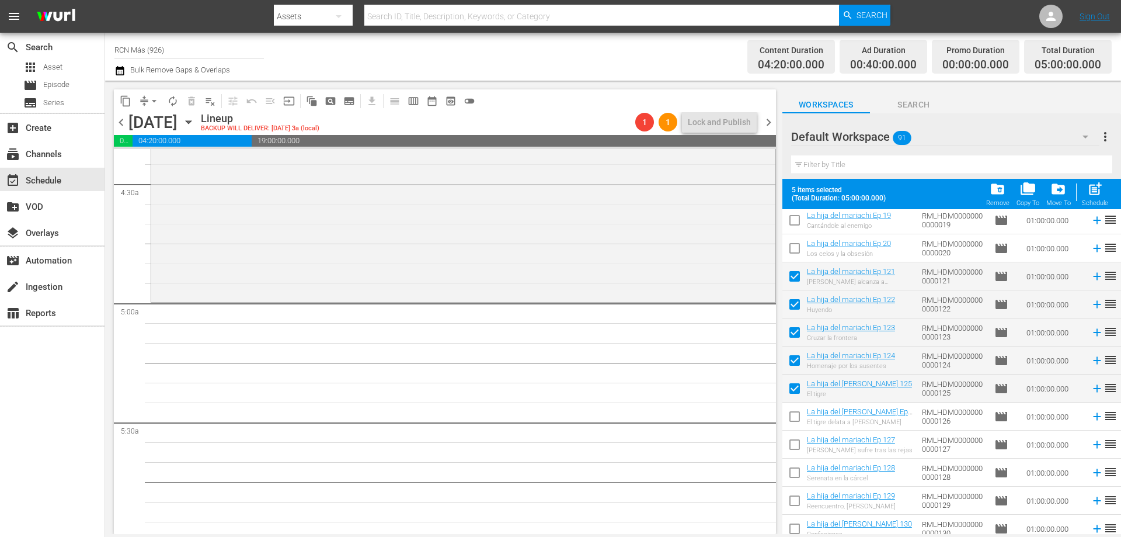
scroll to position [612, 0]
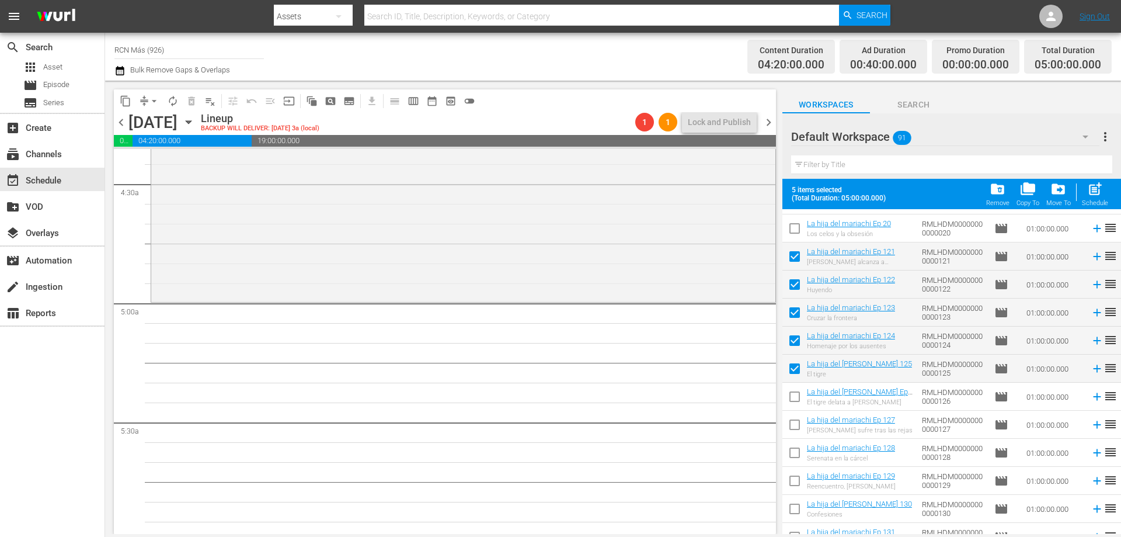
click at [797, 395] on input "checkbox" at bounding box center [795, 399] width 25 height 25
click at [796, 426] on input "checkbox" at bounding box center [795, 427] width 25 height 25
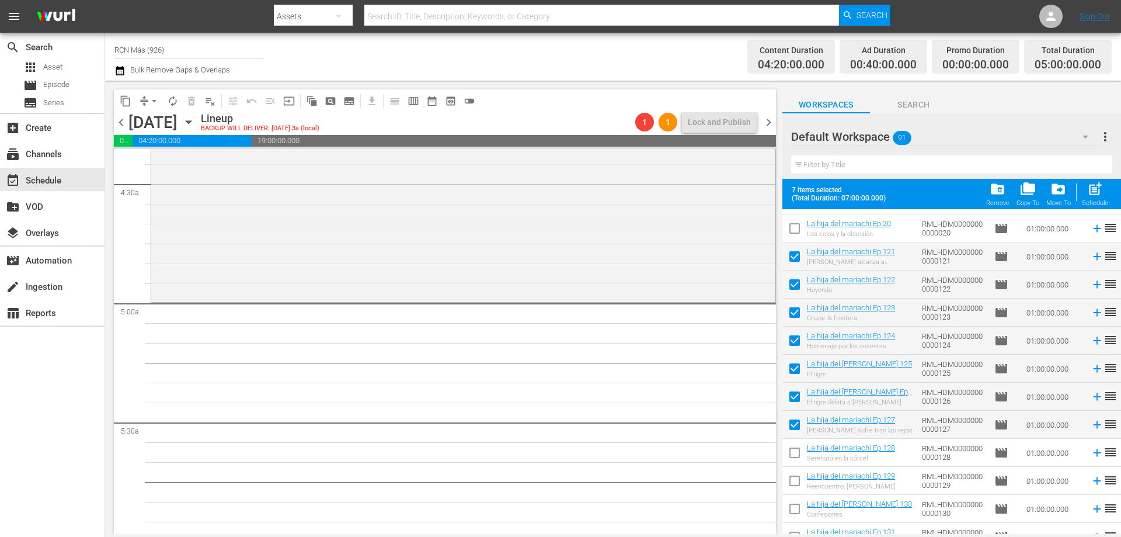
click at [796, 454] on input "checkbox" at bounding box center [795, 455] width 25 height 25
click at [796, 487] on input "checkbox" at bounding box center [795, 483] width 25 height 25
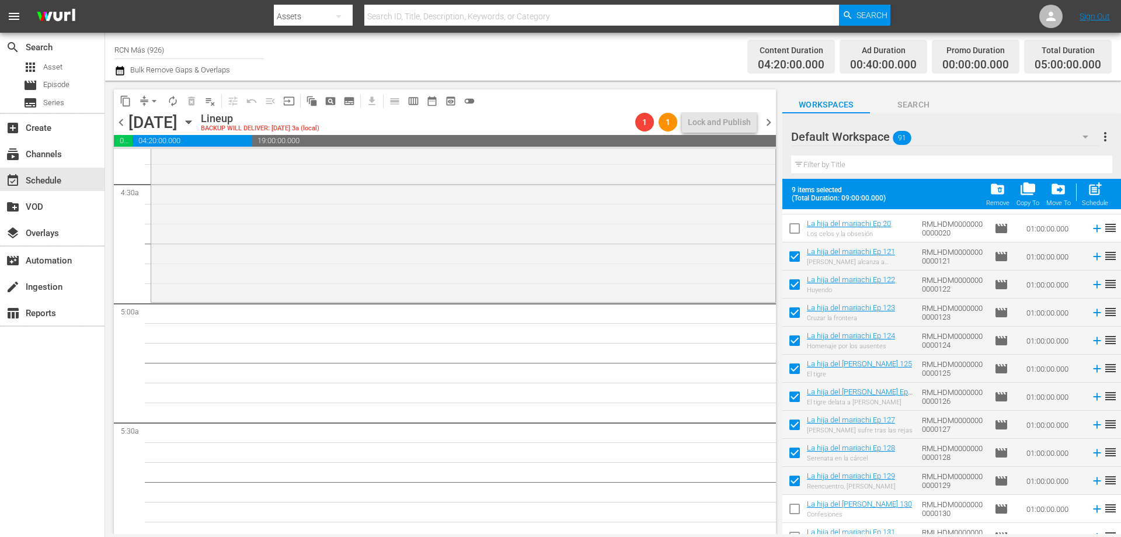
click at [793, 513] on input "checkbox" at bounding box center [795, 511] width 25 height 25
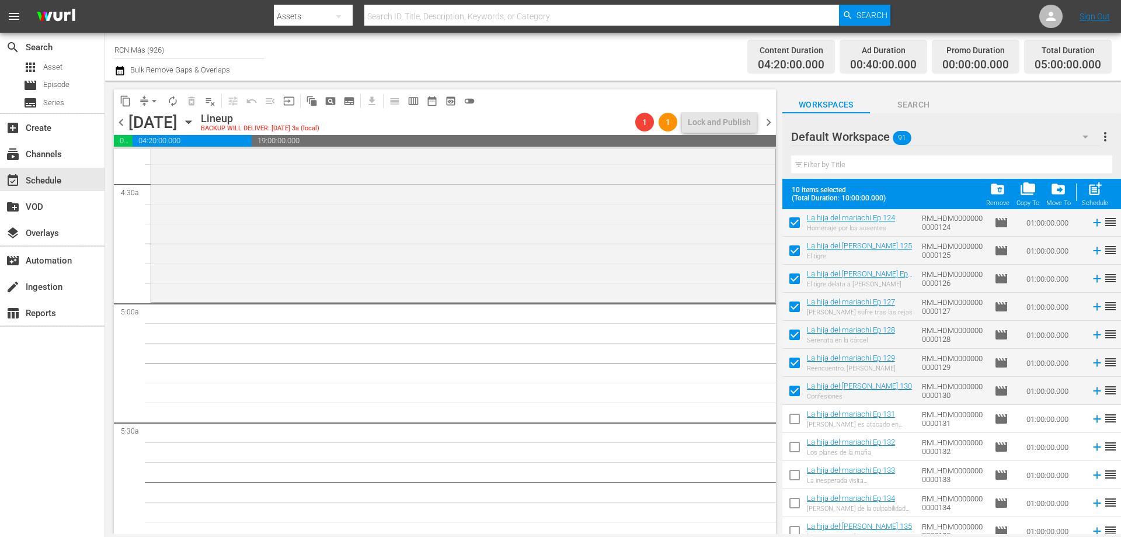
scroll to position [790, 0]
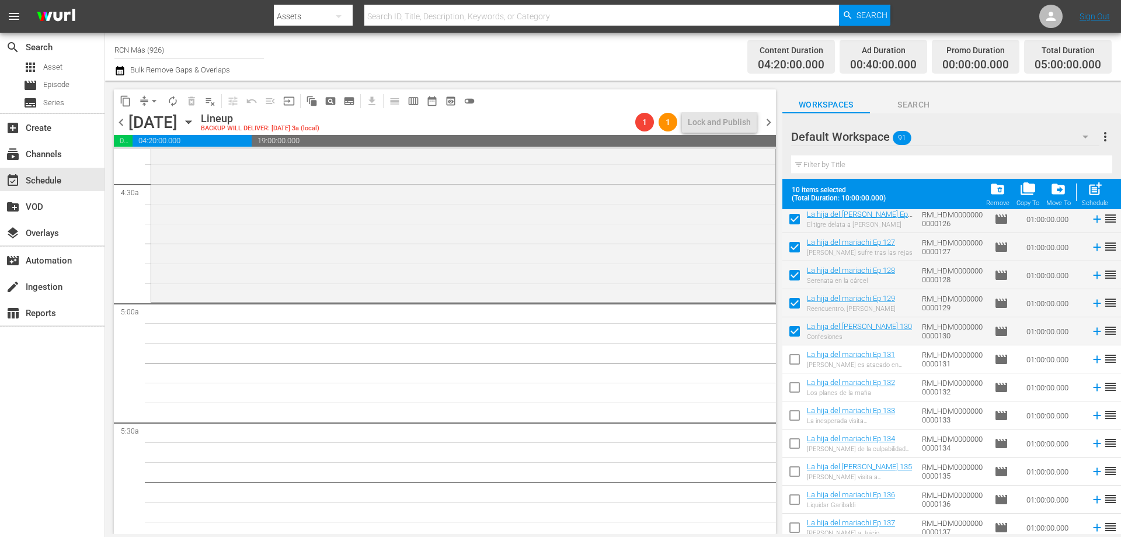
click at [800, 360] on input "checkbox" at bounding box center [795, 361] width 25 height 25
click at [798, 383] on input "checkbox" at bounding box center [795, 389] width 25 height 25
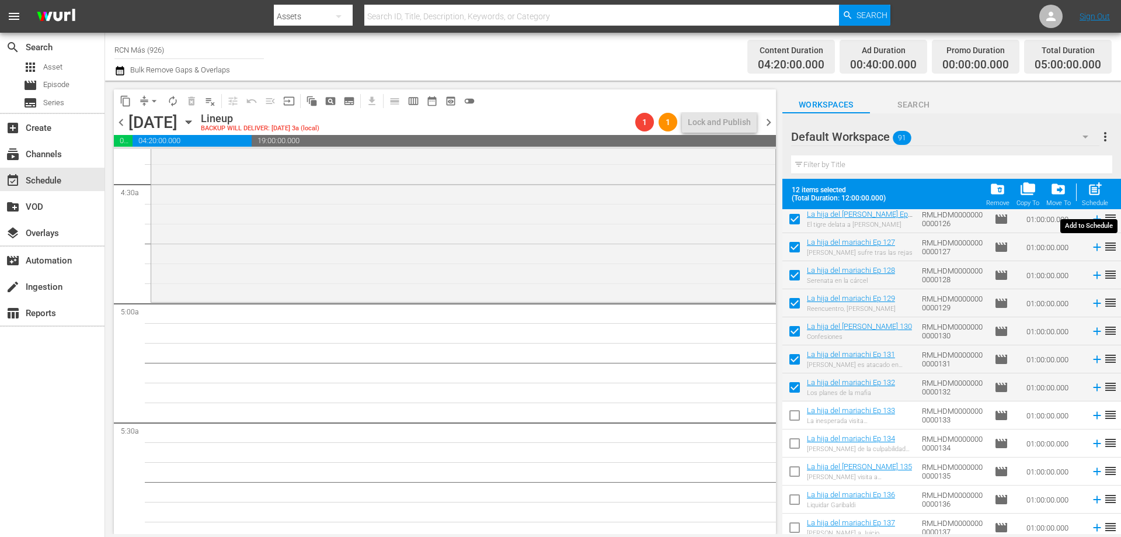
click at [1091, 195] on span "post_add" at bounding box center [1096, 189] width 16 height 16
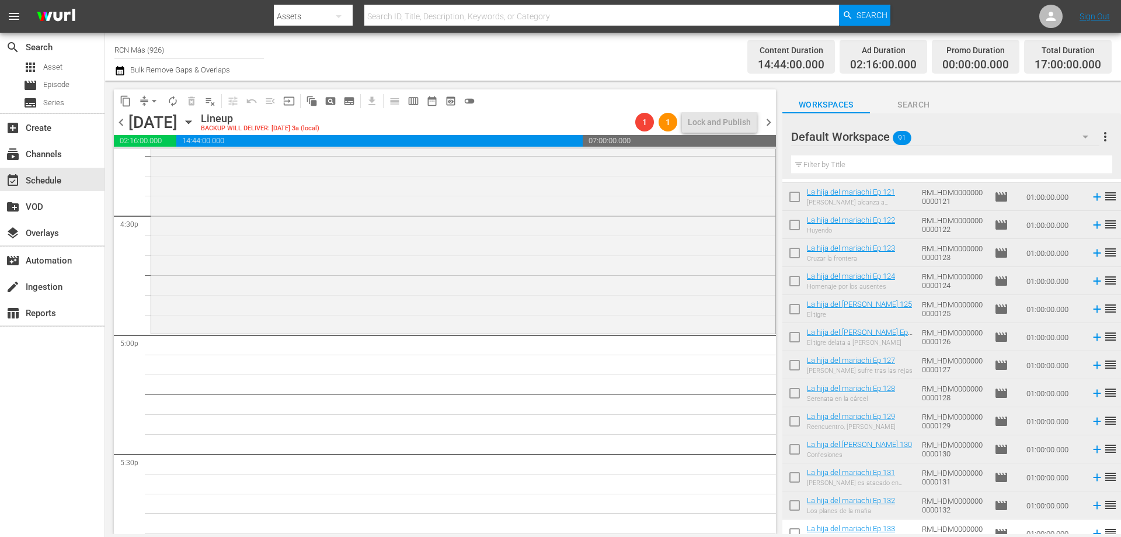
scroll to position [632, 0]
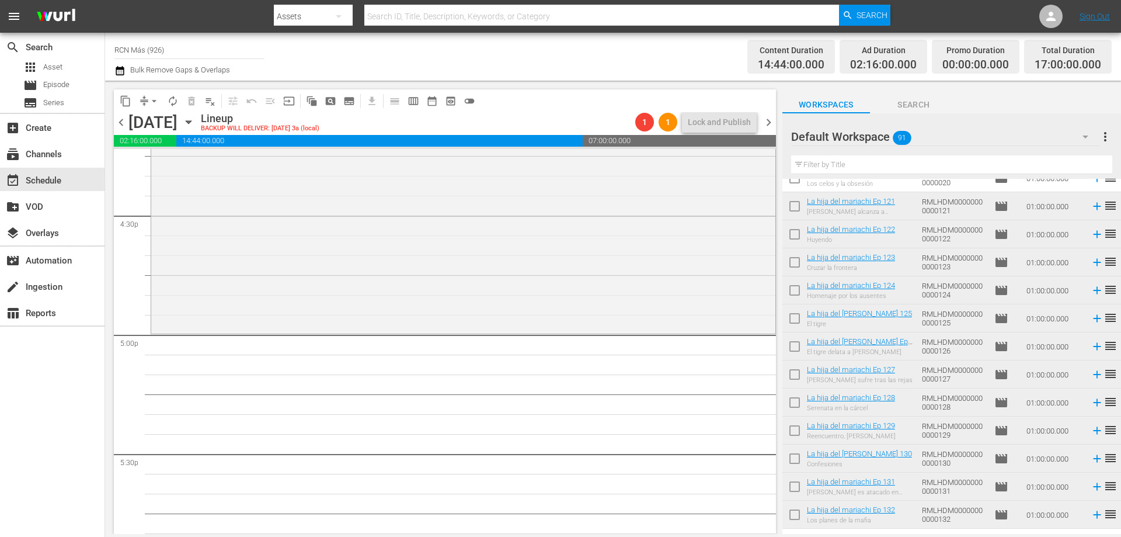
click at [793, 210] on input "checkbox" at bounding box center [795, 208] width 25 height 25
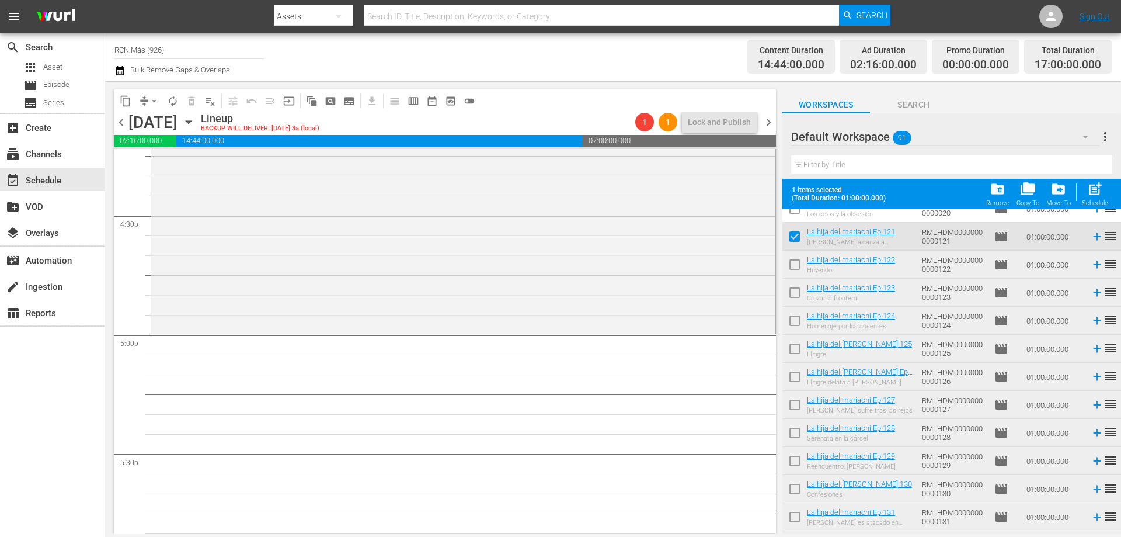
click at [794, 266] on input "checkbox" at bounding box center [795, 267] width 25 height 25
click at [797, 291] on input "checkbox" at bounding box center [795, 295] width 25 height 25
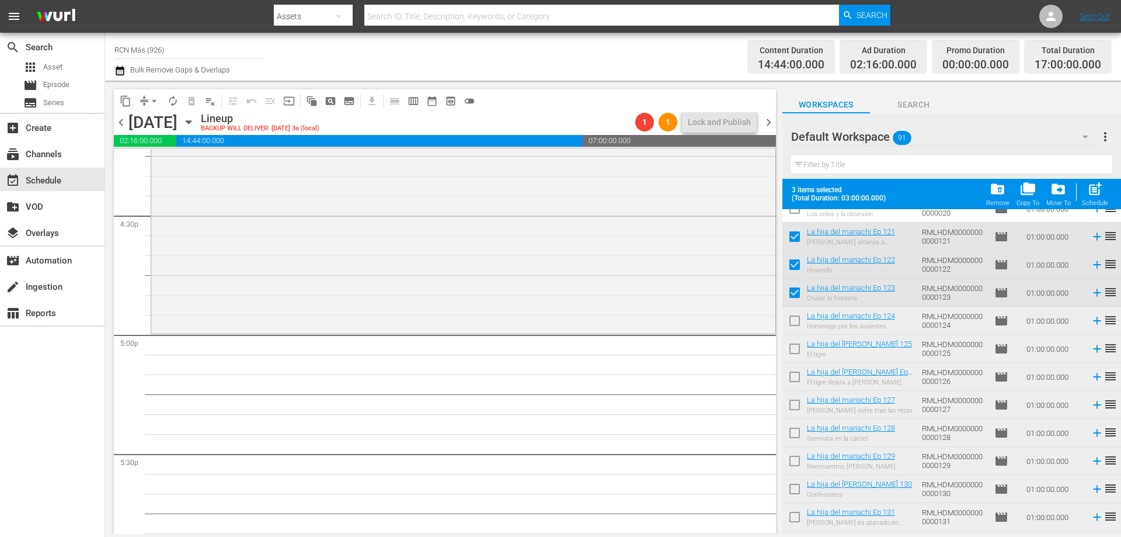
click at [798, 317] on input "checkbox" at bounding box center [795, 323] width 25 height 25
click at [796, 346] on input "checkbox" at bounding box center [795, 351] width 25 height 25
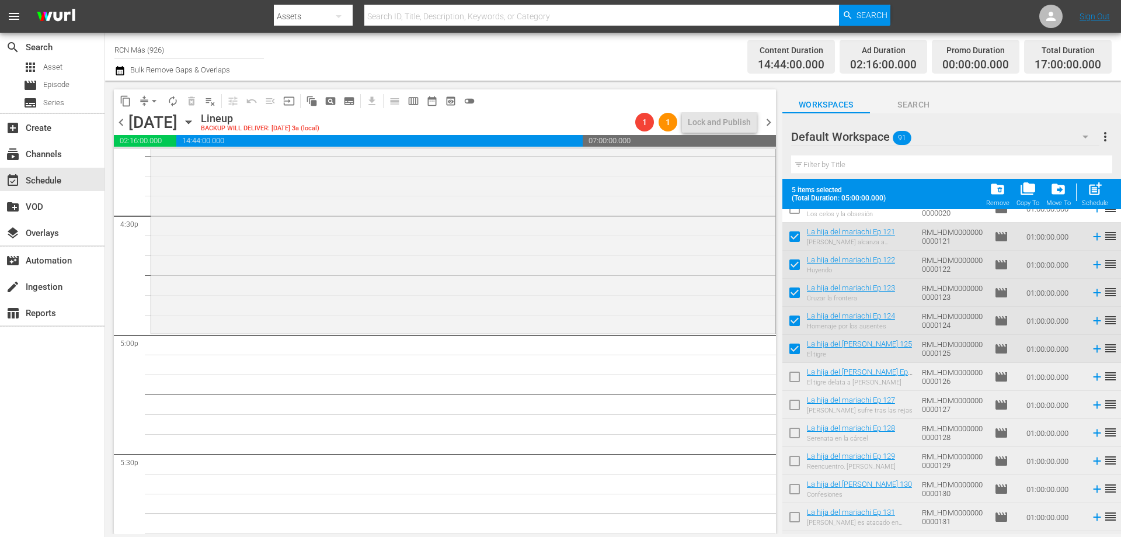
click at [797, 371] on input "checkbox" at bounding box center [795, 379] width 25 height 25
click at [793, 406] on input "checkbox" at bounding box center [795, 407] width 25 height 25
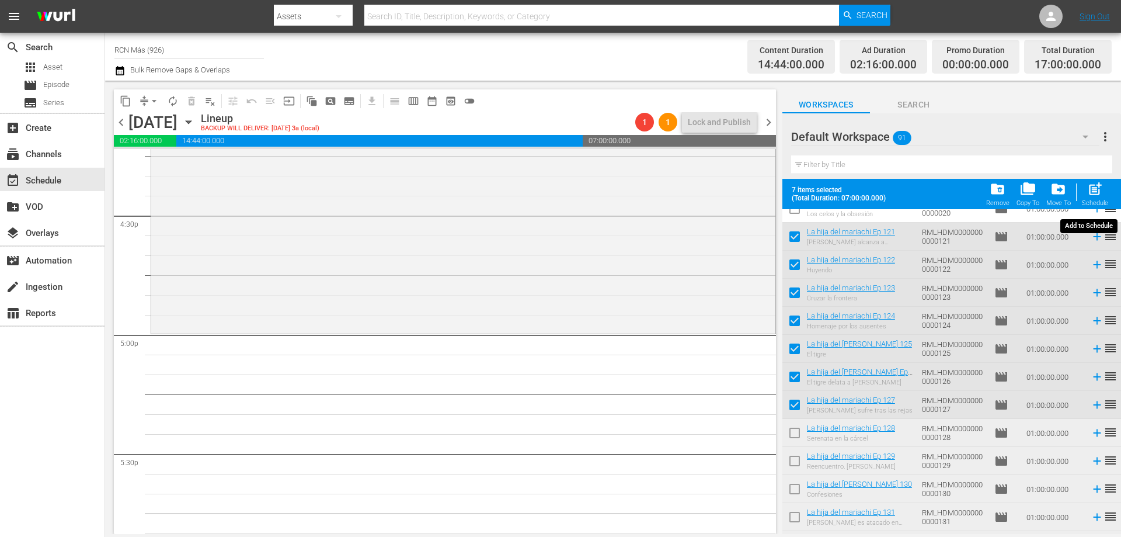
click at [1097, 187] on span "post_add" at bounding box center [1096, 189] width 16 height 16
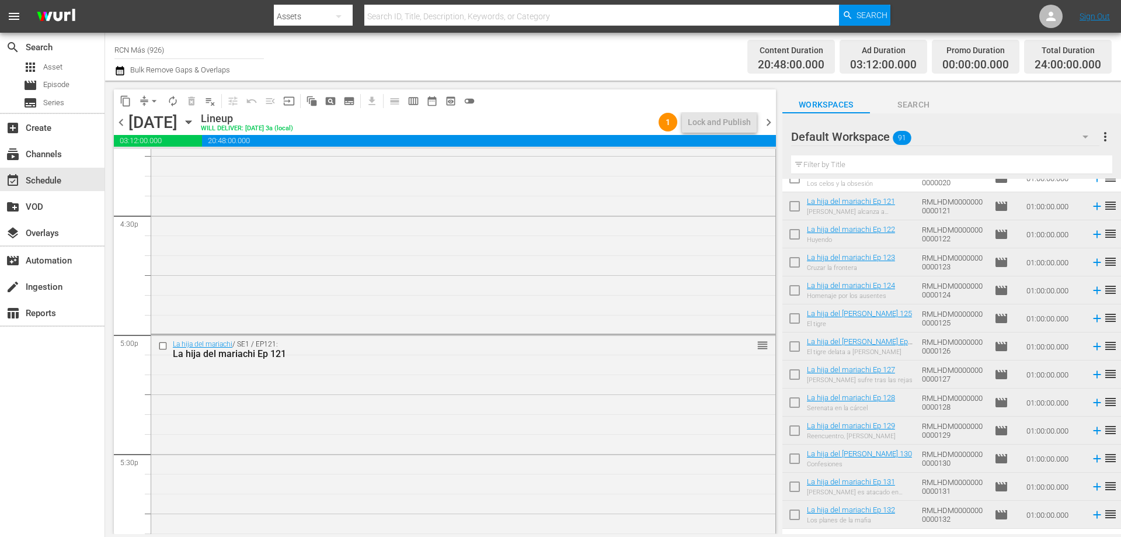
drag, startPoint x: 777, startPoint y: 414, endPoint x: 771, endPoint y: 434, distance: 20.9
click at [772, 434] on div "content_copy compress arrow_drop_down autorenew_outlined delete_forever_outline…" at bounding box center [442, 307] width 674 height 453
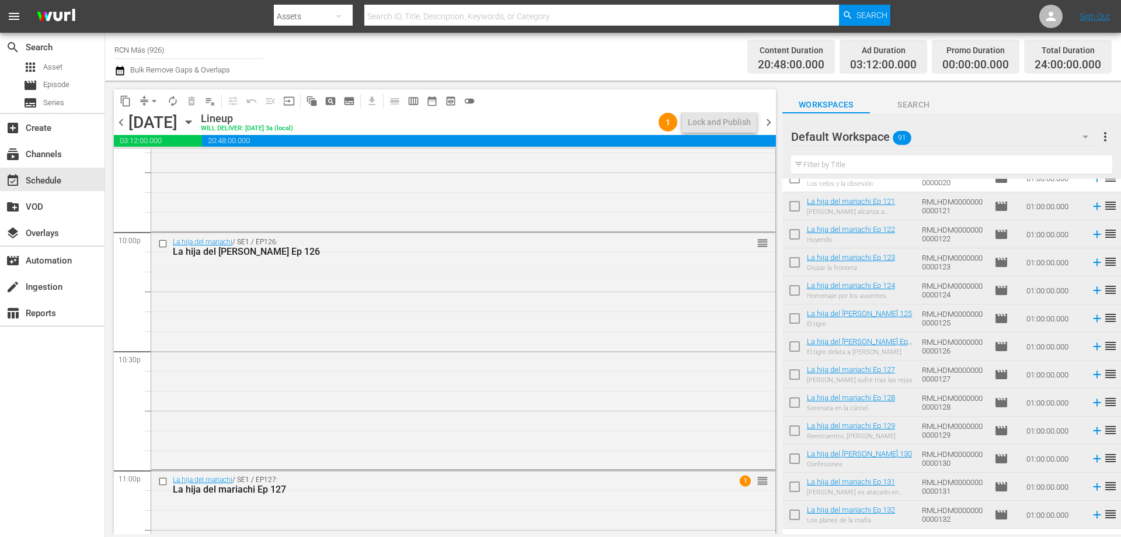
scroll to position [5335, 0]
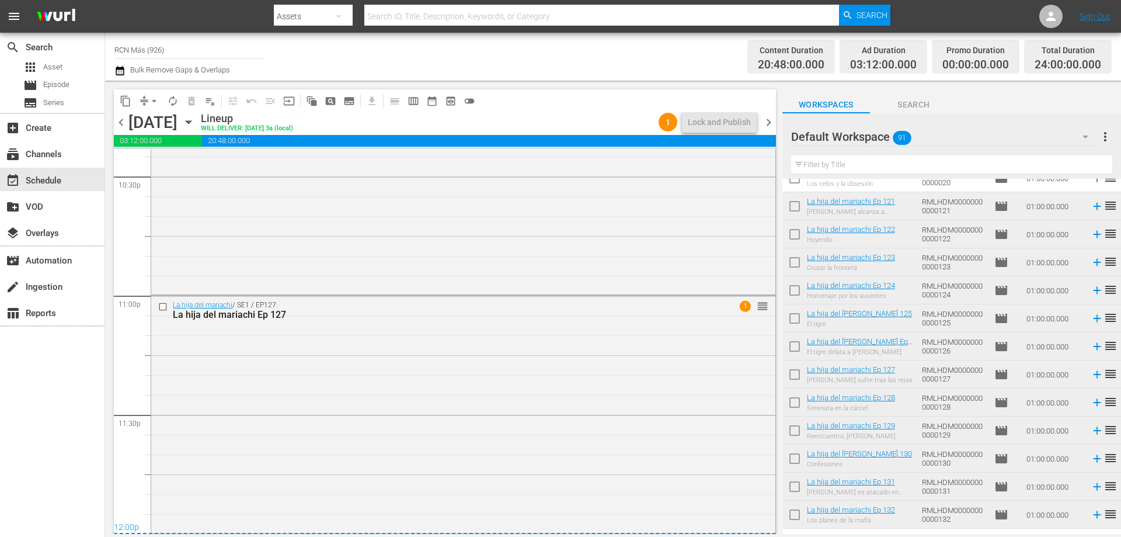
click at [765, 127] on span "chevron_right" at bounding box center [769, 122] width 15 height 15
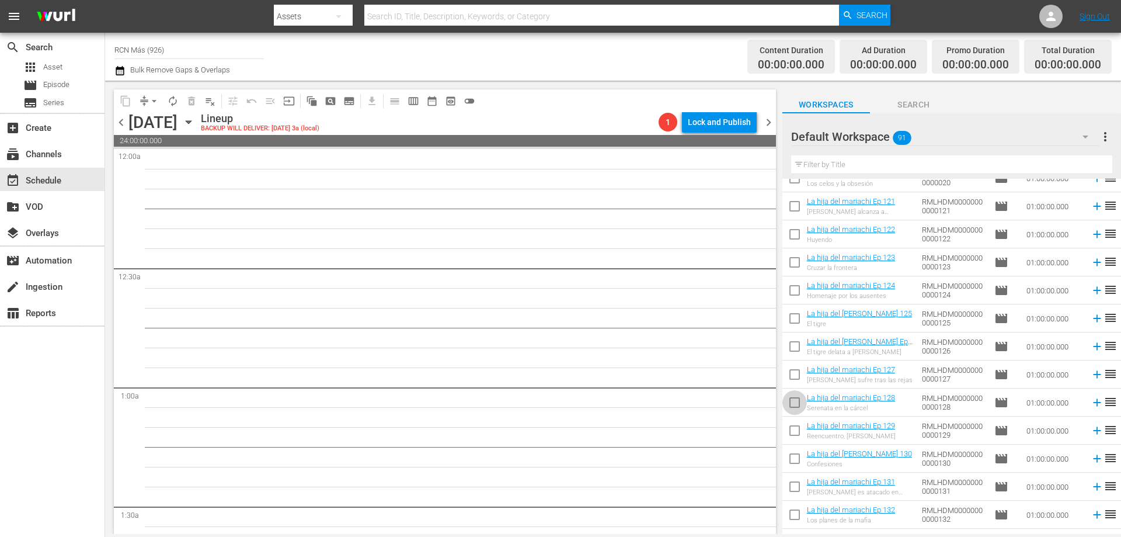
click at [786, 402] on input "checkbox" at bounding box center [795, 405] width 25 height 25
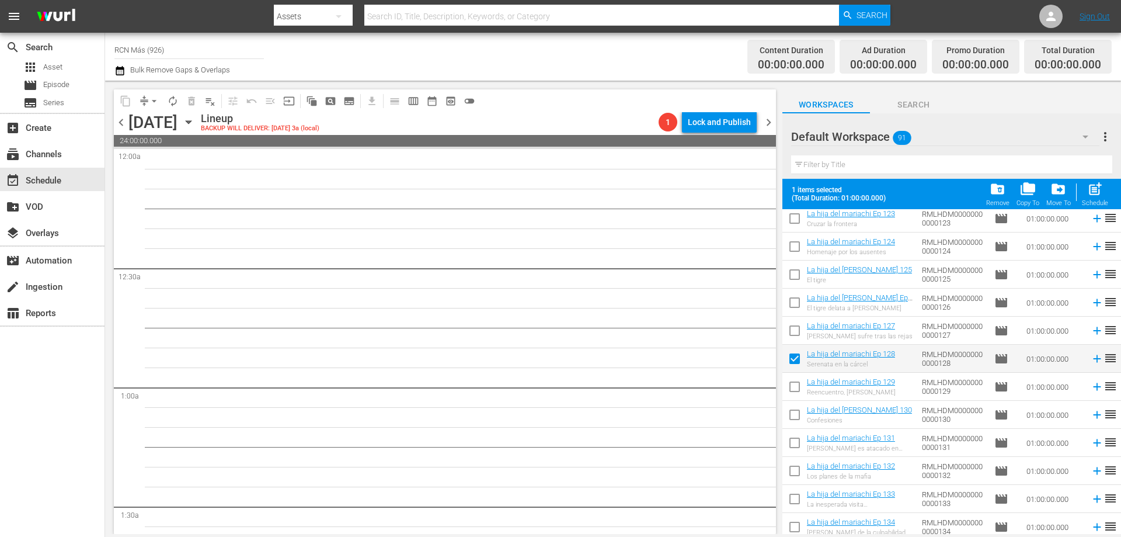
scroll to position [815, 0]
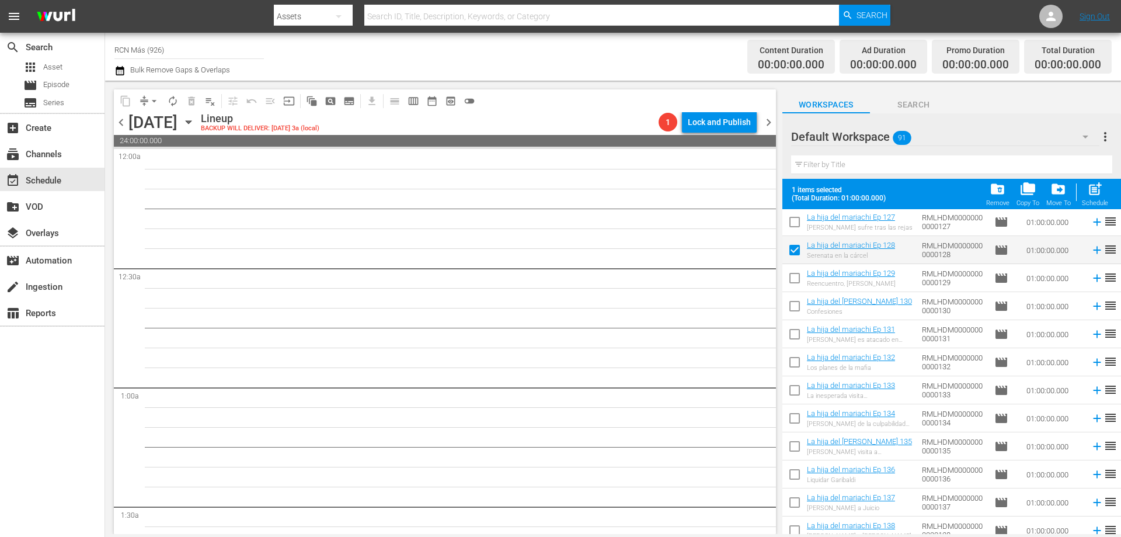
click at [793, 277] on input "checkbox" at bounding box center [795, 280] width 25 height 25
click at [790, 306] on input "checkbox" at bounding box center [795, 308] width 25 height 25
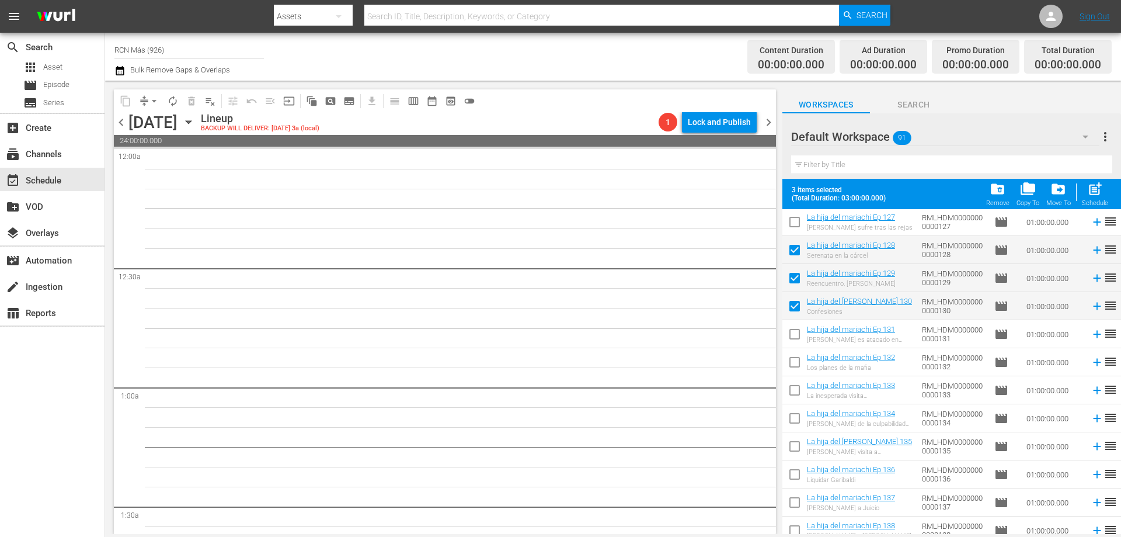
click at [792, 335] on input "checkbox" at bounding box center [795, 336] width 25 height 25
click at [791, 359] on input "checkbox" at bounding box center [795, 364] width 25 height 25
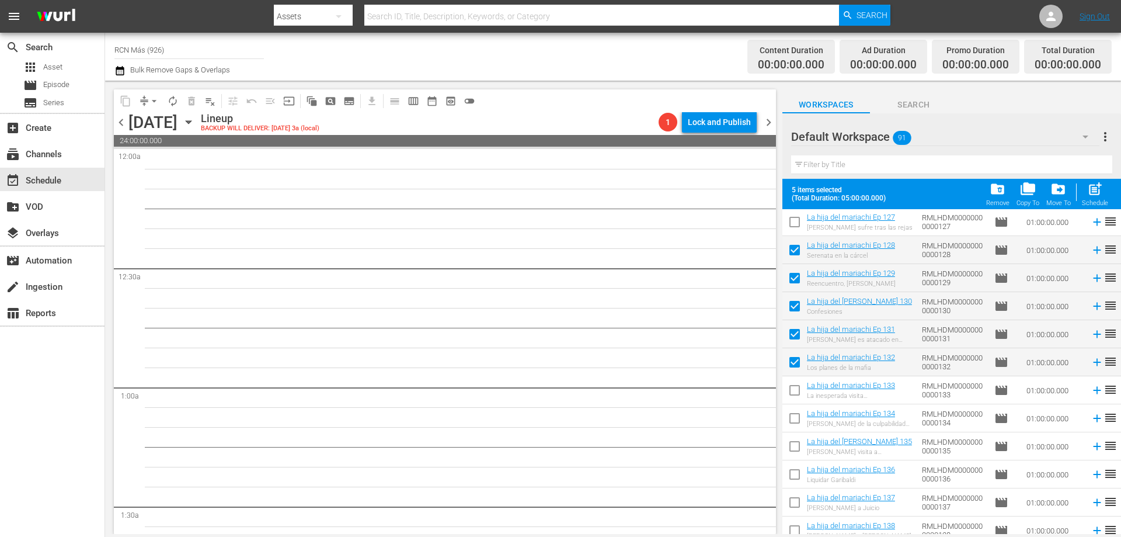
click at [791, 394] on input "checkbox" at bounding box center [795, 392] width 25 height 25
click at [795, 418] on input "checkbox" at bounding box center [795, 420] width 25 height 25
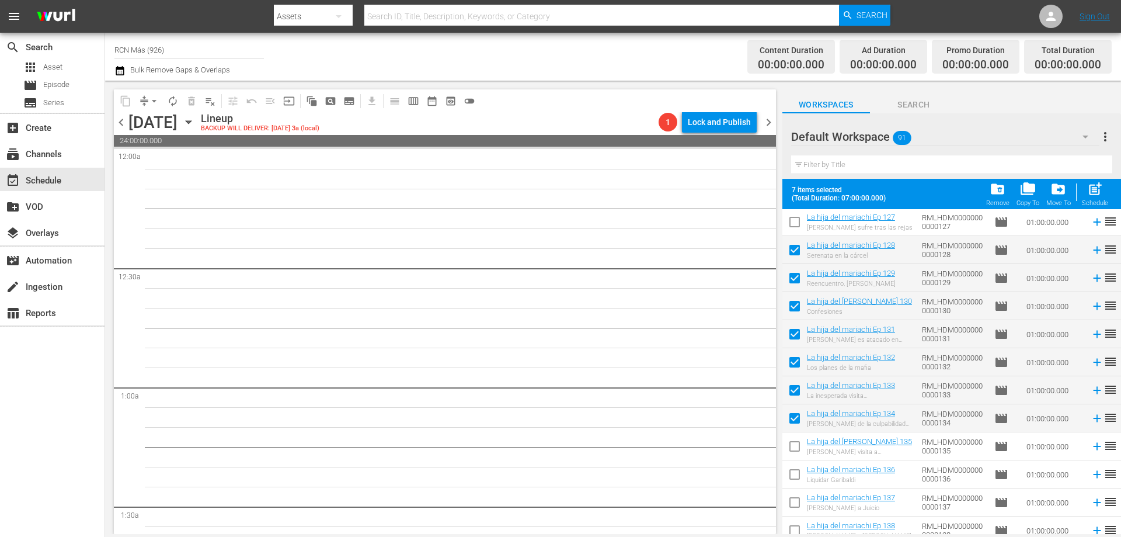
click at [796, 447] on input "checkbox" at bounding box center [795, 448] width 25 height 25
click at [791, 480] on input "checkbox" at bounding box center [795, 476] width 25 height 25
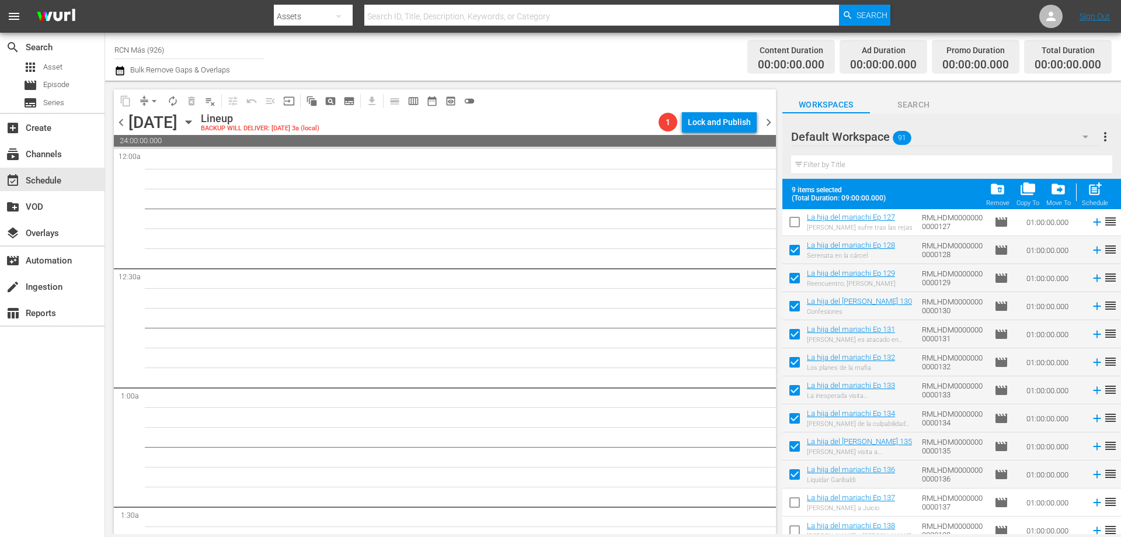
click at [791, 504] on input "checkbox" at bounding box center [795, 504] width 25 height 25
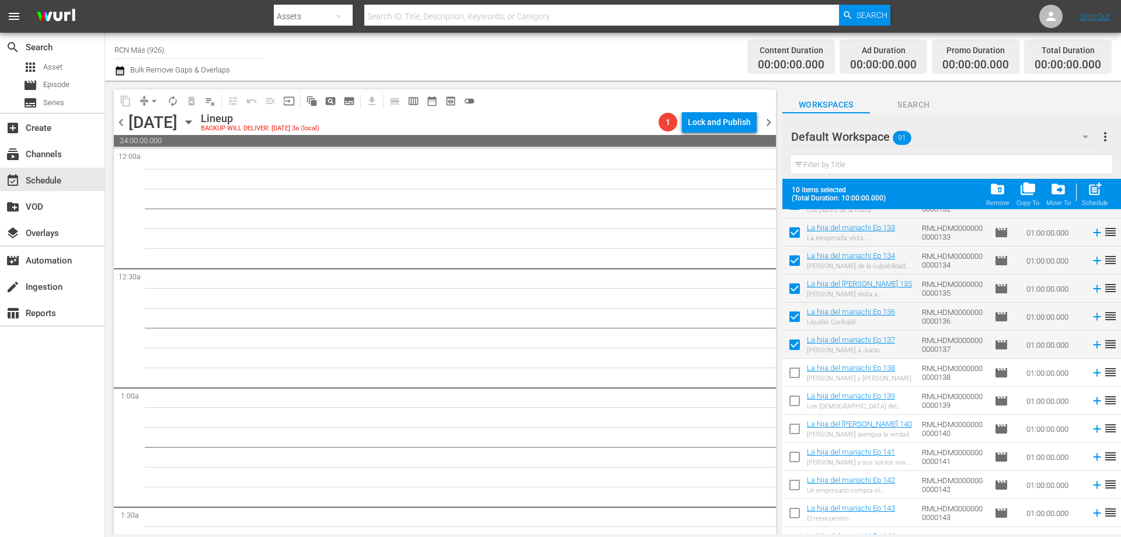
scroll to position [997, 0]
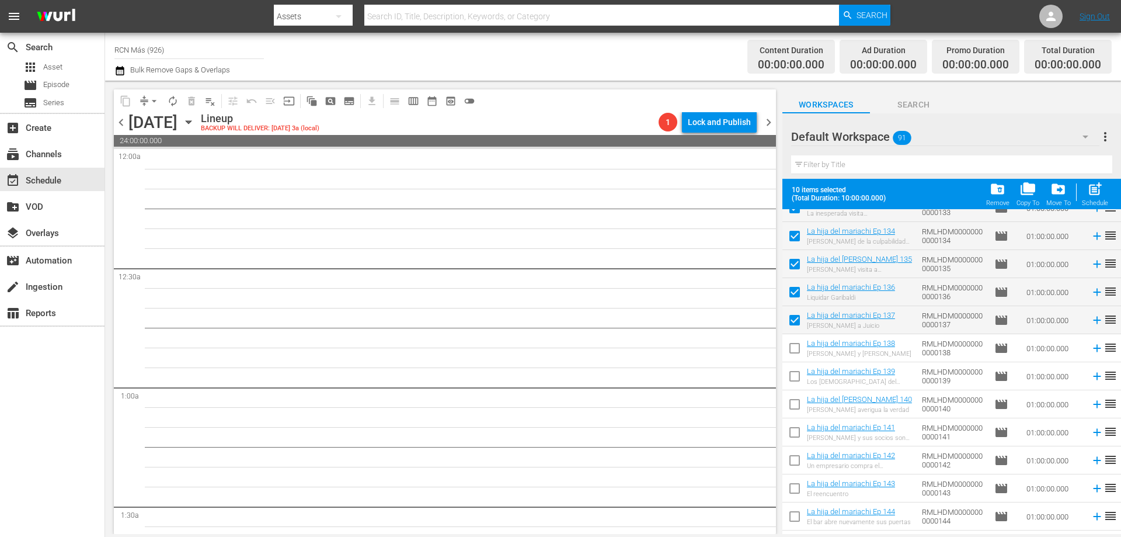
click at [801, 350] on input "checkbox" at bounding box center [795, 350] width 25 height 25
drag, startPoint x: 798, startPoint y: 381, endPoint x: 798, endPoint y: 393, distance: 11.7
click at [798, 381] on input "checkbox" at bounding box center [795, 378] width 25 height 25
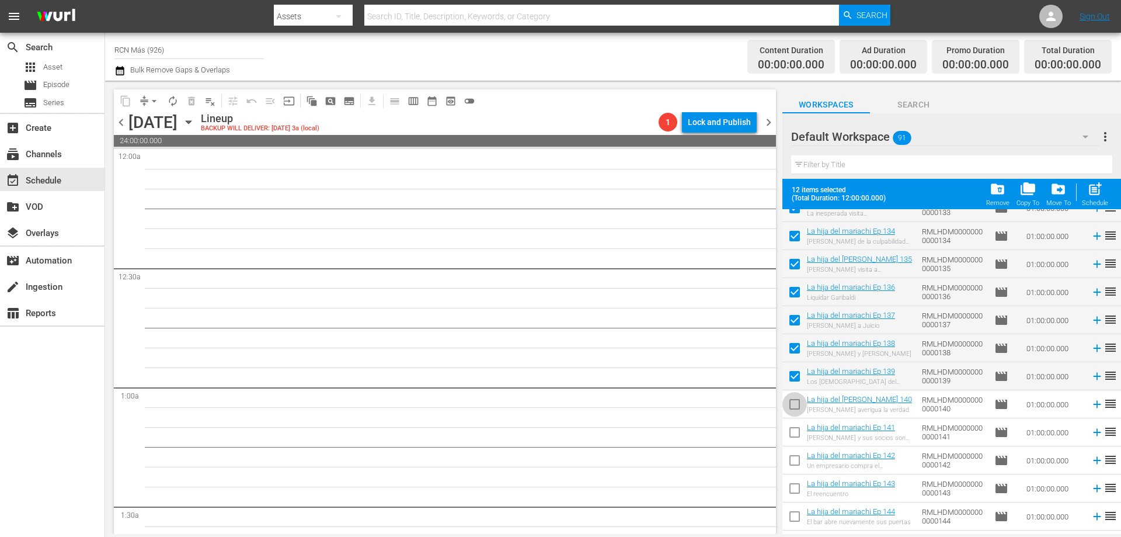
click at [796, 407] on input "checkbox" at bounding box center [795, 406] width 25 height 25
click at [798, 432] on input "checkbox" at bounding box center [795, 434] width 25 height 25
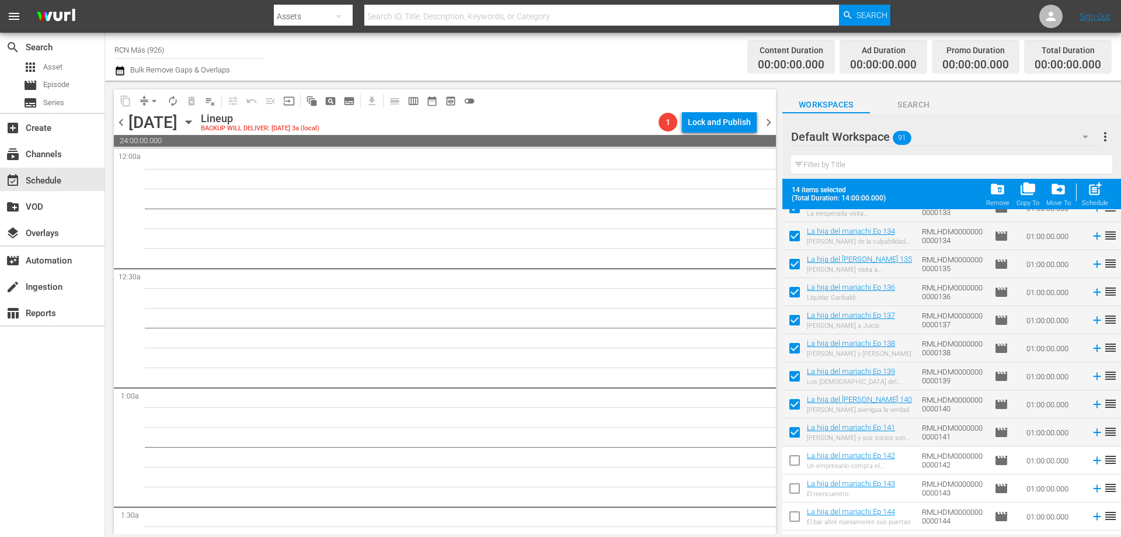
click at [796, 466] on input "checkbox" at bounding box center [795, 462] width 25 height 25
click at [793, 492] on input "checkbox" at bounding box center [795, 490] width 25 height 25
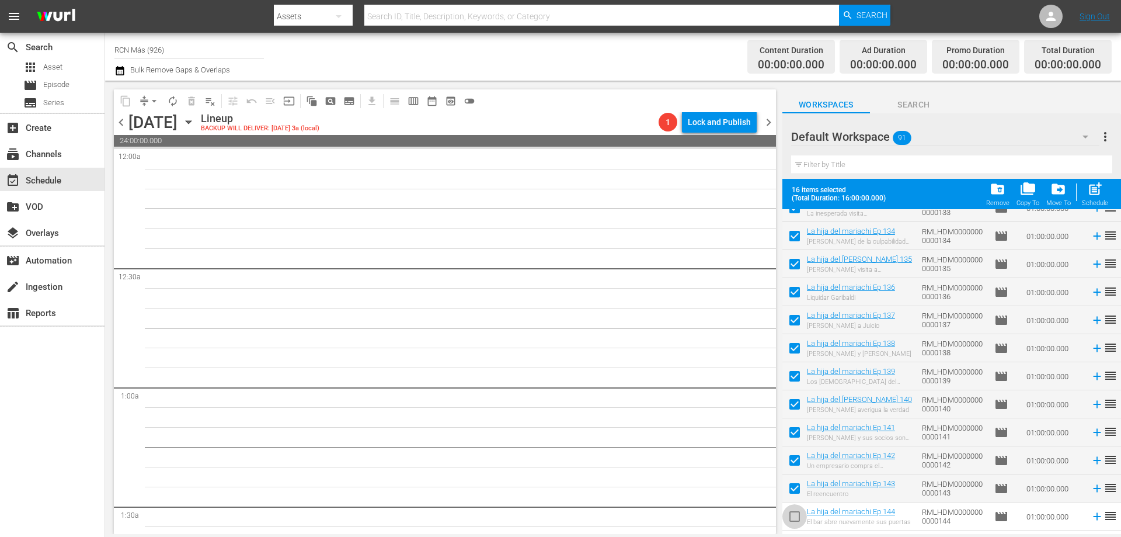
click at [787, 521] on input "checkbox" at bounding box center [795, 518] width 25 height 25
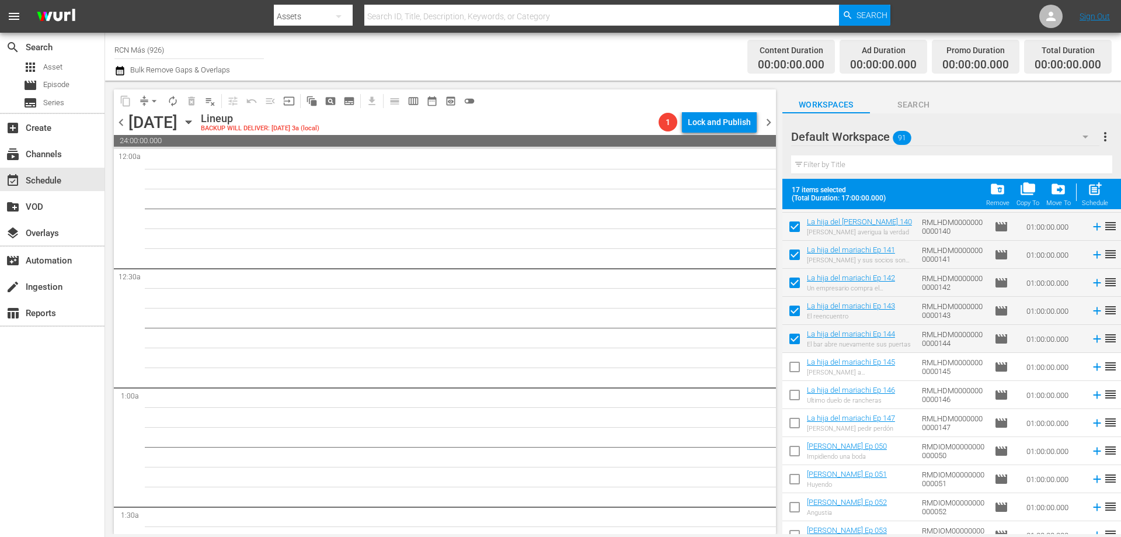
scroll to position [1249, 0]
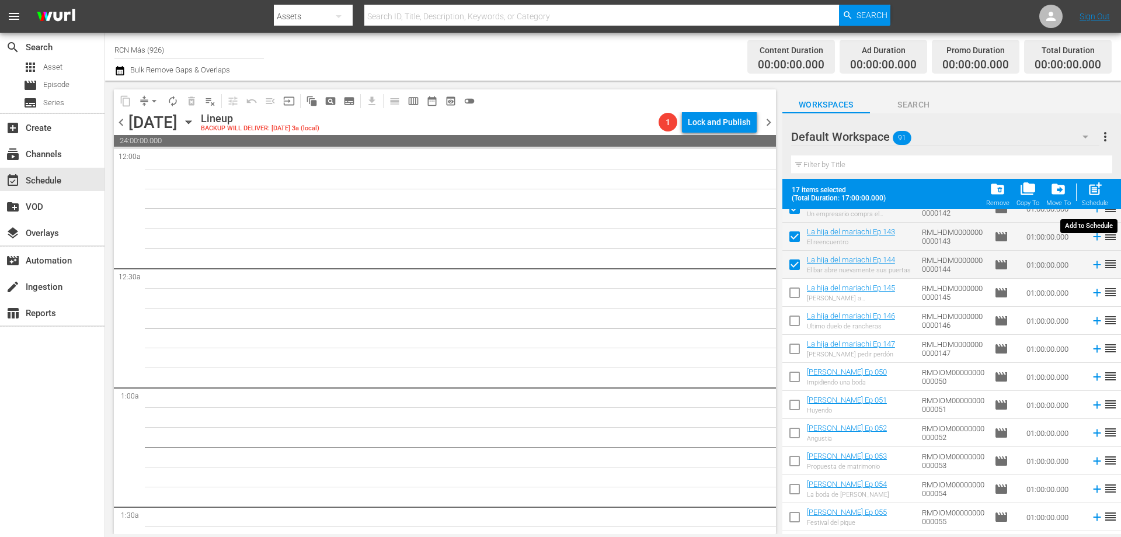
click at [1088, 192] on span "post_add" at bounding box center [1096, 189] width 16 height 16
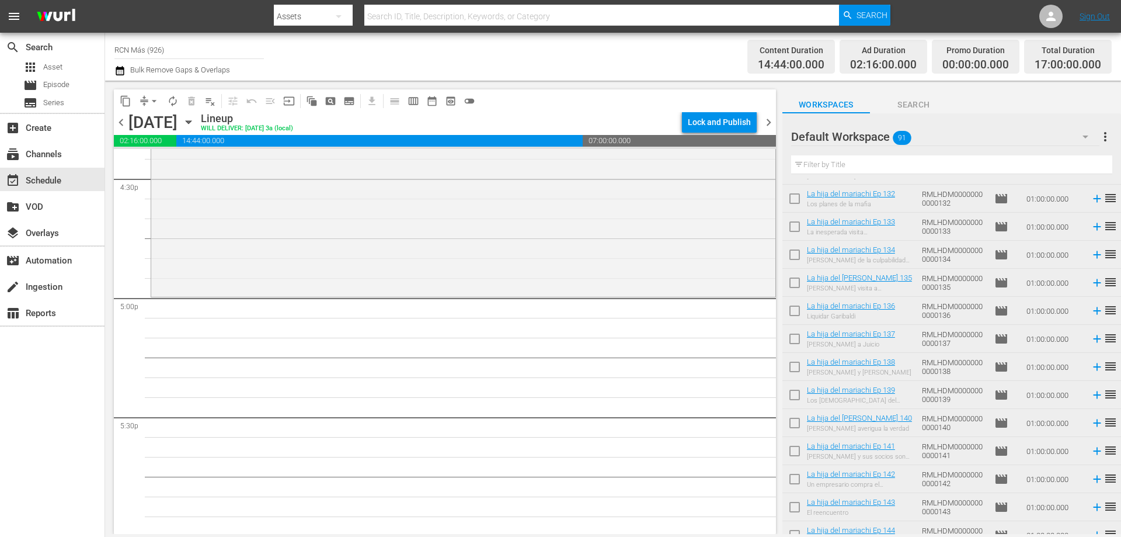
scroll to position [952, 0]
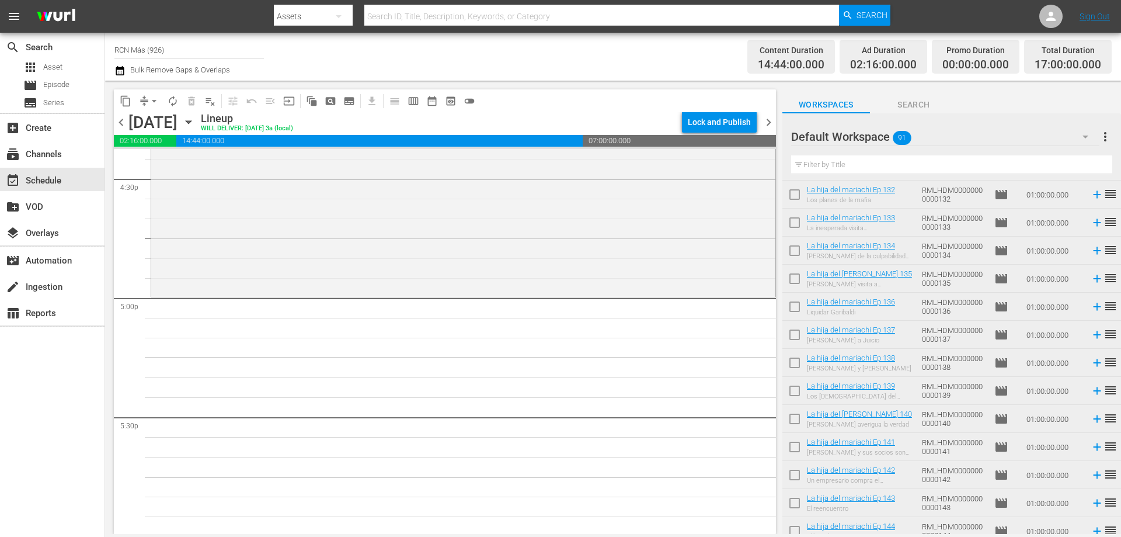
click at [791, 225] on input "checkbox" at bounding box center [795, 225] width 25 height 25
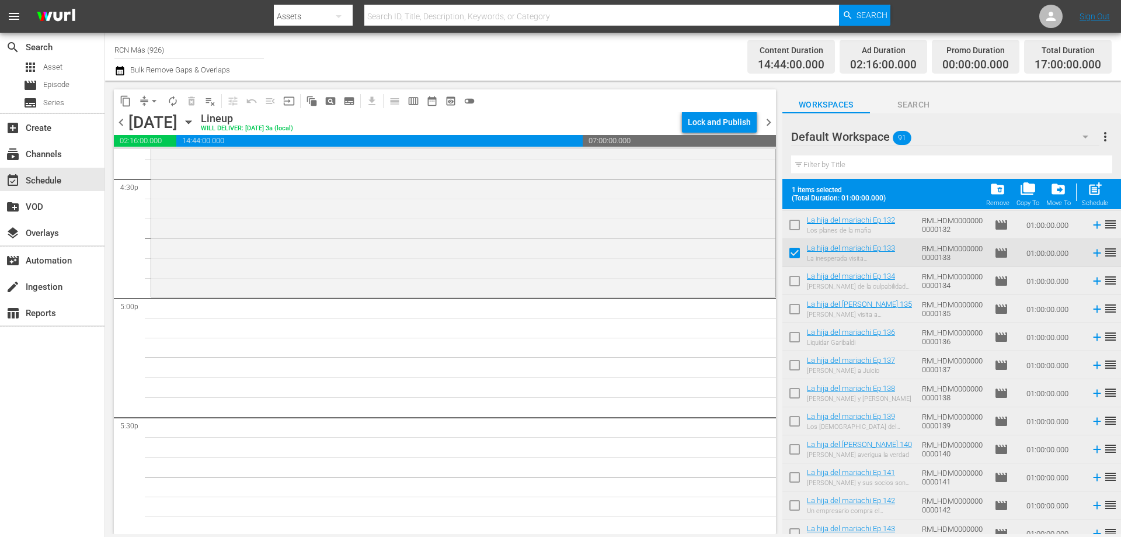
click at [793, 280] on input "checkbox" at bounding box center [795, 283] width 25 height 25
click at [796, 312] on input "checkbox" at bounding box center [795, 311] width 25 height 25
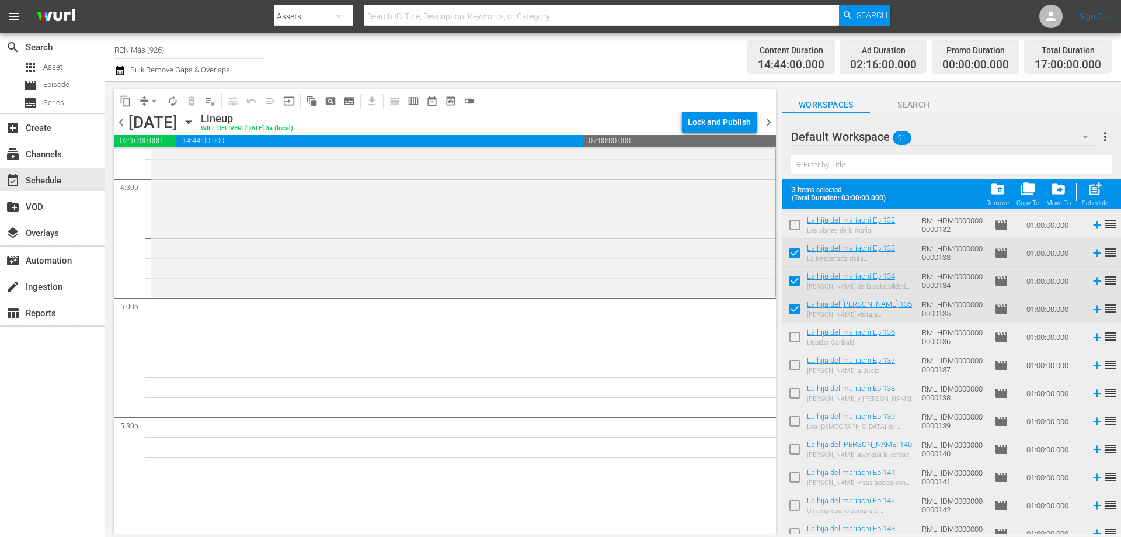
click at [790, 343] on input "checkbox" at bounding box center [795, 339] width 25 height 25
click at [795, 369] on input "checkbox" at bounding box center [795, 367] width 25 height 25
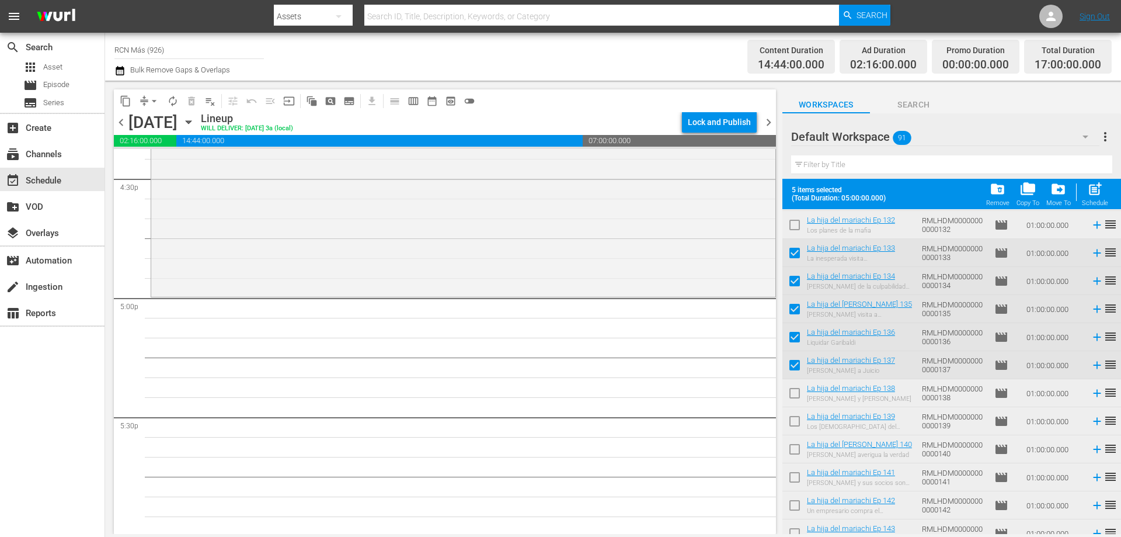
click at [793, 393] on input "checkbox" at bounding box center [795, 395] width 25 height 25
click at [791, 421] on input "checkbox" at bounding box center [795, 423] width 25 height 25
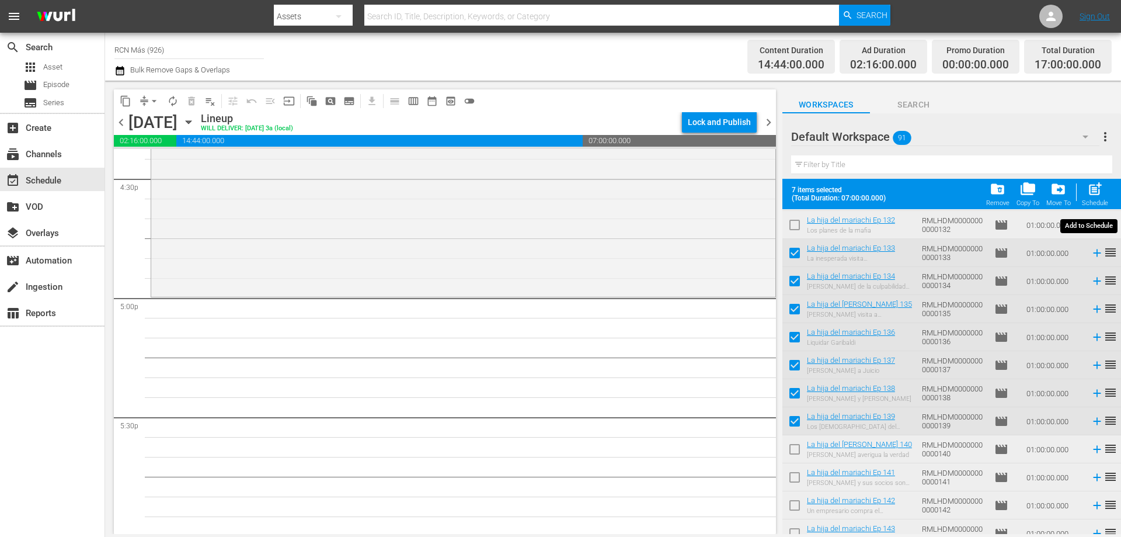
click at [1088, 190] on span "post_add" at bounding box center [1096, 189] width 16 height 16
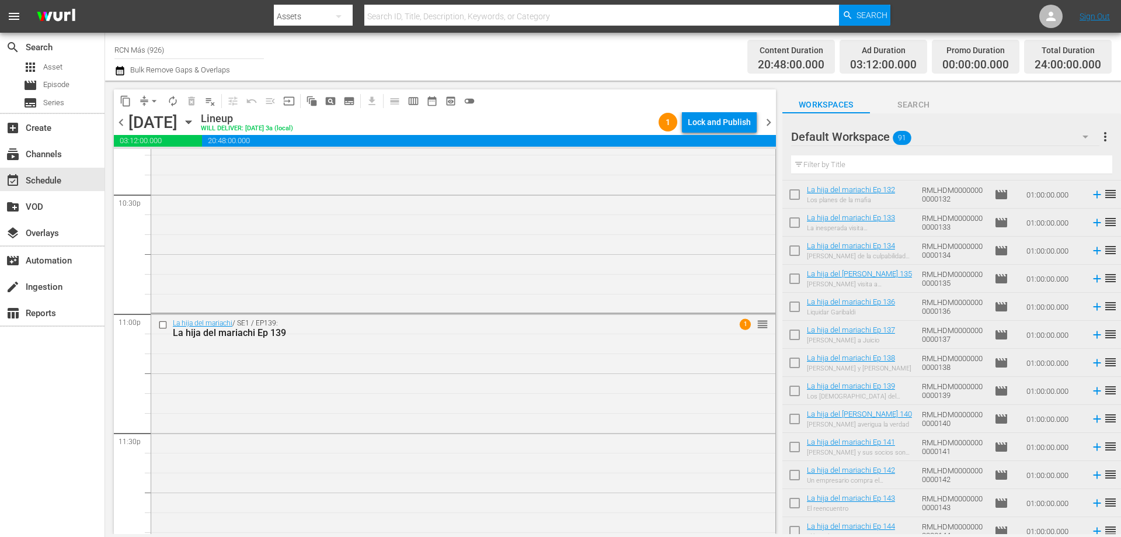
scroll to position [5335, 0]
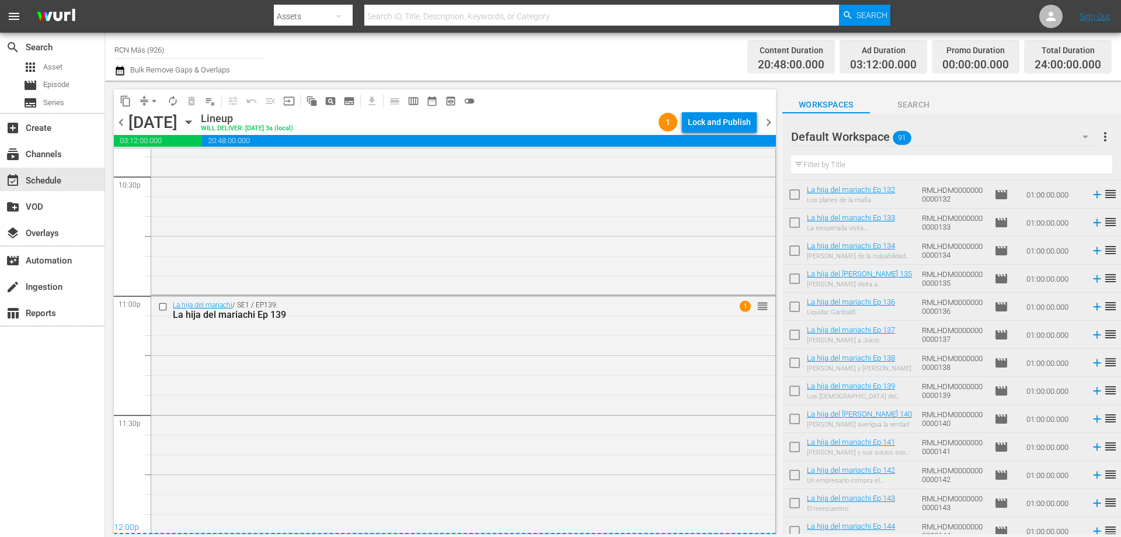
click at [768, 124] on span "chevron_right" at bounding box center [769, 122] width 15 height 15
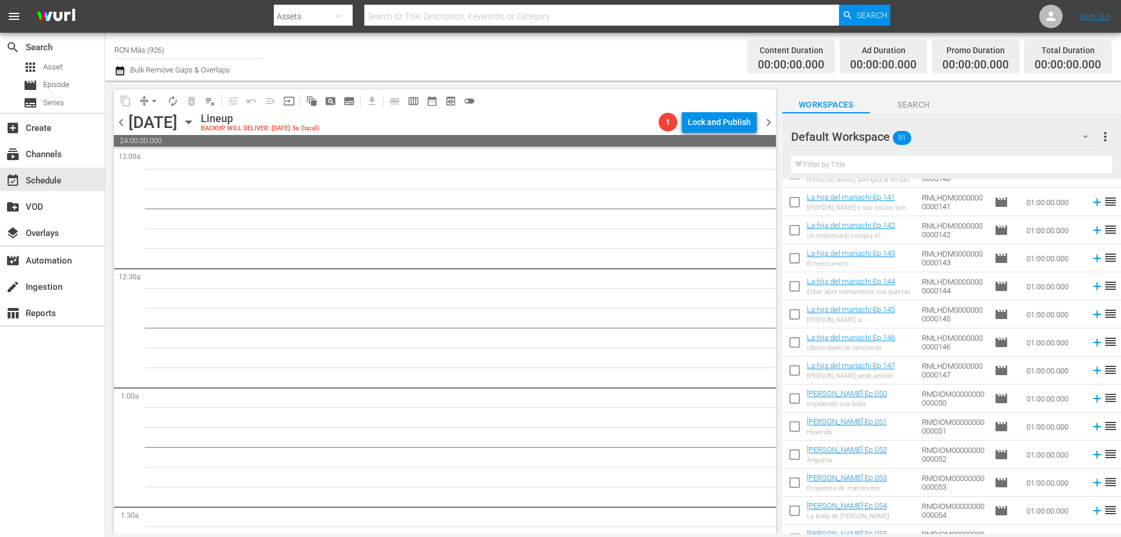
scroll to position [1120, 0]
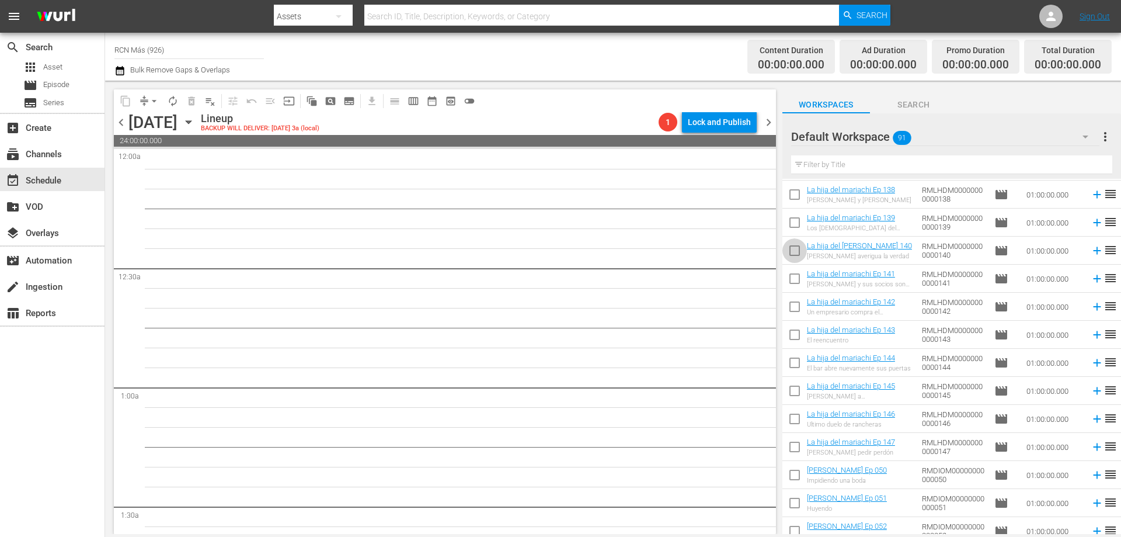
click at [800, 251] on input "checkbox" at bounding box center [795, 253] width 25 height 25
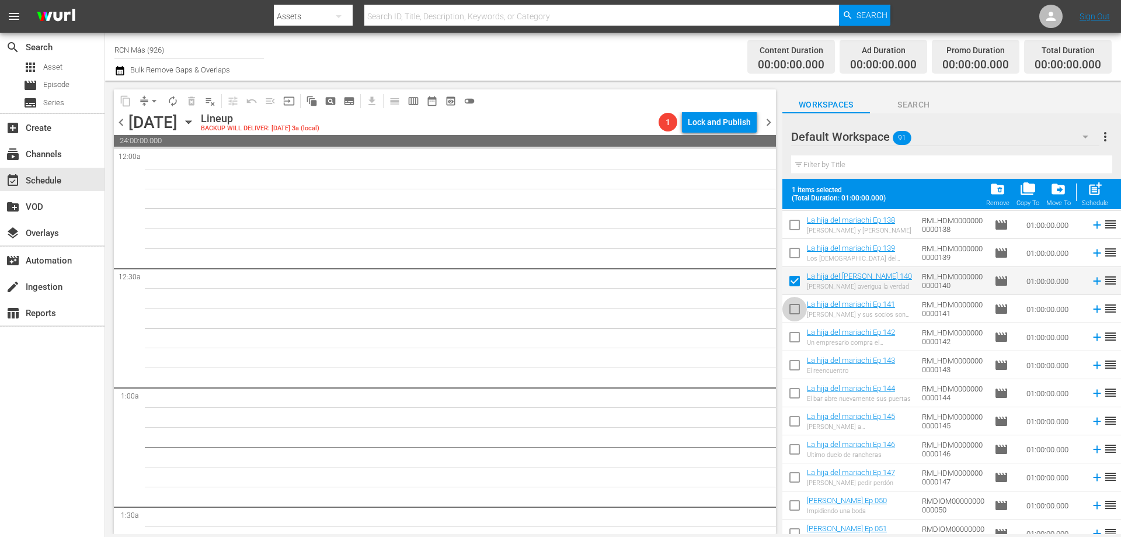
click at [795, 310] on input "checkbox" at bounding box center [795, 311] width 25 height 25
click at [794, 336] on input "checkbox" at bounding box center [795, 339] width 25 height 25
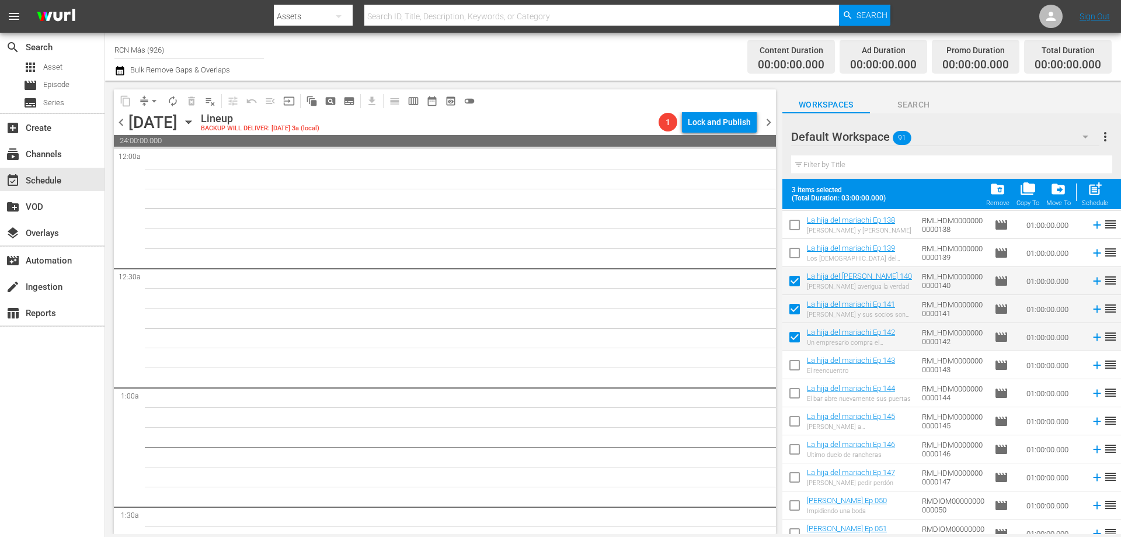
click at [792, 364] on input "checkbox" at bounding box center [795, 367] width 25 height 25
click at [797, 391] on input "checkbox" at bounding box center [795, 395] width 25 height 25
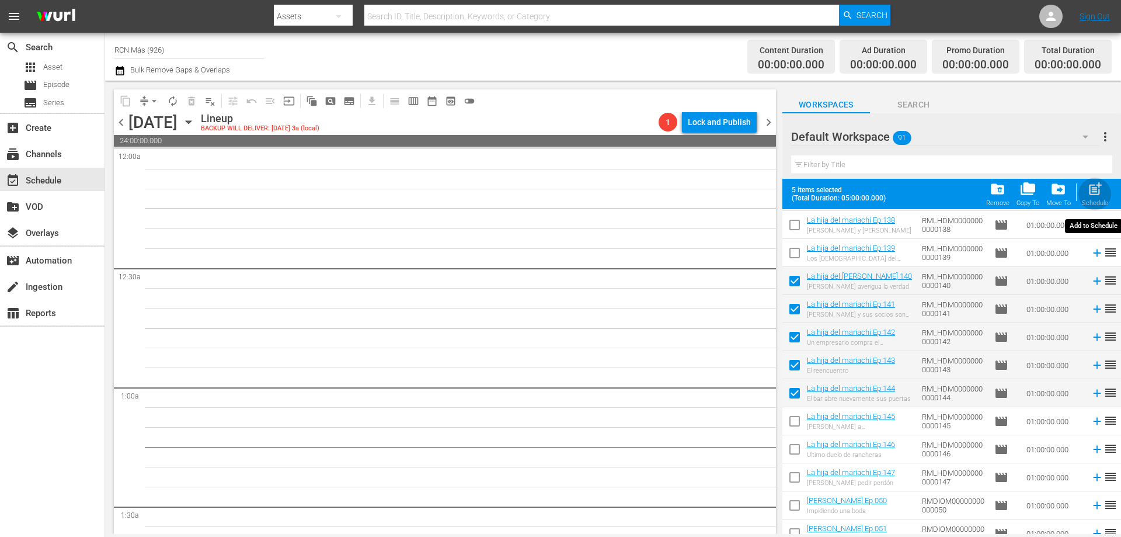
click at [1095, 193] on span "post_add" at bounding box center [1096, 189] width 16 height 16
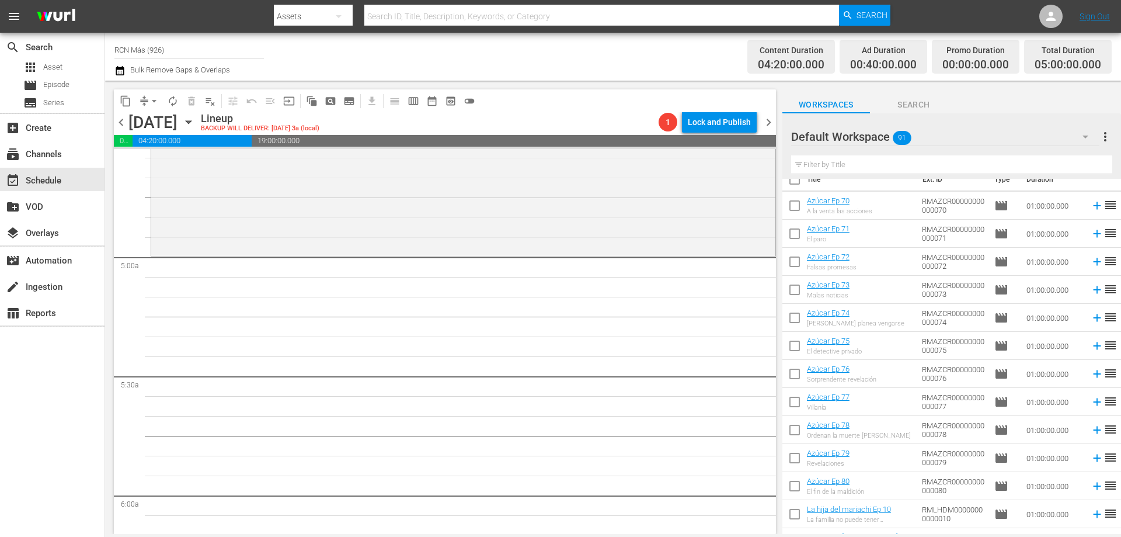
scroll to position [0, 0]
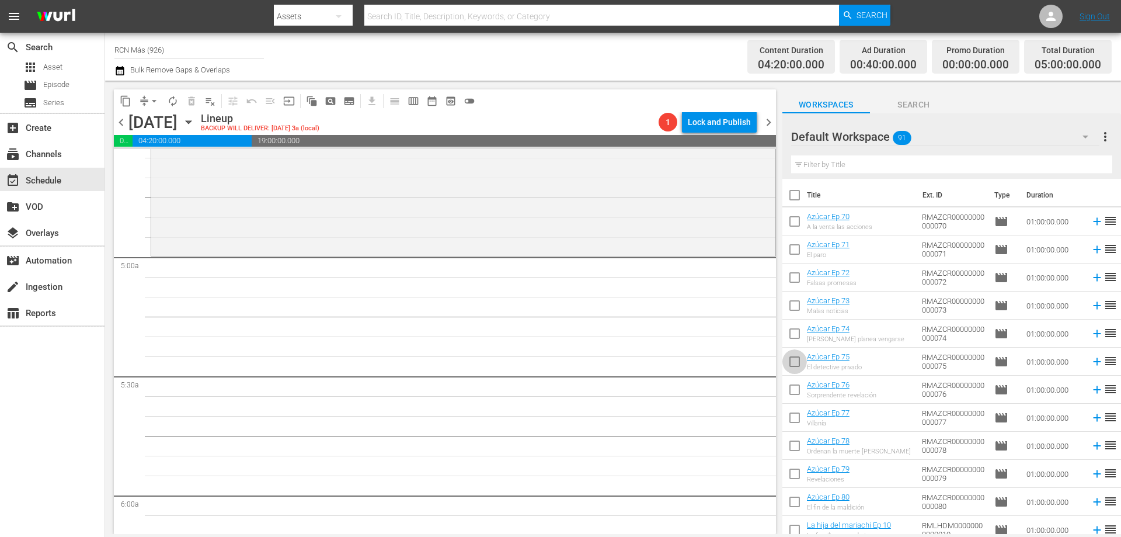
click at [797, 361] on input "checkbox" at bounding box center [795, 364] width 25 height 25
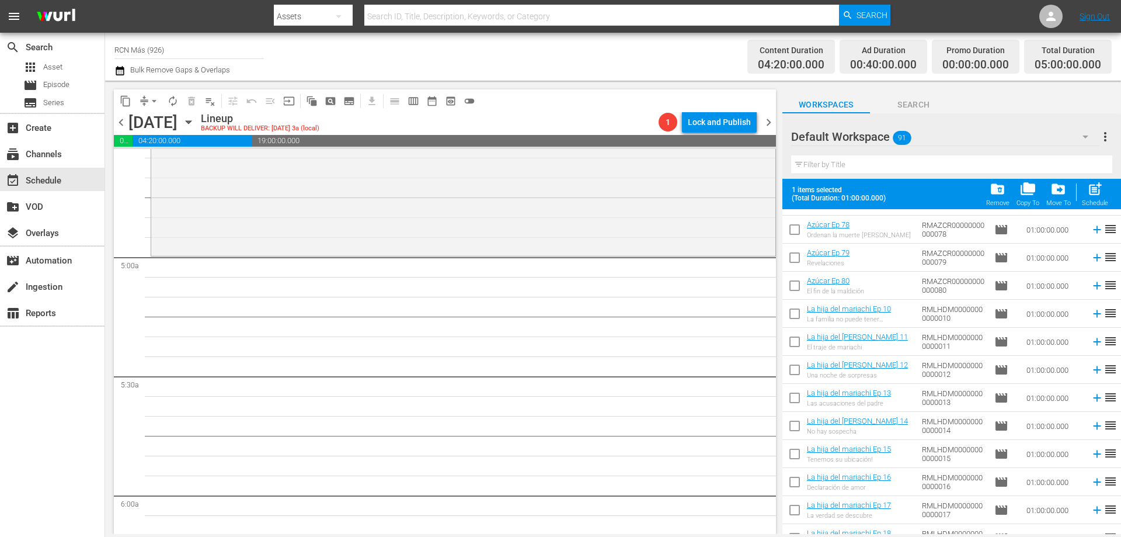
scroll to position [296, 0]
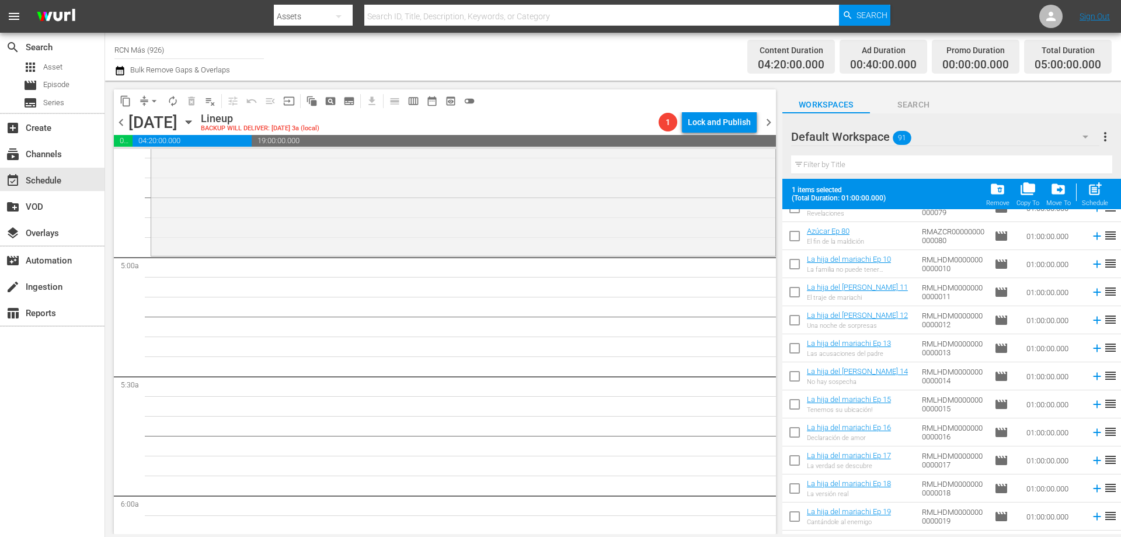
click at [798, 412] on input "checkbox" at bounding box center [795, 406] width 25 height 25
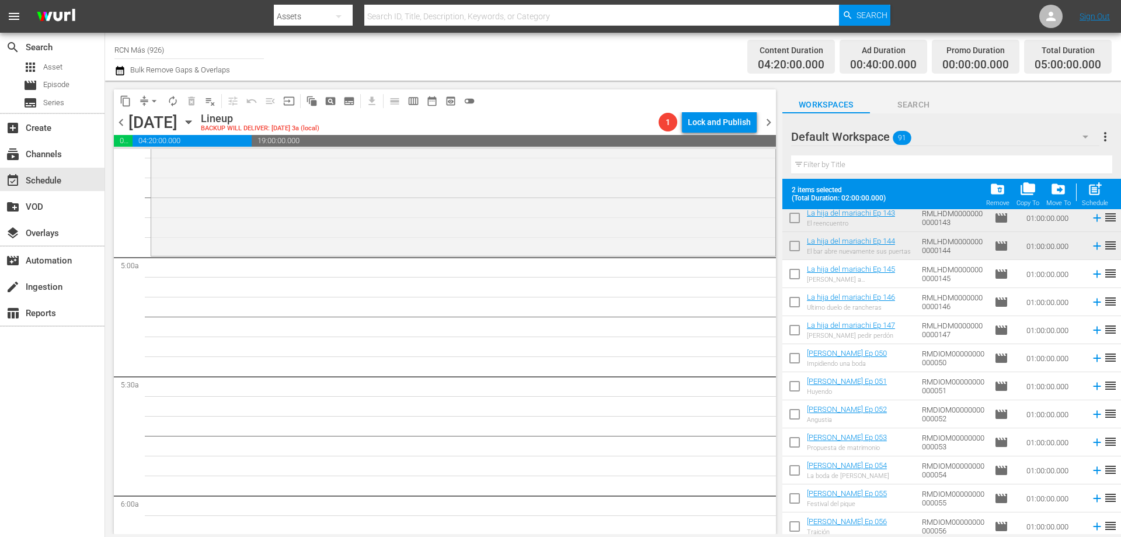
scroll to position [1302, 0]
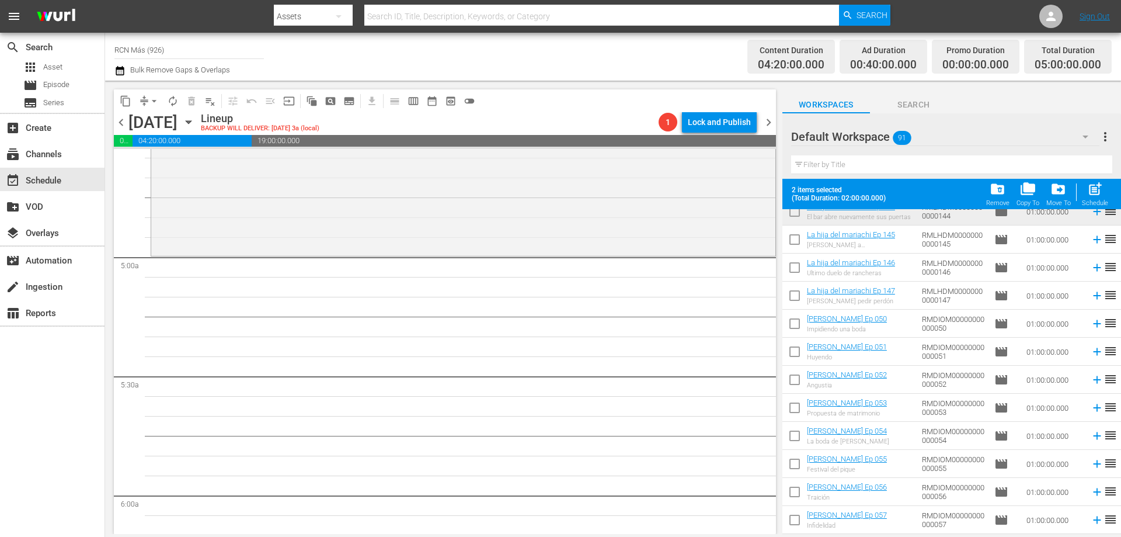
drag, startPoint x: 798, startPoint y: 461, endPoint x: 804, endPoint y: 468, distance: 9.5
click at [798, 462] on input "checkbox" at bounding box center [795, 466] width 25 height 25
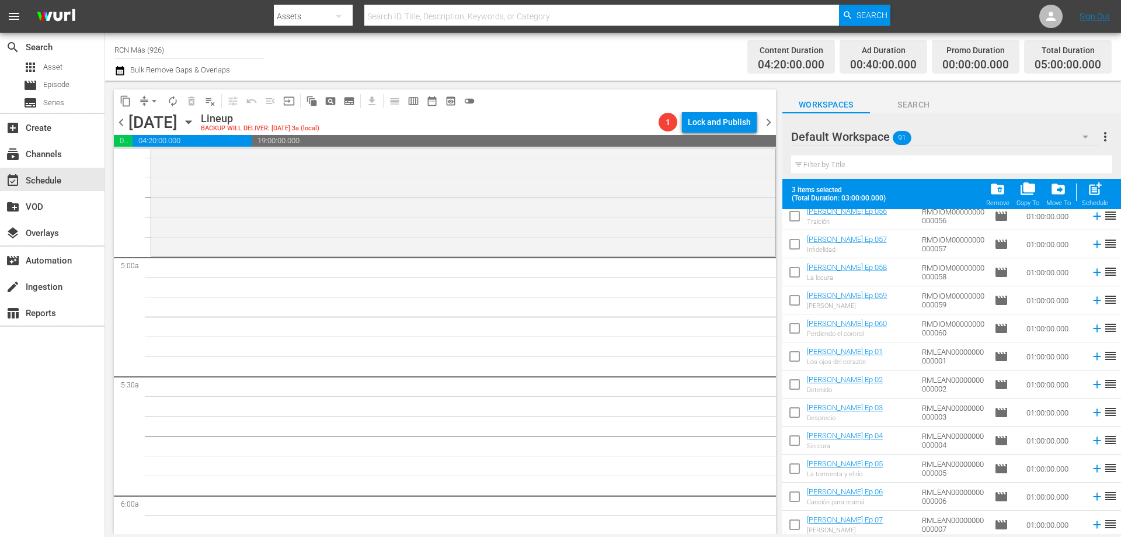
scroll to position [1607, 0]
click at [799, 442] on input "checkbox" at bounding box center [795, 441] width 25 height 25
click at [800, 439] on input "checkbox" at bounding box center [795, 440] width 25 height 25
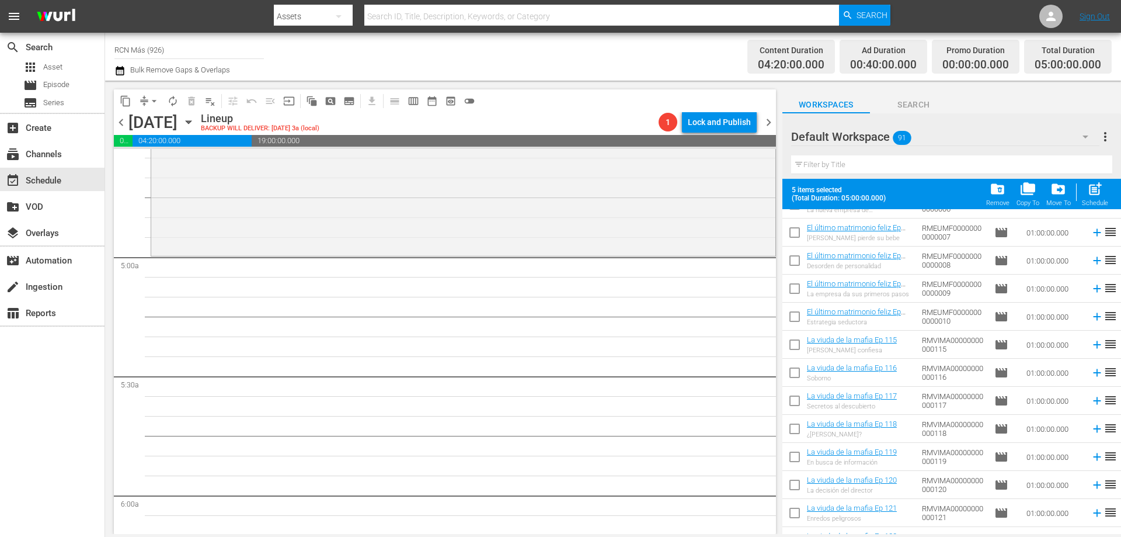
scroll to position [2179, 0]
click at [797, 456] on input "checkbox" at bounding box center [795, 458] width 25 height 25
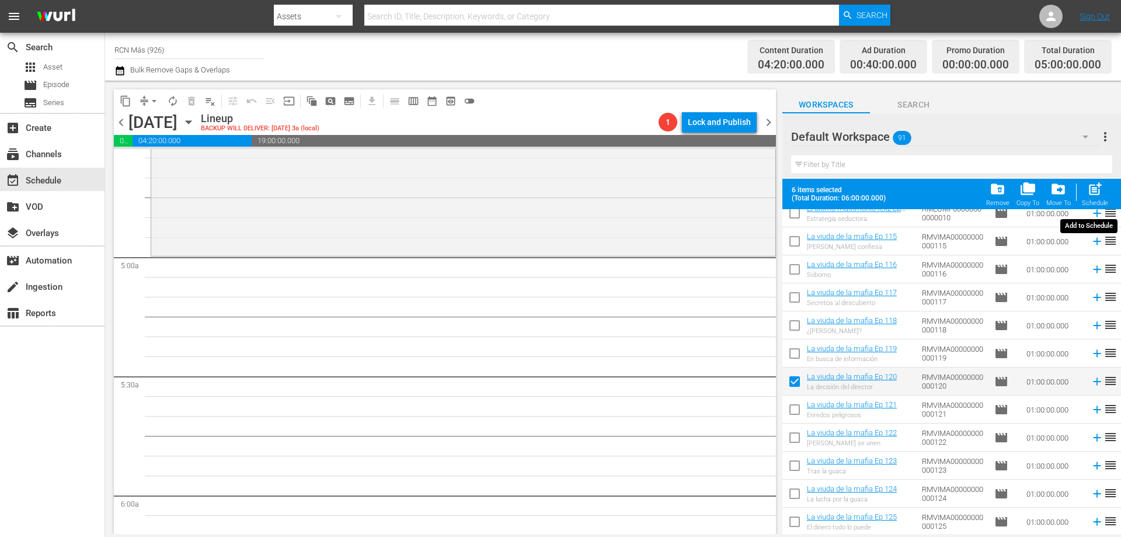
click at [1098, 193] on span "post_add" at bounding box center [1096, 189] width 16 height 16
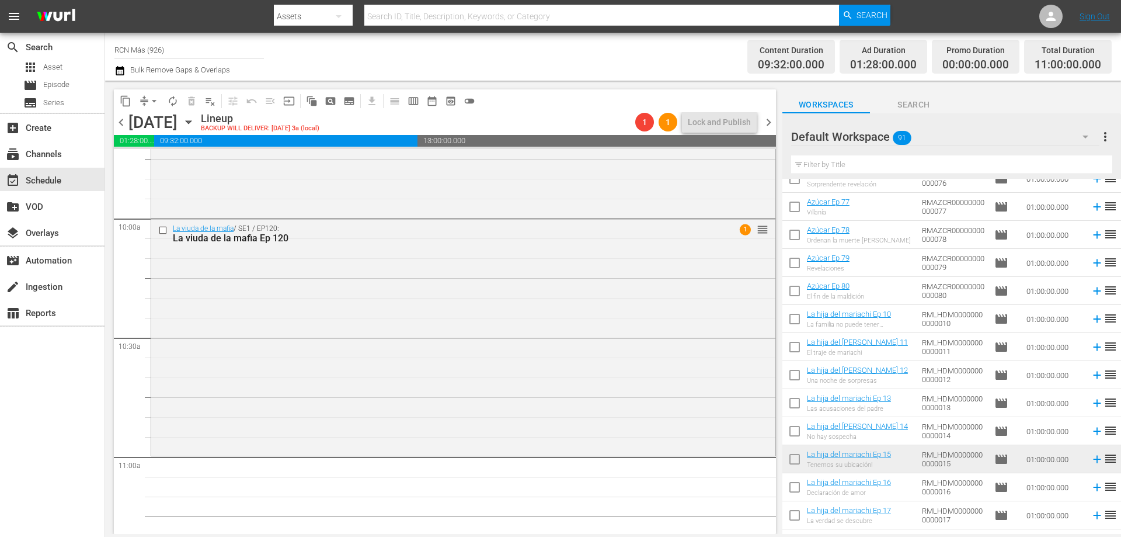
scroll to position [0, 0]
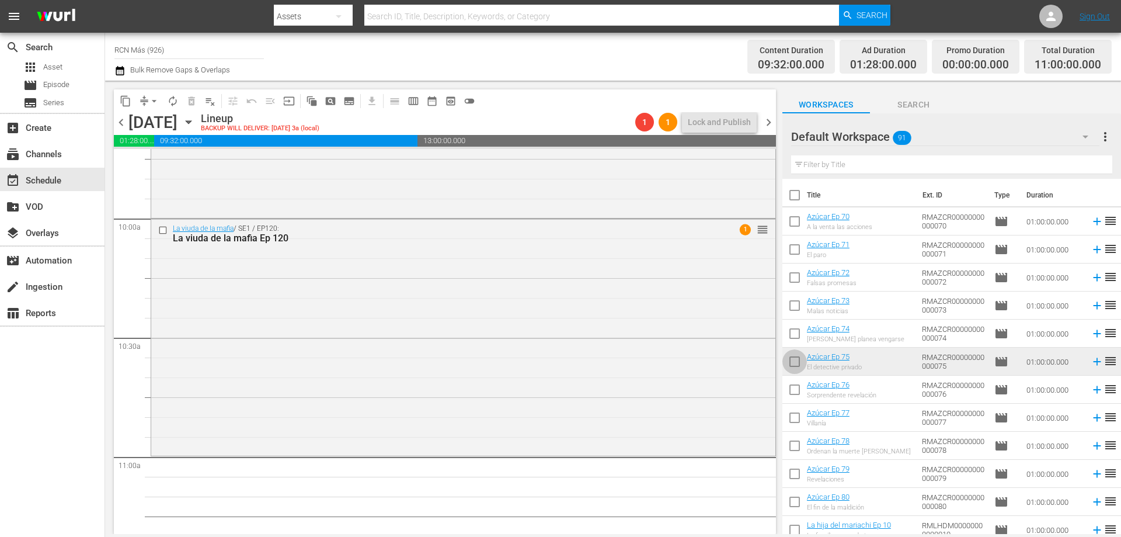
click at [785, 357] on input "checkbox" at bounding box center [795, 364] width 25 height 25
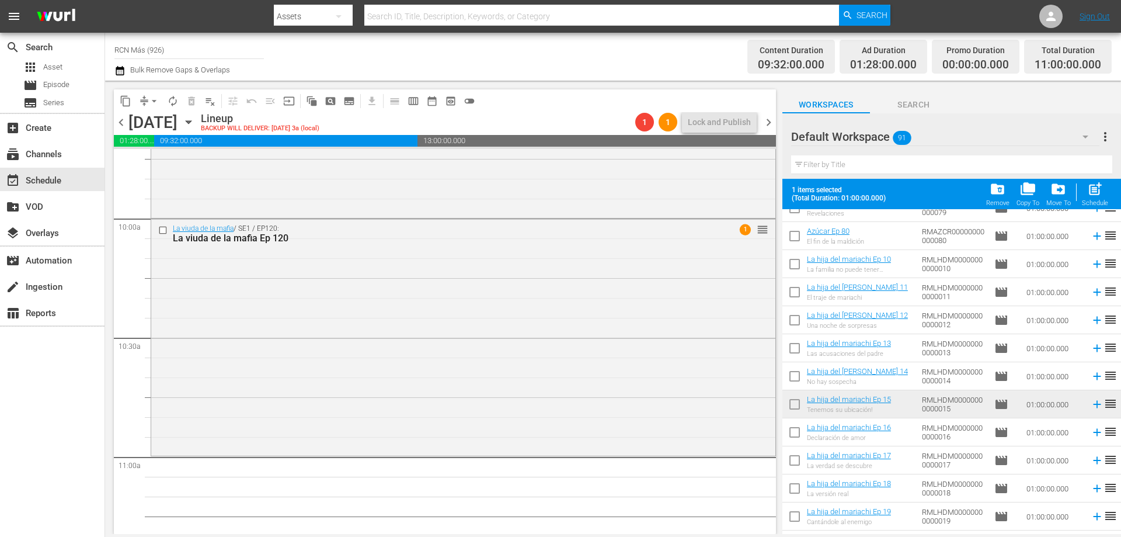
scroll to position [325, 0]
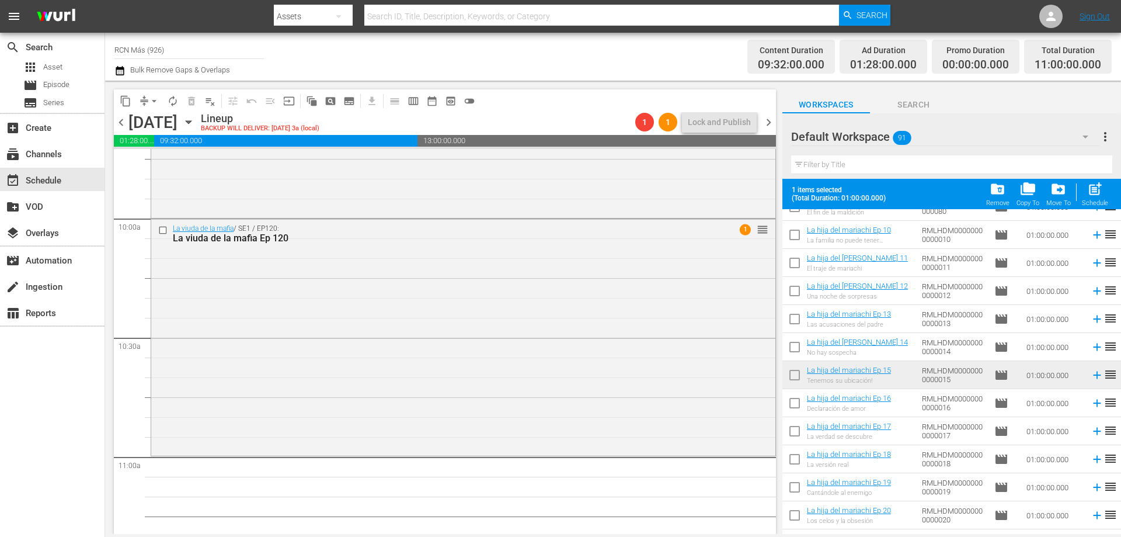
click at [793, 376] on input "checkbox" at bounding box center [795, 377] width 25 height 25
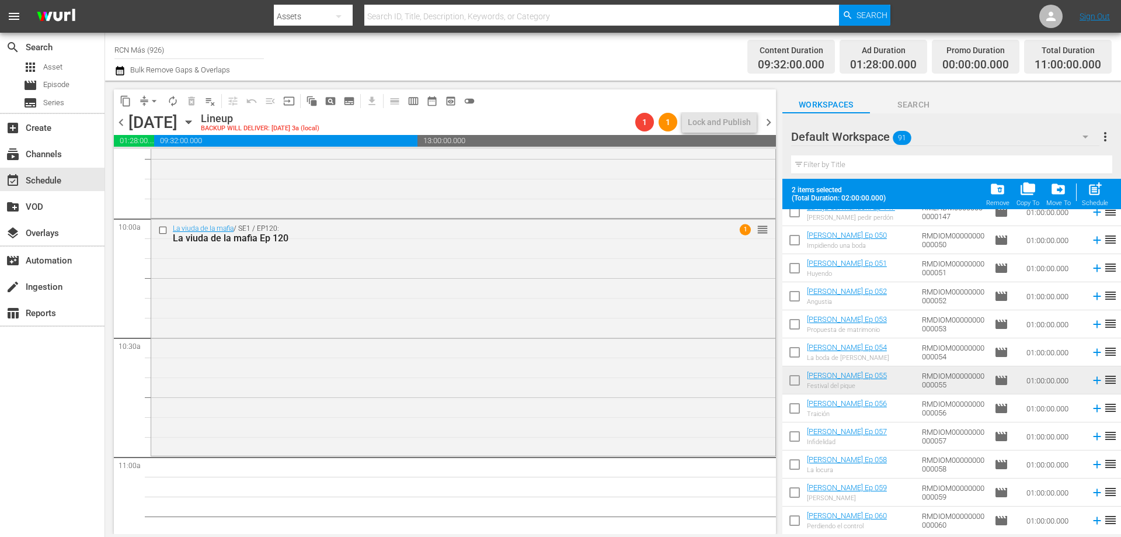
scroll to position [1445, 0]
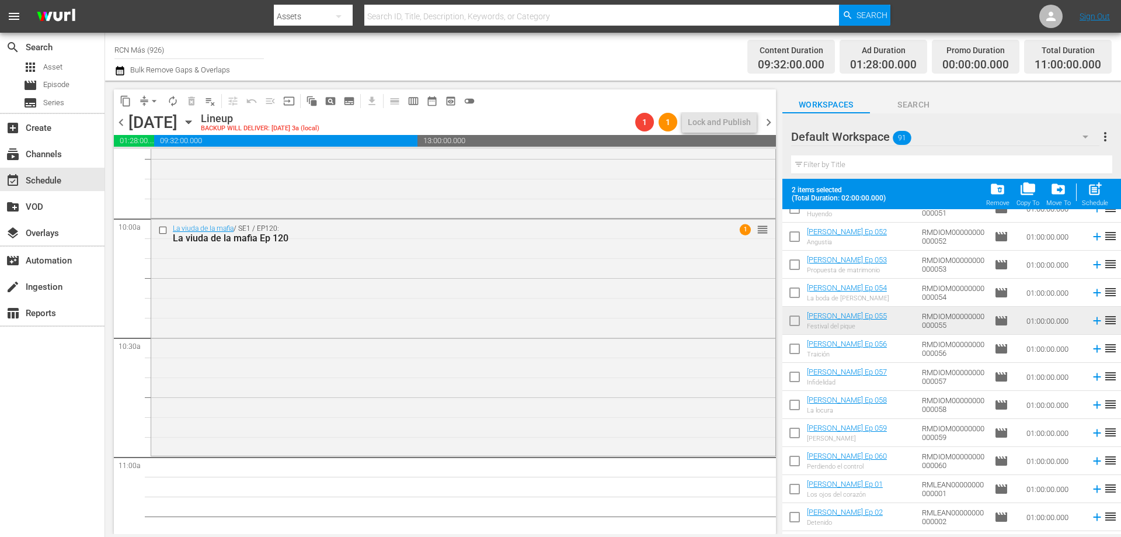
click at [787, 324] on input "checkbox" at bounding box center [795, 323] width 25 height 25
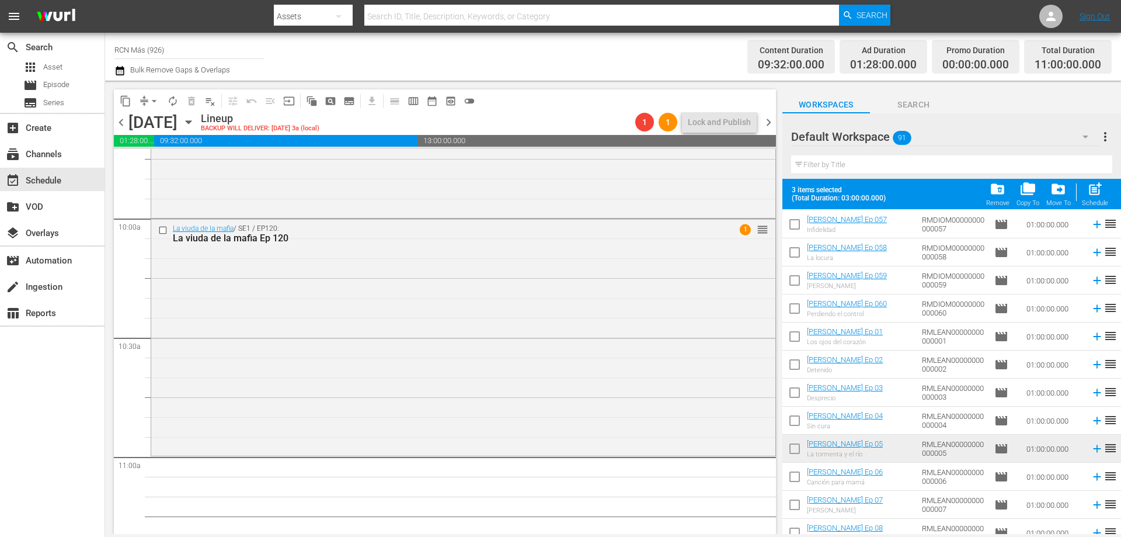
scroll to position [1632, 0]
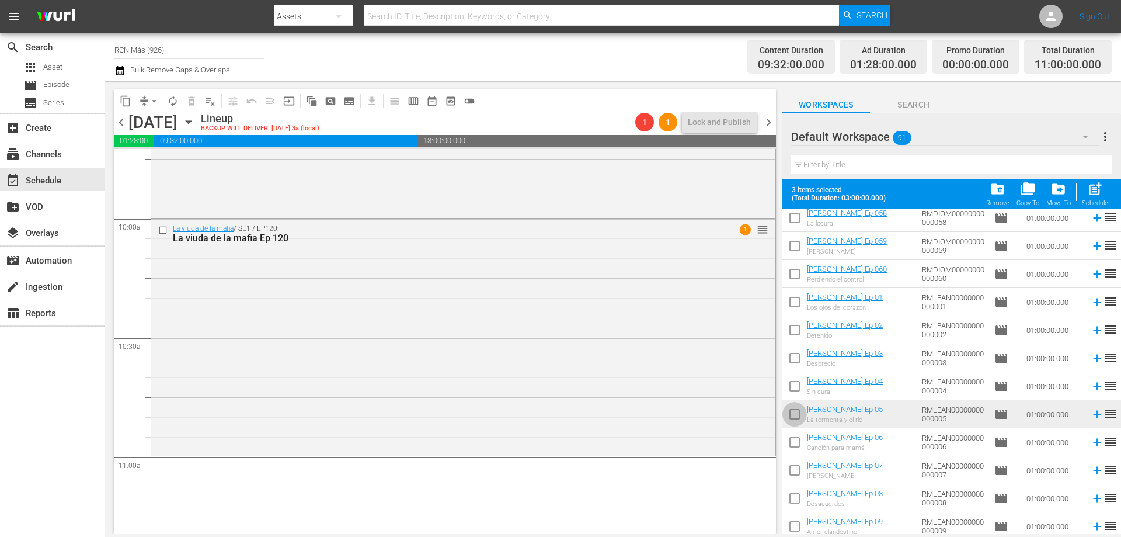
click at [800, 417] on input "checkbox" at bounding box center [795, 416] width 25 height 25
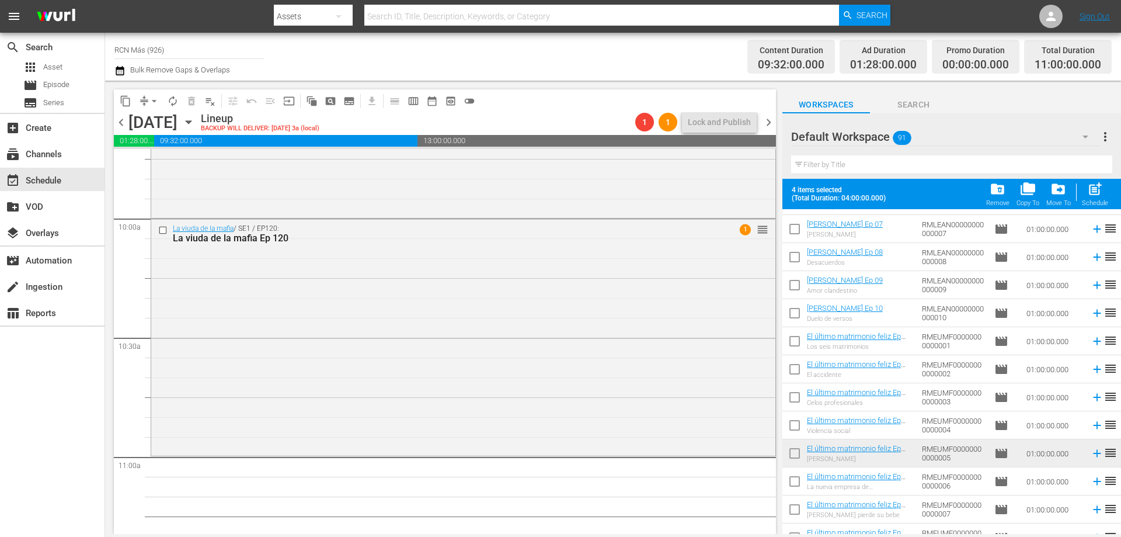
scroll to position [1987, 0]
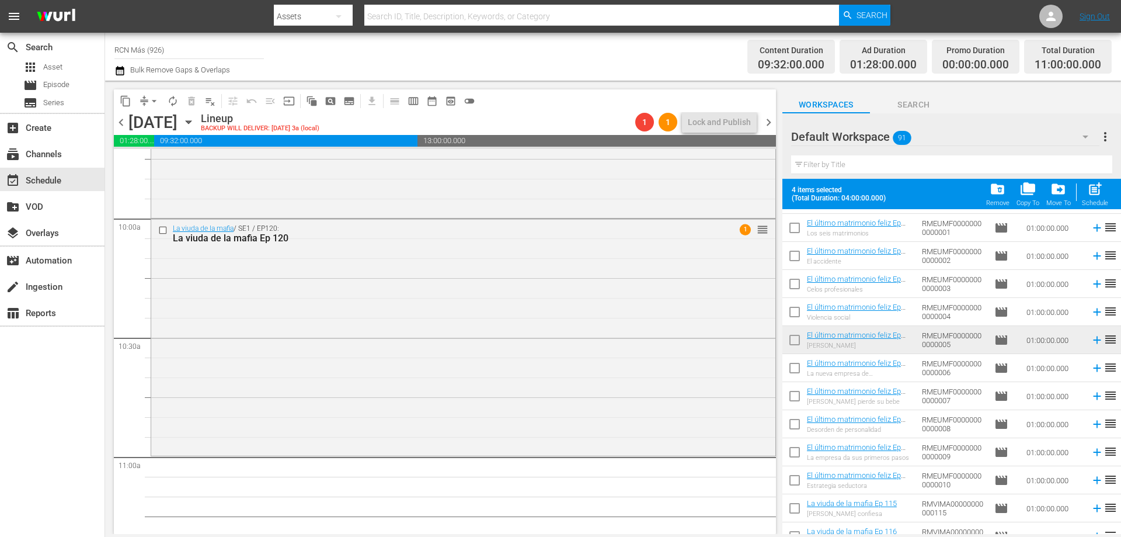
click at [797, 343] on input "checkbox" at bounding box center [795, 342] width 25 height 25
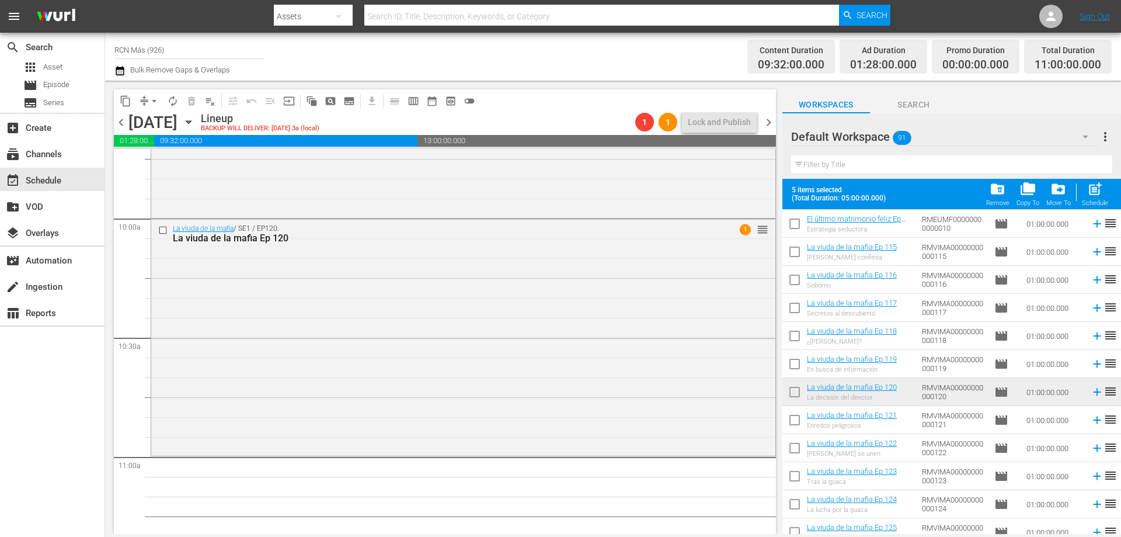
scroll to position [2253, 0]
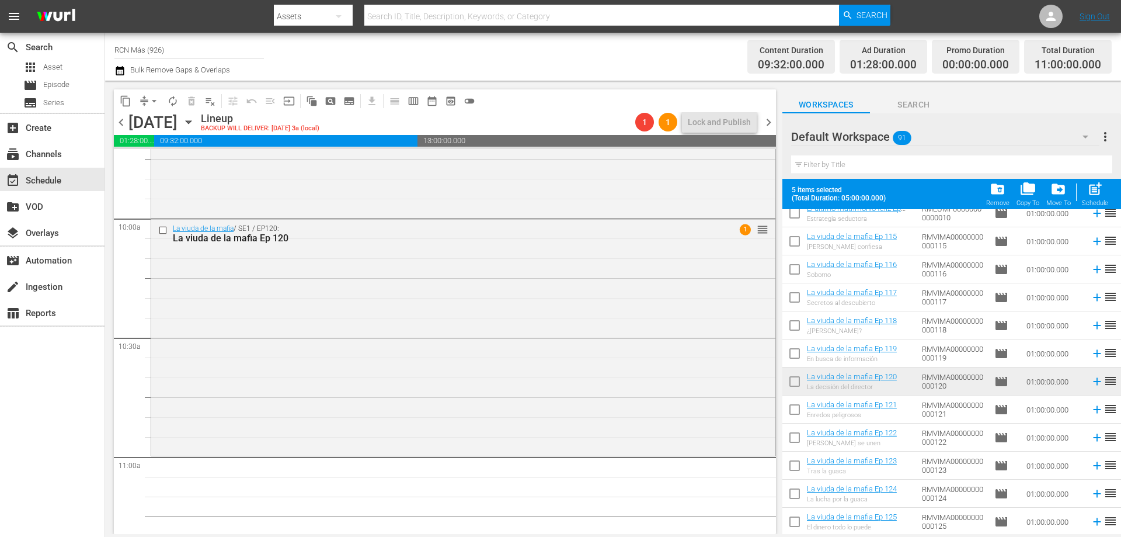
click at [791, 384] on input "checkbox" at bounding box center [795, 383] width 25 height 25
click at [1090, 195] on span "post_add" at bounding box center [1096, 189] width 16 height 16
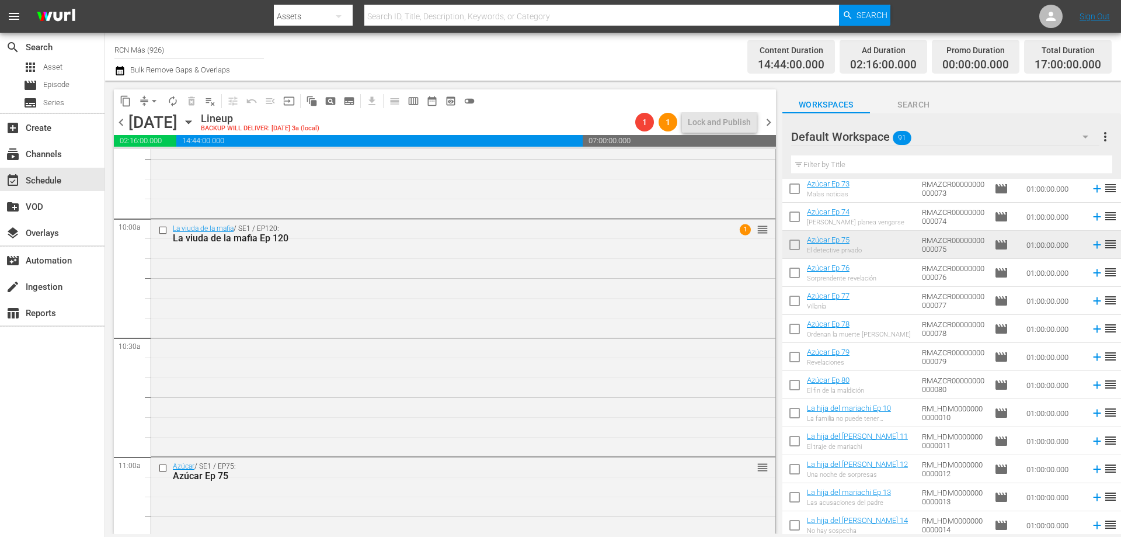
scroll to position [0, 0]
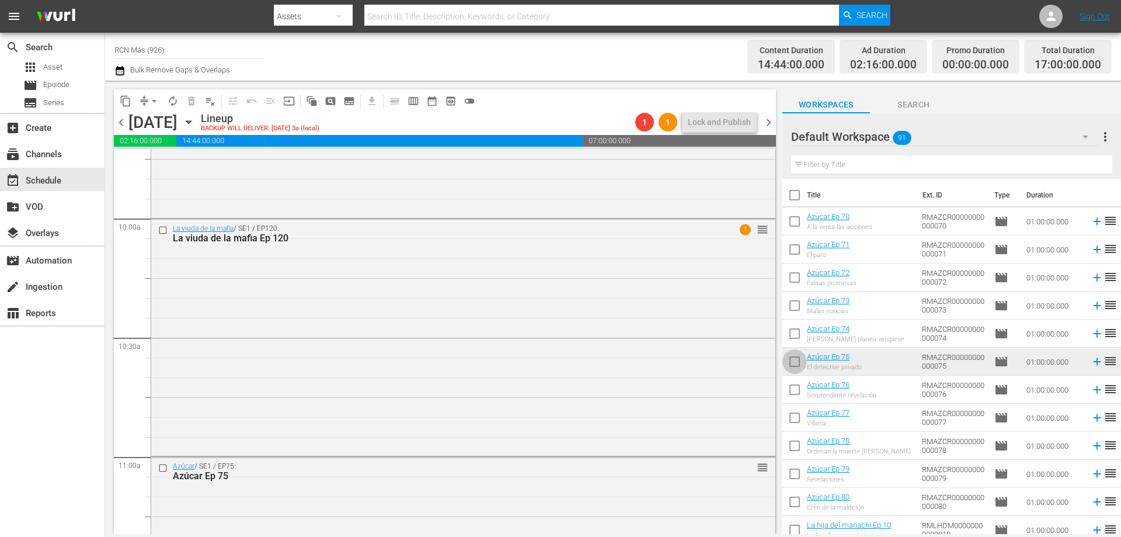
click at [801, 357] on input "checkbox" at bounding box center [795, 364] width 25 height 25
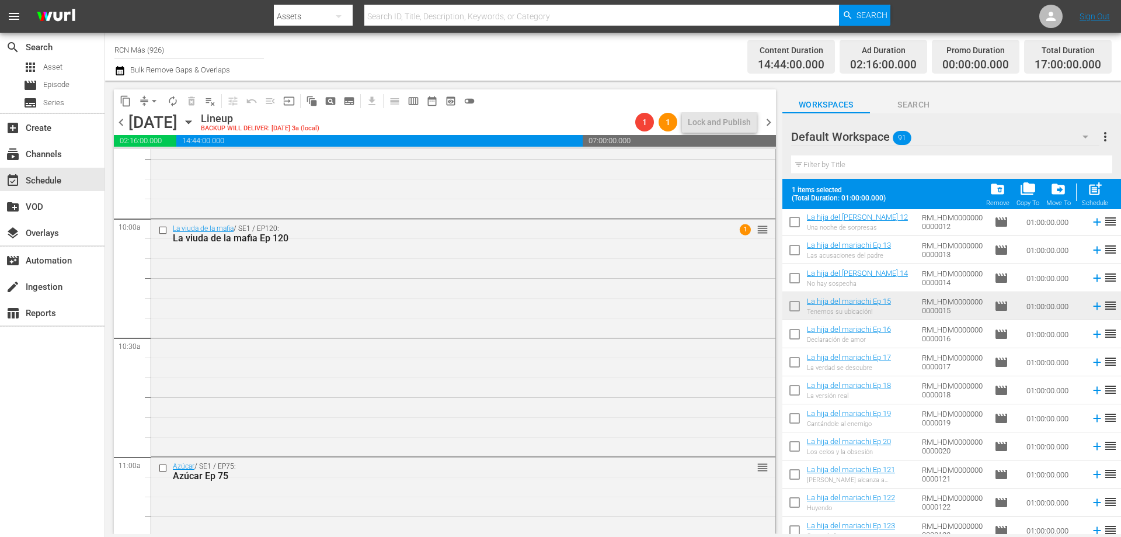
scroll to position [414, 0]
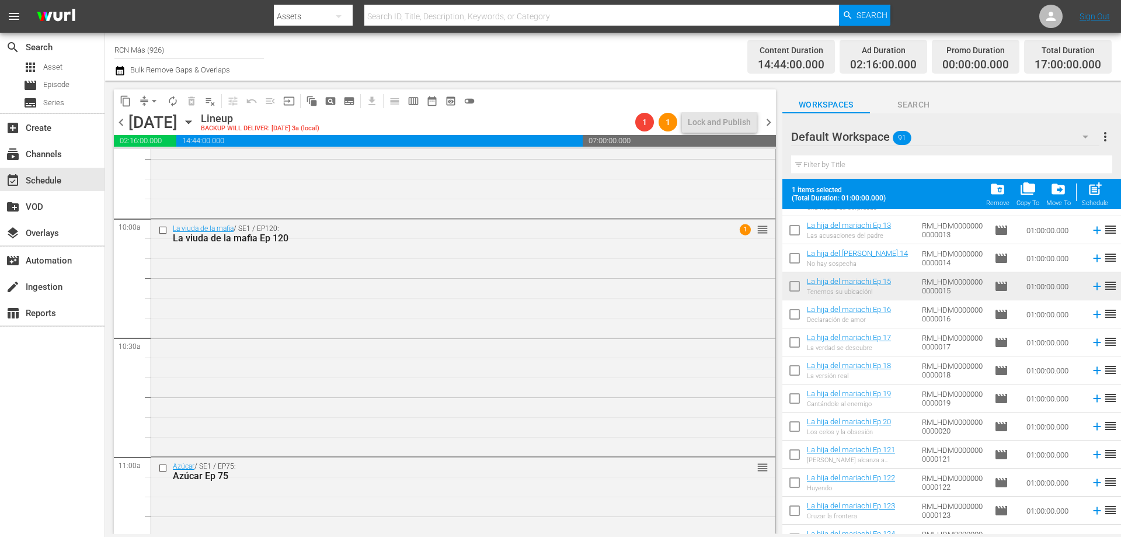
click at [794, 283] on input "checkbox" at bounding box center [795, 288] width 25 height 25
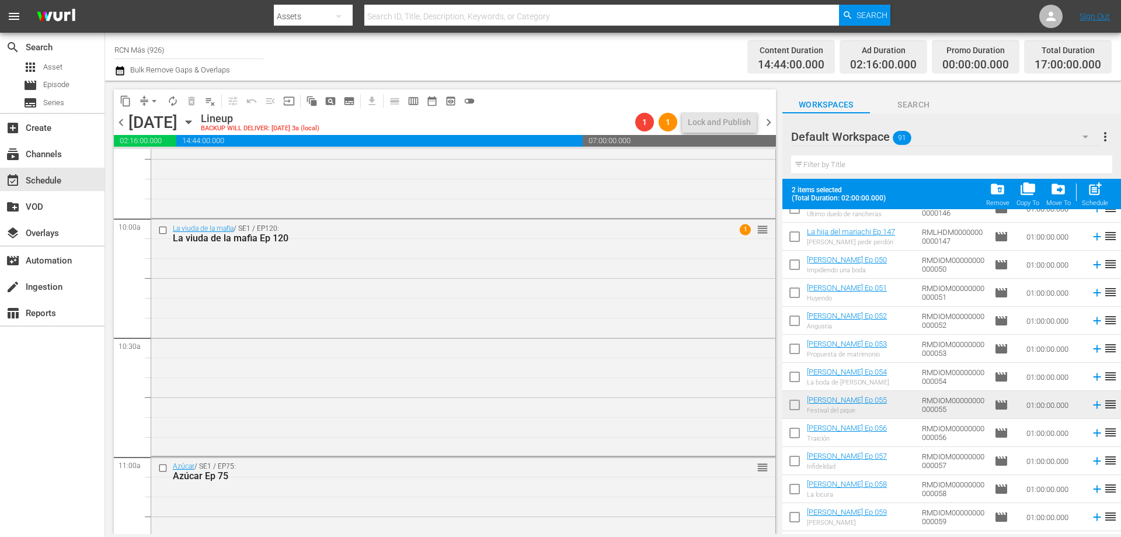
scroll to position [1376, 0]
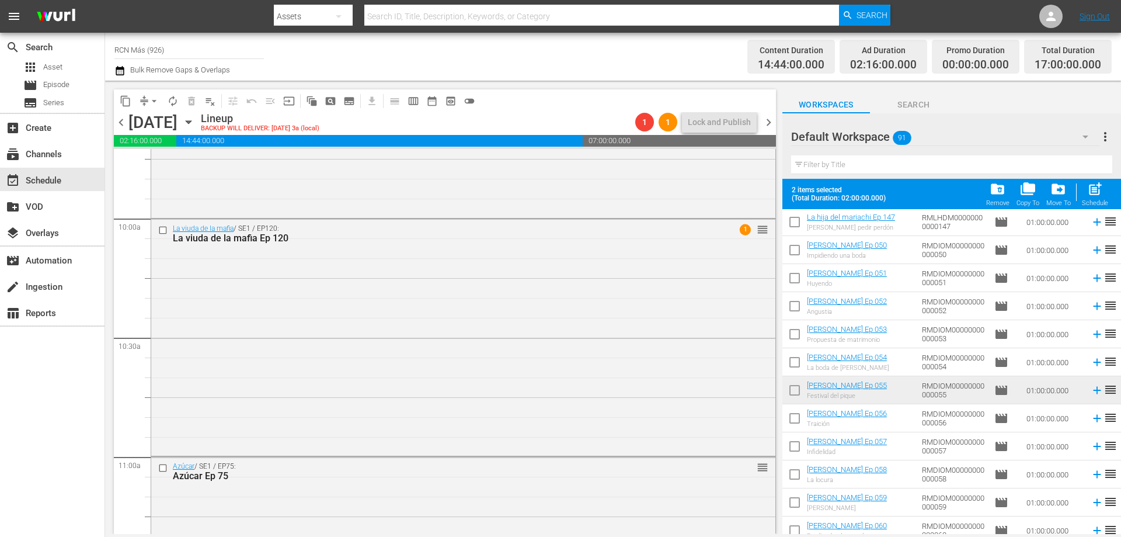
click at [799, 394] on input "checkbox" at bounding box center [795, 392] width 25 height 25
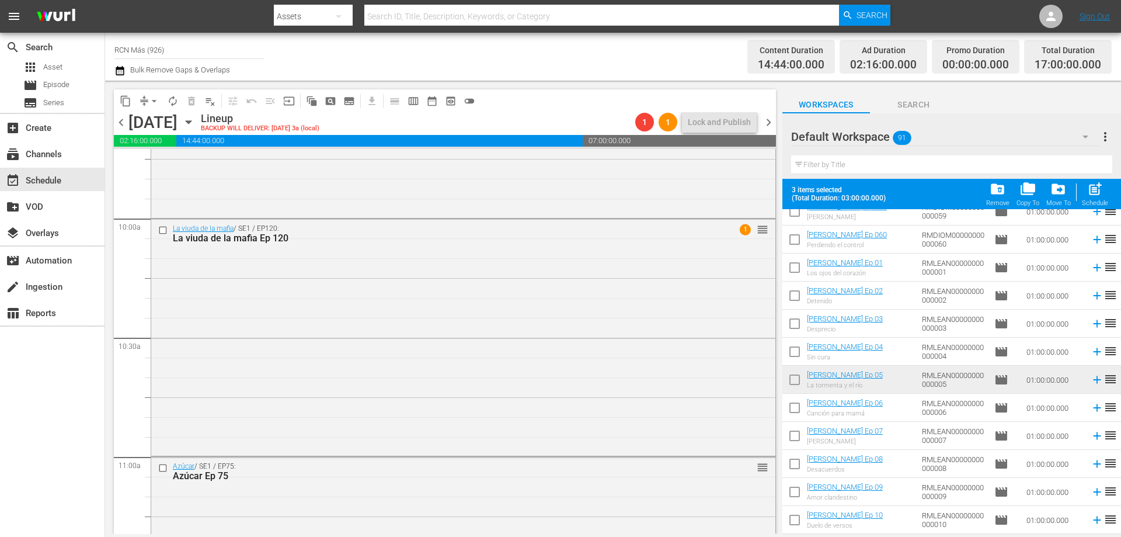
scroll to position [1676, 0]
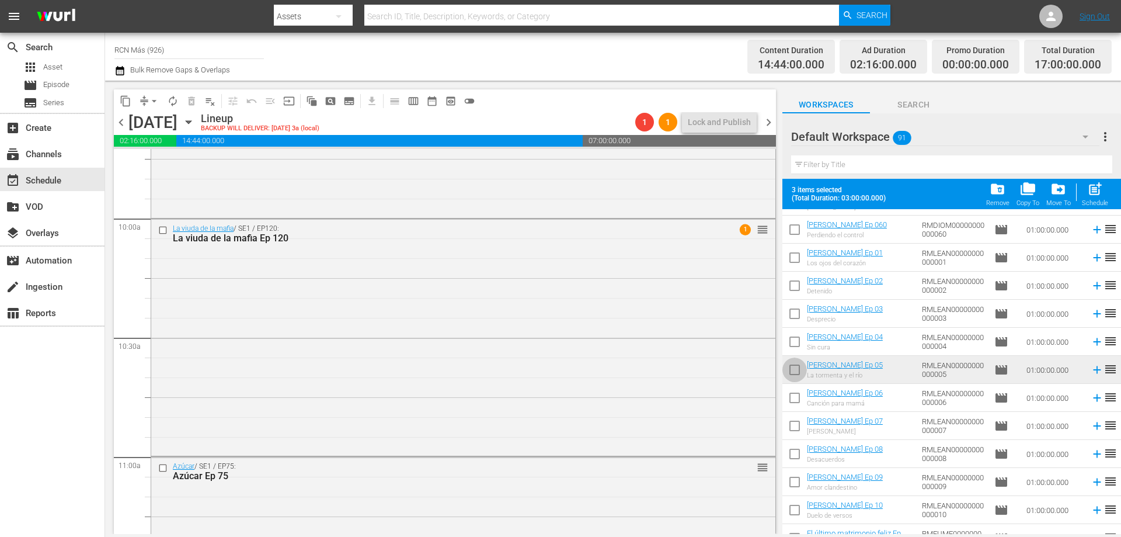
click at [802, 374] on input "checkbox" at bounding box center [795, 372] width 25 height 25
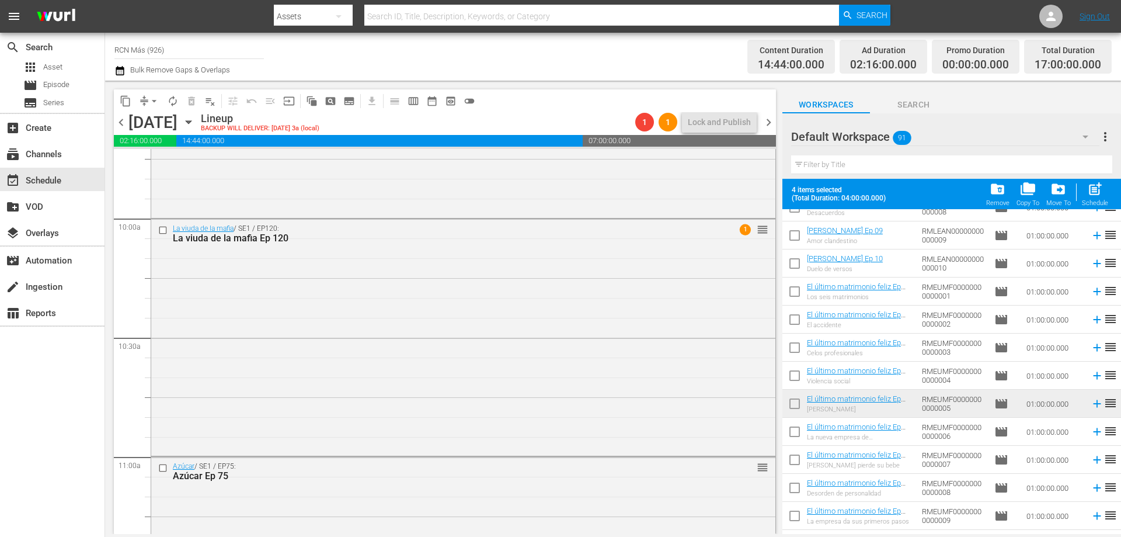
scroll to position [1948, 0]
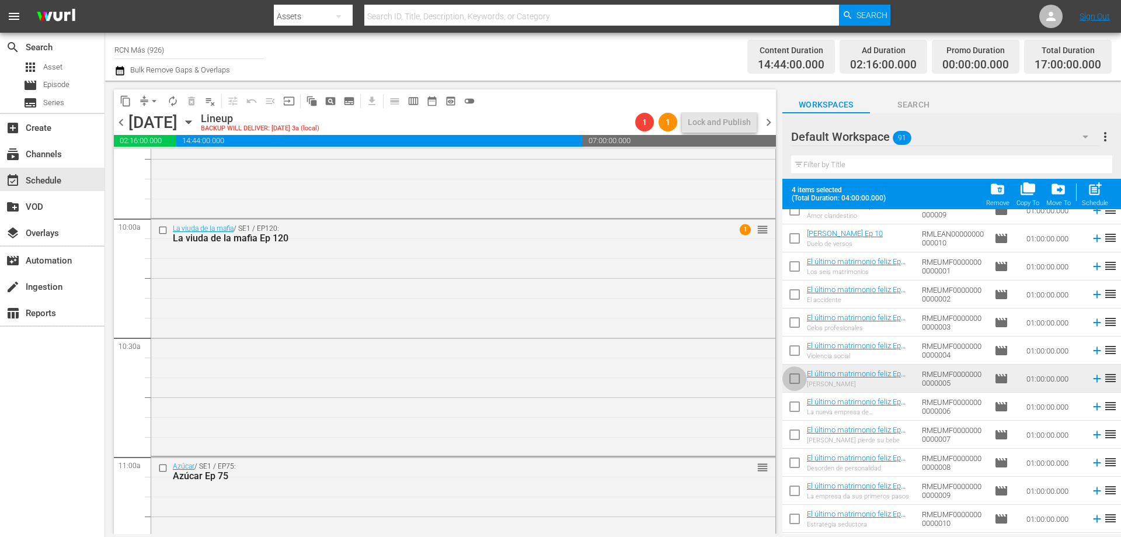
click at [805, 379] on input "checkbox" at bounding box center [795, 381] width 25 height 25
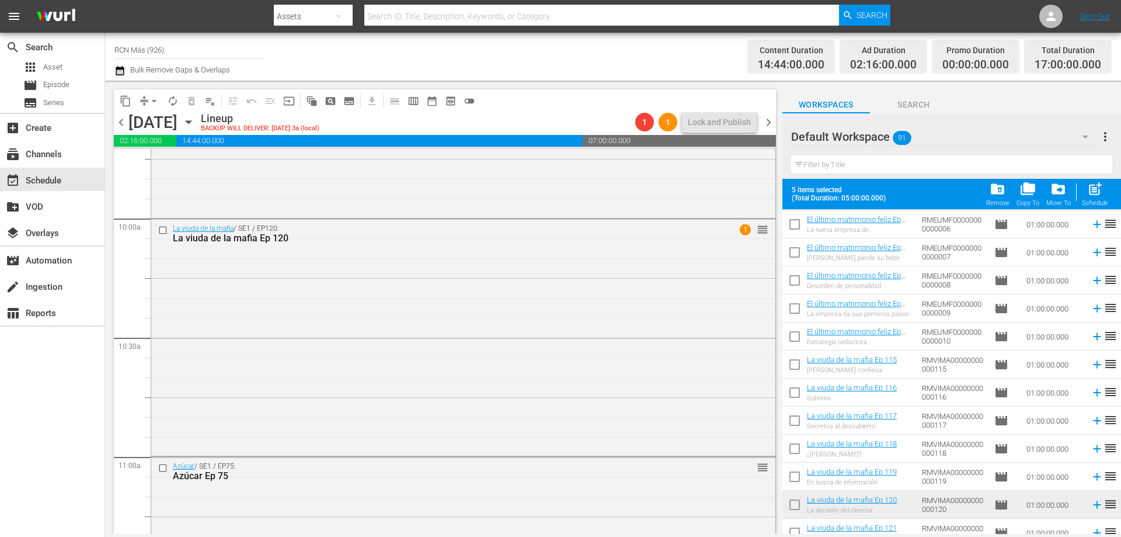
scroll to position [2253, 0]
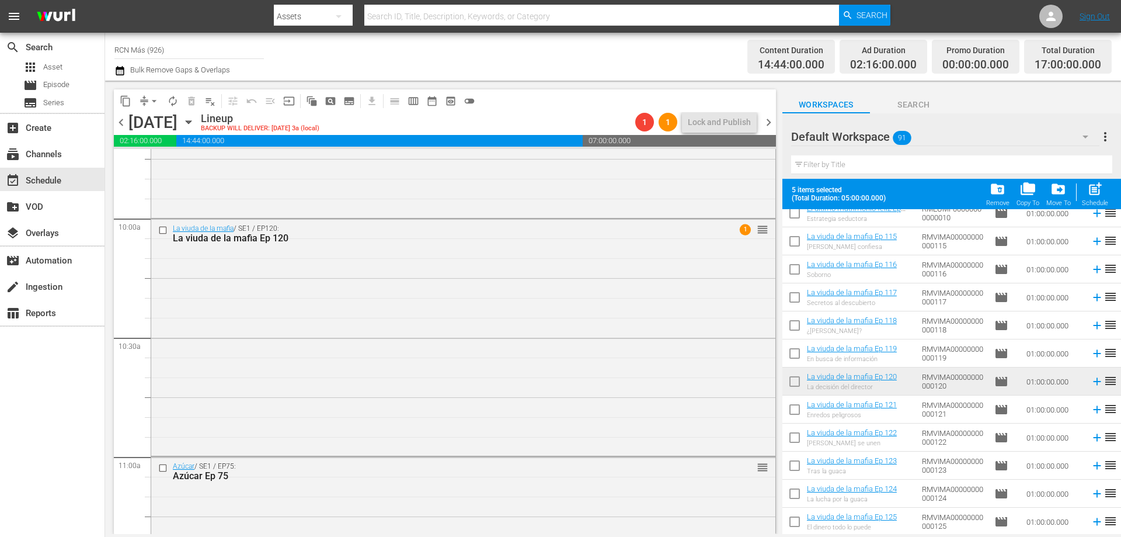
click at [788, 377] on input "checkbox" at bounding box center [795, 383] width 25 height 25
click at [1096, 193] on span "post_add" at bounding box center [1096, 189] width 16 height 16
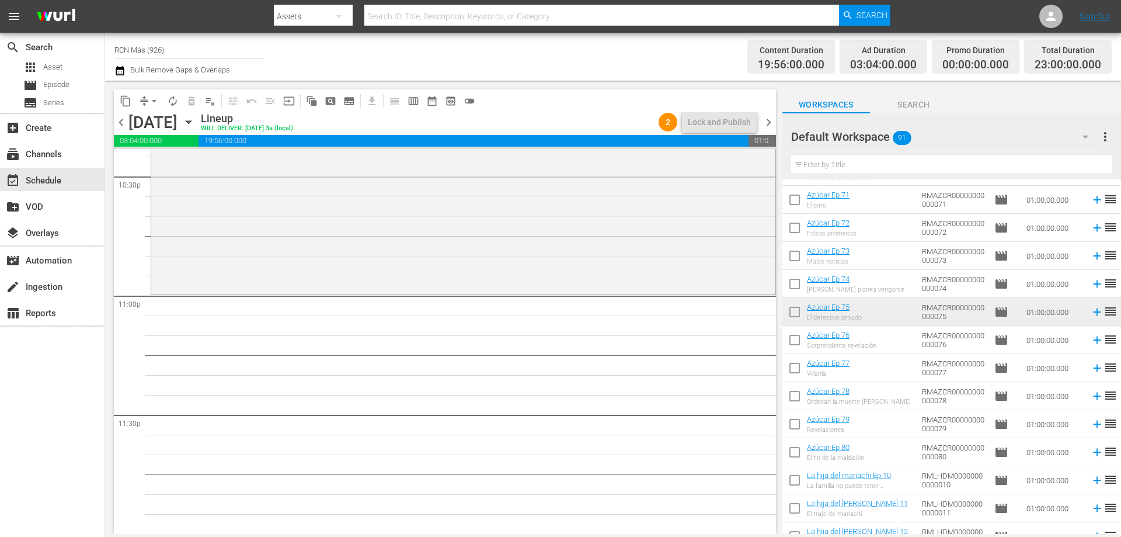
scroll to position [0, 0]
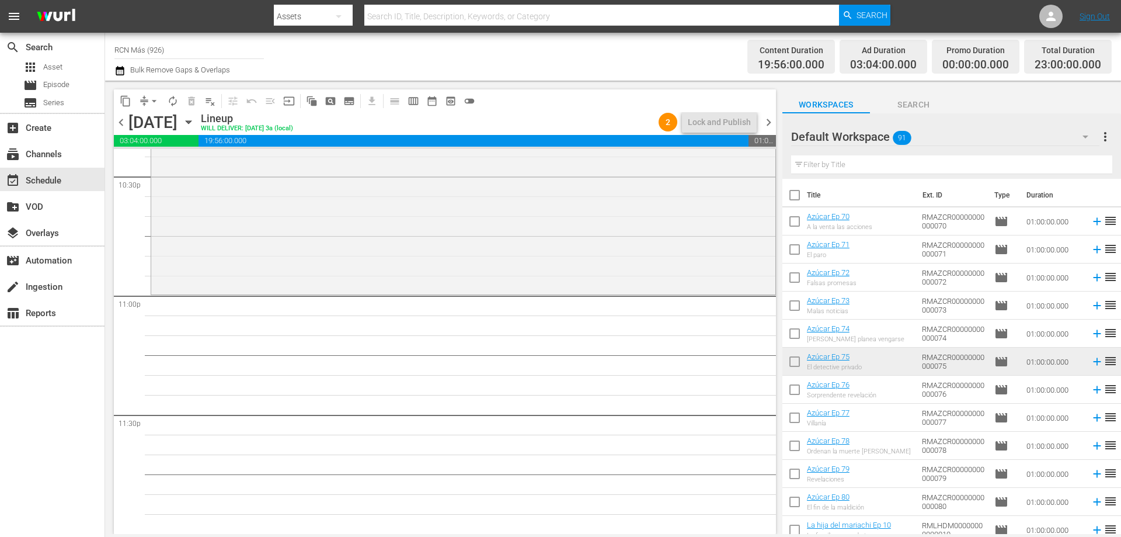
click at [790, 398] on input "checkbox" at bounding box center [795, 392] width 25 height 25
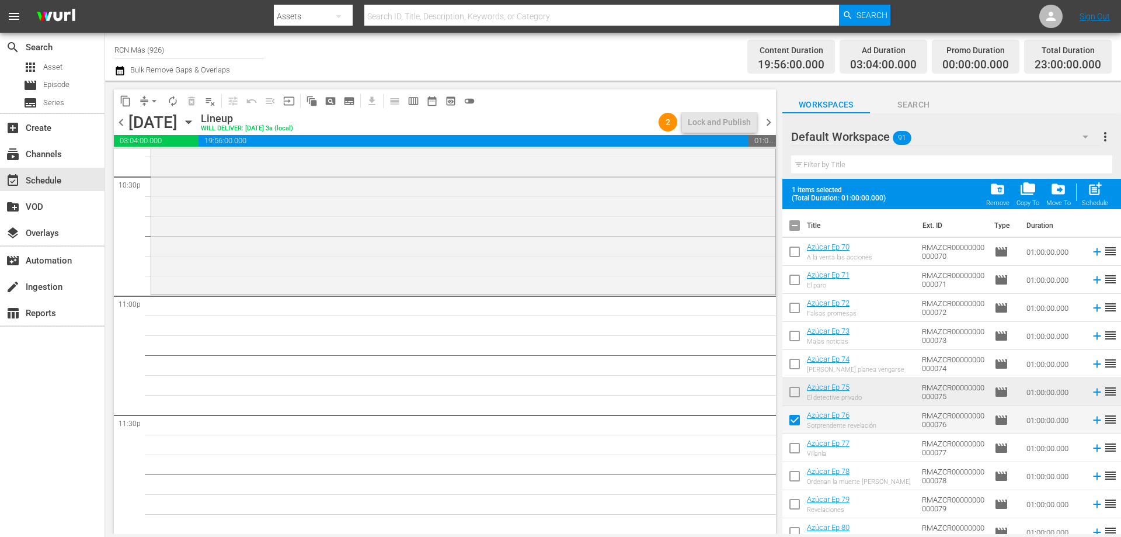
click at [1096, 197] on div "post_add Schedule" at bounding box center [1095, 194] width 26 height 26
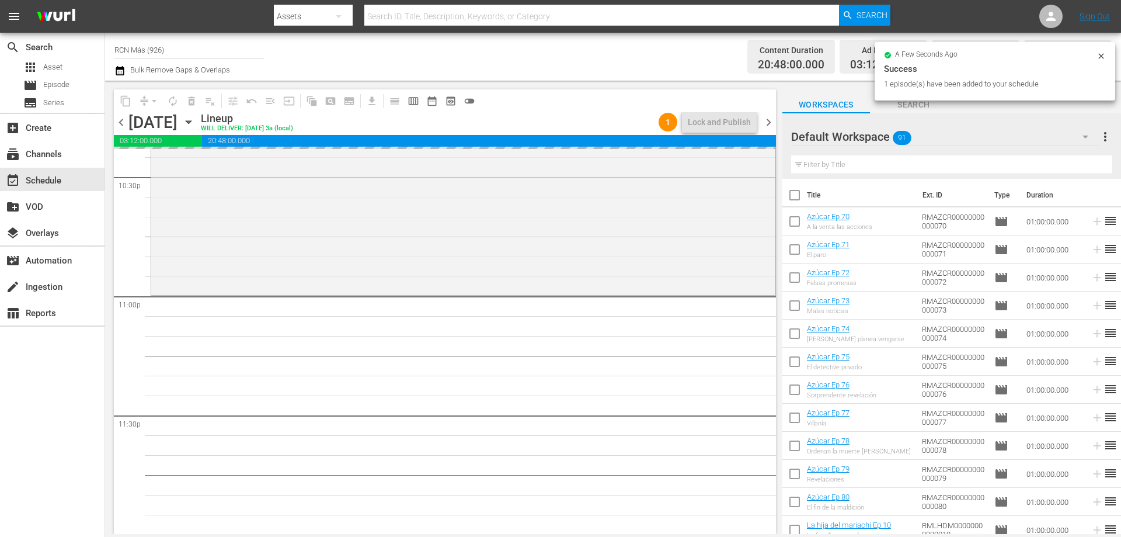
scroll to position [5335, 0]
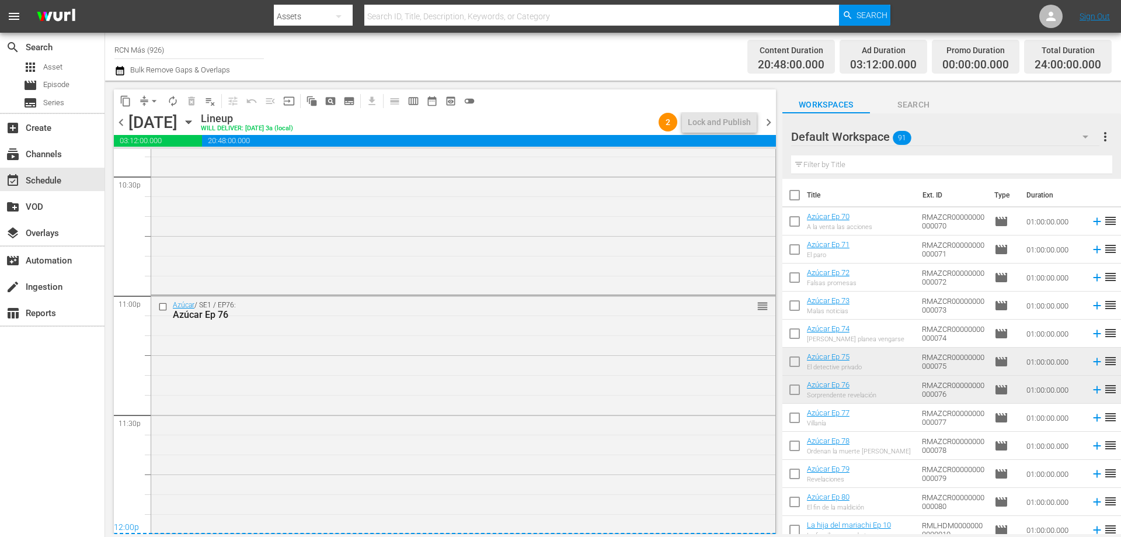
click at [773, 119] on span "chevron_right" at bounding box center [769, 122] width 15 height 15
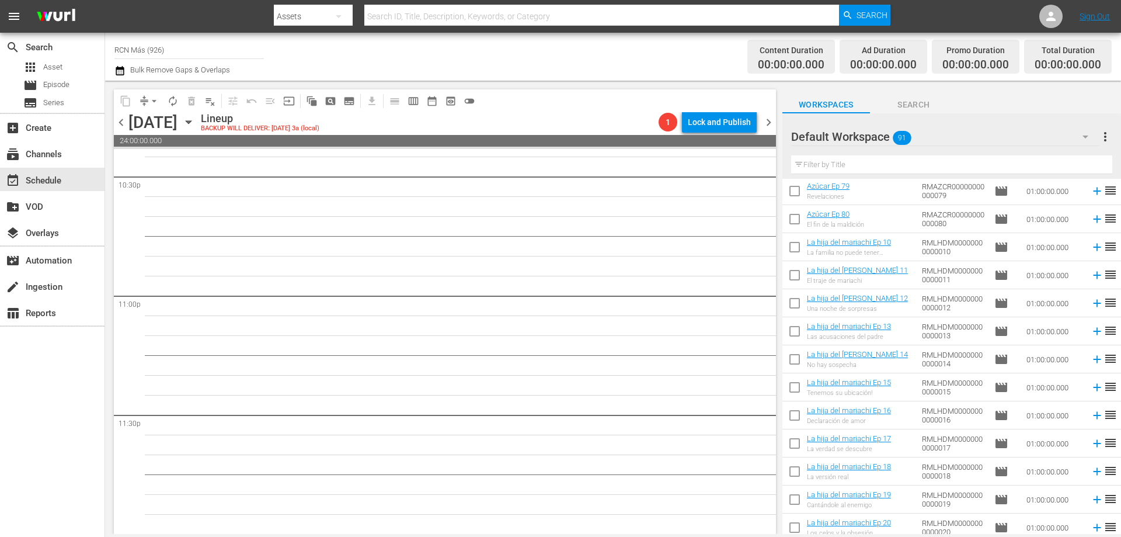
scroll to position [409, 0]
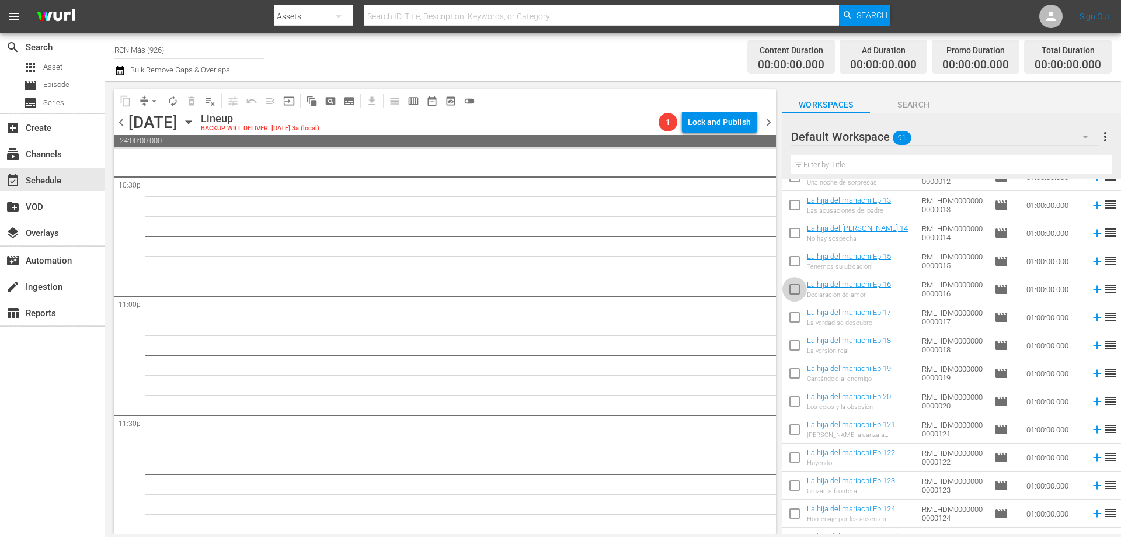
click at [796, 282] on input "checkbox" at bounding box center [795, 291] width 25 height 25
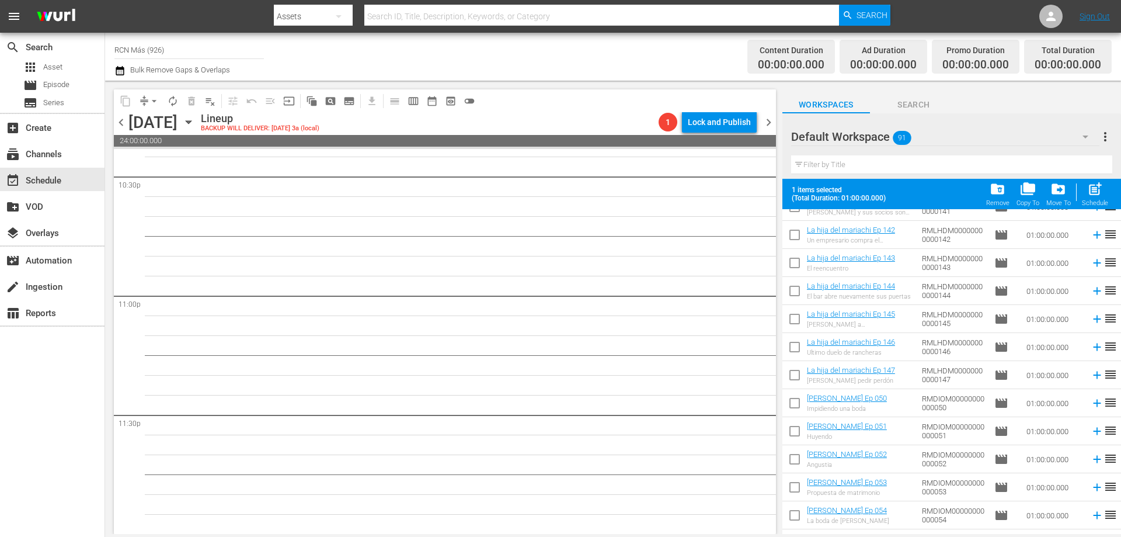
scroll to position [1282, 0]
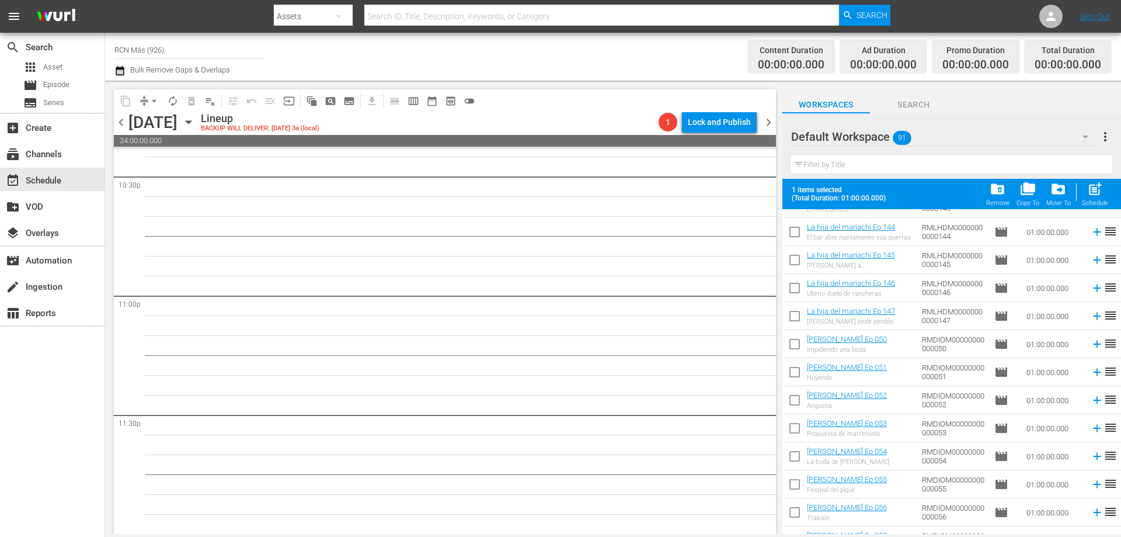
click at [791, 508] on input "checkbox" at bounding box center [795, 514] width 25 height 25
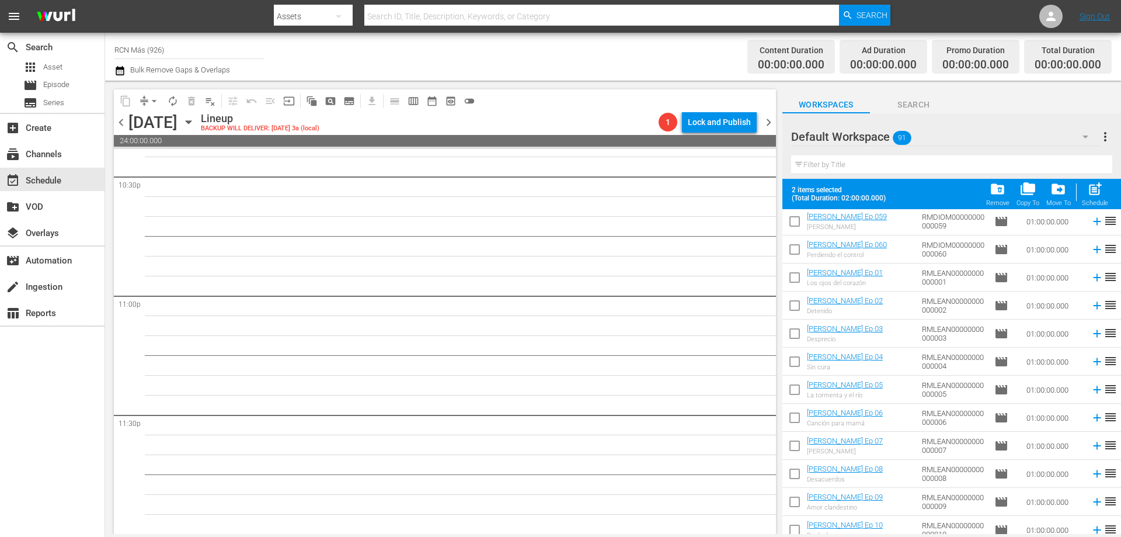
click at [798, 421] on input "checkbox" at bounding box center [795, 420] width 25 height 25
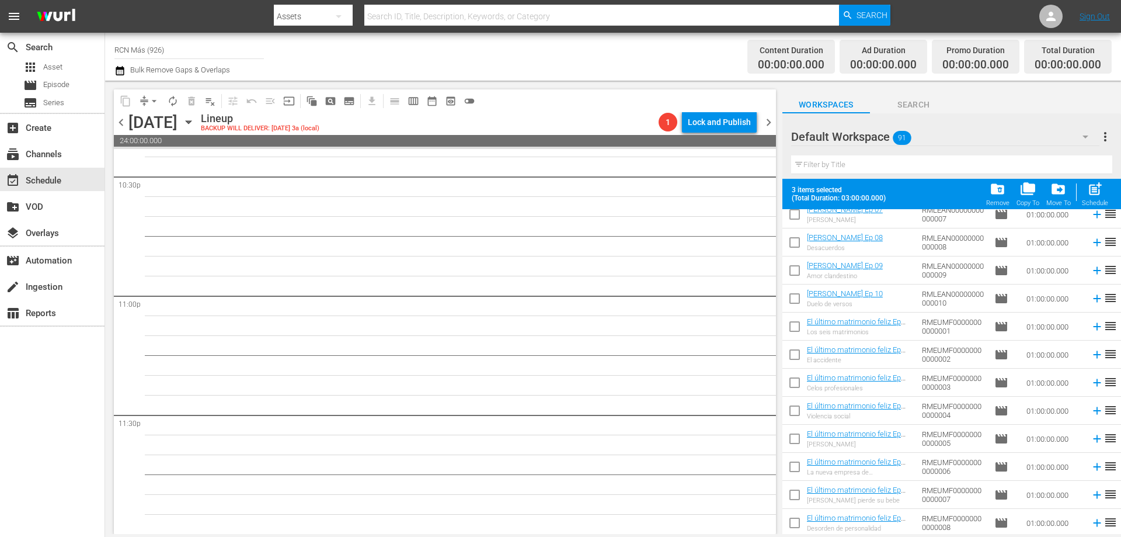
scroll to position [1942, 0]
click at [791, 414] on input "checkbox" at bounding box center [795, 414] width 25 height 25
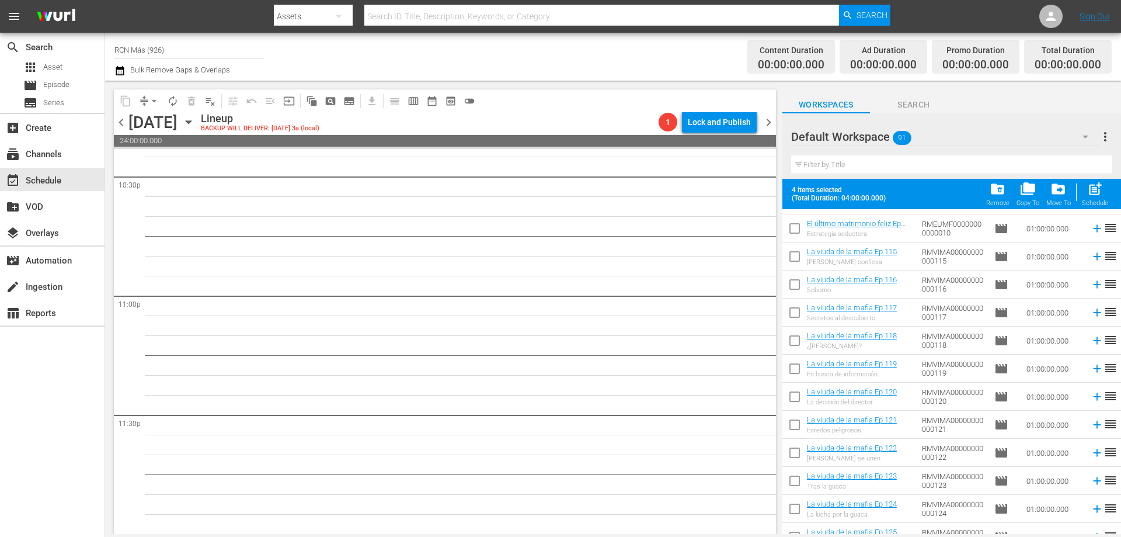
scroll to position [2253, 0]
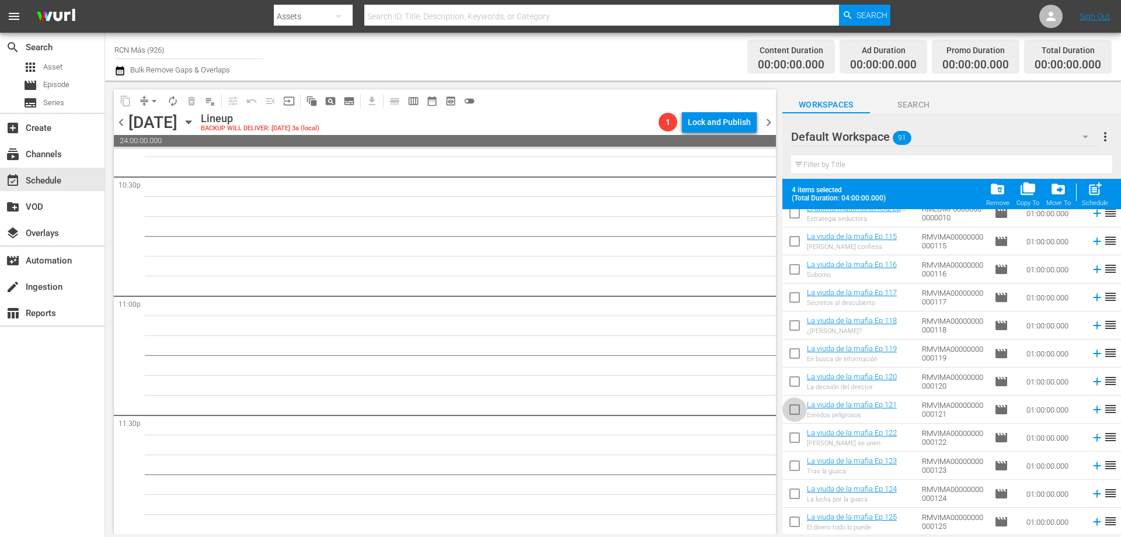
click at [793, 407] on input "checkbox" at bounding box center [795, 412] width 25 height 25
click at [1095, 194] on span "post_add" at bounding box center [1096, 189] width 16 height 16
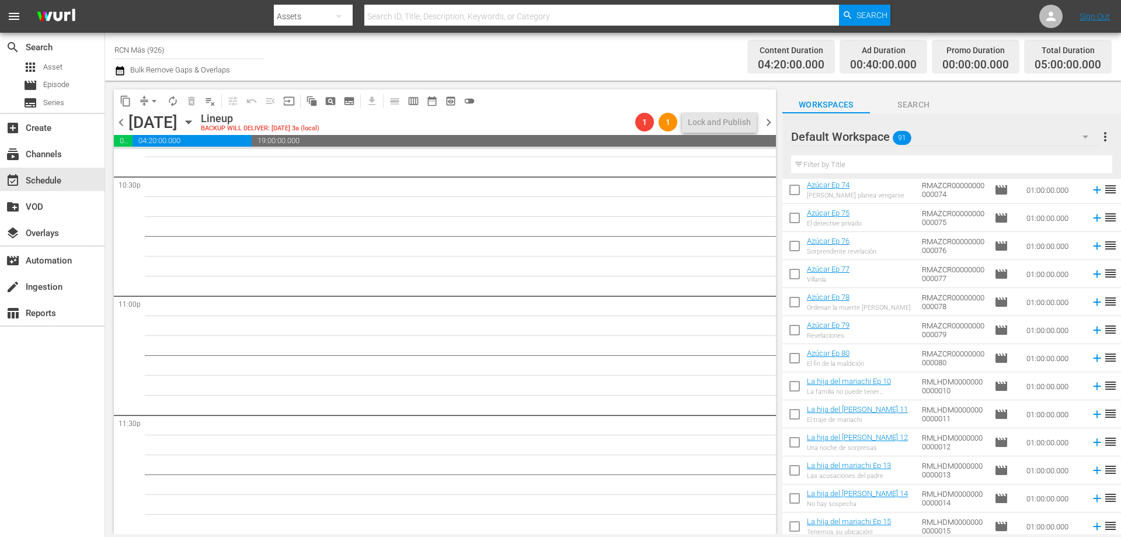
scroll to position [0, 0]
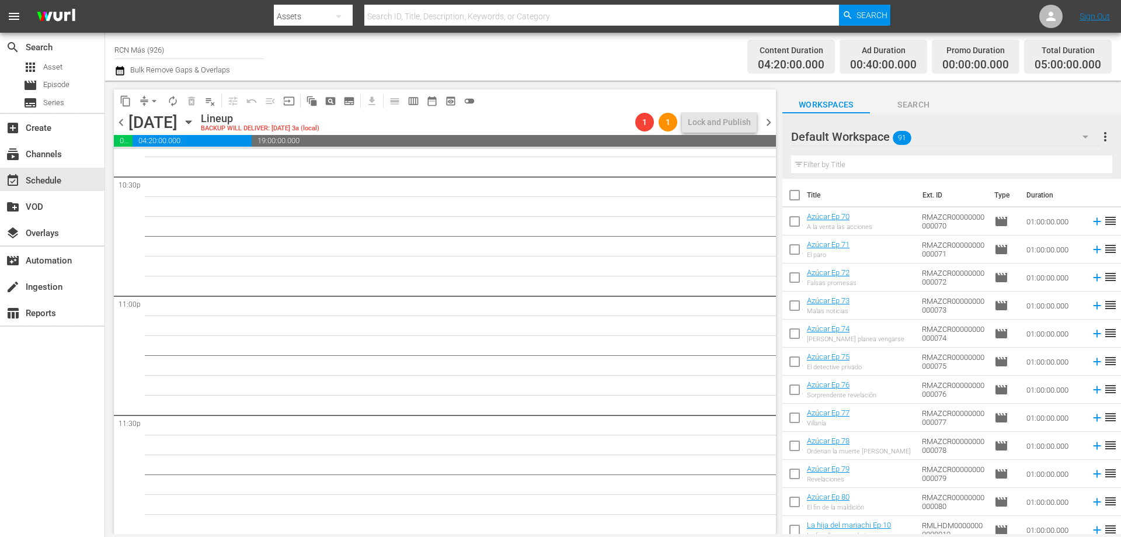
click at [794, 219] on input "checkbox" at bounding box center [795, 223] width 25 height 25
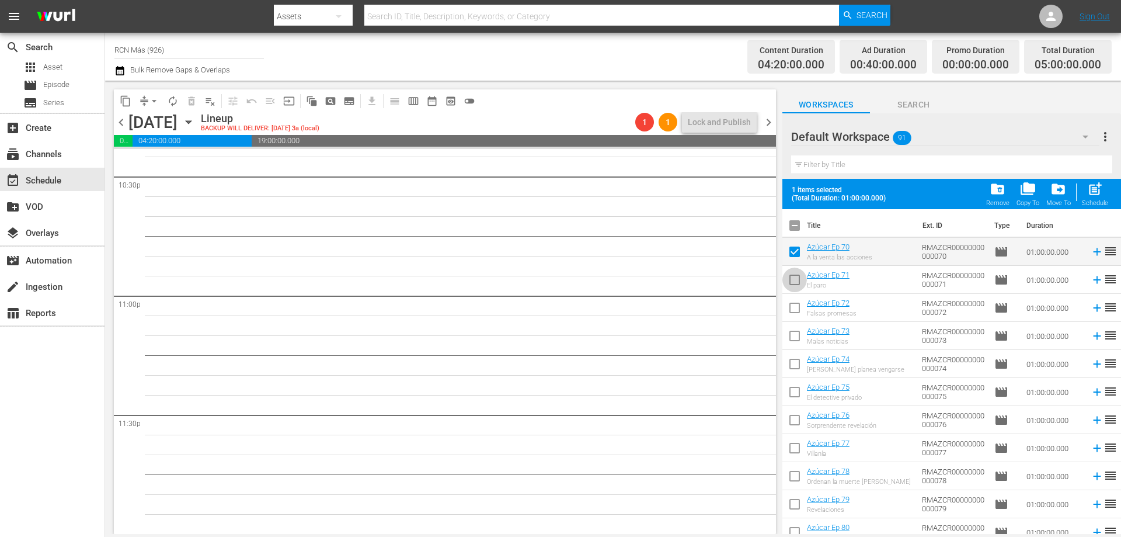
click at [798, 279] on input "checkbox" at bounding box center [795, 282] width 25 height 25
click at [793, 311] on input "checkbox" at bounding box center [795, 310] width 25 height 25
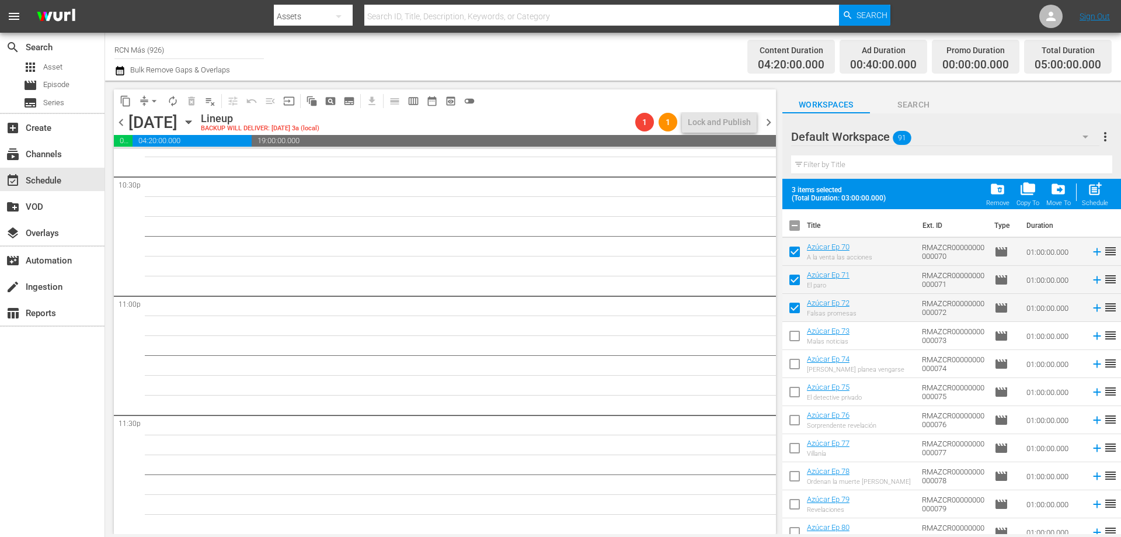
click at [798, 341] on input "checkbox" at bounding box center [795, 338] width 25 height 25
click at [791, 371] on input "checkbox" at bounding box center [795, 366] width 25 height 25
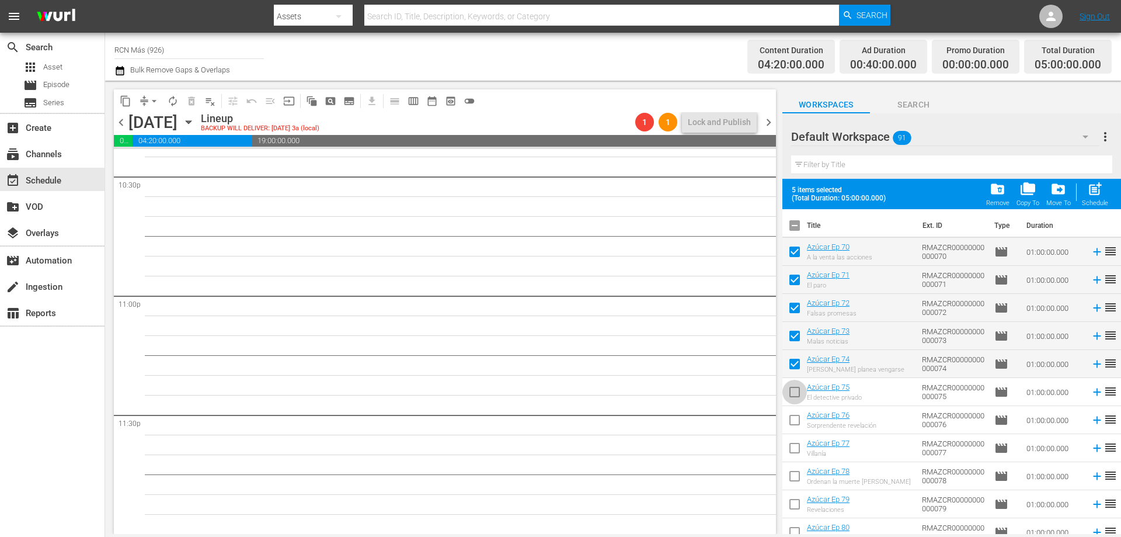
click at [794, 393] on input "checkbox" at bounding box center [795, 394] width 25 height 25
click at [1004, 191] on span "folder_delete" at bounding box center [998, 189] width 16 height 16
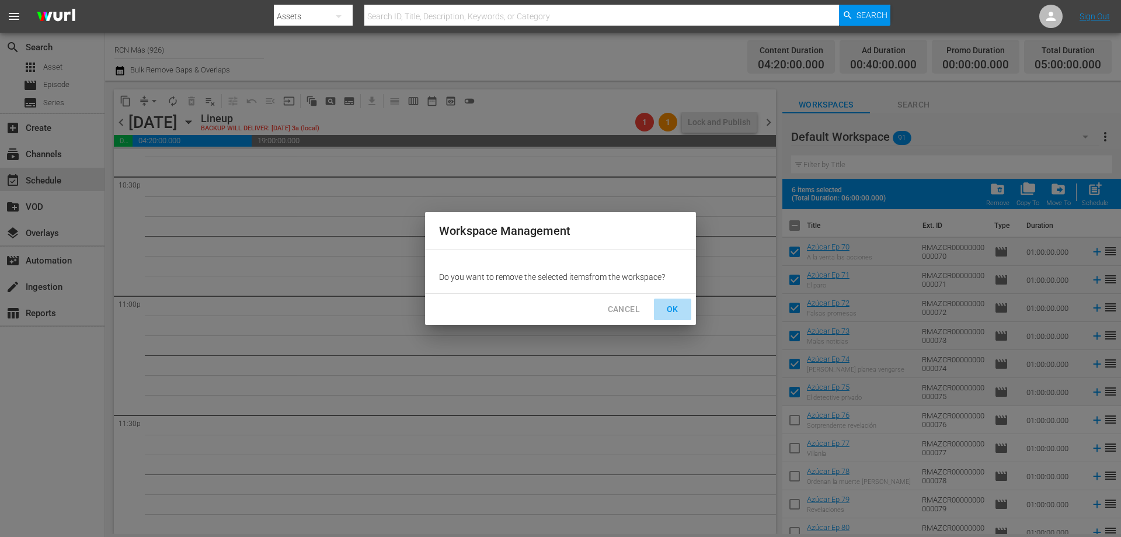
click at [671, 310] on span "OK" at bounding box center [673, 309] width 19 height 15
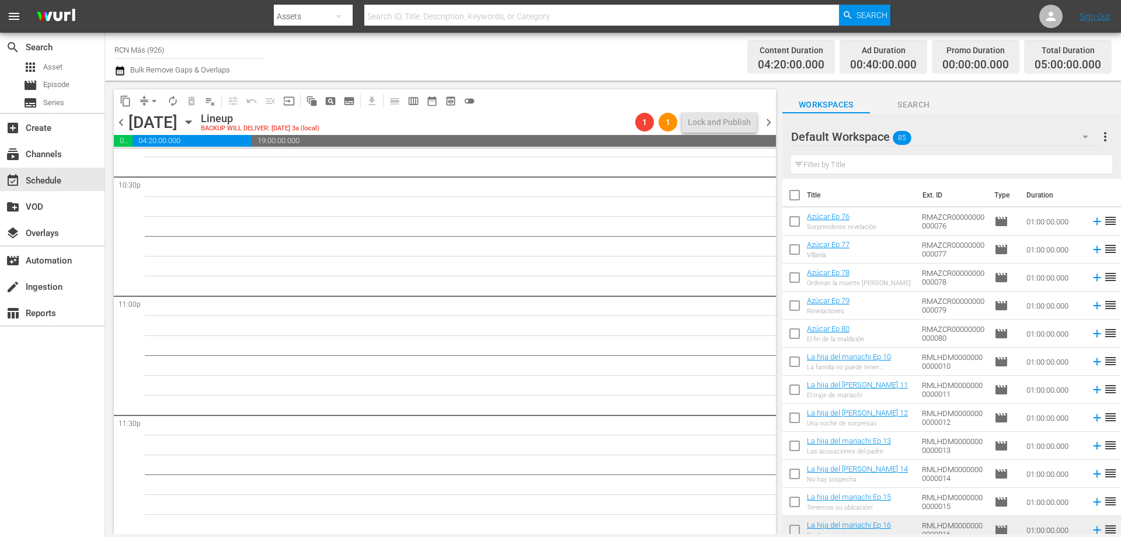
scroll to position [126, 0]
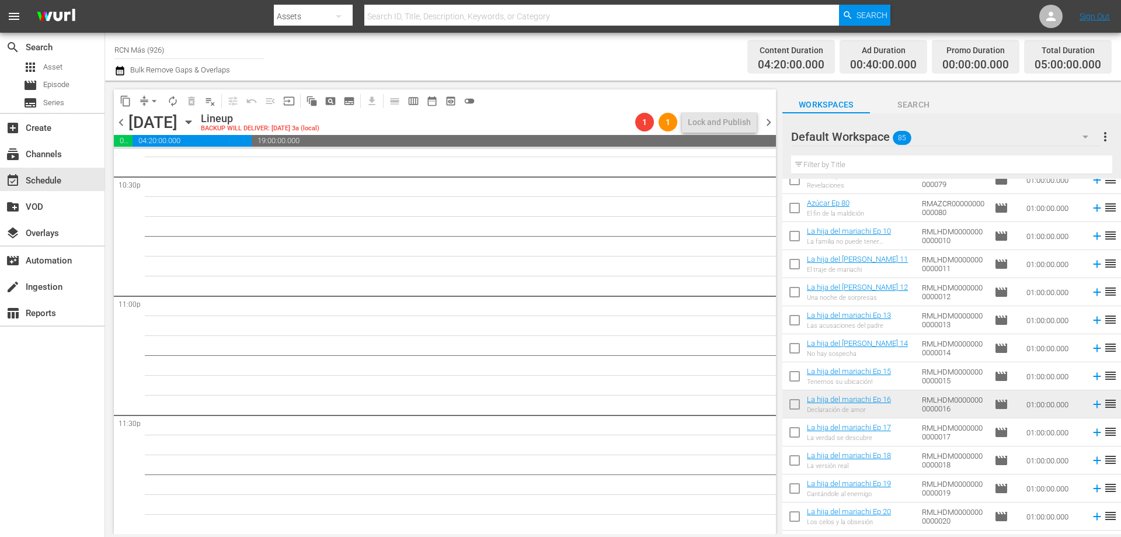
click at [796, 236] on input "checkbox" at bounding box center [795, 238] width 25 height 25
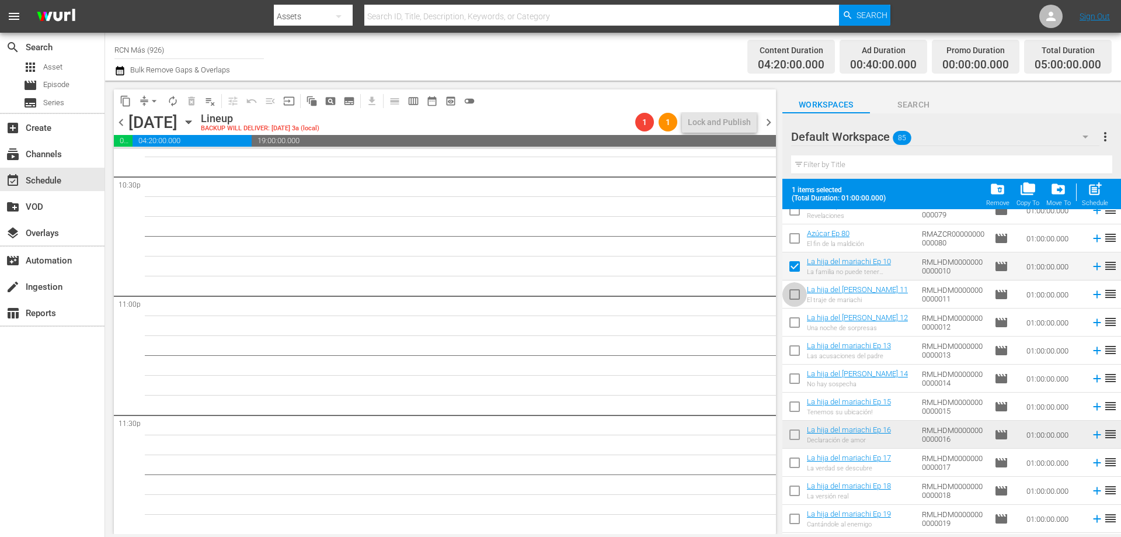
click at [793, 297] on input "checkbox" at bounding box center [795, 296] width 25 height 25
click at [793, 322] on input "checkbox" at bounding box center [795, 324] width 25 height 25
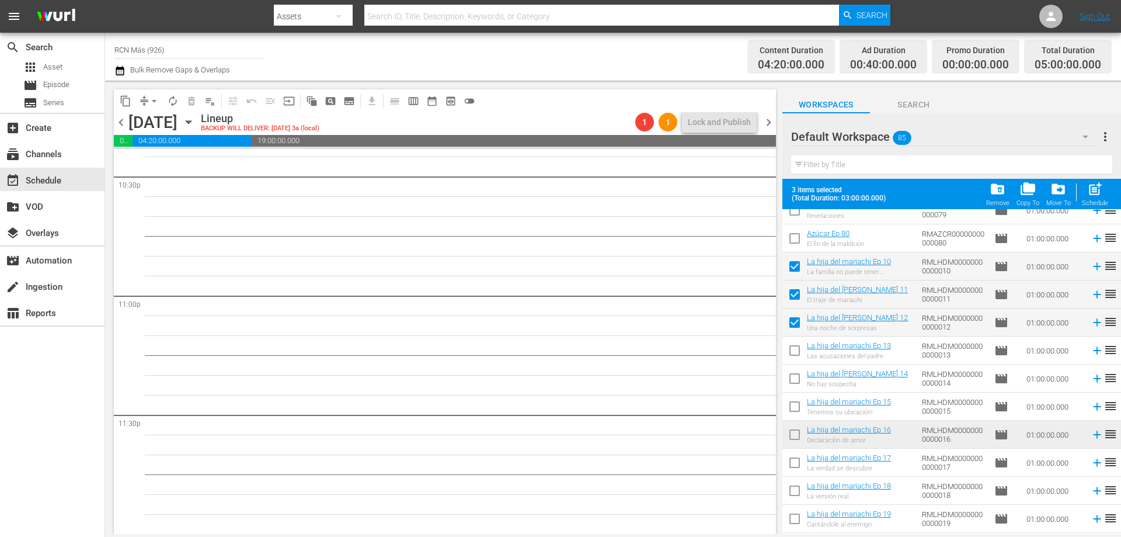
click at [786, 353] on input "checkbox" at bounding box center [795, 353] width 25 height 25
click at [789, 383] on input "checkbox" at bounding box center [795, 381] width 25 height 25
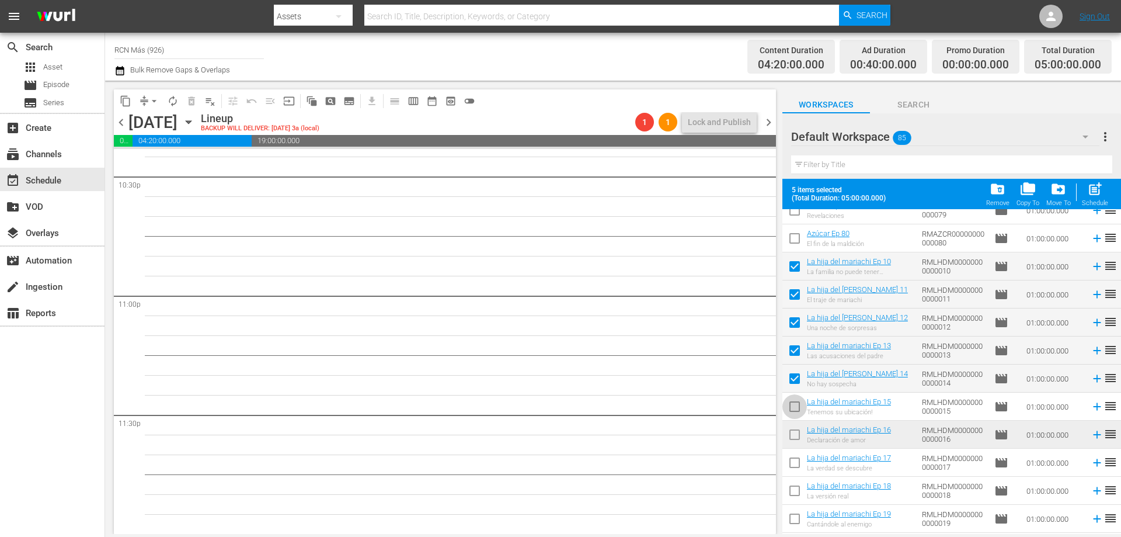
click at [793, 404] on input "checkbox" at bounding box center [795, 409] width 25 height 25
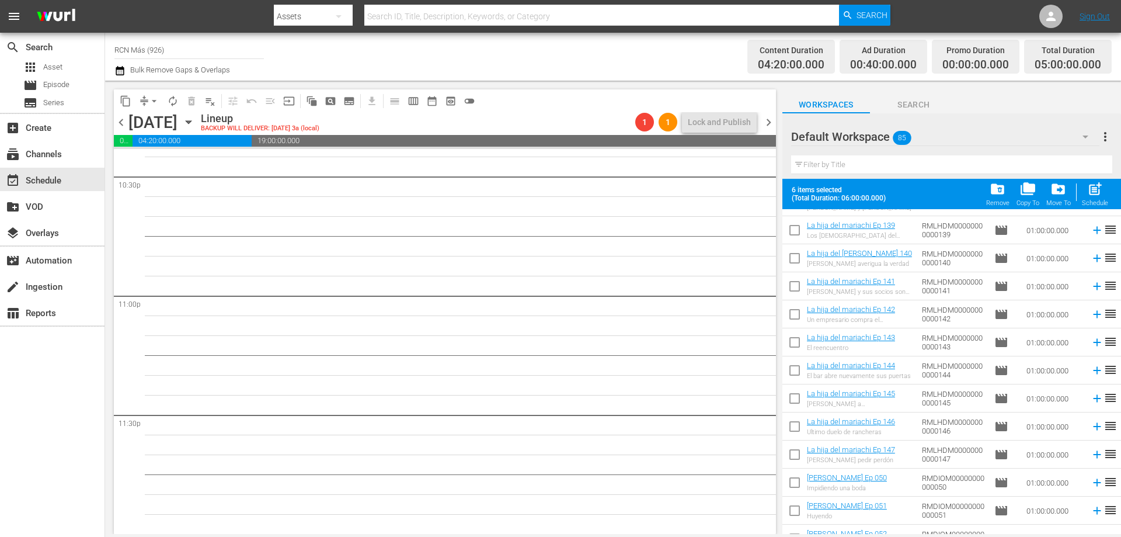
scroll to position [1039, 0]
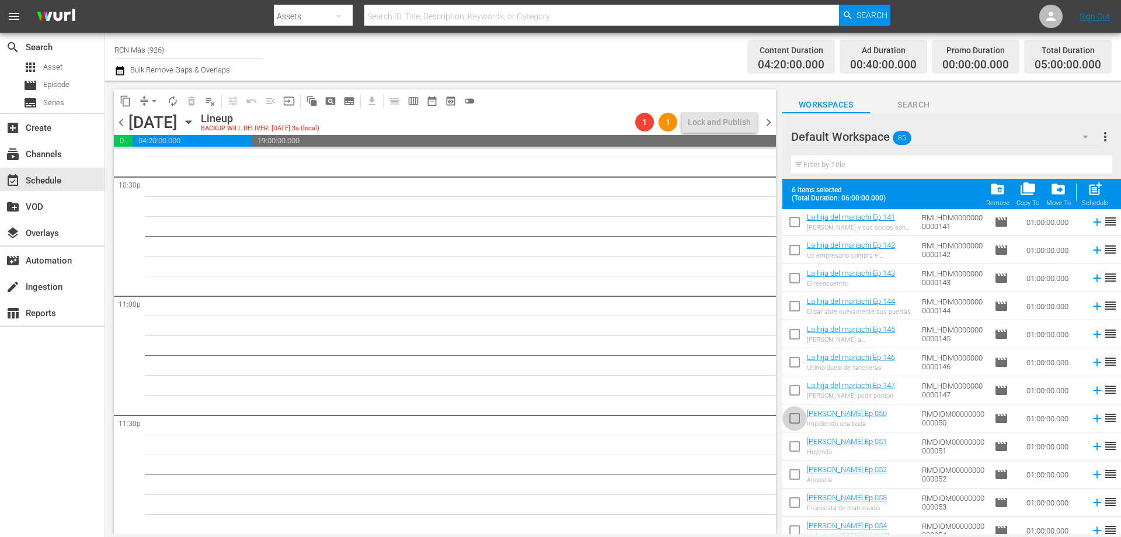
click at [805, 421] on input "checkbox" at bounding box center [795, 420] width 25 height 25
click at [794, 443] on input "checkbox" at bounding box center [795, 448] width 25 height 25
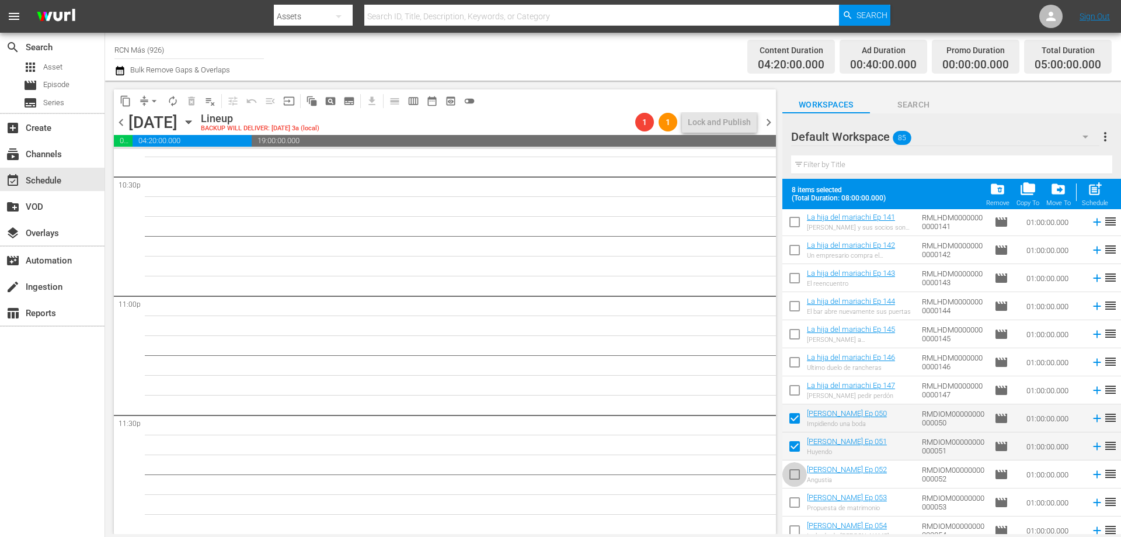
click at [794, 474] on input "checkbox" at bounding box center [795, 476] width 25 height 25
click at [787, 497] on input "checkbox" at bounding box center [795, 504] width 25 height 25
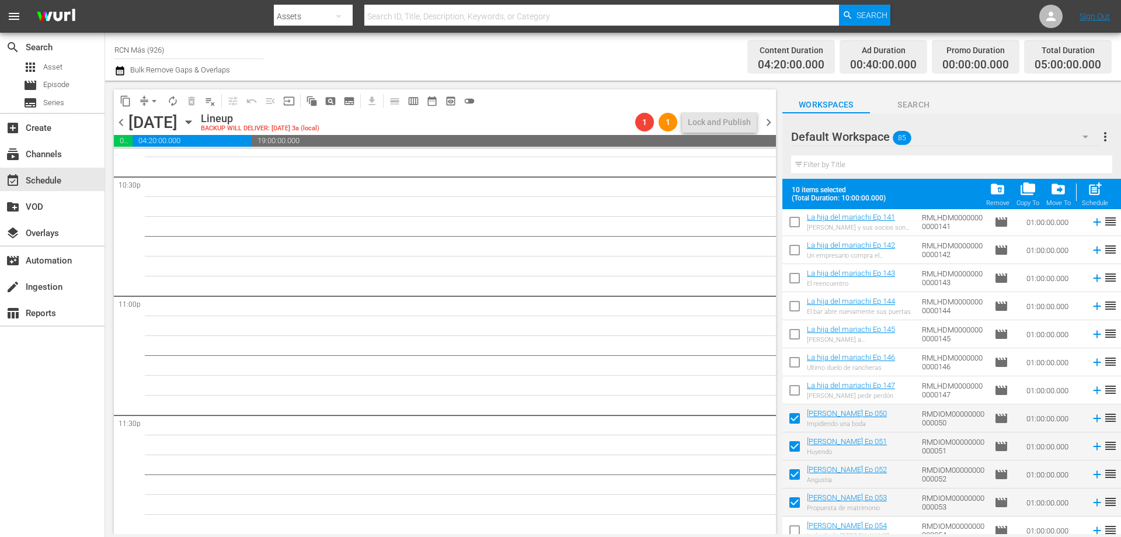
click at [784, 526] on input "checkbox" at bounding box center [795, 532] width 25 height 25
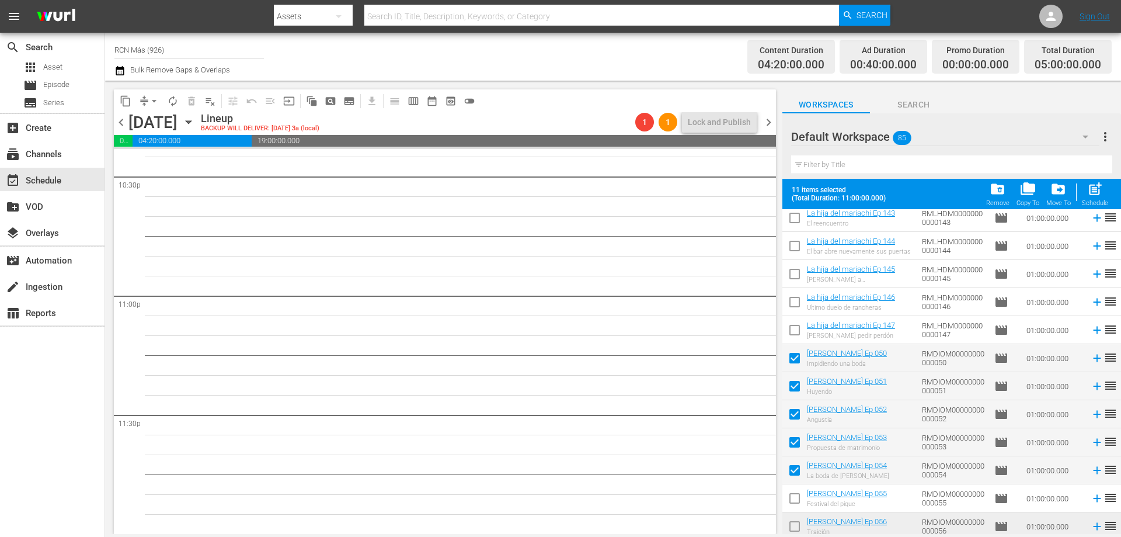
scroll to position [1141, 0]
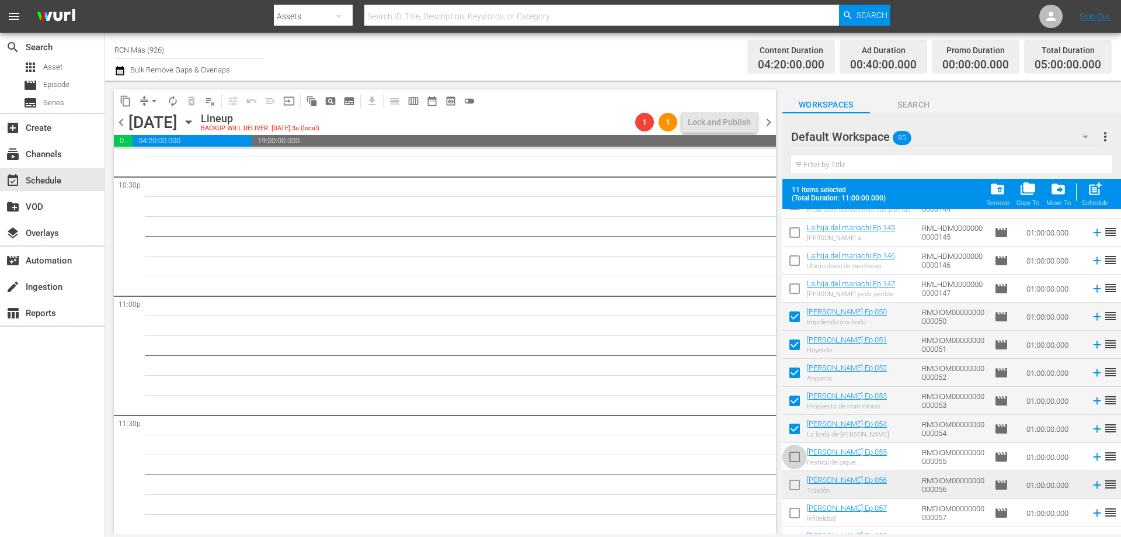
click at [798, 457] on input "checkbox" at bounding box center [795, 459] width 25 height 25
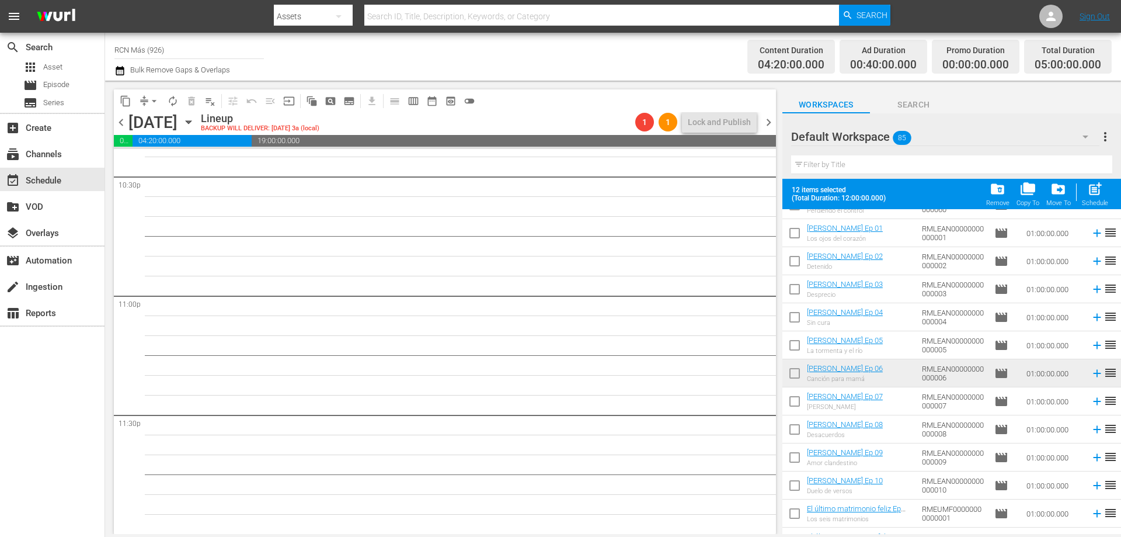
scroll to position [1464, 0]
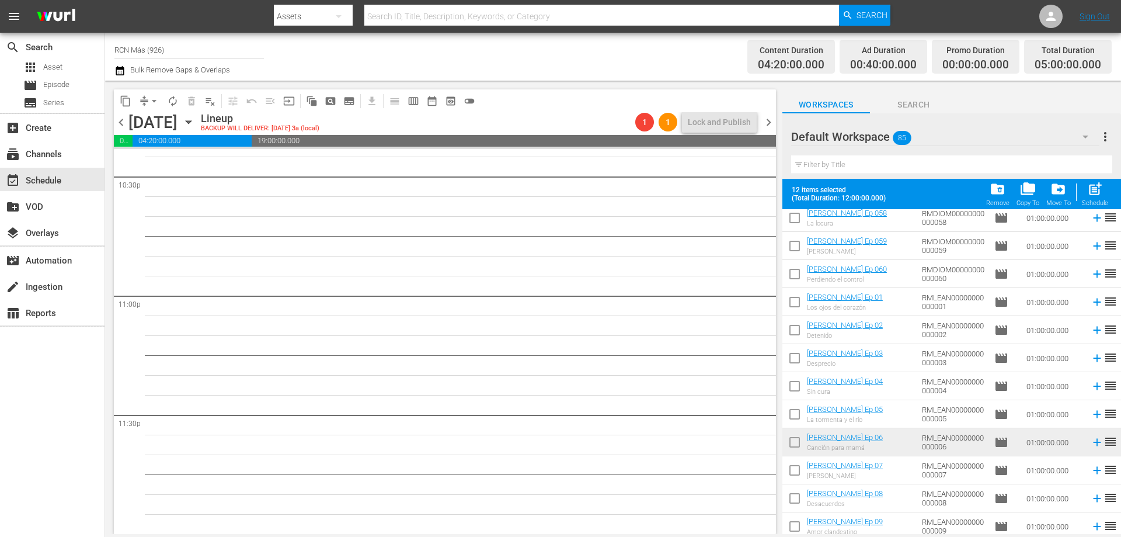
click at [794, 305] on input "checkbox" at bounding box center [795, 304] width 25 height 25
click at [793, 333] on input "checkbox" at bounding box center [795, 332] width 25 height 25
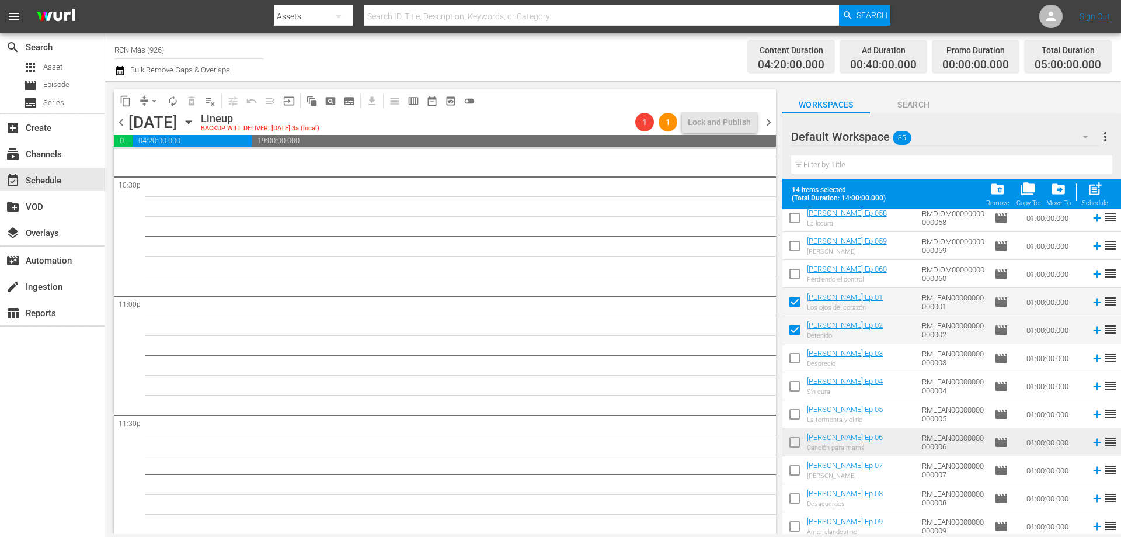
click at [793, 357] on input "checkbox" at bounding box center [795, 360] width 25 height 25
click at [794, 383] on input "checkbox" at bounding box center [795, 388] width 25 height 25
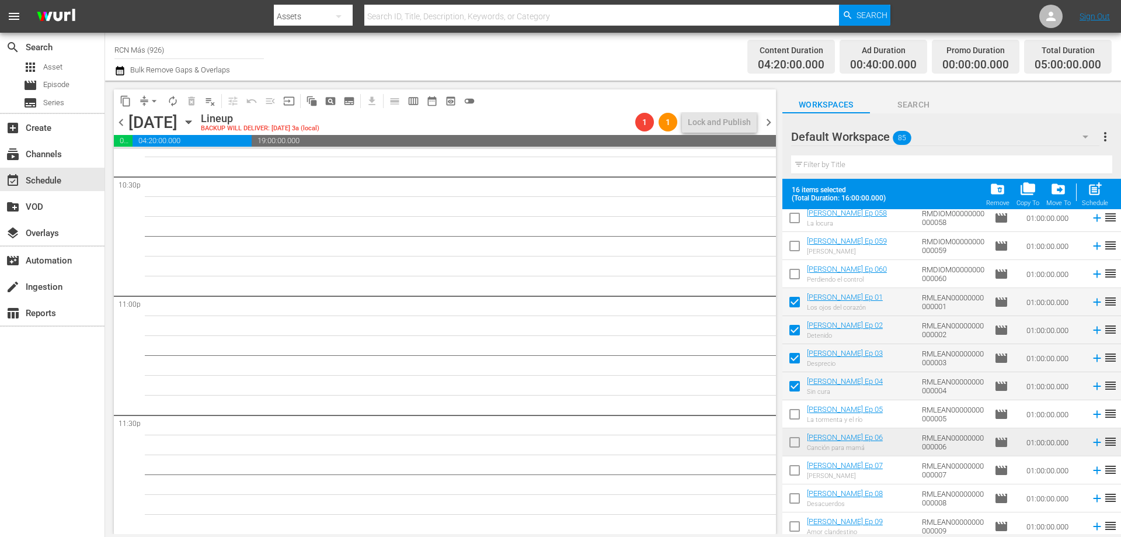
click at [790, 416] on input "checkbox" at bounding box center [795, 416] width 25 height 25
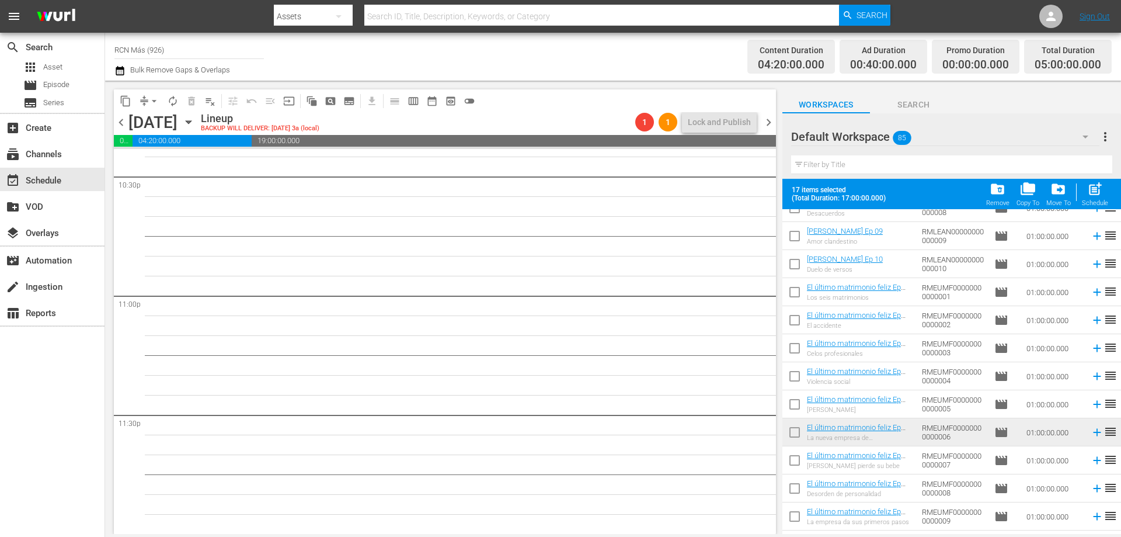
scroll to position [1759, 0]
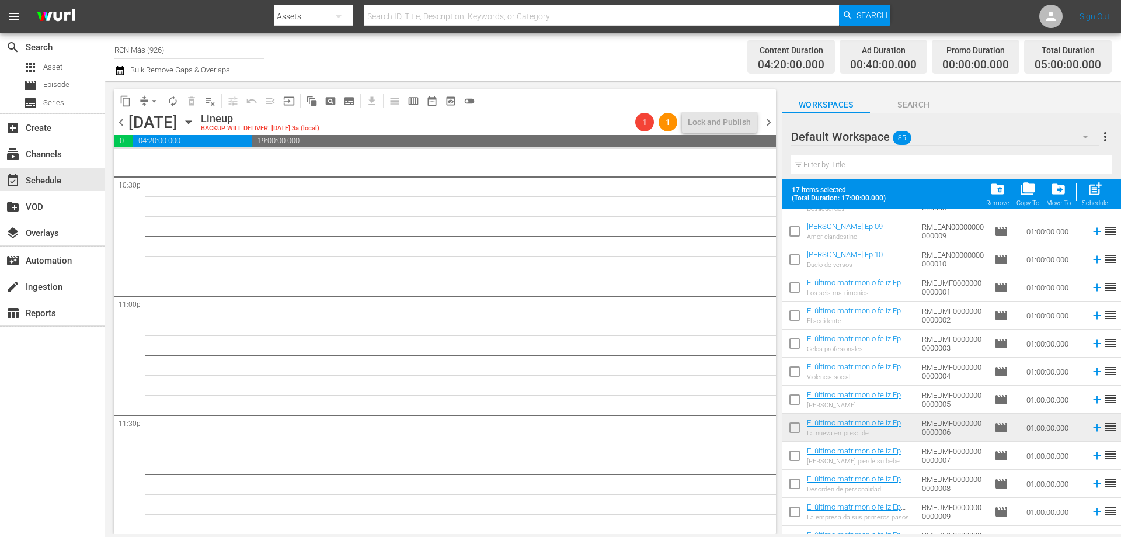
click at [798, 286] on input "checkbox" at bounding box center [795, 289] width 25 height 25
click at [800, 316] on input "checkbox" at bounding box center [795, 317] width 25 height 25
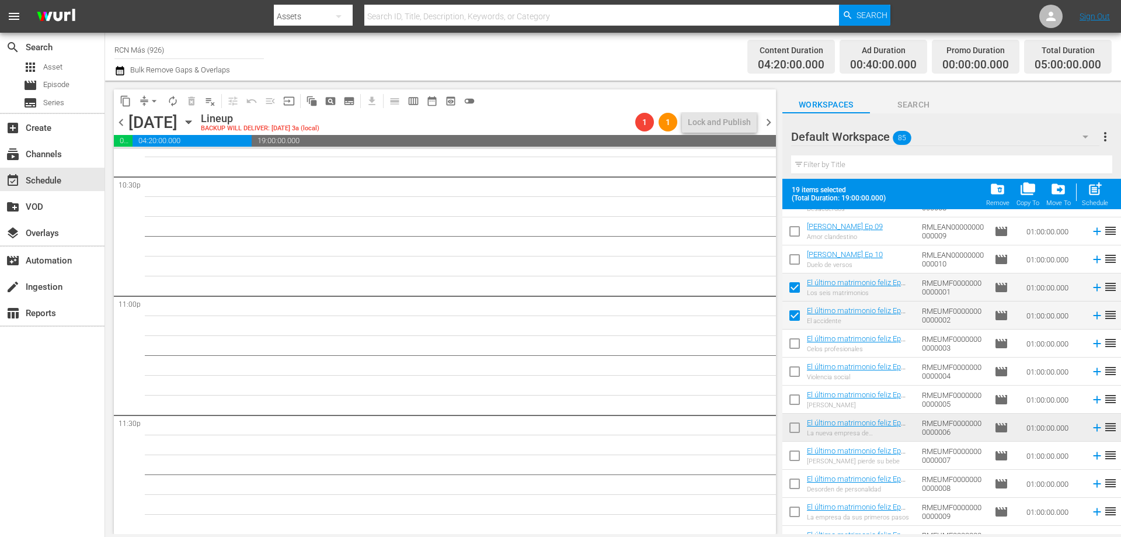
click at [798, 350] on input "checkbox" at bounding box center [795, 346] width 25 height 25
click at [795, 376] on input "checkbox" at bounding box center [795, 374] width 25 height 25
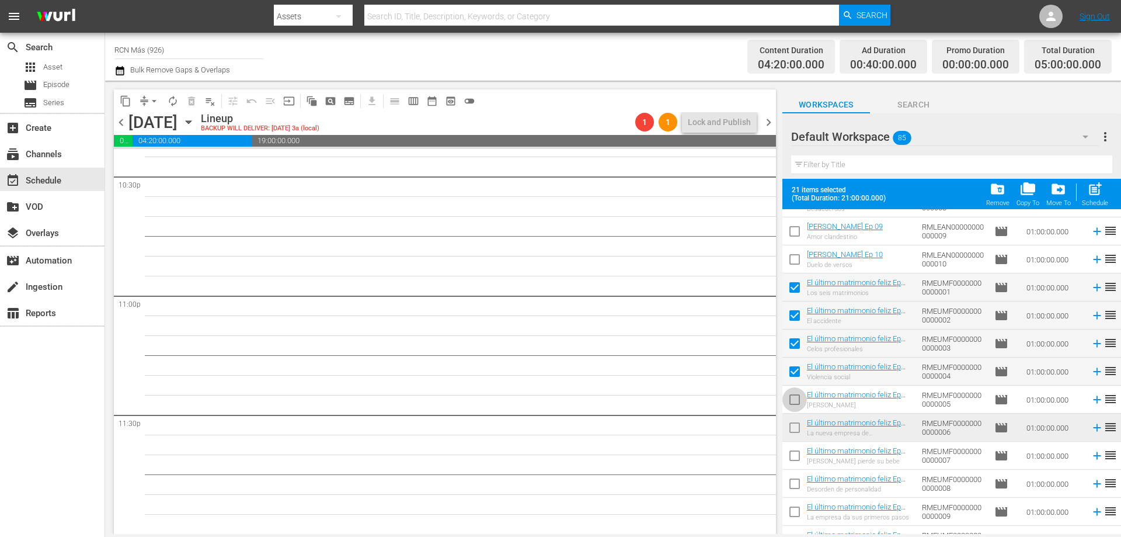
click at [791, 405] on input "checkbox" at bounding box center [795, 402] width 25 height 25
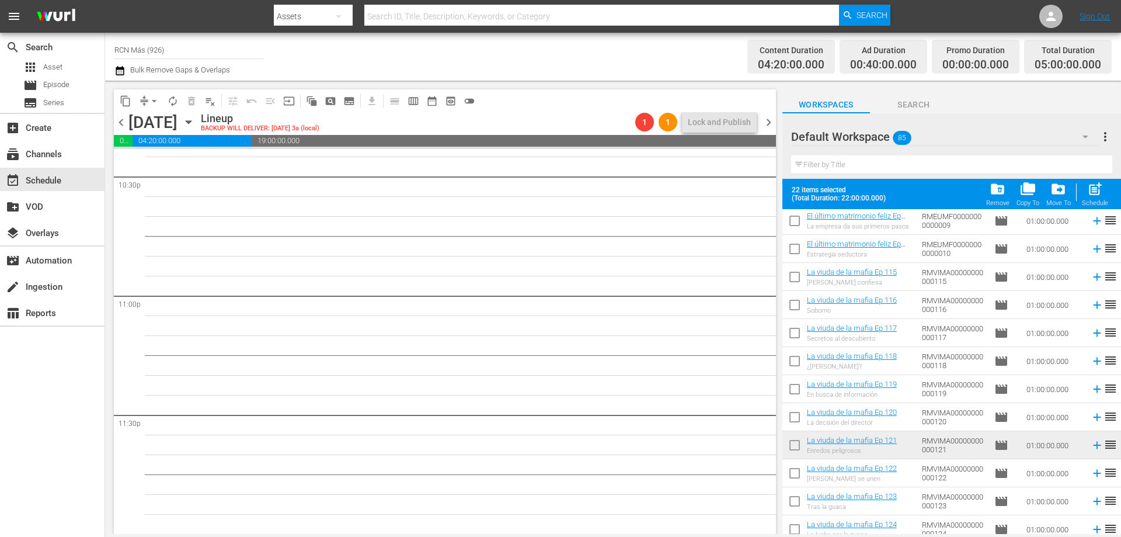
scroll to position [2045, 0]
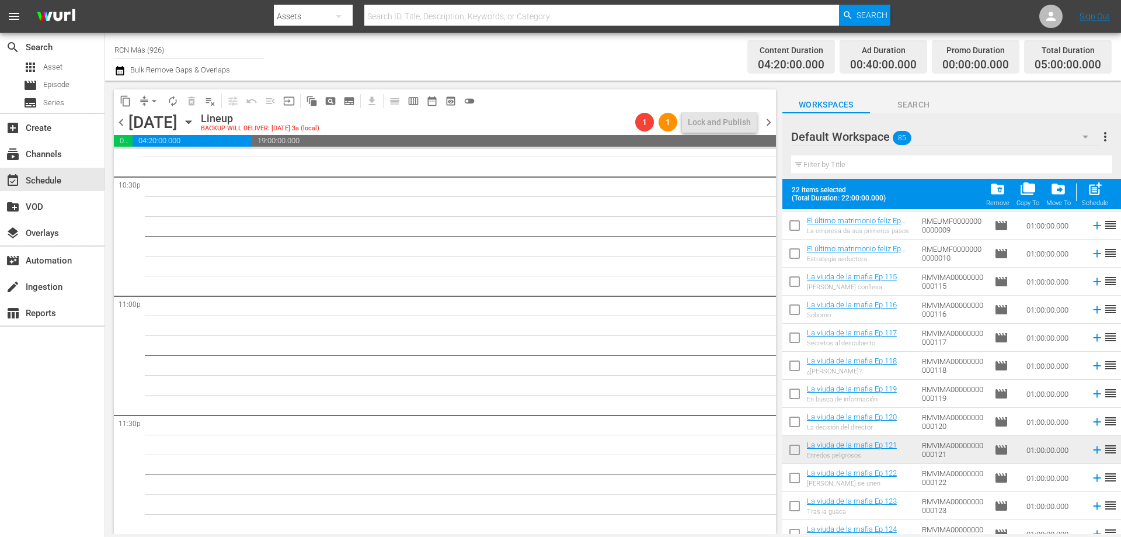
click at [800, 280] on input "checkbox" at bounding box center [795, 284] width 25 height 25
click at [796, 318] on input "checkbox" at bounding box center [795, 312] width 25 height 25
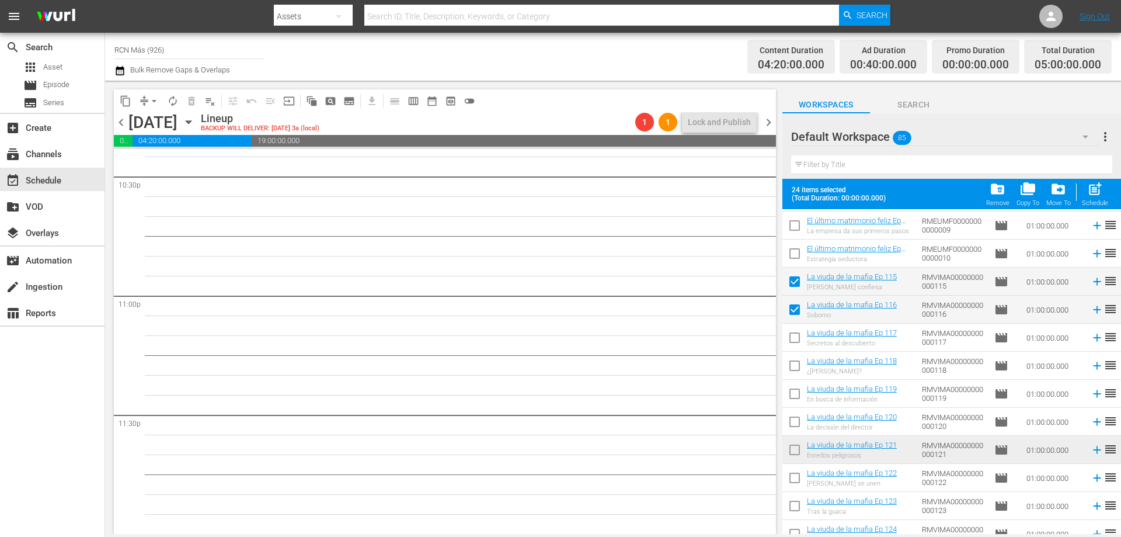
click at [793, 341] on input "checkbox" at bounding box center [795, 340] width 25 height 25
click at [790, 369] on input "checkbox" at bounding box center [795, 368] width 25 height 25
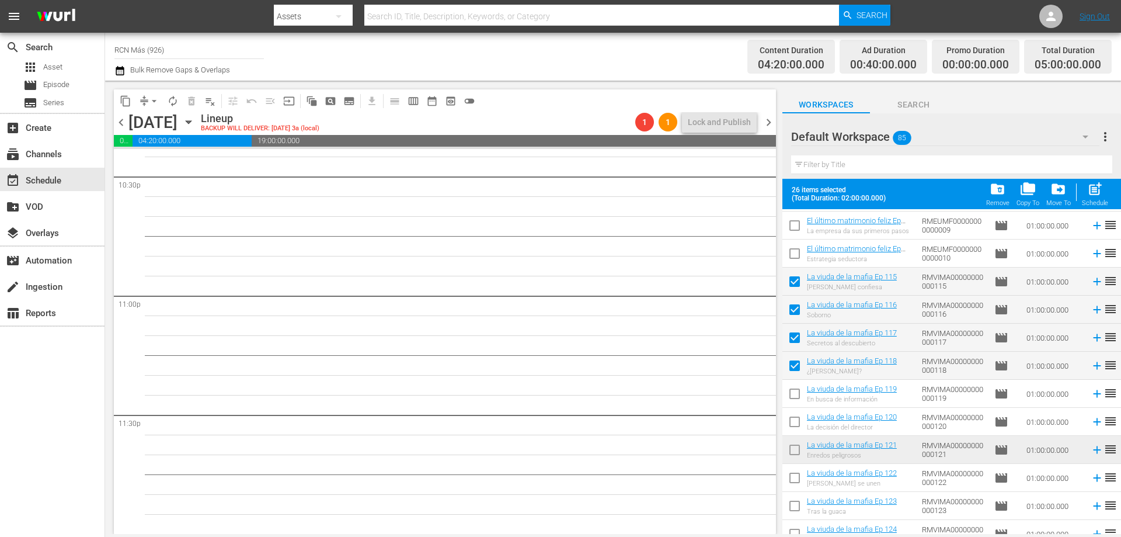
click at [793, 393] on input "checkbox" at bounding box center [795, 396] width 25 height 25
click at [797, 422] on input "checkbox" at bounding box center [795, 424] width 25 height 25
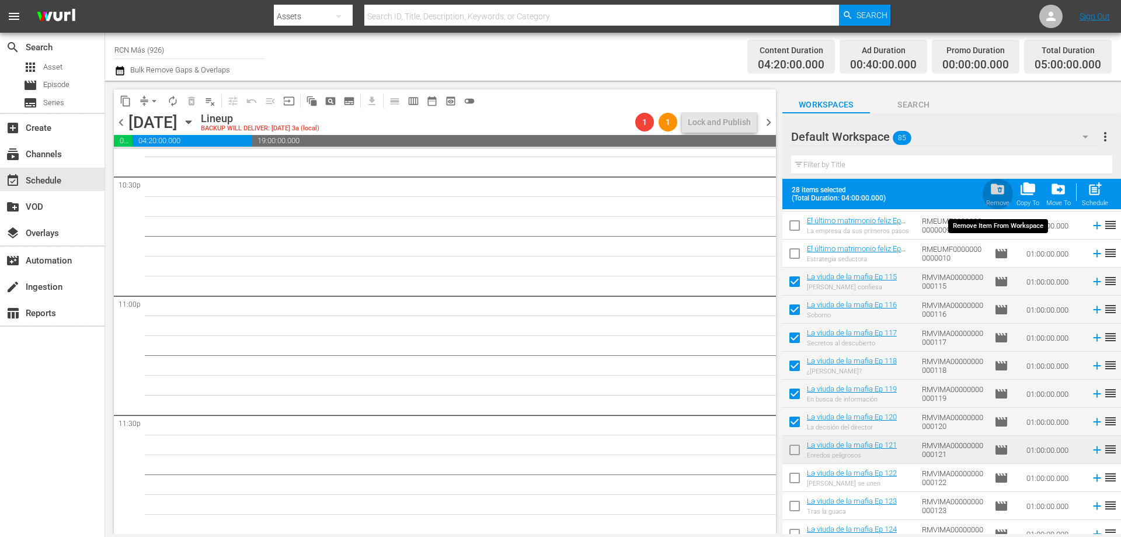
click at [999, 193] on span "folder_delete" at bounding box center [998, 189] width 16 height 16
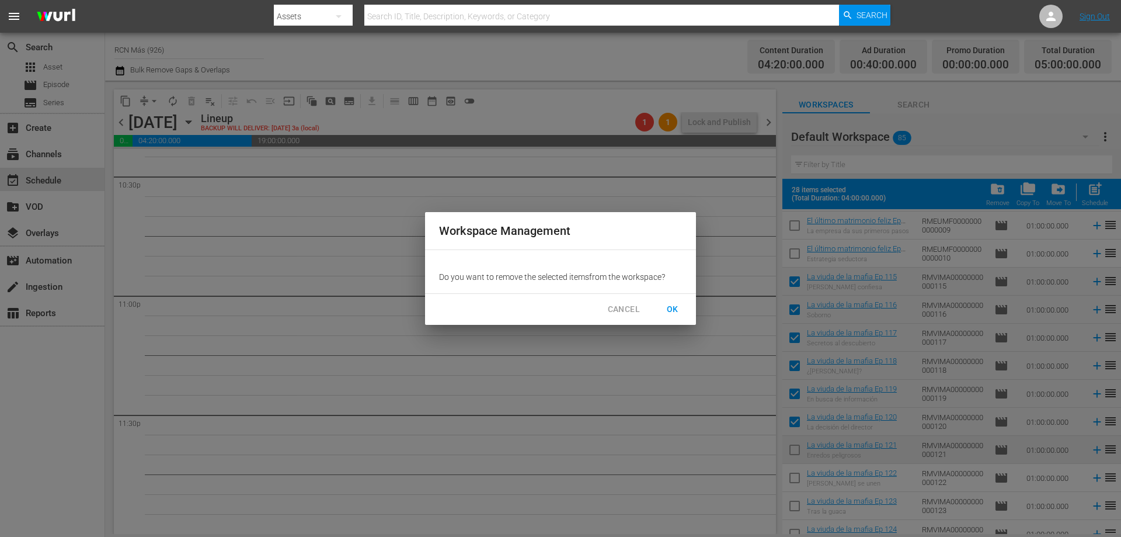
click at [678, 304] on span "OK" at bounding box center [673, 309] width 19 height 15
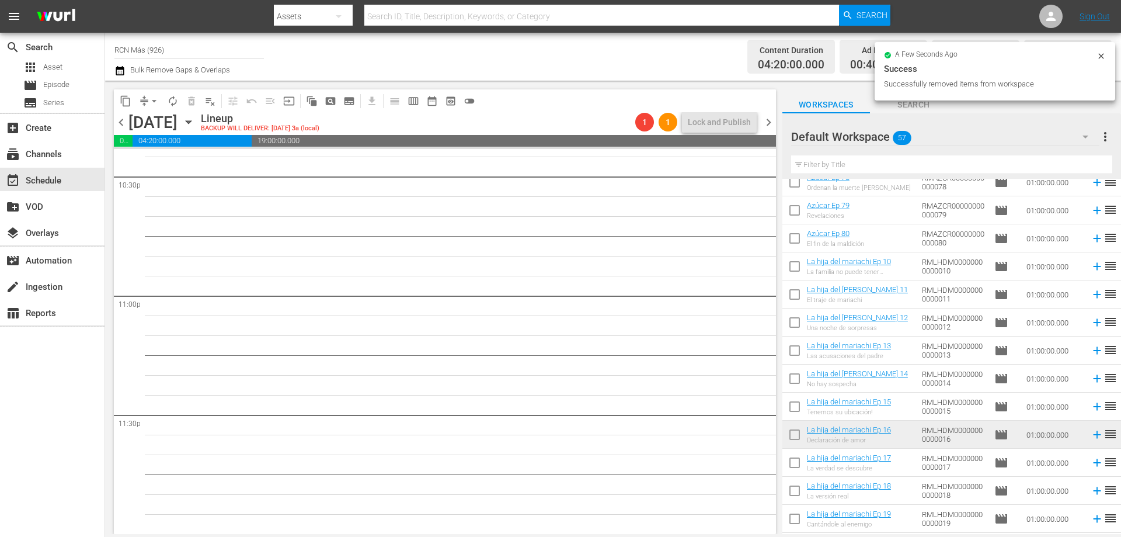
scroll to position [0, 0]
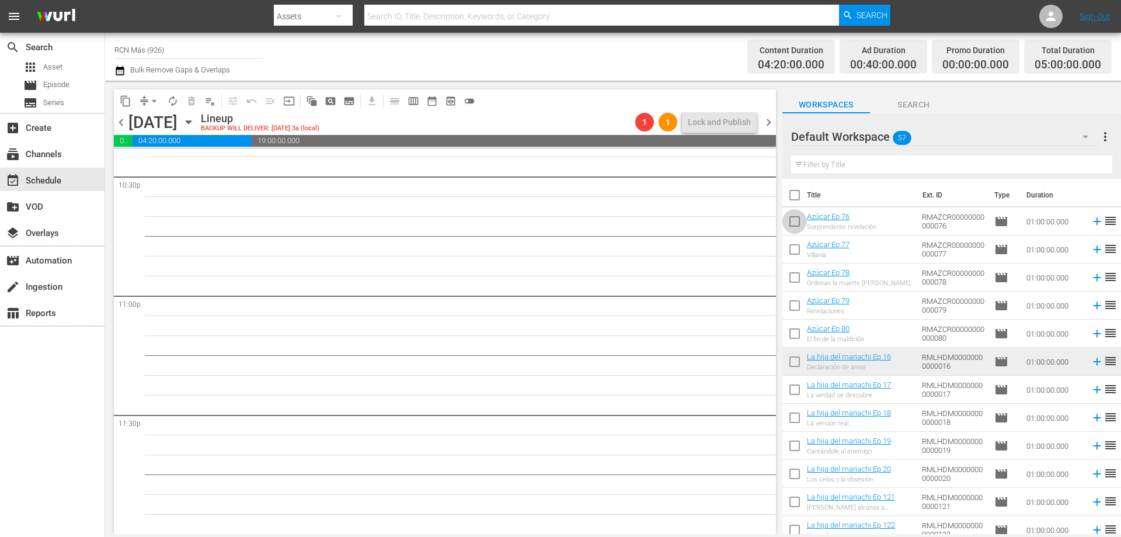
click at [790, 220] on input "checkbox" at bounding box center [795, 223] width 25 height 25
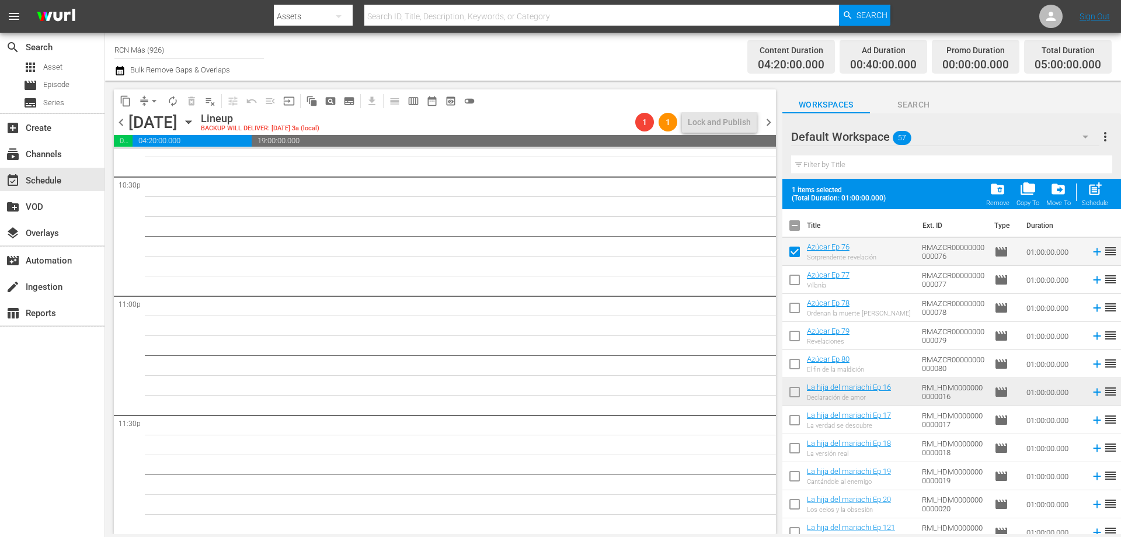
click at [795, 391] on input "checkbox" at bounding box center [795, 394] width 25 height 25
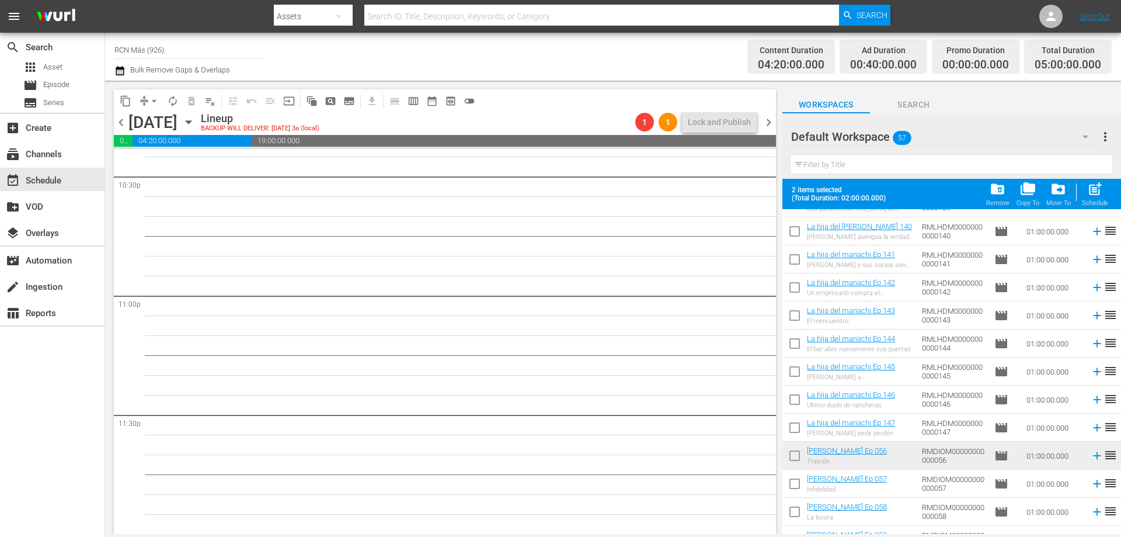
scroll to position [887, 0]
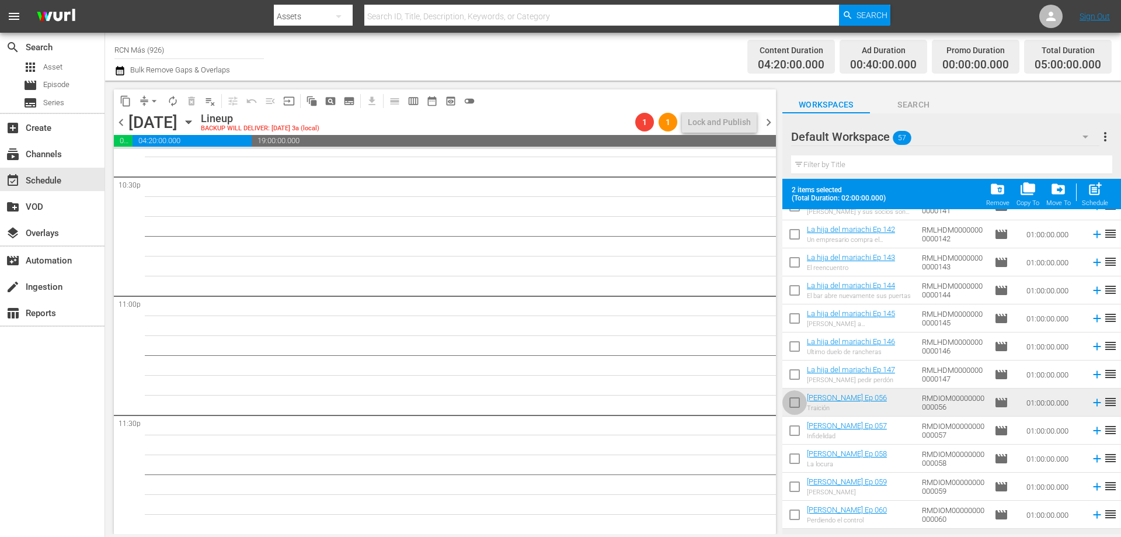
click at [791, 398] on input "checkbox" at bounding box center [795, 405] width 25 height 25
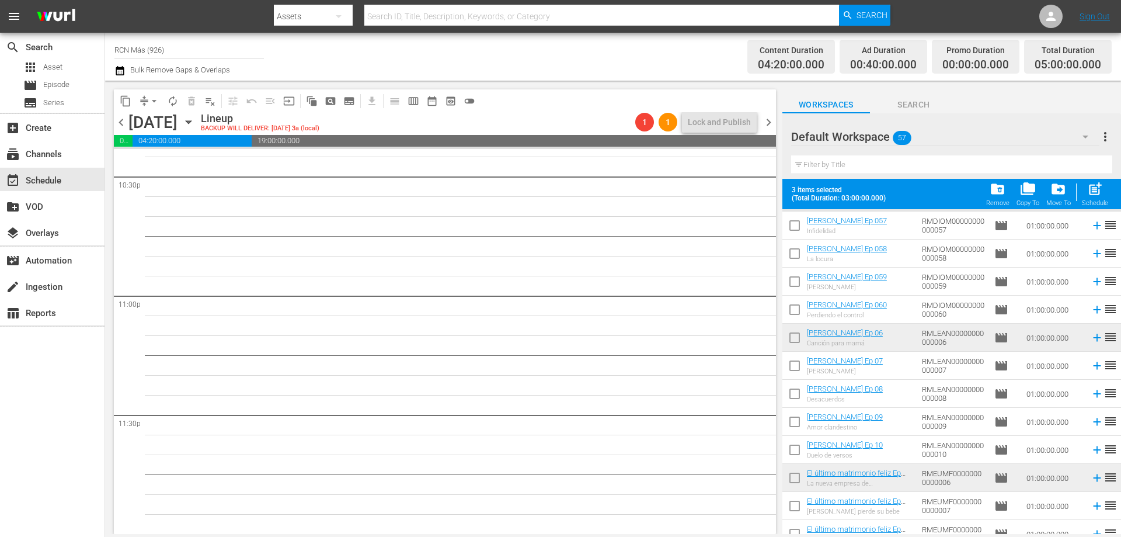
scroll to position [1101, 0]
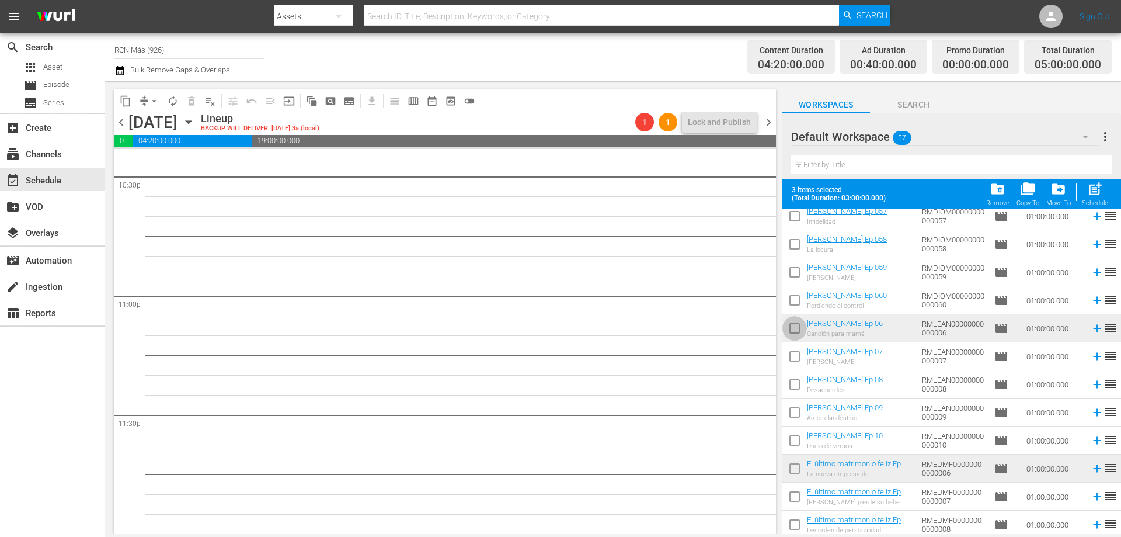
click at [791, 327] on input "checkbox" at bounding box center [795, 330] width 25 height 25
click at [791, 471] on input "checkbox" at bounding box center [795, 471] width 25 height 25
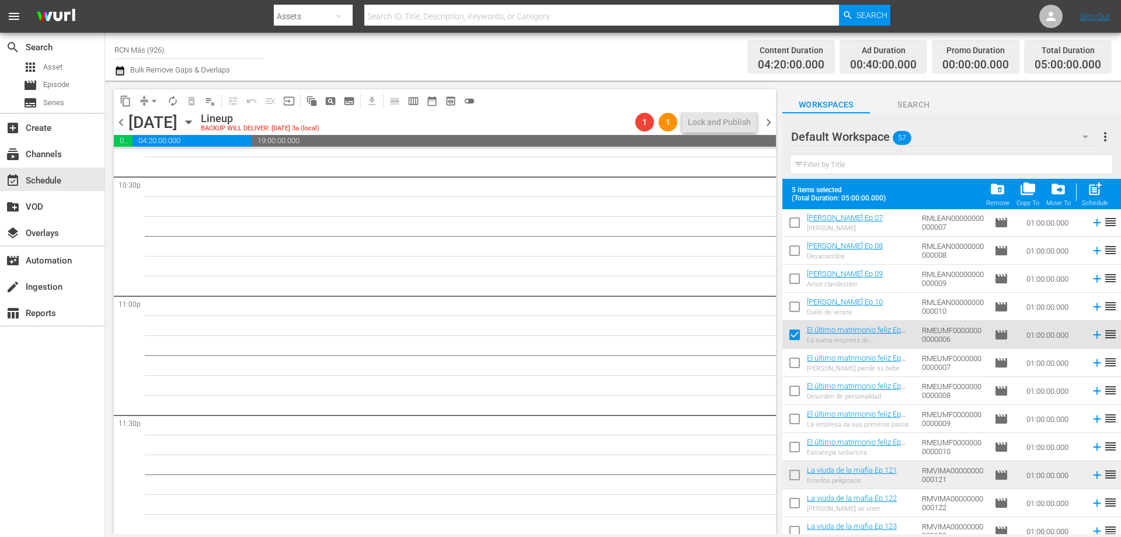
scroll to position [1300, 0]
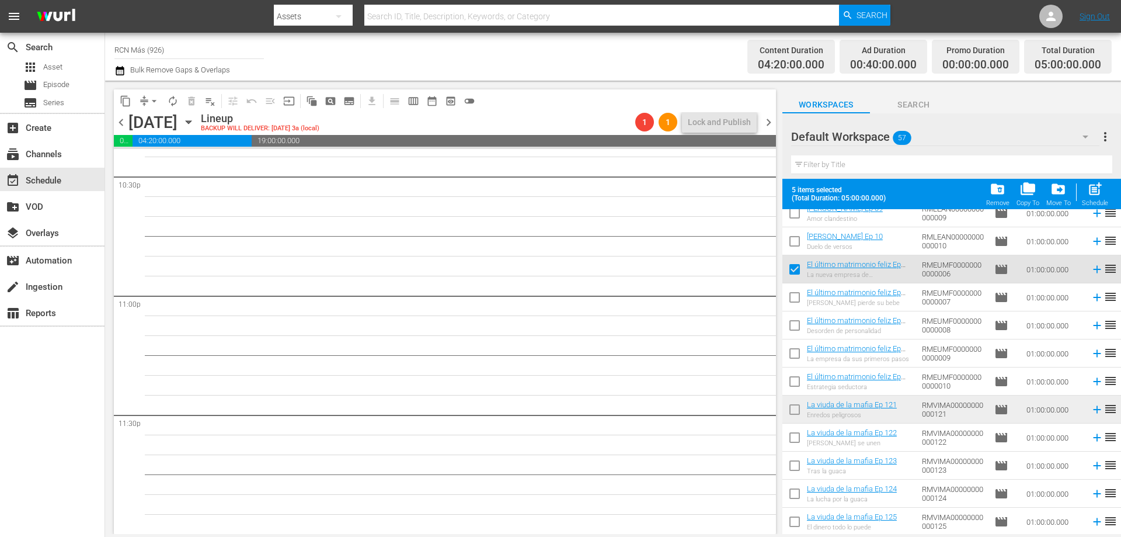
click at [789, 411] on input "checkbox" at bounding box center [795, 412] width 25 height 25
click at [1088, 192] on span "post_add" at bounding box center [1096, 189] width 16 height 16
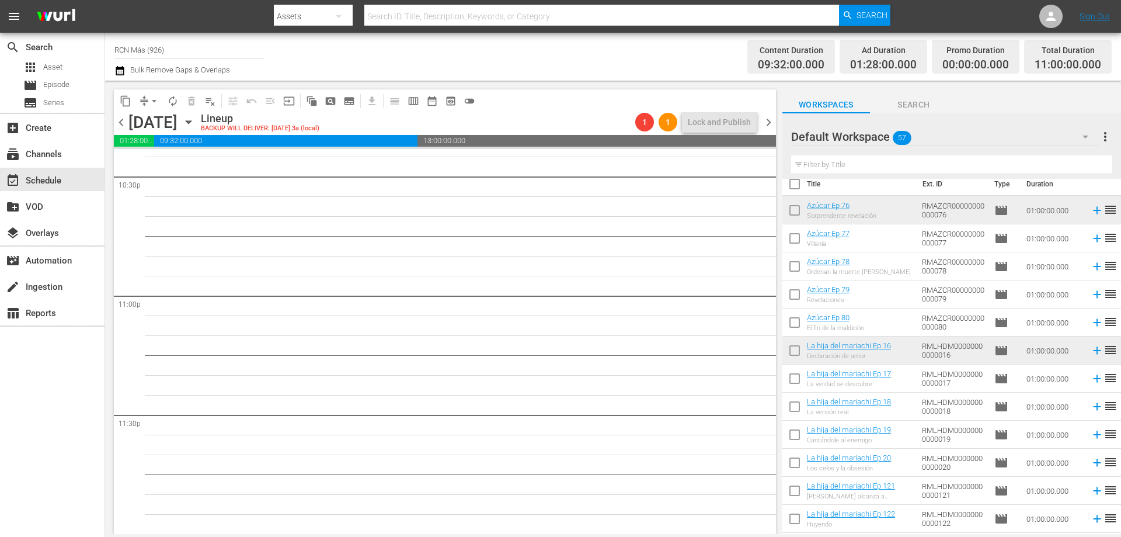
scroll to position [0, 0]
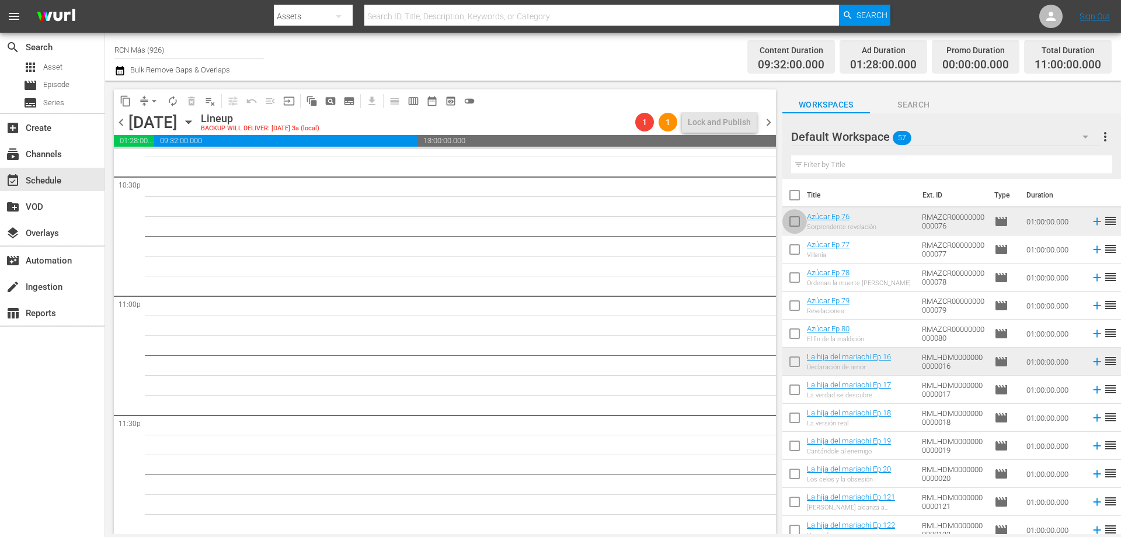
click at [796, 218] on input "checkbox" at bounding box center [795, 223] width 25 height 25
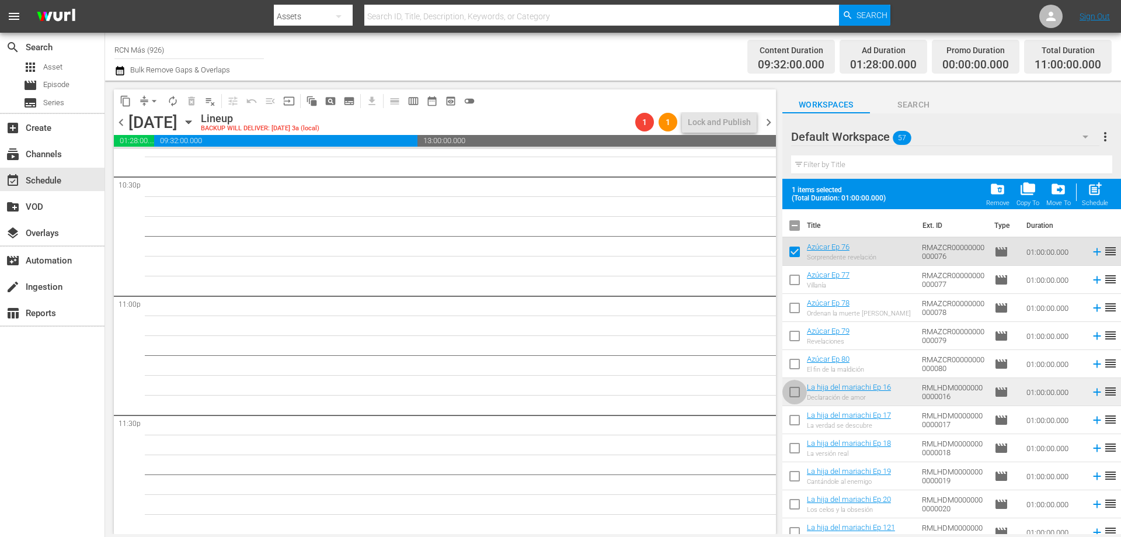
click at [797, 391] on input "checkbox" at bounding box center [795, 394] width 25 height 25
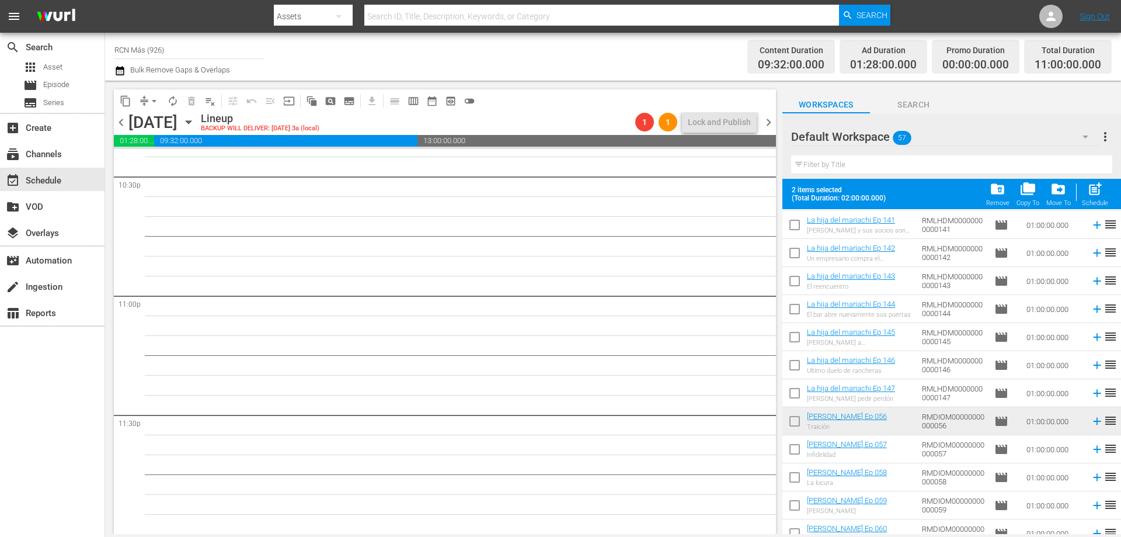
scroll to position [905, 0]
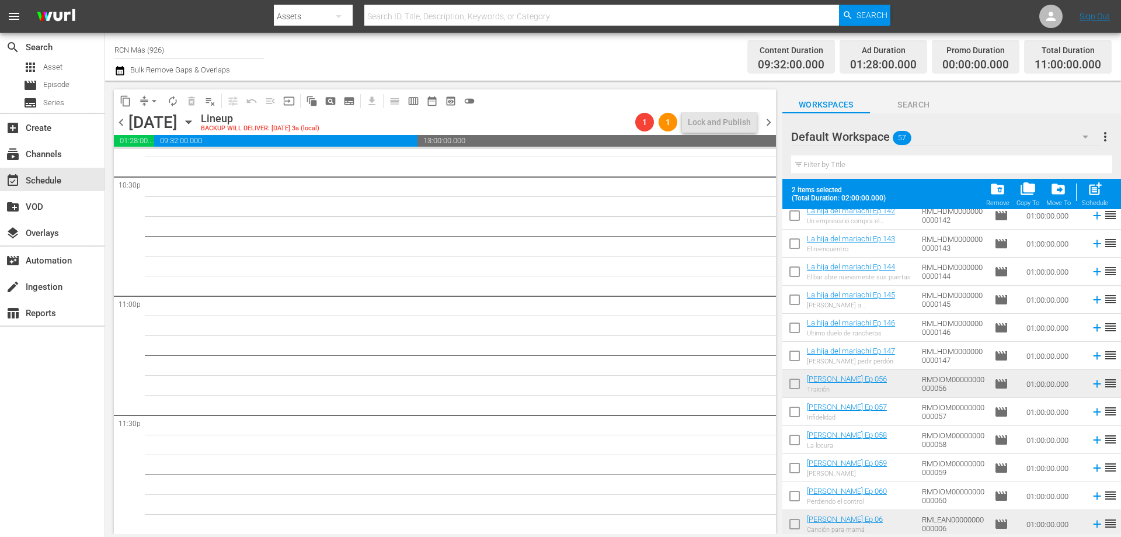
click at [792, 392] on input "checkbox" at bounding box center [795, 386] width 25 height 25
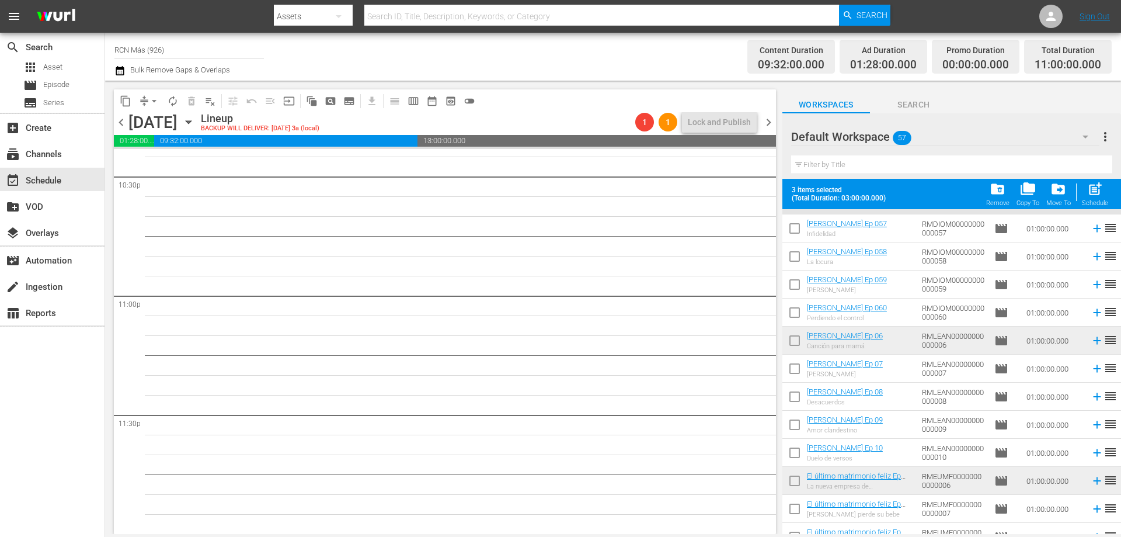
scroll to position [1092, 0]
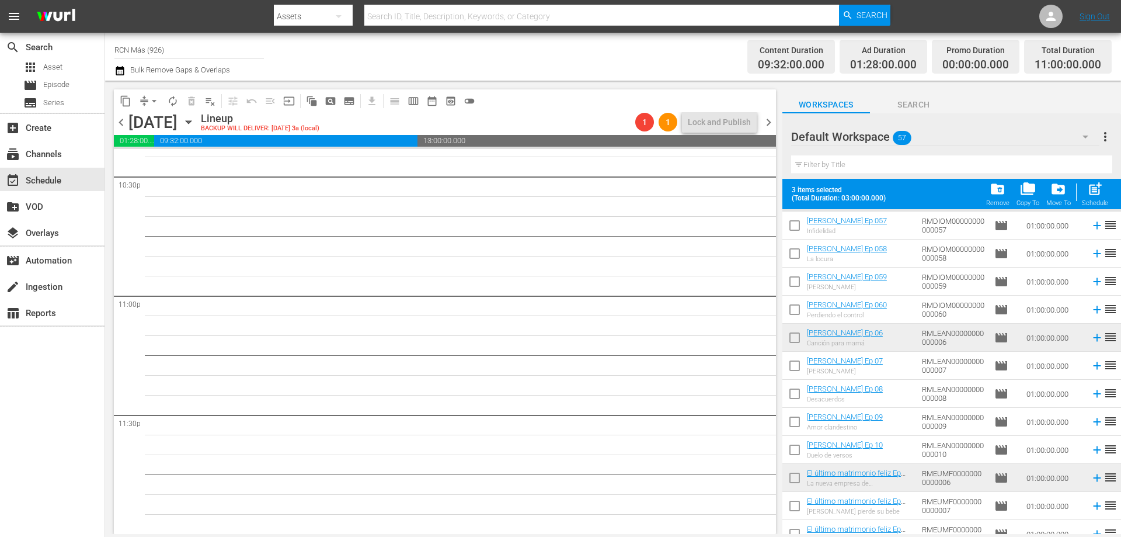
click at [796, 337] on input "checkbox" at bounding box center [795, 340] width 25 height 25
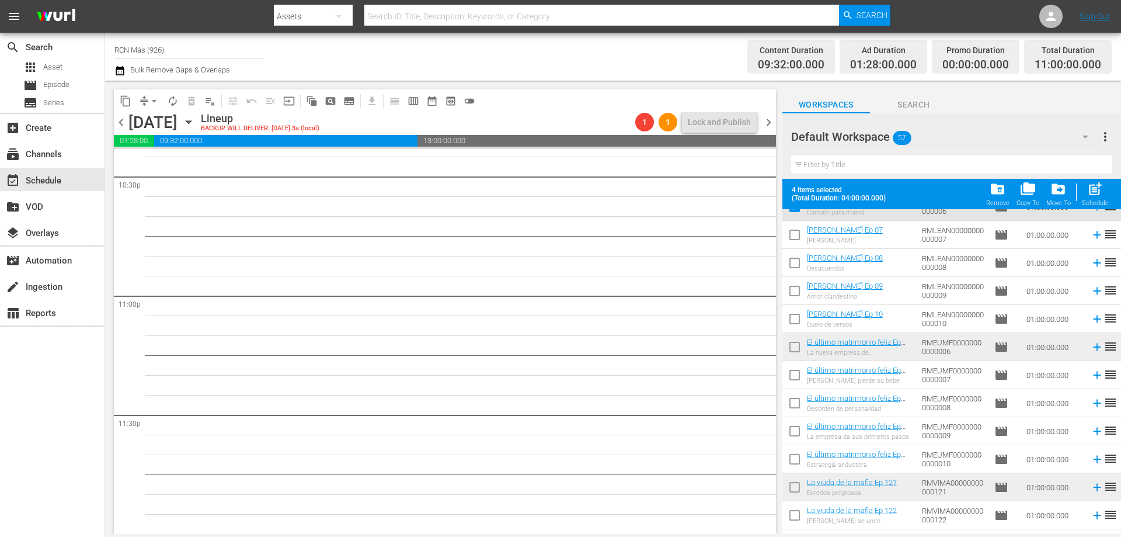
scroll to position [1291, 0]
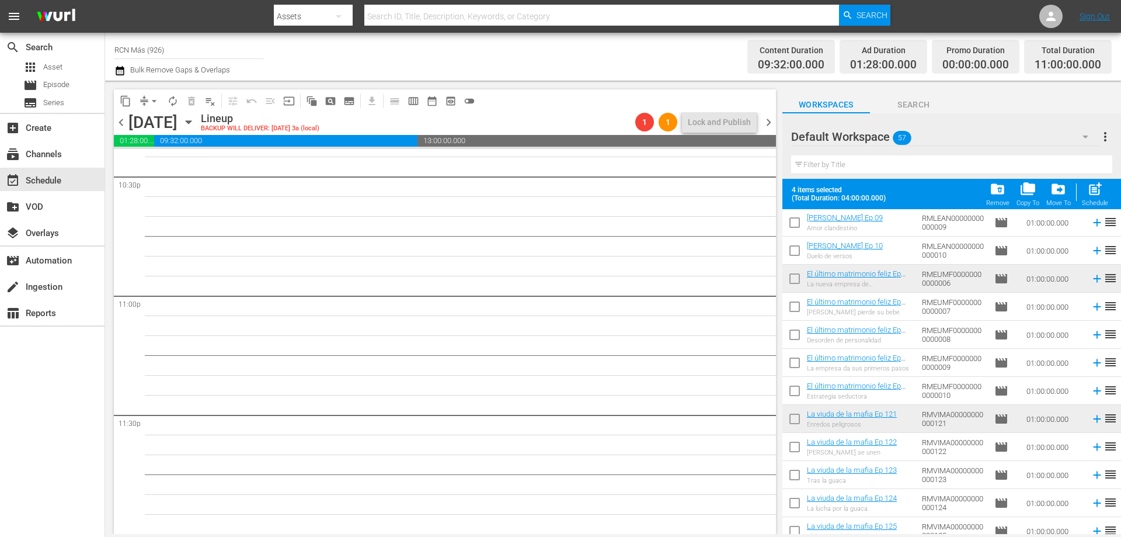
click at [793, 282] on input "checkbox" at bounding box center [795, 281] width 25 height 25
click at [789, 416] on input "checkbox" at bounding box center [795, 421] width 25 height 25
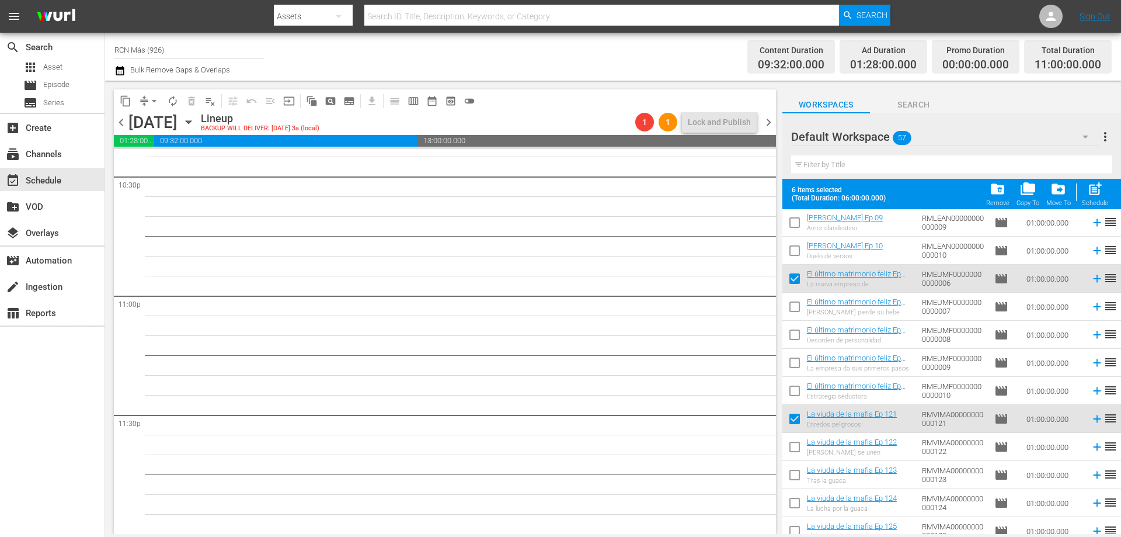
scroll to position [1300, 0]
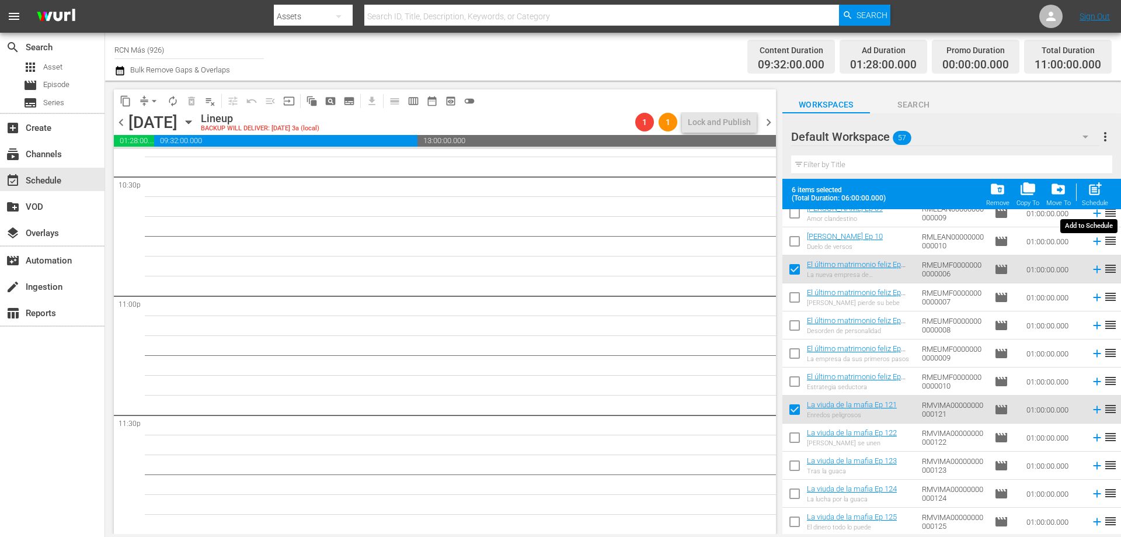
click at [1096, 196] on span "post_add" at bounding box center [1096, 189] width 16 height 16
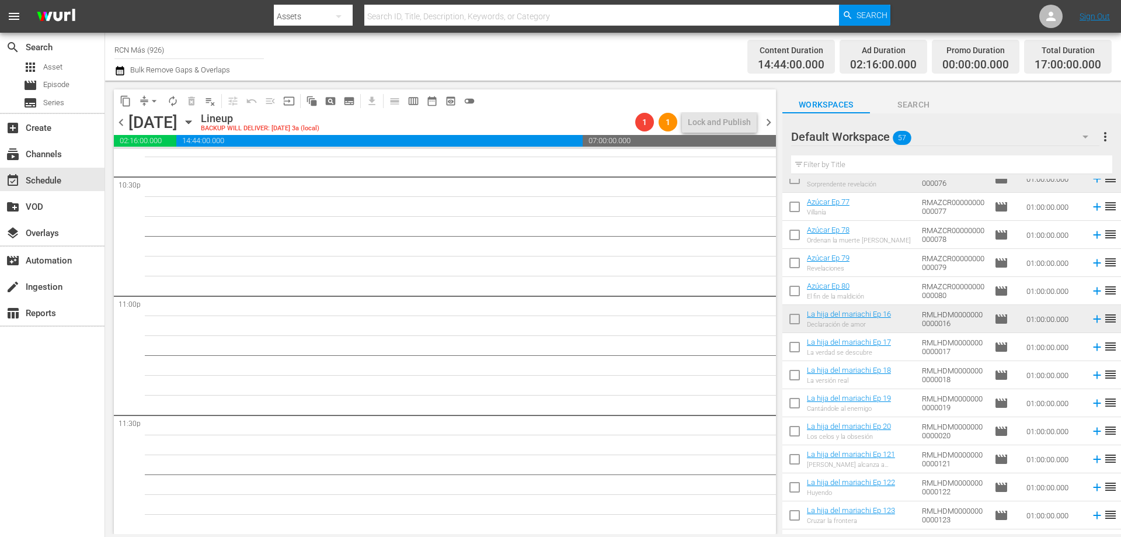
scroll to position [0, 0]
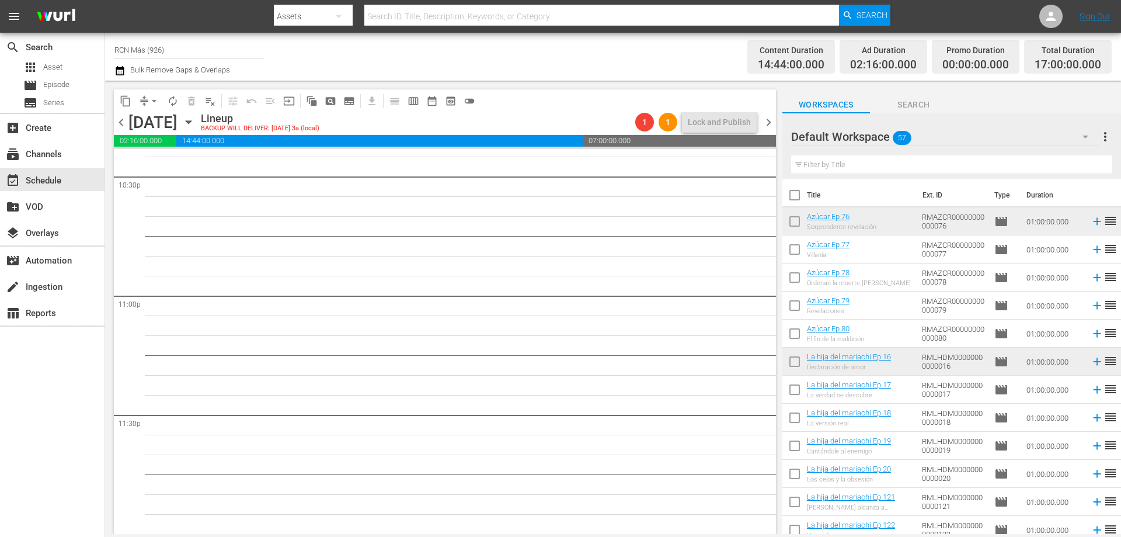
click at [791, 225] on input "checkbox" at bounding box center [795, 223] width 25 height 25
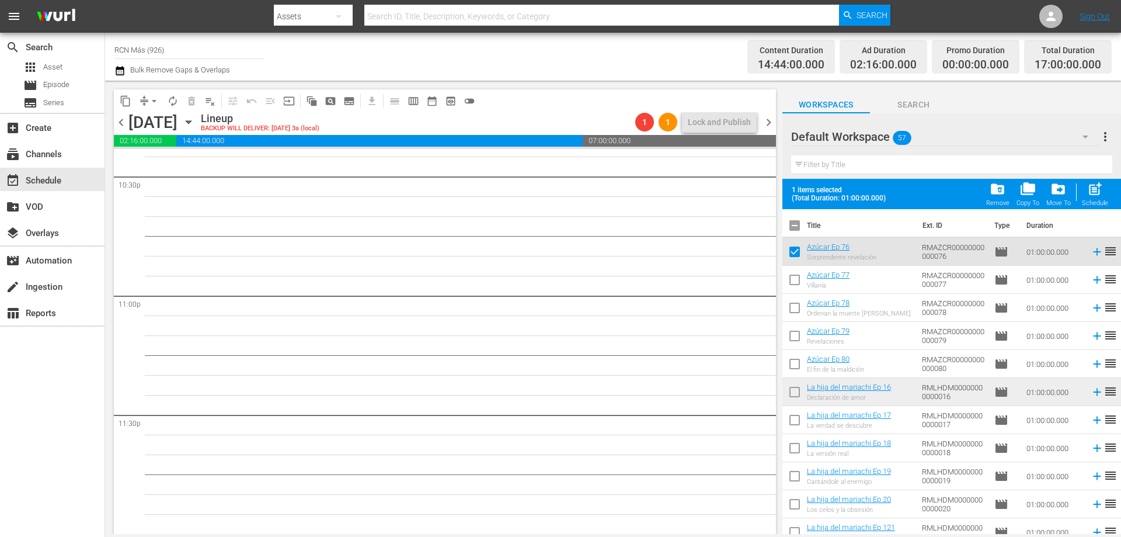
click at [794, 392] on input "checkbox" at bounding box center [795, 394] width 25 height 25
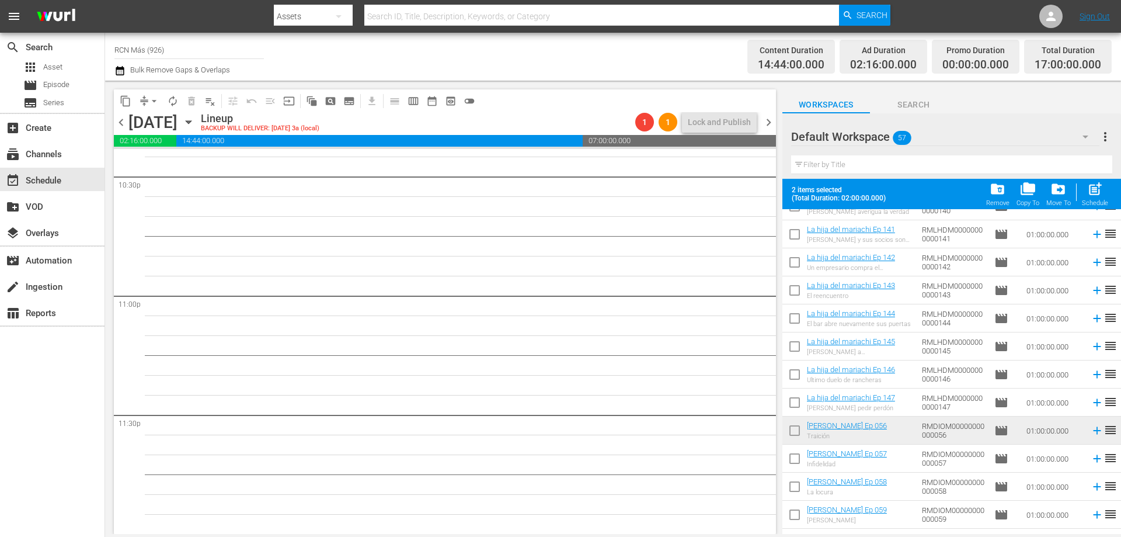
scroll to position [887, 0]
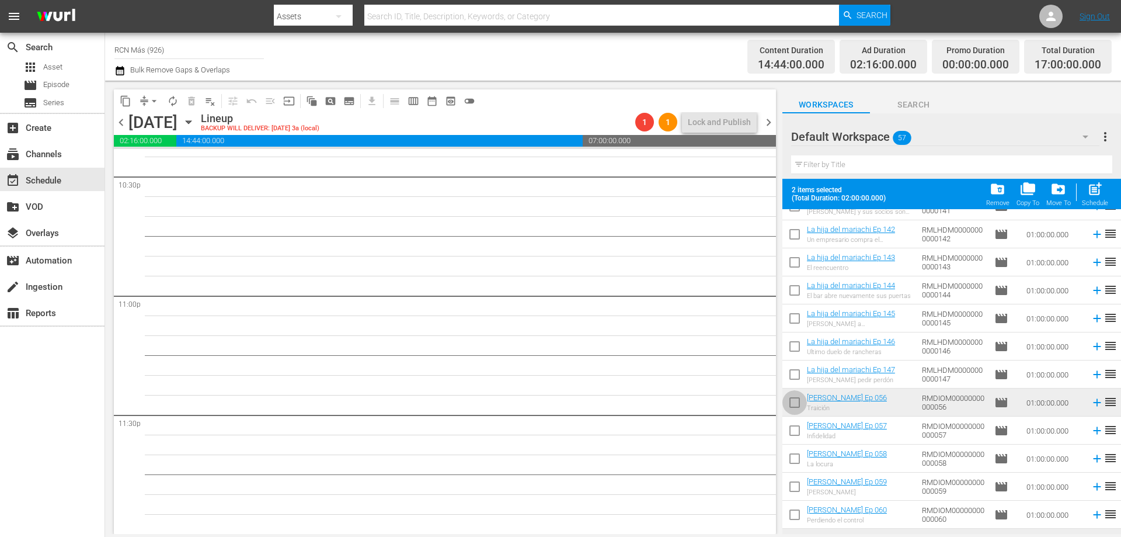
click at [801, 404] on input "checkbox" at bounding box center [795, 405] width 25 height 25
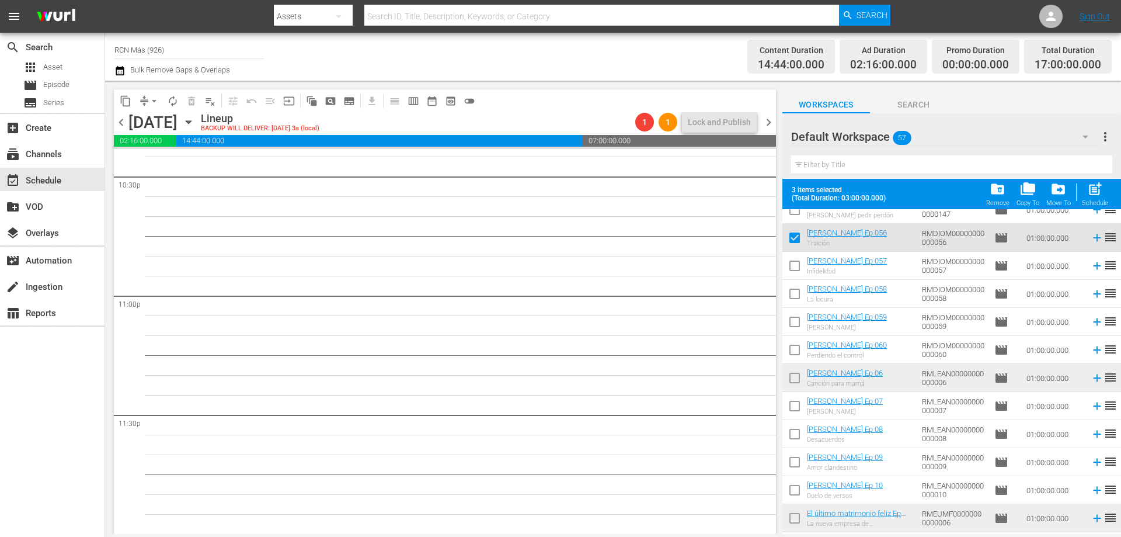
scroll to position [1105, 0]
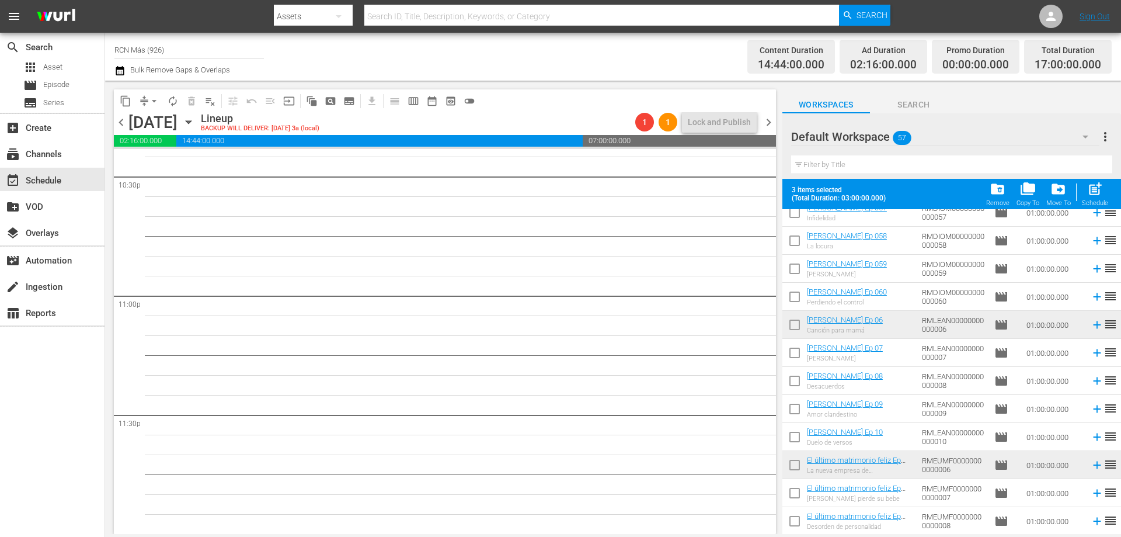
click at [790, 320] on input "checkbox" at bounding box center [795, 327] width 25 height 25
click at [793, 474] on input "checkbox" at bounding box center [795, 467] width 25 height 25
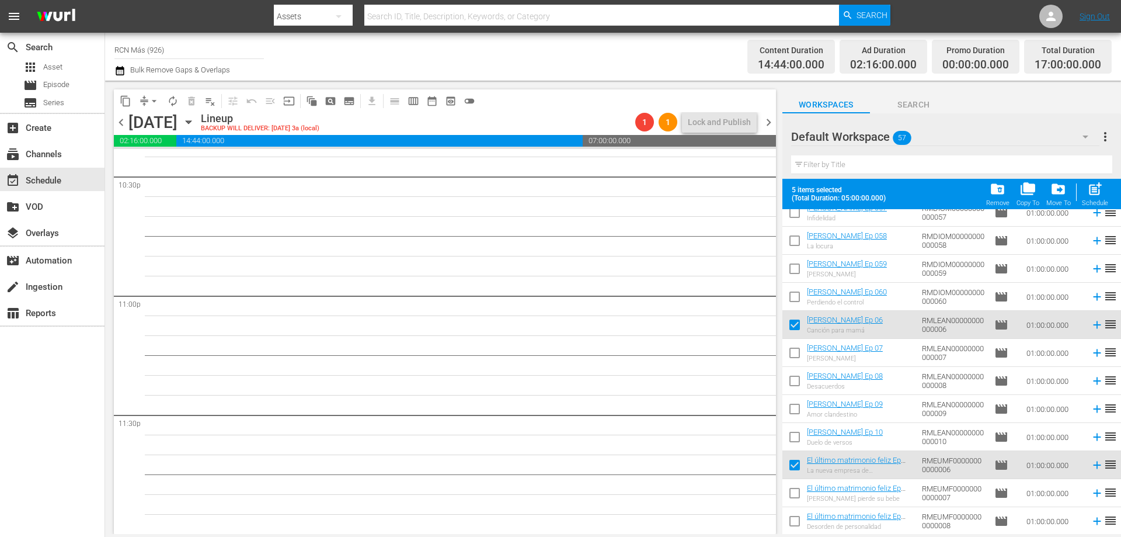
scroll to position [1300, 0]
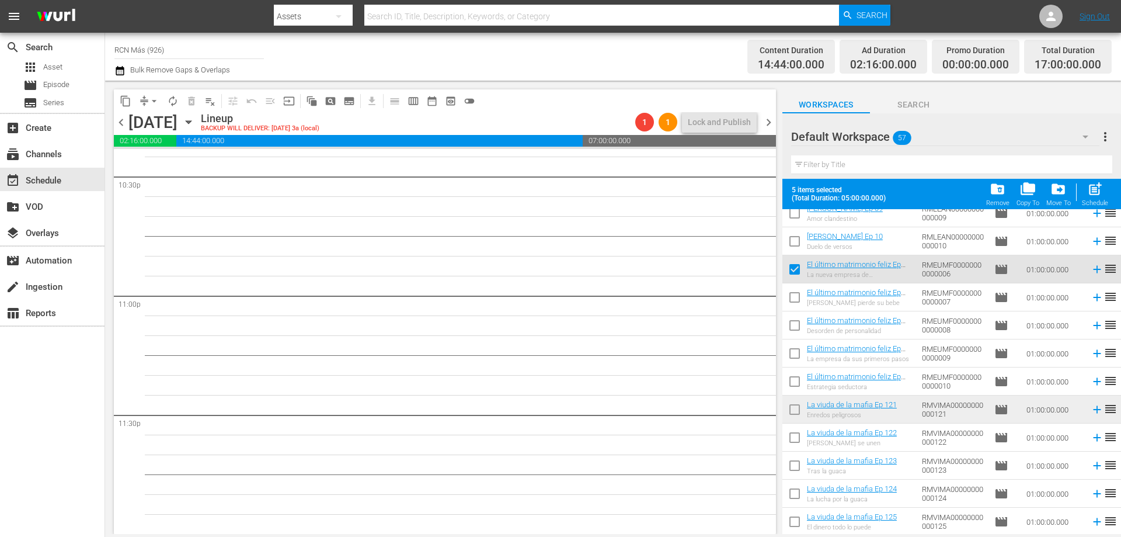
click at [795, 408] on input "checkbox" at bounding box center [795, 412] width 25 height 25
click at [1089, 189] on span "post_add" at bounding box center [1096, 189] width 16 height 16
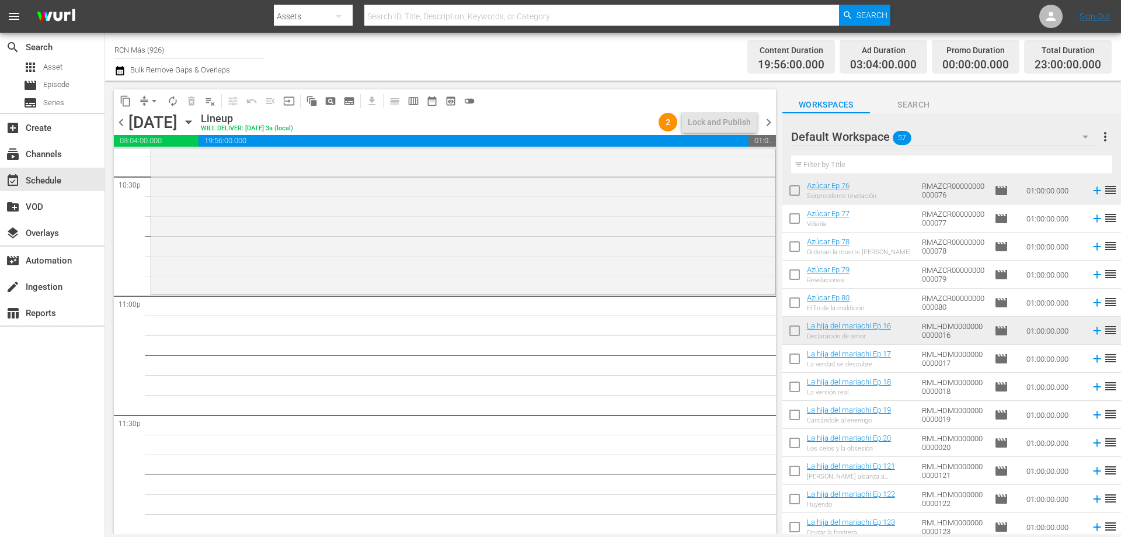
scroll to position [0, 0]
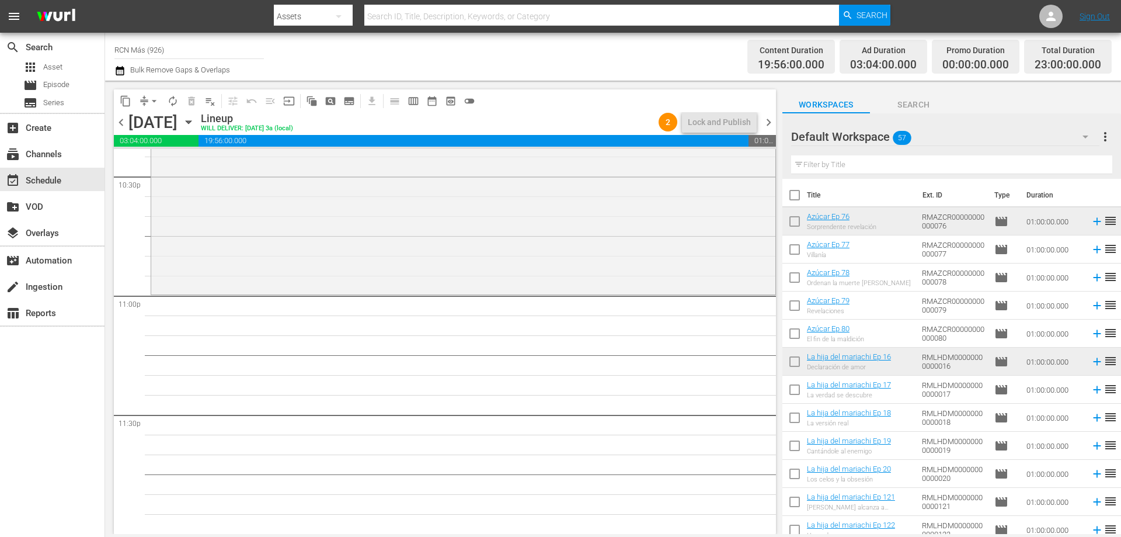
click at [791, 250] on input "checkbox" at bounding box center [795, 251] width 25 height 25
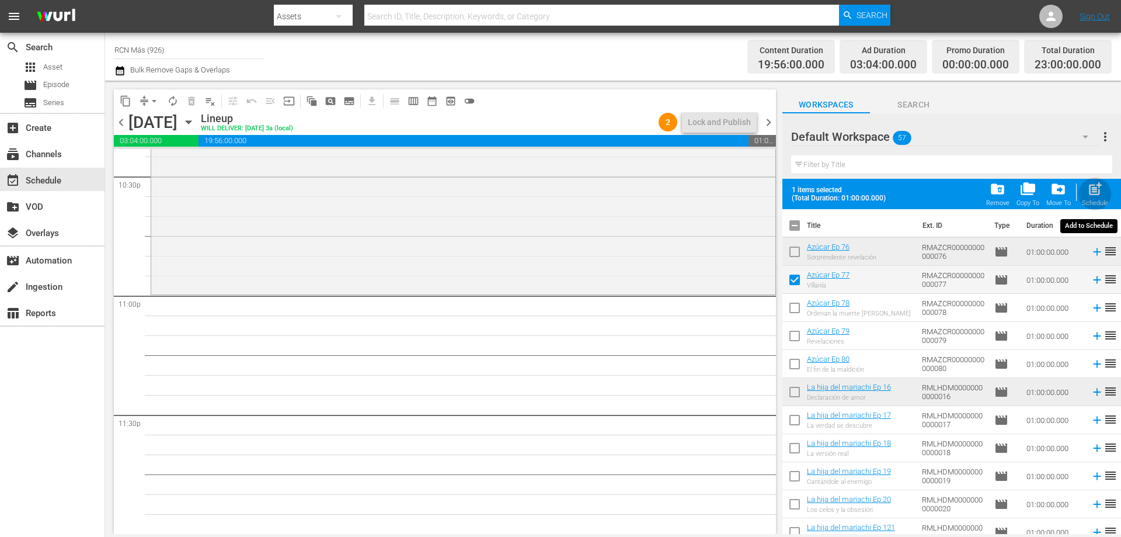
click at [1095, 197] on span "post_add" at bounding box center [1096, 189] width 16 height 16
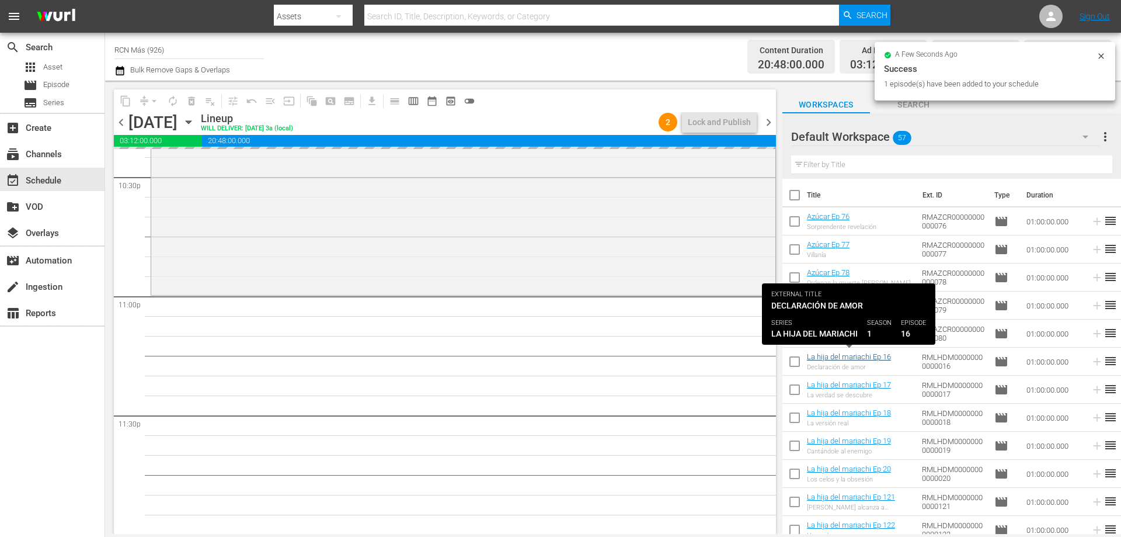
scroll to position [5335, 0]
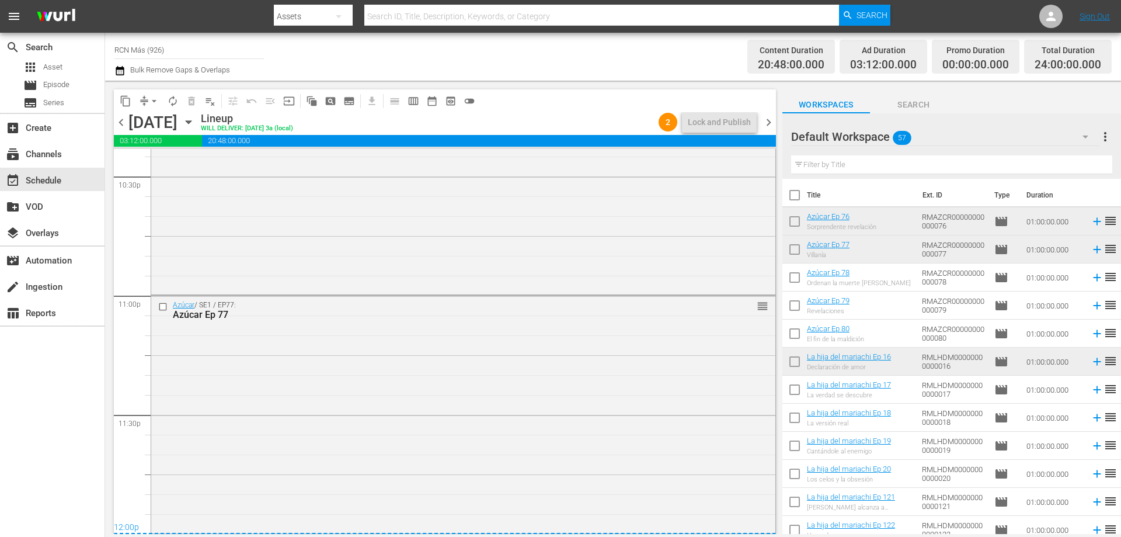
click at [766, 120] on span "chevron_right" at bounding box center [769, 122] width 15 height 15
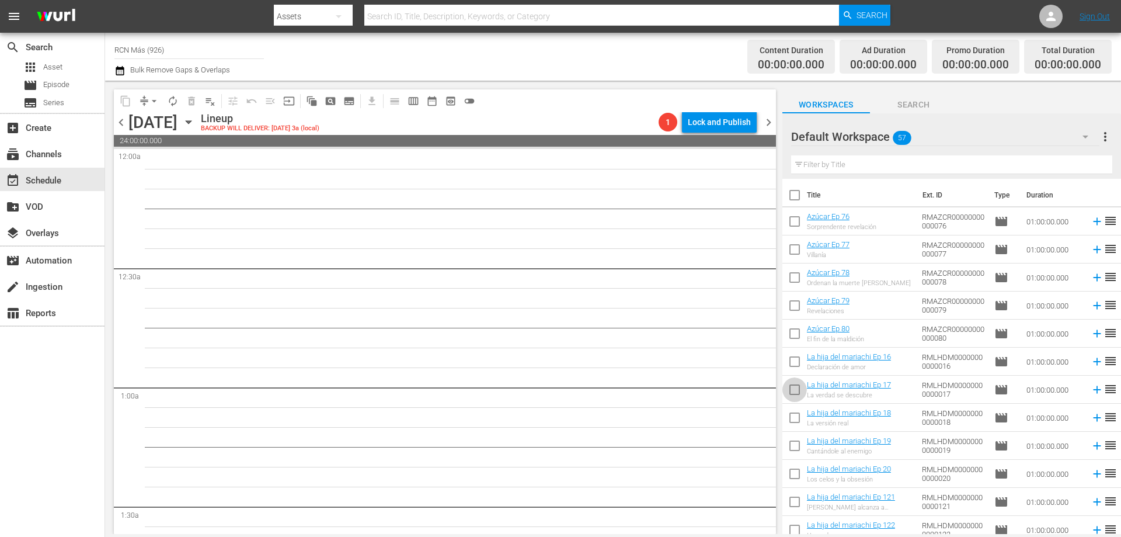
click at [793, 386] on input "checkbox" at bounding box center [795, 392] width 25 height 25
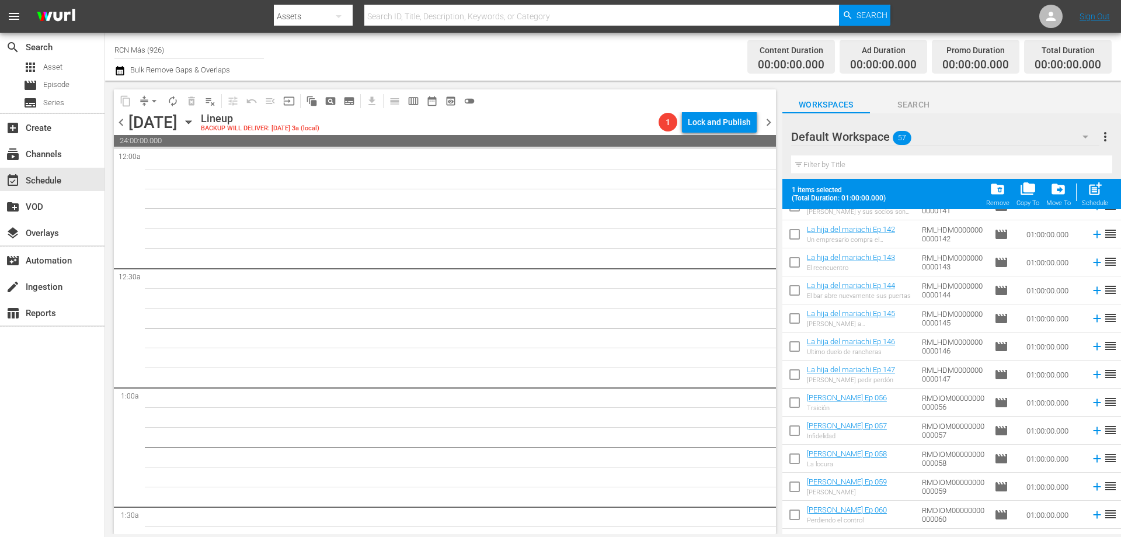
scroll to position [946, 0]
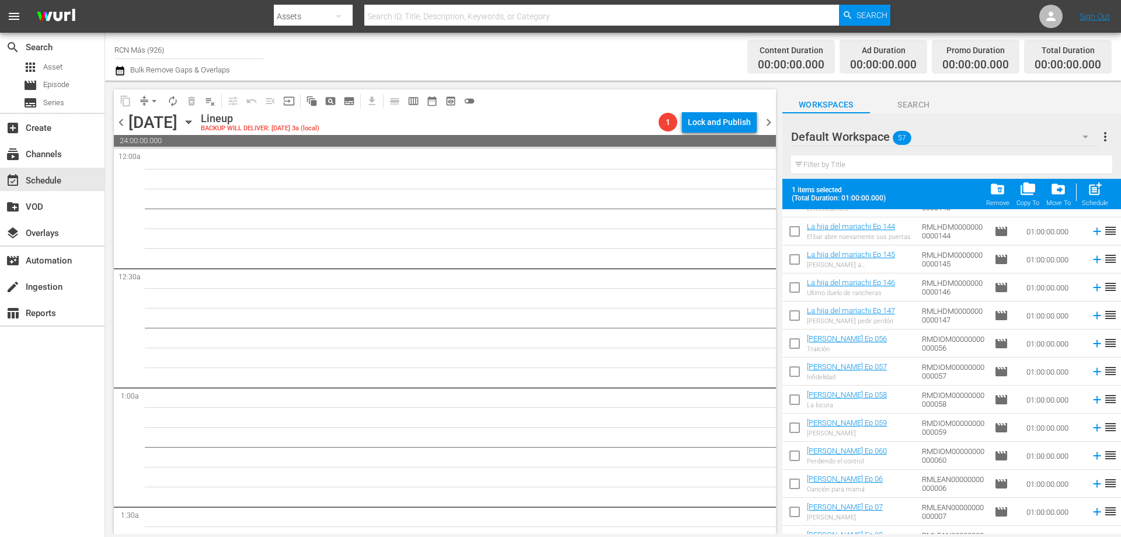
click at [787, 372] on input "checkbox" at bounding box center [795, 374] width 25 height 25
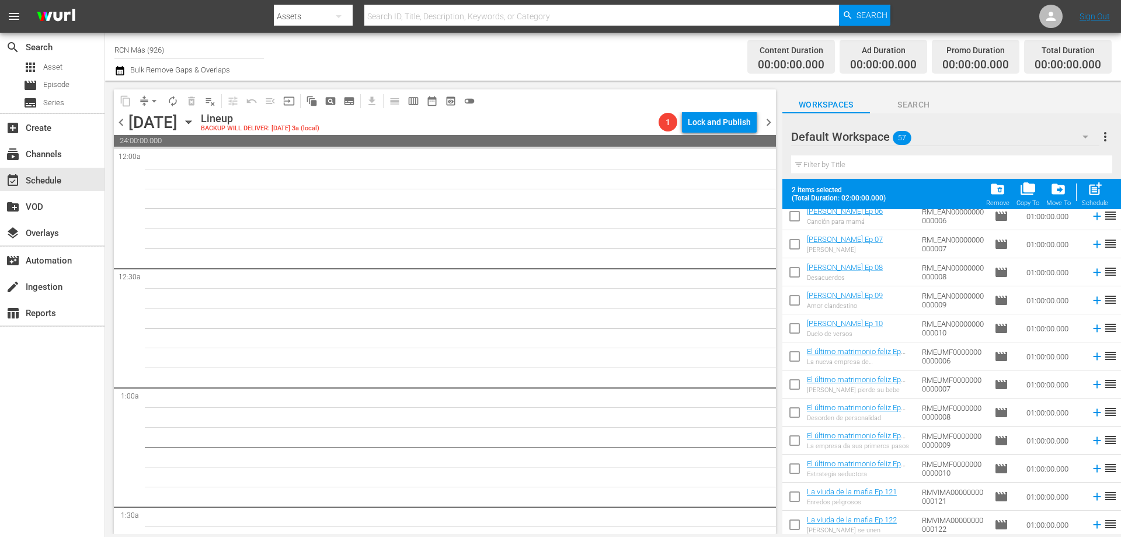
scroll to position [1235, 0]
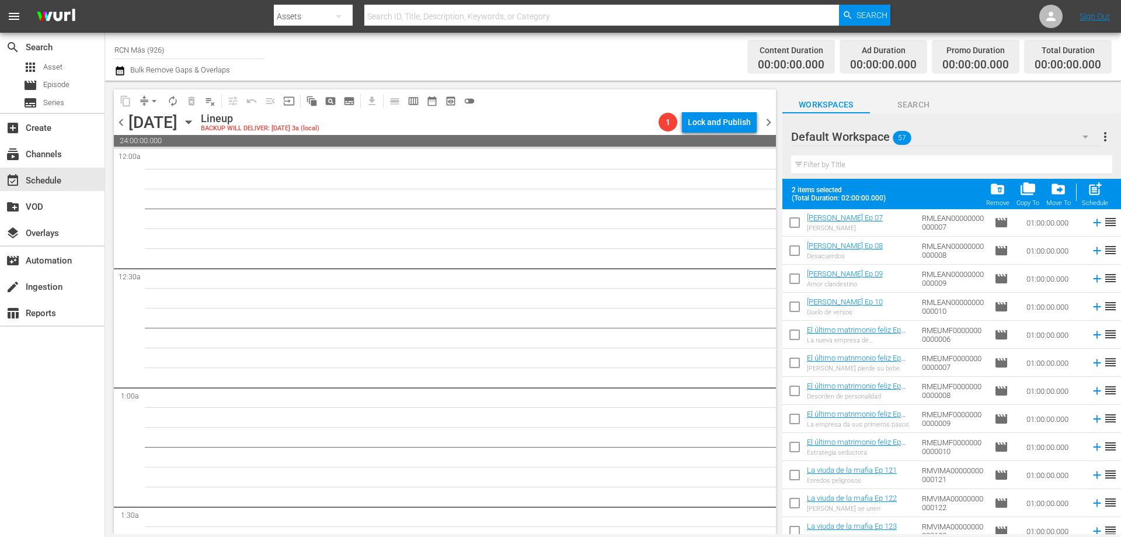
click at [795, 360] on input "checkbox" at bounding box center [795, 365] width 25 height 25
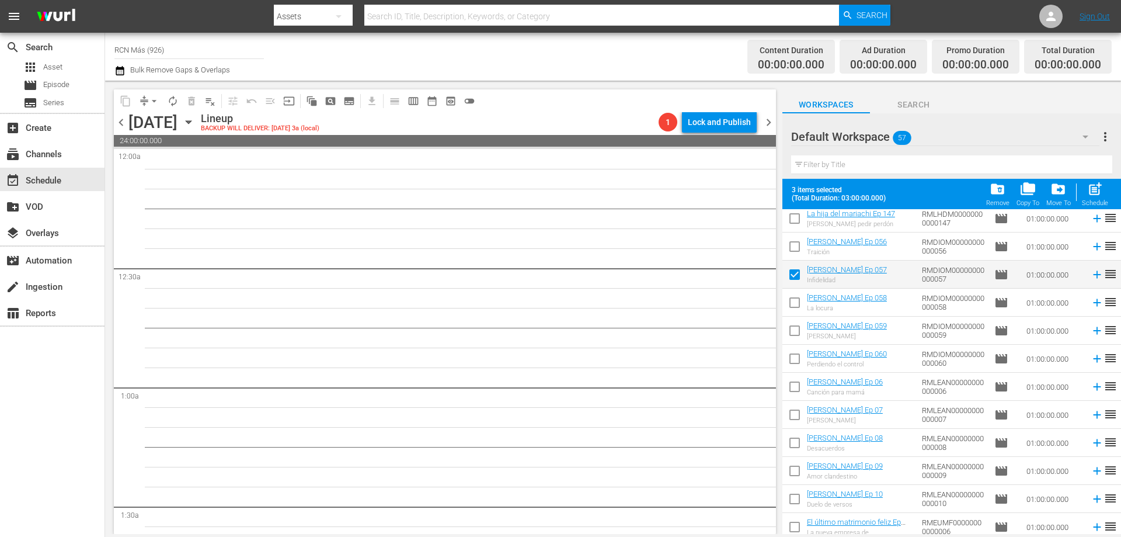
scroll to position [1061, 0]
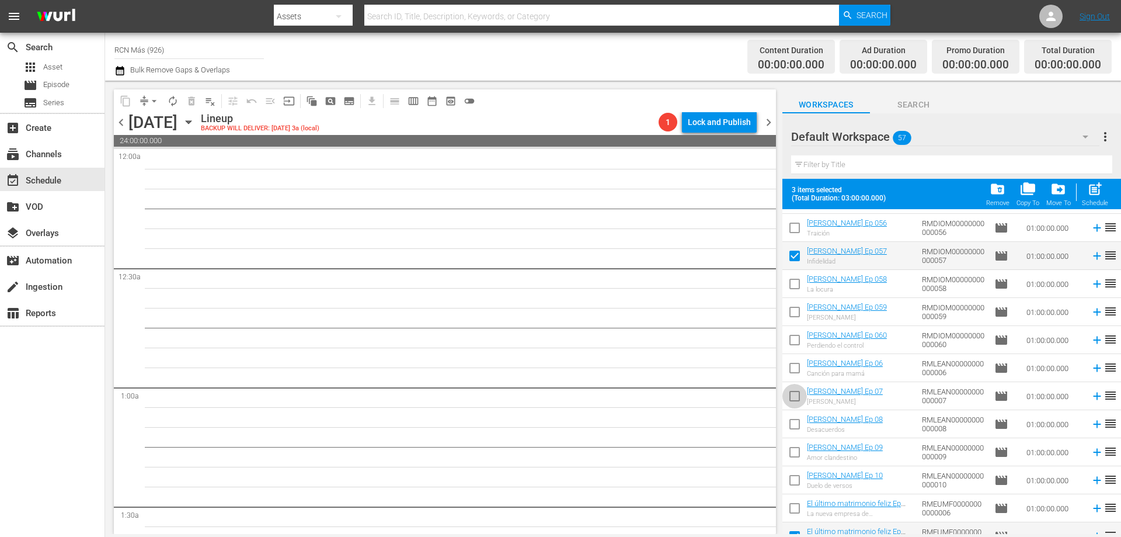
click at [800, 397] on input "checkbox" at bounding box center [795, 398] width 25 height 25
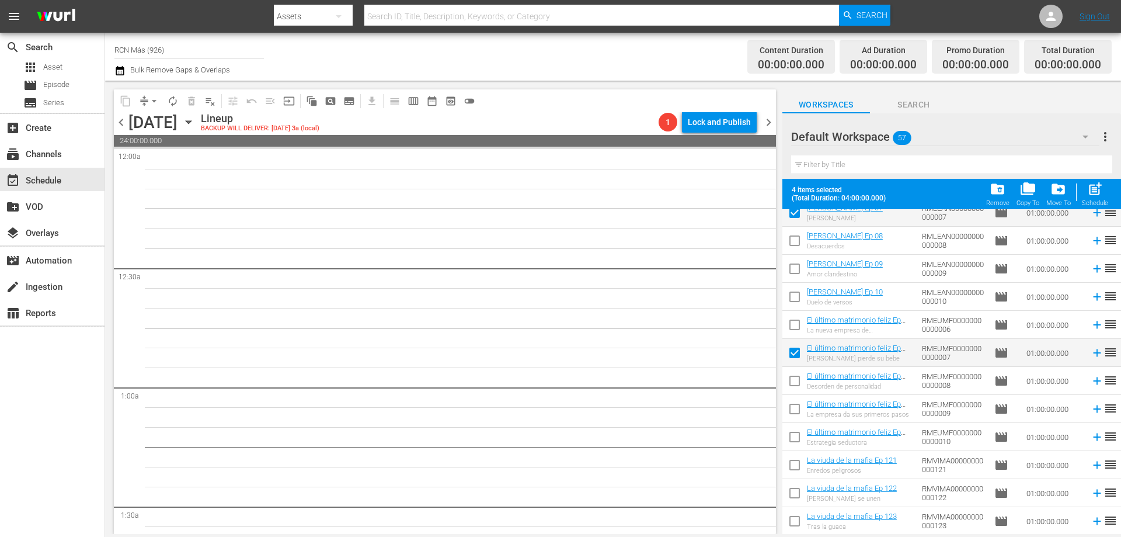
scroll to position [1300, 0]
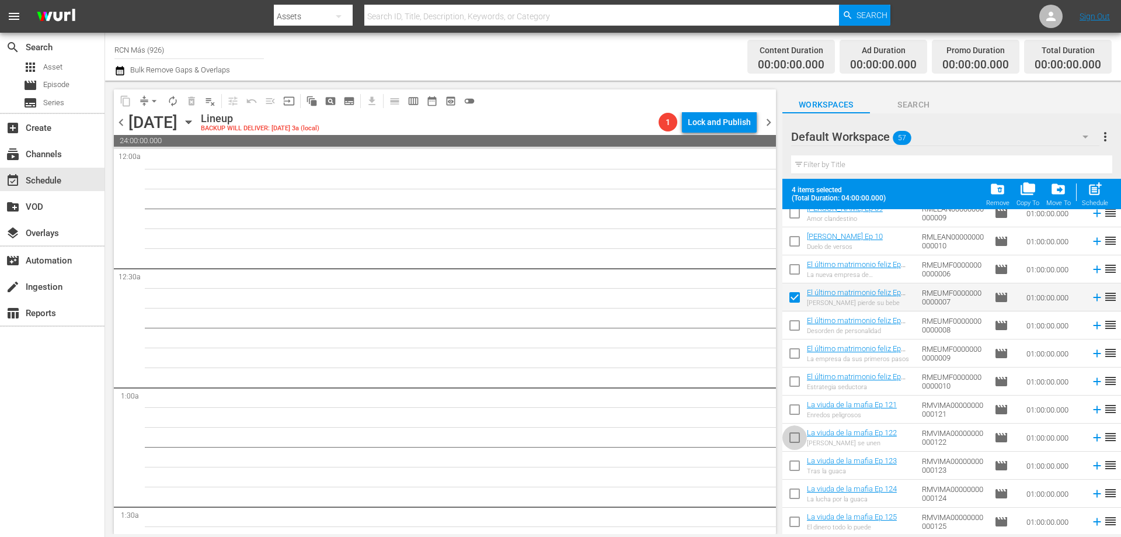
click at [796, 442] on input "checkbox" at bounding box center [795, 440] width 25 height 25
click at [1101, 194] on span "post_add" at bounding box center [1096, 189] width 16 height 16
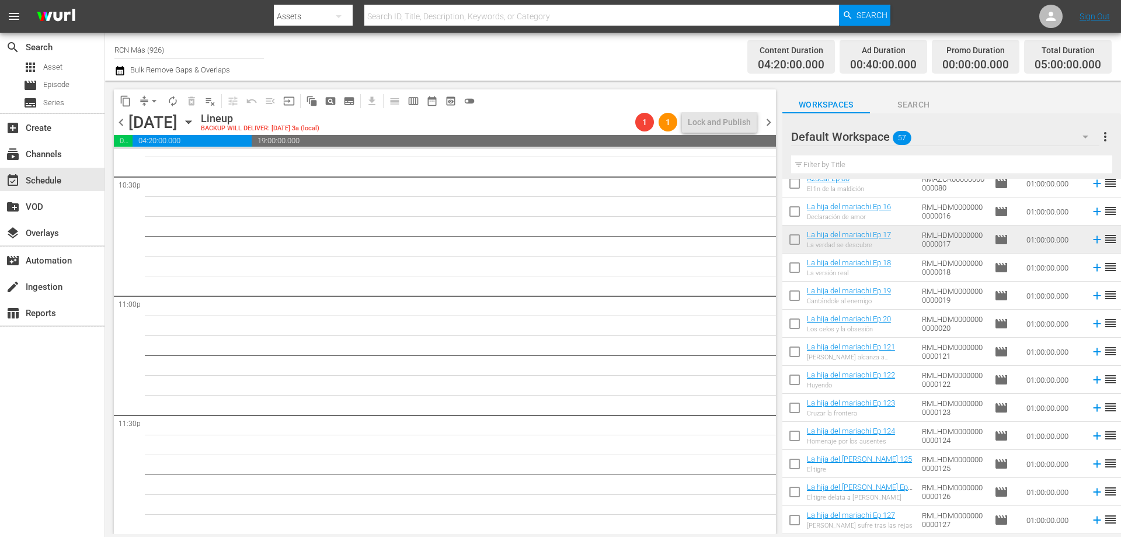
scroll to position [0, 0]
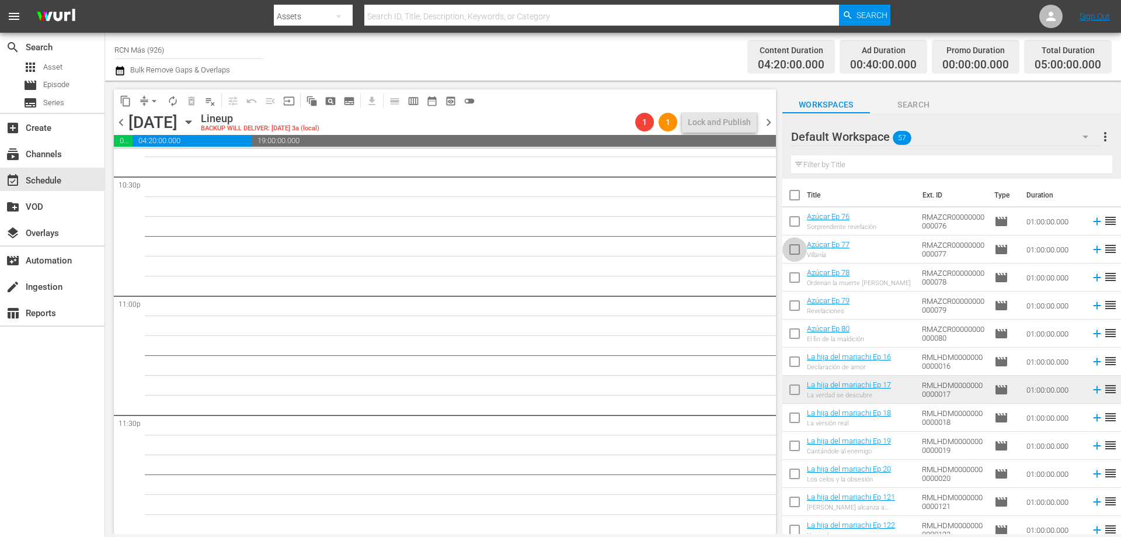
click at [798, 249] on input "checkbox" at bounding box center [795, 251] width 25 height 25
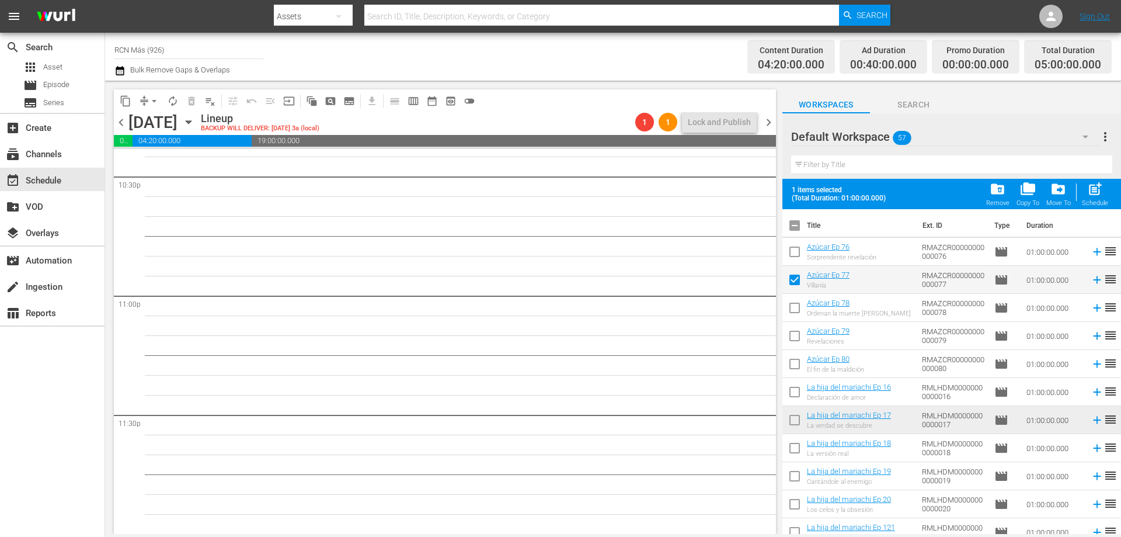
click at [795, 421] on input "checkbox" at bounding box center [795, 422] width 25 height 25
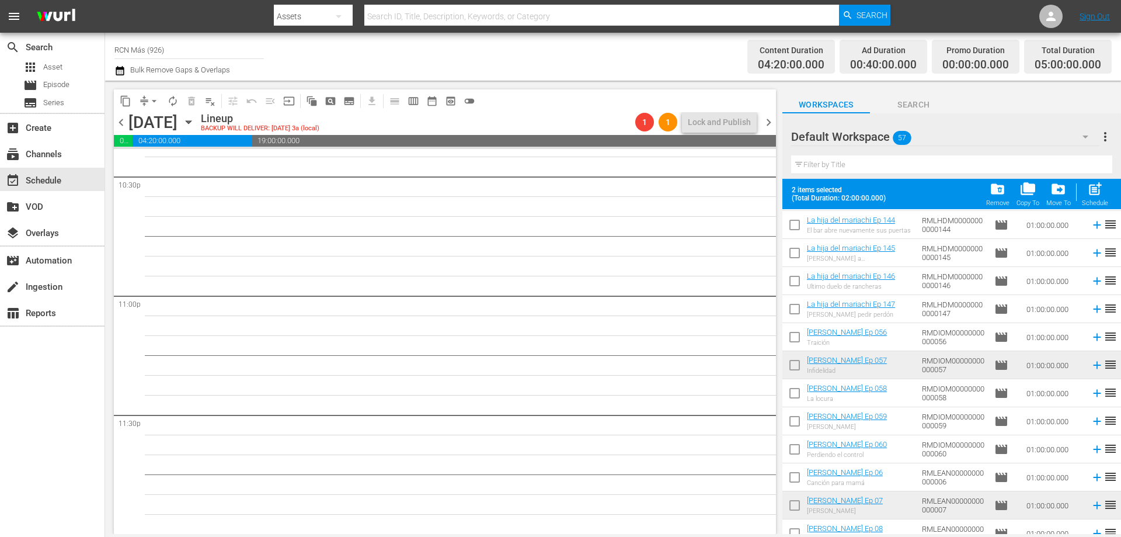
scroll to position [964, 0]
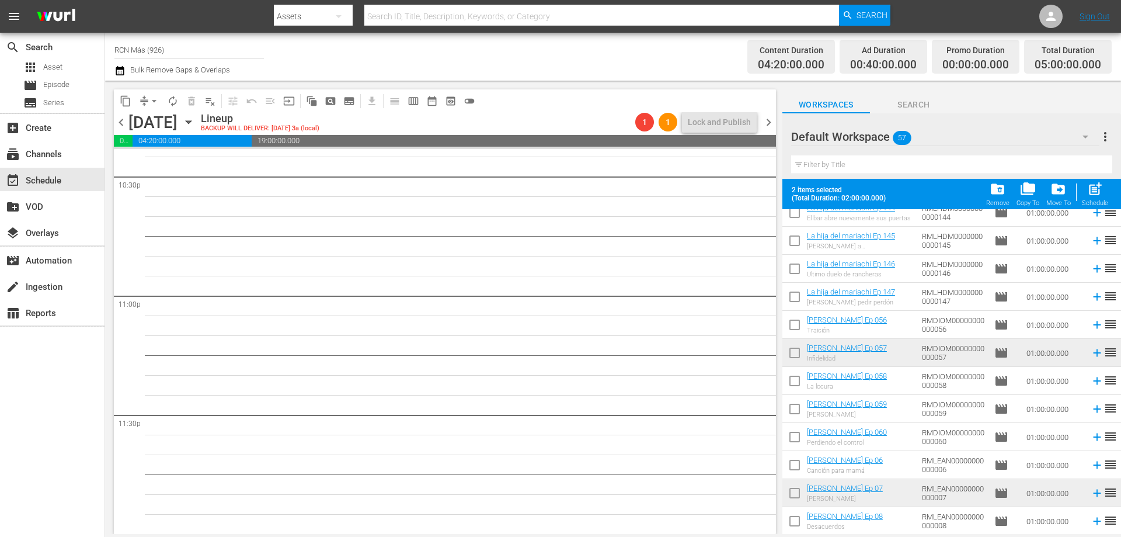
click at [791, 357] on input "checkbox" at bounding box center [795, 355] width 25 height 25
drag, startPoint x: 792, startPoint y: 488, endPoint x: 846, endPoint y: 498, distance: 54.6
click at [792, 489] on input "checkbox" at bounding box center [795, 495] width 25 height 25
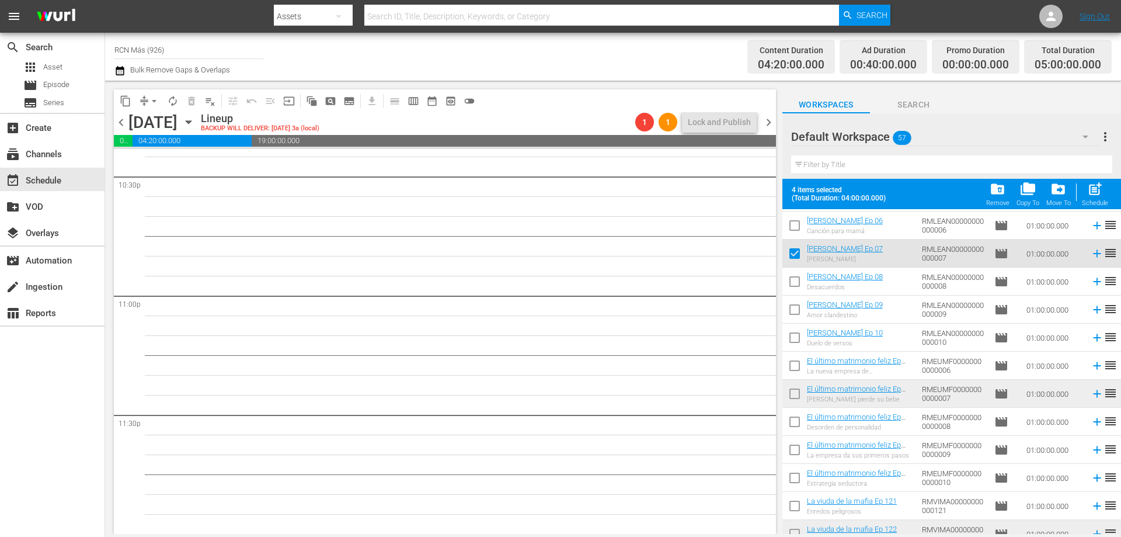
scroll to position [1300, 0]
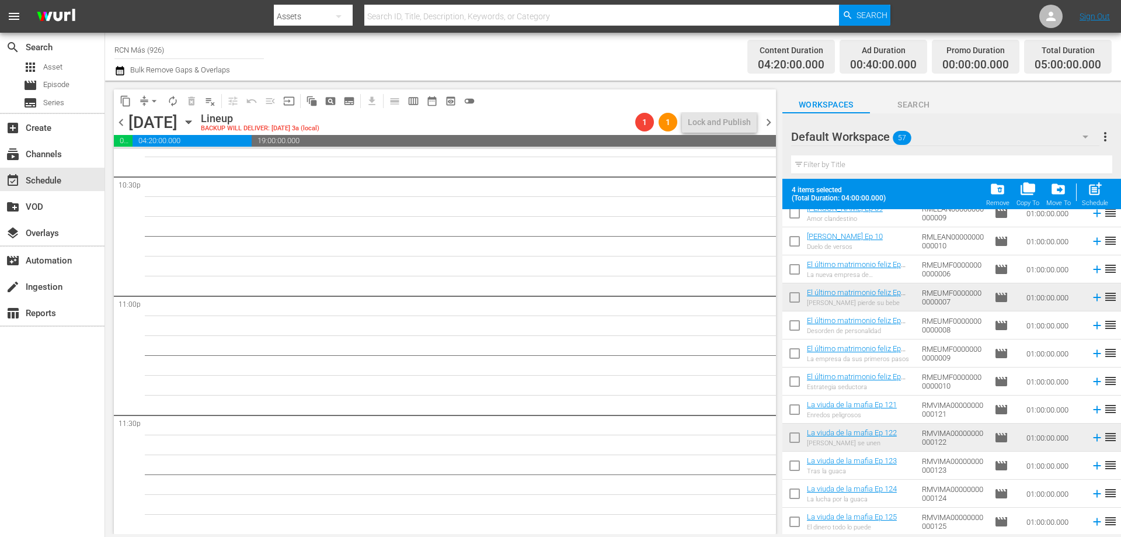
click at [789, 296] on input "checkbox" at bounding box center [795, 299] width 25 height 25
click at [791, 433] on input "checkbox" at bounding box center [795, 440] width 25 height 25
click at [1092, 192] on span "post_add" at bounding box center [1096, 189] width 16 height 16
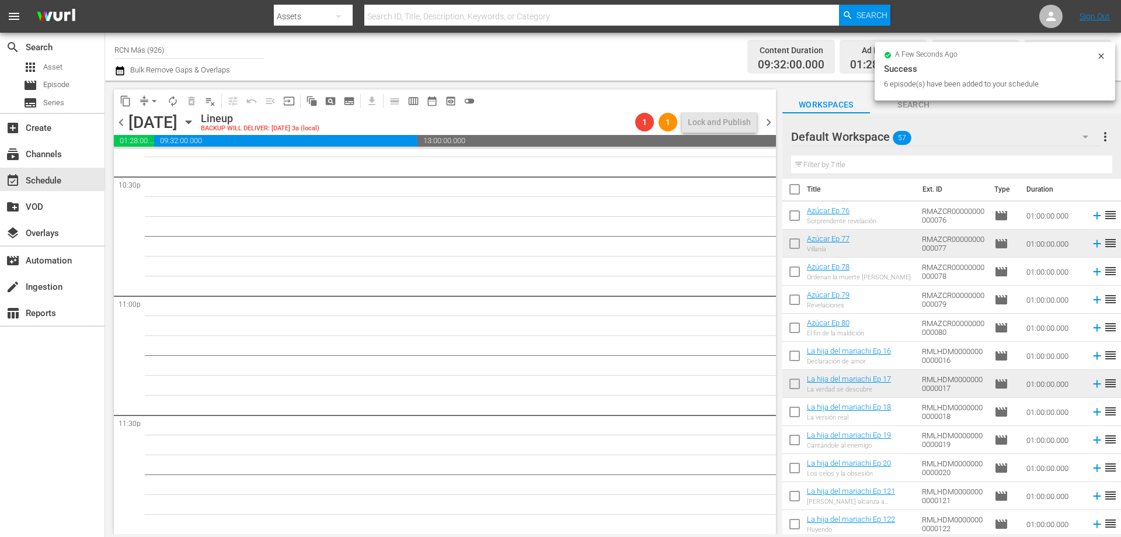
scroll to position [0, 0]
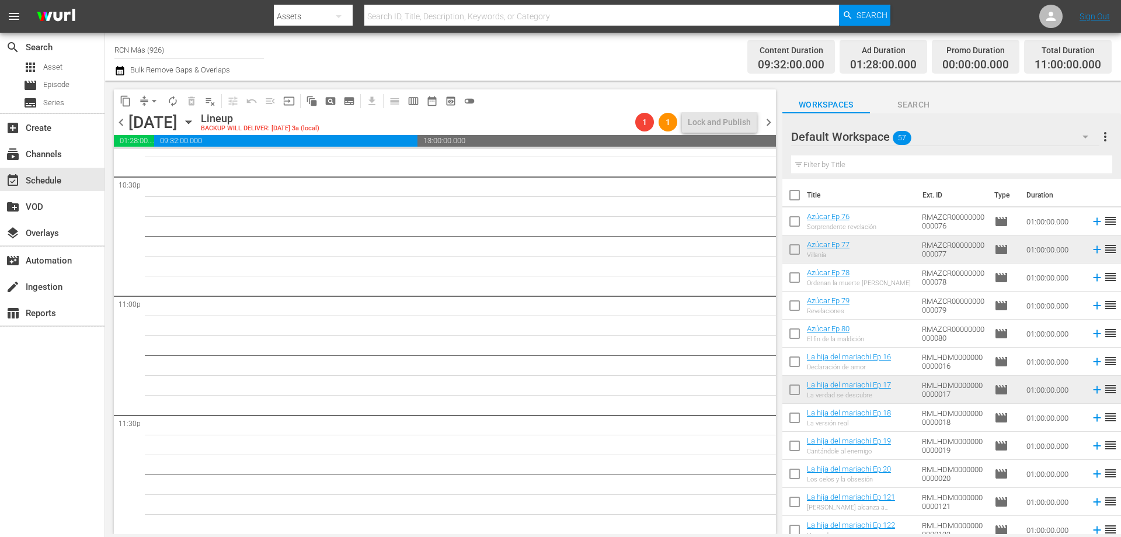
click at [791, 256] on input "checkbox" at bounding box center [795, 251] width 25 height 25
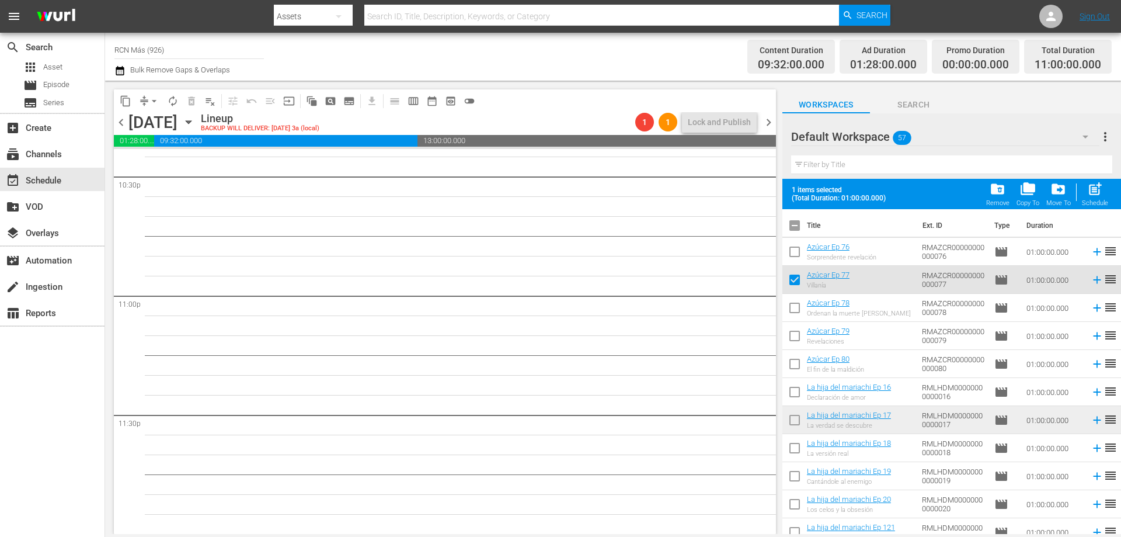
click at [801, 419] on input "checkbox" at bounding box center [795, 422] width 25 height 25
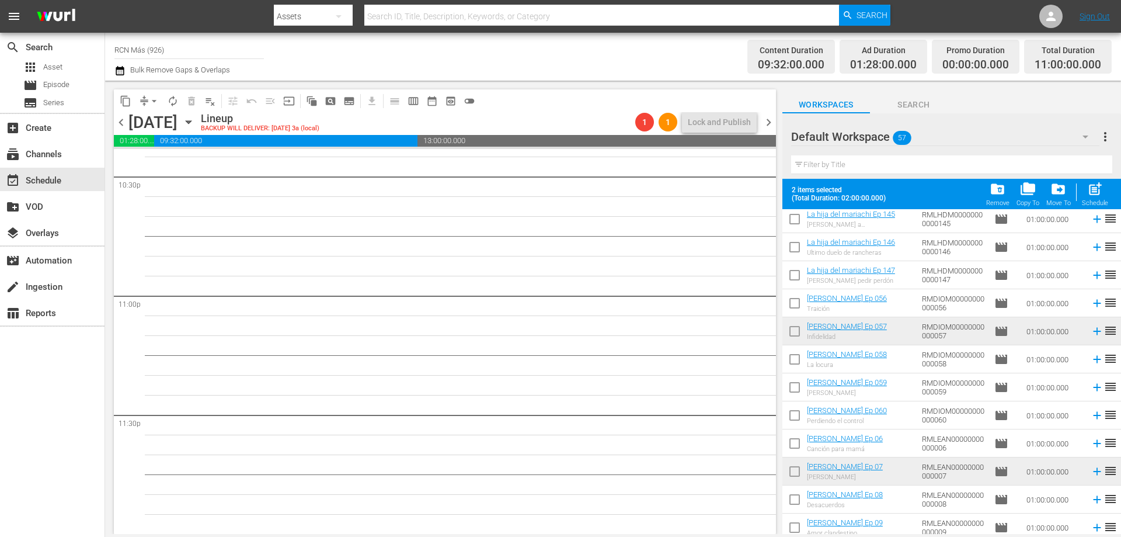
scroll to position [989, 0]
click at [786, 329] on input "checkbox" at bounding box center [795, 330] width 25 height 25
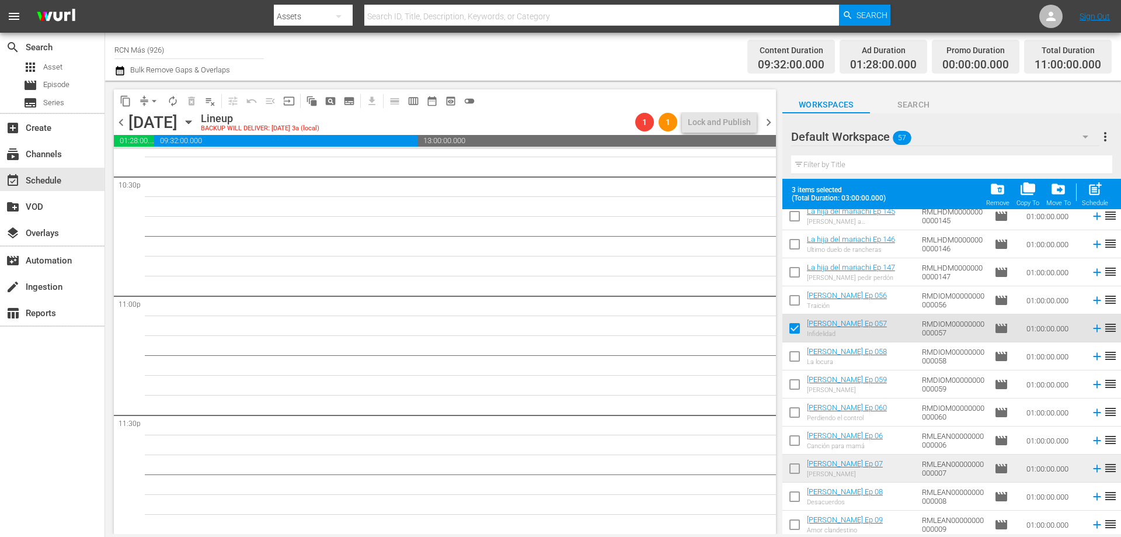
click at [800, 472] on input "checkbox" at bounding box center [795, 471] width 25 height 25
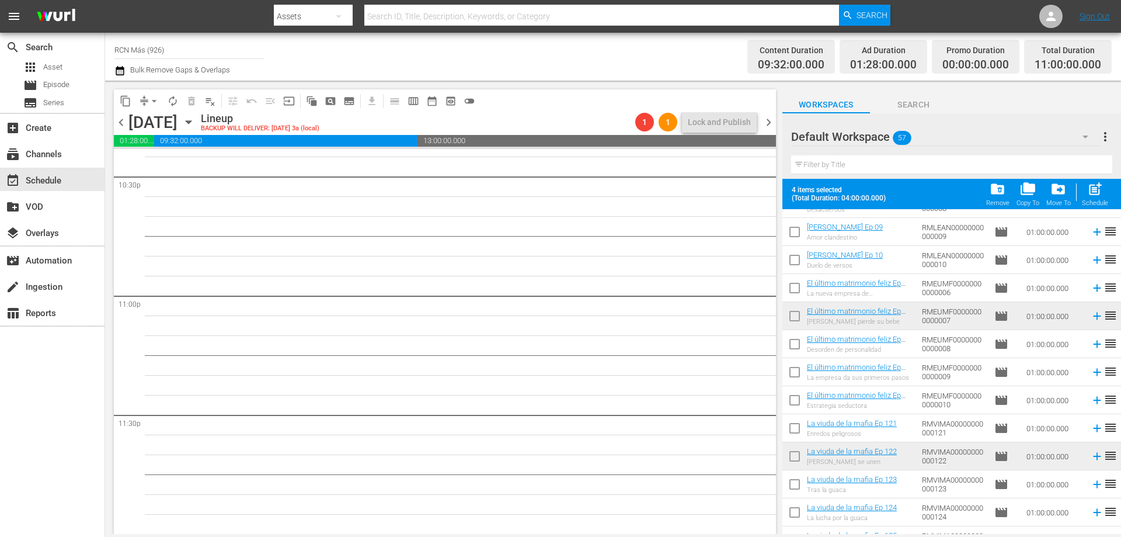
scroll to position [1300, 0]
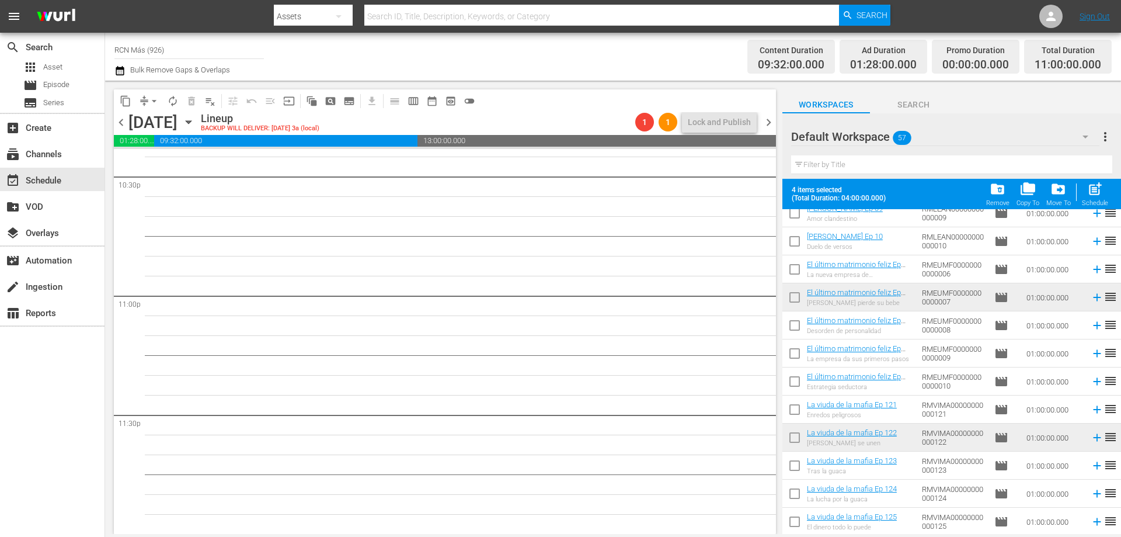
click at [792, 295] on input "checkbox" at bounding box center [795, 299] width 25 height 25
click at [796, 441] on input "checkbox" at bounding box center [795, 440] width 25 height 25
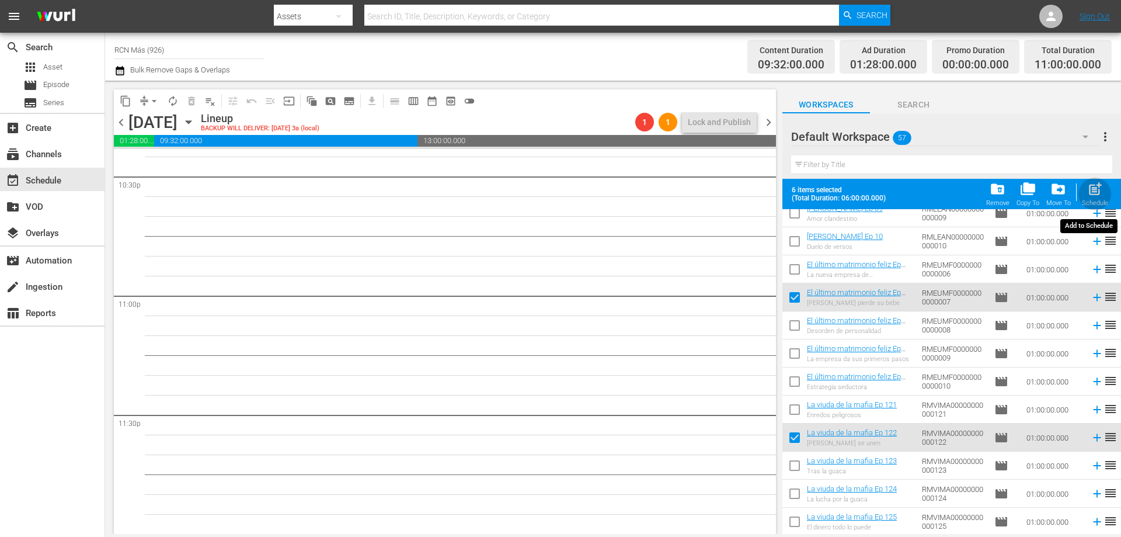
click at [1086, 190] on div "post_add Schedule" at bounding box center [1095, 194] width 26 height 26
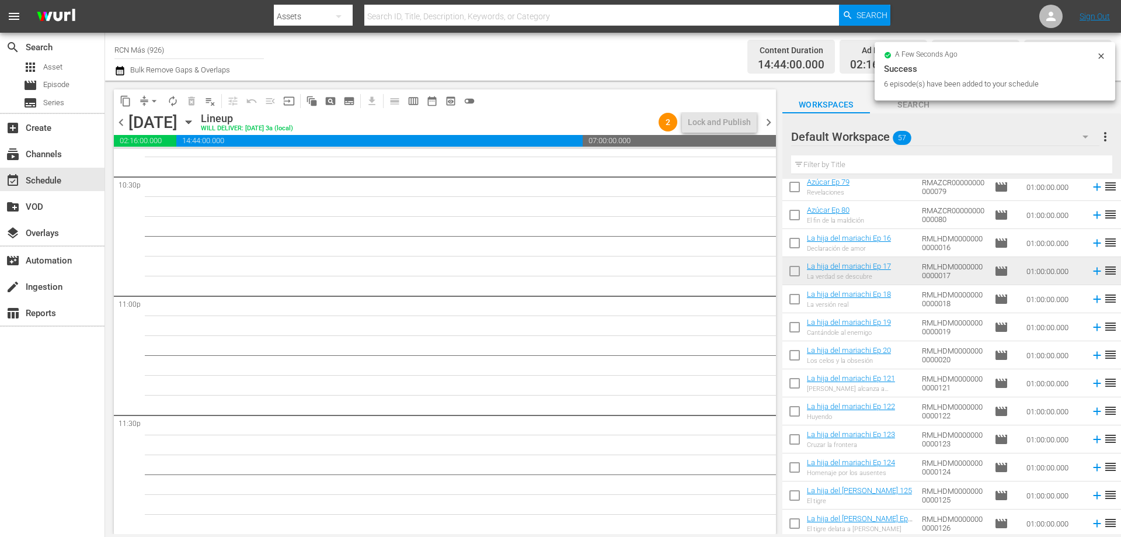
scroll to position [0, 0]
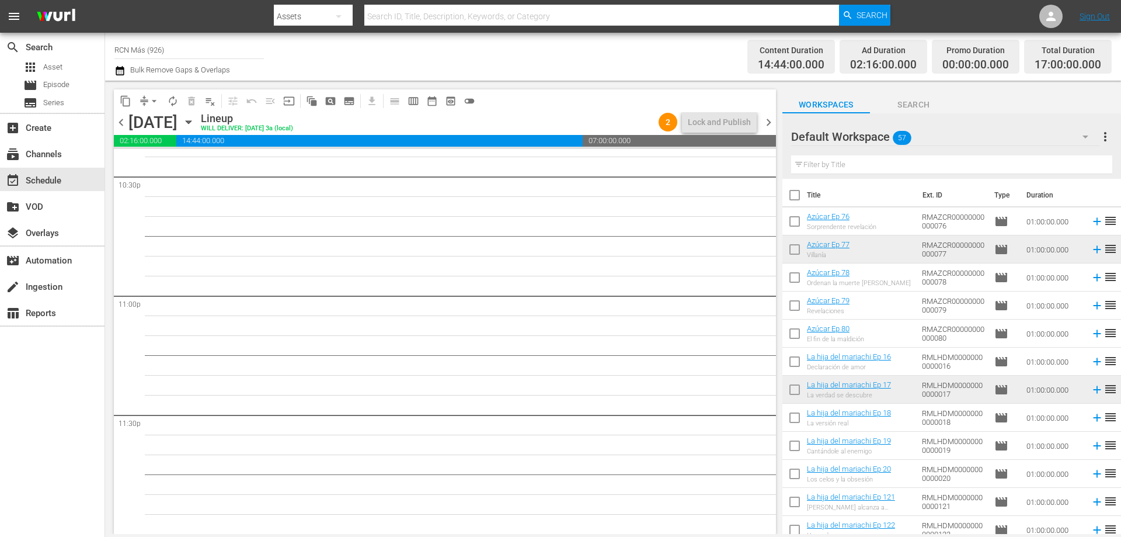
click at [787, 251] on input "checkbox" at bounding box center [795, 251] width 25 height 25
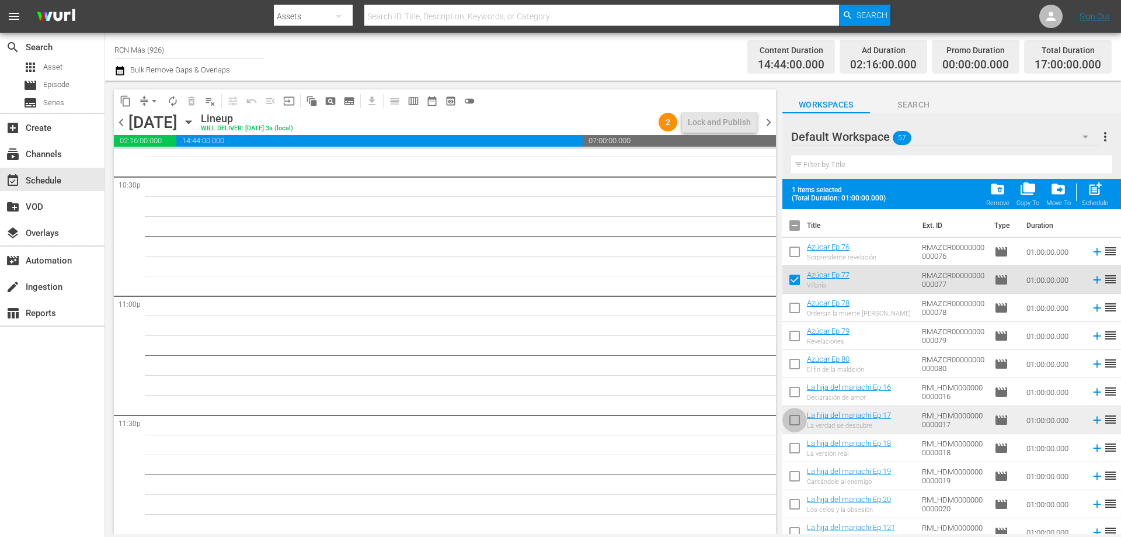
click at [793, 419] on input "checkbox" at bounding box center [795, 422] width 25 height 25
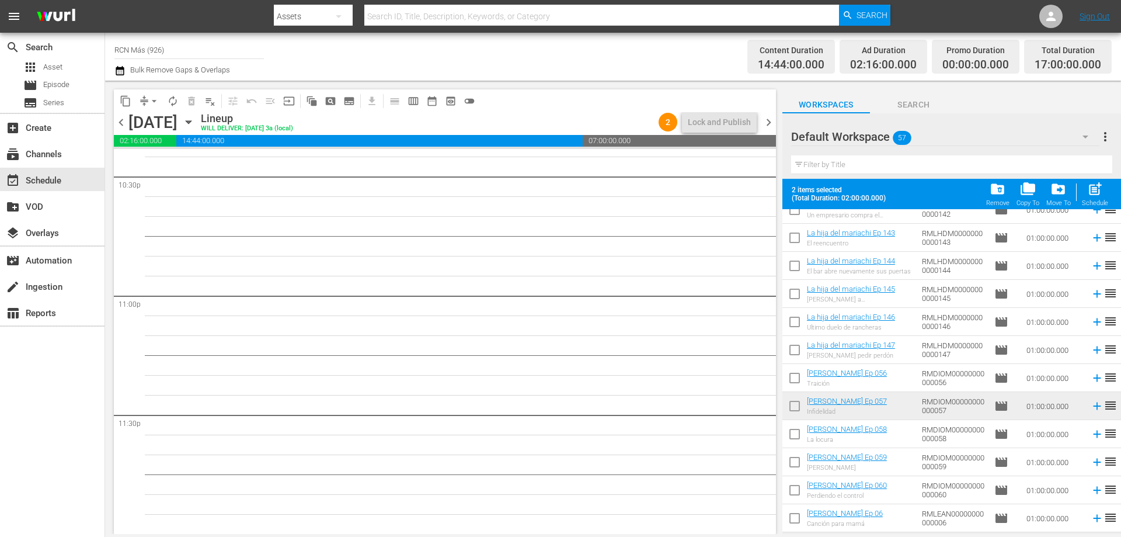
scroll to position [967, 0]
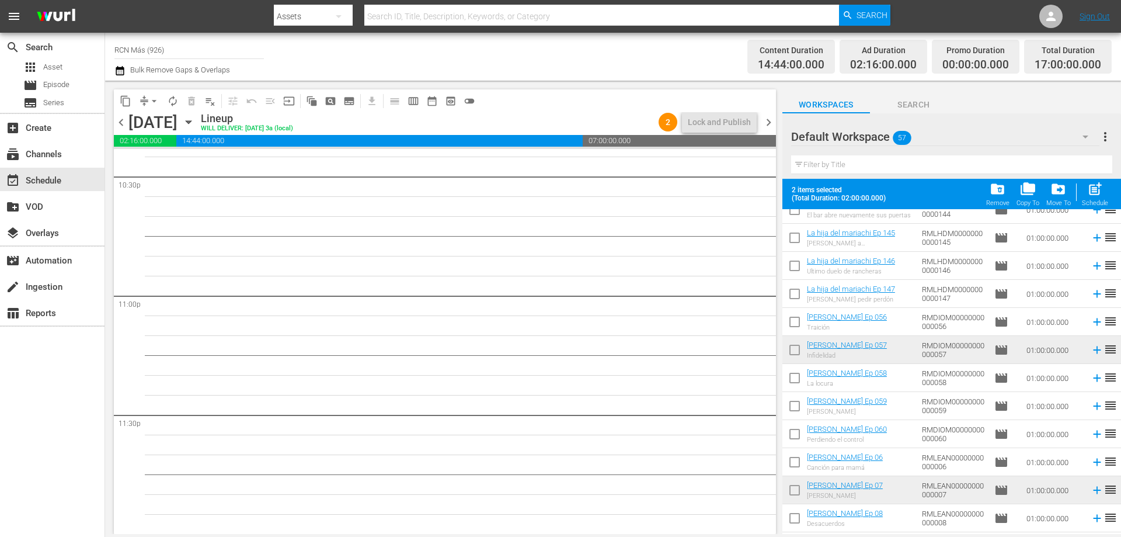
click at [795, 350] on input "checkbox" at bounding box center [795, 352] width 25 height 25
drag, startPoint x: 800, startPoint y: 495, endPoint x: 900, endPoint y: 477, distance: 102.1
click at [799, 495] on input "checkbox" at bounding box center [795, 492] width 25 height 25
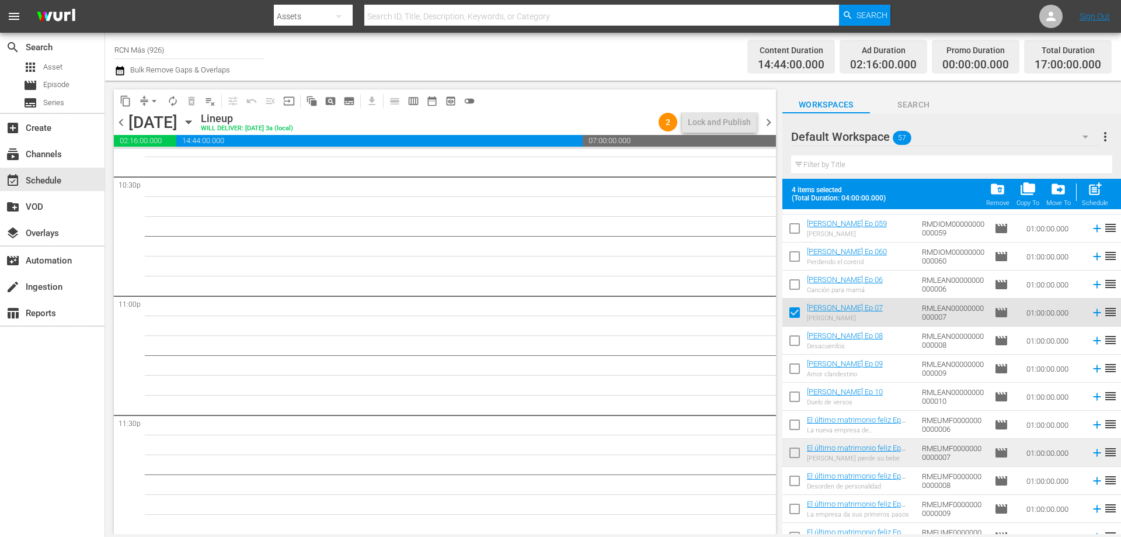
scroll to position [1300, 0]
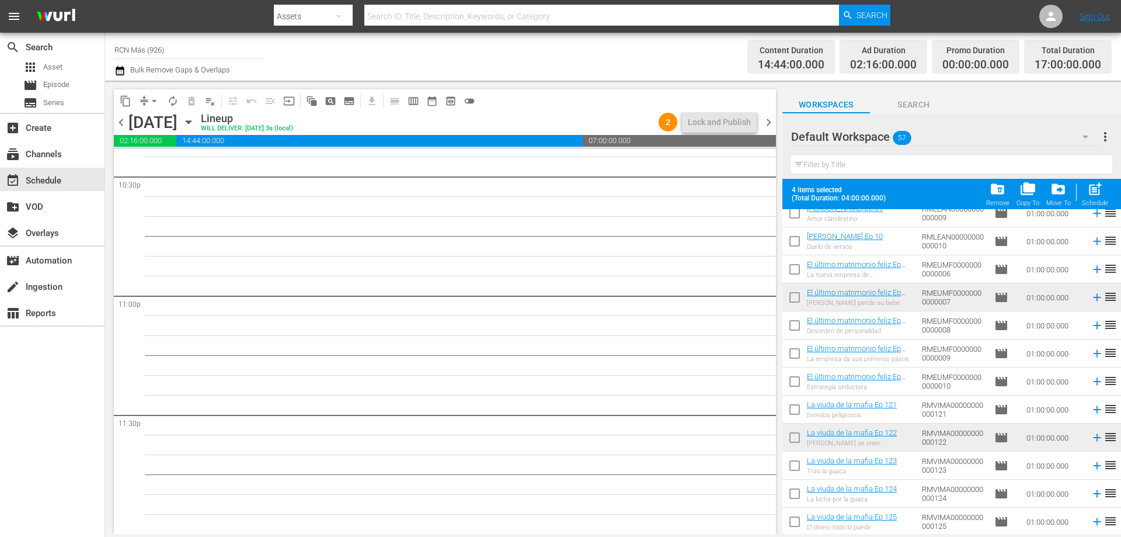
click at [789, 295] on input "checkbox" at bounding box center [795, 299] width 25 height 25
click at [793, 445] on input "checkbox" at bounding box center [795, 440] width 25 height 25
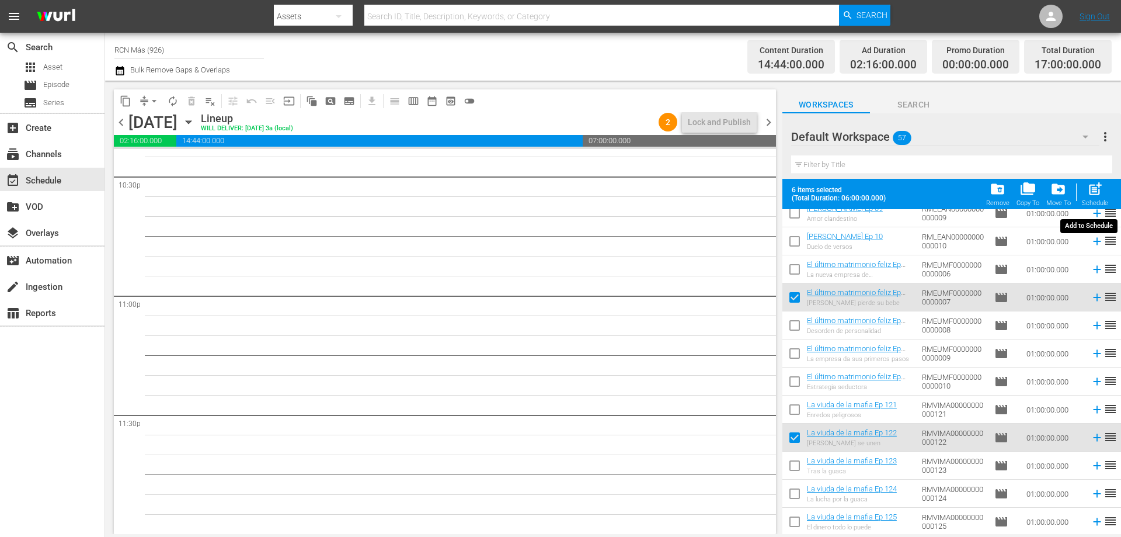
click at [1099, 190] on span "post_add" at bounding box center [1096, 189] width 16 height 16
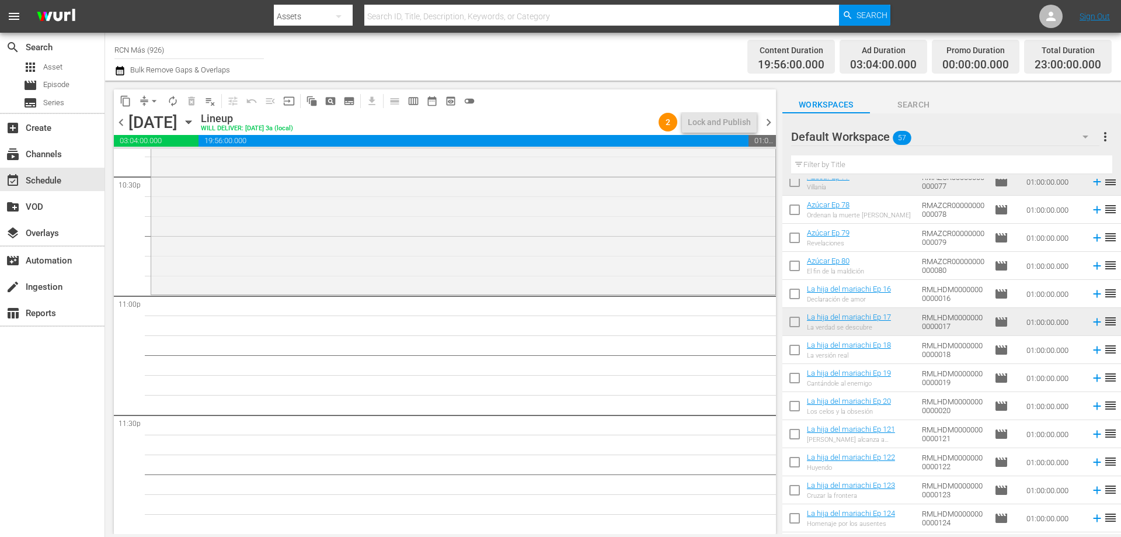
scroll to position [0, 0]
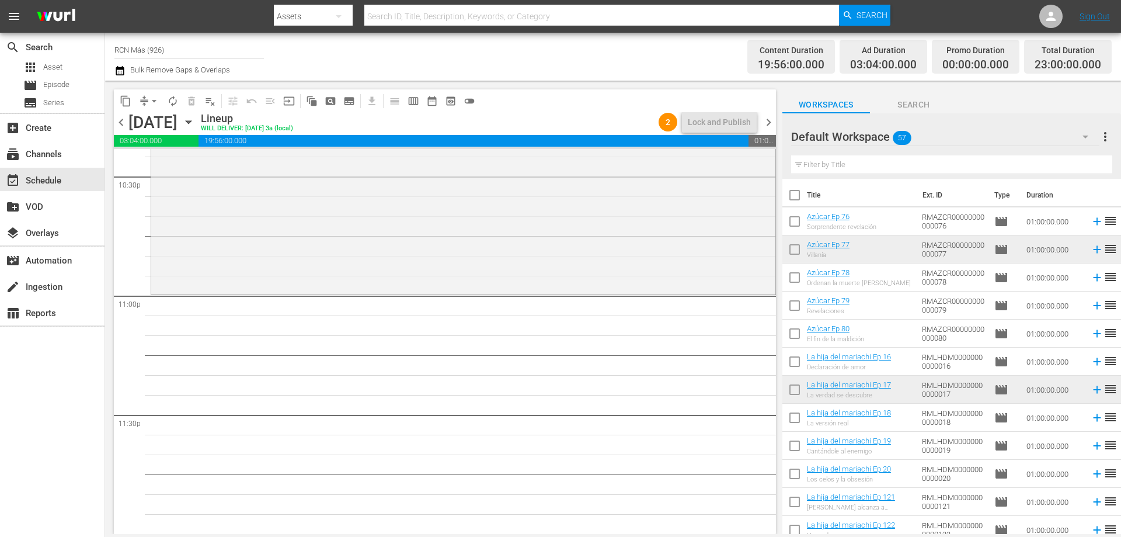
click at [784, 277] on input "checkbox" at bounding box center [795, 280] width 25 height 25
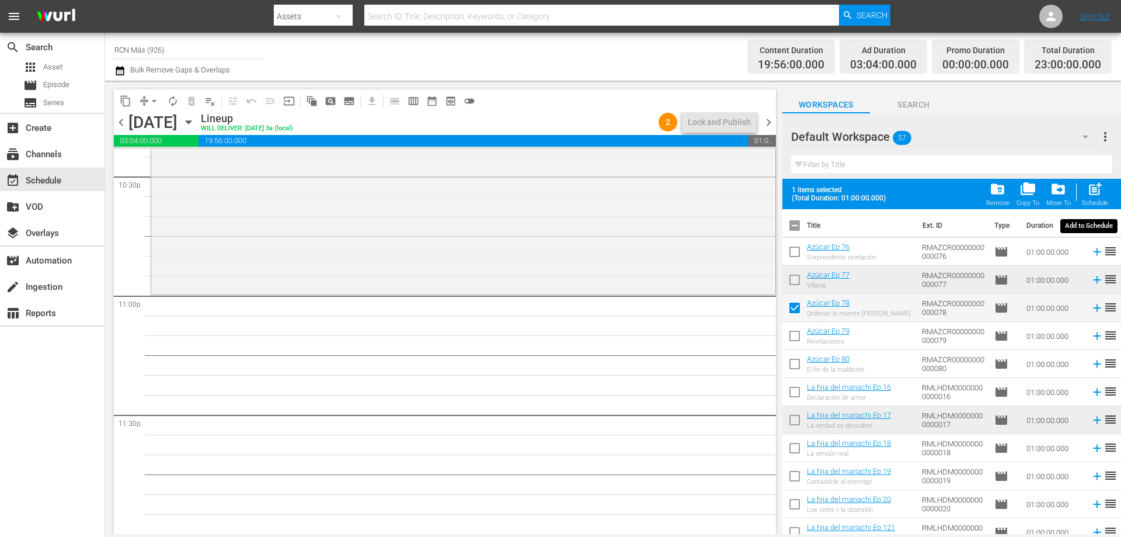
click at [1084, 188] on div "post_add Schedule" at bounding box center [1095, 194] width 26 height 26
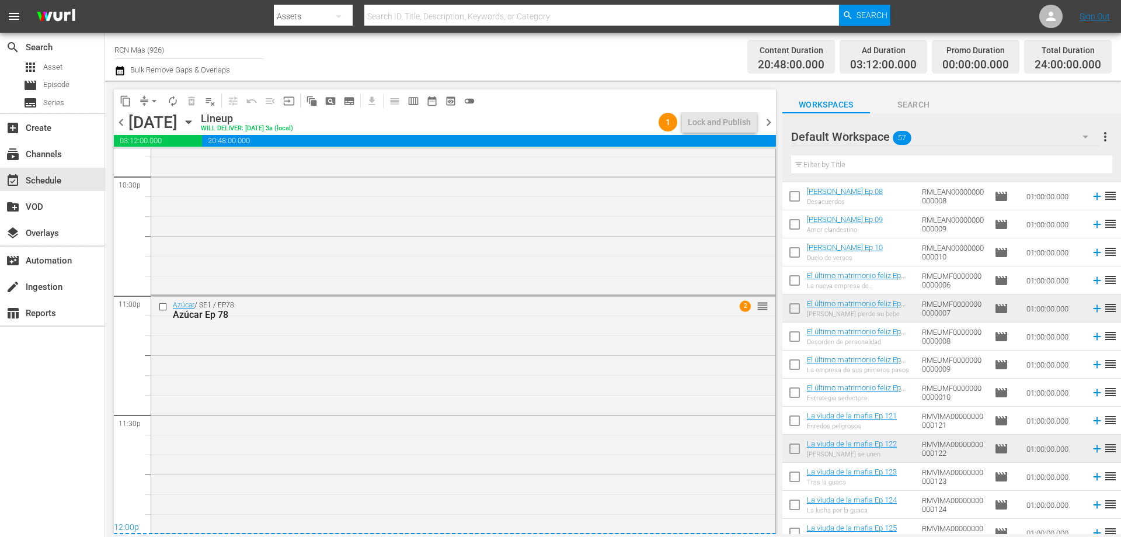
scroll to position [1270, 0]
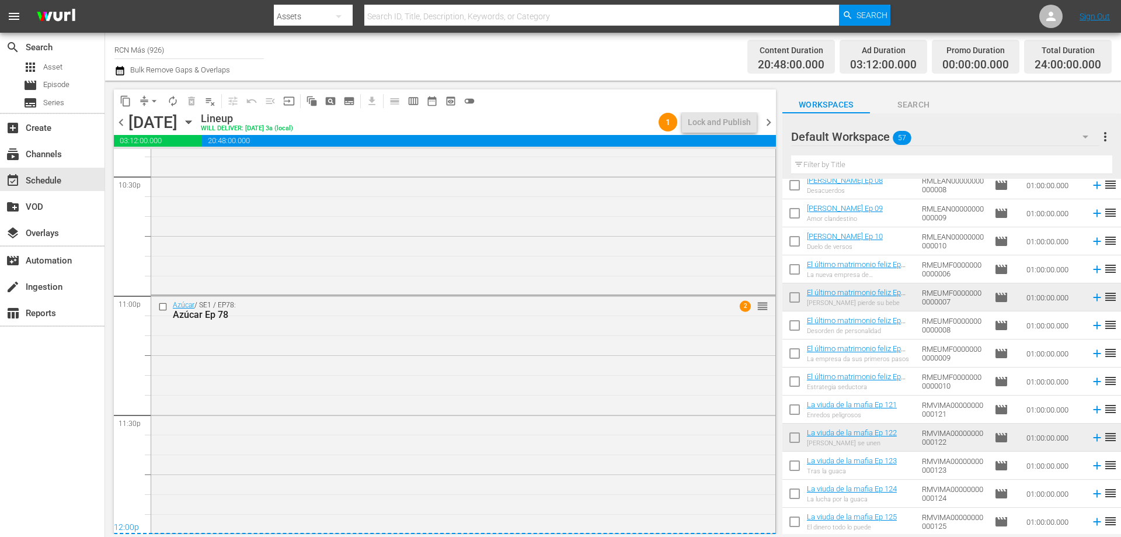
click at [768, 126] on span "chevron_right" at bounding box center [769, 122] width 15 height 15
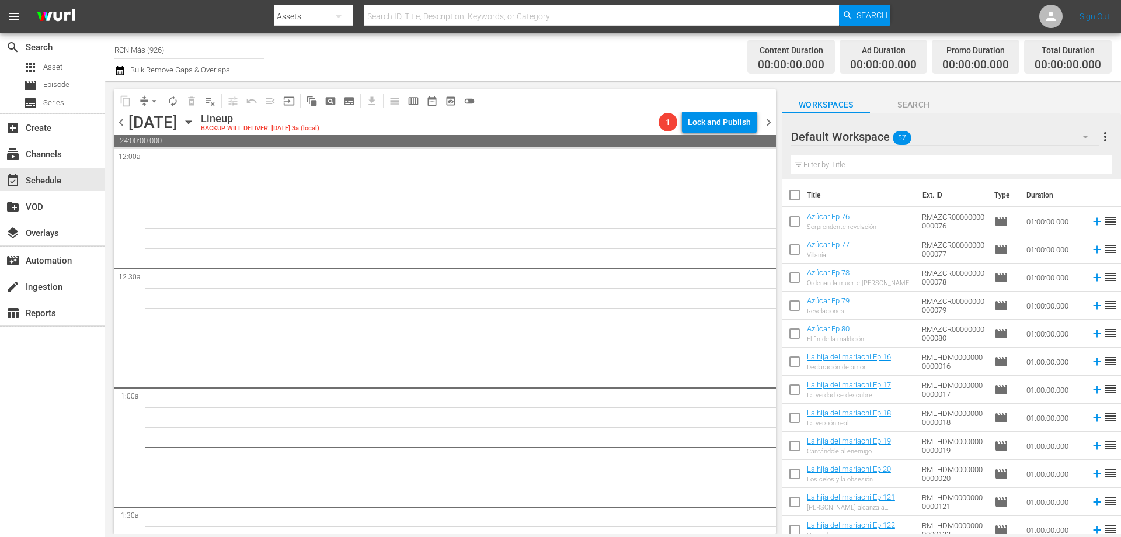
click at [800, 417] on input "checkbox" at bounding box center [795, 420] width 25 height 25
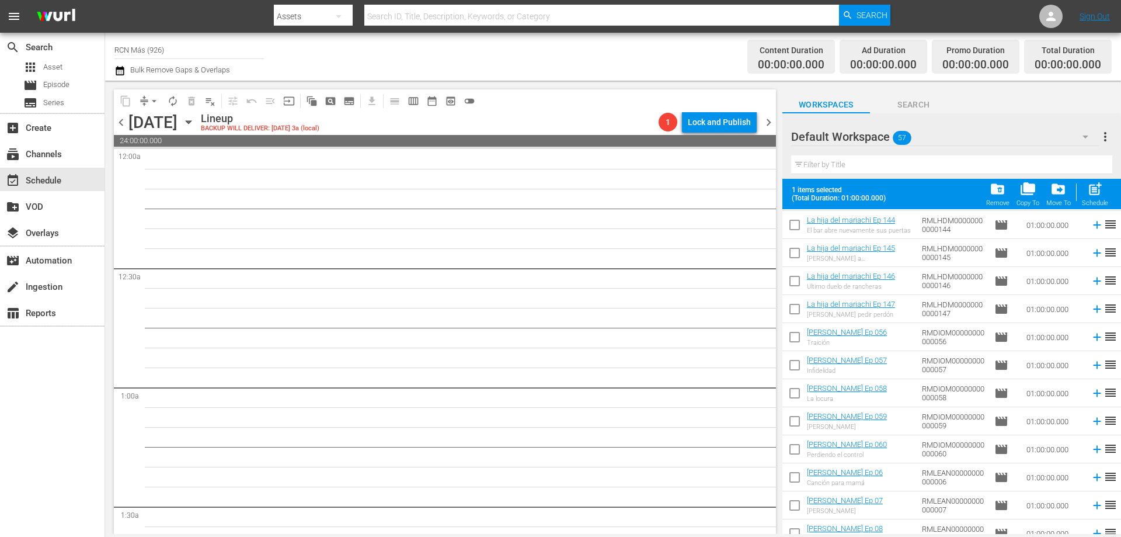
scroll to position [958, 0]
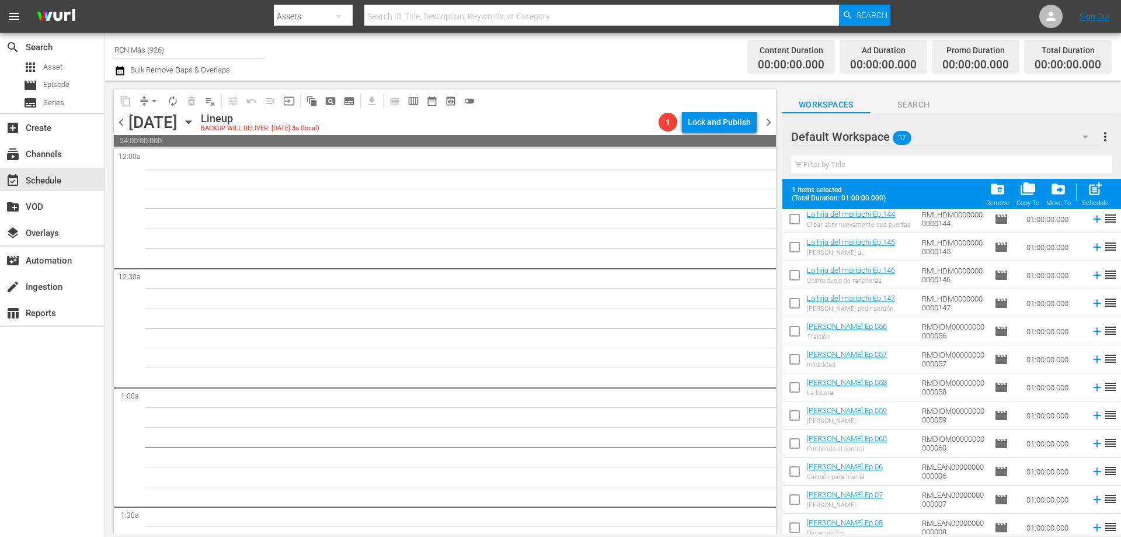
click at [796, 395] on input "checkbox" at bounding box center [795, 389] width 25 height 25
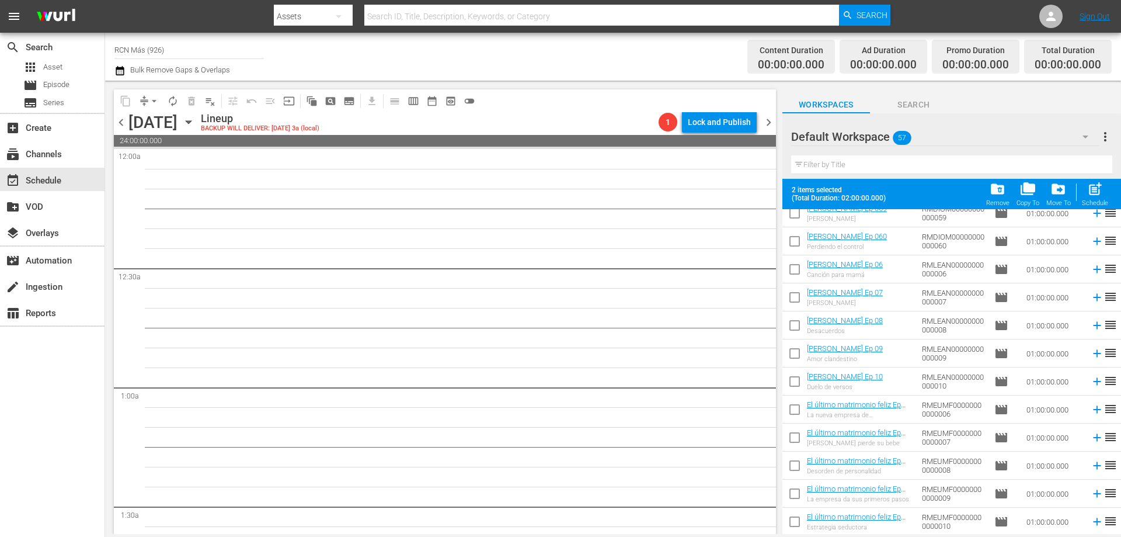
scroll to position [1182, 0]
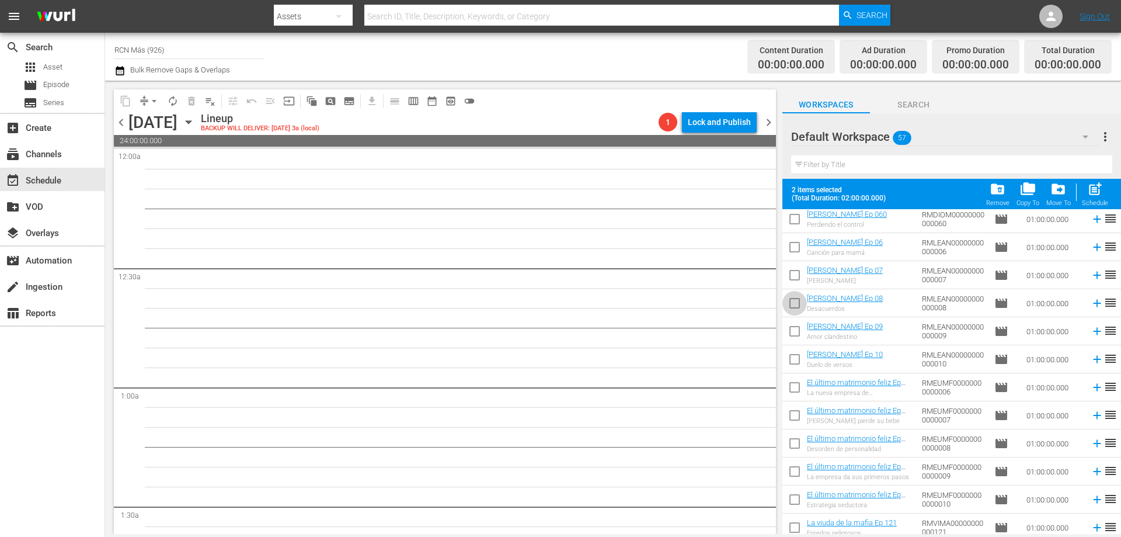
click at [787, 305] on input "checkbox" at bounding box center [795, 305] width 25 height 25
click at [798, 439] on input "checkbox" at bounding box center [795, 445] width 25 height 25
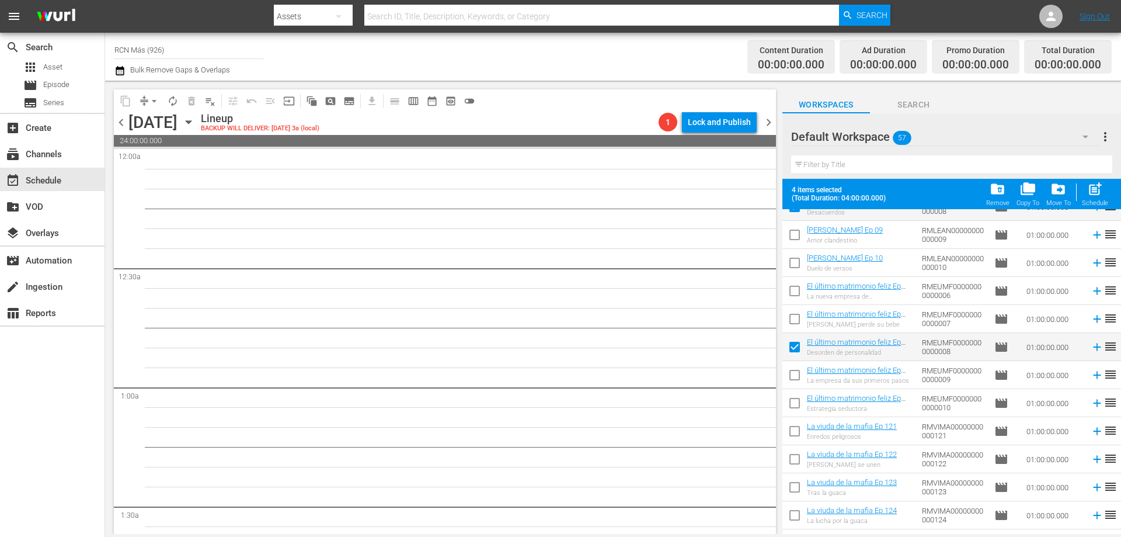
scroll to position [1300, 0]
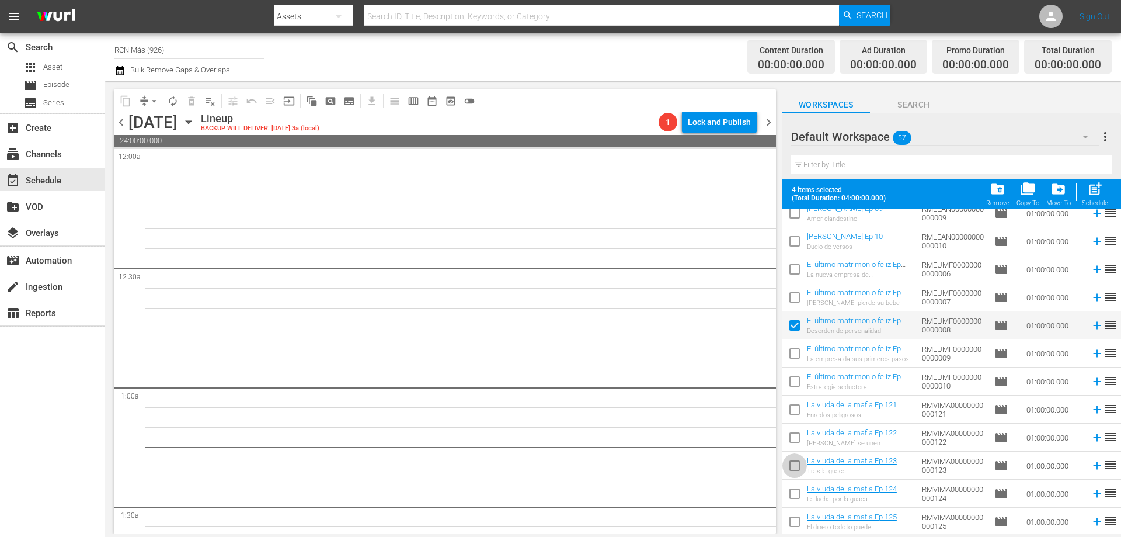
click at [792, 464] on input "checkbox" at bounding box center [795, 468] width 25 height 25
click at [1098, 192] on span "post_add" at bounding box center [1096, 189] width 16 height 16
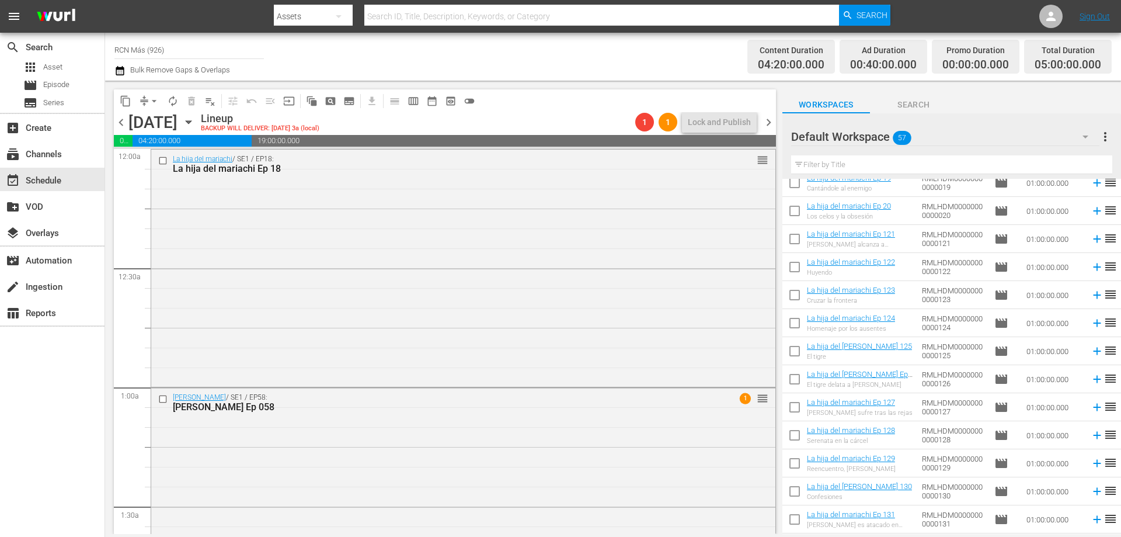
scroll to position [0, 0]
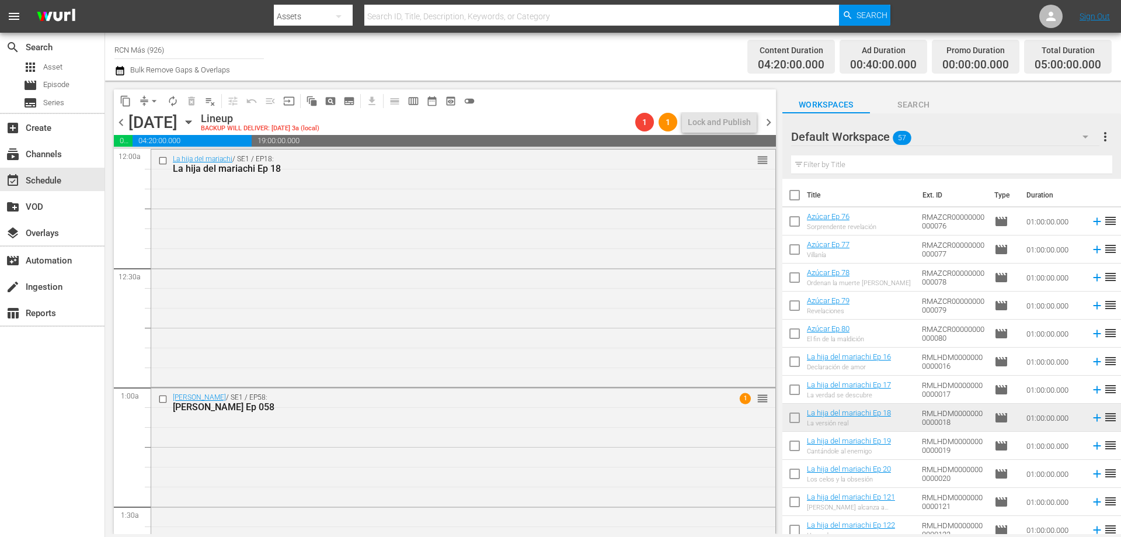
click at [781, 276] on div "content_copy compress arrow_drop_down autorenew_outlined delete_forever_outline…" at bounding box center [444, 307] width 678 height 453
click at [784, 276] on input "checkbox" at bounding box center [795, 280] width 25 height 25
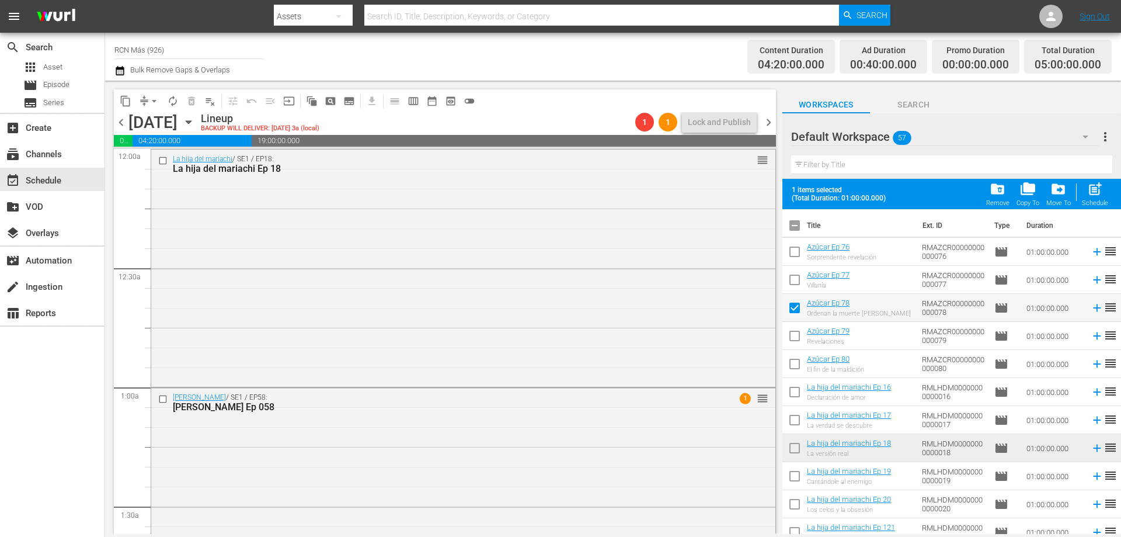
scroll to position [44, 0]
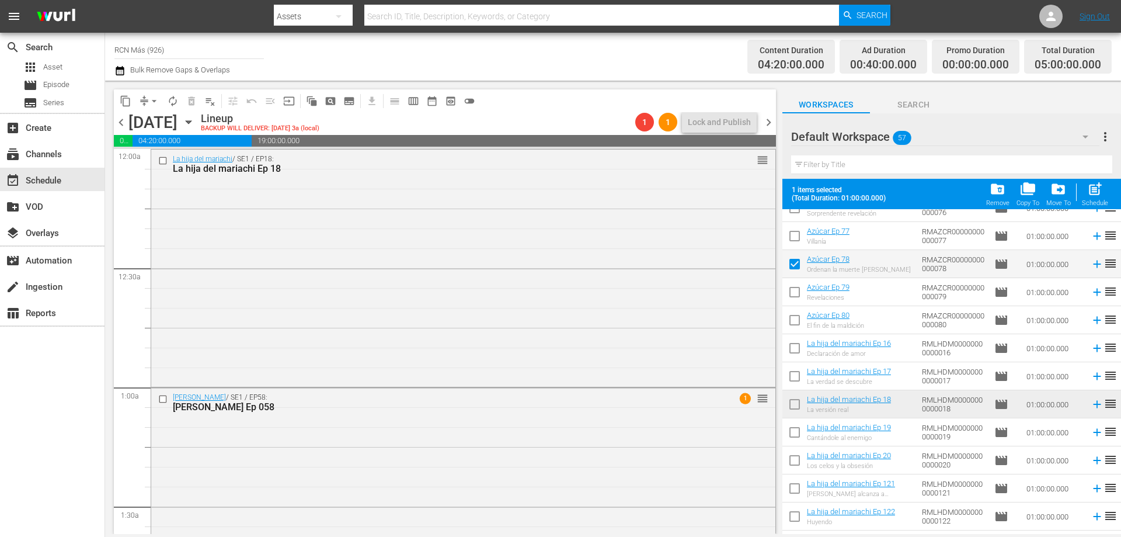
click at [793, 402] on input "checkbox" at bounding box center [795, 406] width 25 height 25
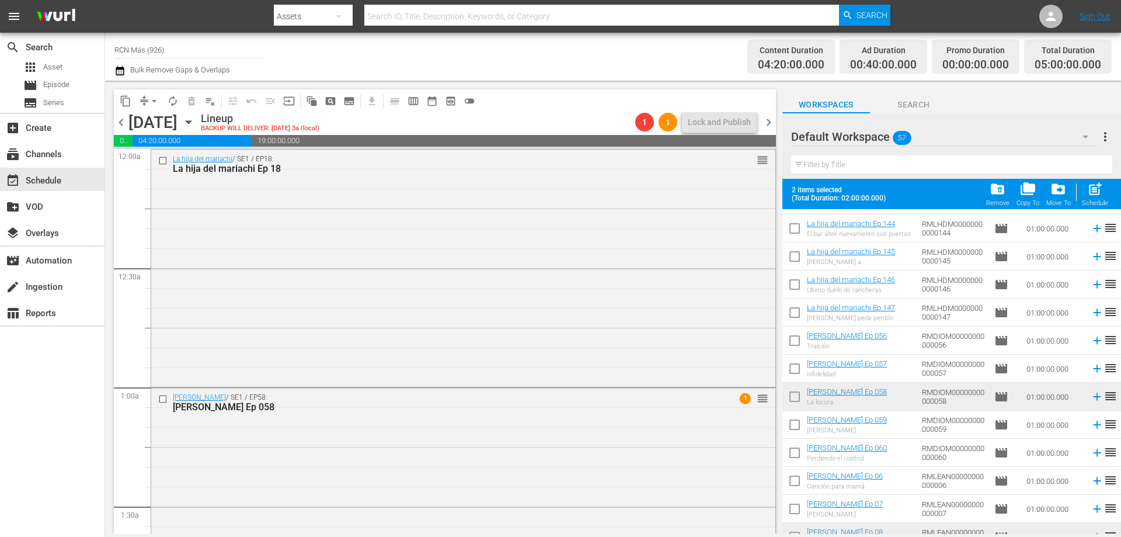
scroll to position [992, 0]
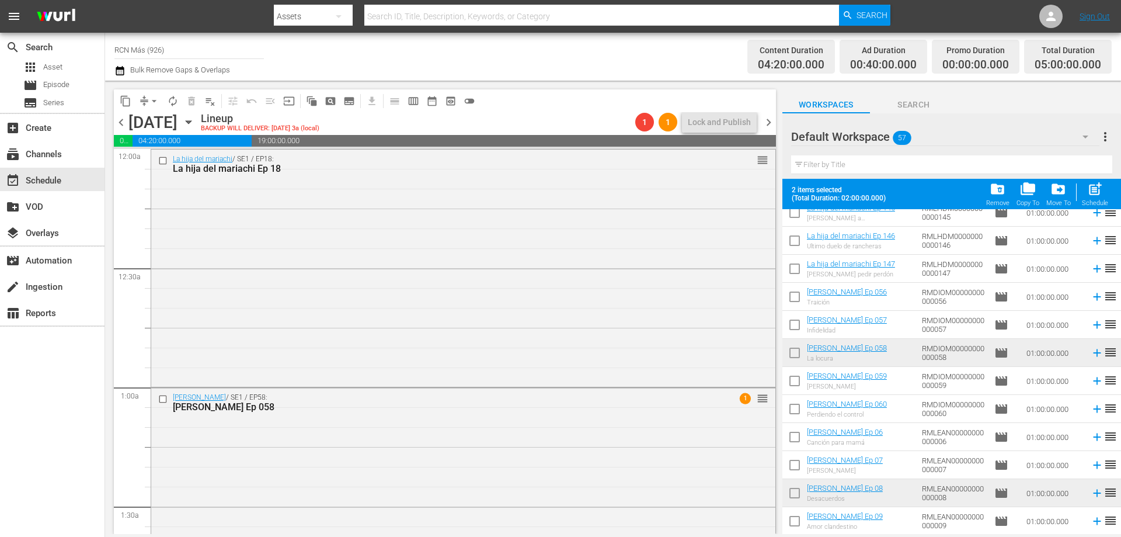
click at [785, 363] on input "checkbox" at bounding box center [795, 355] width 25 height 25
click at [783, 499] on input "checkbox" at bounding box center [795, 495] width 25 height 25
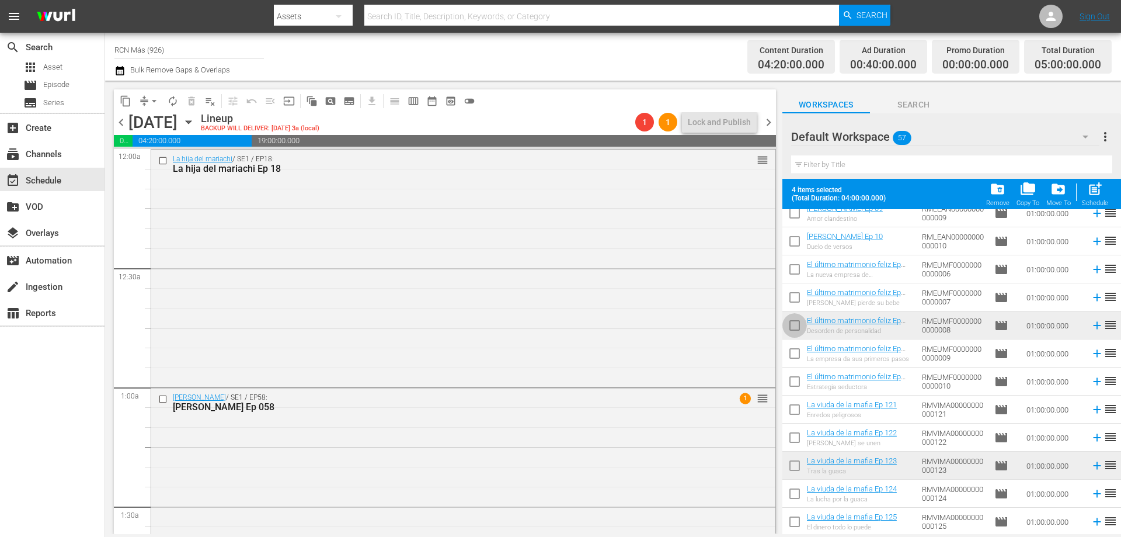
click at [790, 330] on input "checkbox" at bounding box center [795, 327] width 25 height 25
click at [794, 468] on input "checkbox" at bounding box center [795, 468] width 25 height 25
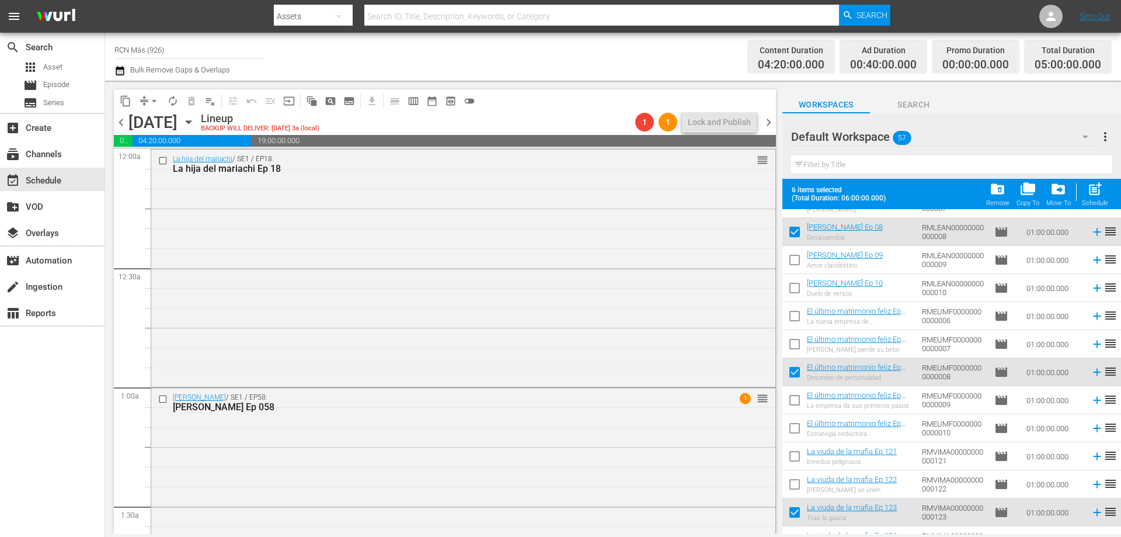
scroll to position [1232, 0]
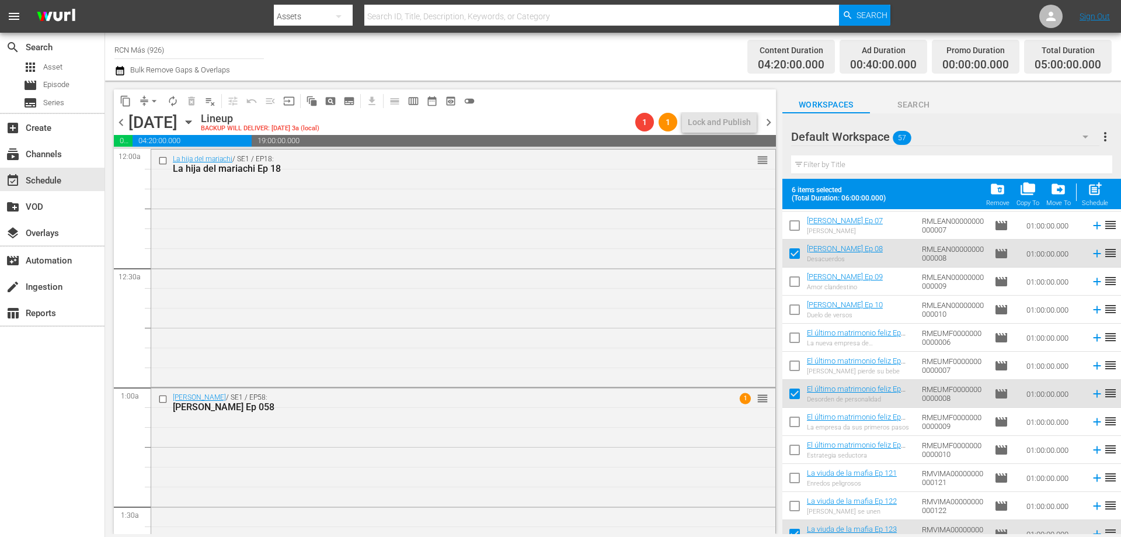
click at [1098, 187] on span "post_add" at bounding box center [1096, 189] width 16 height 16
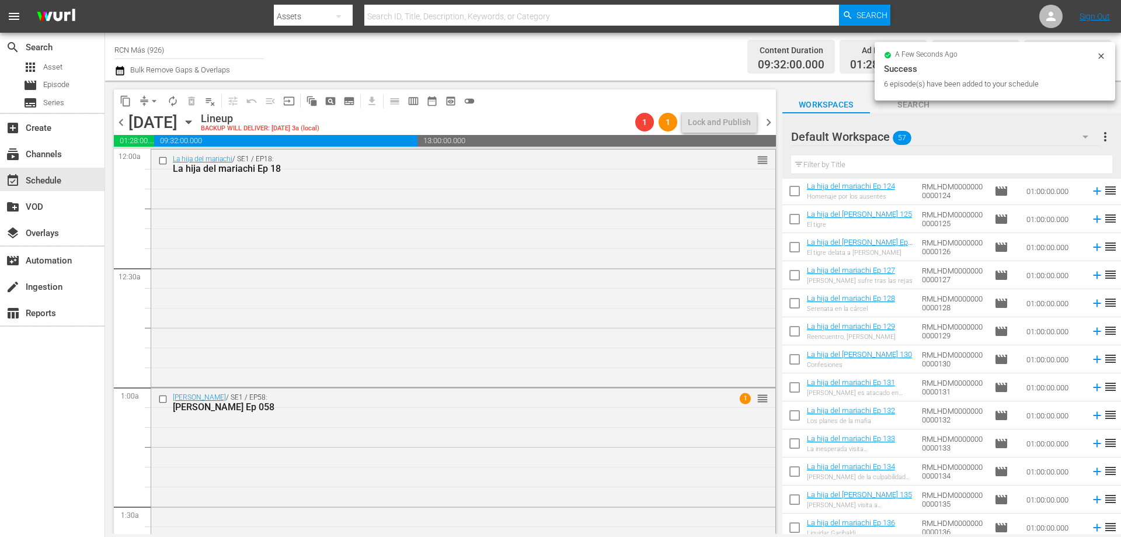
scroll to position [0, 0]
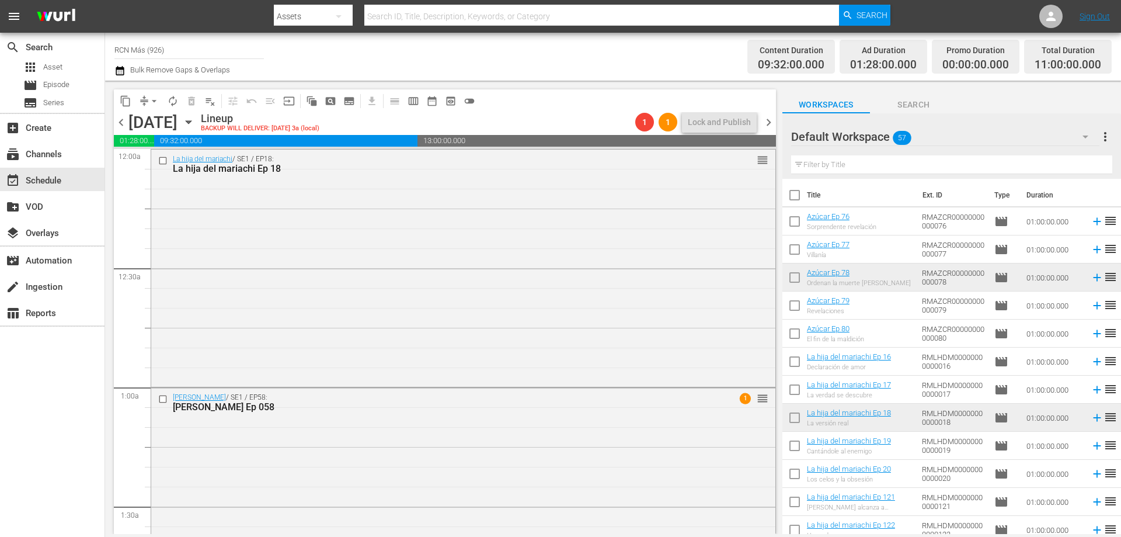
click at [791, 284] on input "checkbox" at bounding box center [795, 280] width 25 height 25
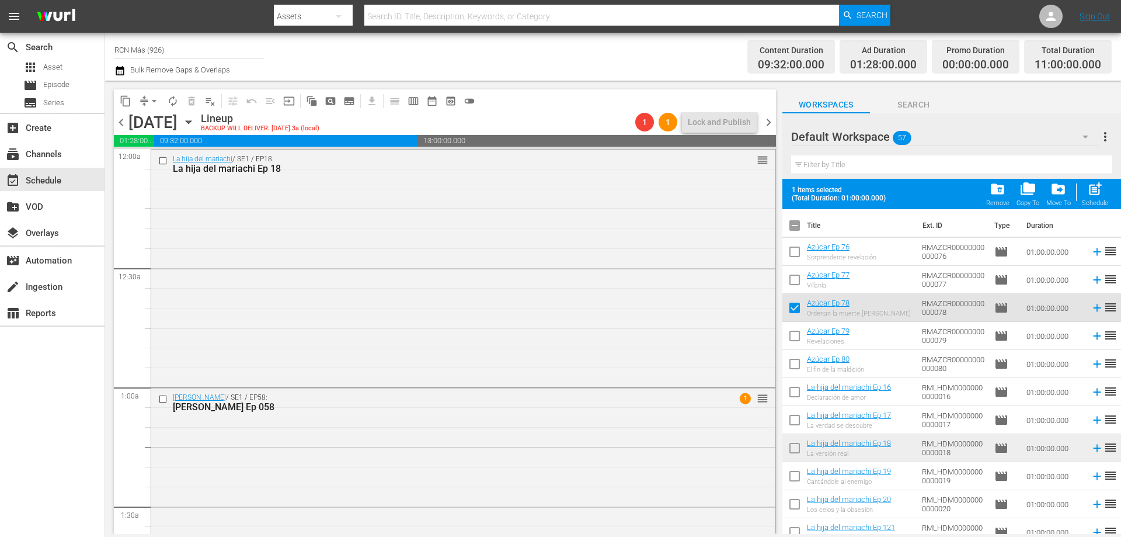
click at [787, 447] on input "checkbox" at bounding box center [795, 450] width 25 height 25
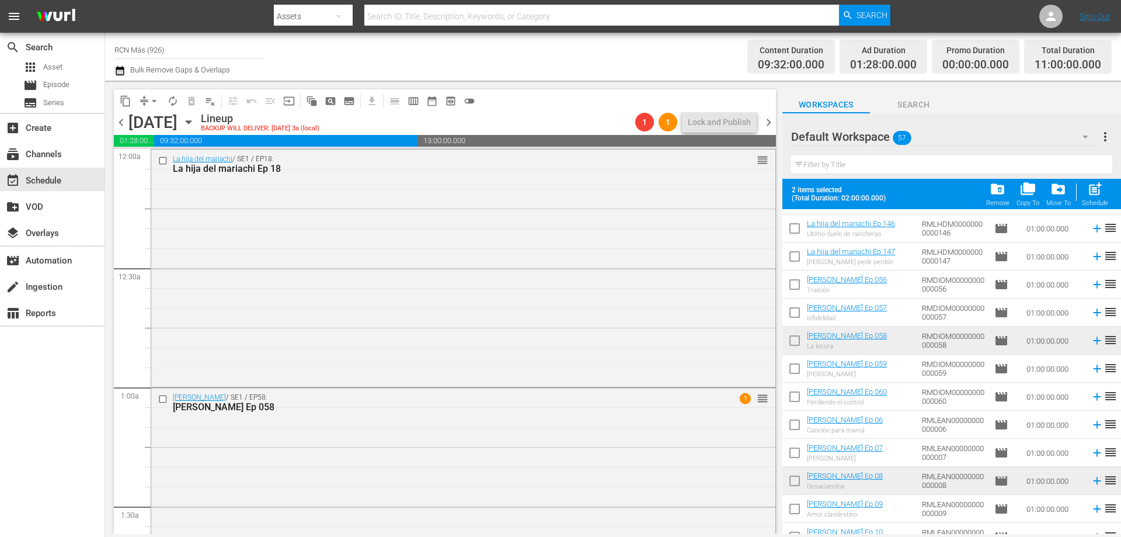
scroll to position [1011, 0]
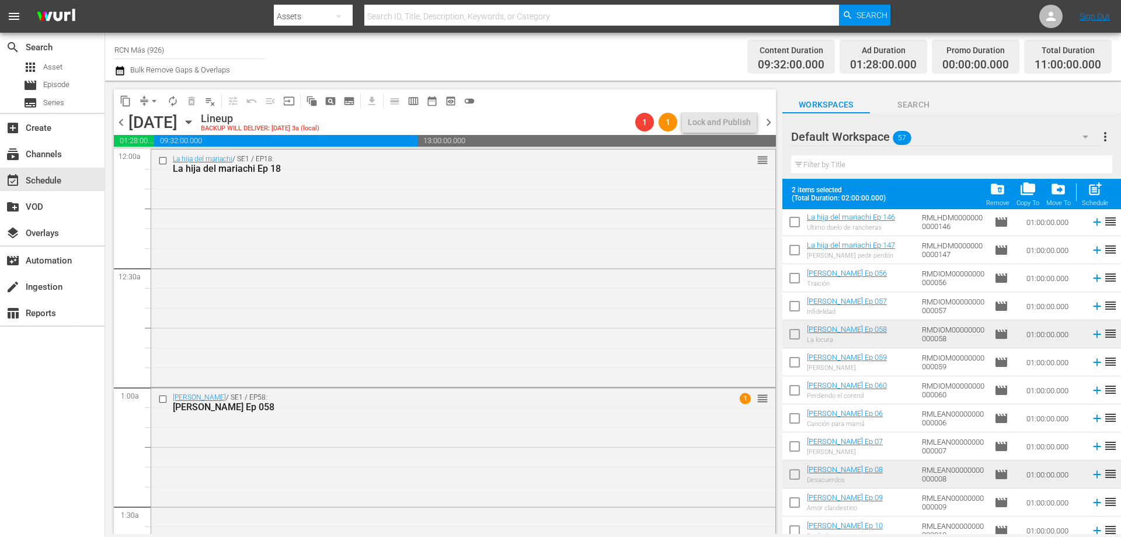
click at [802, 342] on input "checkbox" at bounding box center [795, 336] width 25 height 25
click at [785, 482] on input "checkbox" at bounding box center [795, 476] width 25 height 25
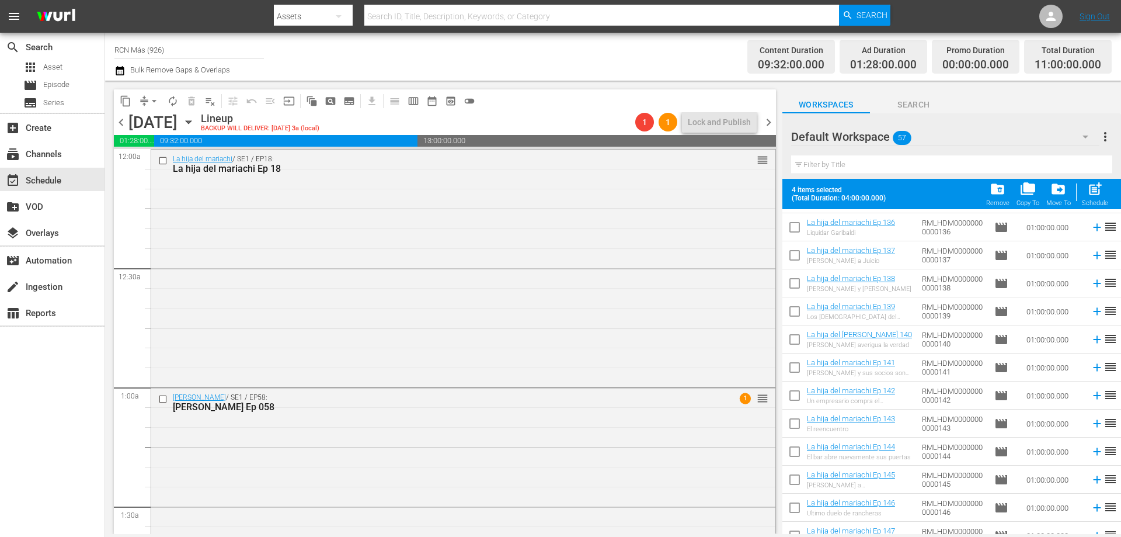
scroll to position [1300, 0]
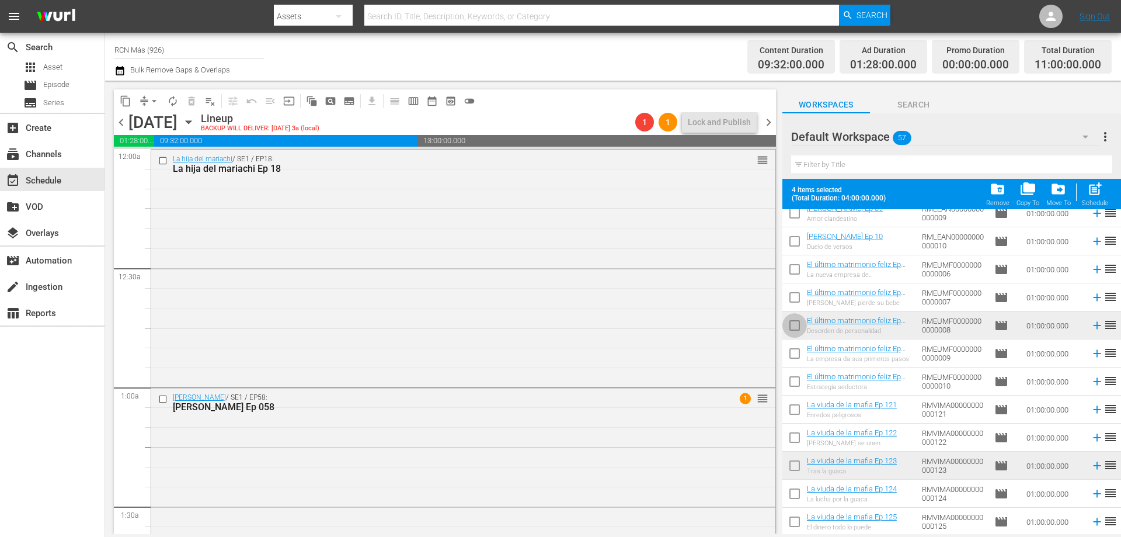
click at [794, 318] on input "checkbox" at bounding box center [795, 327] width 25 height 25
click at [791, 466] on input "checkbox" at bounding box center [795, 468] width 25 height 25
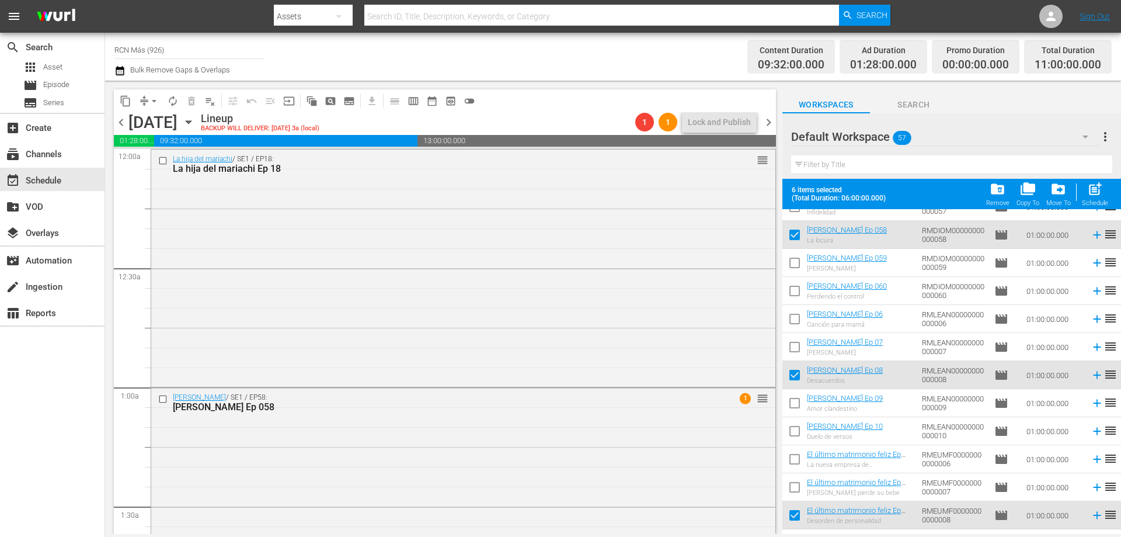
scroll to position [1082, 0]
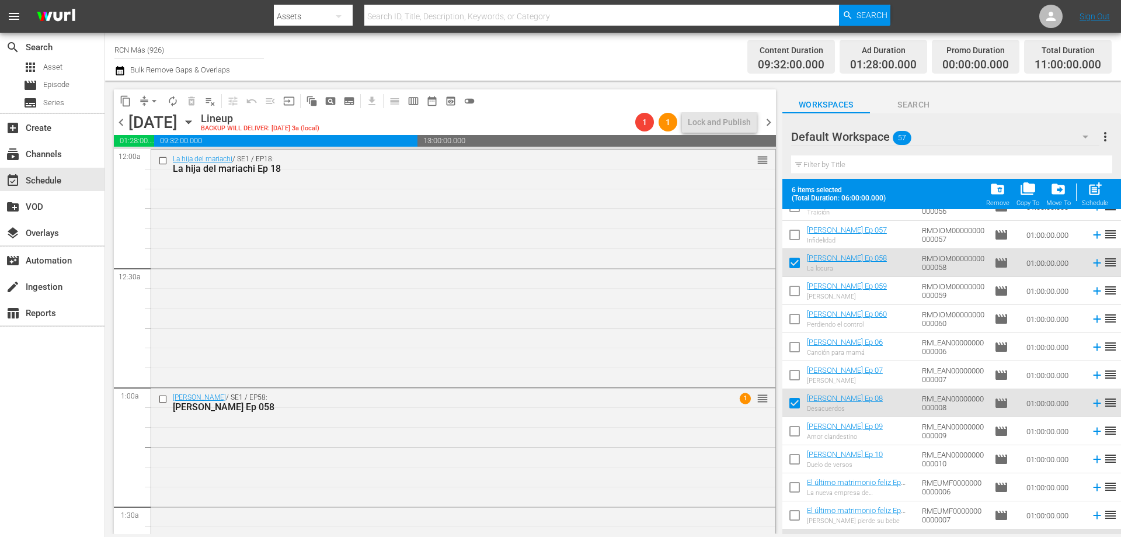
click at [1099, 187] on span "post_add" at bounding box center [1096, 189] width 16 height 16
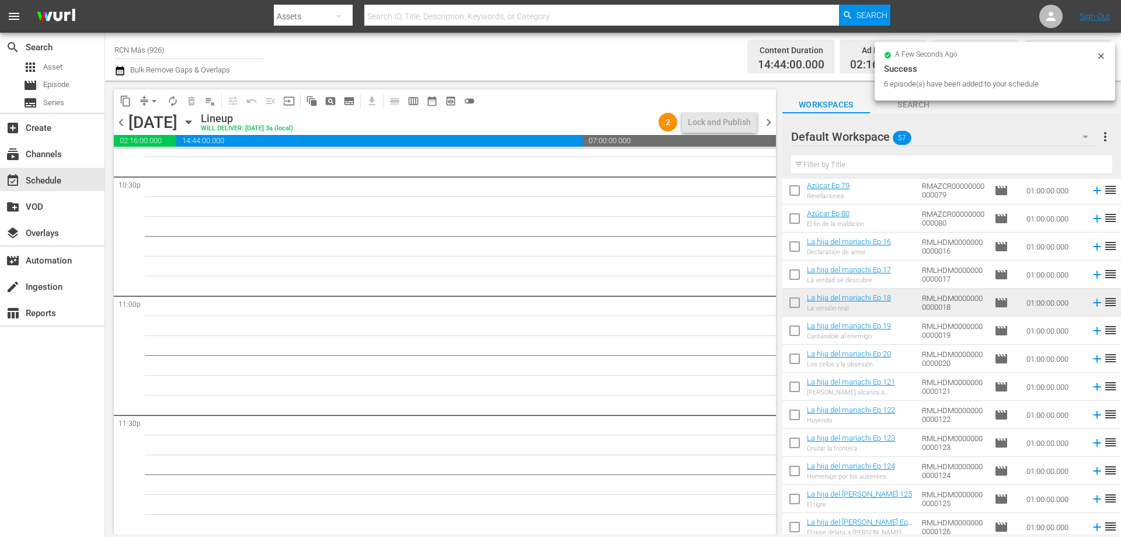
scroll to position [0, 0]
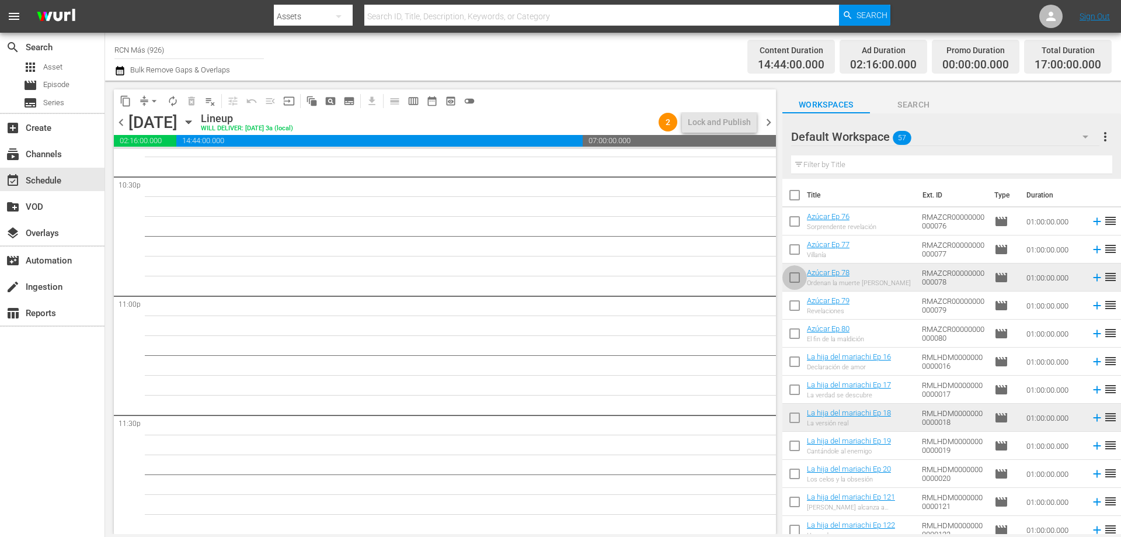
click at [799, 277] on input "checkbox" at bounding box center [795, 280] width 25 height 25
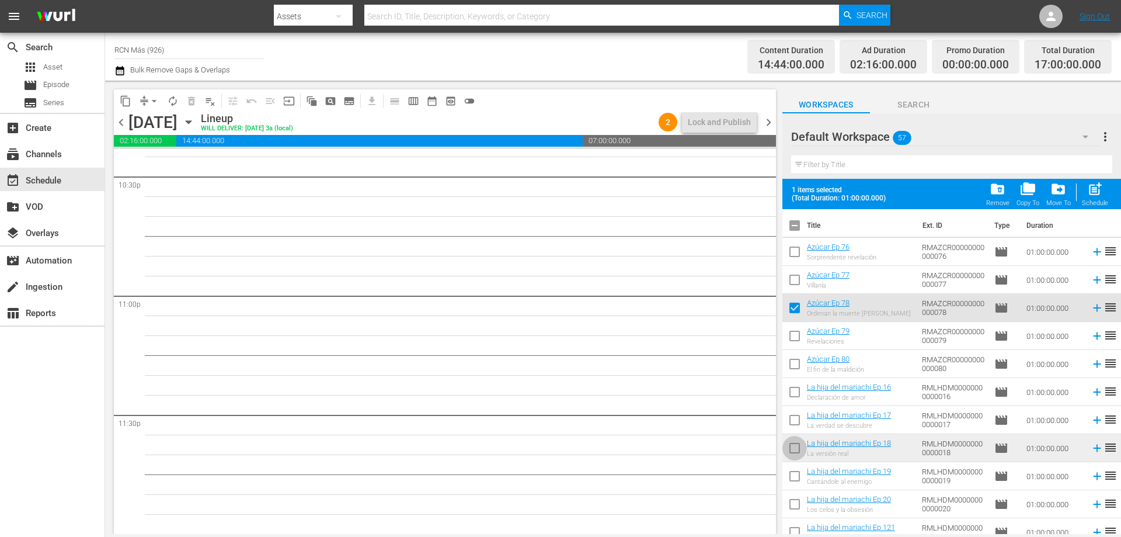
click at [794, 441] on input "checkbox" at bounding box center [795, 450] width 25 height 25
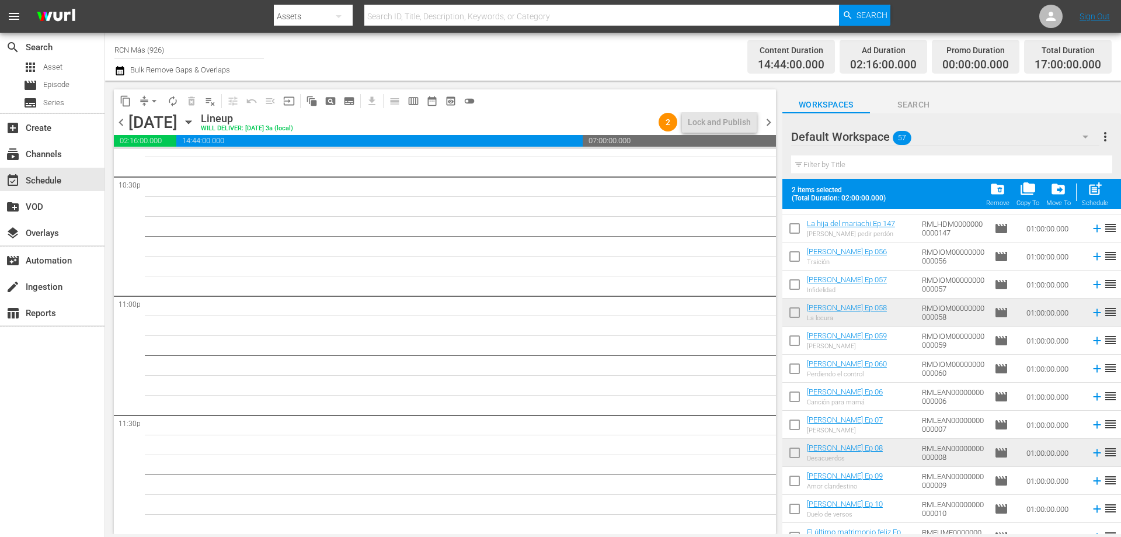
scroll to position [1054, 0]
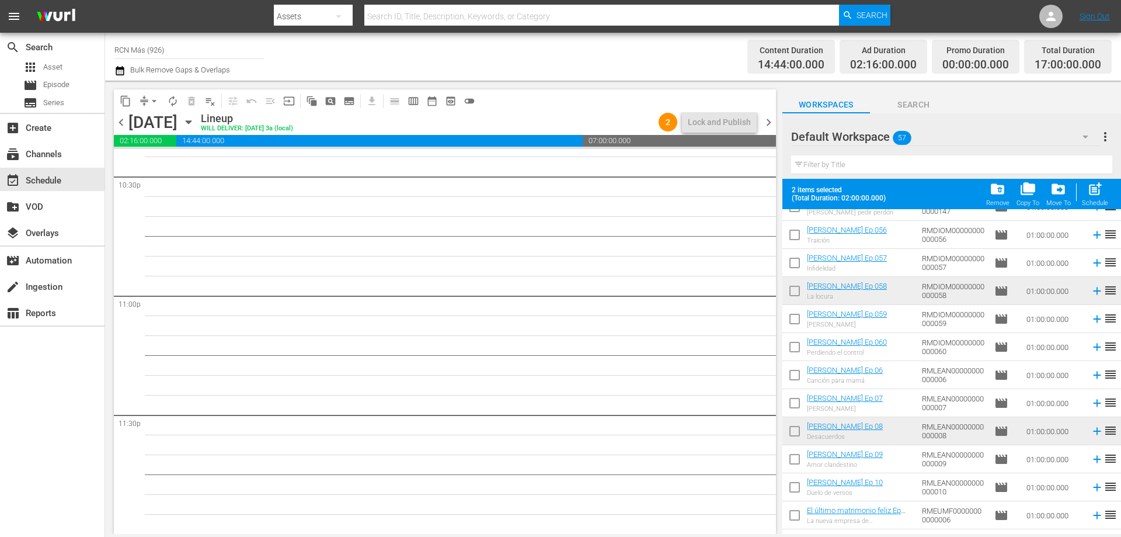
drag, startPoint x: 789, startPoint y: 292, endPoint x: 798, endPoint y: 357, distance: 65.5
click at [790, 291] on input "checkbox" at bounding box center [795, 293] width 25 height 25
click at [794, 435] on input "checkbox" at bounding box center [795, 433] width 25 height 25
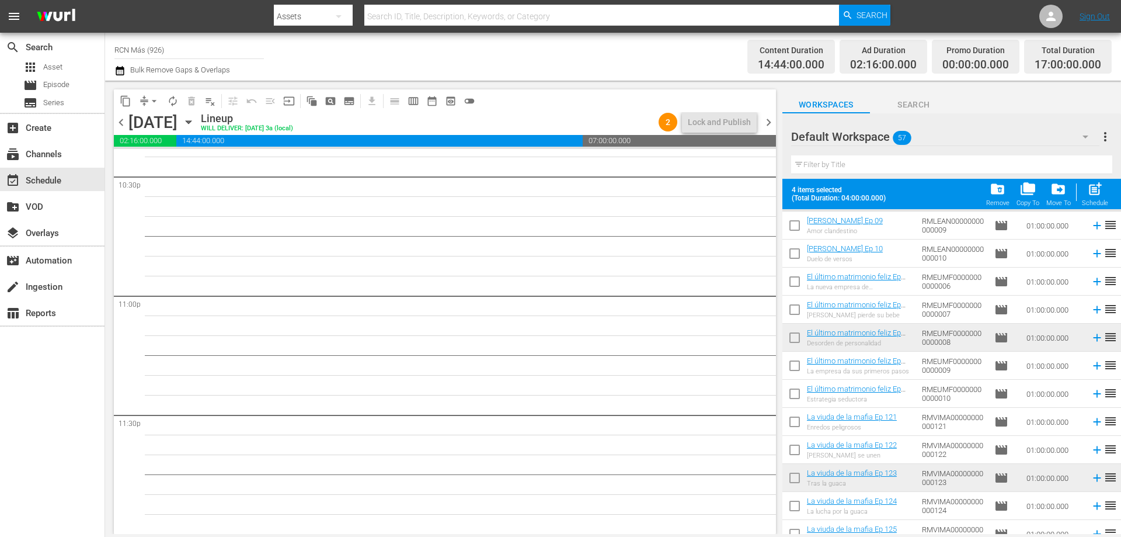
scroll to position [1300, 0]
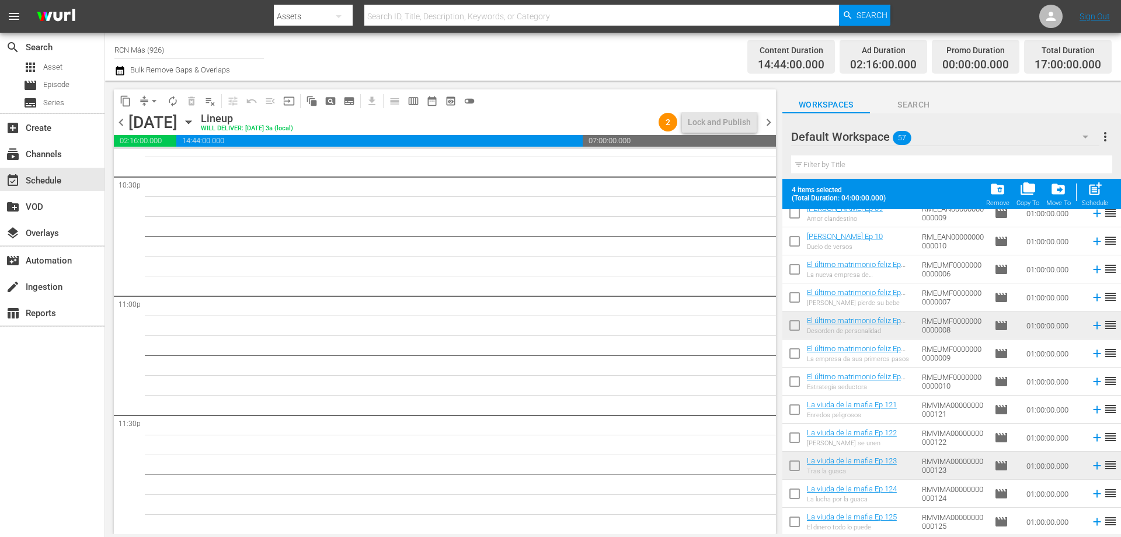
click at [797, 328] on input "checkbox" at bounding box center [795, 327] width 25 height 25
click at [796, 466] on input "checkbox" at bounding box center [795, 468] width 25 height 25
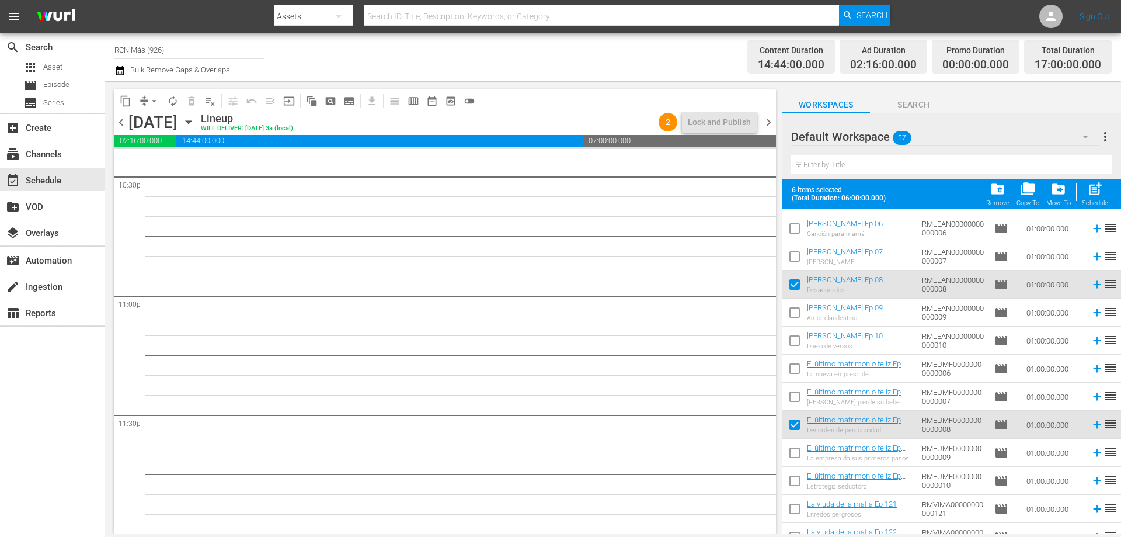
scroll to position [1117, 0]
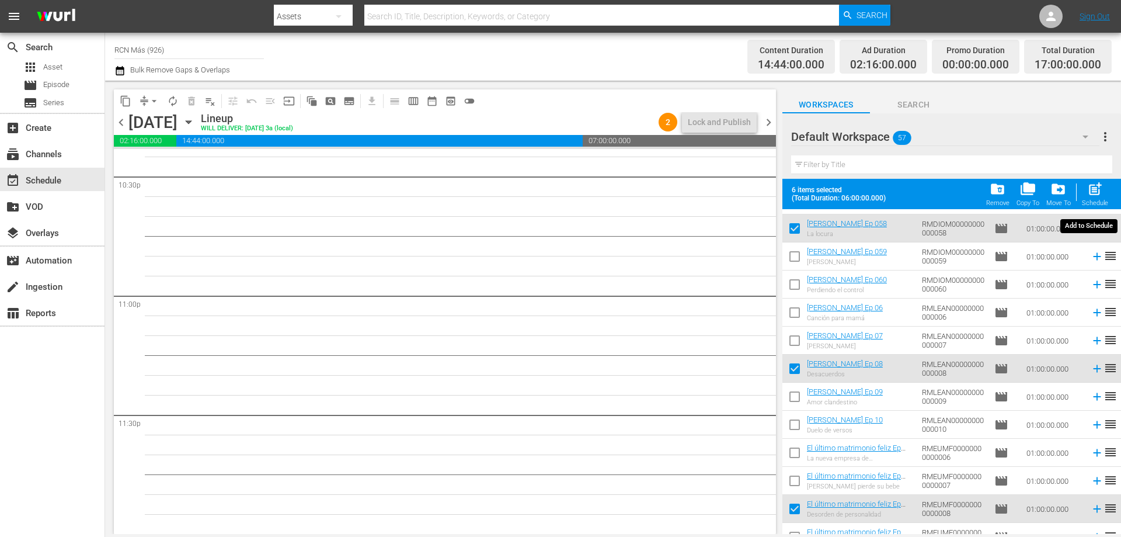
click at [1099, 198] on div "post_add Schedule" at bounding box center [1095, 194] width 26 height 26
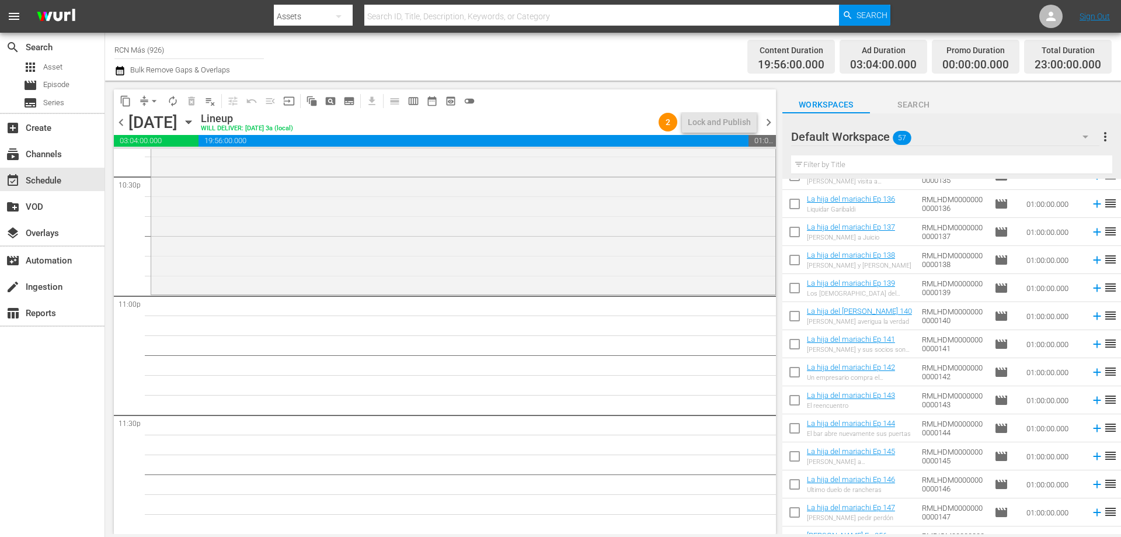
scroll to position [0, 0]
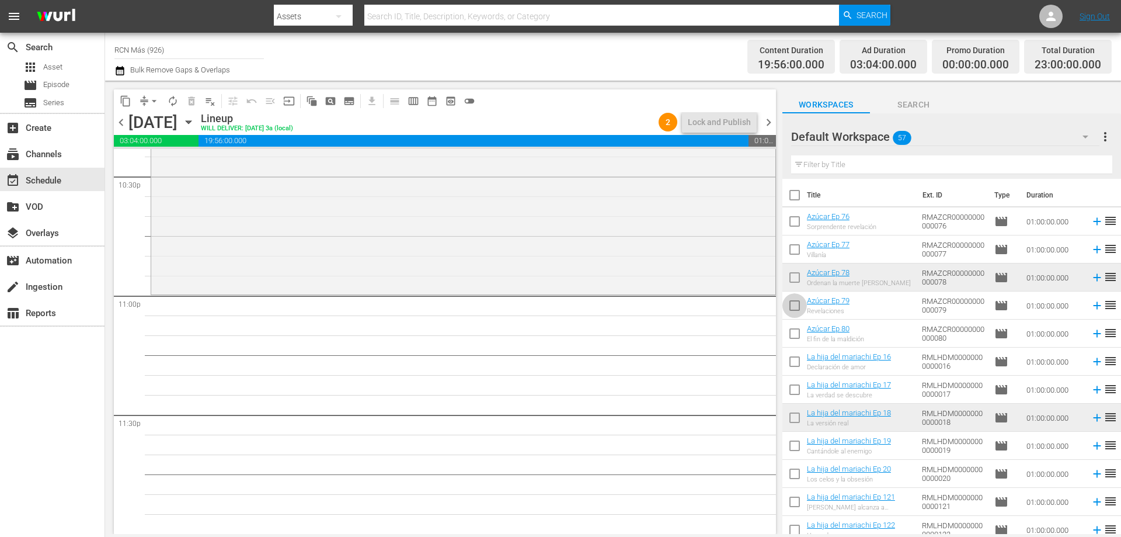
click at [791, 306] on input "checkbox" at bounding box center [795, 308] width 25 height 25
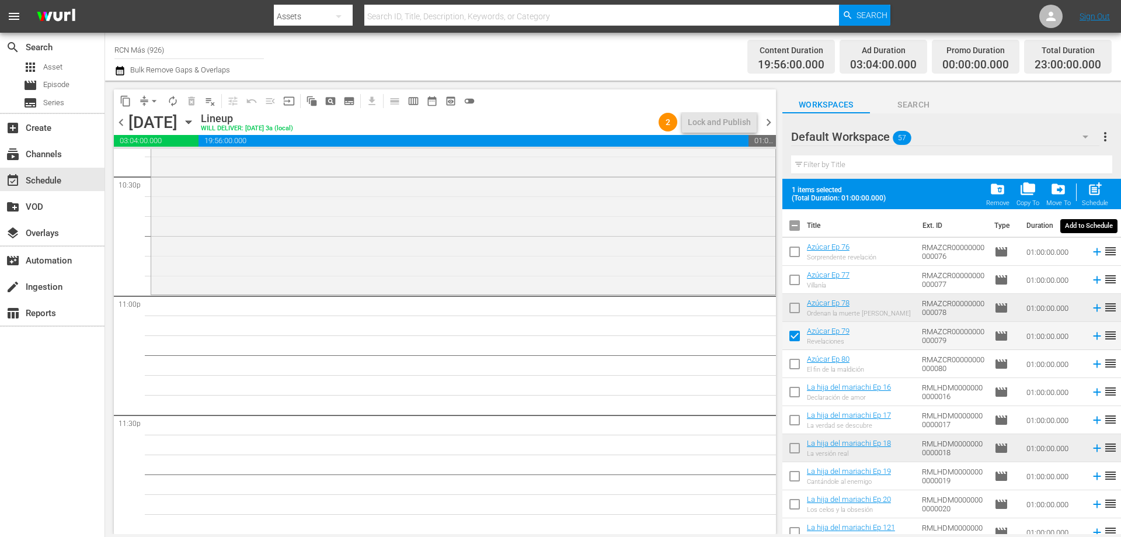
click at [1098, 195] on span "post_add" at bounding box center [1096, 189] width 16 height 16
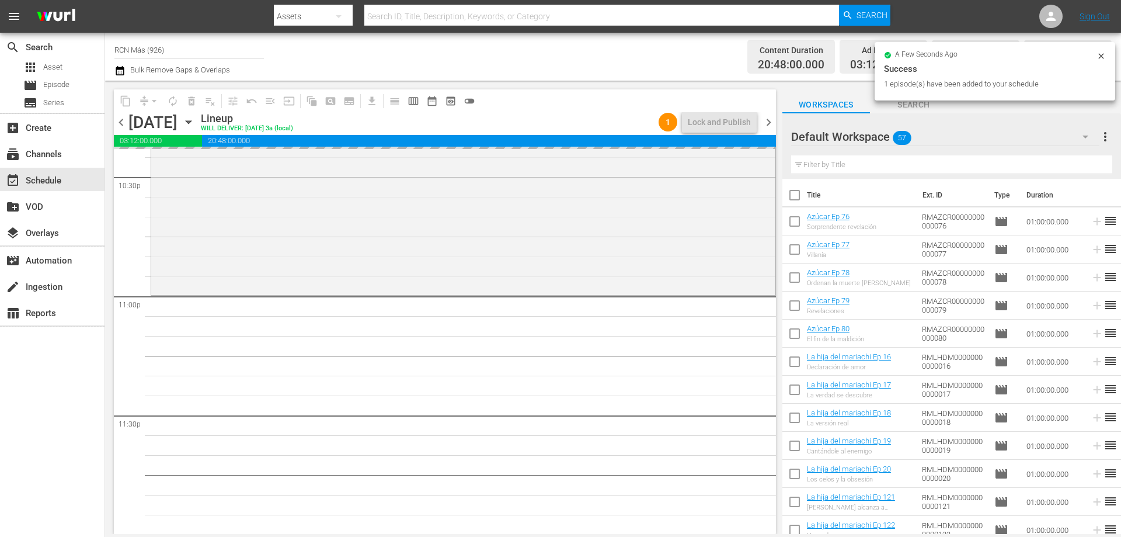
scroll to position [5335, 0]
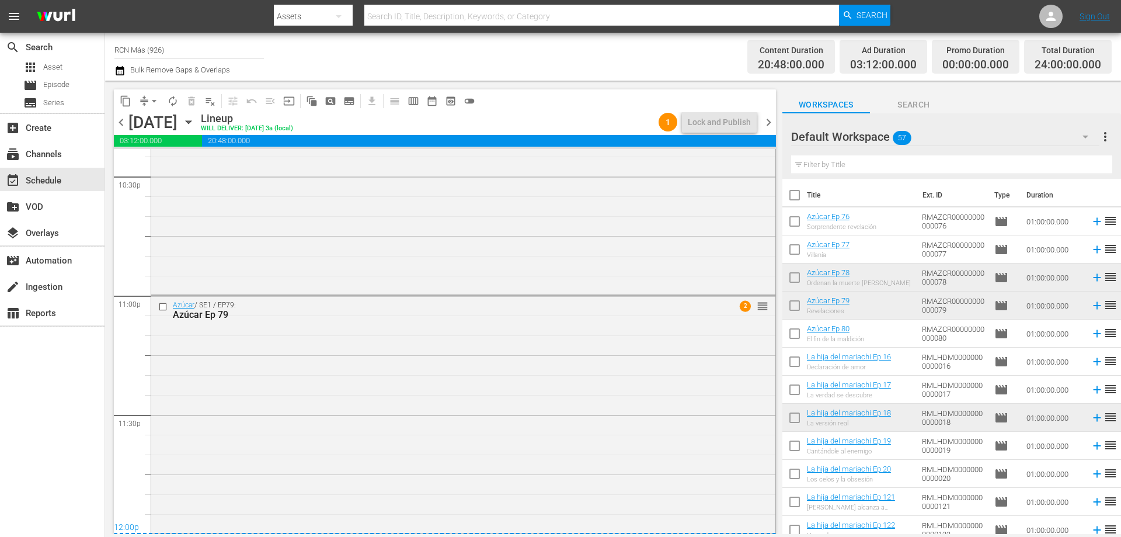
click at [195, 122] on icon "button" at bounding box center [188, 122] width 13 height 13
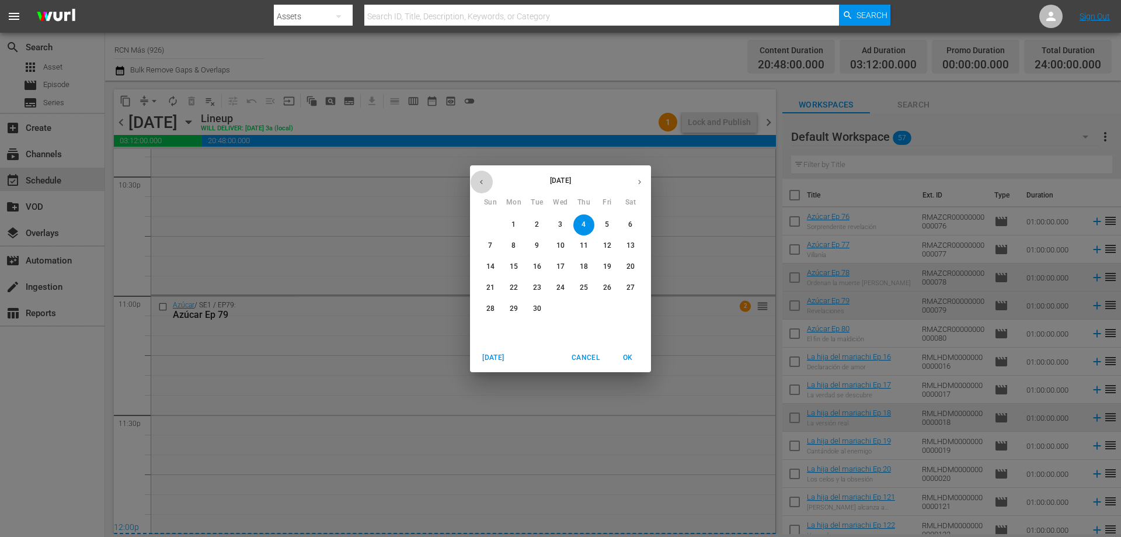
click at [487, 180] on button "button" at bounding box center [481, 182] width 23 height 23
click at [513, 310] on p "25" at bounding box center [514, 309] width 8 height 10
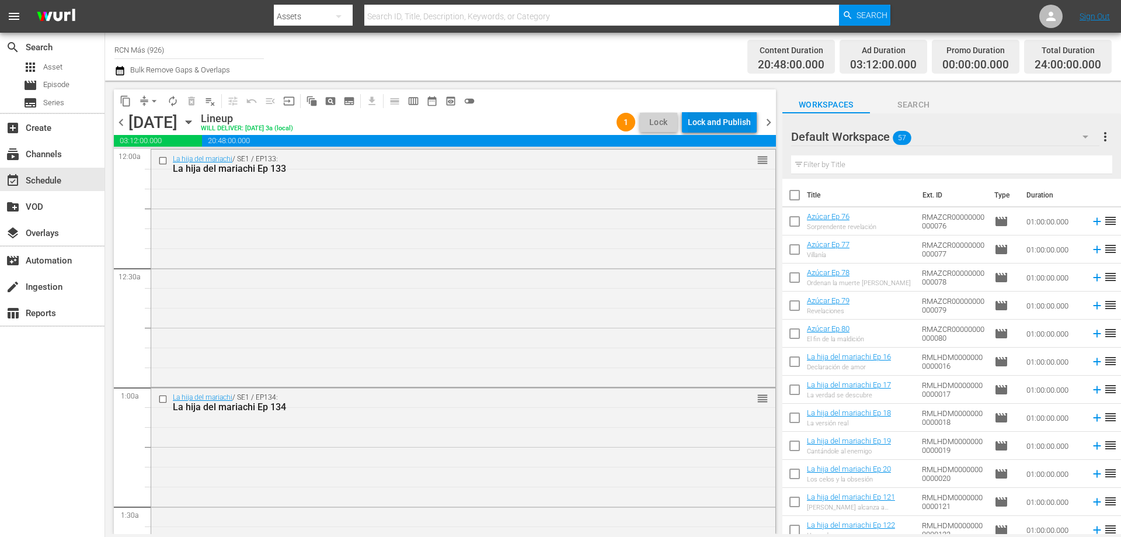
click at [719, 123] on div "Lock and Publish" at bounding box center [719, 122] width 63 height 21
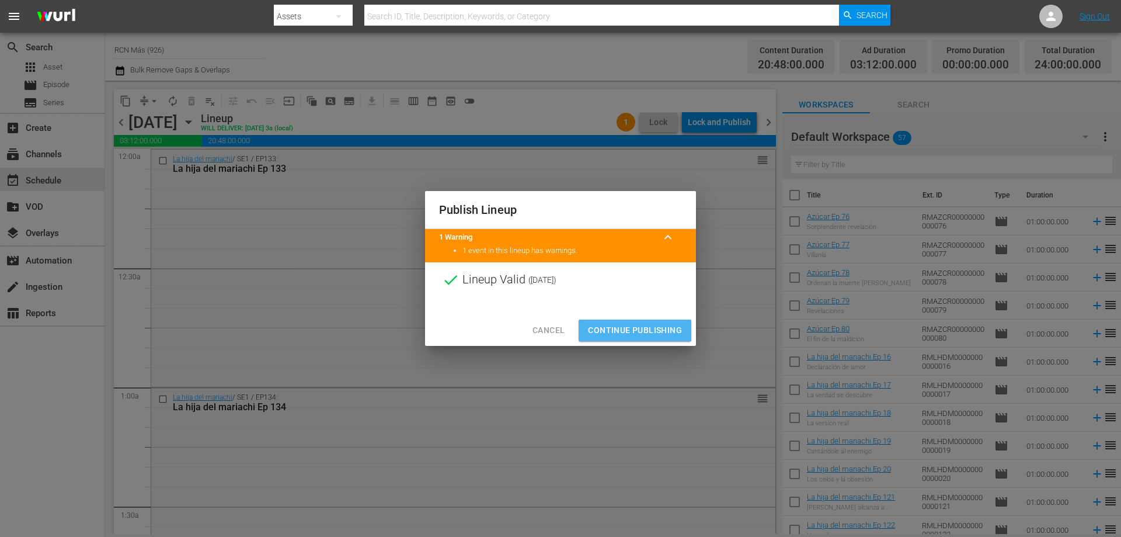
click at [623, 330] on span "Continue Publishing" at bounding box center [635, 330] width 94 height 15
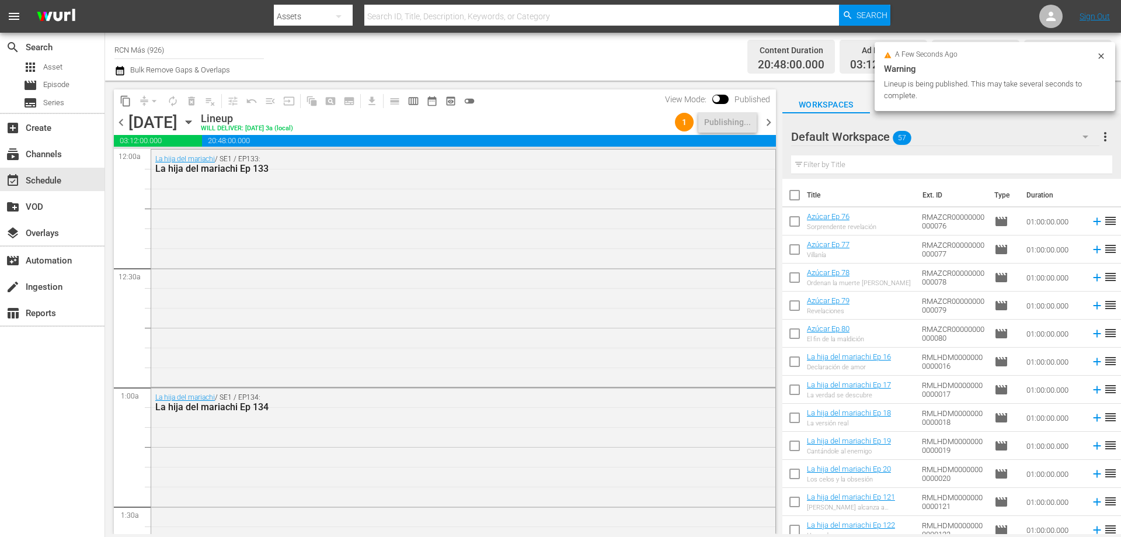
click at [766, 121] on span "chevron_right" at bounding box center [769, 122] width 15 height 15
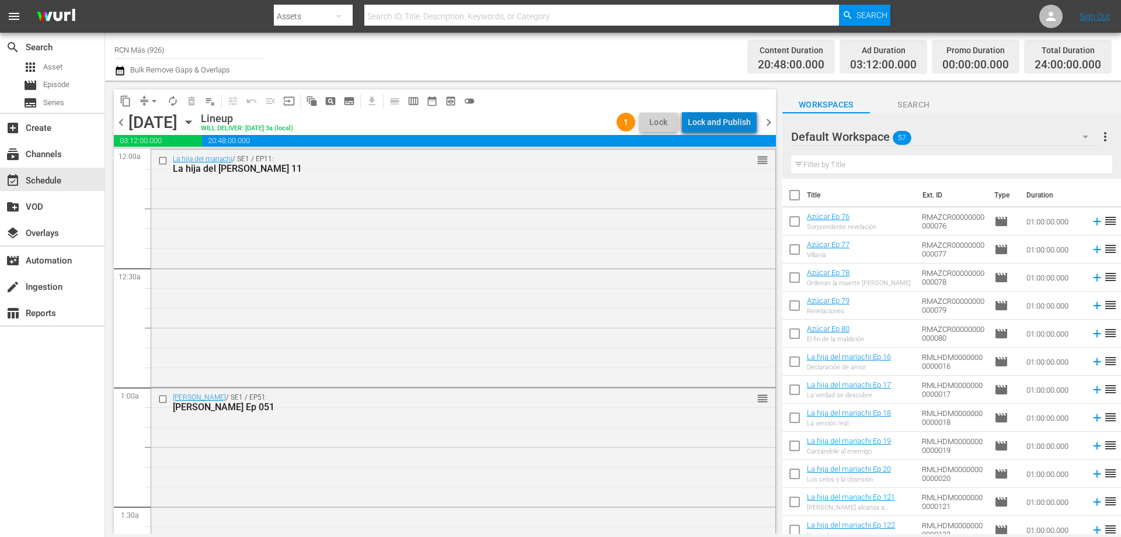
click at [725, 122] on div "Lock and Publish" at bounding box center [719, 122] width 63 height 21
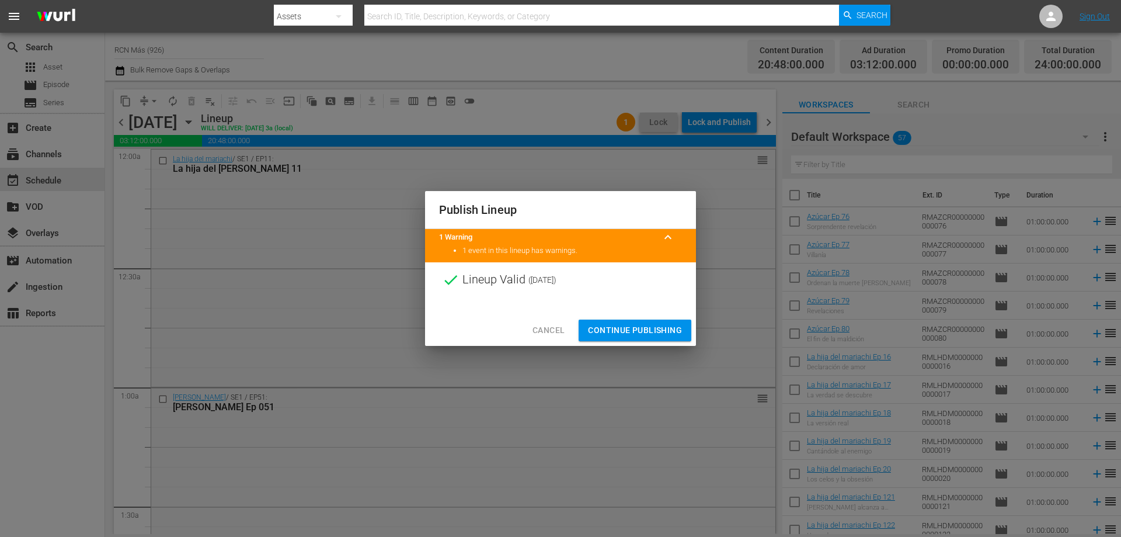
click at [619, 336] on span "Continue Publishing" at bounding box center [635, 330] width 94 height 15
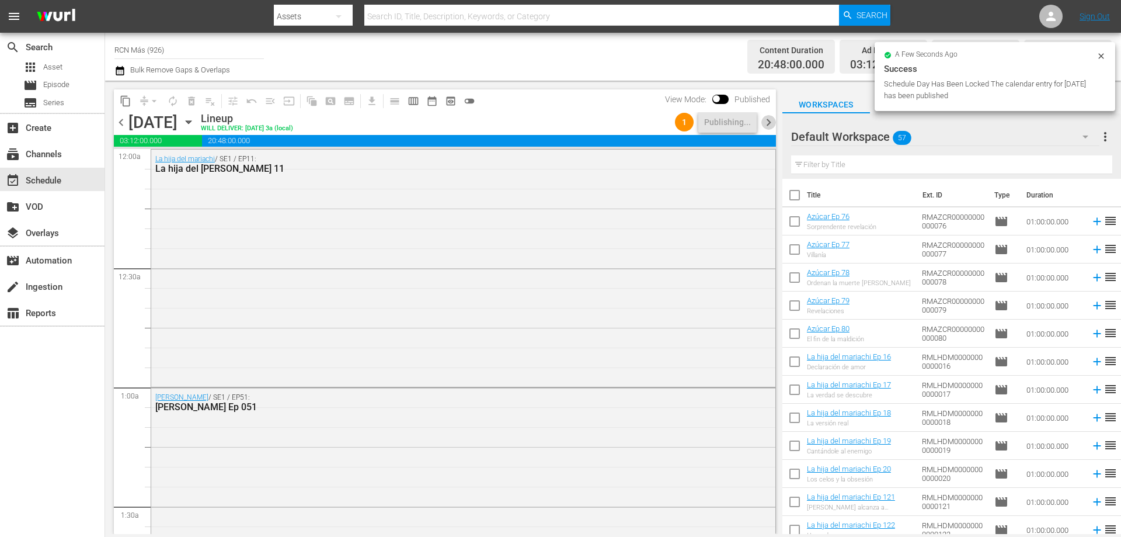
click at [766, 123] on span "chevron_right" at bounding box center [769, 122] width 15 height 15
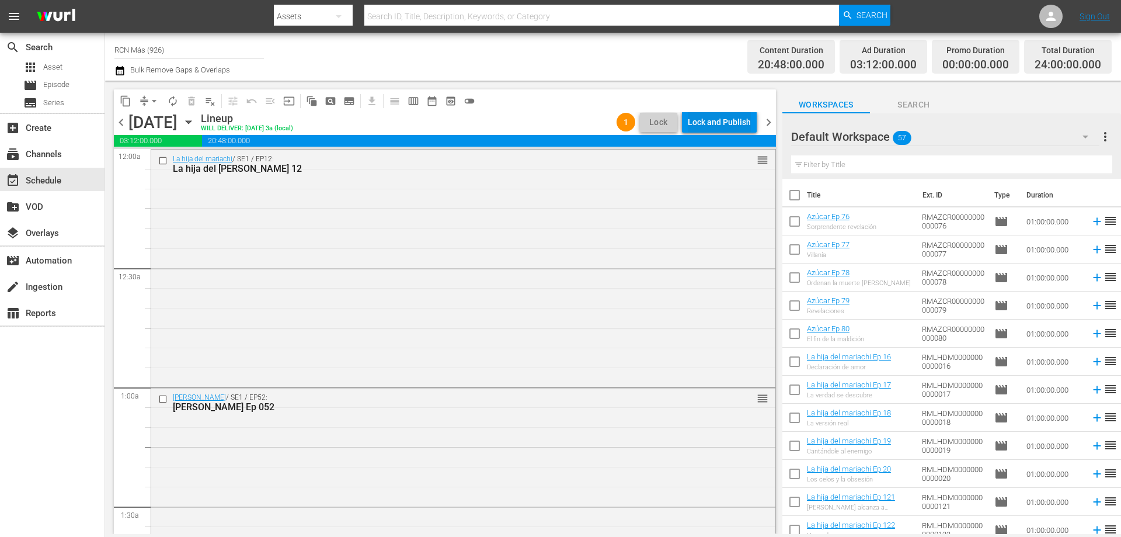
click at [721, 124] on div "Lock and Publish" at bounding box center [719, 122] width 63 height 21
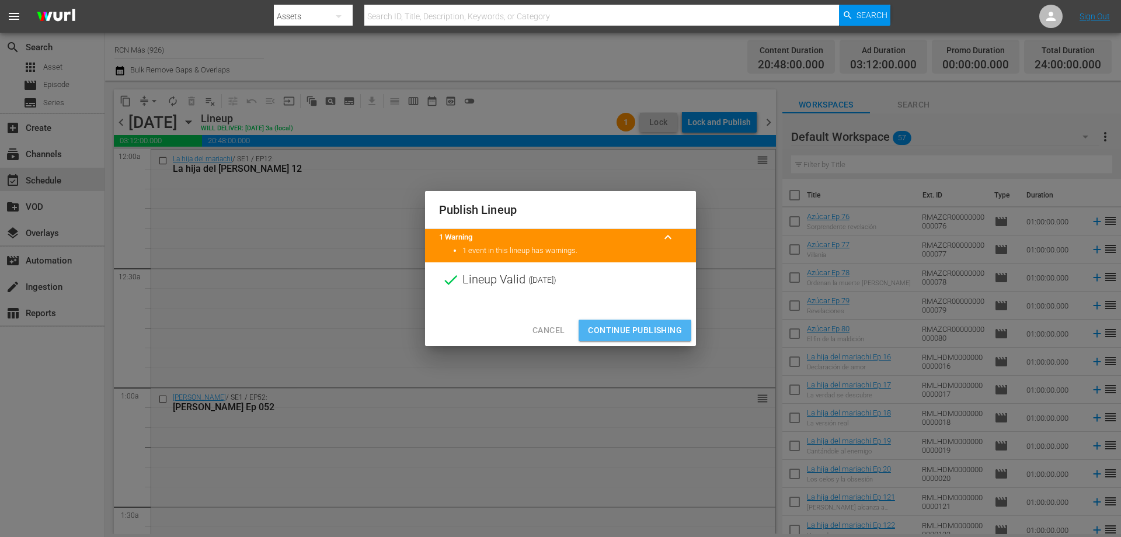
click at [621, 328] on span "Continue Publishing" at bounding box center [635, 330] width 94 height 15
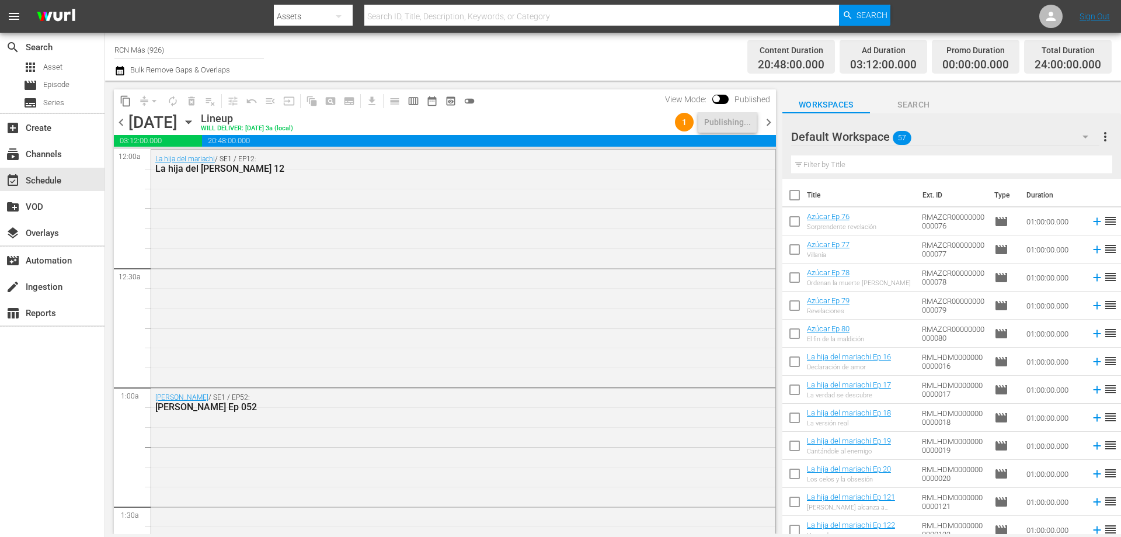
click at [763, 129] on span "chevron_right" at bounding box center [769, 122] width 15 height 15
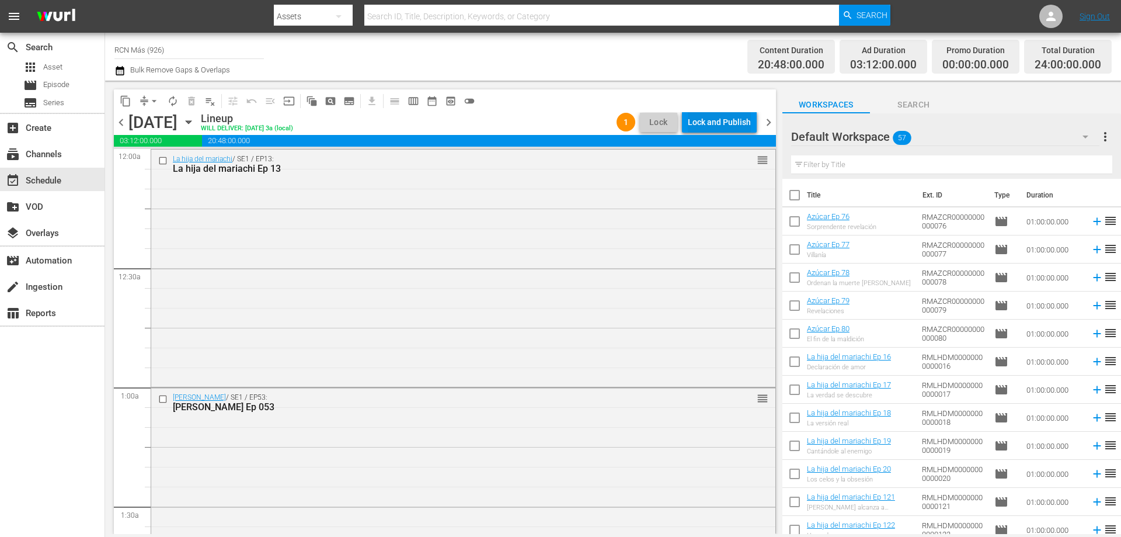
click at [734, 130] on div "Lock and Publish" at bounding box center [719, 122] width 63 height 21
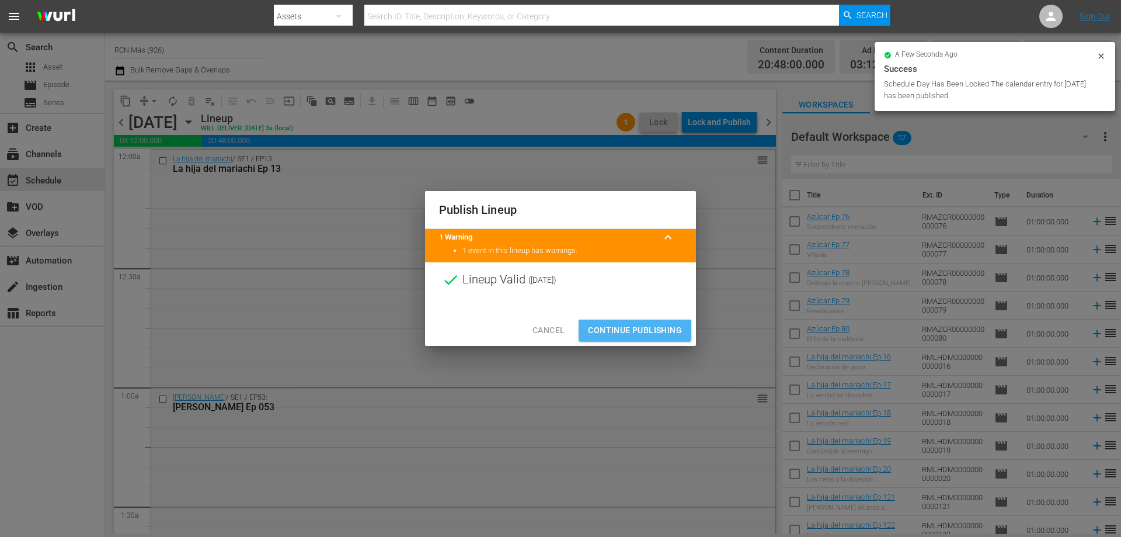
click at [628, 321] on button "Continue Publishing" at bounding box center [635, 331] width 113 height 22
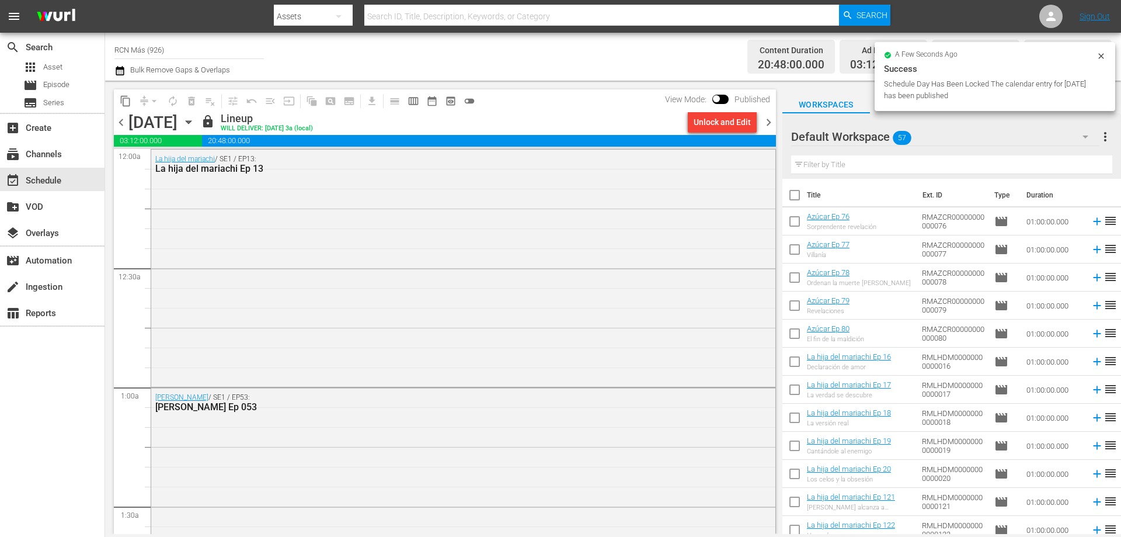
click at [769, 126] on span "chevron_right" at bounding box center [769, 122] width 15 height 15
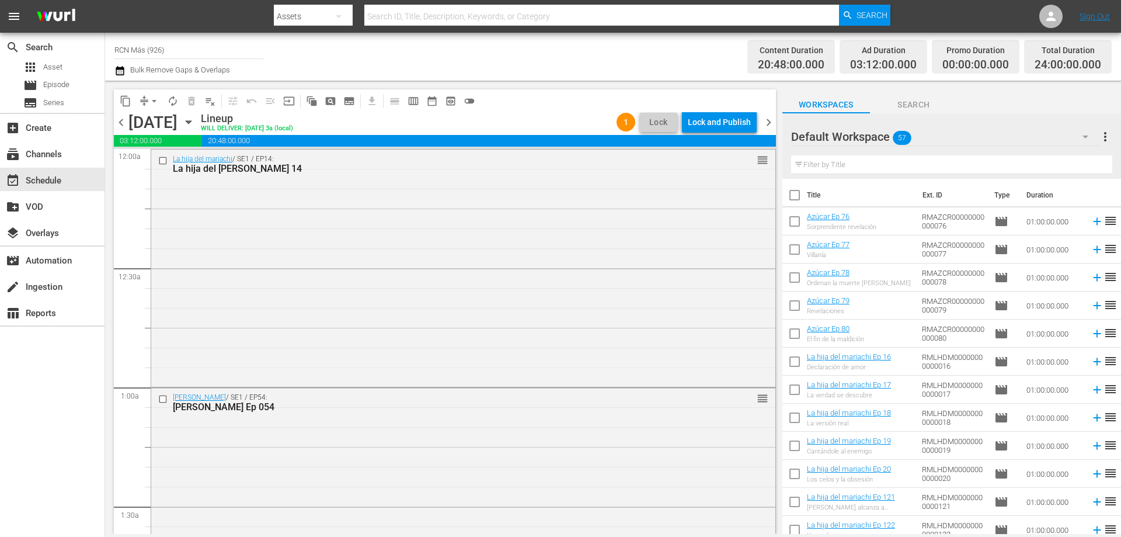
click at [741, 121] on div "Lock and Publish" at bounding box center [719, 122] width 63 height 21
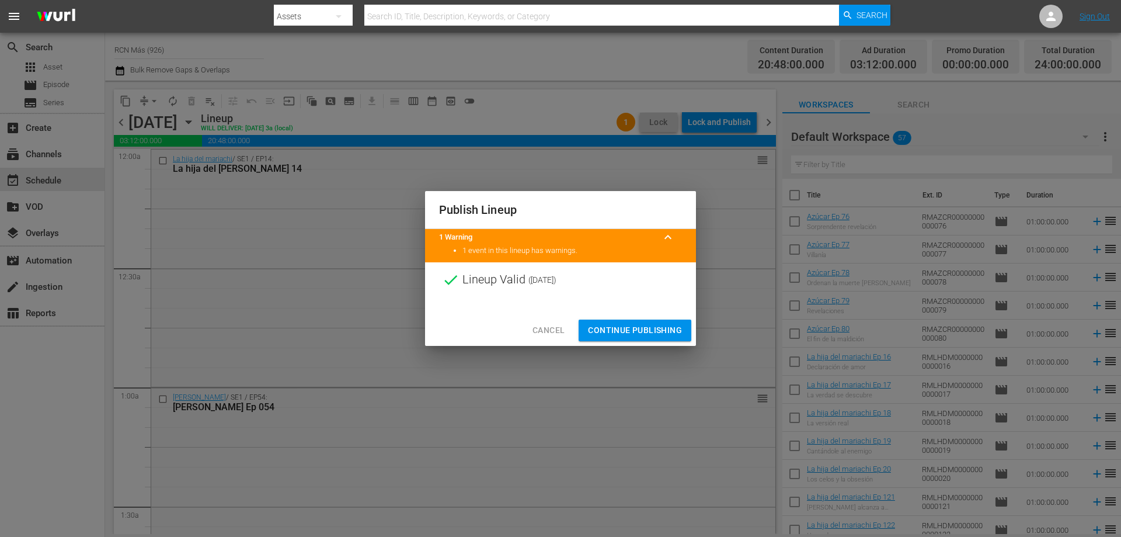
click at [627, 321] on button "Continue Publishing" at bounding box center [635, 331] width 113 height 22
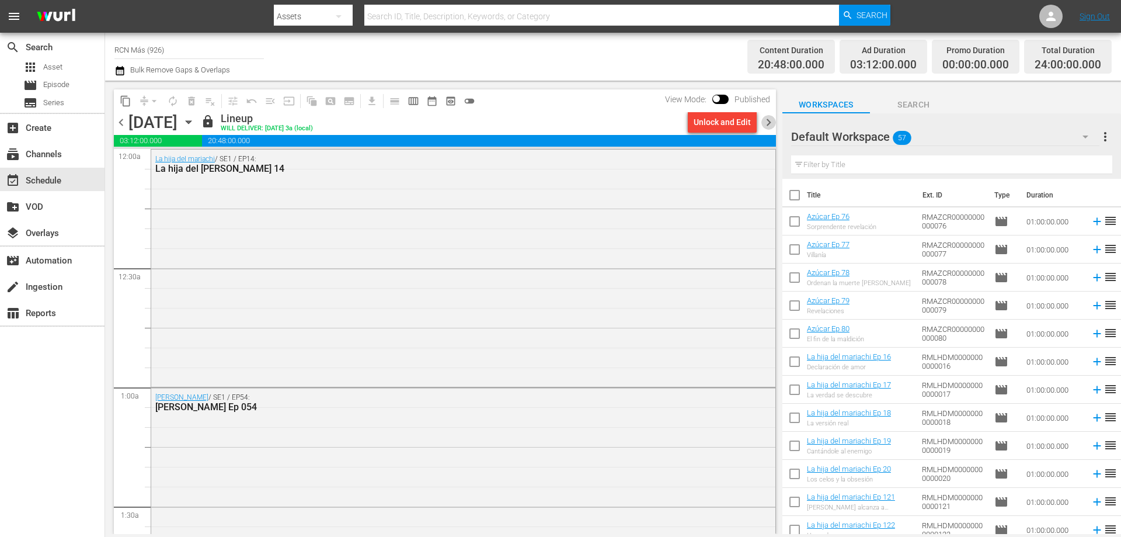
click at [769, 126] on span "chevron_right" at bounding box center [769, 122] width 15 height 15
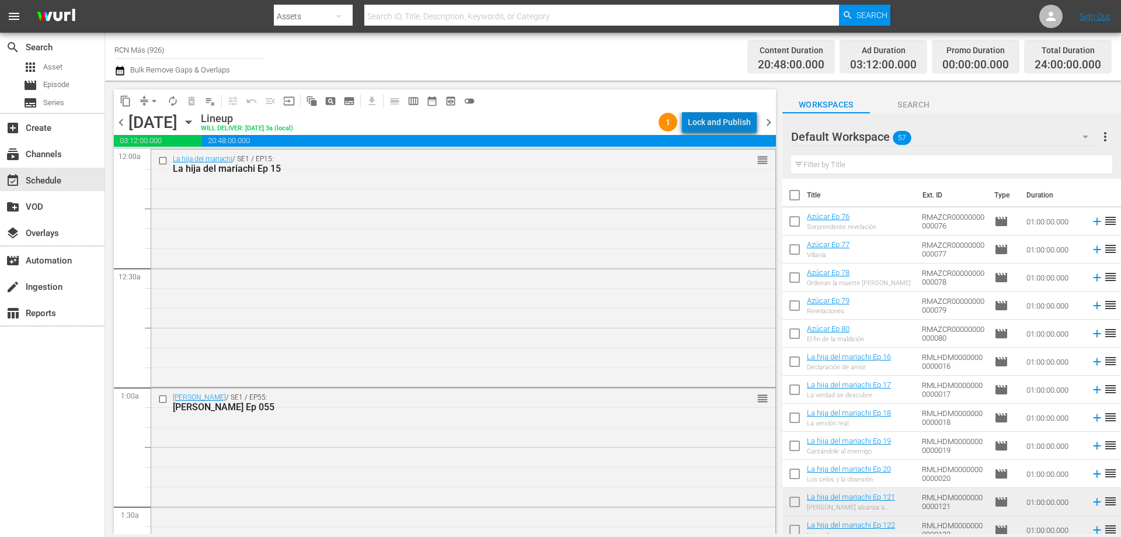
click at [725, 121] on div "Lock and Publish" at bounding box center [719, 122] width 63 height 21
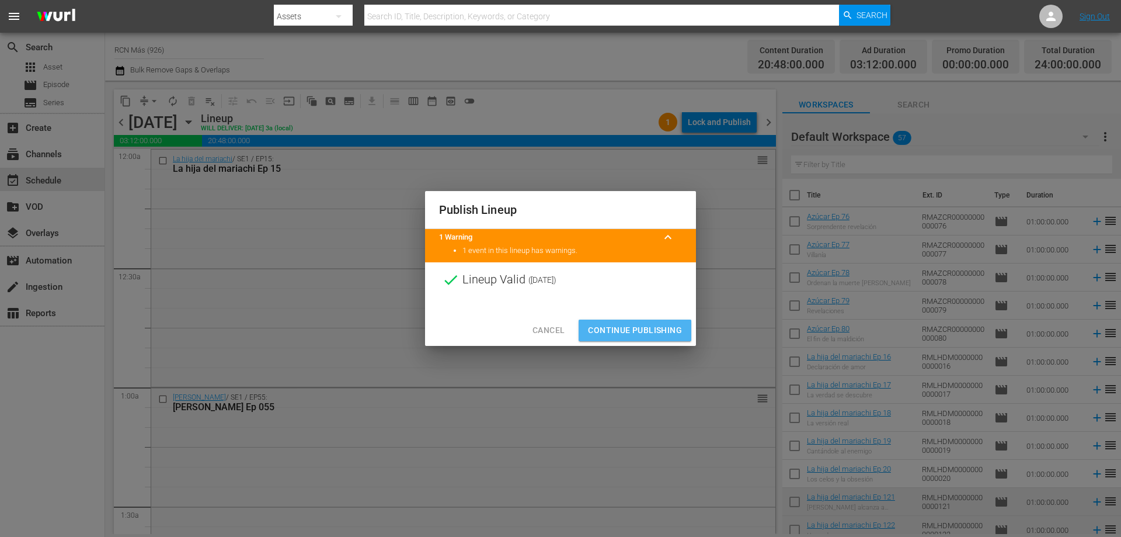
click at [622, 334] on span "Continue Publishing" at bounding box center [635, 330] width 94 height 15
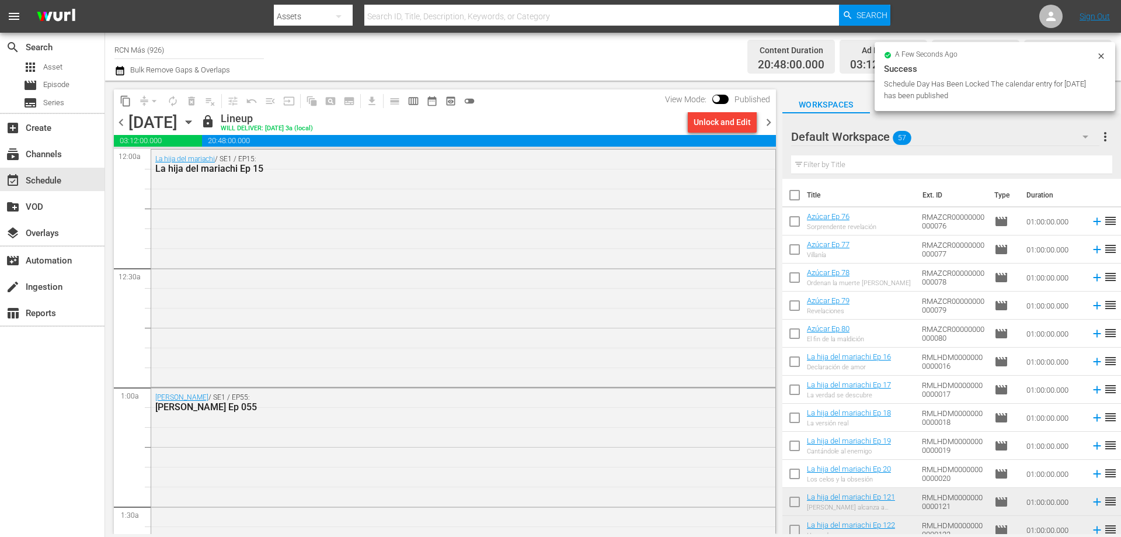
click at [768, 119] on span "chevron_right" at bounding box center [769, 122] width 15 height 15
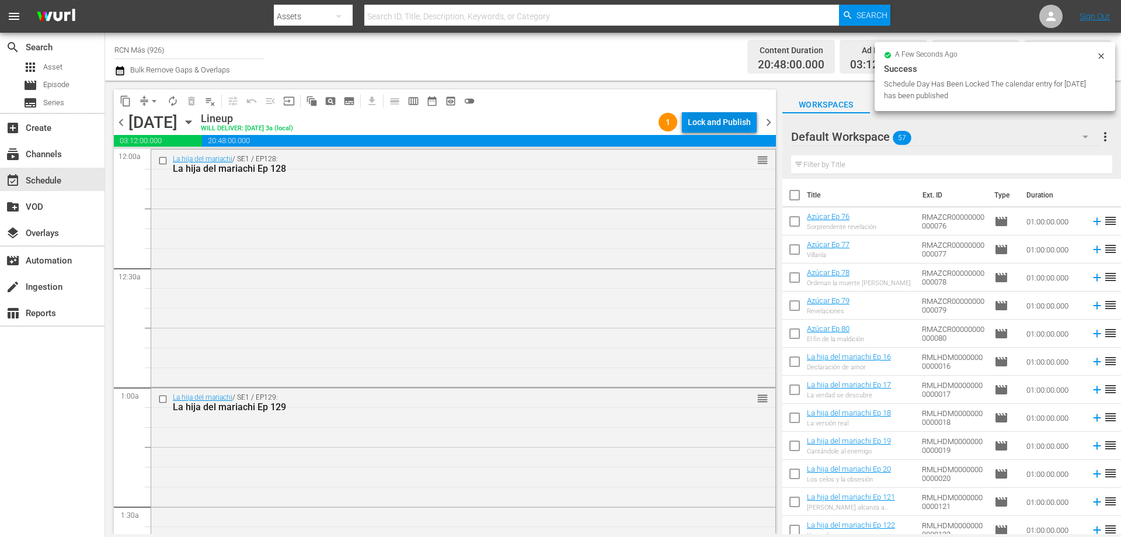
click at [717, 128] on div "Lock and Publish" at bounding box center [719, 122] width 63 height 21
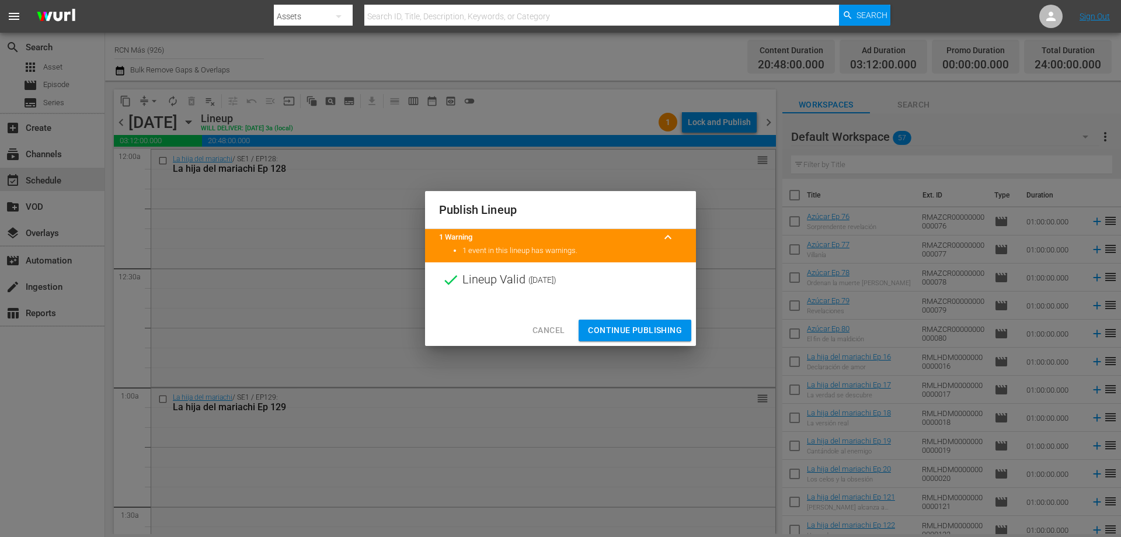
click at [634, 330] on span "Continue Publishing" at bounding box center [635, 330] width 94 height 15
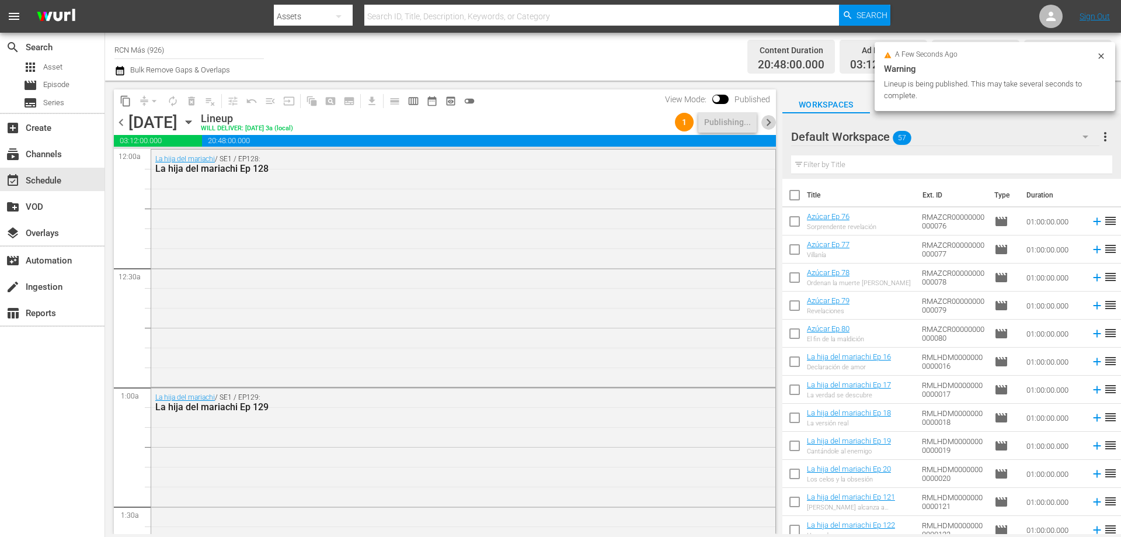
click at [769, 125] on span "chevron_right" at bounding box center [769, 122] width 15 height 15
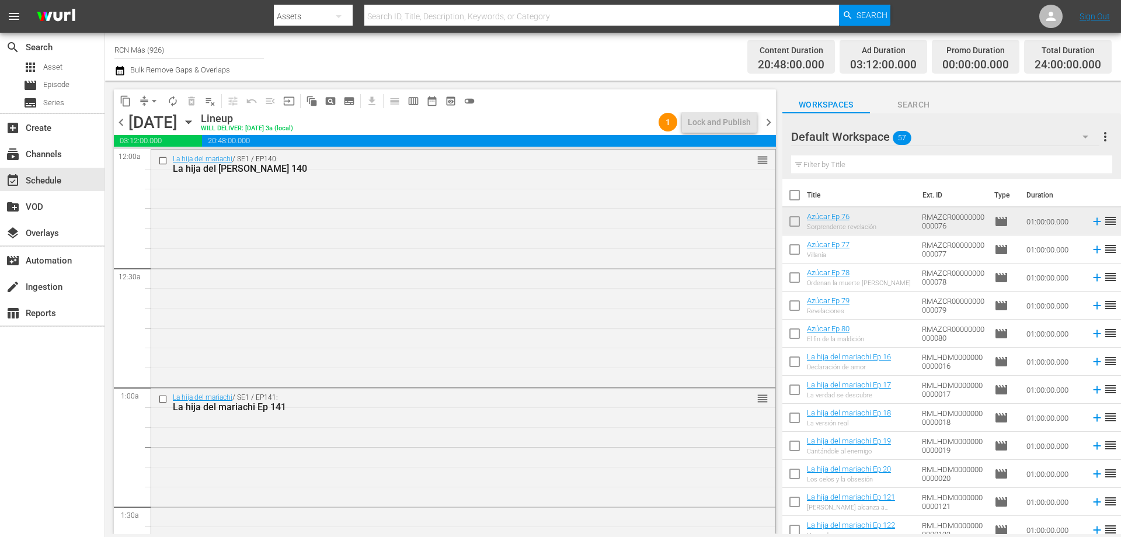
click at [763, 125] on span "chevron_right" at bounding box center [769, 122] width 15 height 15
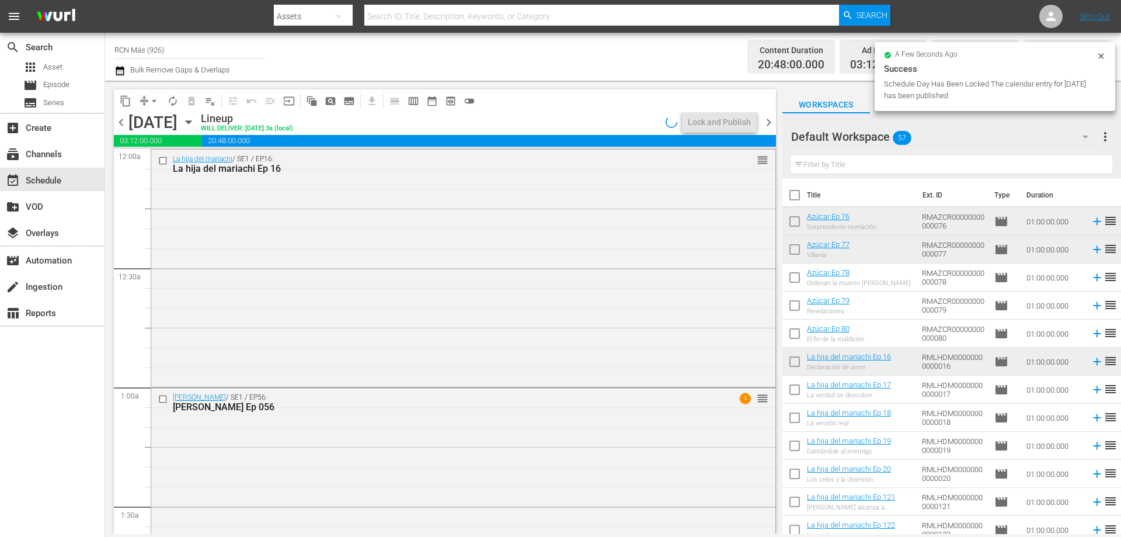
click at [763, 125] on span "chevron_right" at bounding box center [769, 122] width 15 height 15
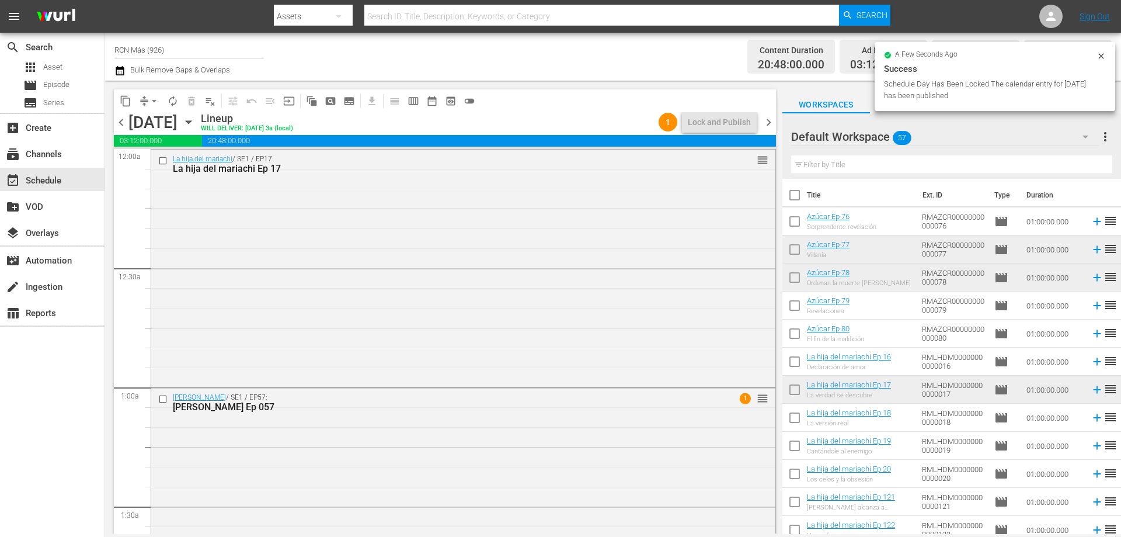
click at [763, 124] on span "chevron_right" at bounding box center [769, 122] width 15 height 15
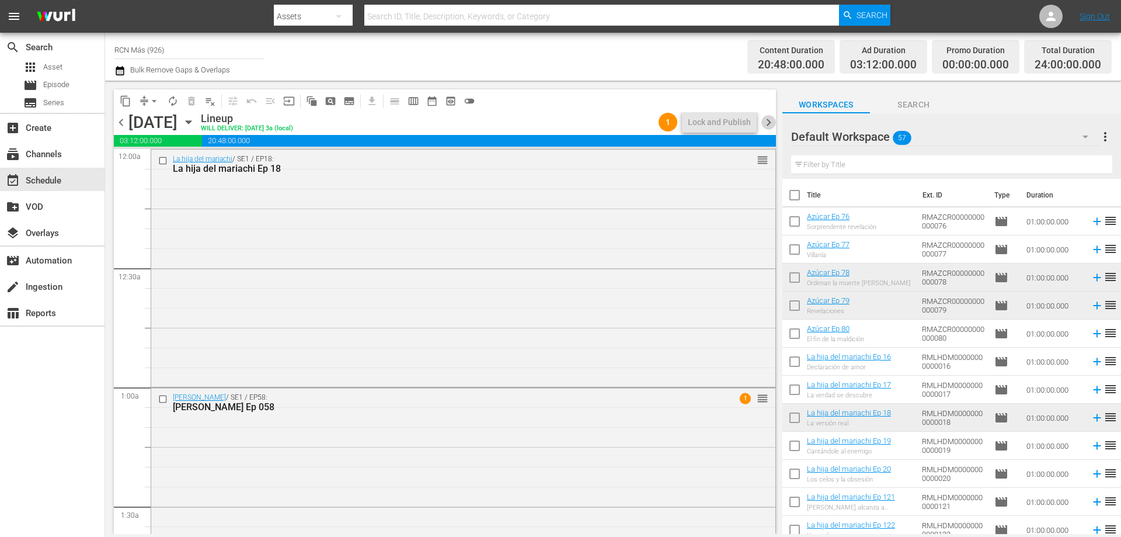
click at [764, 124] on span "chevron_right" at bounding box center [769, 122] width 15 height 15
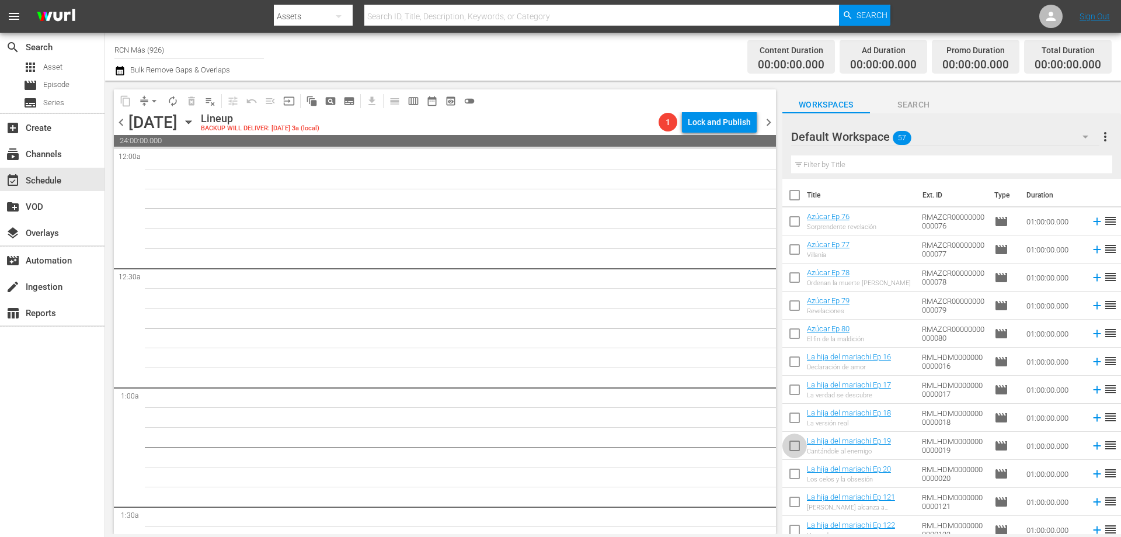
click at [793, 447] on input "checkbox" at bounding box center [795, 448] width 25 height 25
checkbox input "true"
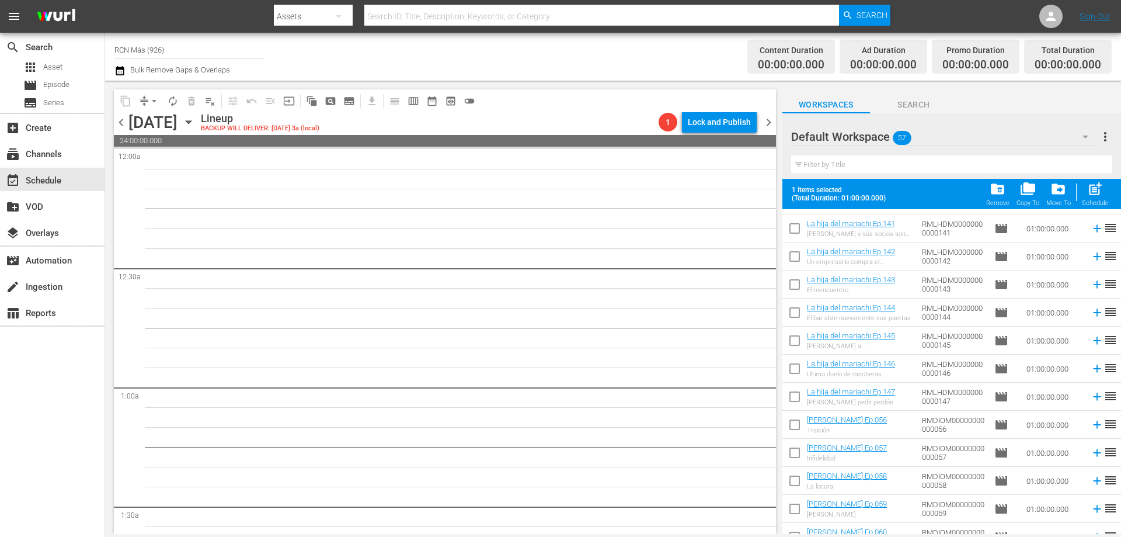
scroll to position [915, 0]
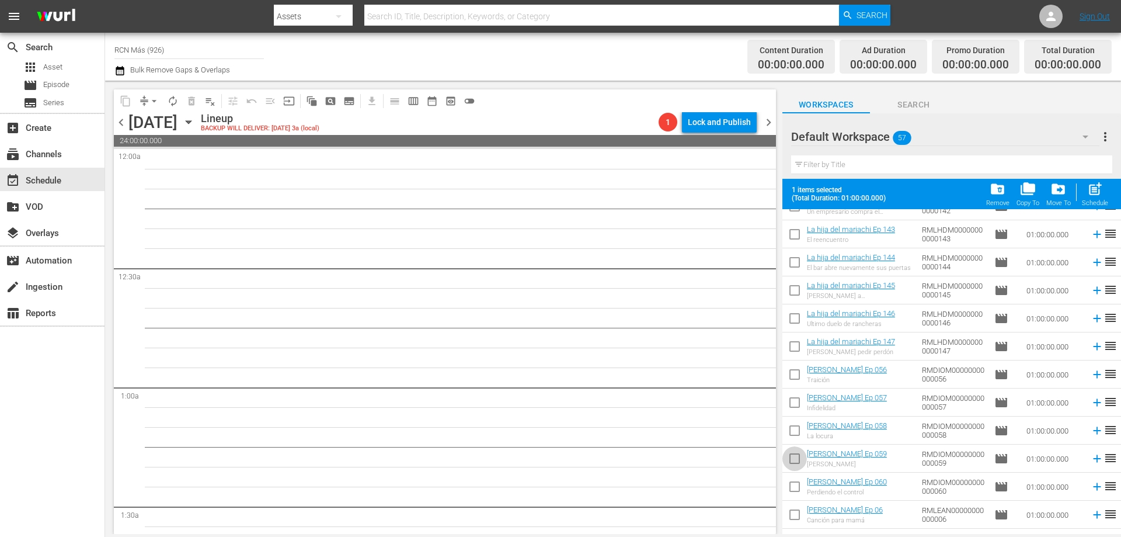
click at [787, 464] on input "checkbox" at bounding box center [795, 461] width 25 height 25
checkbox input "true"
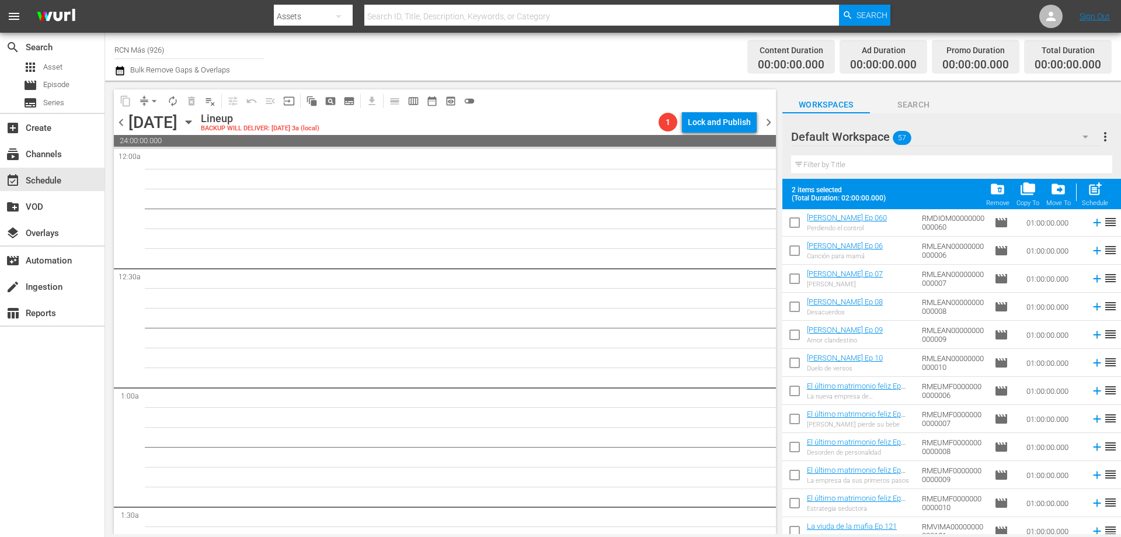
scroll to position [1213, 0]
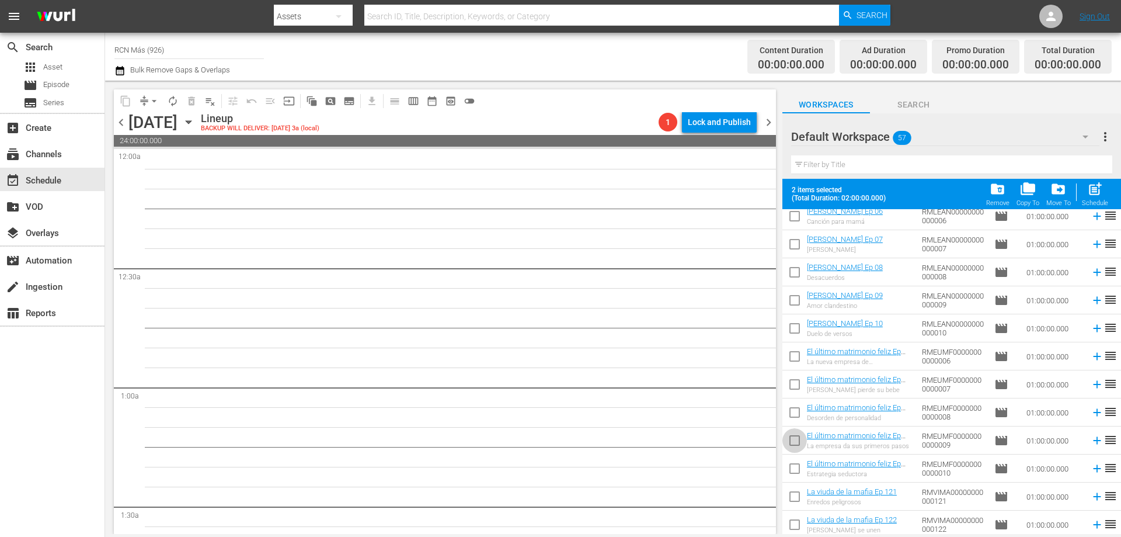
click at [797, 439] on input "checkbox" at bounding box center [795, 442] width 25 height 25
checkbox input "true"
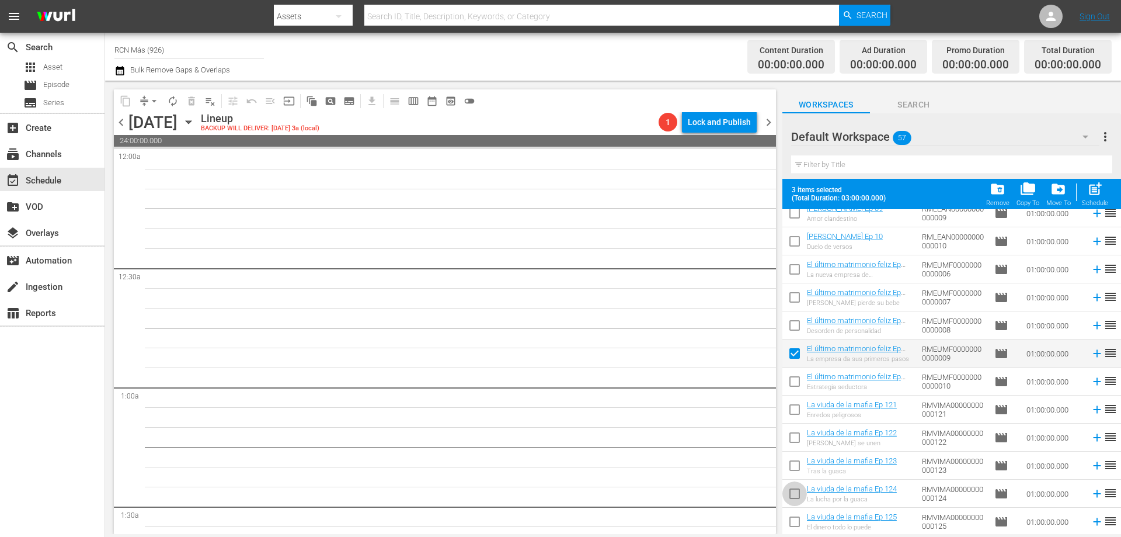
click at [793, 492] on input "checkbox" at bounding box center [795, 496] width 25 height 25
checkbox input "true"
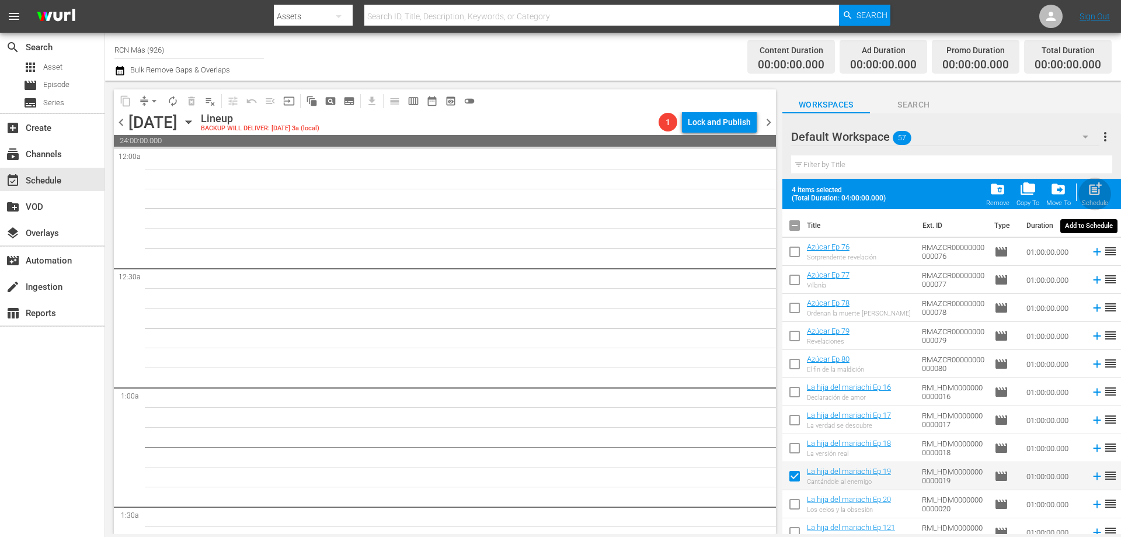
click at [1091, 196] on span "post_add" at bounding box center [1096, 189] width 16 height 16
checkbox input "false"
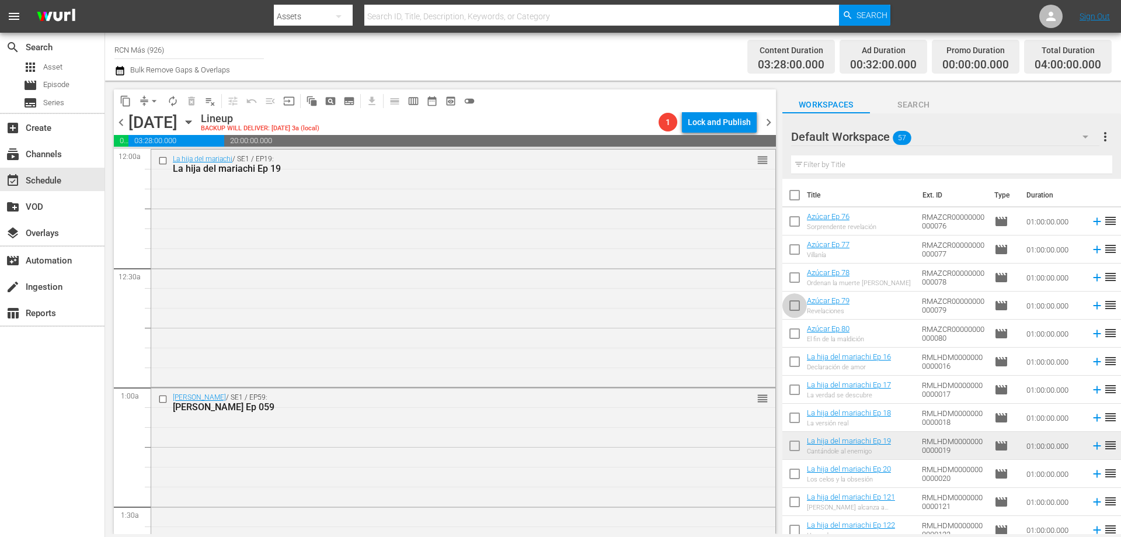
click at [789, 303] on input "checkbox" at bounding box center [795, 308] width 25 height 25
checkbox input "true"
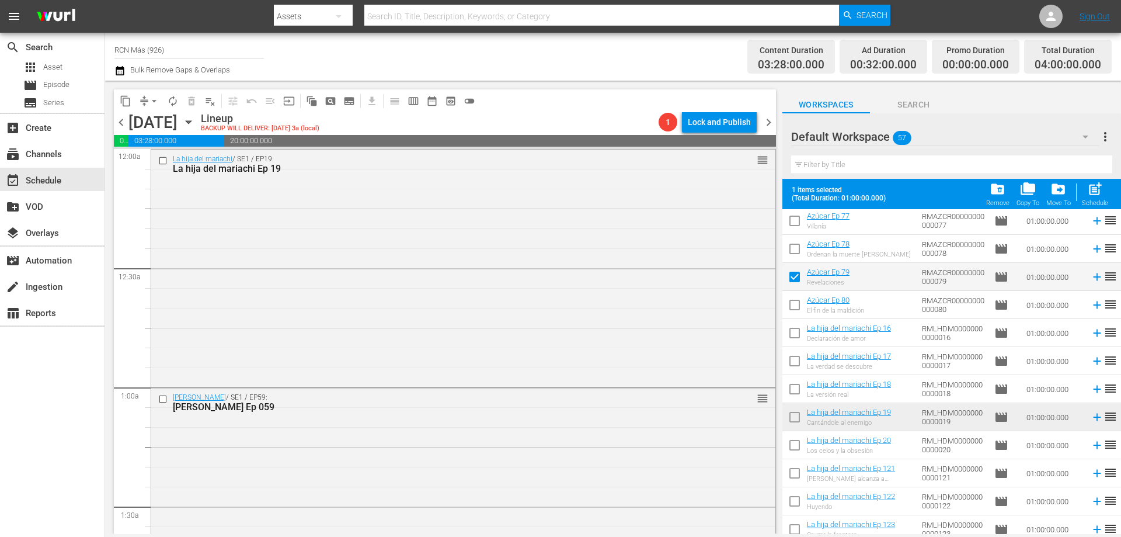
scroll to position [90, 0]
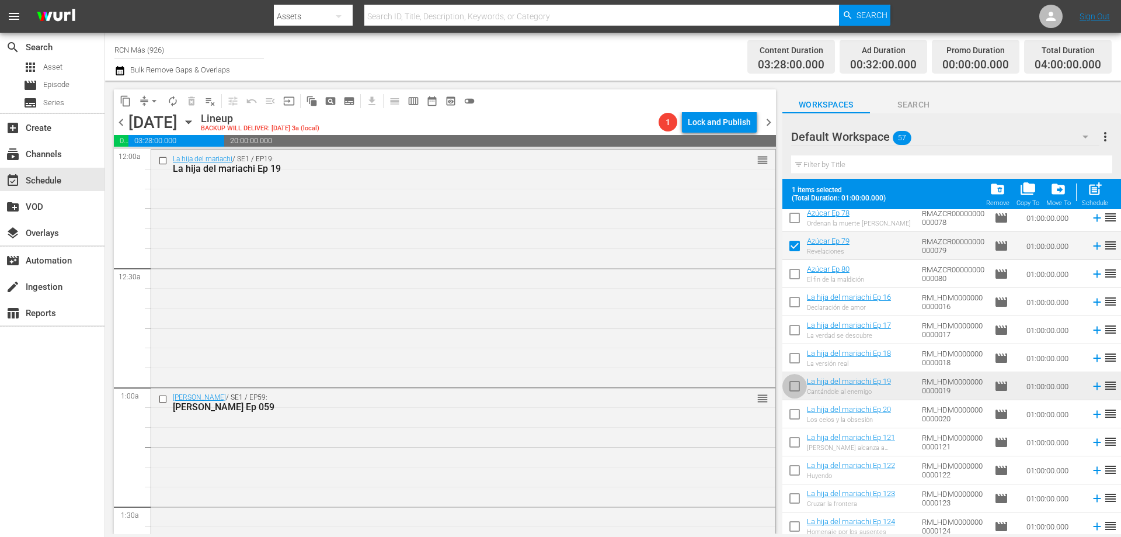
click at [800, 388] on input "checkbox" at bounding box center [795, 388] width 25 height 25
checkbox input "true"
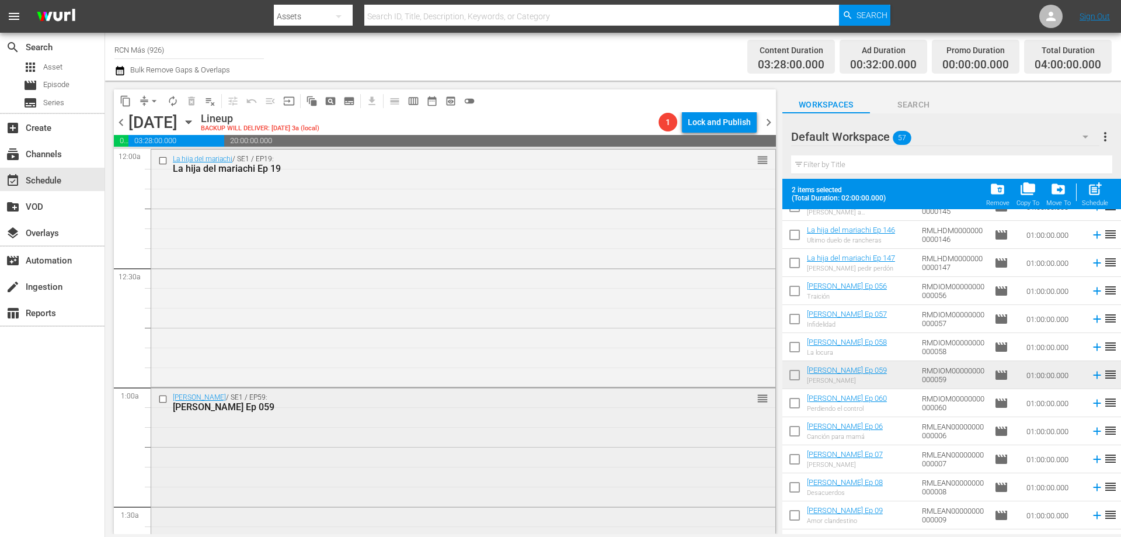
scroll to position [1002, 0]
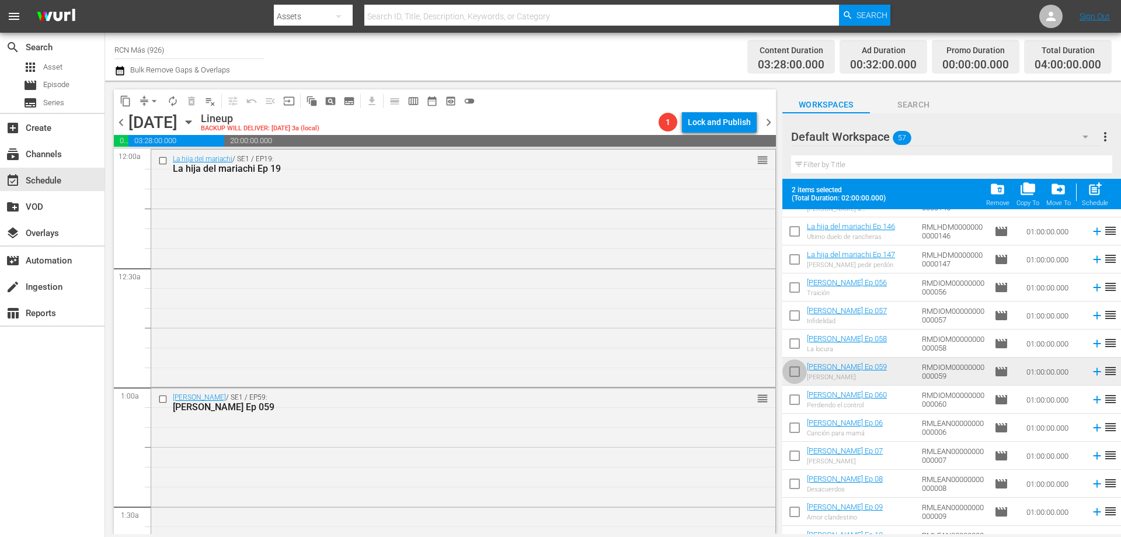
click at [796, 373] on input "checkbox" at bounding box center [795, 374] width 25 height 25
checkbox input "true"
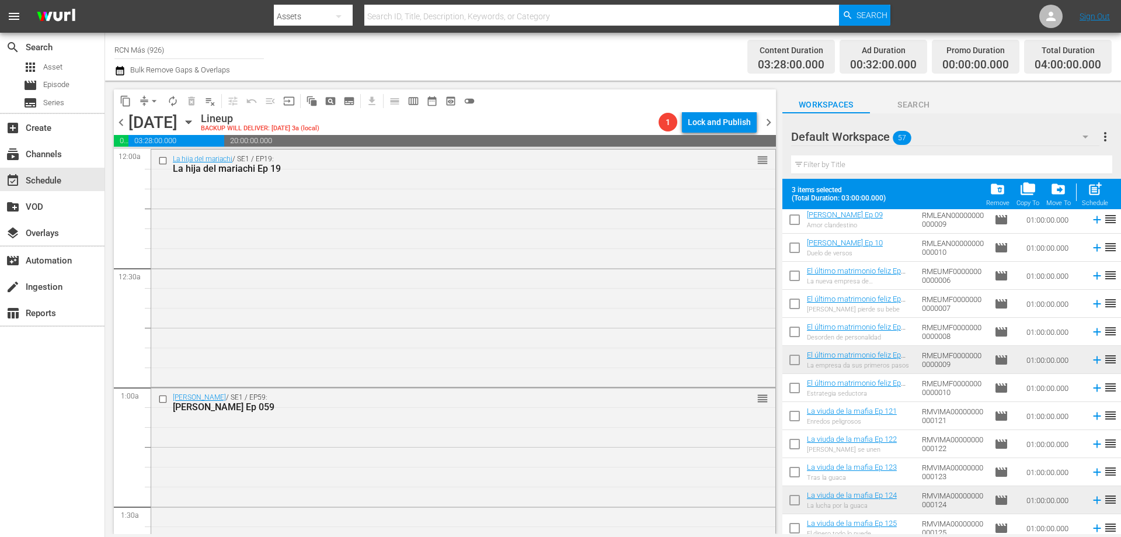
scroll to position [1300, 0]
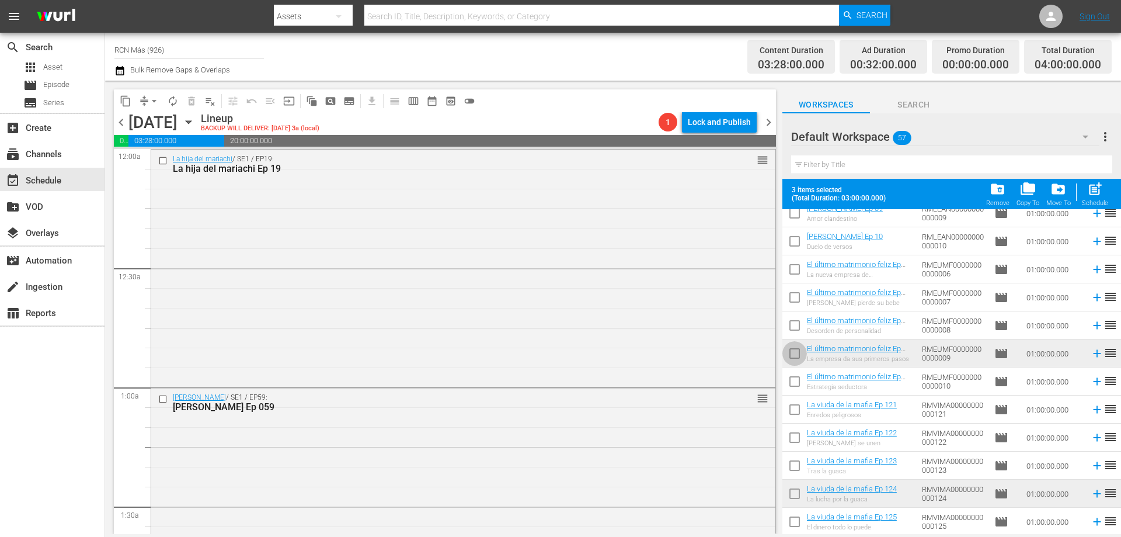
click at [791, 353] on input "checkbox" at bounding box center [795, 355] width 25 height 25
checkbox input "true"
click at [785, 484] on td at bounding box center [795, 494] width 25 height 28
click at [790, 494] on input "checkbox" at bounding box center [795, 496] width 25 height 25
checkbox input "true"
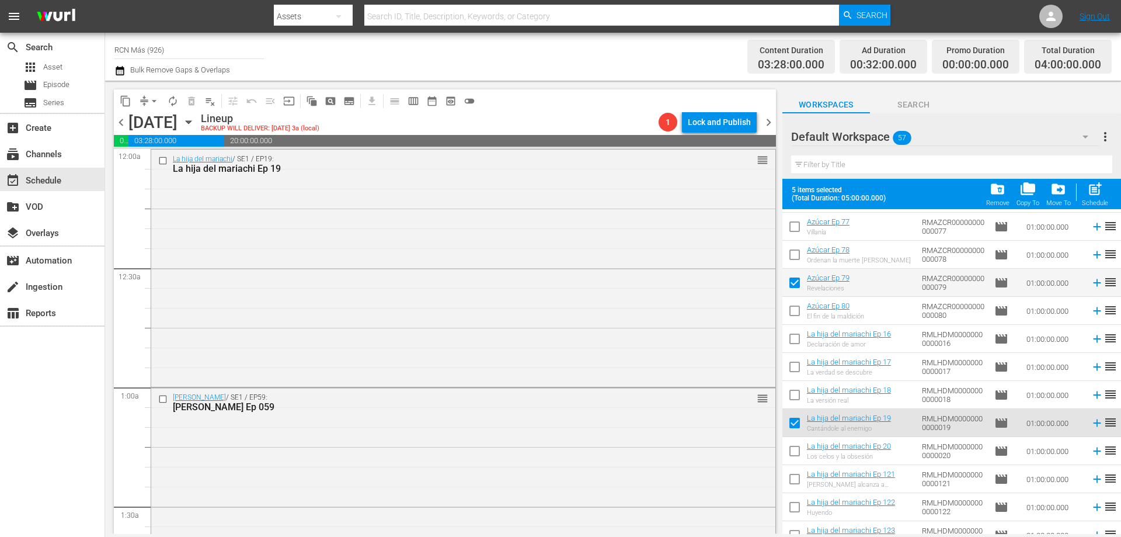
scroll to position [0, 0]
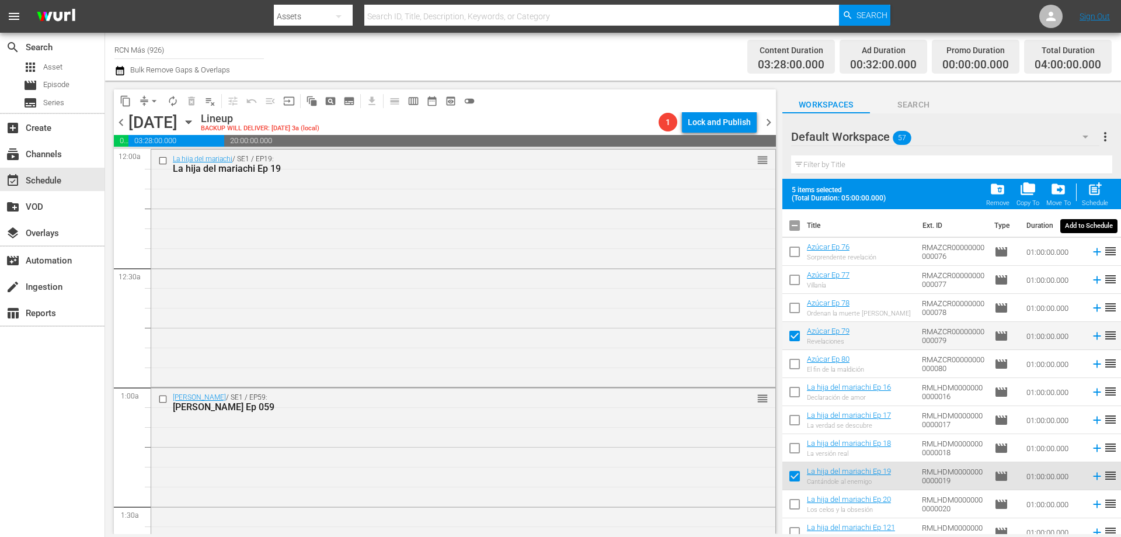
click at [1099, 193] on span "post_add" at bounding box center [1096, 189] width 16 height 16
checkbox input "false"
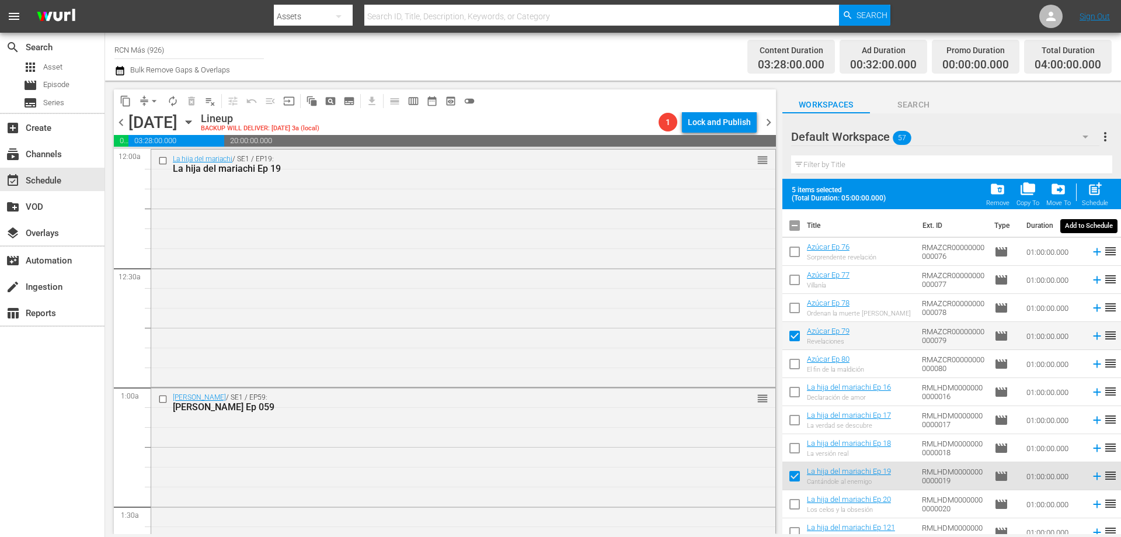
checkbox input "false"
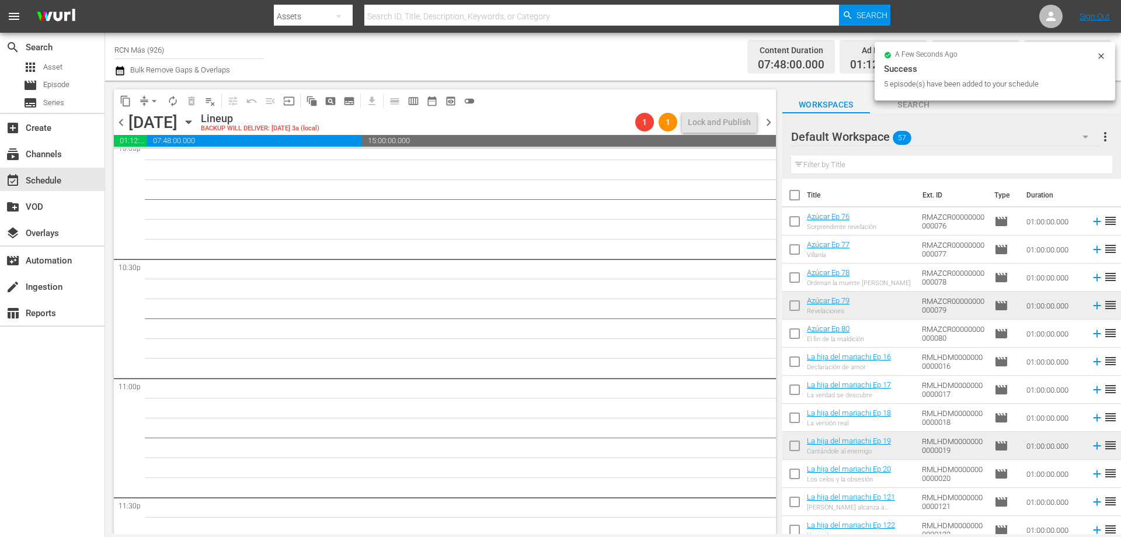
scroll to position [5335, 0]
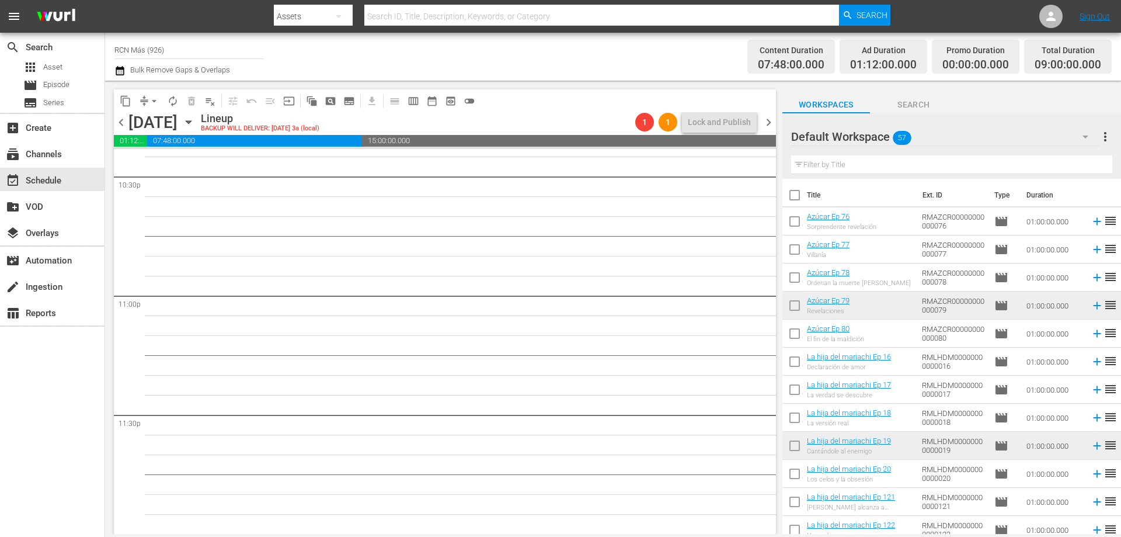
click at [790, 310] on input "checkbox" at bounding box center [795, 308] width 25 height 25
checkbox input "true"
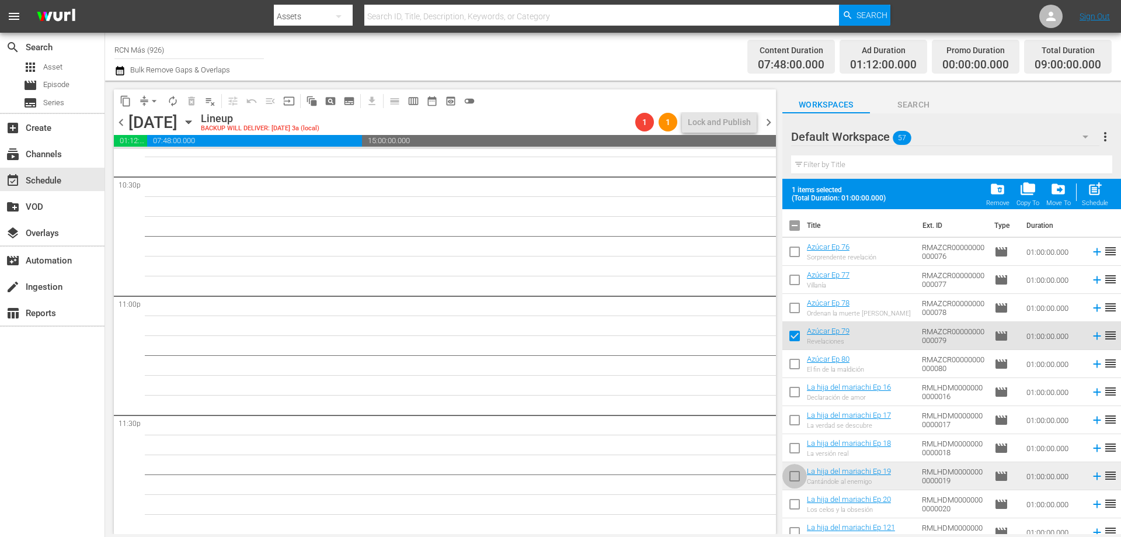
click at [791, 481] on input "checkbox" at bounding box center [795, 478] width 25 height 25
checkbox input "true"
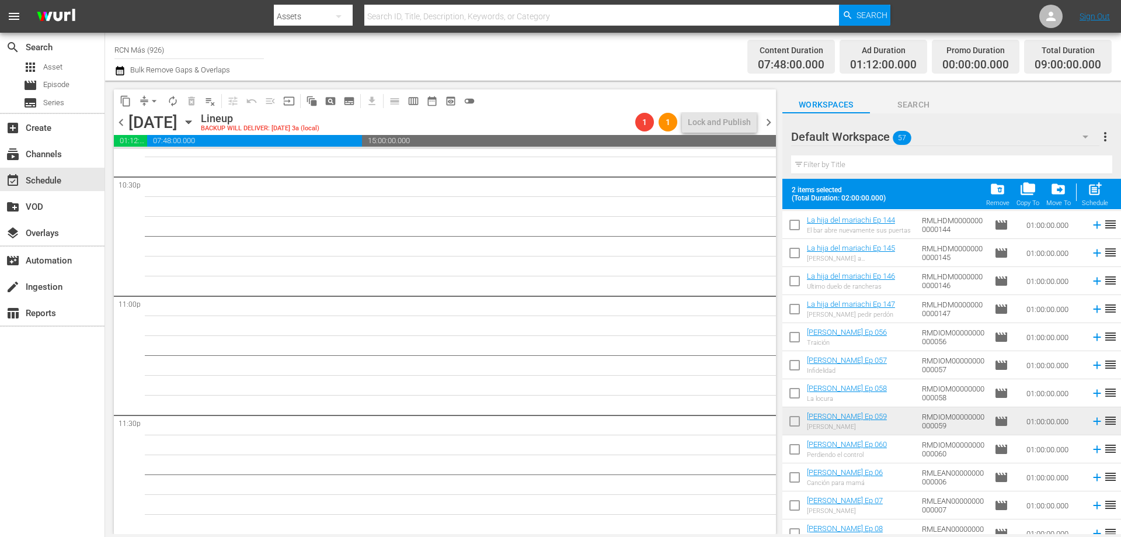
scroll to position [980, 0]
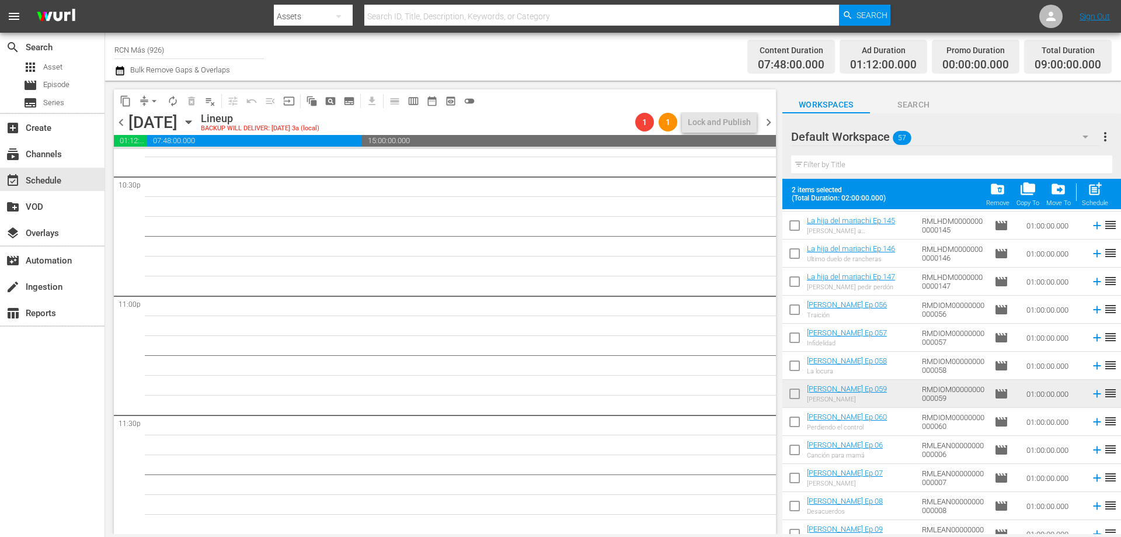
click at [791, 398] on input "checkbox" at bounding box center [795, 396] width 25 height 25
checkbox input "true"
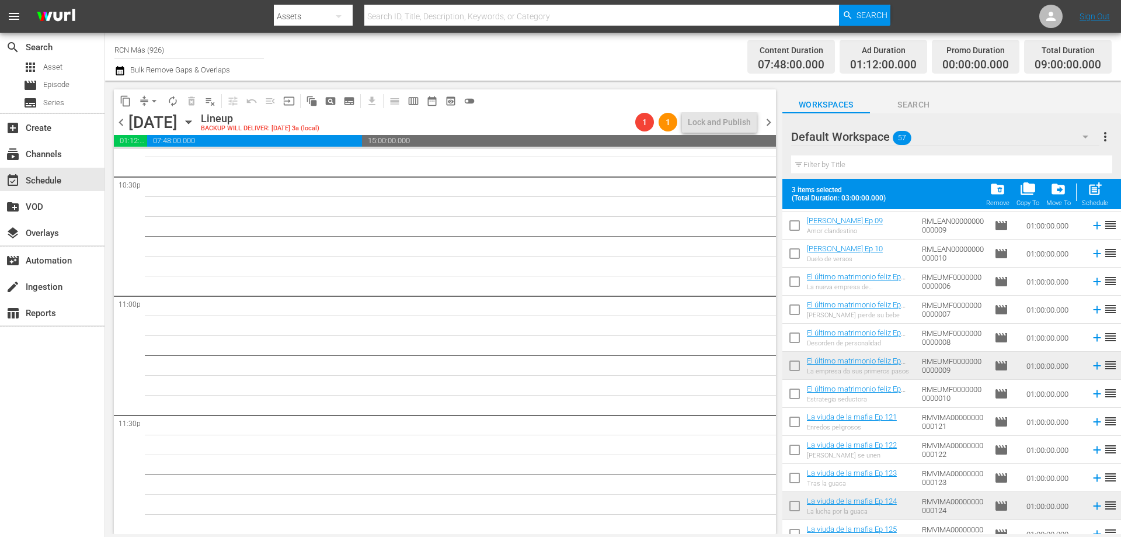
scroll to position [1300, 0]
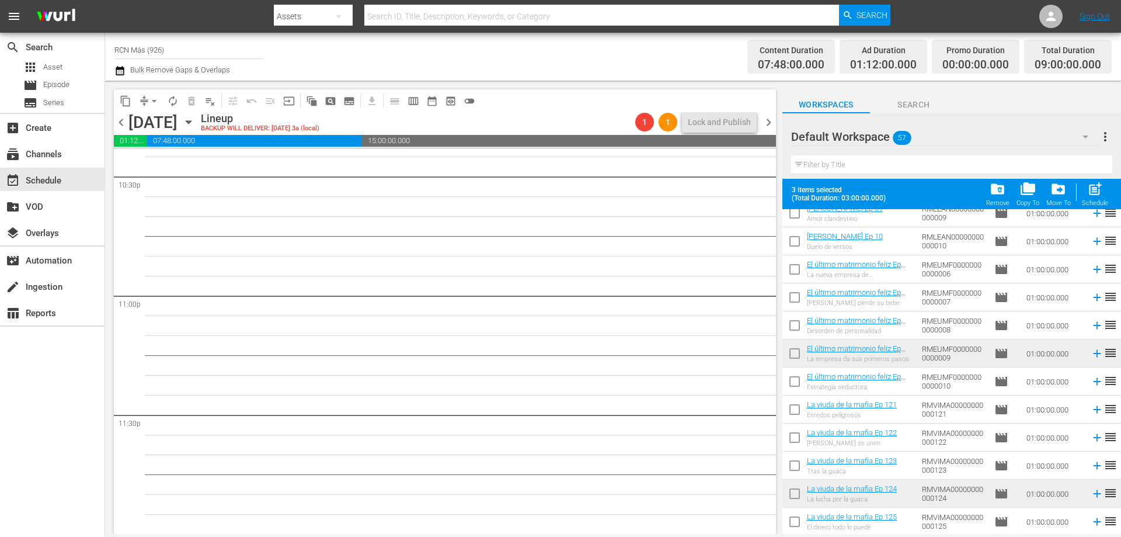
click at [799, 360] on input "checkbox" at bounding box center [795, 355] width 25 height 25
checkbox input "true"
click at [794, 489] on input "checkbox" at bounding box center [795, 496] width 25 height 25
checkbox input "true"
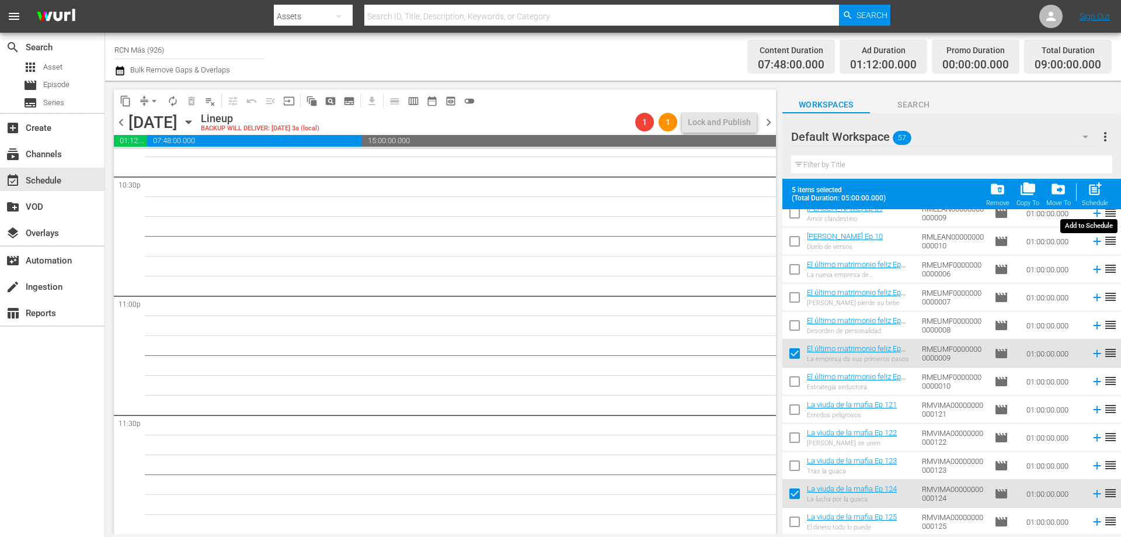
click at [1092, 193] on span "post_add" at bounding box center [1096, 189] width 16 height 16
checkbox input "false"
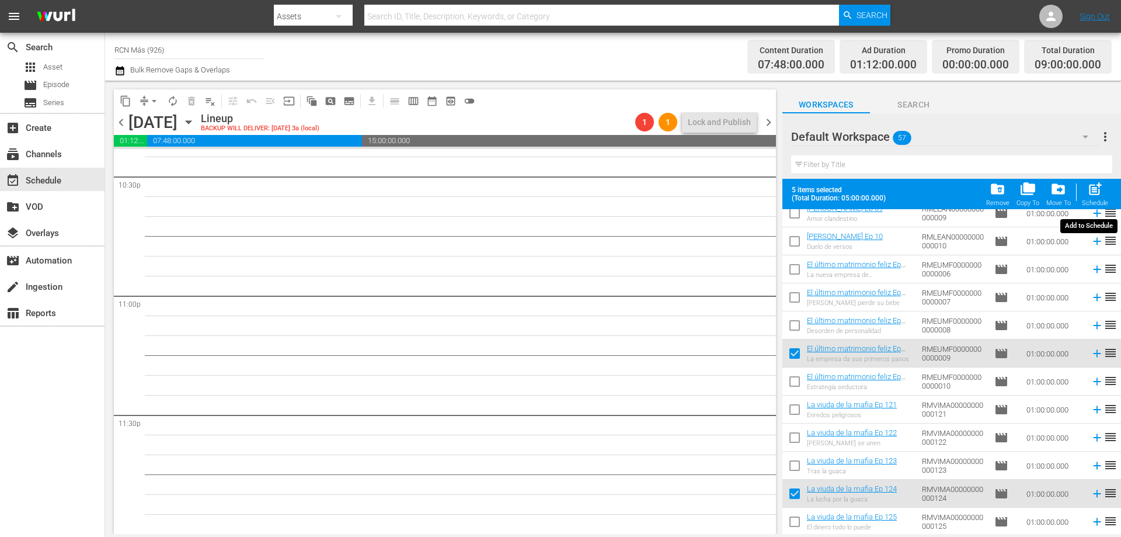
checkbox input "false"
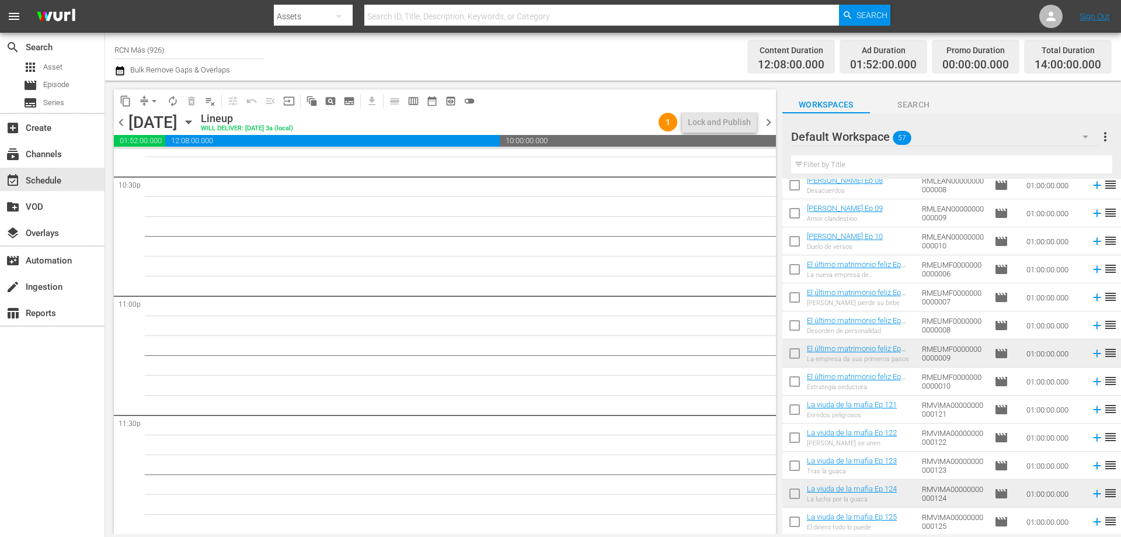
scroll to position [0, 0]
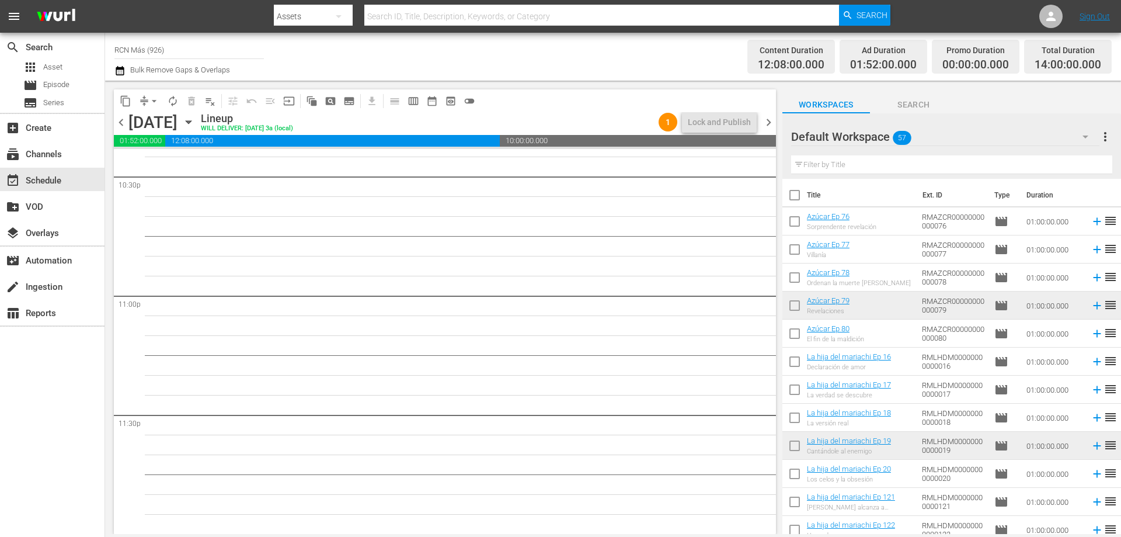
click at [791, 309] on input "checkbox" at bounding box center [795, 308] width 25 height 25
checkbox input "true"
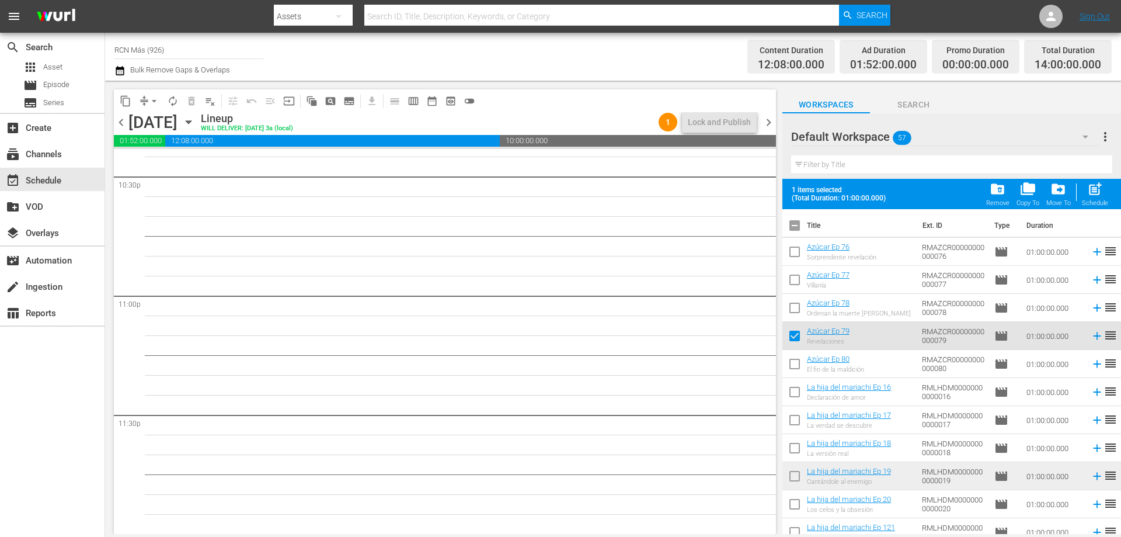
click at [794, 484] on input "checkbox" at bounding box center [795, 478] width 25 height 25
checkbox input "true"
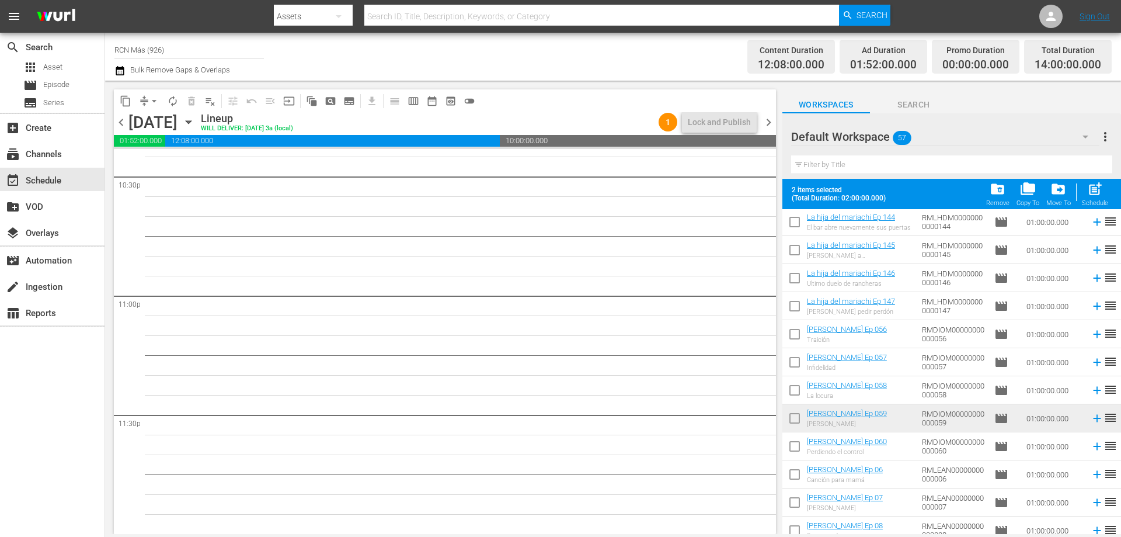
scroll to position [1020, 0]
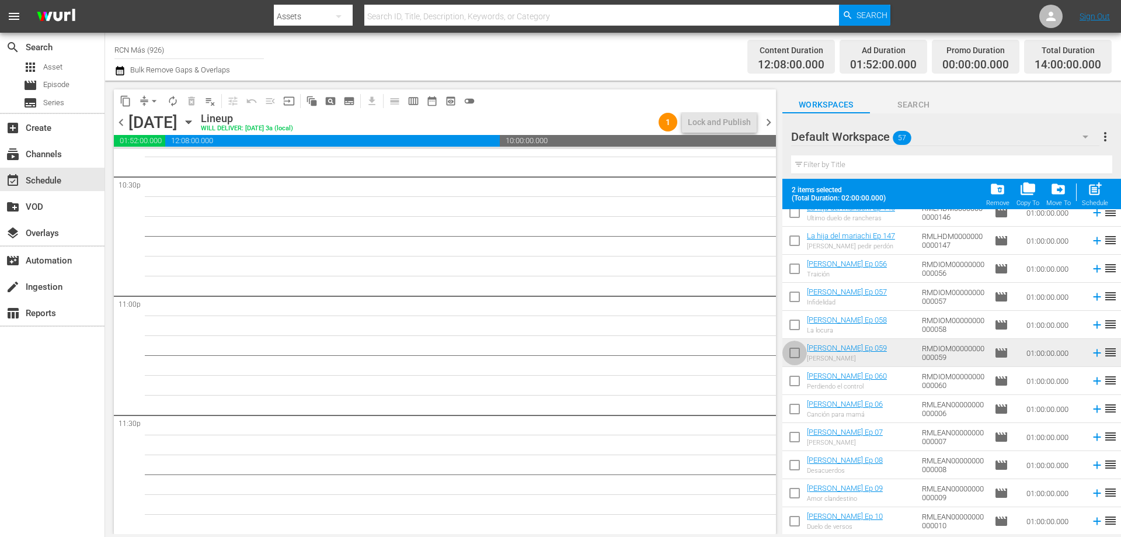
click at [794, 356] on input "checkbox" at bounding box center [795, 355] width 25 height 25
checkbox input "true"
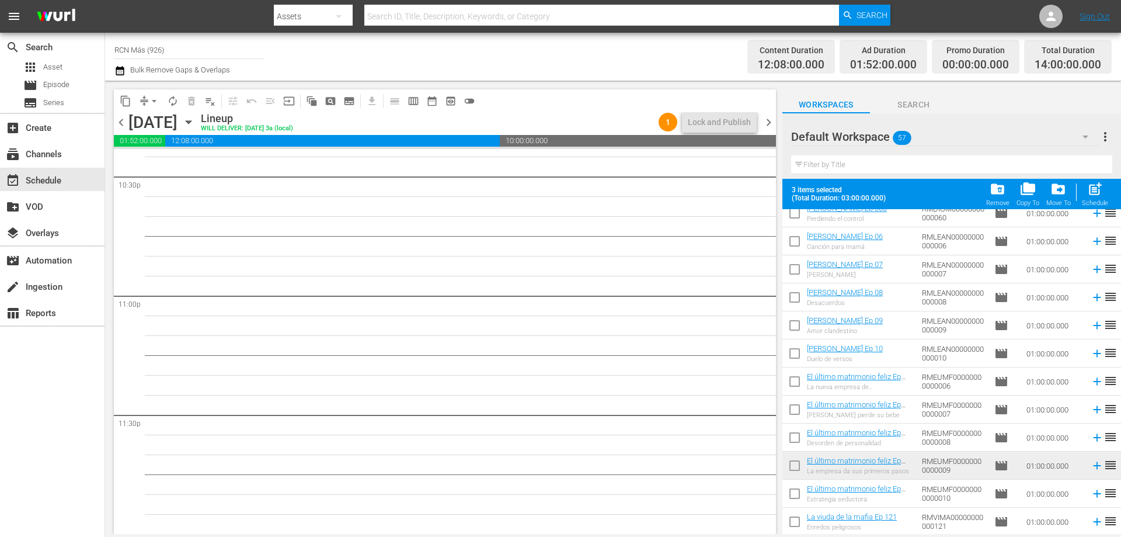
scroll to position [1300, 0]
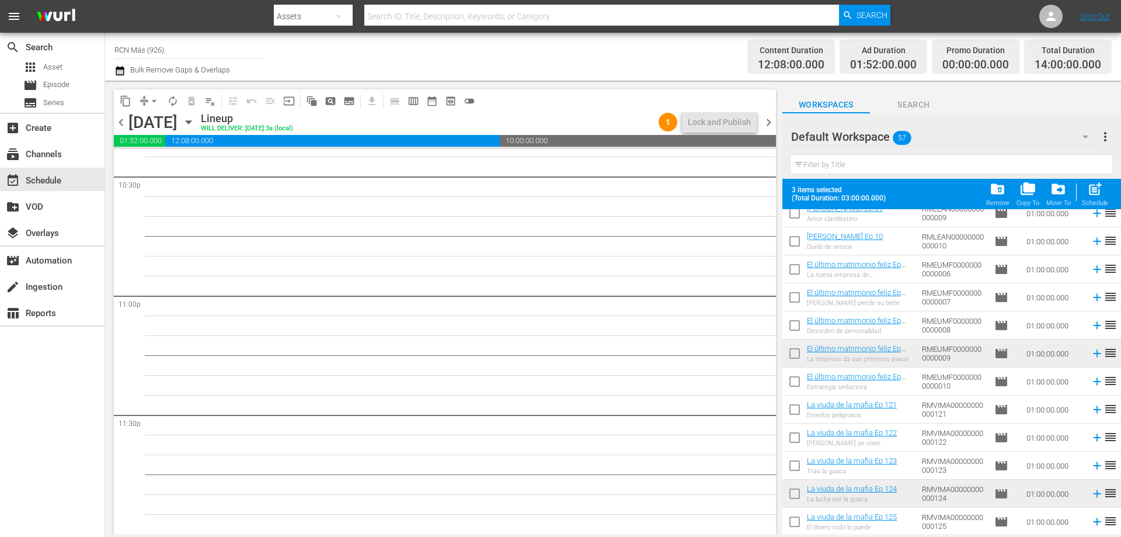
click at [791, 352] on input "checkbox" at bounding box center [795, 355] width 25 height 25
checkbox input "true"
click at [797, 498] on input "checkbox" at bounding box center [795, 496] width 25 height 25
checkbox input "true"
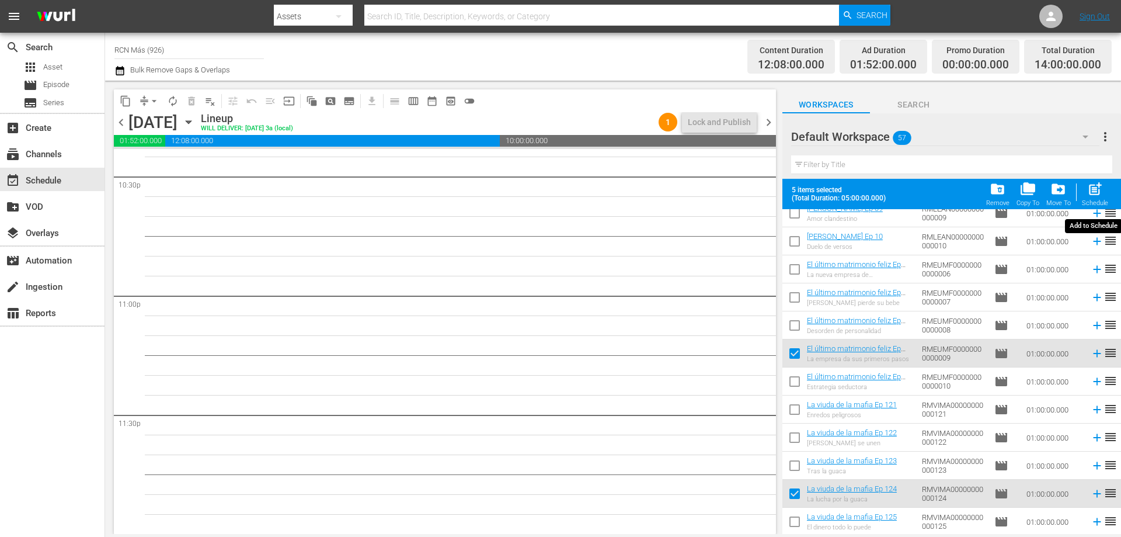
click at [1091, 205] on div "Schedule" at bounding box center [1095, 203] width 26 height 8
checkbox input "false"
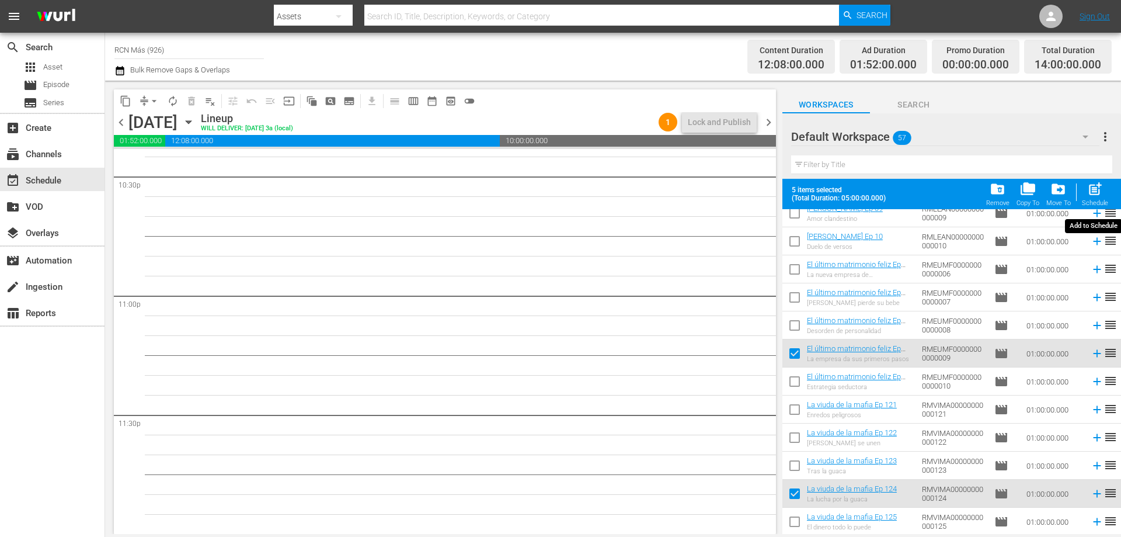
checkbox input "false"
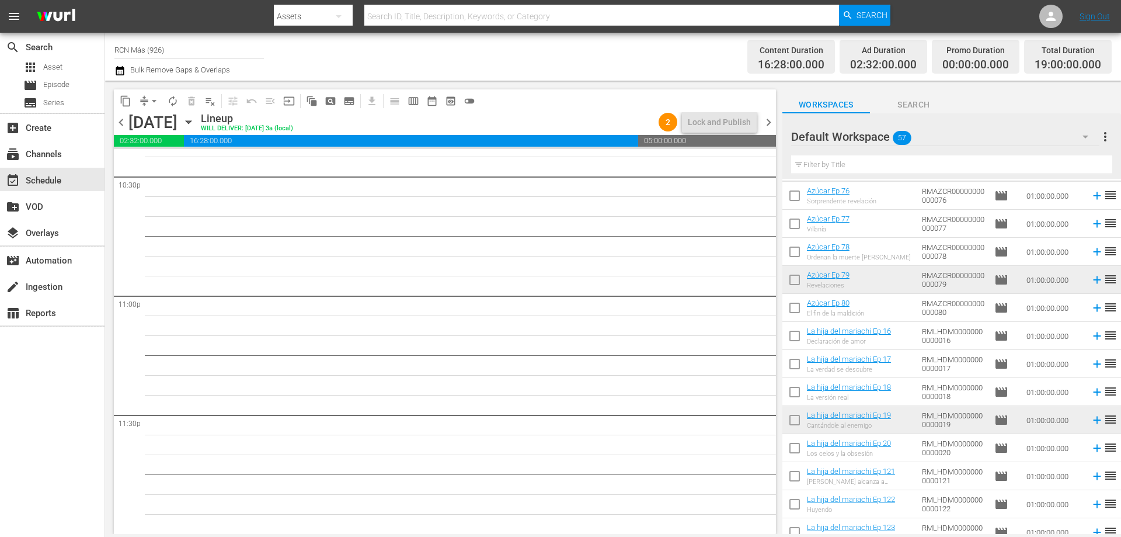
scroll to position [0, 0]
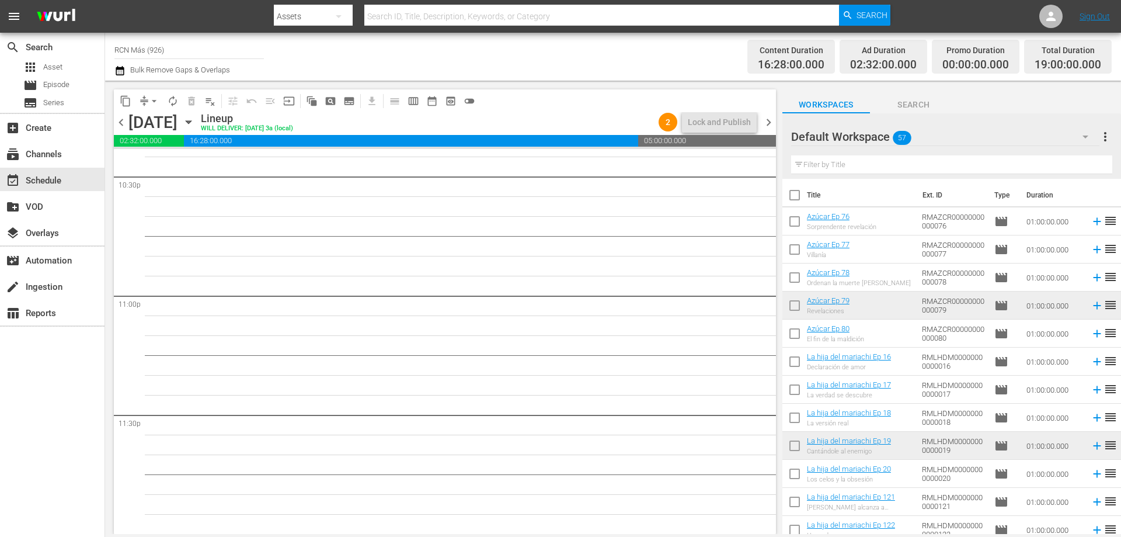
click at [792, 307] on input "checkbox" at bounding box center [795, 308] width 25 height 25
checkbox input "true"
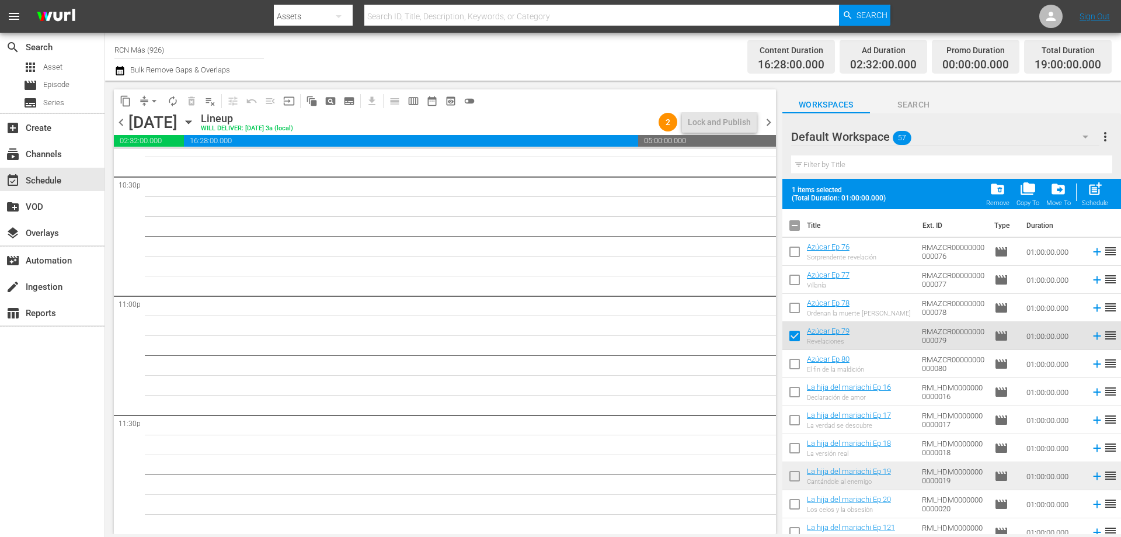
click at [793, 474] on input "checkbox" at bounding box center [795, 478] width 25 height 25
checkbox input "true"
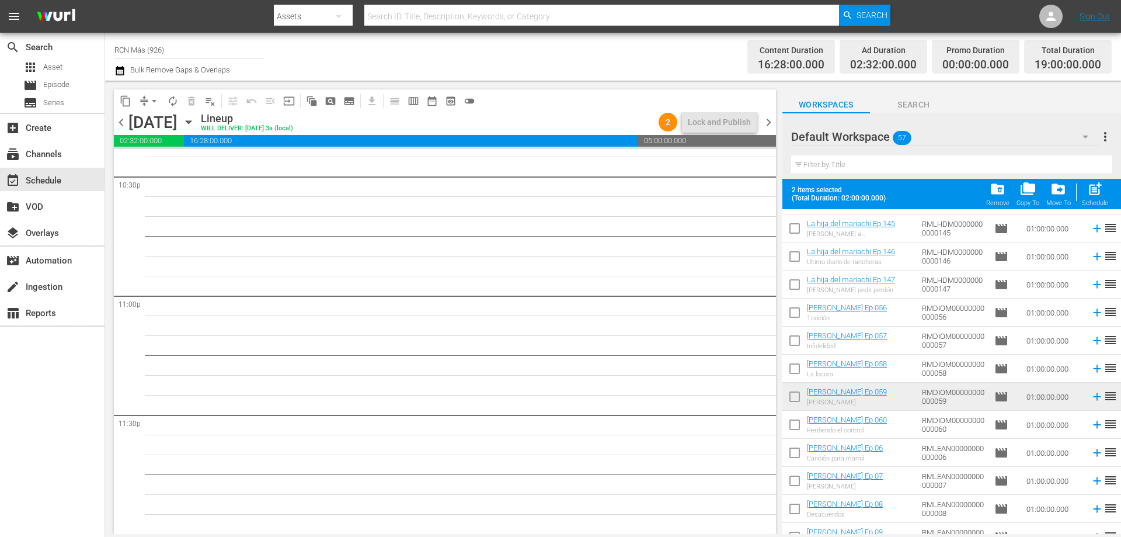
scroll to position [986, 0]
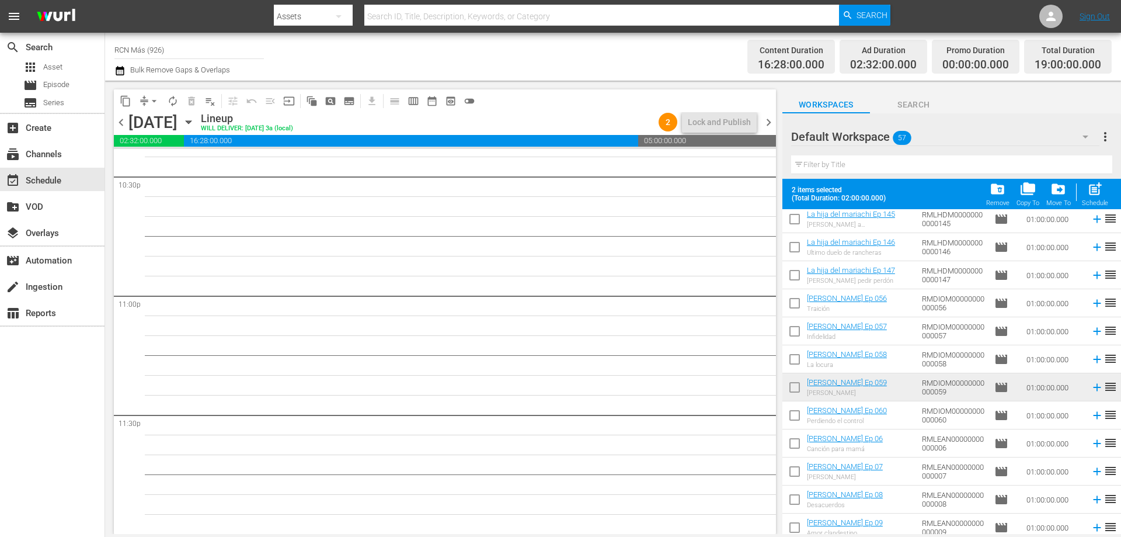
click at [798, 388] on input "checkbox" at bounding box center [795, 389] width 25 height 25
checkbox input "true"
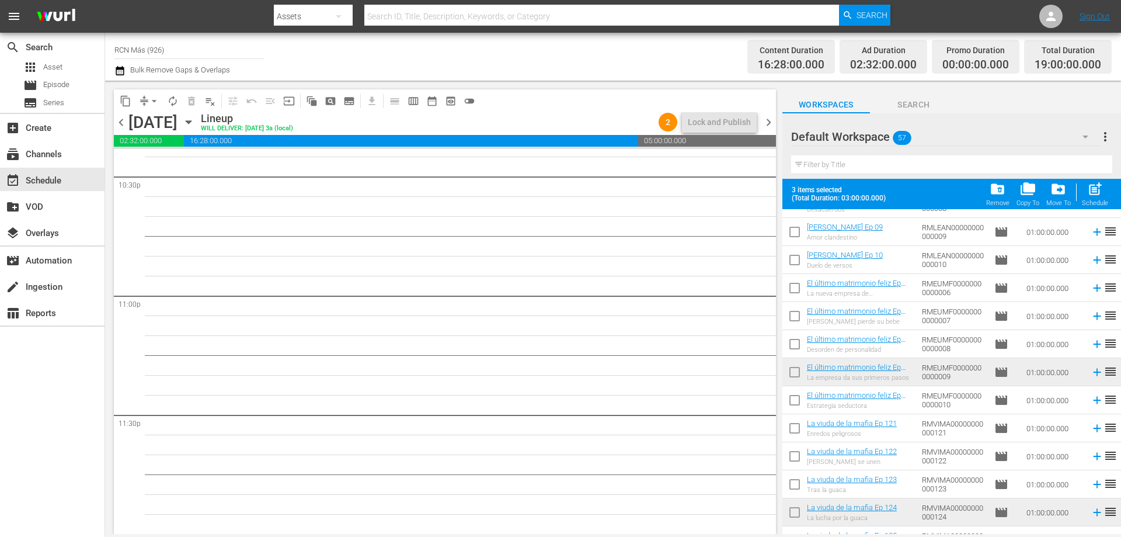
scroll to position [1300, 0]
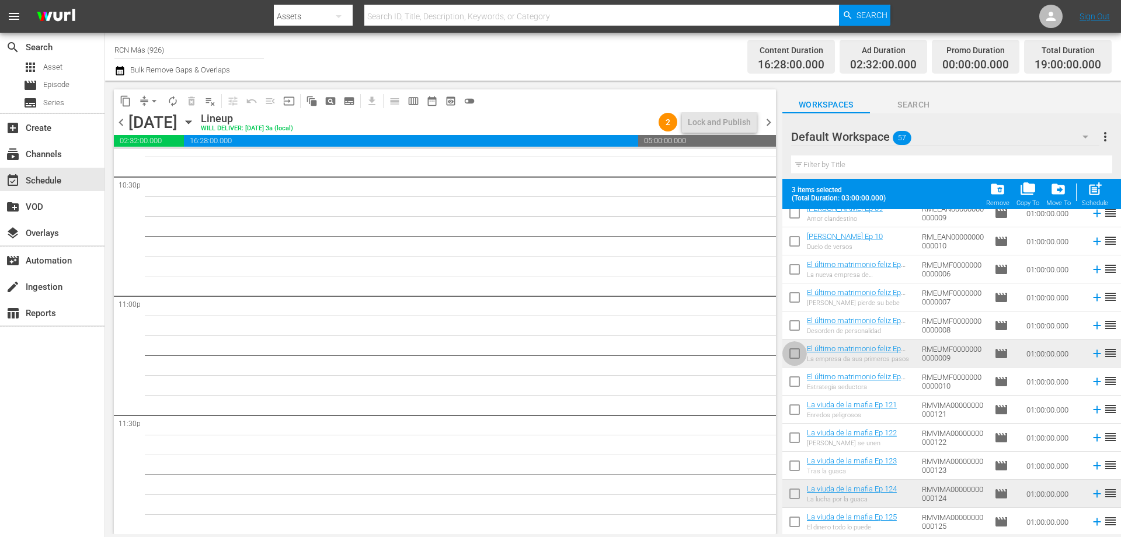
click at [794, 357] on input "checkbox" at bounding box center [795, 355] width 25 height 25
checkbox input "true"
click at [791, 496] on input "checkbox" at bounding box center [795, 496] width 25 height 25
checkbox input "true"
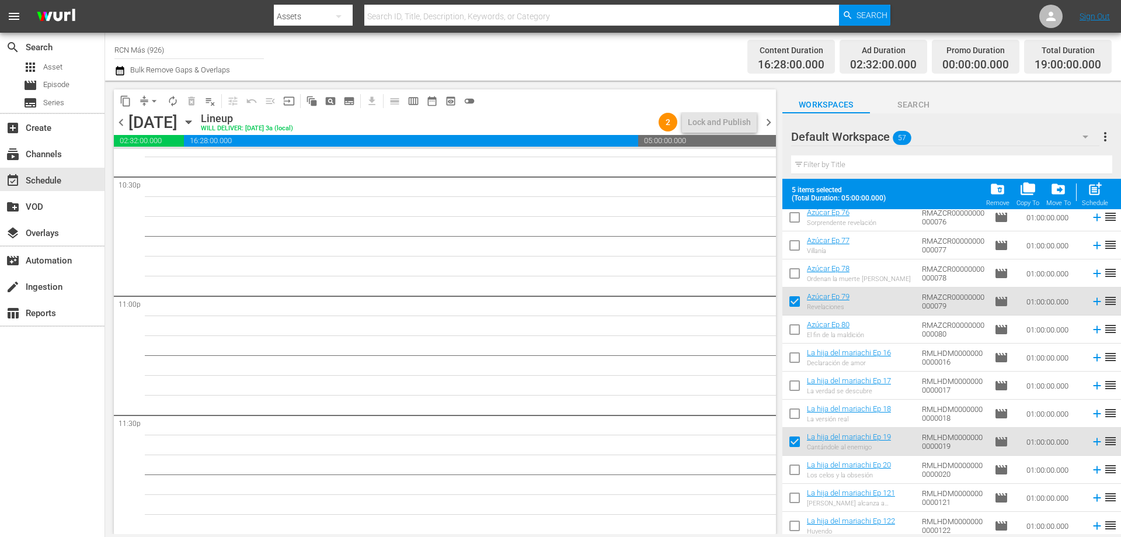
scroll to position [0, 0]
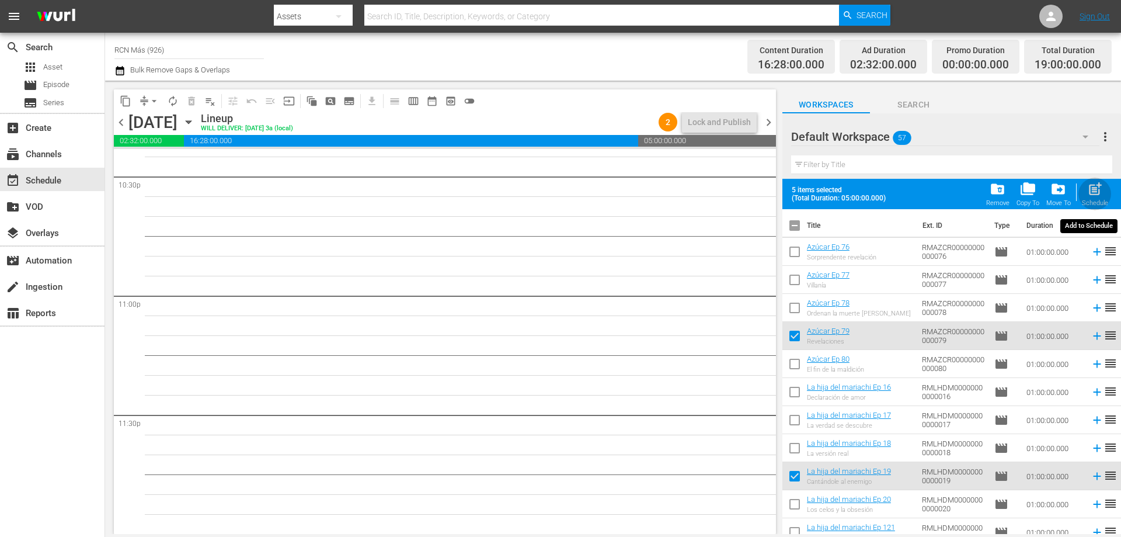
click at [1098, 191] on span "post_add" at bounding box center [1096, 189] width 16 height 16
checkbox input "false"
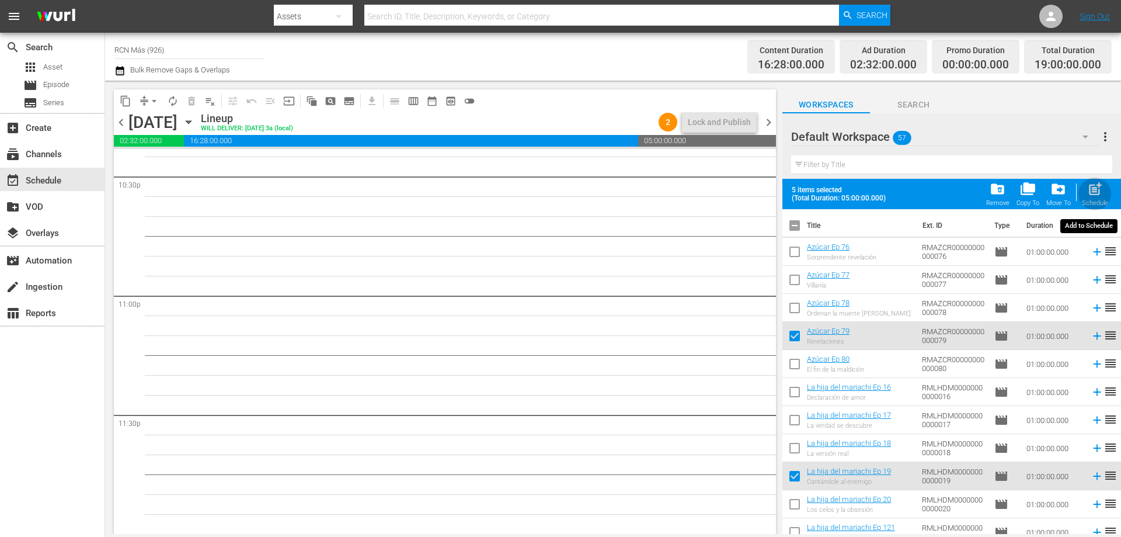
checkbox input "false"
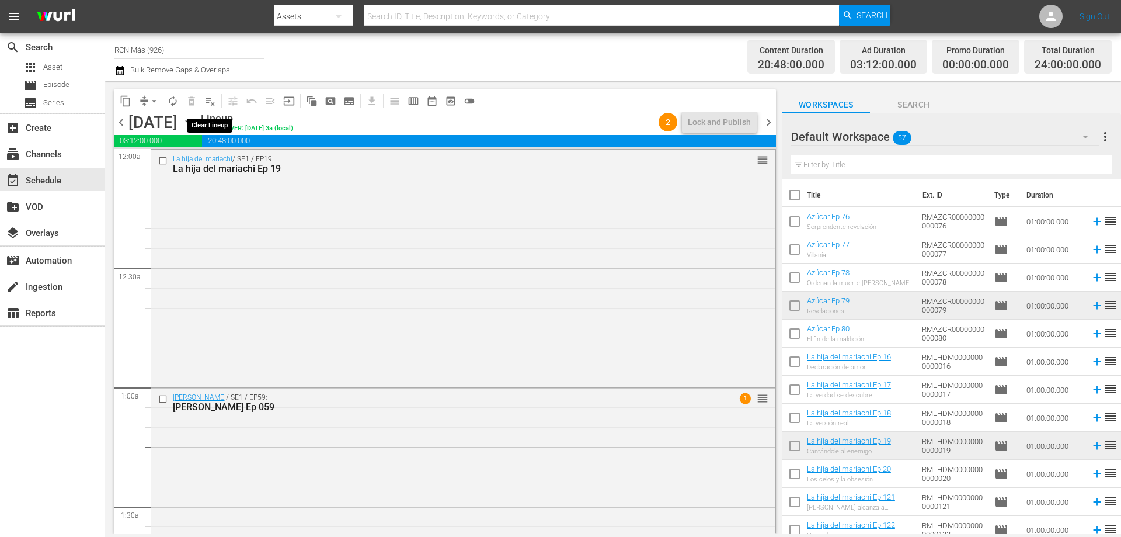
click at [206, 99] on span "playlist_remove_outlined" at bounding box center [210, 101] width 12 height 12
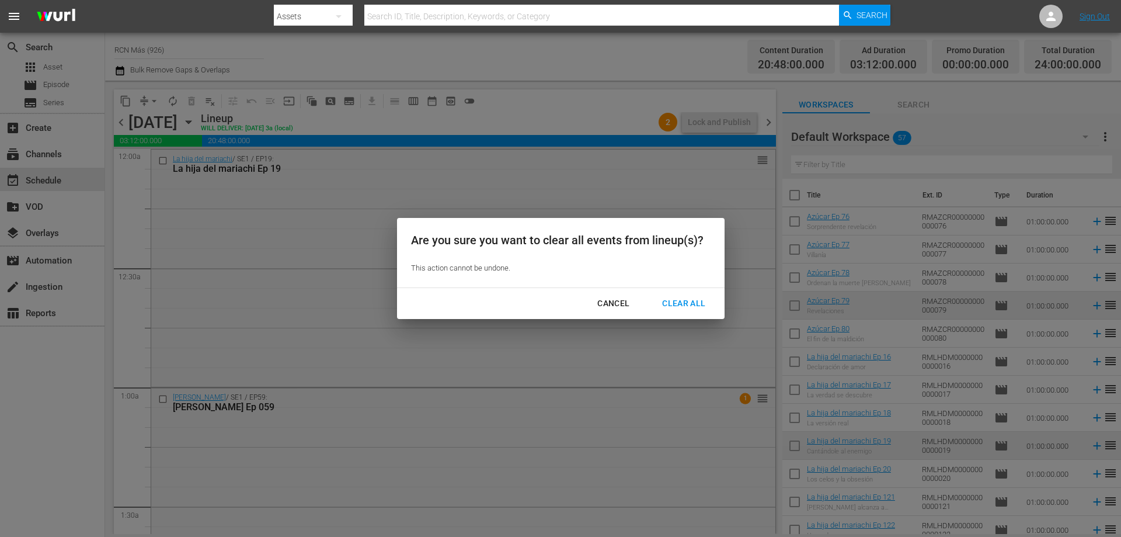
click at [696, 299] on div "Clear All" at bounding box center [684, 303] width 62 height 15
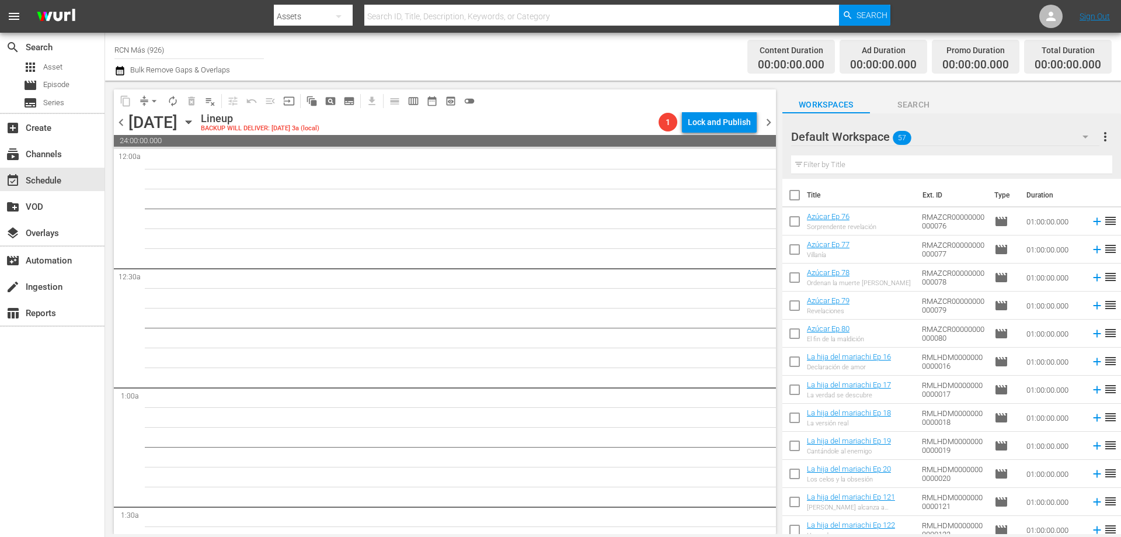
click at [792, 452] on input "checkbox" at bounding box center [795, 448] width 25 height 25
checkbox input "true"
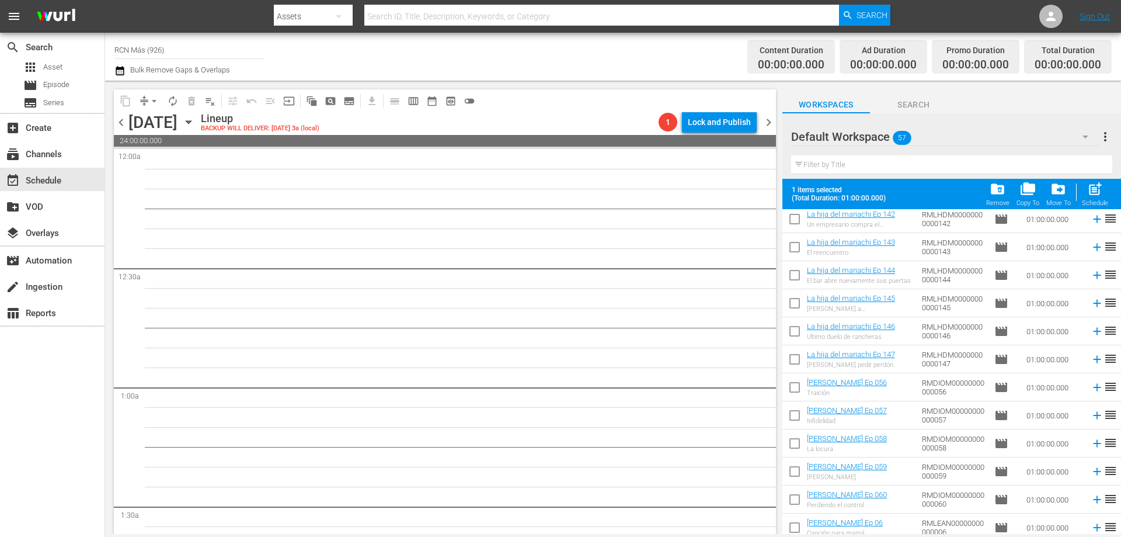
scroll to position [933, 0]
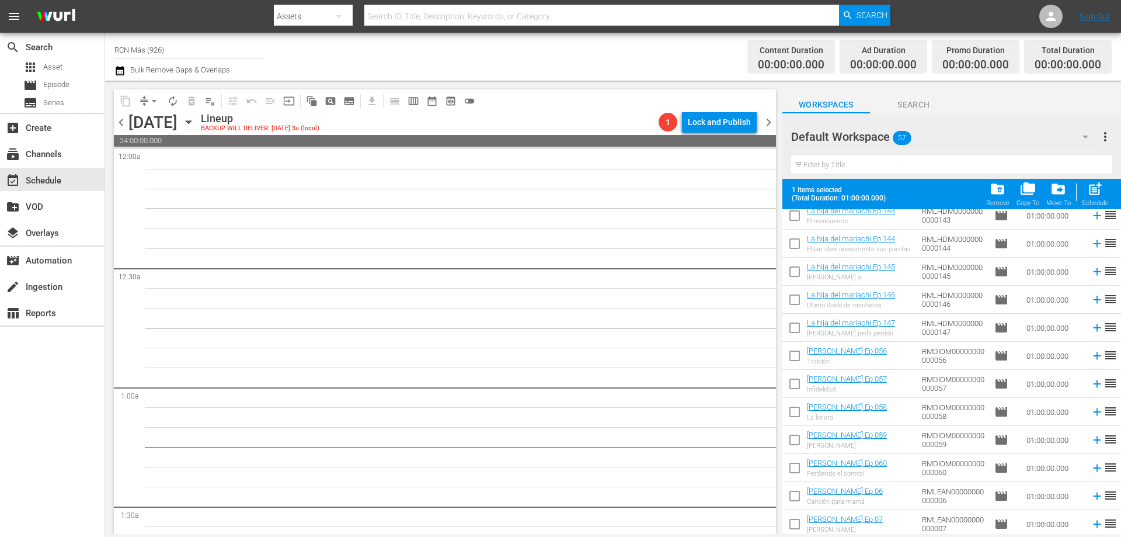
click at [794, 437] on input "checkbox" at bounding box center [795, 442] width 25 height 25
checkbox input "true"
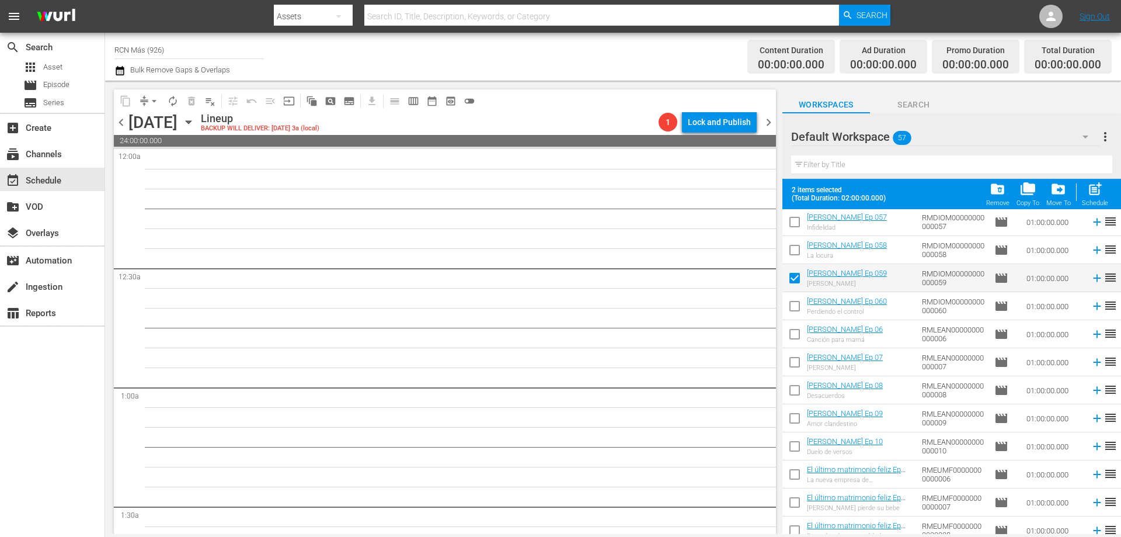
scroll to position [1107, 0]
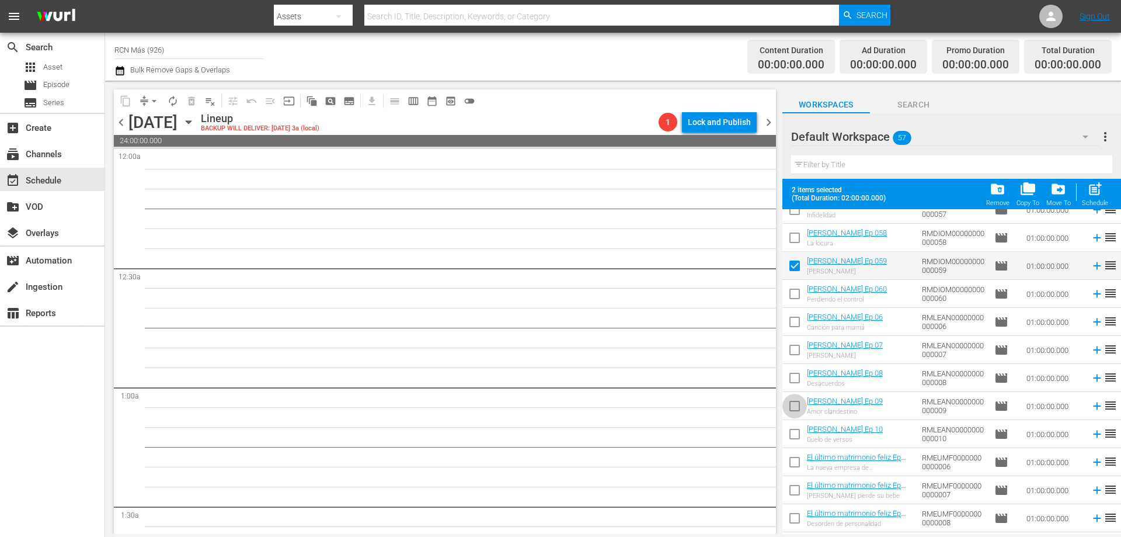
click at [785, 406] on input "checkbox" at bounding box center [795, 408] width 25 height 25
checkbox input "true"
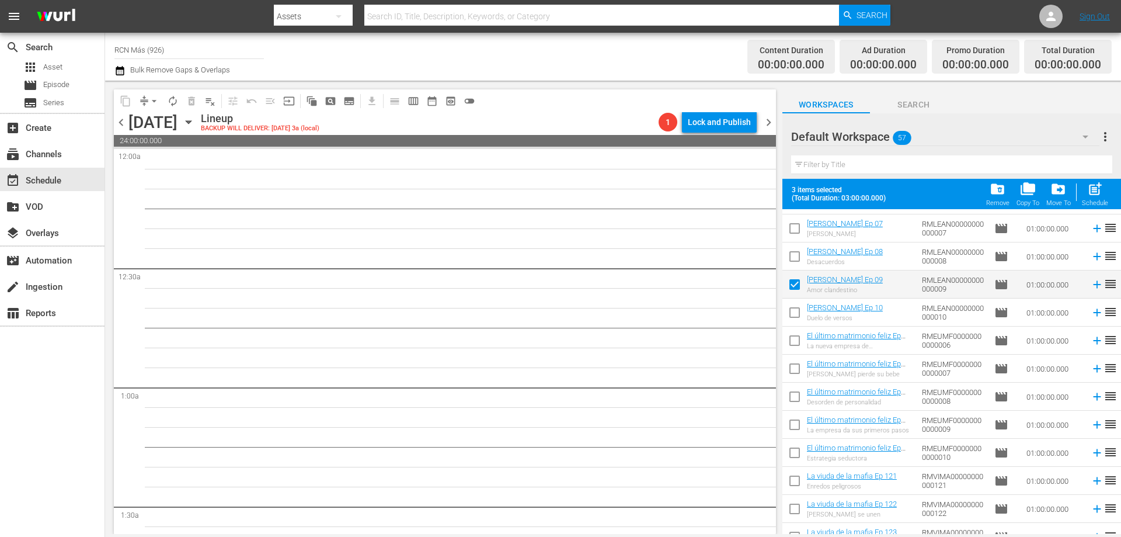
scroll to position [1244, 0]
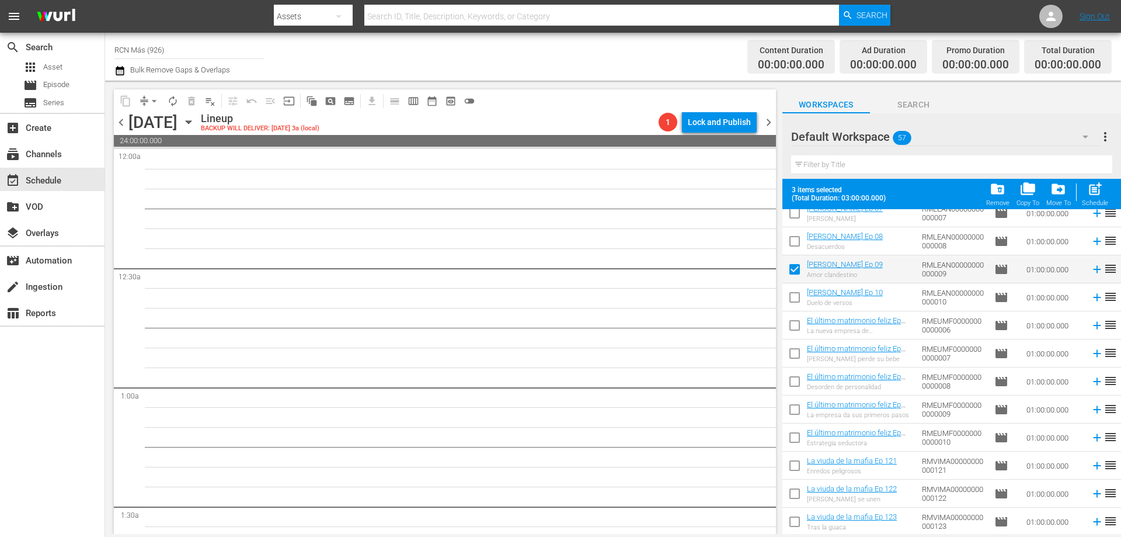
click at [797, 409] on input "checkbox" at bounding box center [795, 412] width 25 height 25
checkbox input "true"
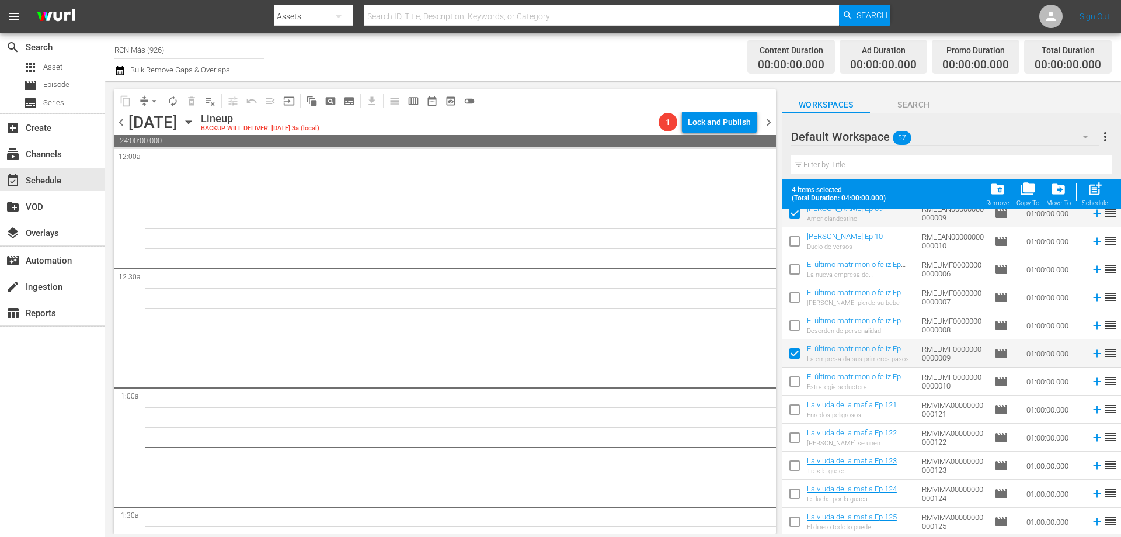
click at [793, 494] on input "checkbox" at bounding box center [795, 496] width 25 height 25
checkbox input "true"
click at [1100, 196] on span "post_add" at bounding box center [1096, 189] width 16 height 16
checkbox input "false"
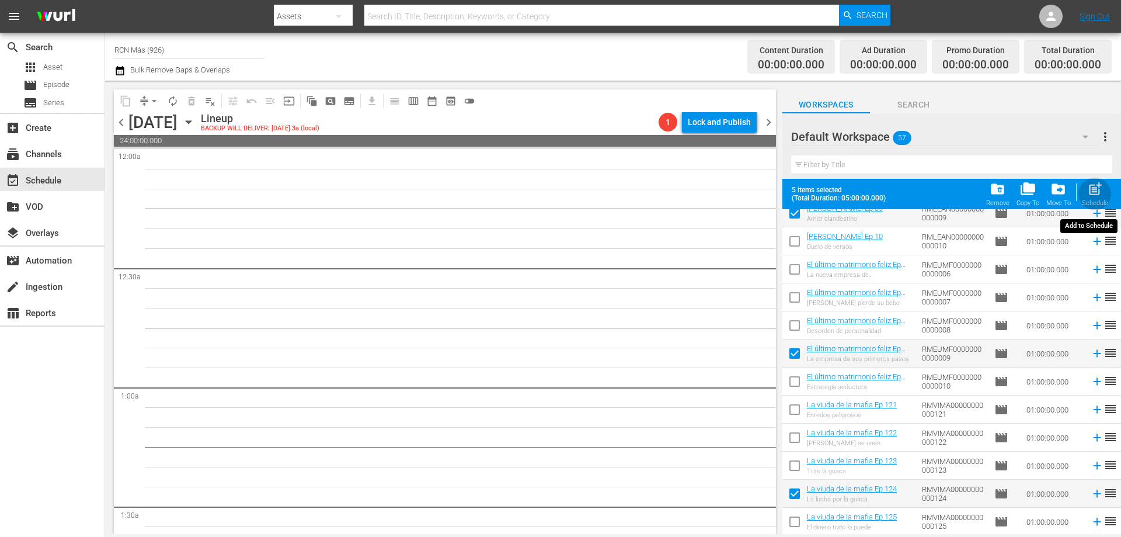
checkbox input "false"
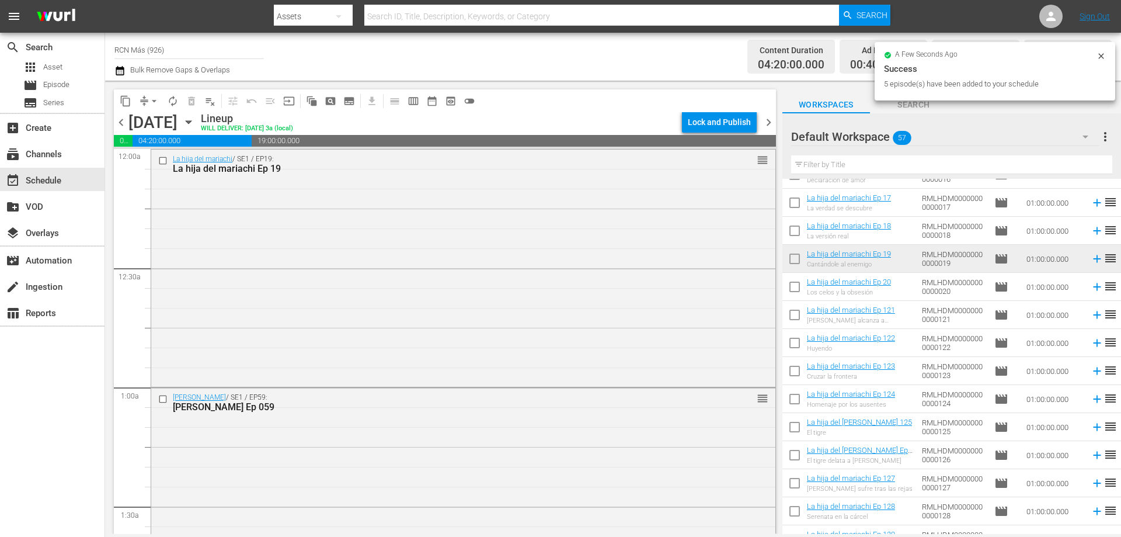
scroll to position [0, 0]
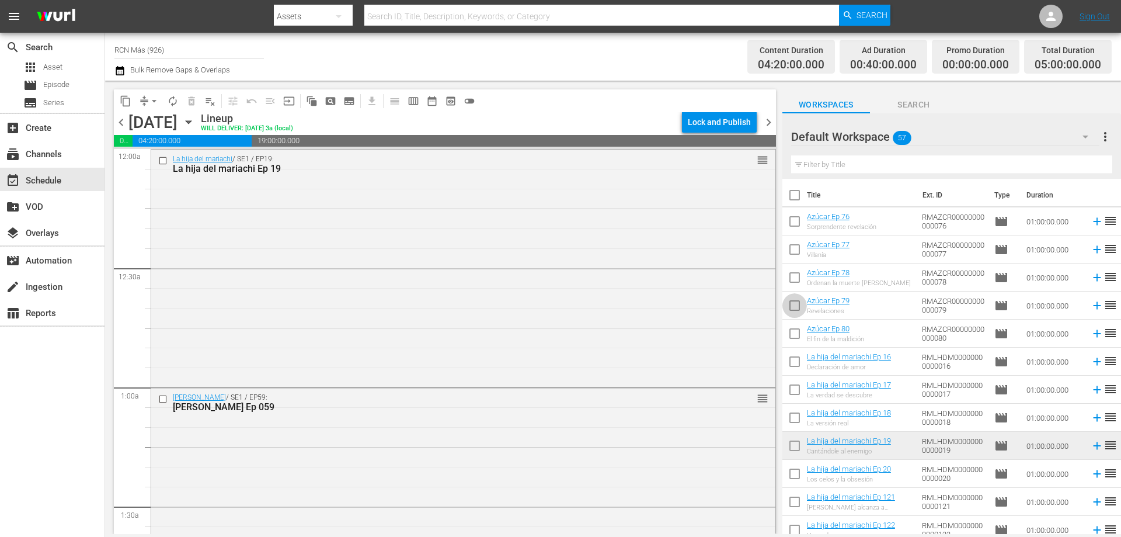
click at [795, 312] on input "checkbox" at bounding box center [795, 308] width 25 height 25
checkbox input "true"
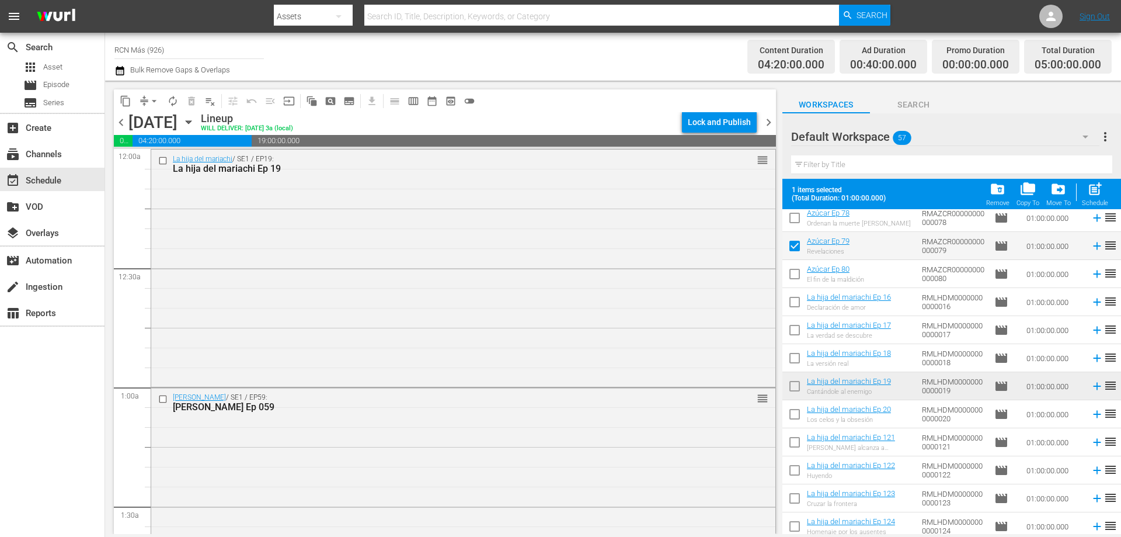
scroll to position [155, 0]
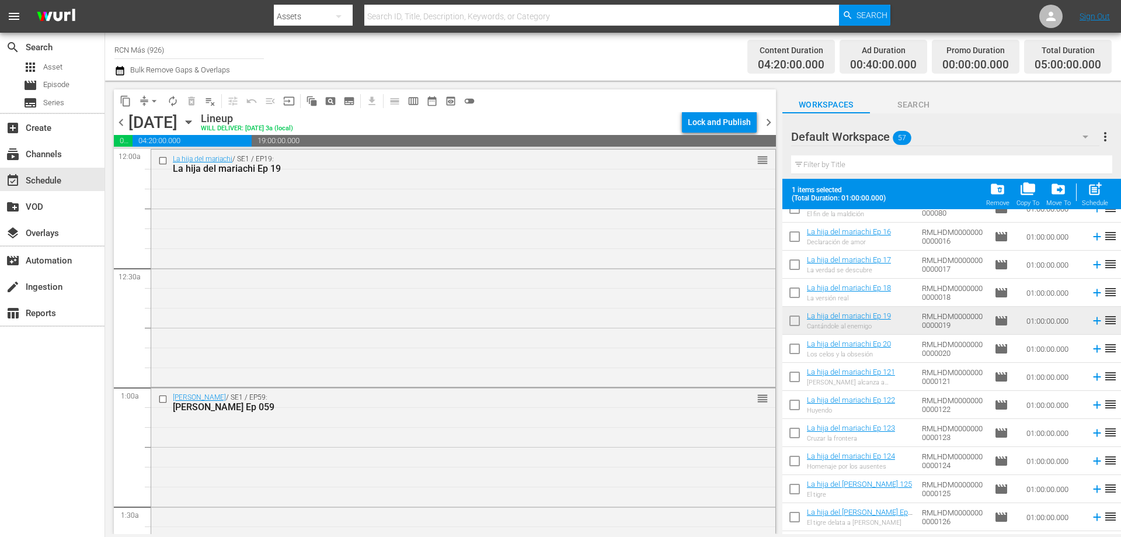
click at [797, 324] on input "checkbox" at bounding box center [795, 323] width 25 height 25
checkbox input "true"
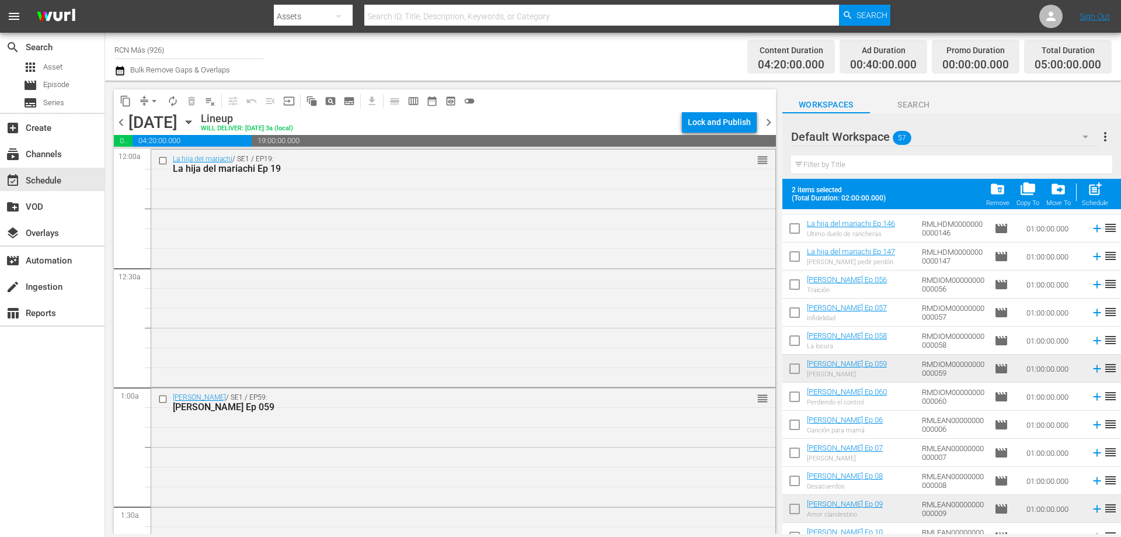
scroll to position [1036, 0]
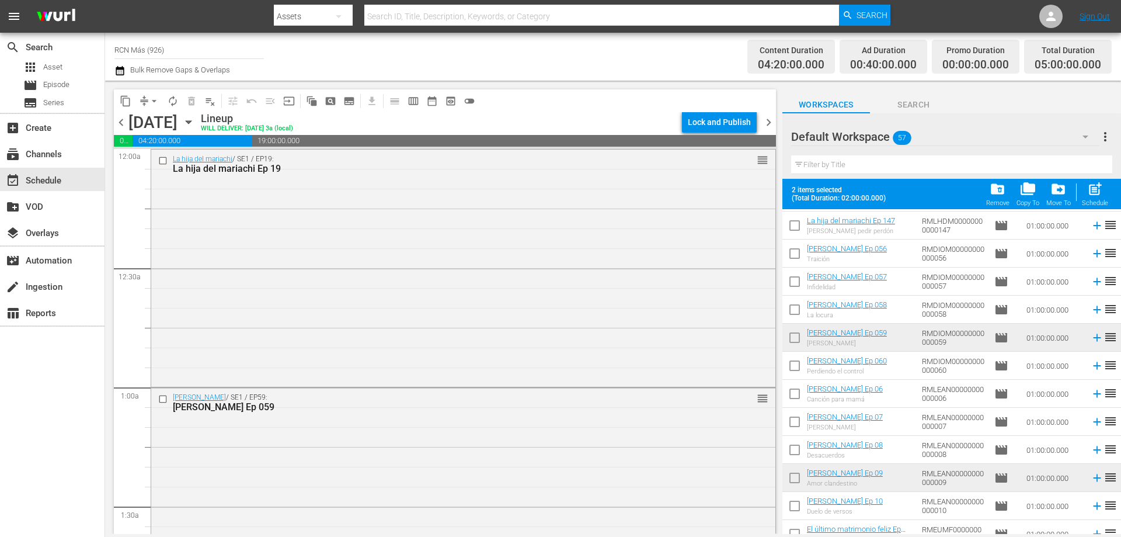
click at [793, 341] on input "checkbox" at bounding box center [795, 340] width 25 height 25
checkbox input "true"
click at [793, 479] on input "checkbox" at bounding box center [795, 480] width 25 height 25
checkbox input "true"
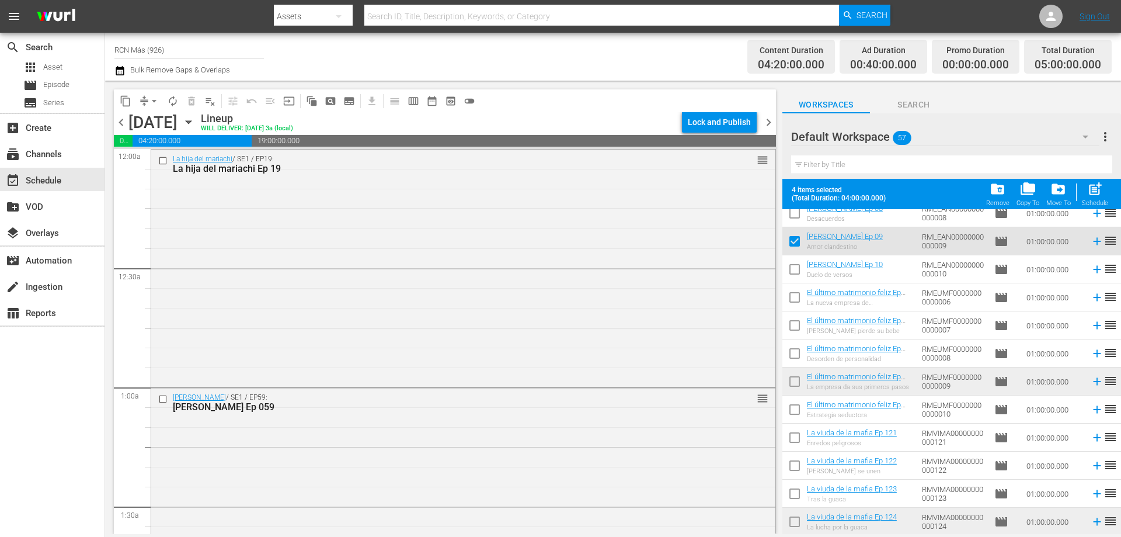
scroll to position [1275, 0]
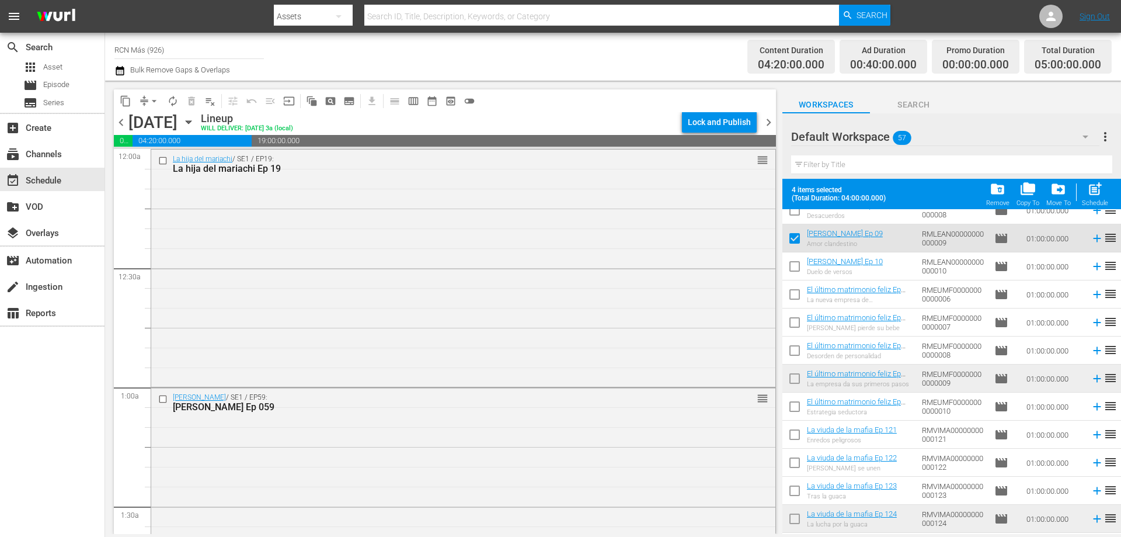
click at [795, 379] on input "checkbox" at bounding box center [795, 381] width 25 height 25
checkbox input "true"
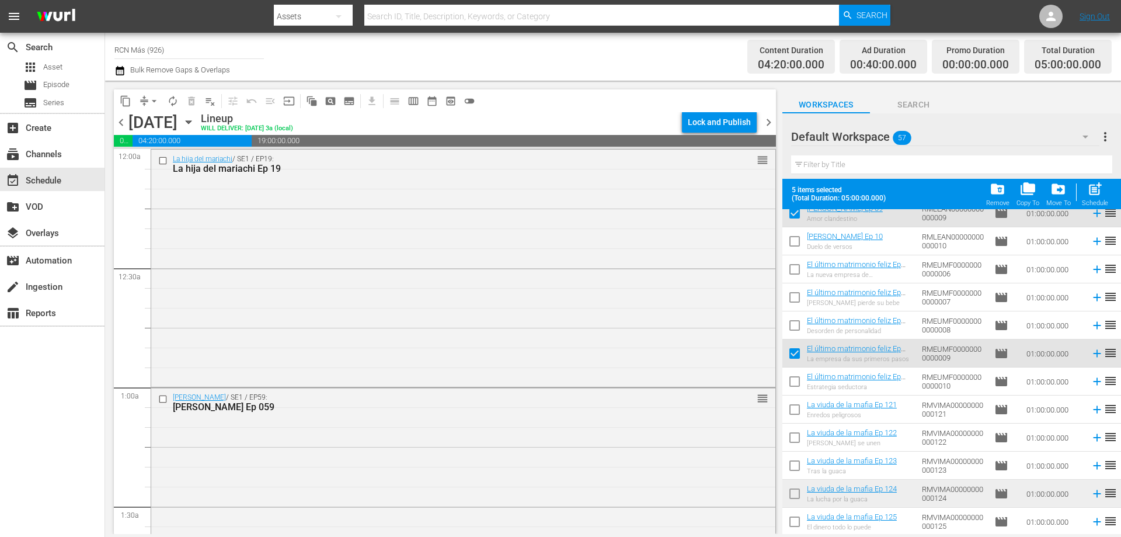
click at [796, 495] on input "checkbox" at bounding box center [795, 496] width 25 height 25
checkbox input "true"
click at [1089, 196] on span "post_add" at bounding box center [1096, 189] width 16 height 16
checkbox input "false"
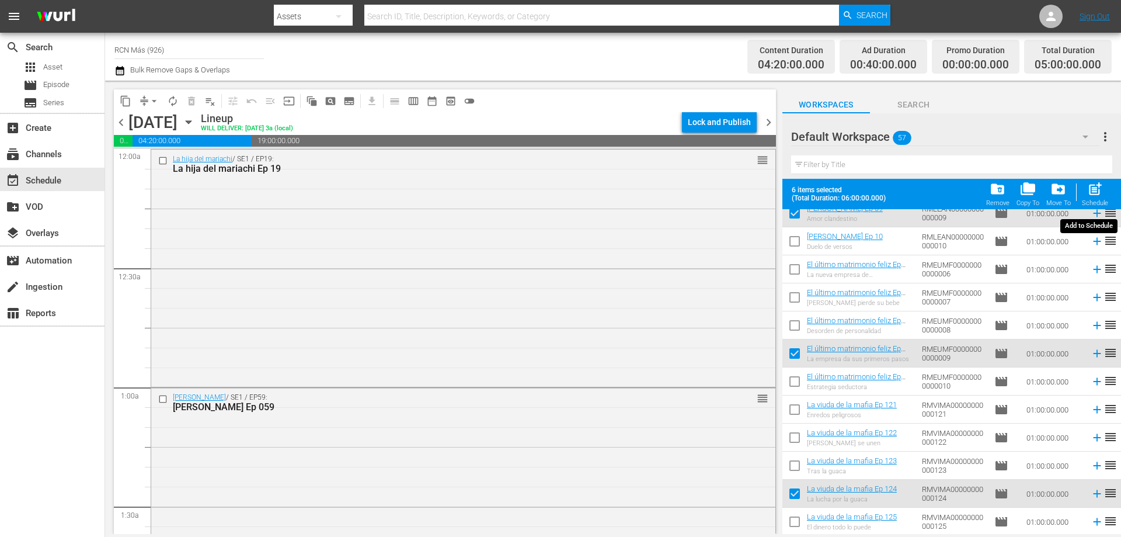
checkbox input "false"
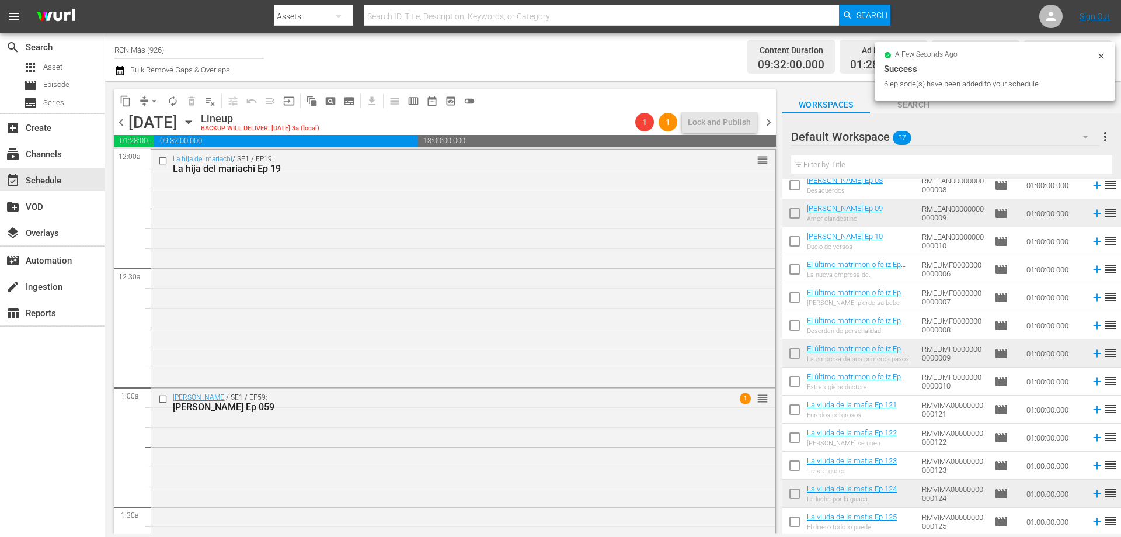
scroll to position [0, 0]
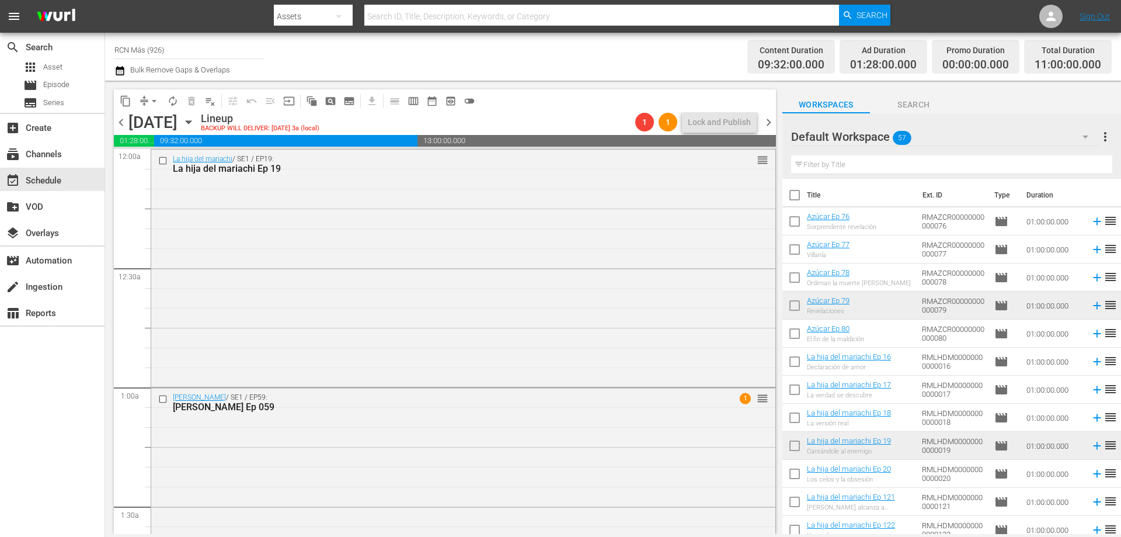
click at [793, 309] on input "checkbox" at bounding box center [795, 308] width 25 height 25
checkbox input "true"
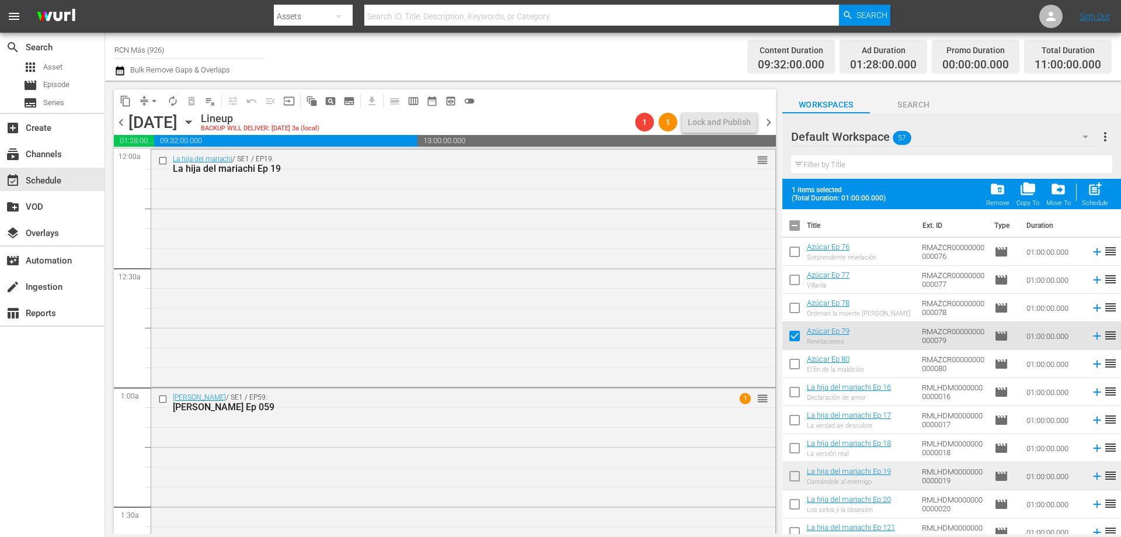
click at [790, 475] on input "checkbox" at bounding box center [795, 478] width 25 height 25
checkbox input "true"
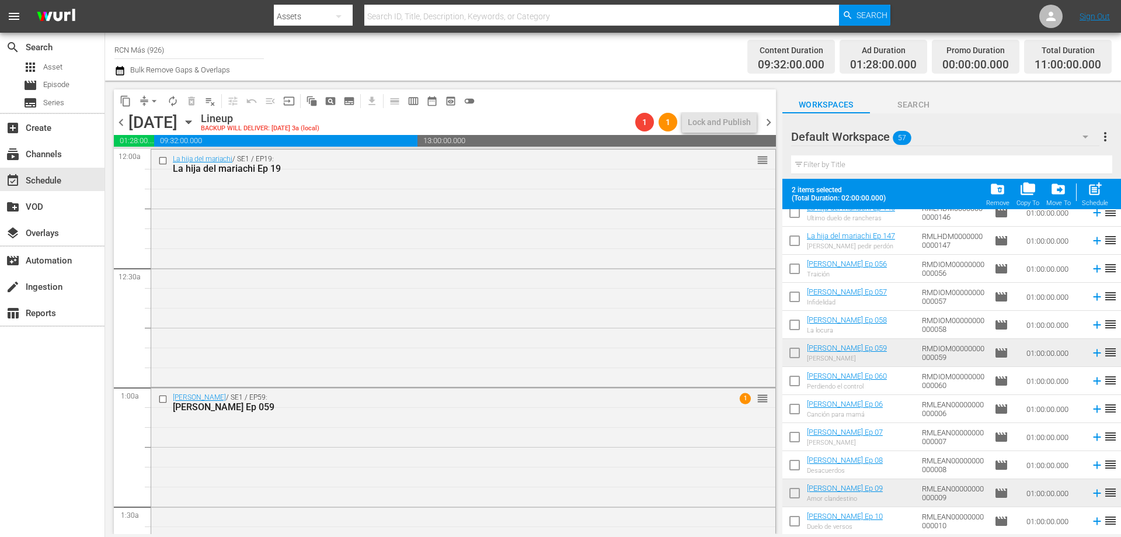
scroll to position [1042, 0]
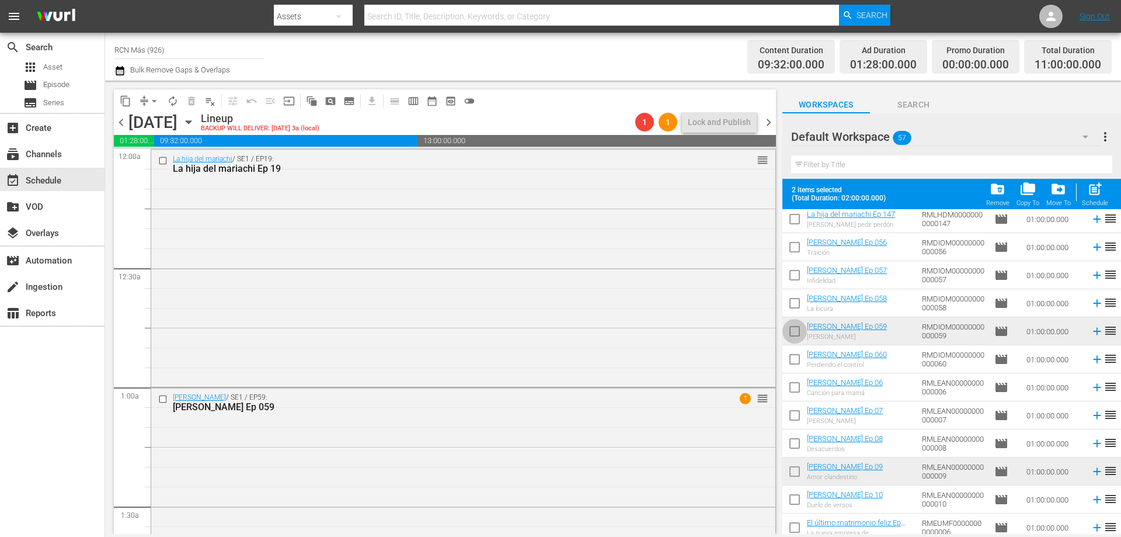
click at [792, 336] on input "checkbox" at bounding box center [795, 333] width 25 height 25
checkbox input "true"
click at [795, 474] on input "checkbox" at bounding box center [795, 473] width 25 height 25
checkbox input "true"
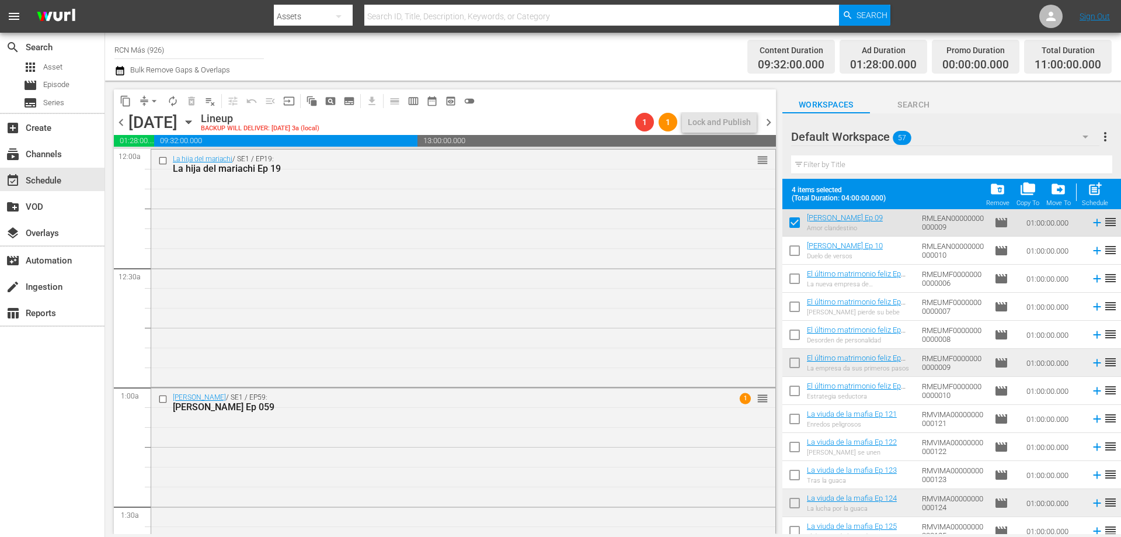
scroll to position [1300, 0]
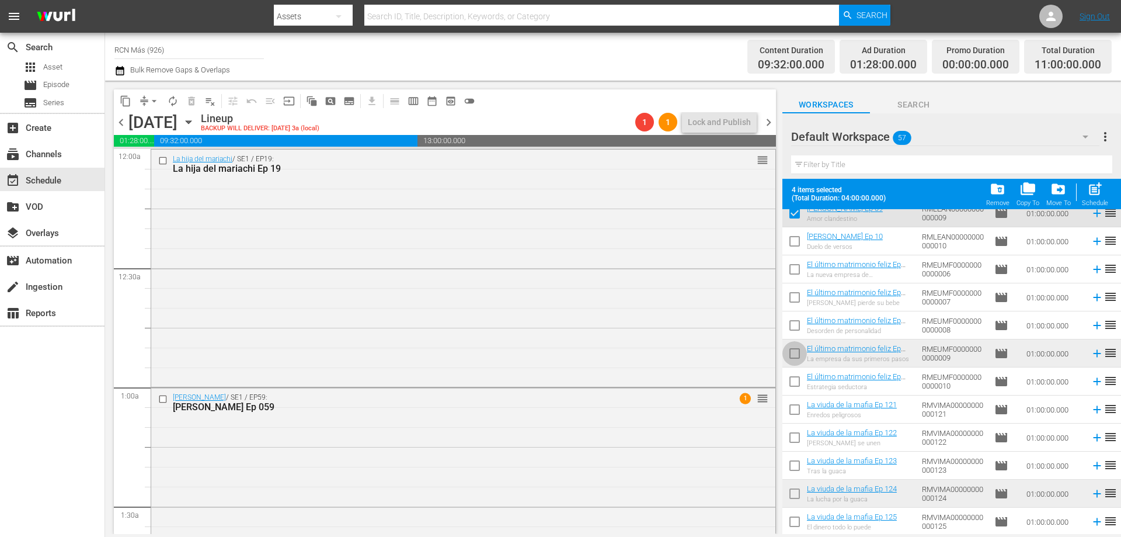
click at [789, 354] on input "checkbox" at bounding box center [795, 355] width 25 height 25
checkbox input "true"
click at [800, 496] on input "checkbox" at bounding box center [795, 496] width 25 height 25
checkbox input "true"
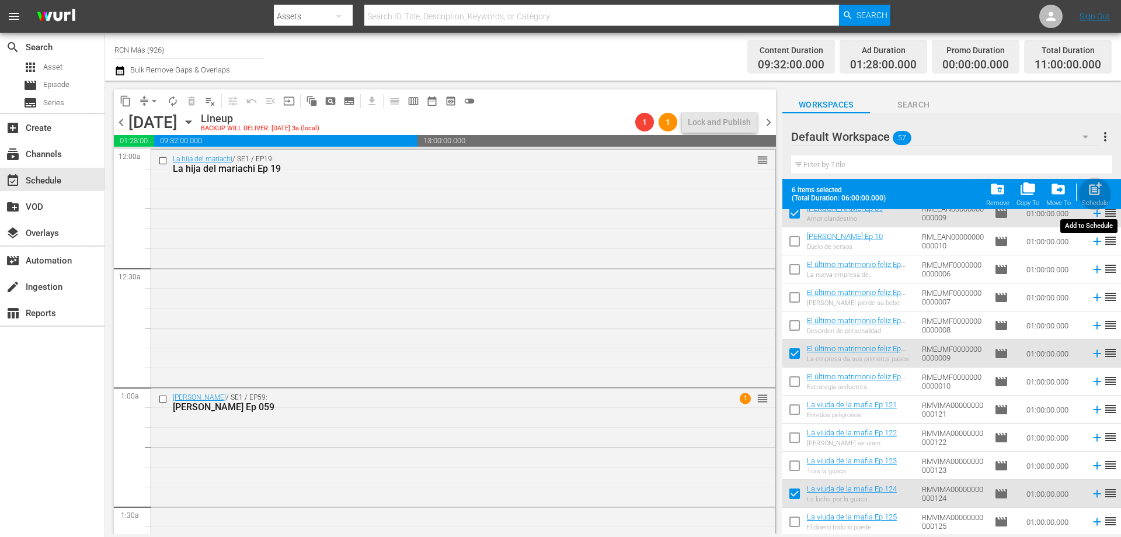
click at [1101, 198] on div "post_add Schedule" at bounding box center [1095, 194] width 26 height 26
checkbox input "false"
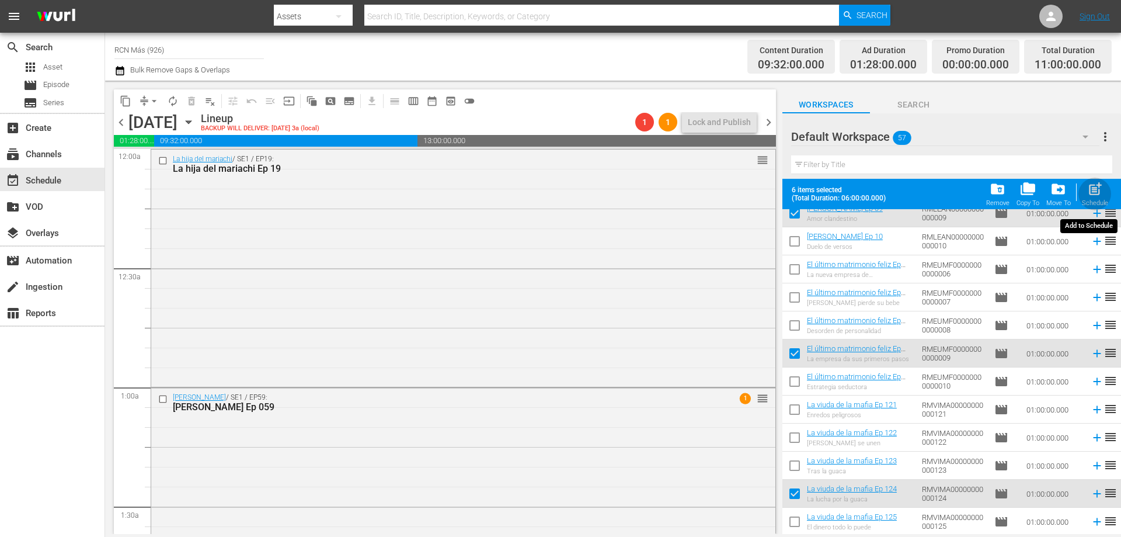
checkbox input "false"
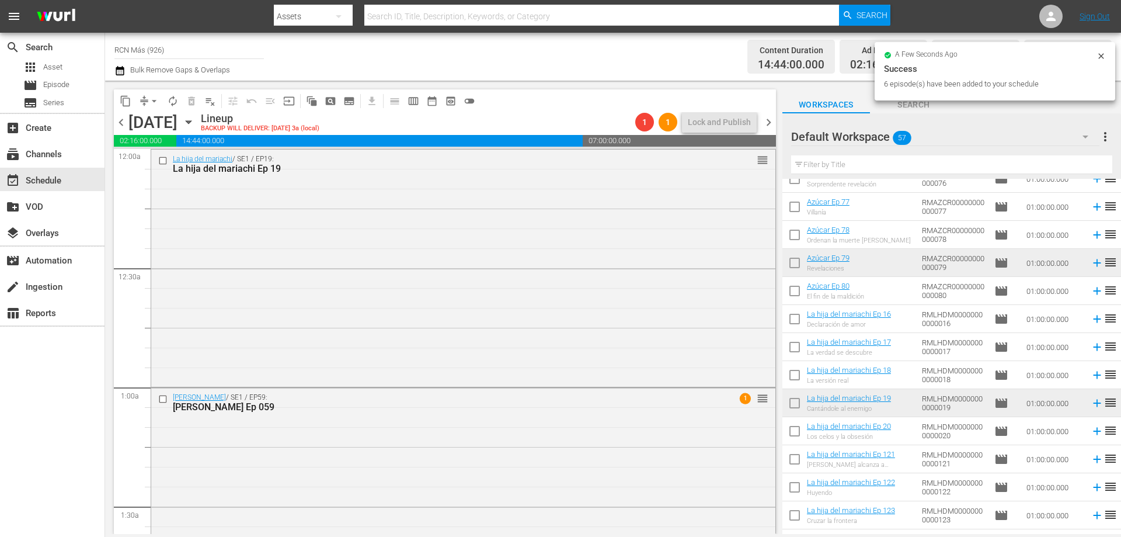
scroll to position [0, 0]
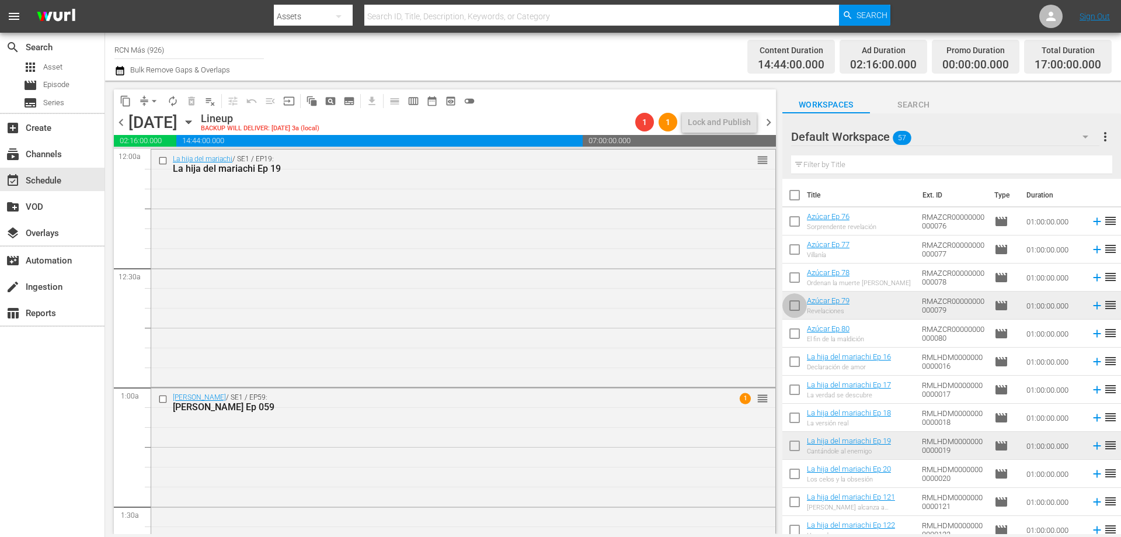
click at [791, 307] on input "checkbox" at bounding box center [795, 308] width 25 height 25
checkbox input "true"
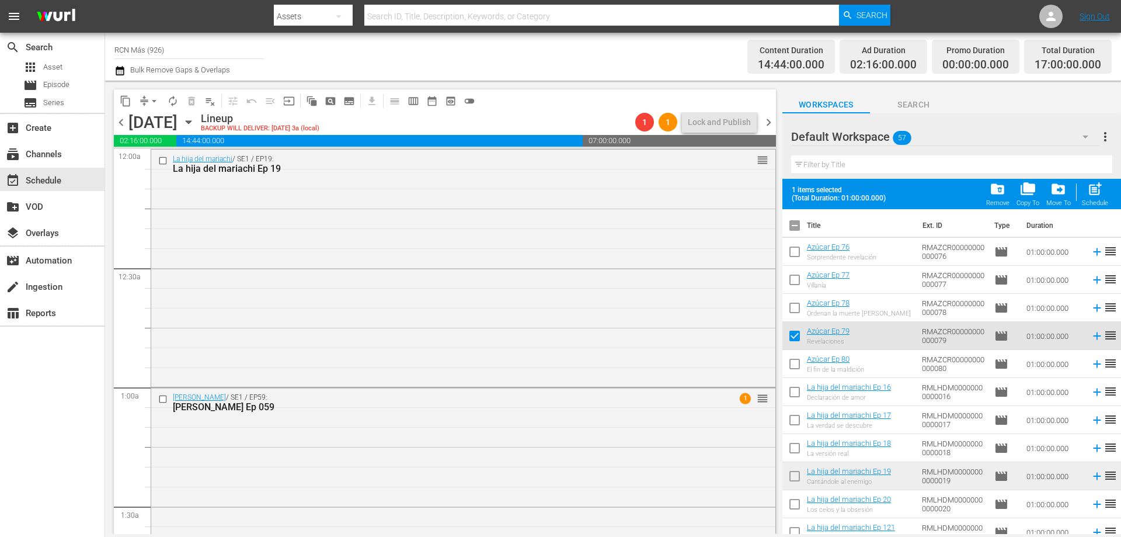
click at [797, 480] on input "checkbox" at bounding box center [795, 478] width 25 height 25
checkbox input "true"
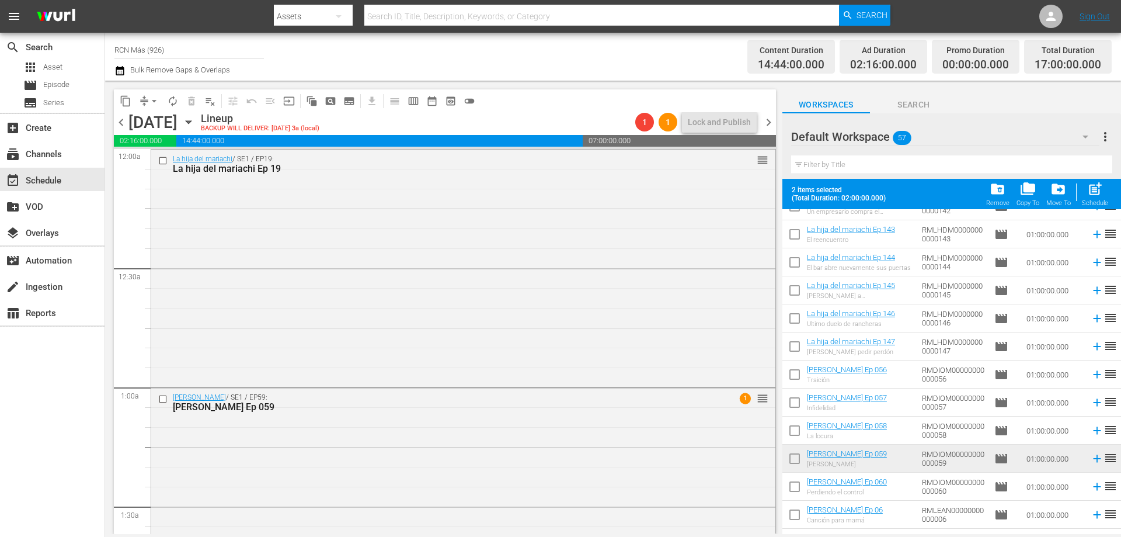
scroll to position [949, 0]
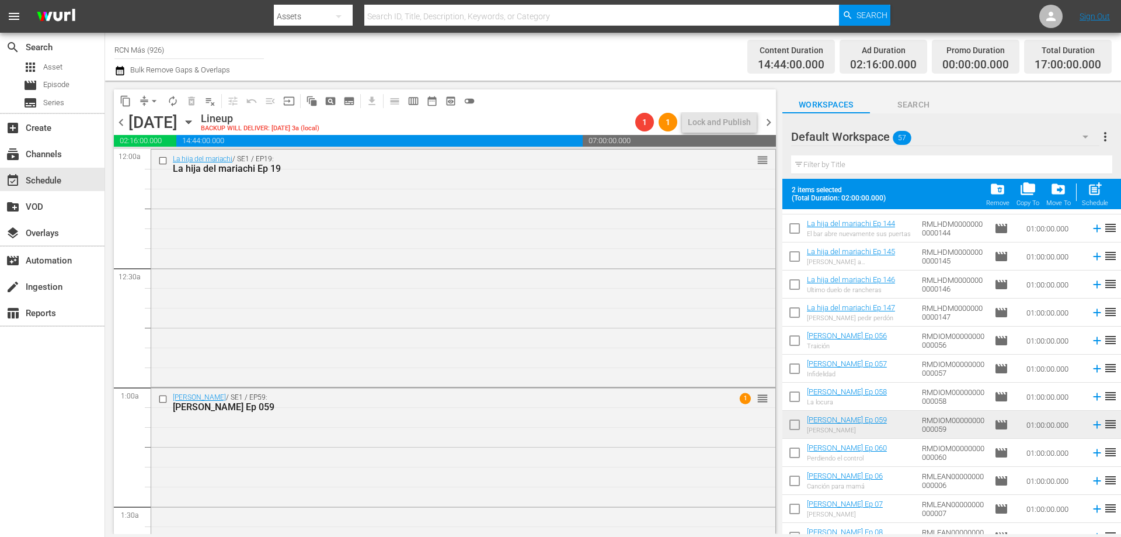
click at [784, 429] on input "checkbox" at bounding box center [795, 427] width 25 height 25
checkbox input "true"
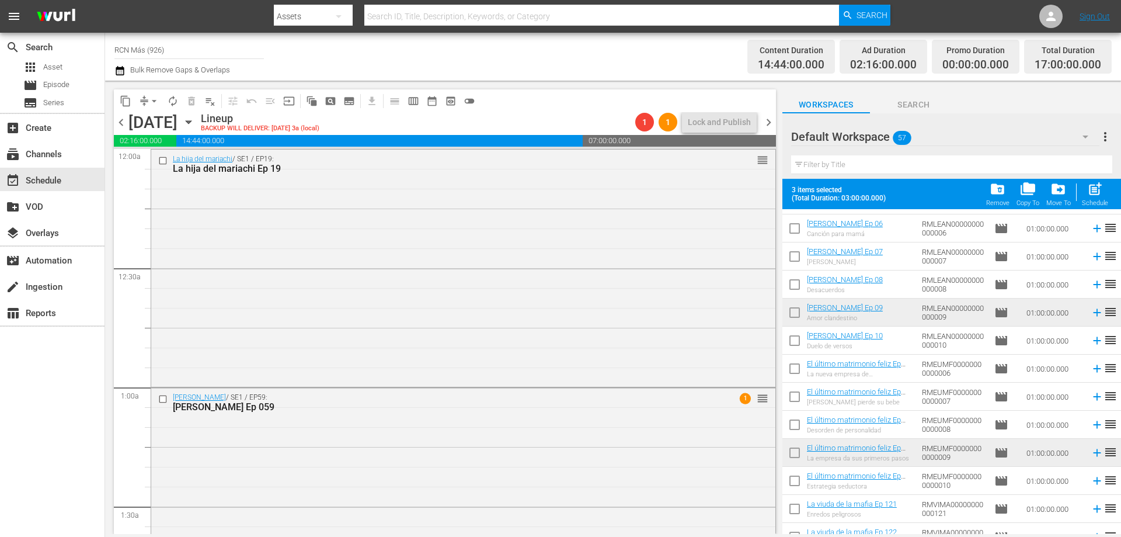
scroll to position [1238, 0]
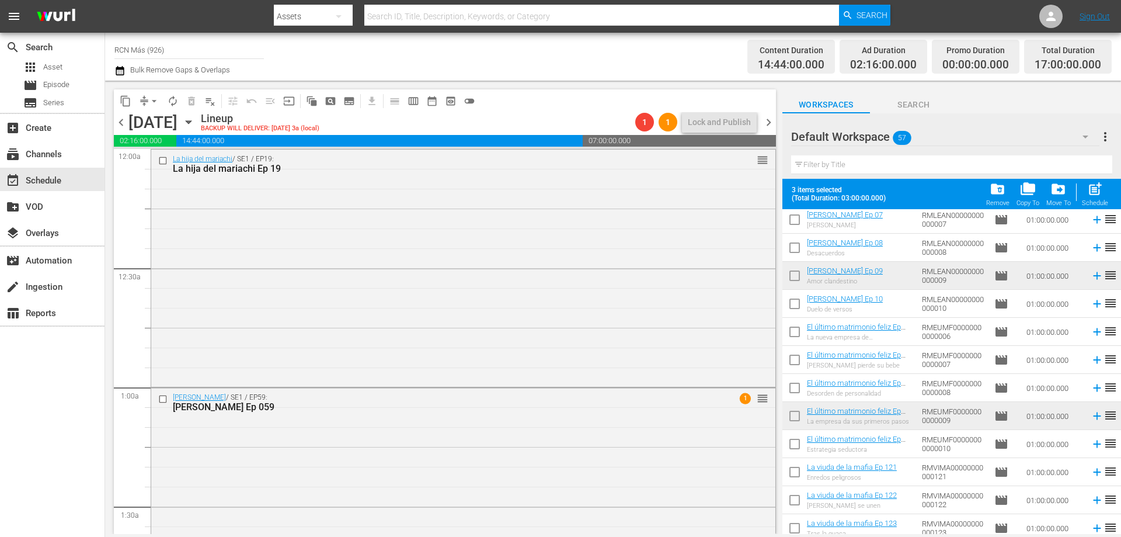
click at [786, 276] on input "checkbox" at bounding box center [795, 278] width 25 height 25
checkbox input "true"
click at [793, 419] on input "checkbox" at bounding box center [795, 418] width 25 height 25
checkbox input "true"
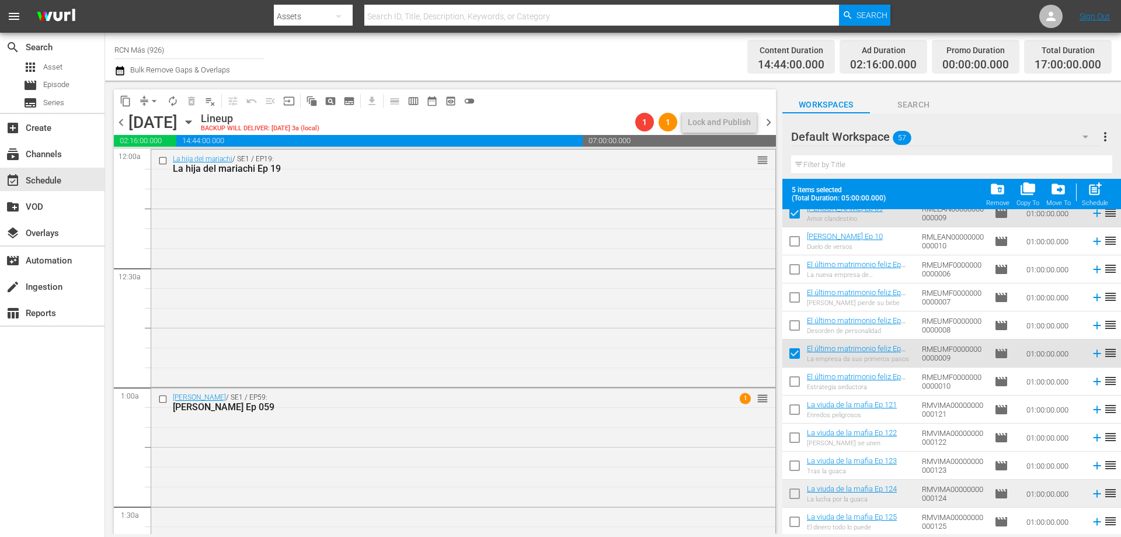
click at [798, 499] on input "checkbox" at bounding box center [795, 496] width 25 height 25
checkbox input "true"
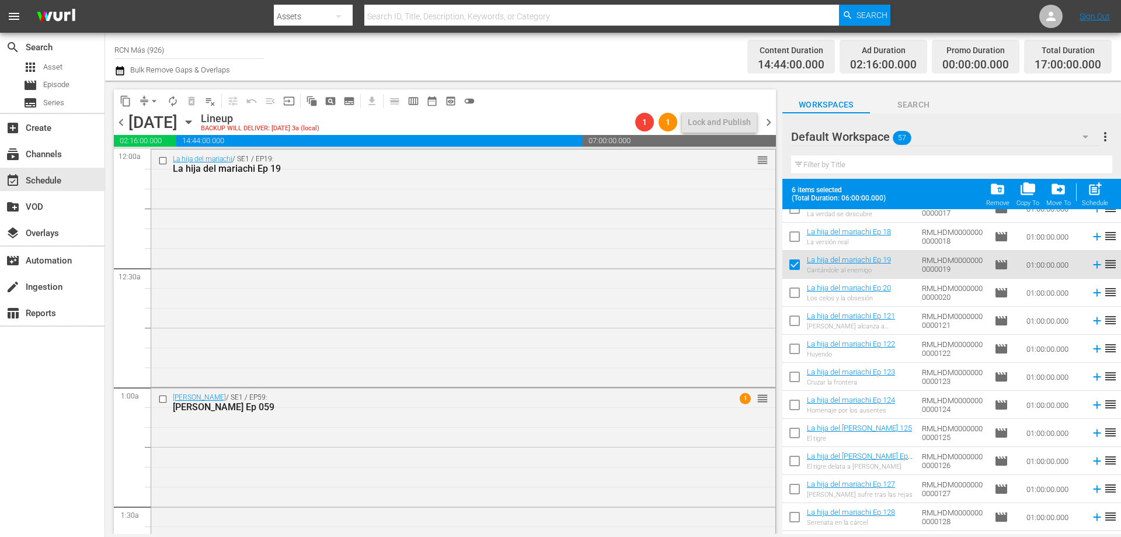
scroll to position [0, 0]
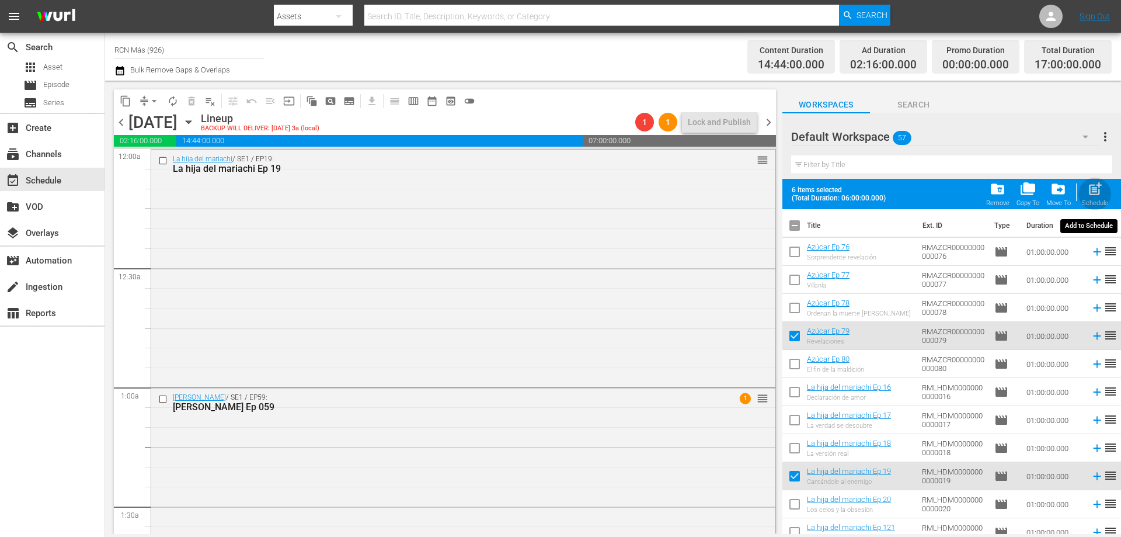
click at [1093, 197] on span "post_add" at bounding box center [1096, 189] width 16 height 16
checkbox input "false"
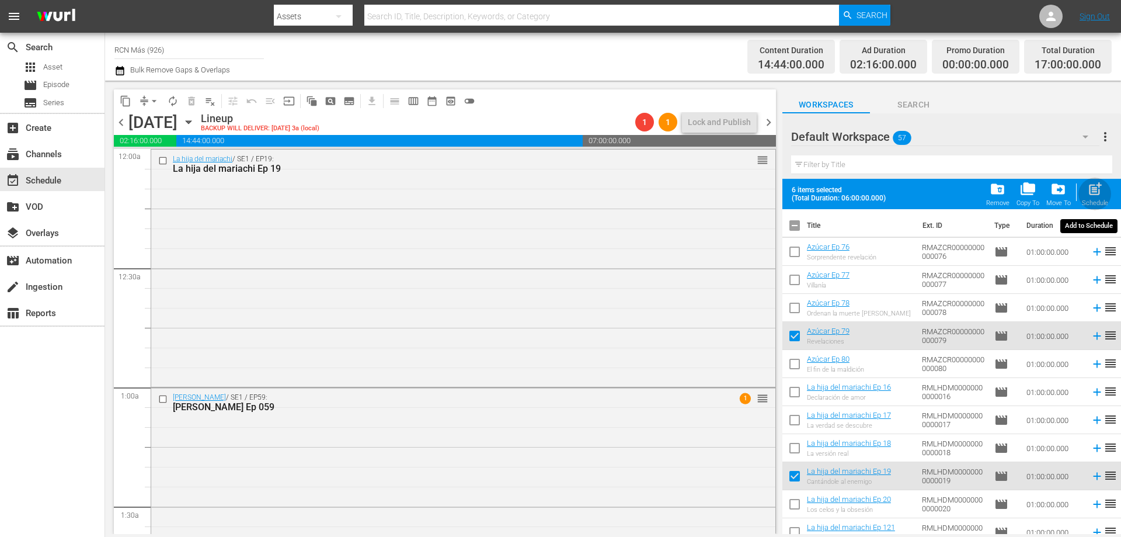
checkbox input "false"
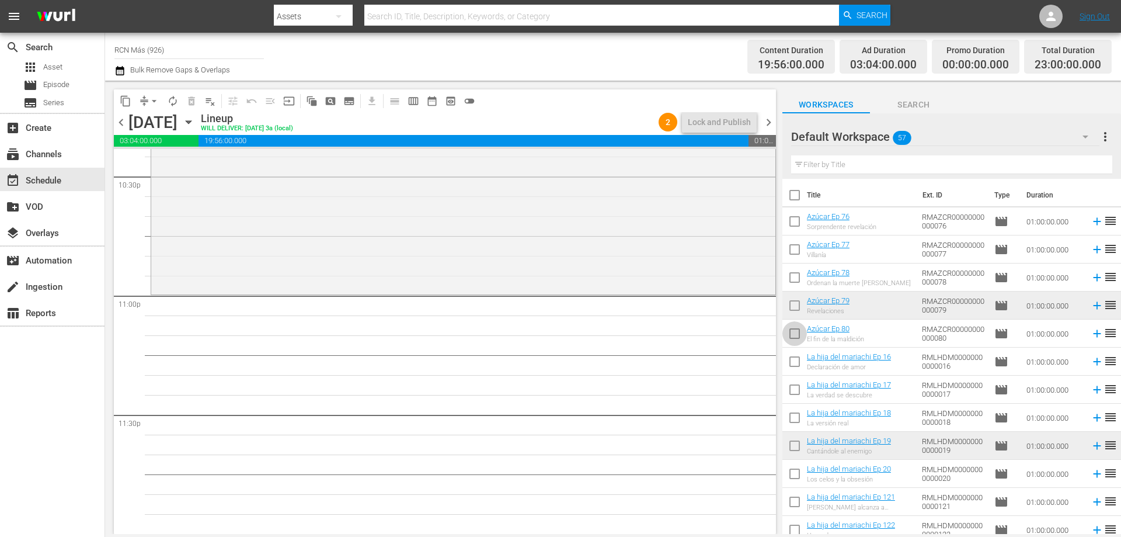
click at [798, 337] on input "checkbox" at bounding box center [795, 336] width 25 height 25
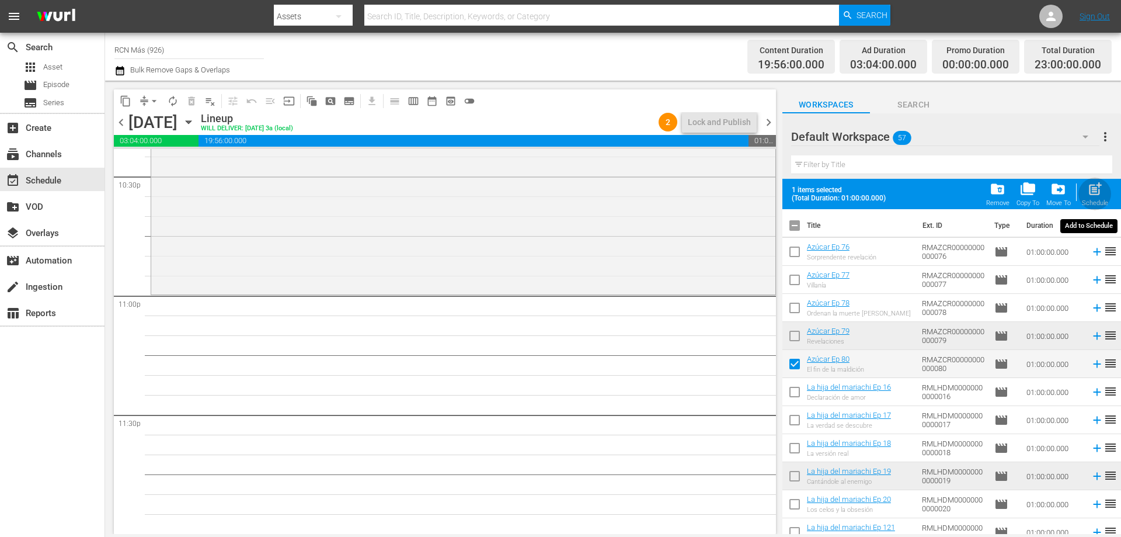
click at [1091, 199] on div "post_add Schedule" at bounding box center [1095, 194] width 26 height 26
checkbox input "false"
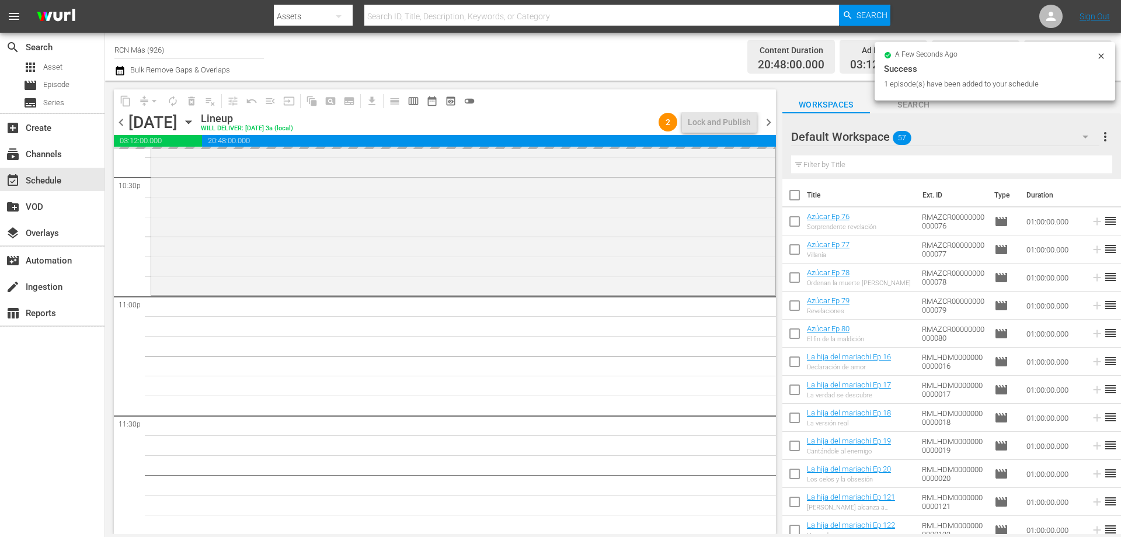
scroll to position [5335, 0]
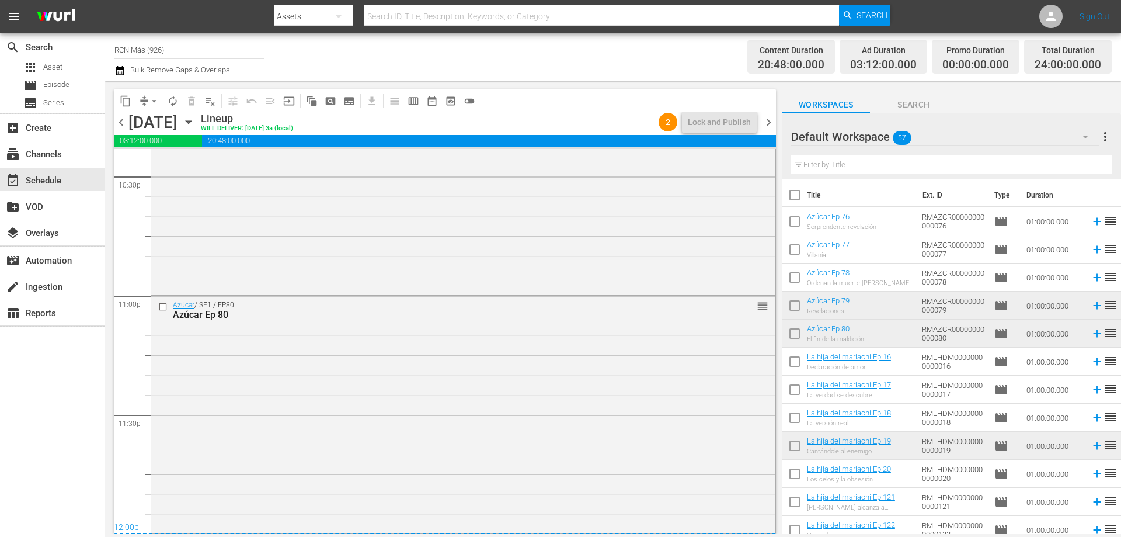
click at [766, 123] on span "chevron_right" at bounding box center [769, 122] width 15 height 15
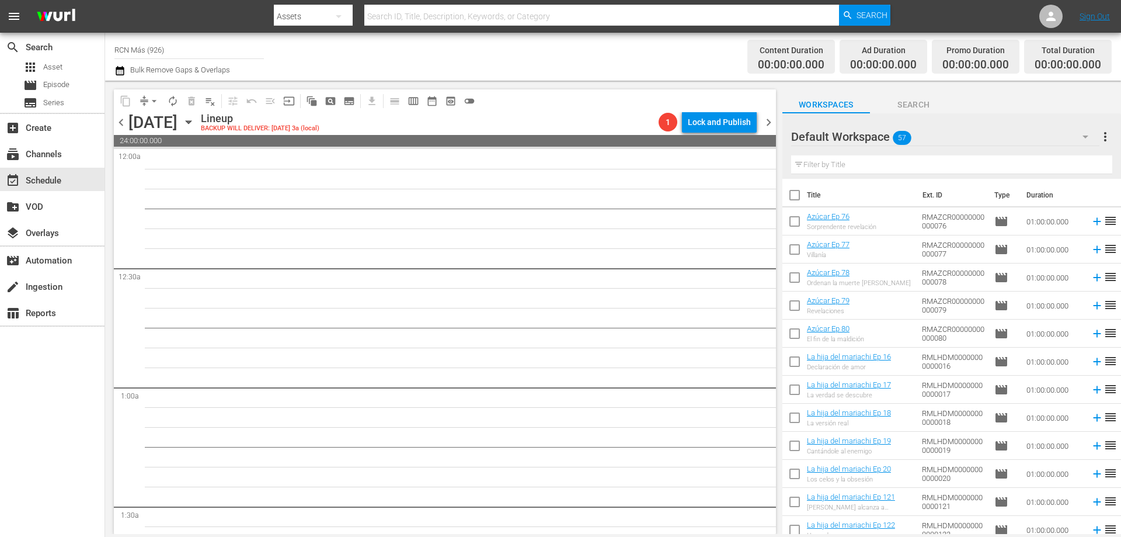
scroll to position [57, 0]
click at [796, 421] on input "checkbox" at bounding box center [795, 419] width 25 height 25
checkbox input "true"
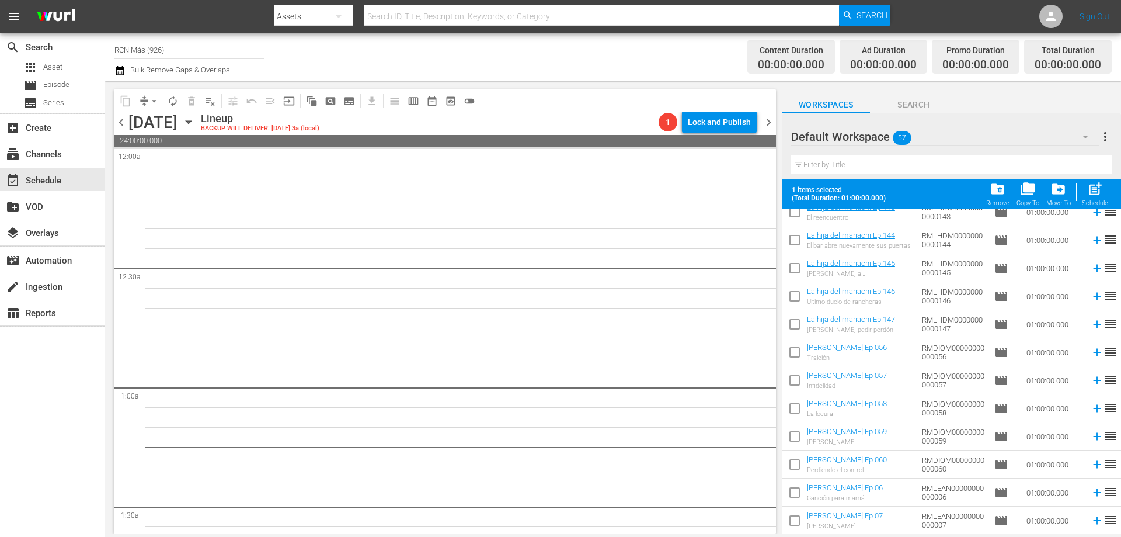
scroll to position [974, 0]
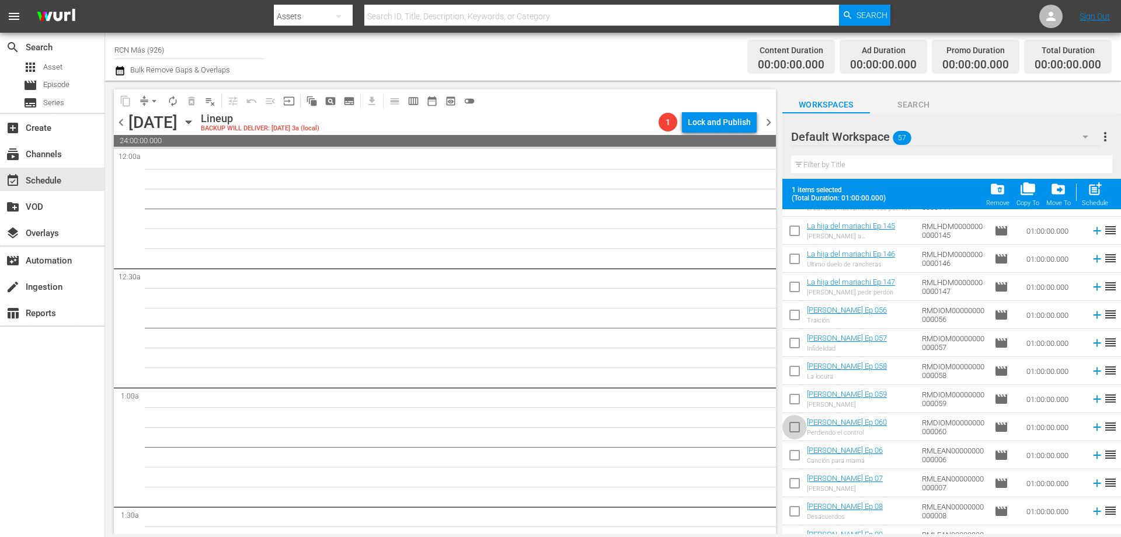
click at [787, 428] on input "checkbox" at bounding box center [795, 429] width 25 height 25
checkbox input "true"
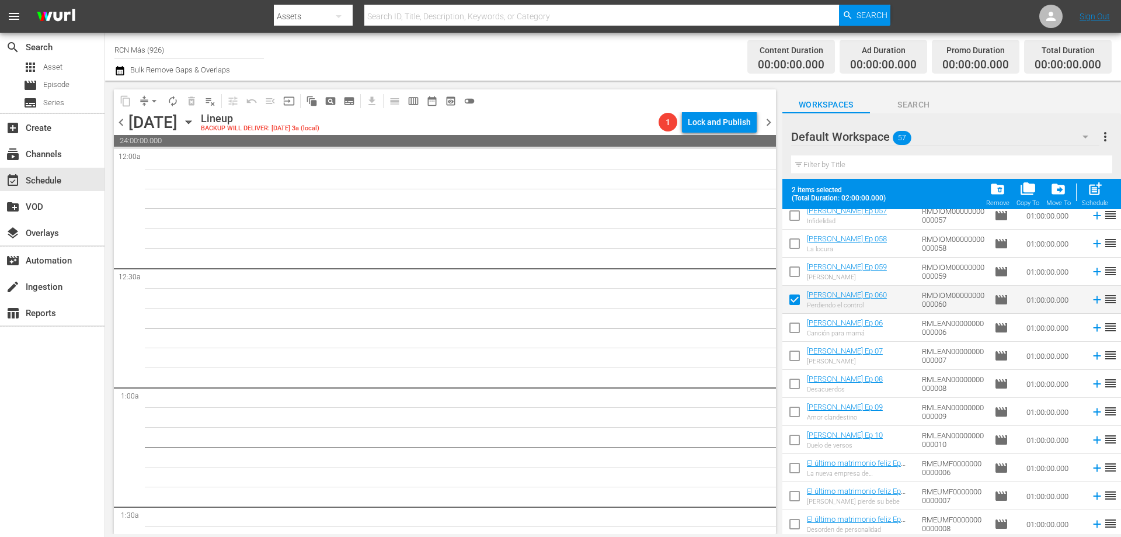
scroll to position [1114, 0]
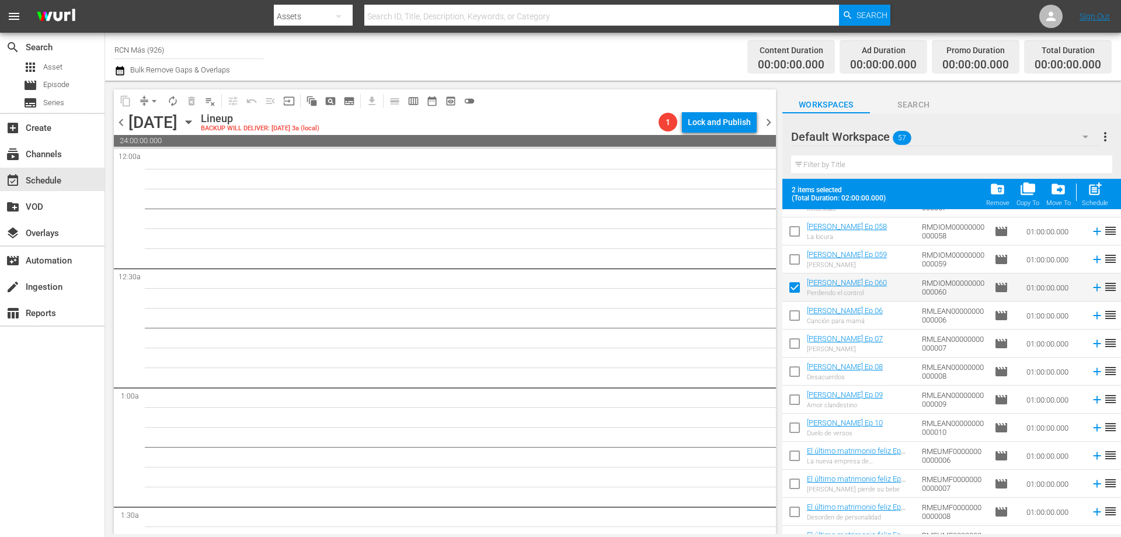
click at [796, 429] on input "checkbox" at bounding box center [795, 430] width 25 height 25
checkbox input "true"
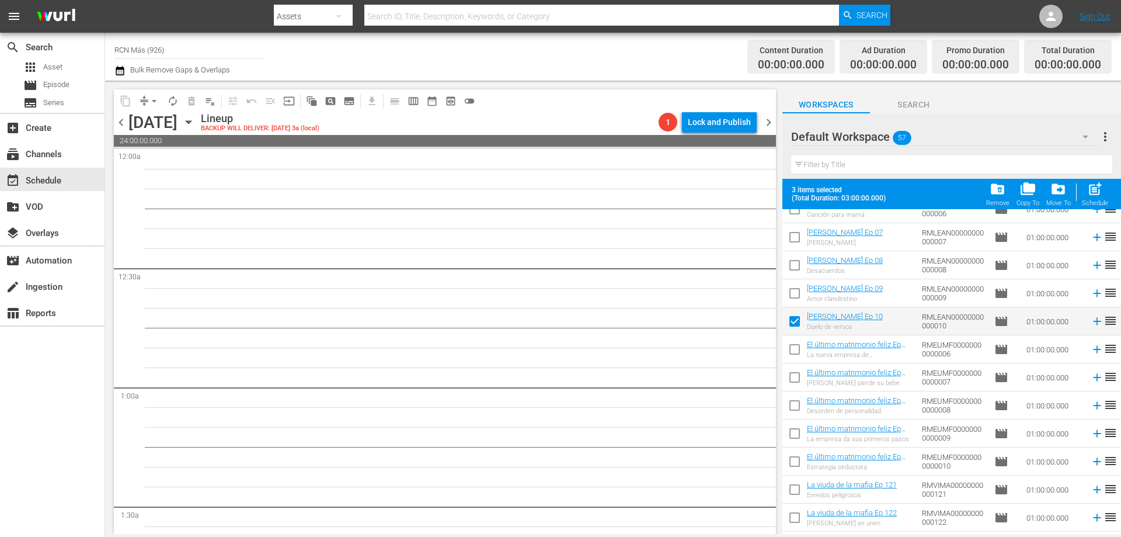
scroll to position [1263, 0]
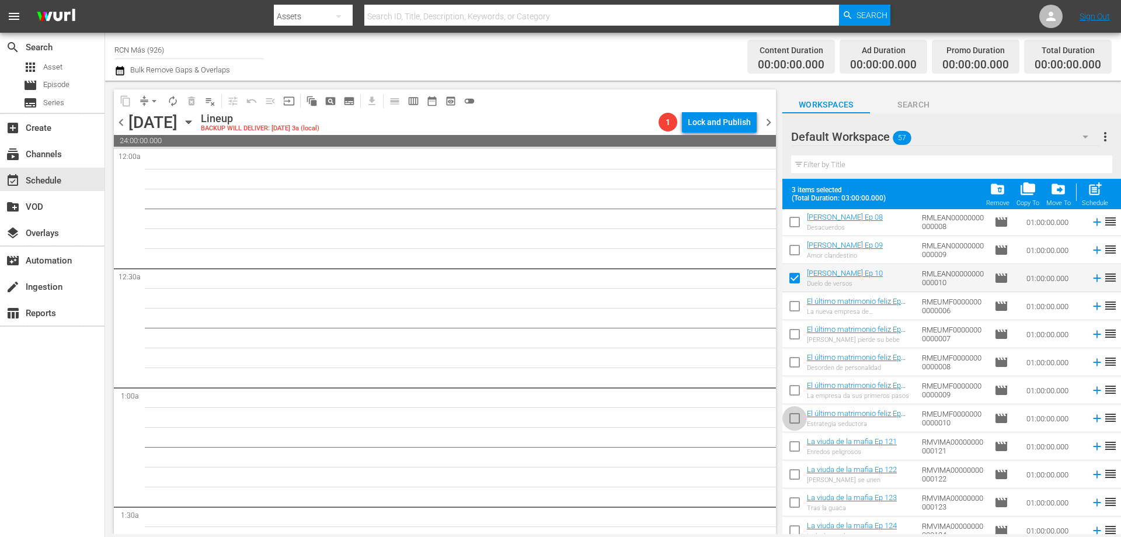
click at [797, 424] on input "checkbox" at bounding box center [795, 420] width 25 height 25
checkbox input "true"
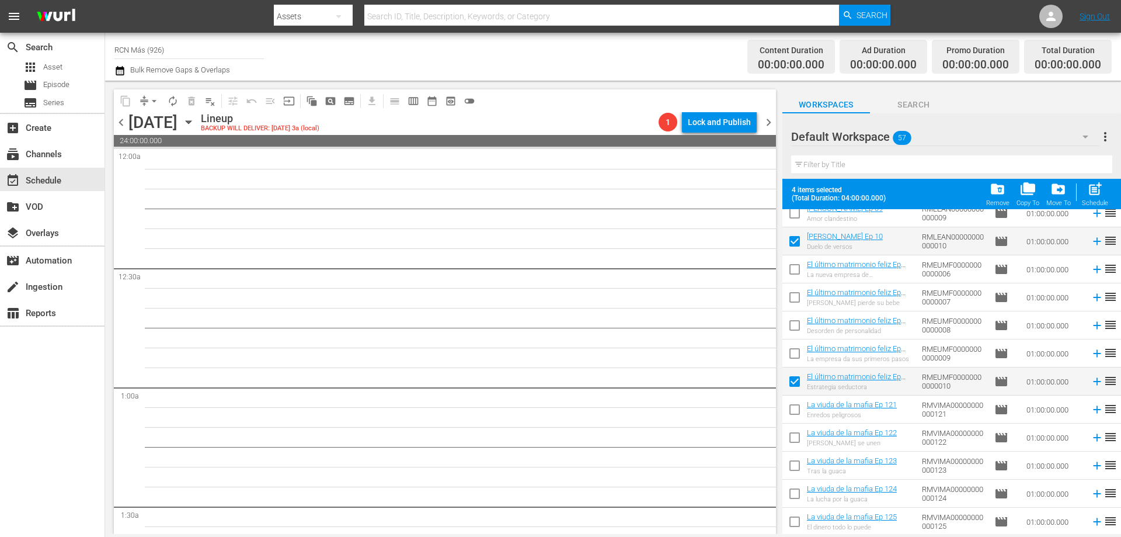
click at [792, 523] on input "checkbox" at bounding box center [795, 524] width 25 height 25
checkbox input "true"
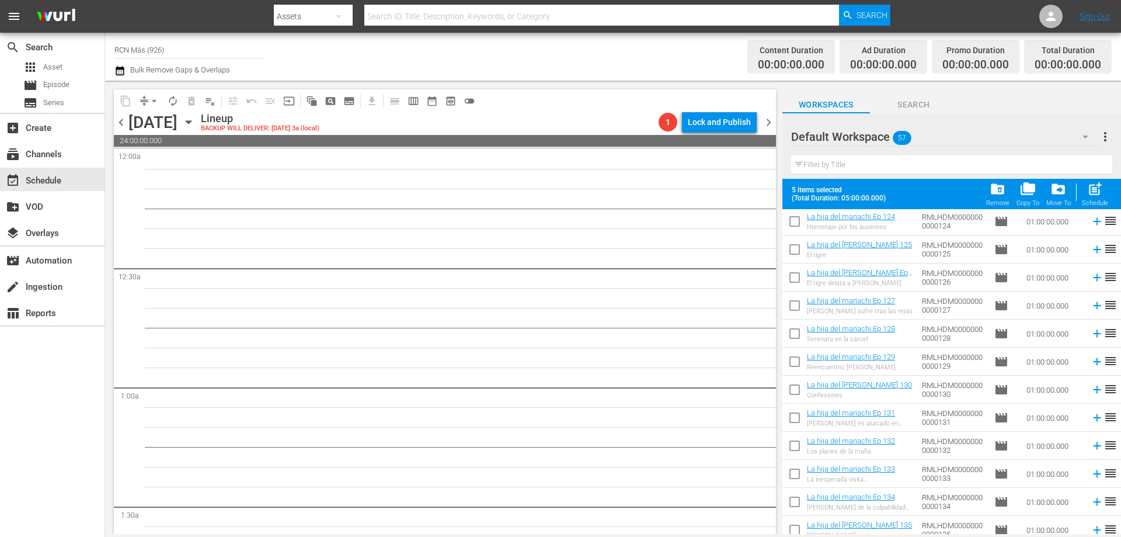
scroll to position [0, 0]
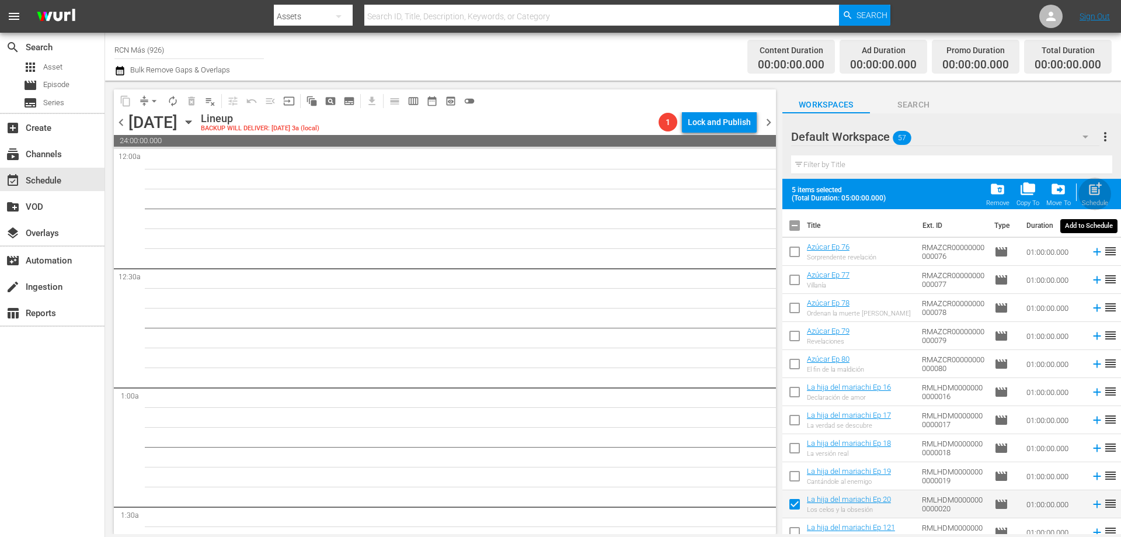
click at [1094, 191] on span "post_add" at bounding box center [1096, 189] width 16 height 16
checkbox input "false"
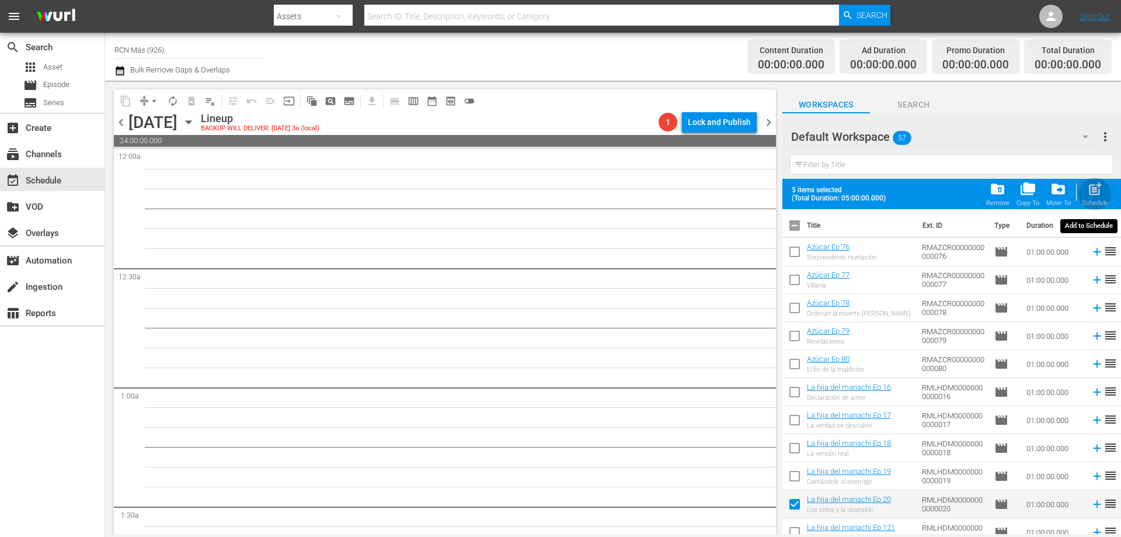
checkbox input "false"
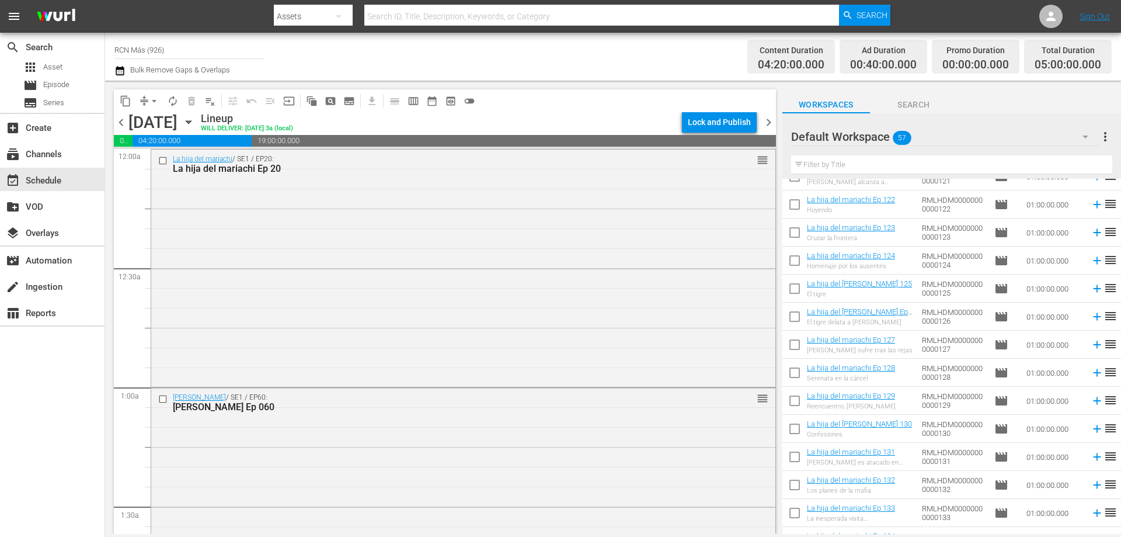
scroll to position [275, 0]
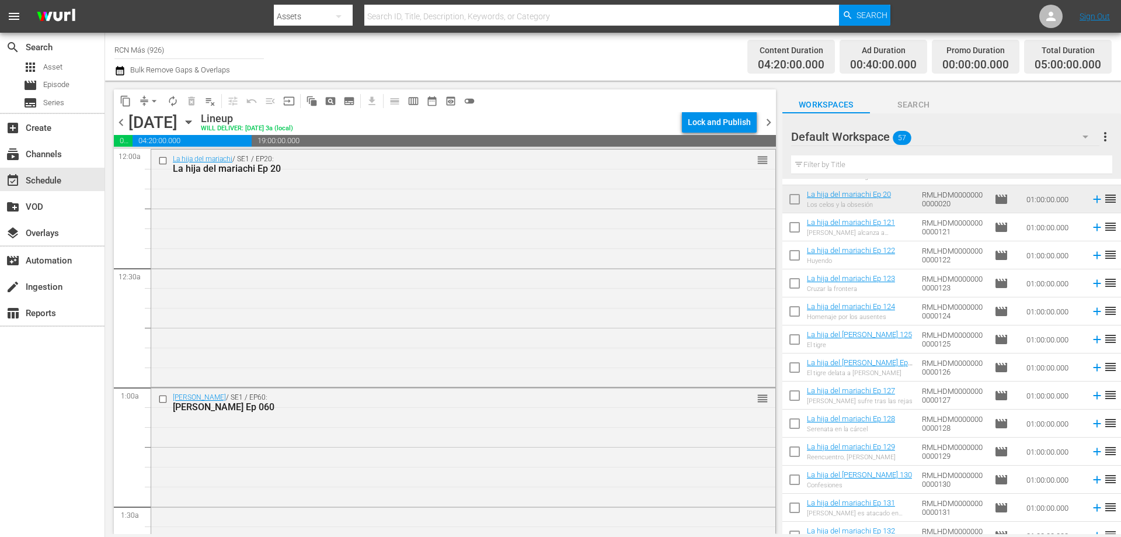
click at [789, 228] on input "checkbox" at bounding box center [795, 229] width 25 height 25
checkbox input "true"
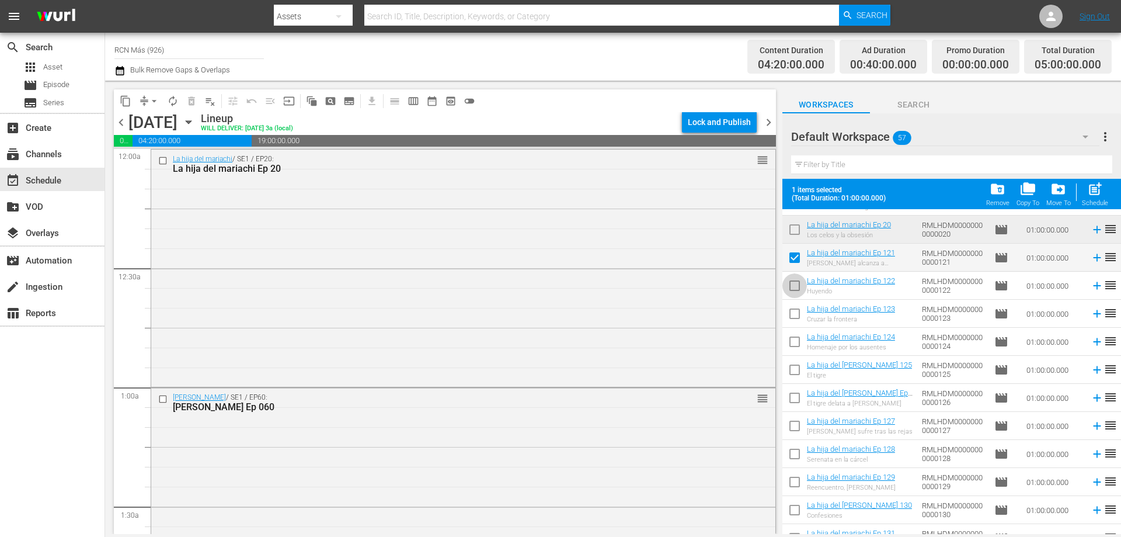
click at [799, 289] on input "checkbox" at bounding box center [795, 288] width 25 height 25
checkbox input "true"
click at [796, 308] on input "checkbox" at bounding box center [795, 316] width 25 height 25
checkbox input "true"
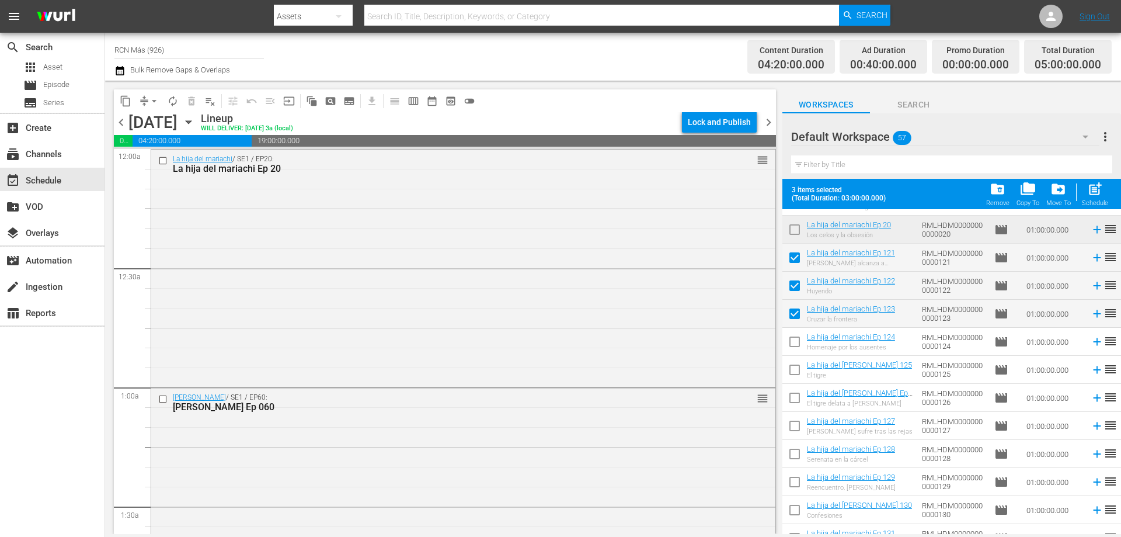
click at [798, 345] on input "checkbox" at bounding box center [795, 344] width 25 height 25
checkbox input "true"
click at [792, 380] on input "checkbox" at bounding box center [795, 372] width 25 height 25
checkbox input "true"
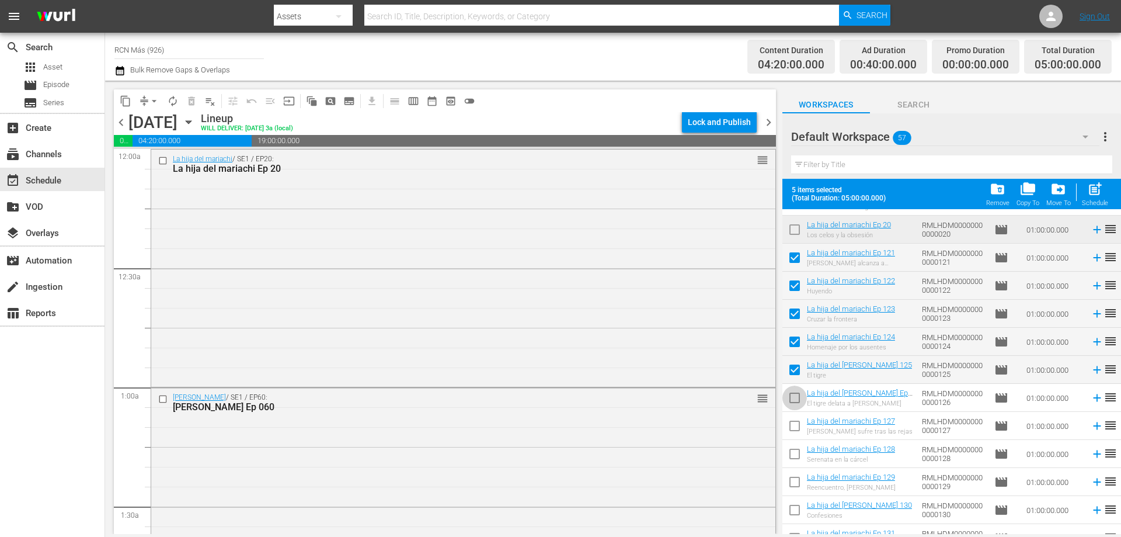
click at [796, 400] on input "checkbox" at bounding box center [795, 400] width 25 height 25
checkbox input "true"
click at [796, 430] on input "checkbox" at bounding box center [795, 428] width 25 height 25
checkbox input "true"
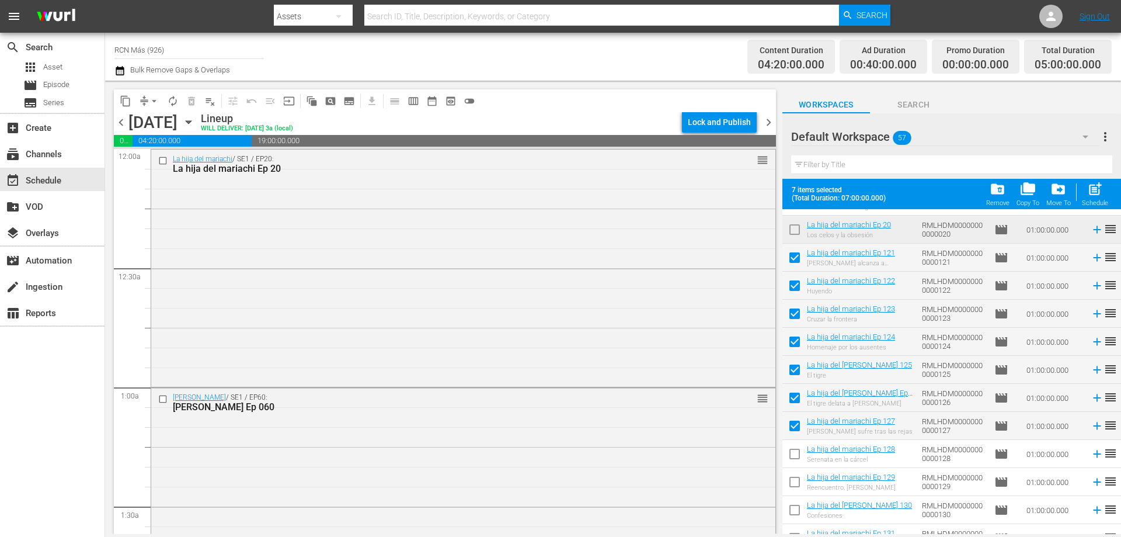
click at [791, 459] on input "checkbox" at bounding box center [795, 456] width 25 height 25
checkbox input "true"
click at [792, 480] on input "checkbox" at bounding box center [795, 484] width 25 height 25
checkbox input "true"
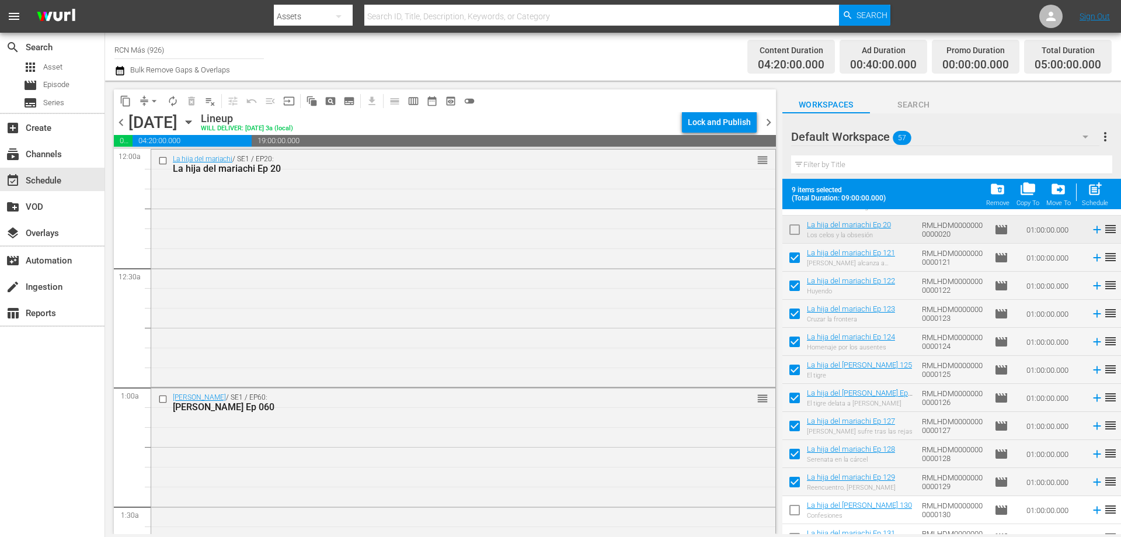
click at [788, 515] on input "checkbox" at bounding box center [795, 512] width 25 height 25
checkbox input "true"
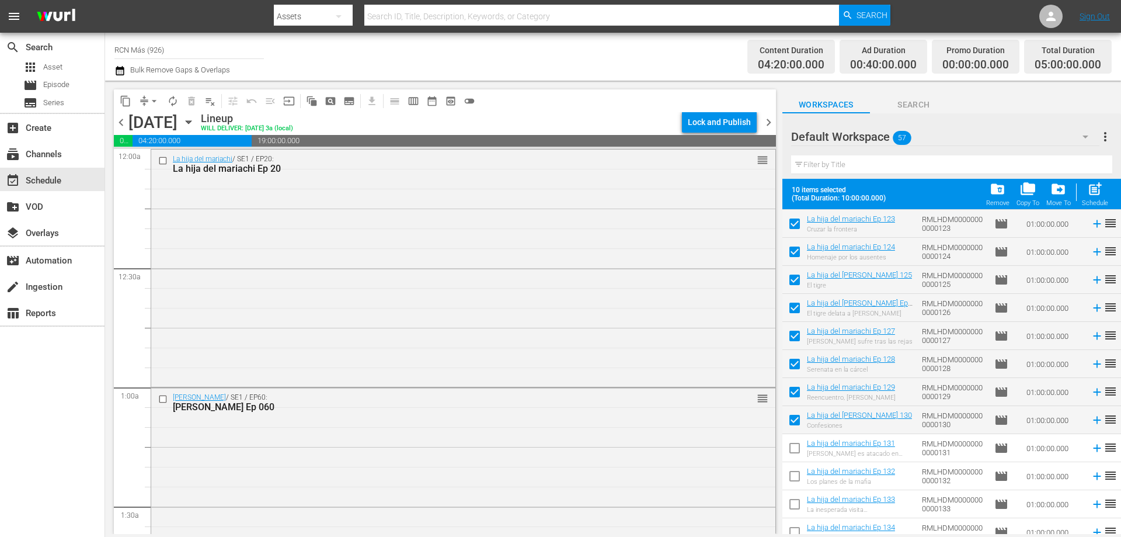
scroll to position [374, 0]
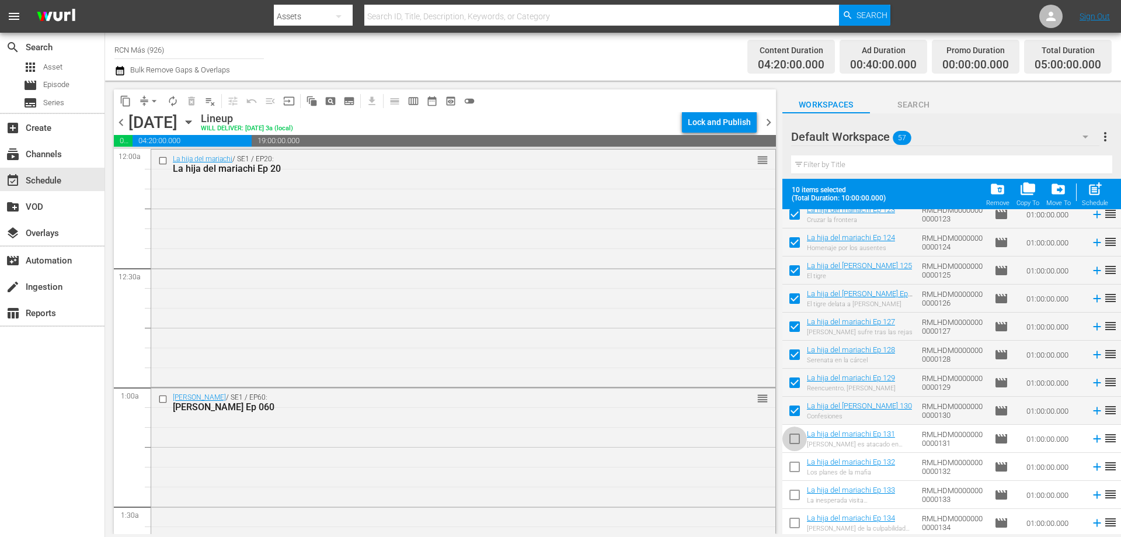
click at [790, 441] on input "checkbox" at bounding box center [795, 441] width 25 height 25
checkbox input "true"
click at [791, 471] on input "checkbox" at bounding box center [795, 469] width 25 height 25
checkbox input "true"
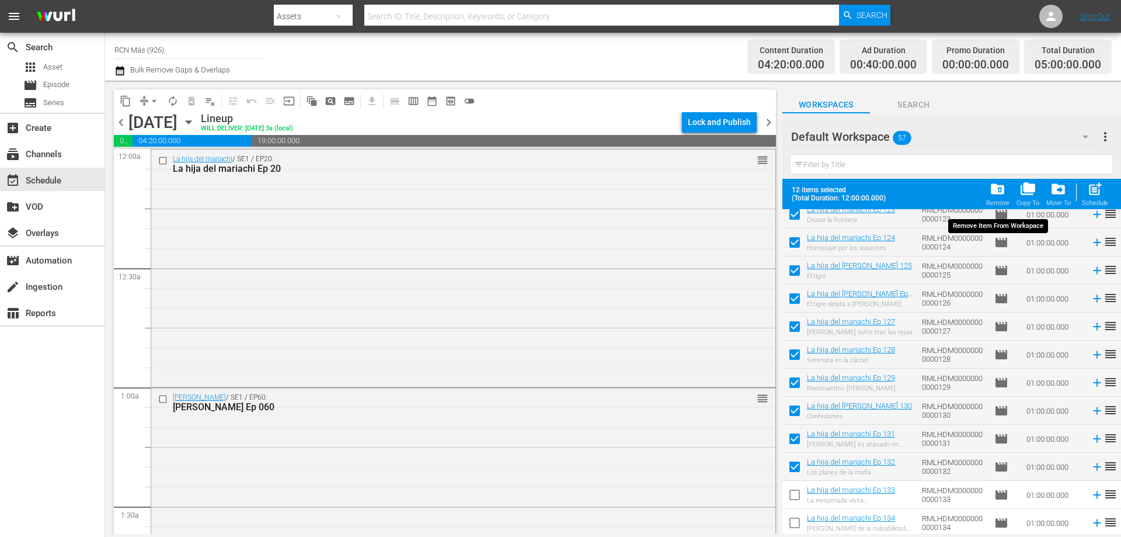
click at [1005, 186] on span "folder_delete" at bounding box center [998, 189] width 16 height 16
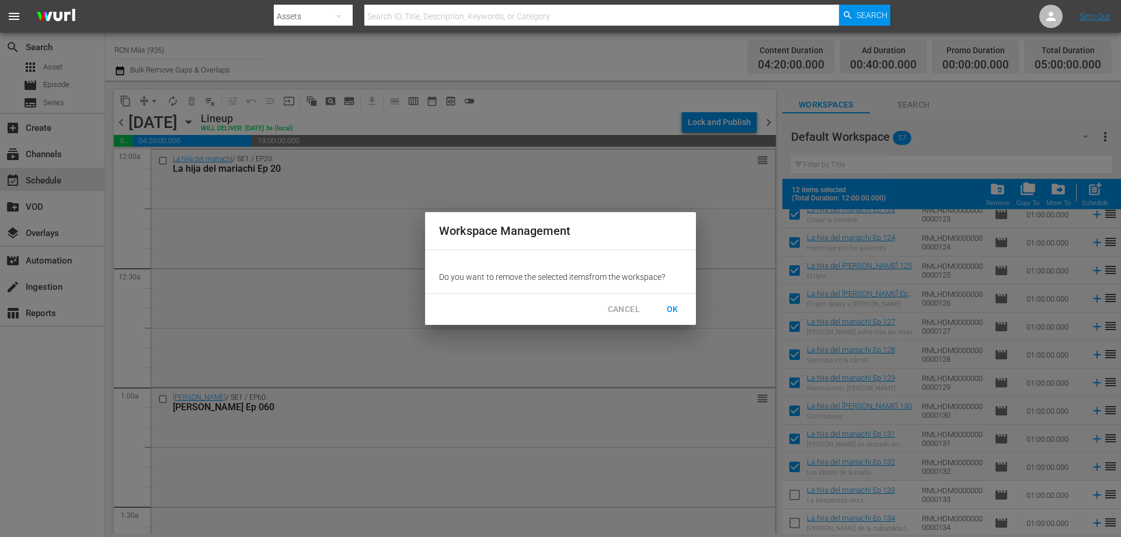
click at [664, 310] on span "OK" at bounding box center [673, 309] width 19 height 15
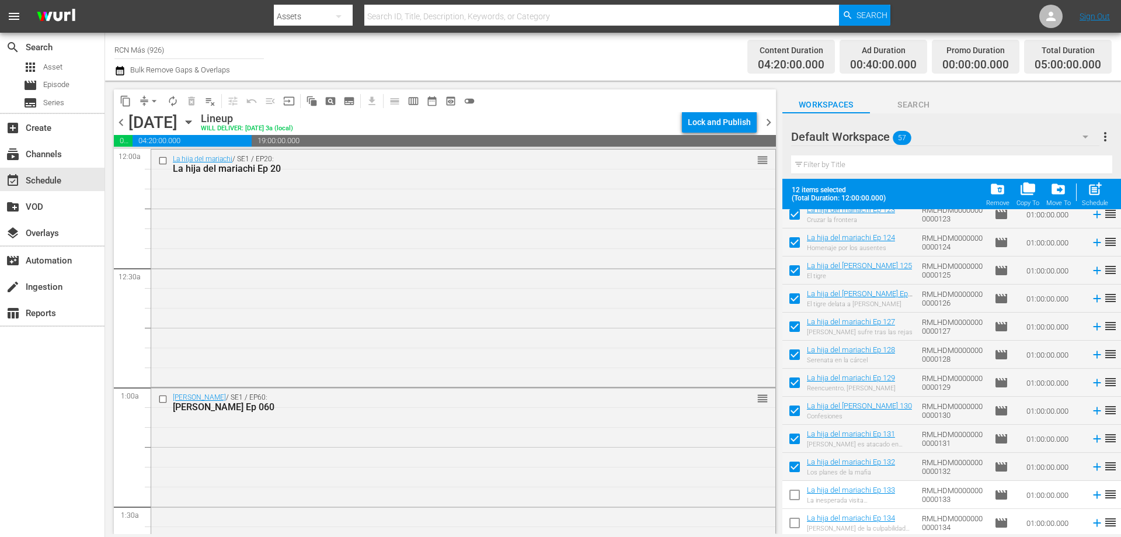
checkbox input "false"
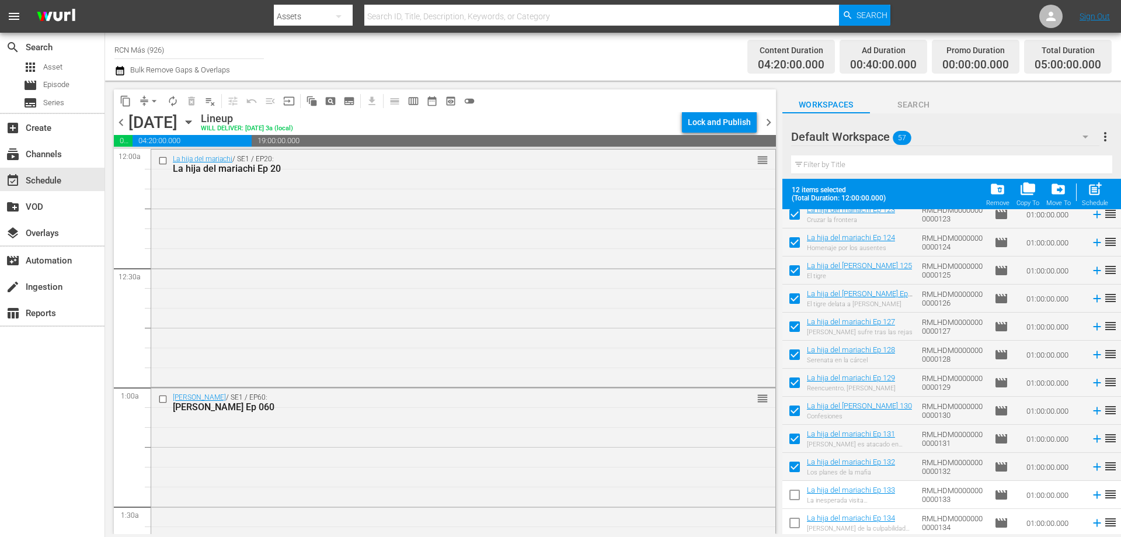
checkbox input "false"
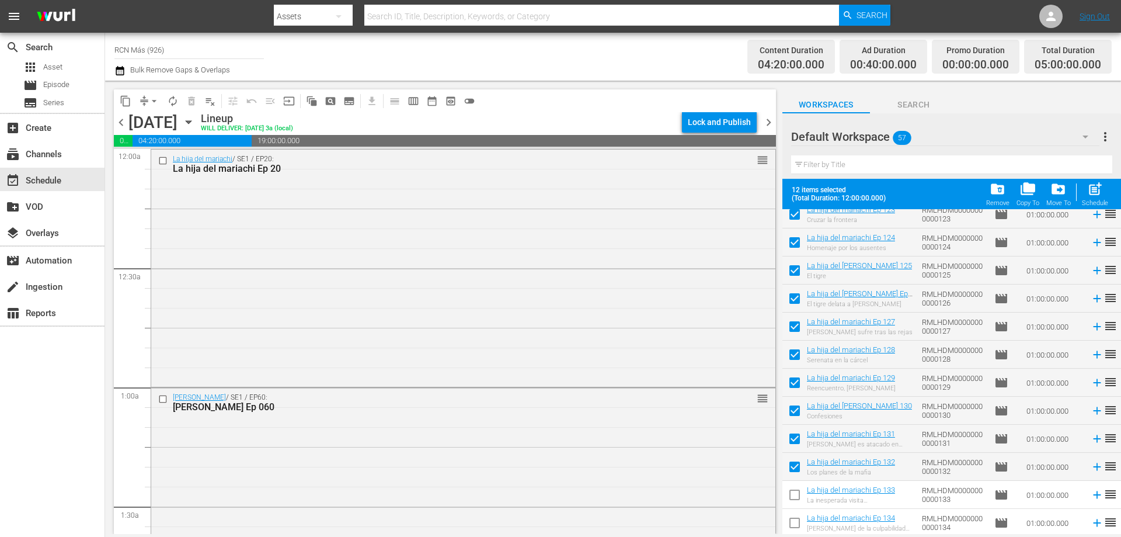
checkbox input "false"
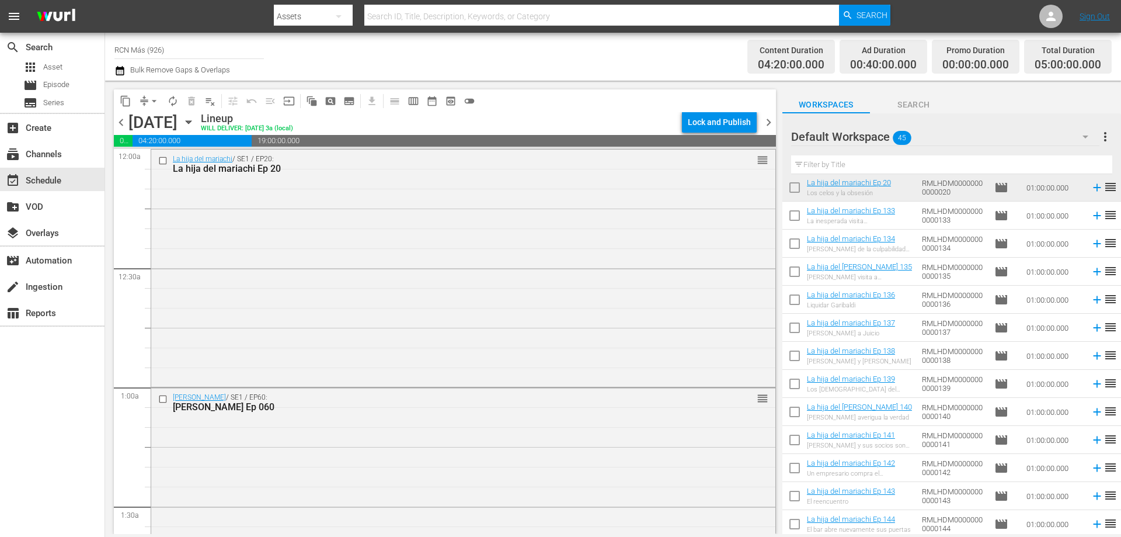
scroll to position [264, 0]
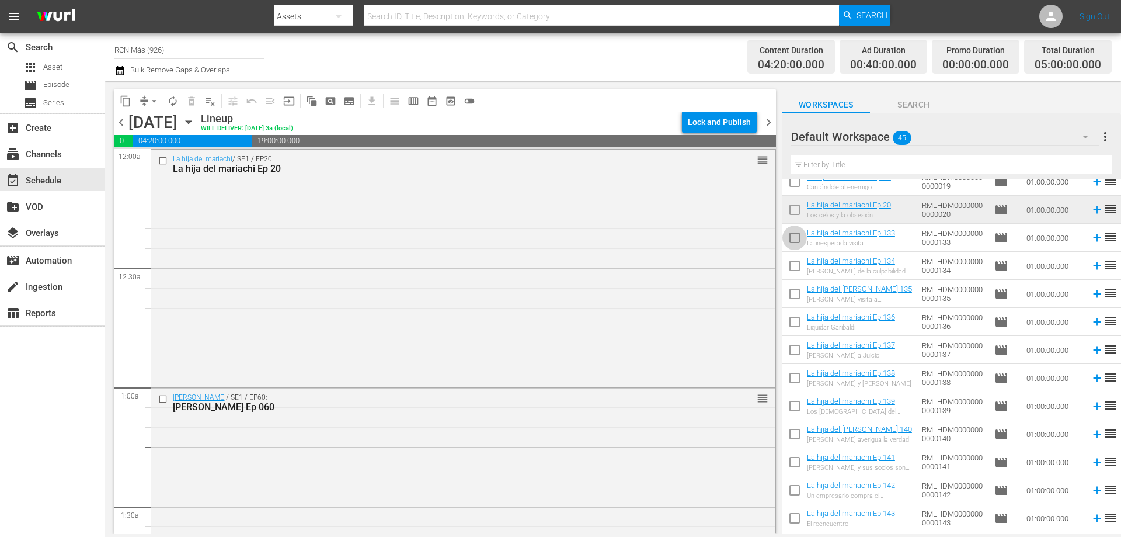
click at [801, 237] on input "checkbox" at bounding box center [795, 240] width 25 height 25
checkbox input "true"
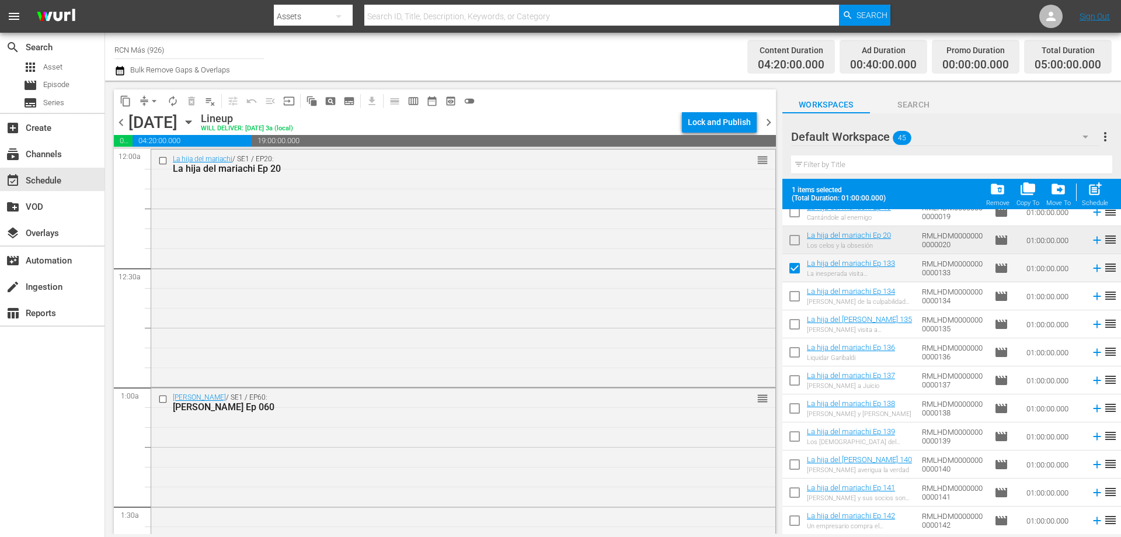
click at [794, 298] on input "checkbox" at bounding box center [795, 298] width 25 height 25
checkbox input "true"
click at [797, 327] on input "checkbox" at bounding box center [795, 326] width 25 height 25
checkbox input "true"
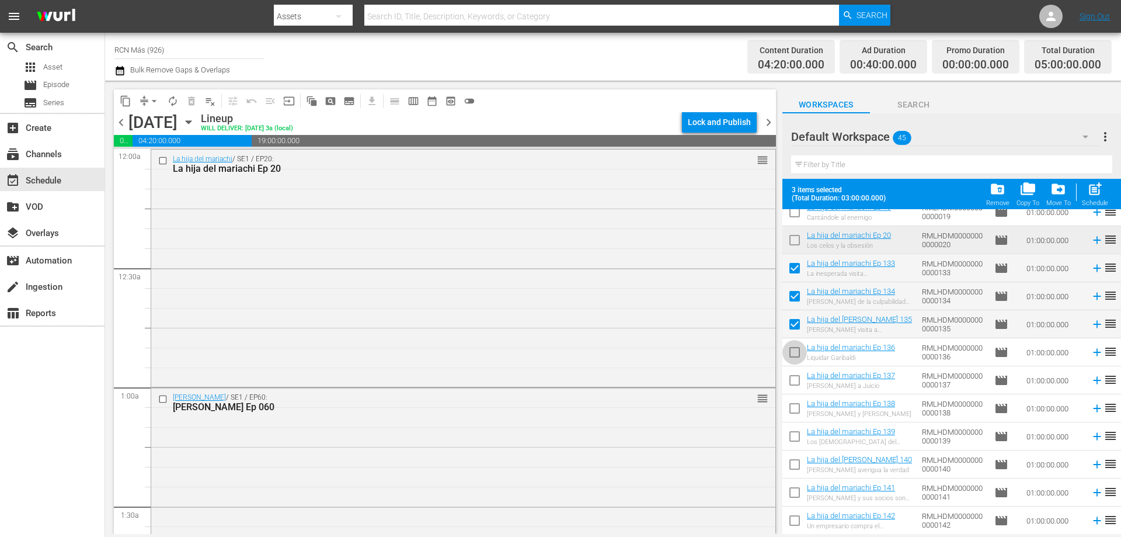
click at [797, 347] on input "checkbox" at bounding box center [795, 354] width 25 height 25
checkbox input "true"
click at [798, 380] on input "checkbox" at bounding box center [795, 382] width 25 height 25
checkbox input "true"
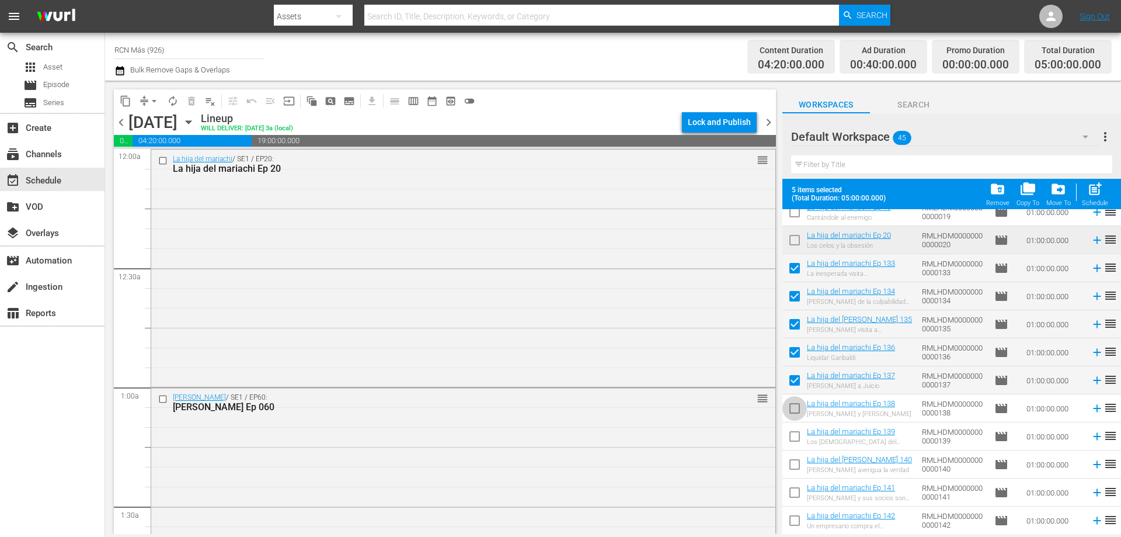
click at [791, 408] on input "checkbox" at bounding box center [795, 410] width 25 height 25
checkbox input "true"
click at [792, 437] on input "checkbox" at bounding box center [795, 438] width 25 height 25
checkbox input "true"
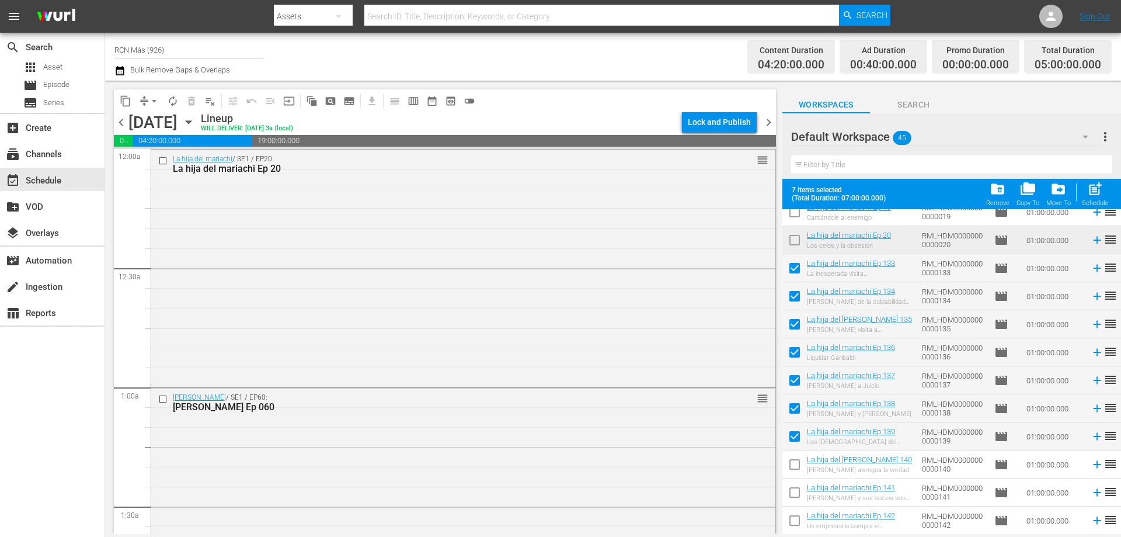
click at [794, 465] on input "checkbox" at bounding box center [795, 466] width 25 height 25
checkbox input "true"
click at [797, 488] on input "checkbox" at bounding box center [795, 494] width 25 height 25
checkbox input "true"
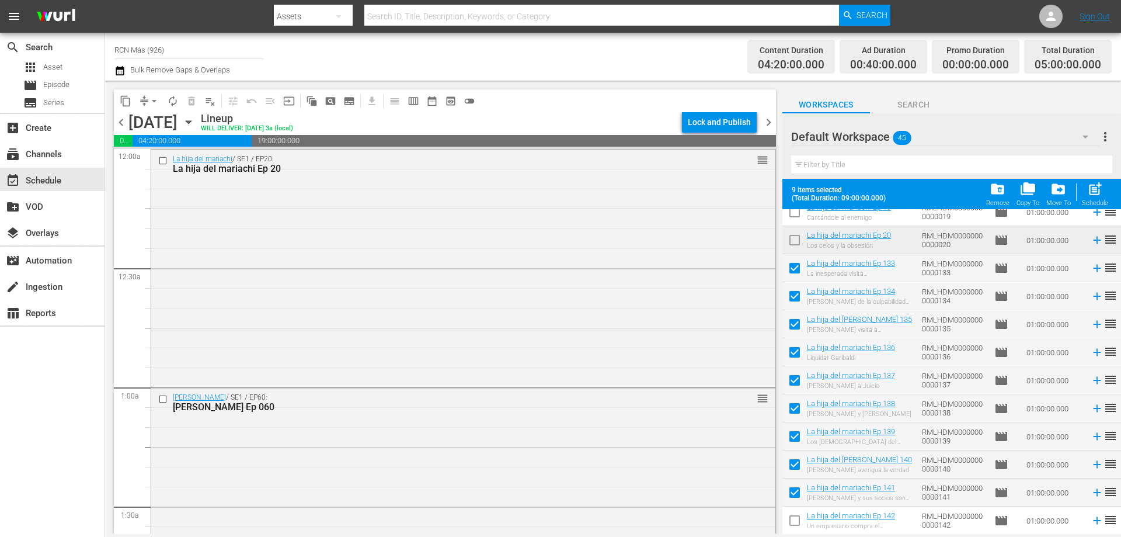
click at [790, 519] on input "checkbox" at bounding box center [795, 523] width 25 height 25
checkbox input "true"
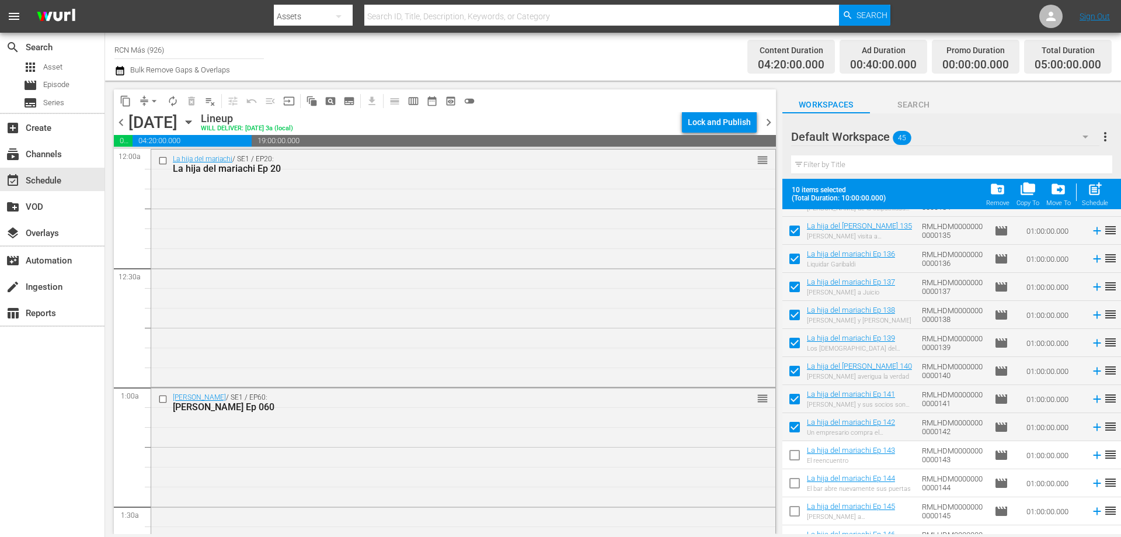
scroll to position [409, 0]
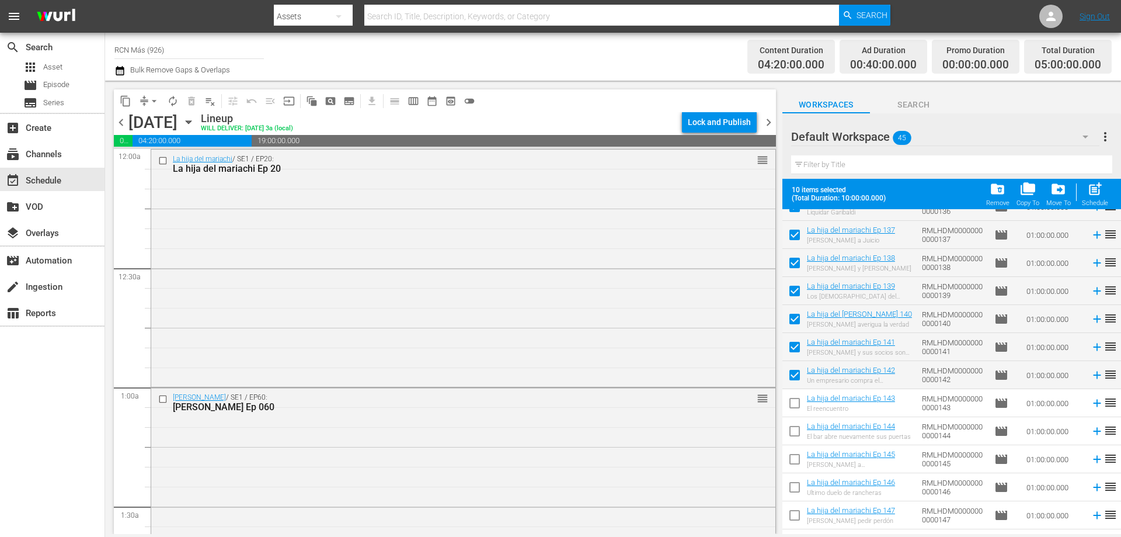
click at [794, 410] on input "checkbox" at bounding box center [795, 405] width 25 height 25
checkbox input "true"
click at [792, 434] on input "checkbox" at bounding box center [795, 433] width 25 height 25
checkbox input "true"
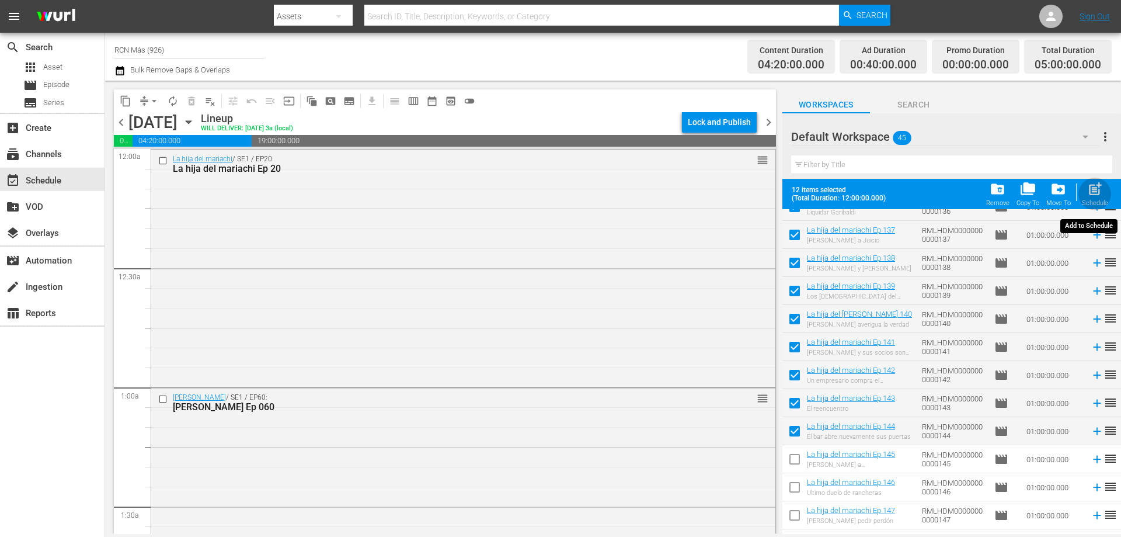
click at [1091, 188] on span "post_add" at bounding box center [1096, 189] width 16 height 16
checkbox input "false"
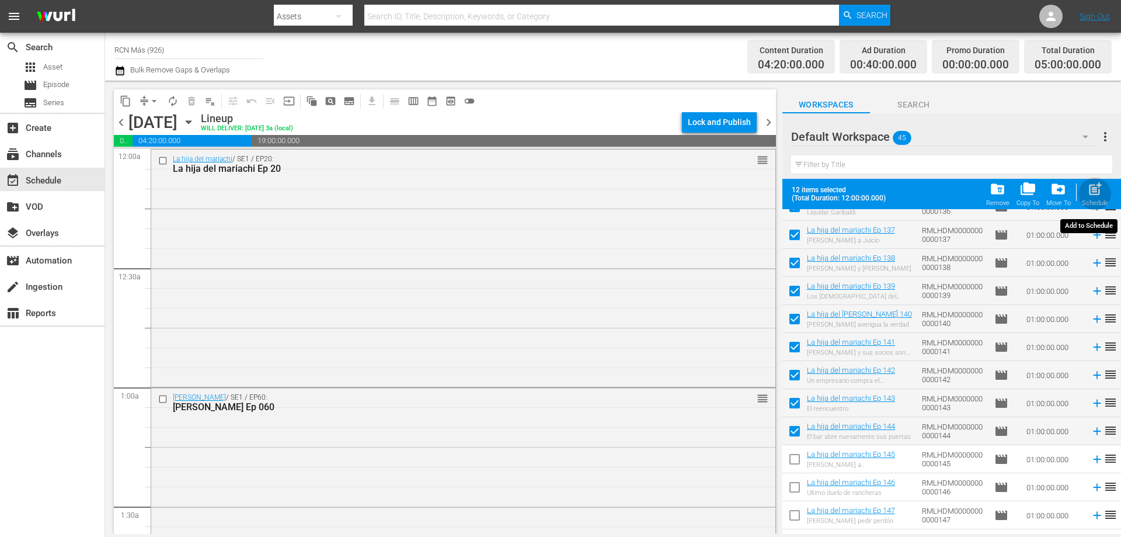
checkbox input "false"
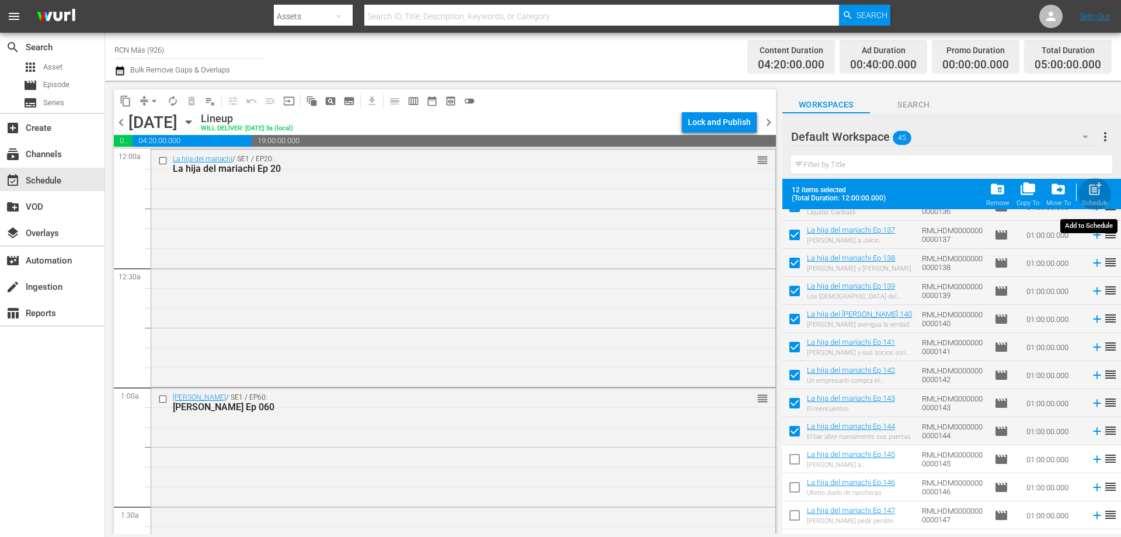
checkbox input "false"
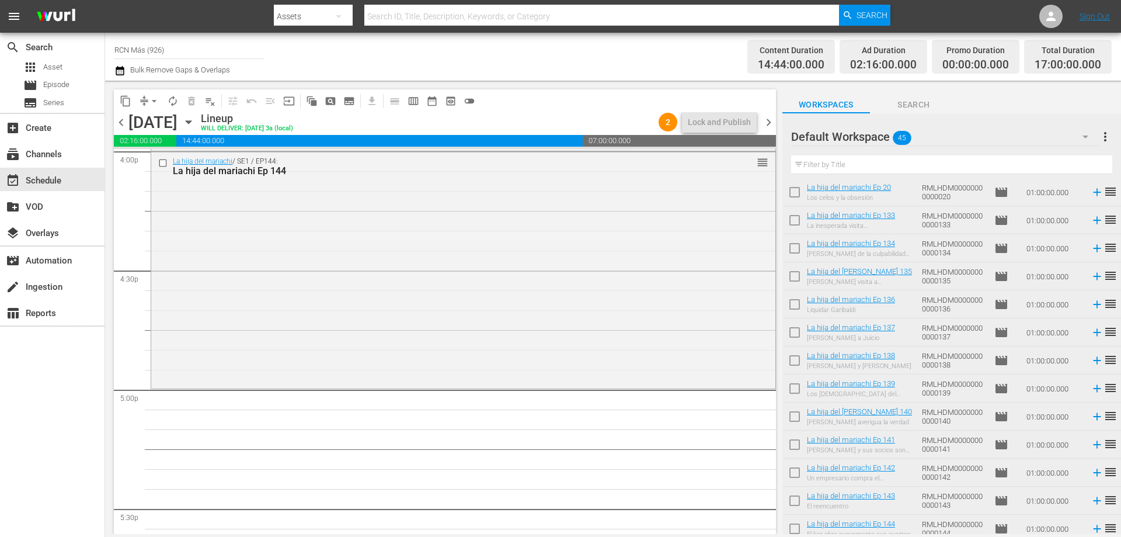
scroll to position [266, 0]
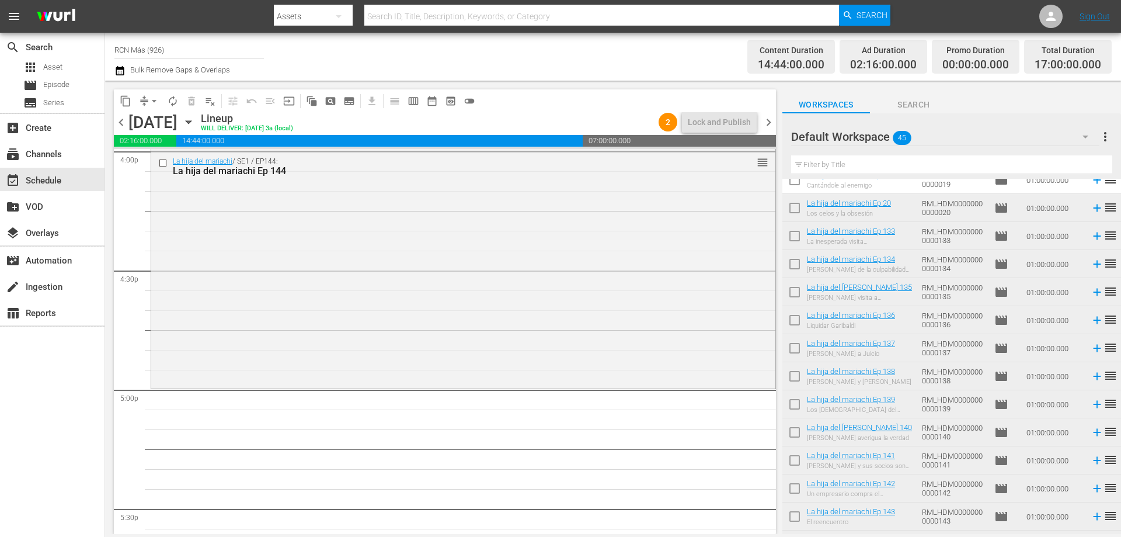
click at [805, 239] on input "checkbox" at bounding box center [795, 238] width 25 height 25
checkbox input "true"
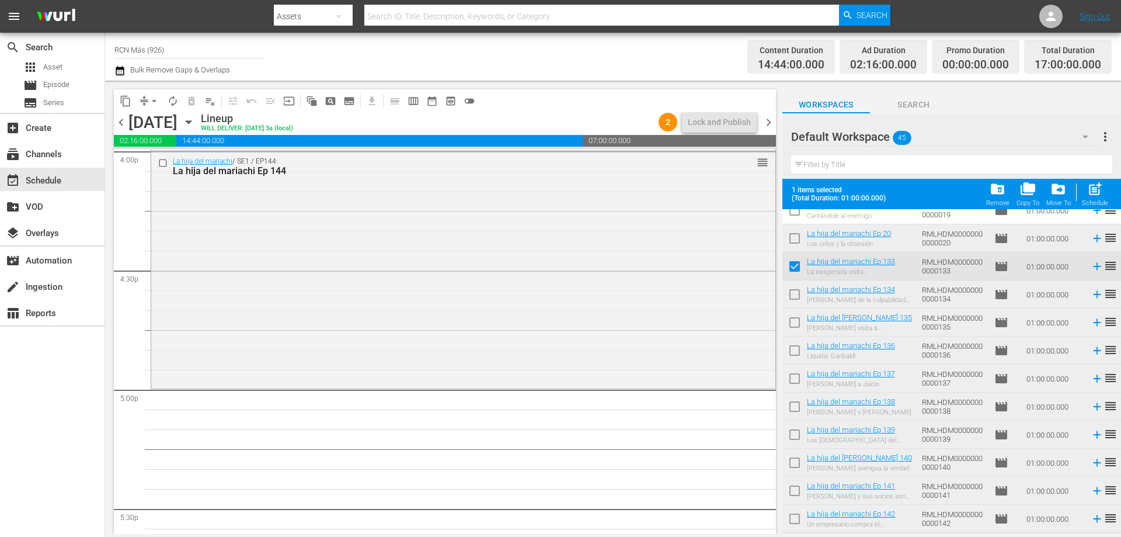
click at [793, 294] on input "checkbox" at bounding box center [795, 296] width 25 height 25
checkbox input "true"
click at [793, 325] on input "checkbox" at bounding box center [795, 324] width 25 height 25
checkbox input "true"
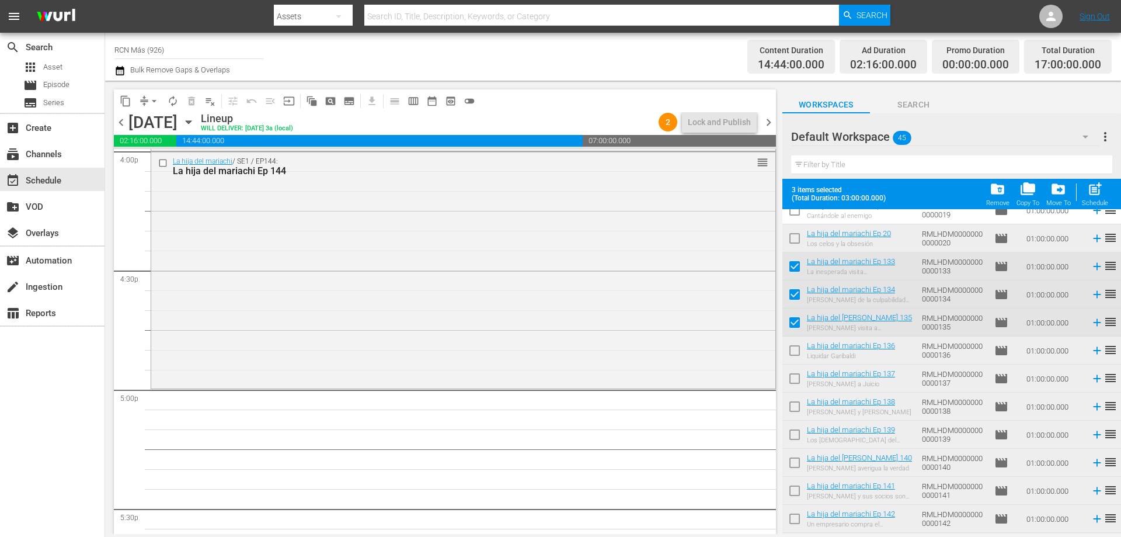
click at [794, 355] on input "checkbox" at bounding box center [795, 353] width 25 height 25
checkbox input "true"
click at [797, 387] on input "checkbox" at bounding box center [795, 381] width 25 height 25
checkbox input "true"
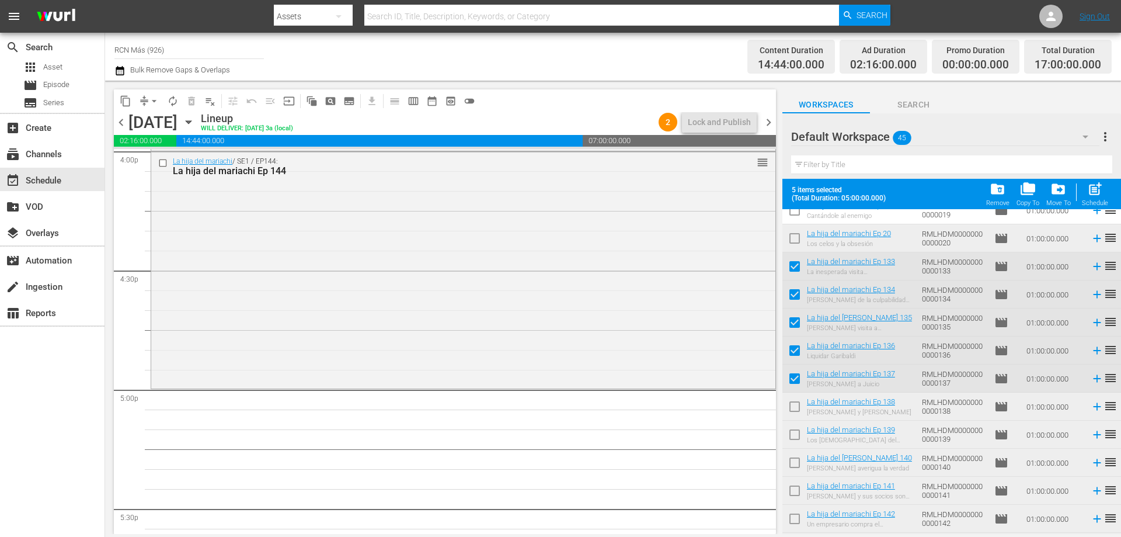
click at [794, 407] on input "checkbox" at bounding box center [795, 409] width 25 height 25
checkbox input "true"
click at [791, 440] on input "checkbox" at bounding box center [795, 437] width 25 height 25
checkbox input "true"
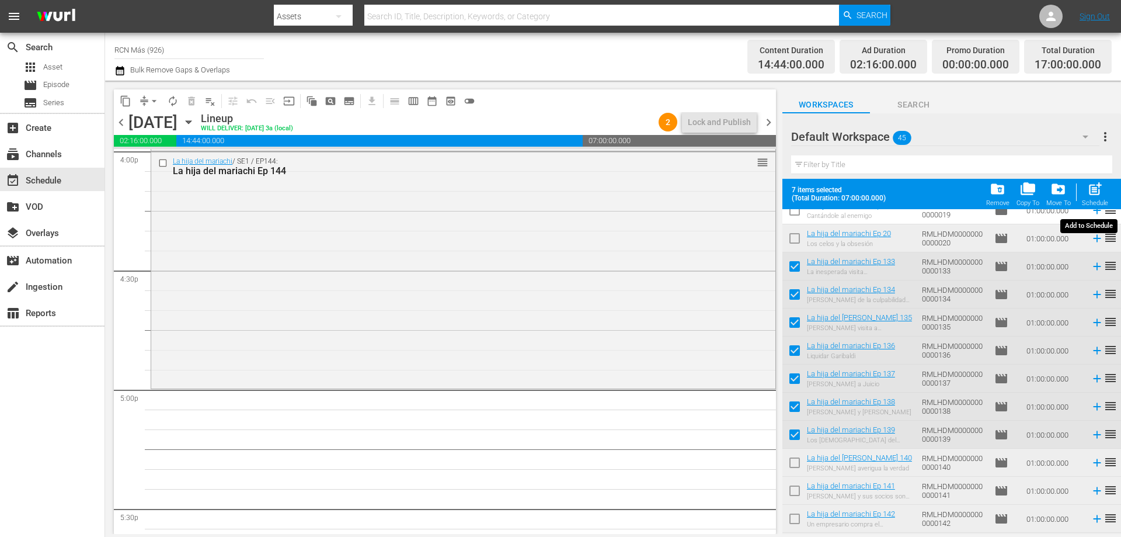
click at [1091, 194] on span "post_add" at bounding box center [1096, 189] width 16 height 16
checkbox input "false"
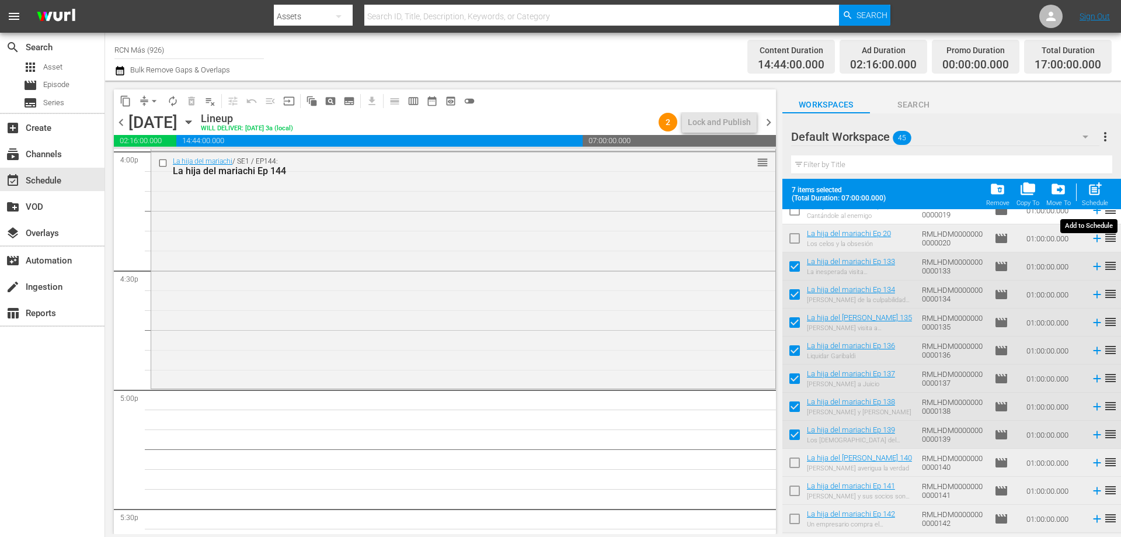
checkbox input "false"
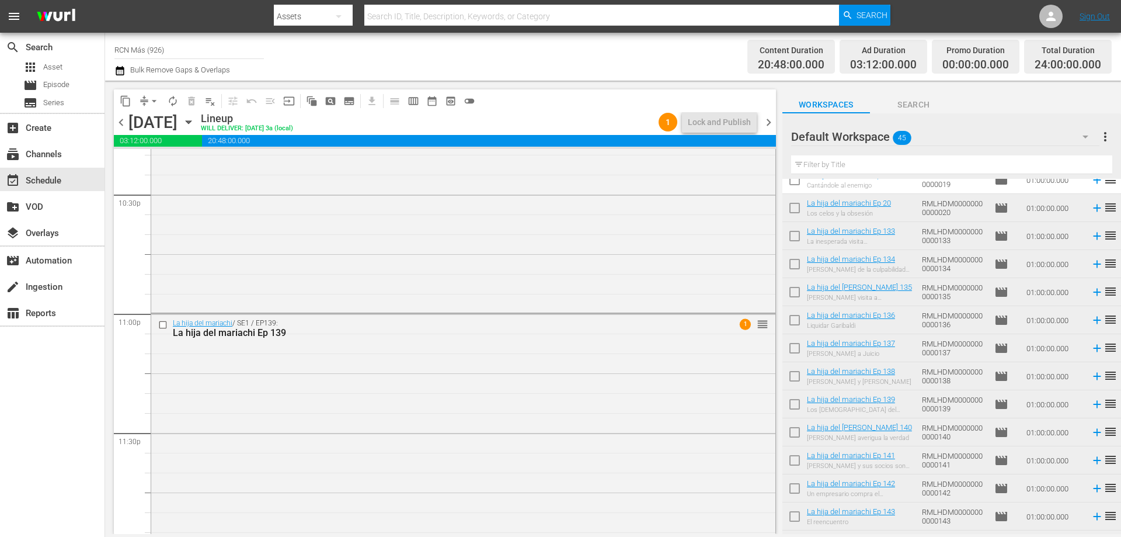
scroll to position [5335, 0]
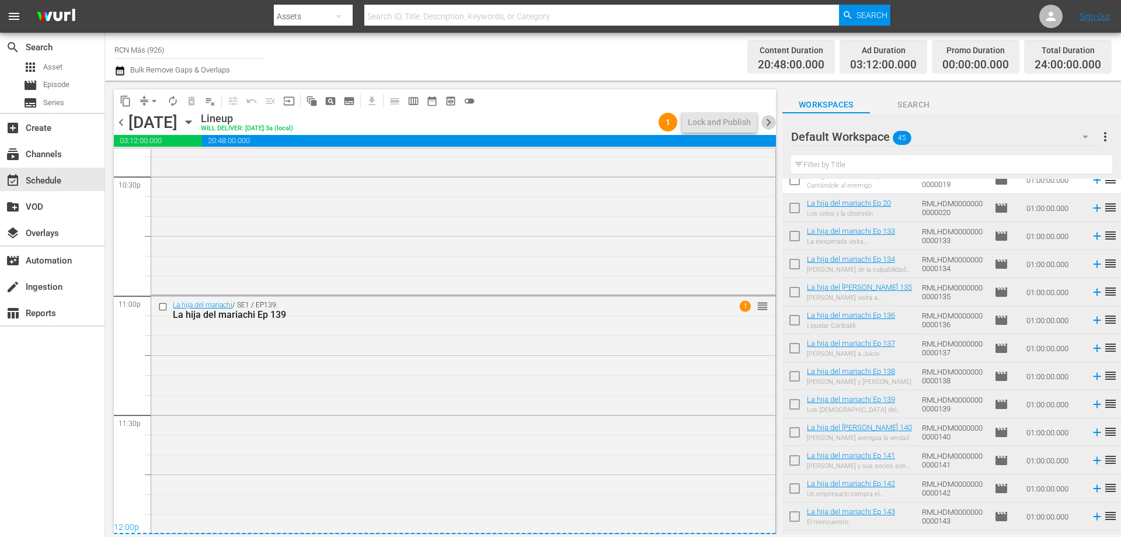
click at [765, 117] on span "chevron_right" at bounding box center [769, 122] width 15 height 15
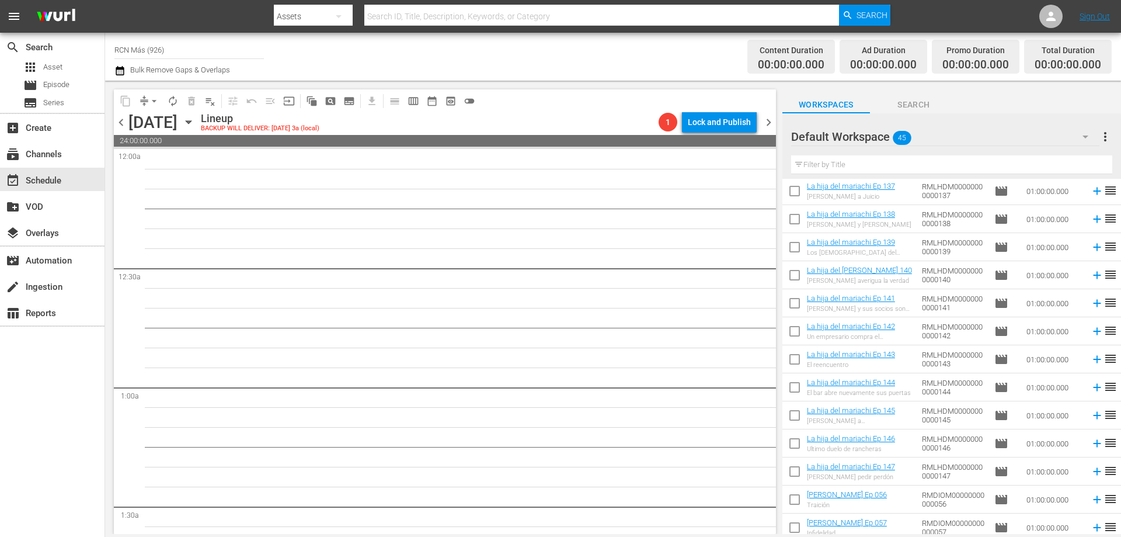
scroll to position [452, 0]
click at [794, 244] on input "checkbox" at bounding box center [795, 248] width 25 height 25
checkbox input "true"
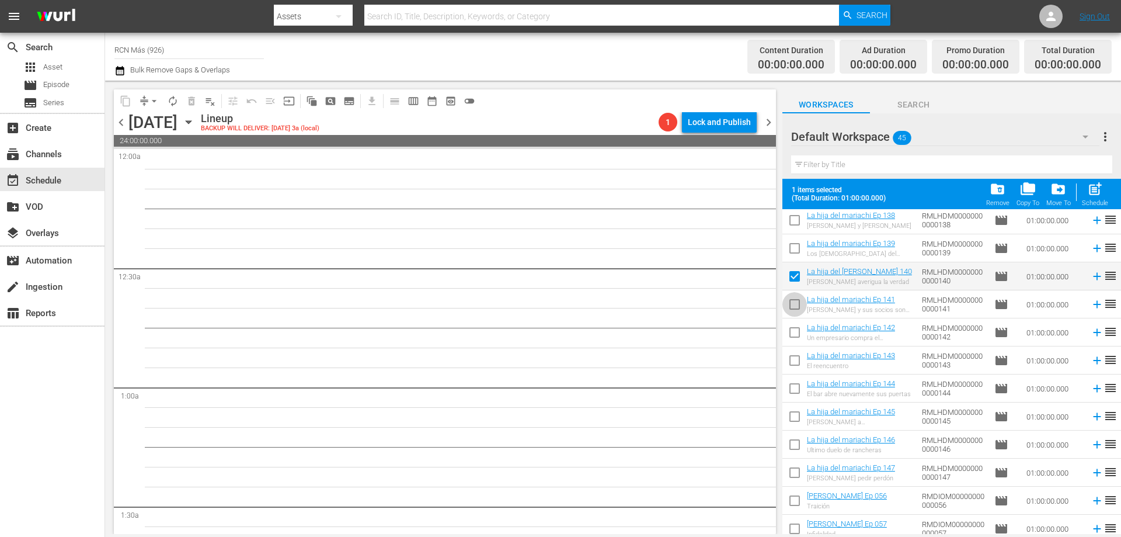
click at [793, 304] on input "checkbox" at bounding box center [795, 306] width 25 height 25
checkbox input "true"
click at [793, 331] on input "checkbox" at bounding box center [795, 334] width 25 height 25
checkbox input "true"
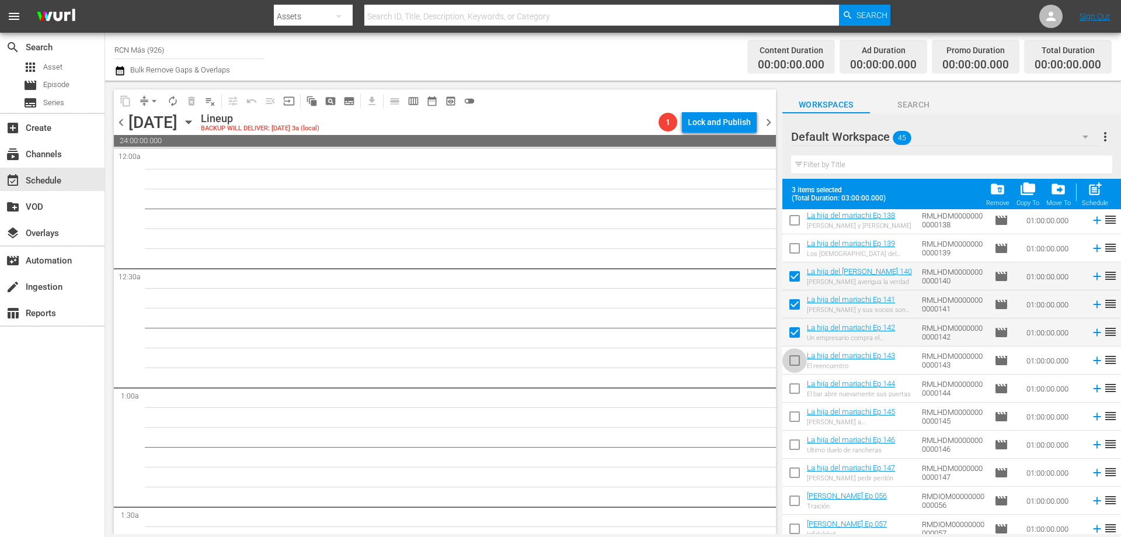
click at [793, 359] on input "checkbox" at bounding box center [795, 362] width 25 height 25
checkbox input "true"
click at [794, 394] on input "checkbox" at bounding box center [795, 391] width 25 height 25
checkbox input "true"
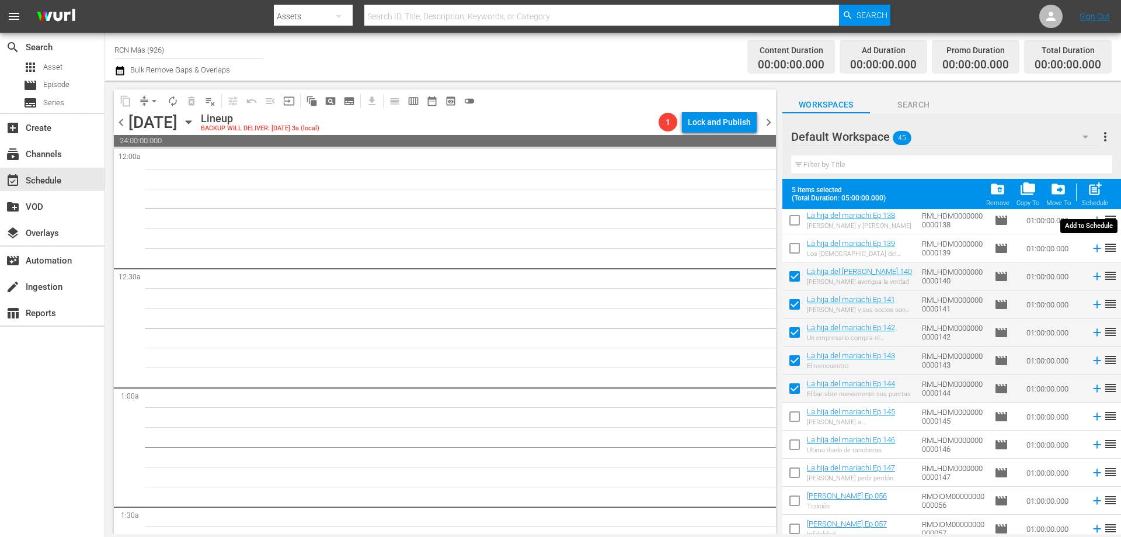
click at [1095, 195] on span "post_add" at bounding box center [1096, 189] width 16 height 16
checkbox input "false"
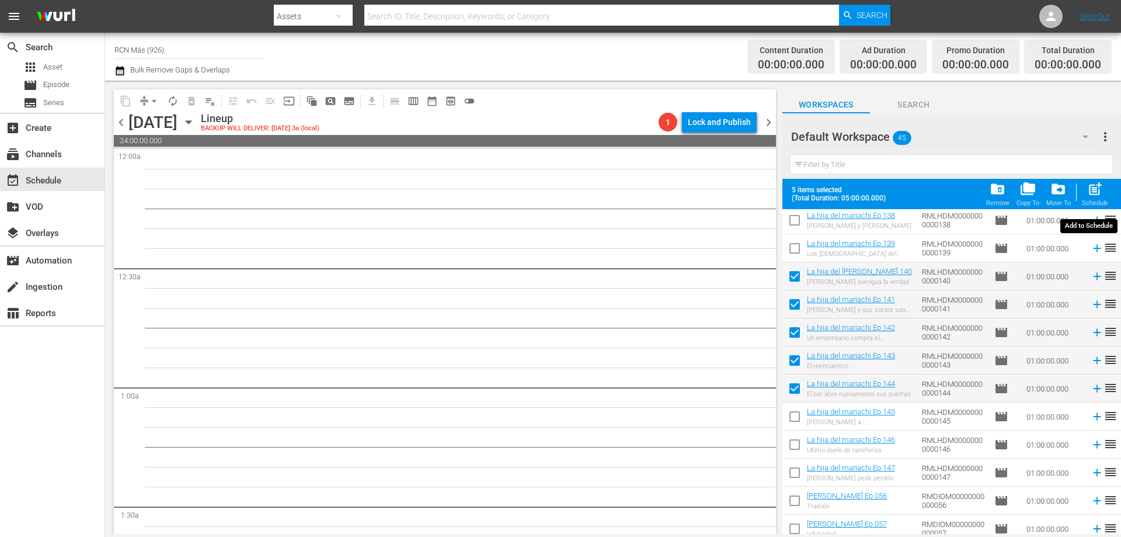
checkbox input "false"
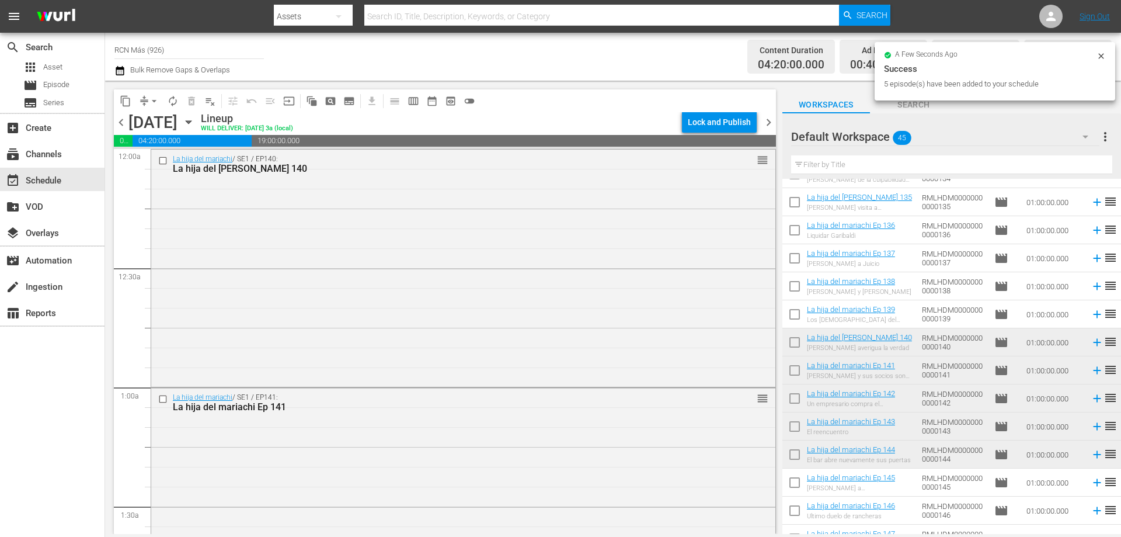
scroll to position [333, 0]
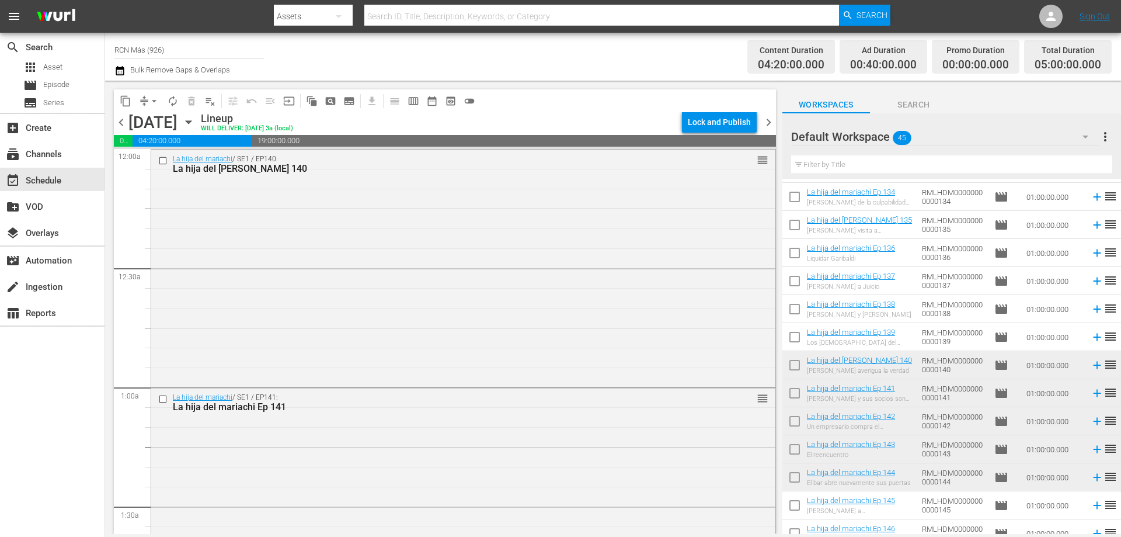
click at [793, 255] on input "checkbox" at bounding box center [795, 255] width 25 height 25
checkbox input "true"
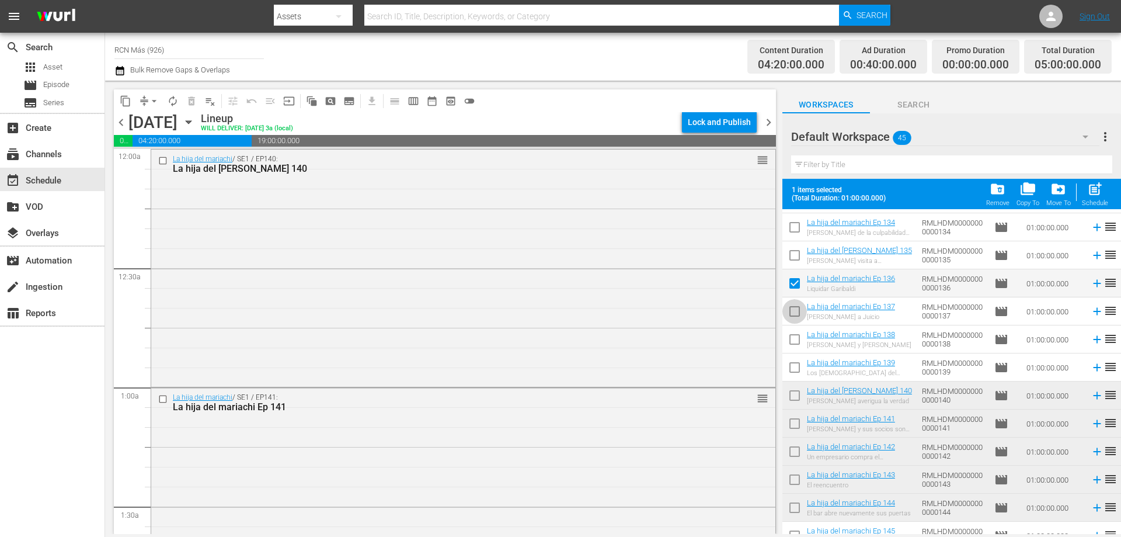
click at [792, 315] on input "checkbox" at bounding box center [795, 313] width 25 height 25
checkbox input "true"
click at [793, 341] on input "checkbox" at bounding box center [795, 341] width 25 height 25
checkbox input "true"
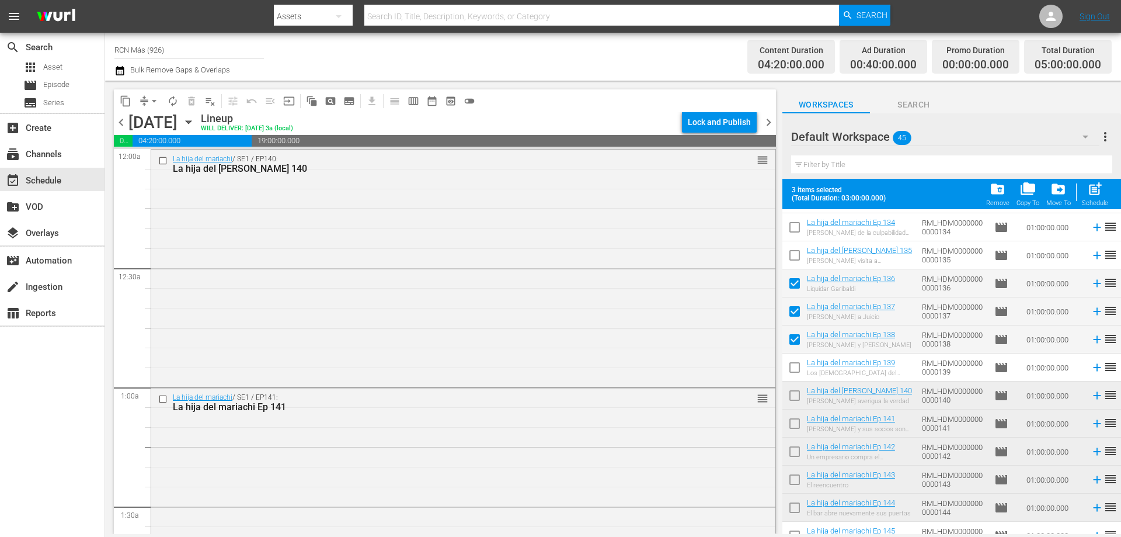
click at [793, 372] on input "checkbox" at bounding box center [795, 369] width 25 height 25
checkbox input "true"
click at [788, 400] on input "checkbox" at bounding box center [795, 398] width 25 height 25
checkbox input "true"
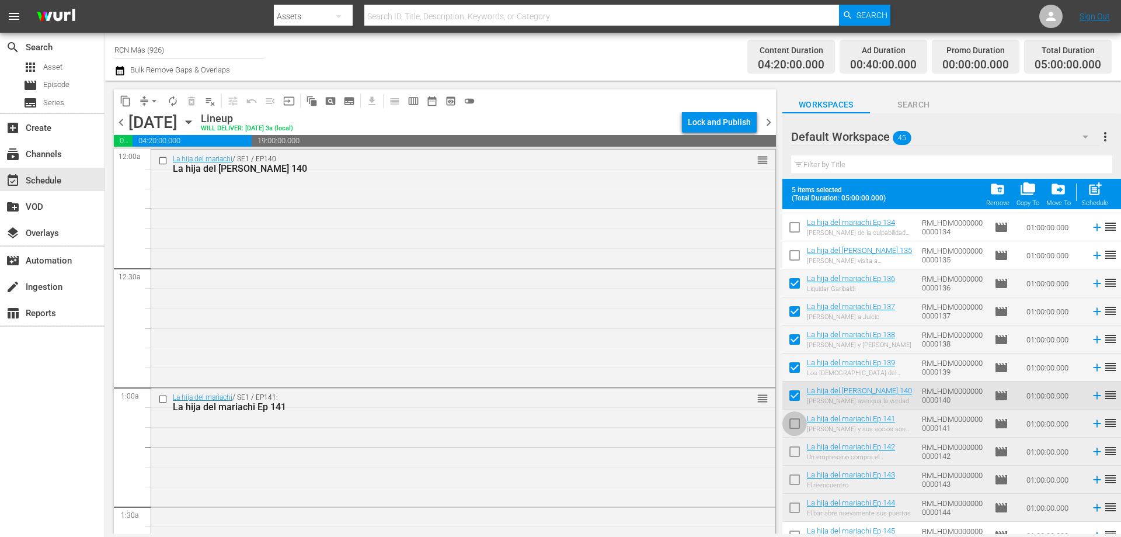
click at [797, 423] on input "checkbox" at bounding box center [795, 426] width 25 height 25
checkbox input "true"
click at [789, 455] on input "checkbox" at bounding box center [795, 454] width 25 height 25
checkbox input "true"
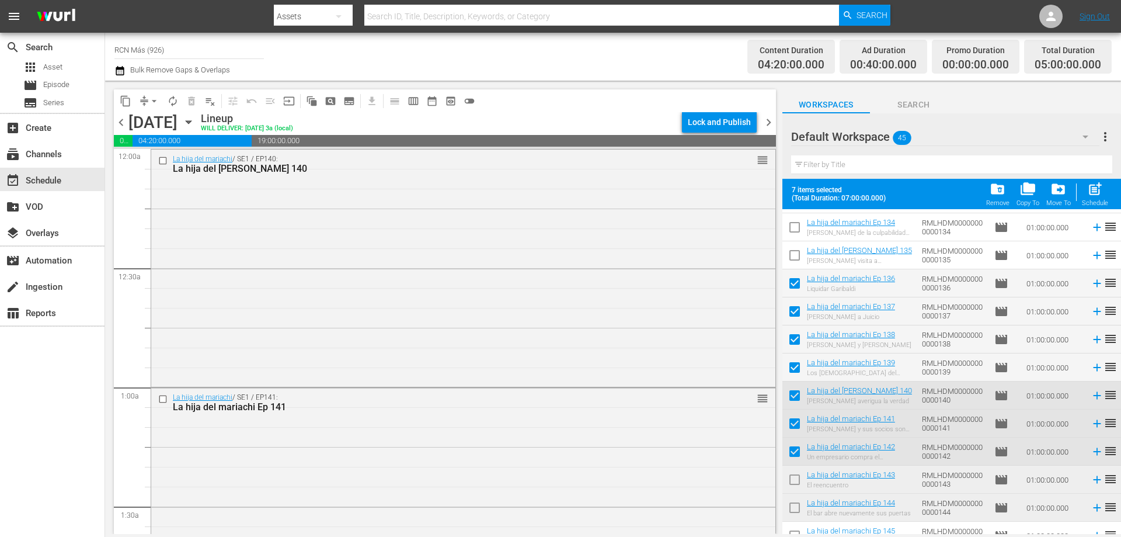
click at [793, 485] on input "checkbox" at bounding box center [795, 482] width 25 height 25
checkbox input "true"
drag, startPoint x: 795, startPoint y: 508, endPoint x: 836, endPoint y: 495, distance: 42.9
click at [795, 509] on input "checkbox" at bounding box center [795, 510] width 25 height 25
checkbox input "true"
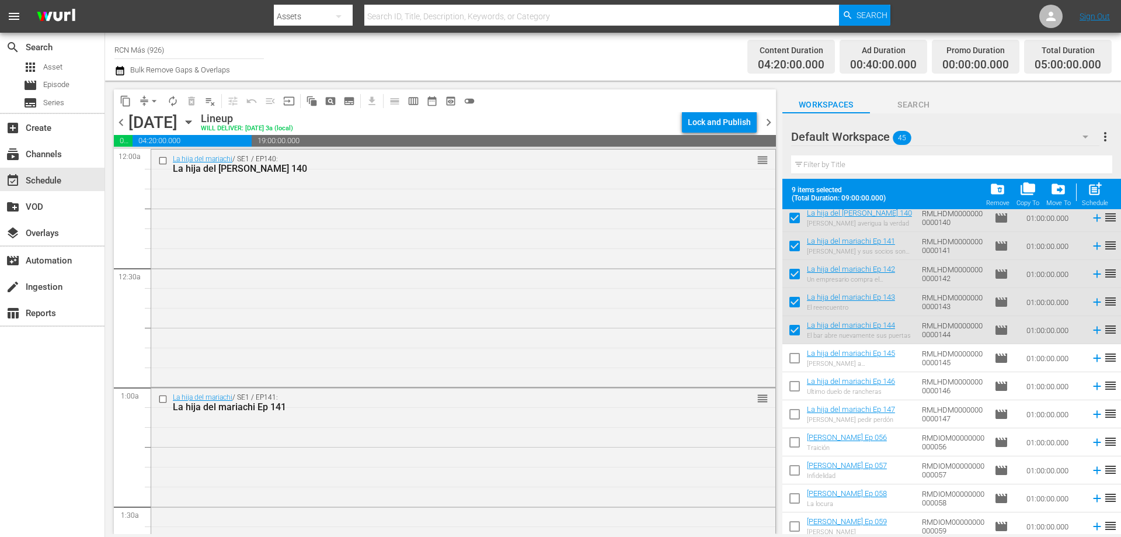
scroll to position [525, 0]
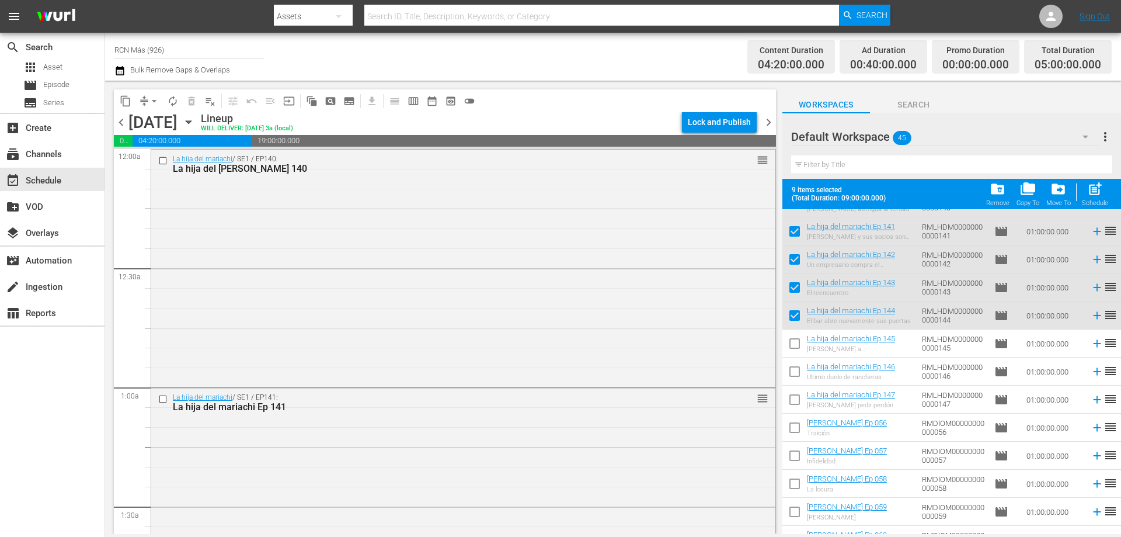
click at [791, 342] on input "checkbox" at bounding box center [795, 346] width 25 height 25
checkbox input "true"
click at [796, 376] on input "checkbox" at bounding box center [795, 374] width 25 height 25
checkbox input "true"
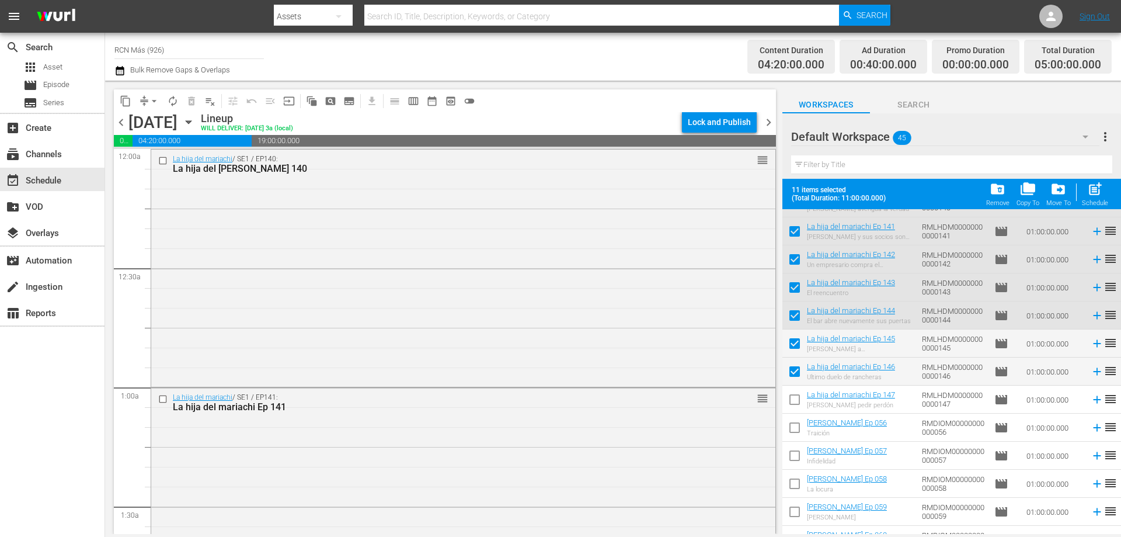
click at [796, 402] on input "checkbox" at bounding box center [795, 402] width 25 height 25
checkbox input "true"
click at [1092, 189] on span "post_add" at bounding box center [1096, 189] width 16 height 16
checkbox input "false"
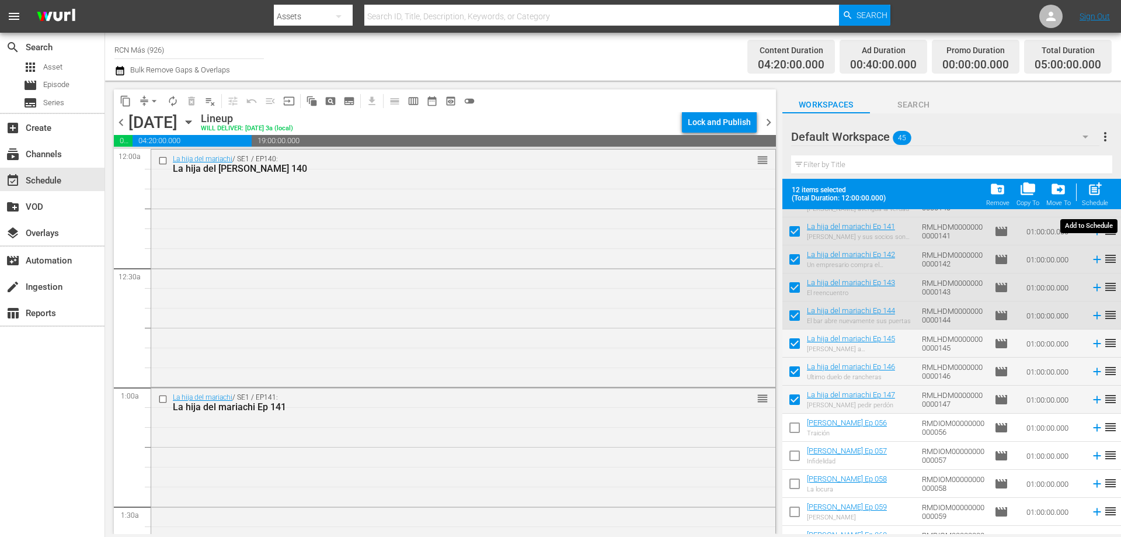
checkbox input "false"
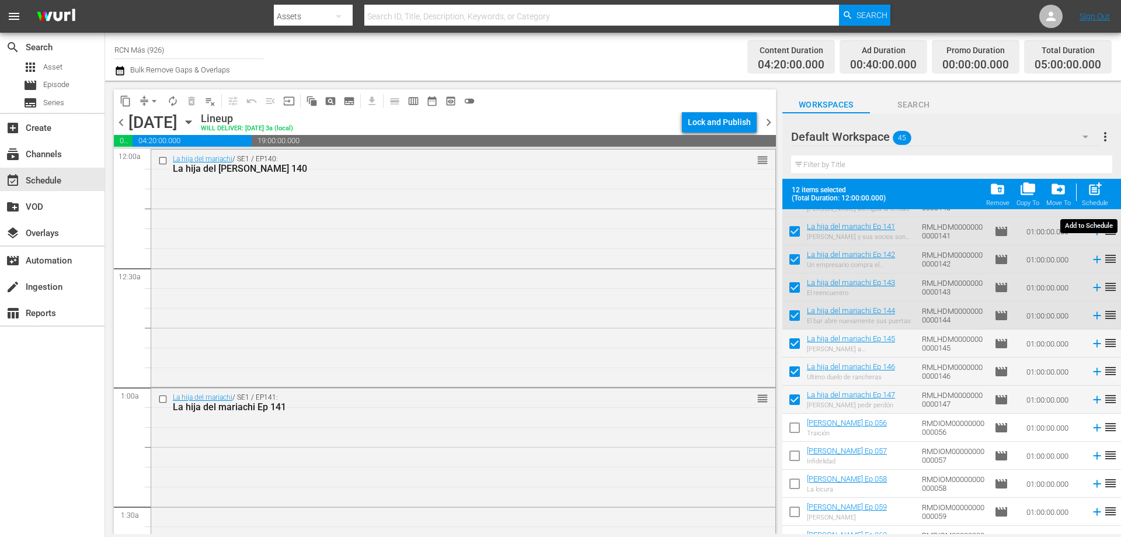
checkbox input "false"
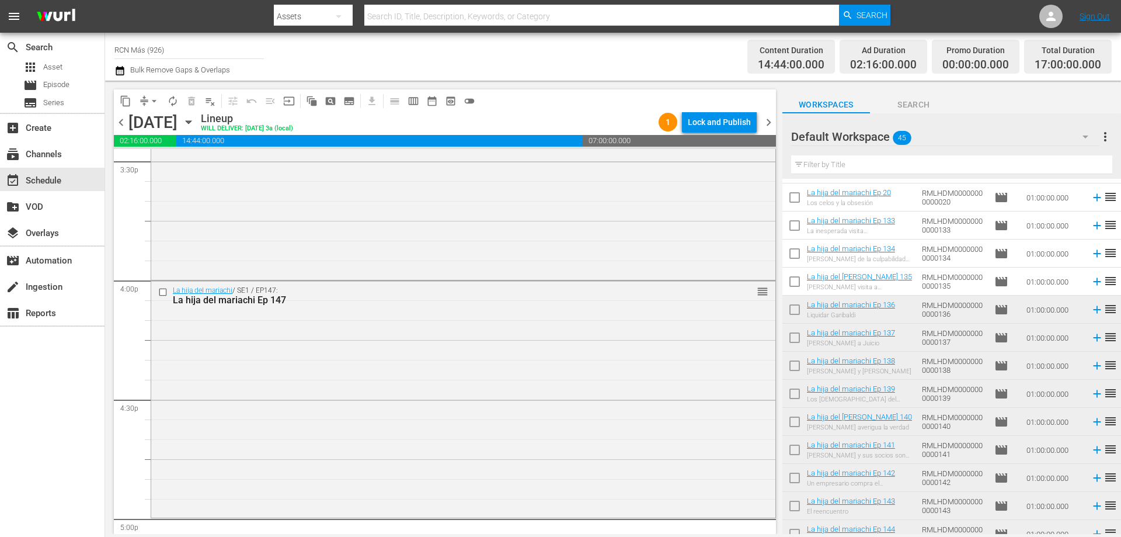
scroll to position [3673, 0]
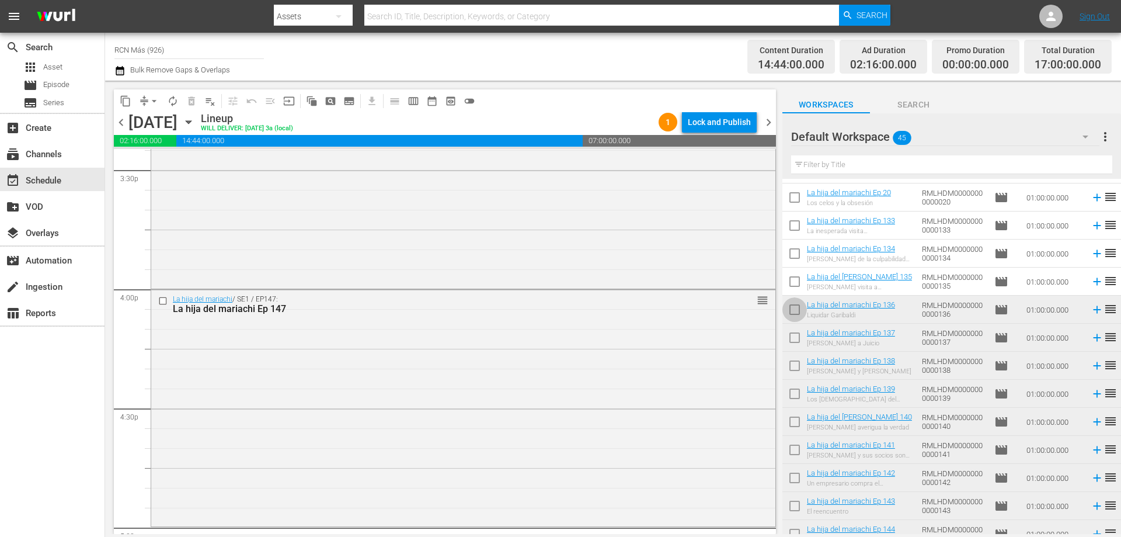
click at [787, 308] on input "checkbox" at bounding box center [795, 312] width 25 height 25
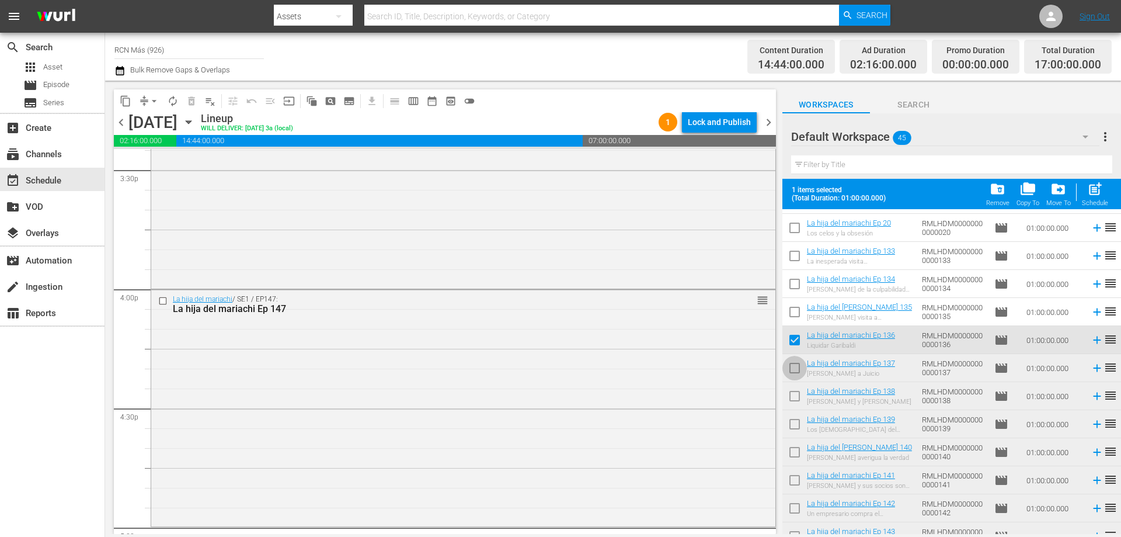
click at [793, 362] on input "checkbox" at bounding box center [795, 370] width 25 height 25
click at [790, 398] on input "checkbox" at bounding box center [795, 398] width 25 height 25
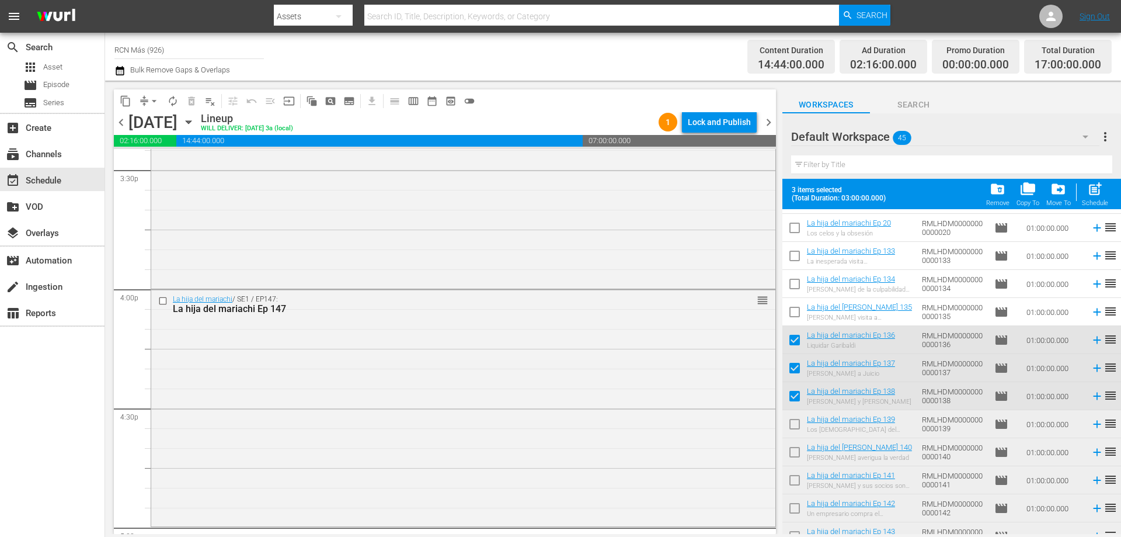
drag, startPoint x: 792, startPoint y: 426, endPoint x: 795, endPoint y: 458, distance: 31.7
click at [790, 425] on input "checkbox" at bounding box center [795, 426] width 25 height 25
click at [795, 456] on input "checkbox" at bounding box center [795, 454] width 25 height 25
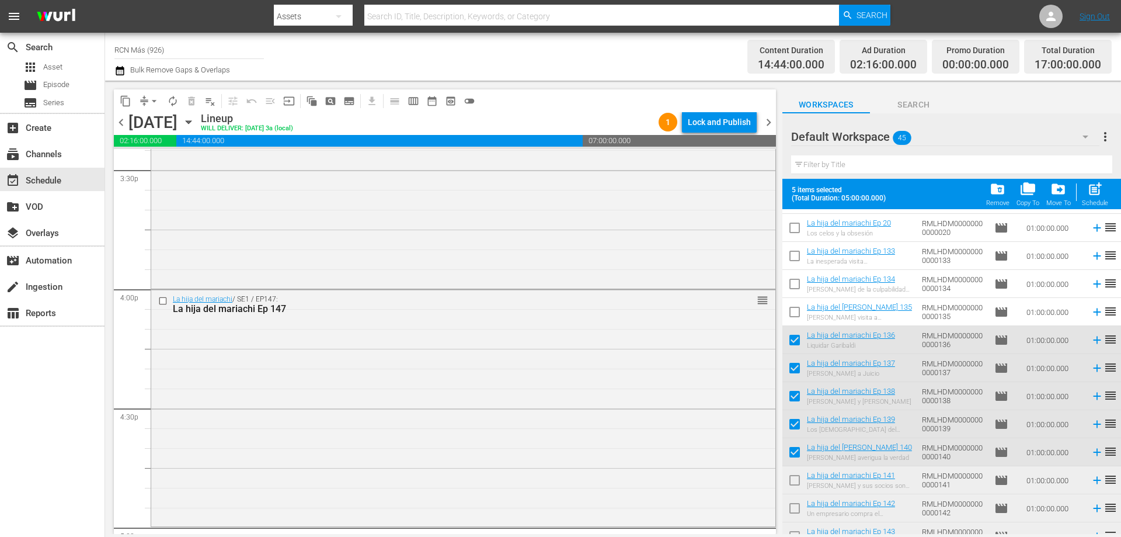
click at [790, 485] on input "checkbox" at bounding box center [795, 482] width 25 height 25
drag, startPoint x: 793, startPoint y: 506, endPoint x: 853, endPoint y: 513, distance: 60.6
click at [793, 508] on input "checkbox" at bounding box center [795, 510] width 25 height 25
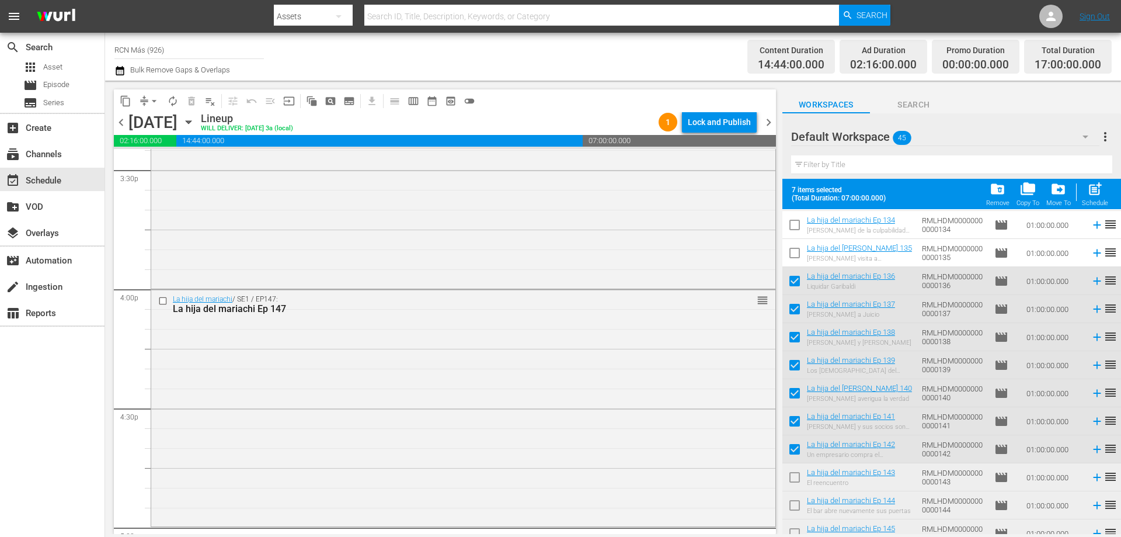
scroll to position [338, 0]
click at [1093, 190] on span "post_add" at bounding box center [1096, 189] width 16 height 16
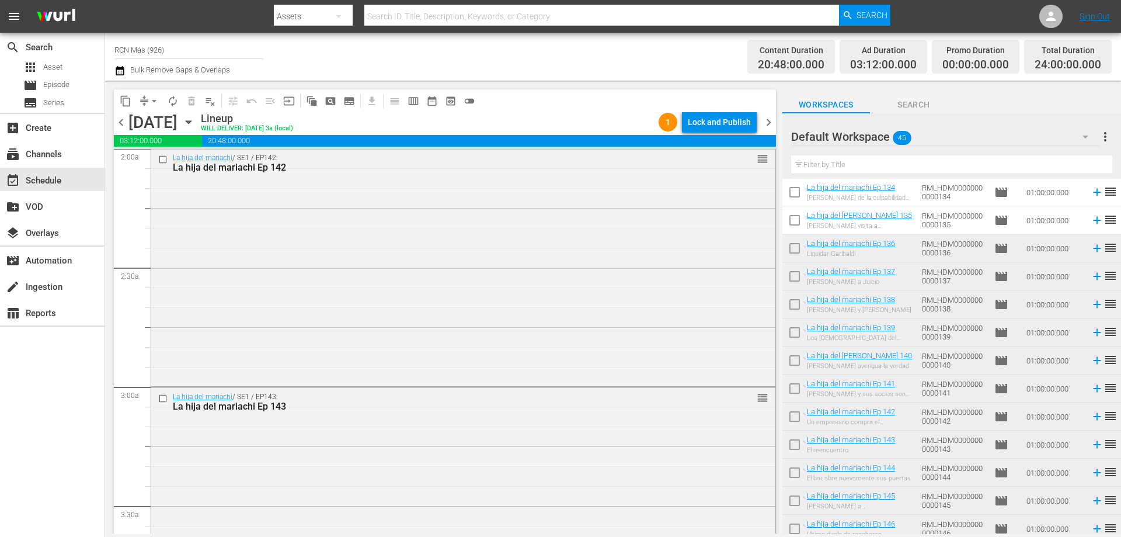
scroll to position [0, 0]
click at [195, 126] on icon "button" at bounding box center [188, 122] width 13 height 13
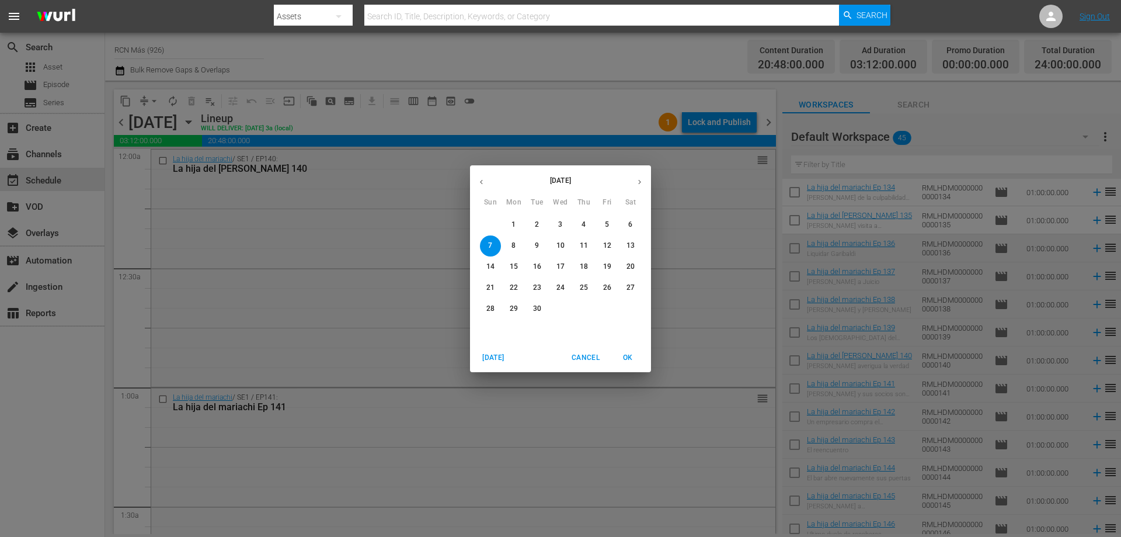
click at [515, 222] on p "1" at bounding box center [514, 225] width 4 height 10
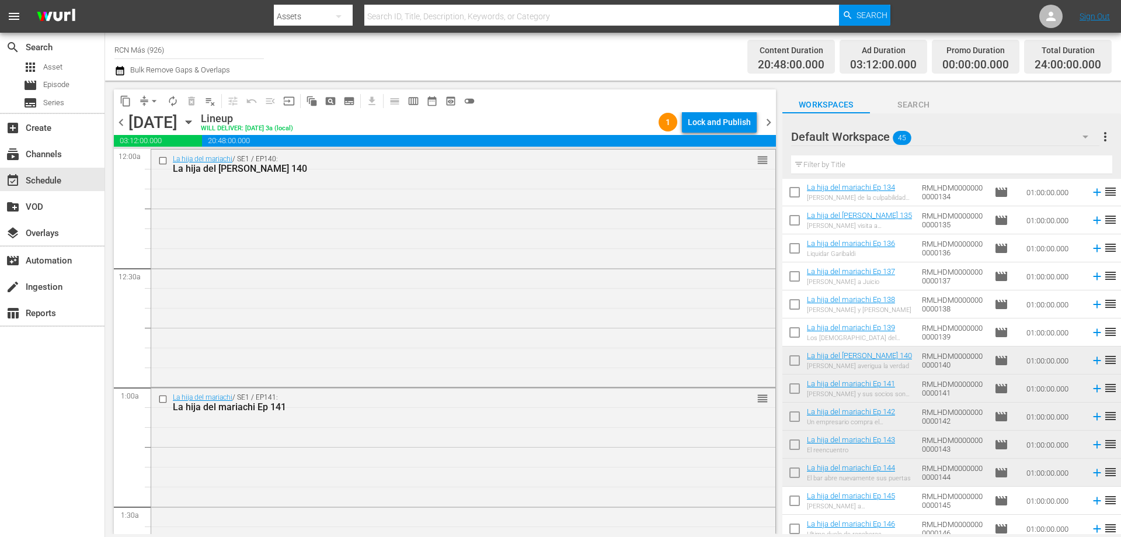
click at [712, 119] on div "Lock and Publish" at bounding box center [719, 122] width 63 height 21
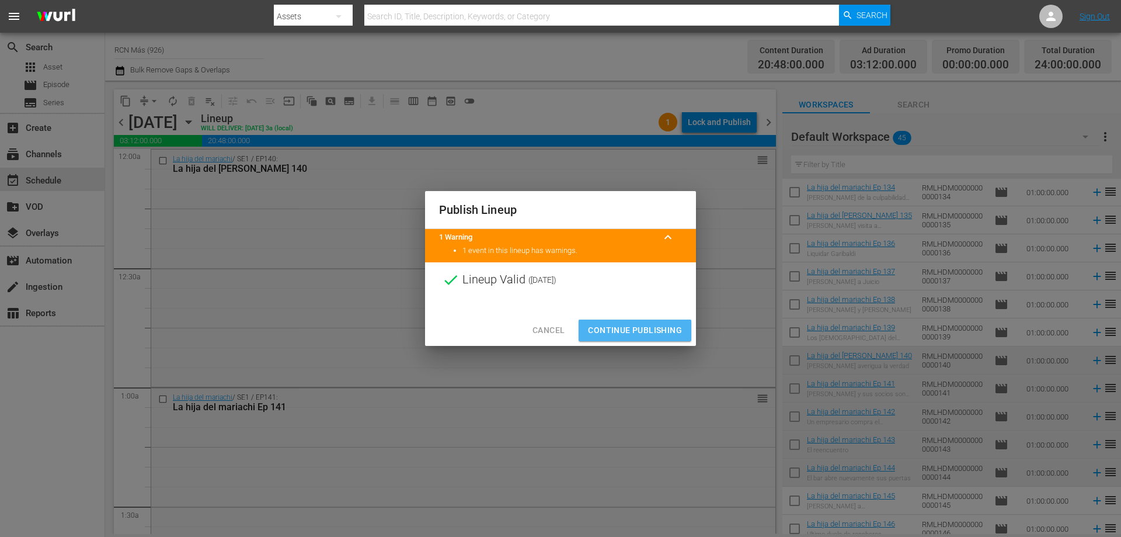
click at [655, 325] on span "Continue Publishing" at bounding box center [635, 330] width 94 height 15
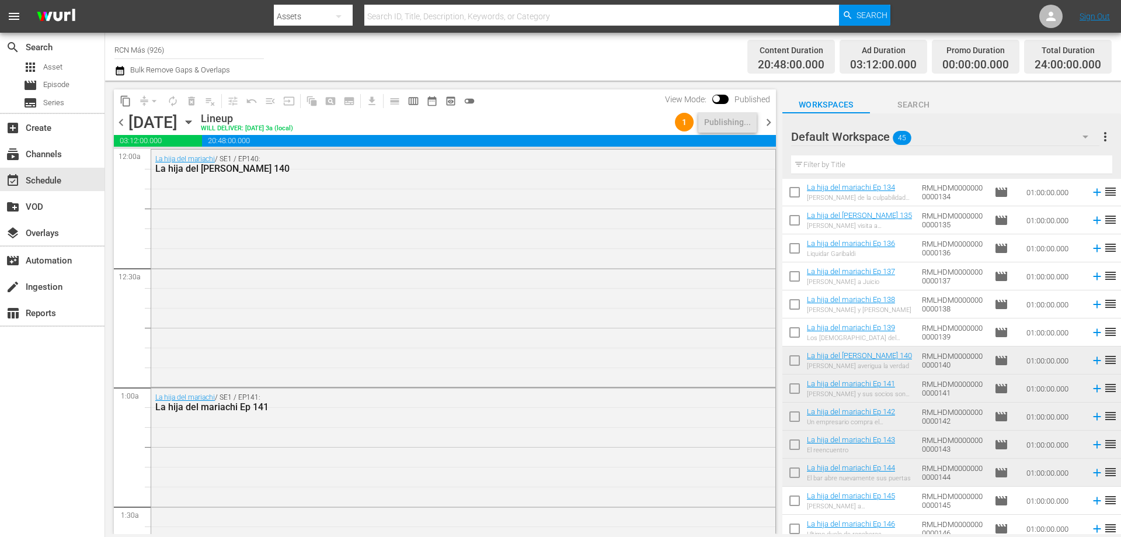
click at [763, 124] on span "chevron_right" at bounding box center [769, 122] width 15 height 15
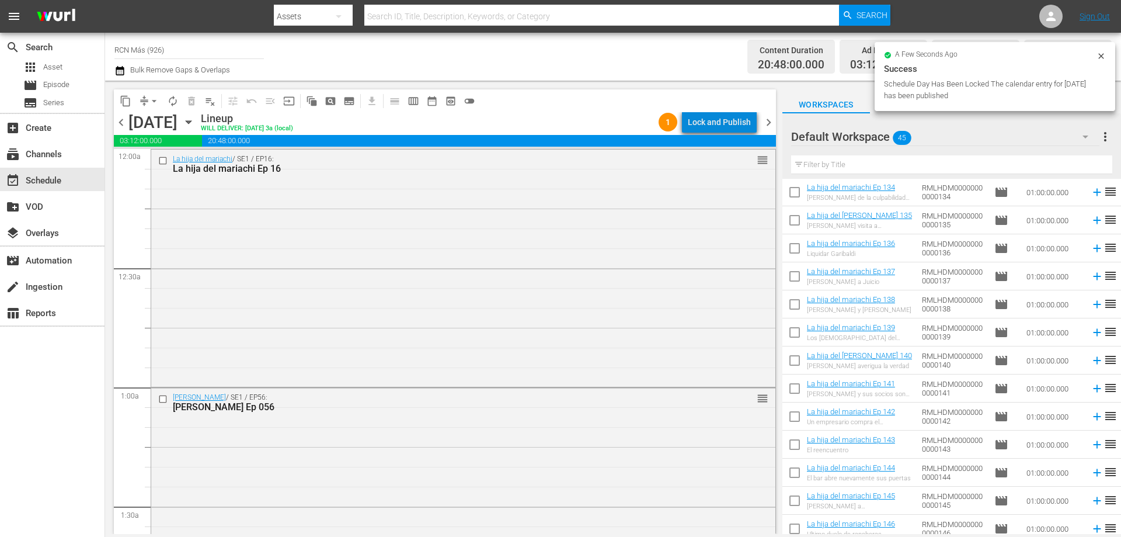
click at [729, 122] on div "Lock and Publish" at bounding box center [719, 122] width 63 height 21
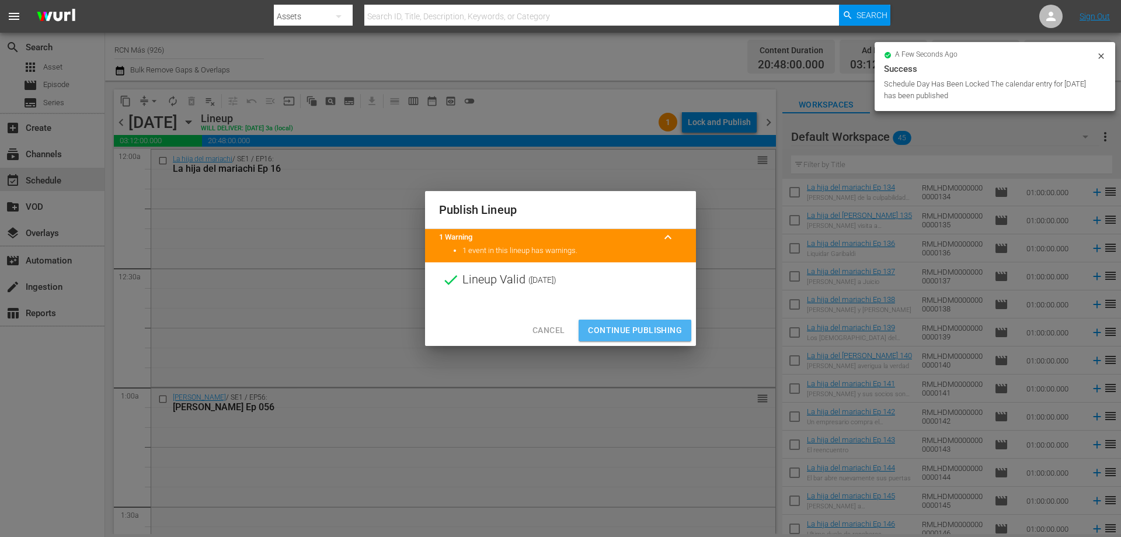
click at [649, 323] on span "Continue Publishing" at bounding box center [635, 330] width 94 height 15
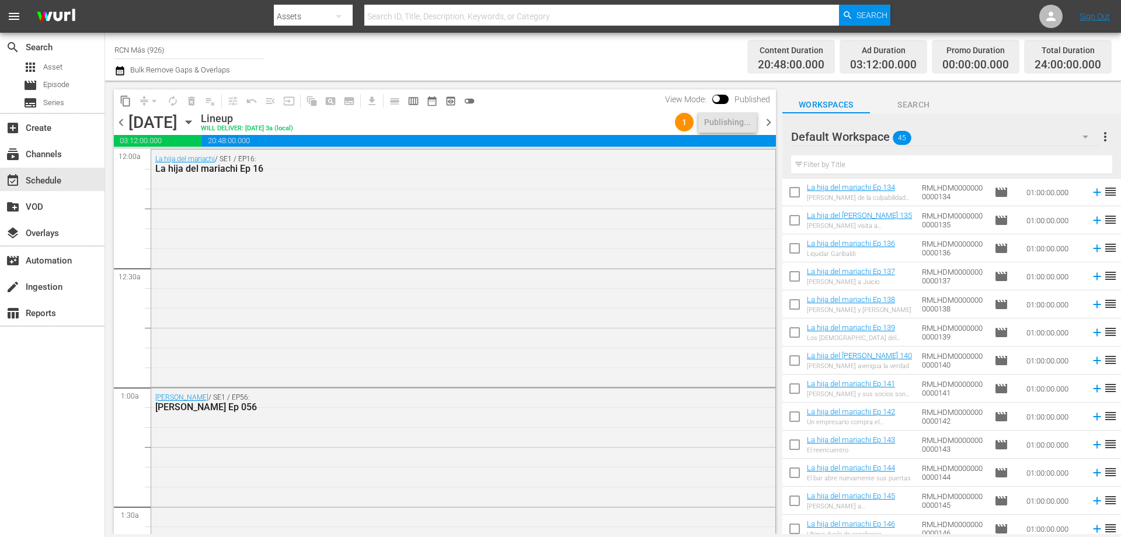
click at [770, 113] on div "chevron_left [DATE] [DATE] Lineup WILL DELIVER: [DATE] 3a (local) 1 Publishing.…" at bounding box center [445, 123] width 662 height 23
click at [770, 117] on span "chevron_right" at bounding box center [769, 122] width 15 height 15
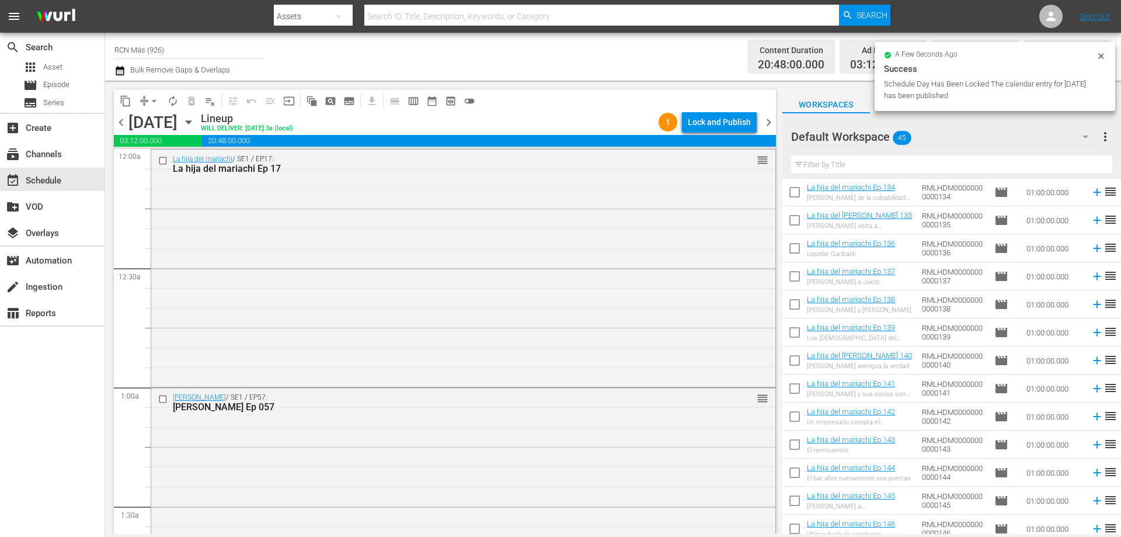
click at [731, 124] on div "Lock and Publish" at bounding box center [719, 122] width 63 height 21
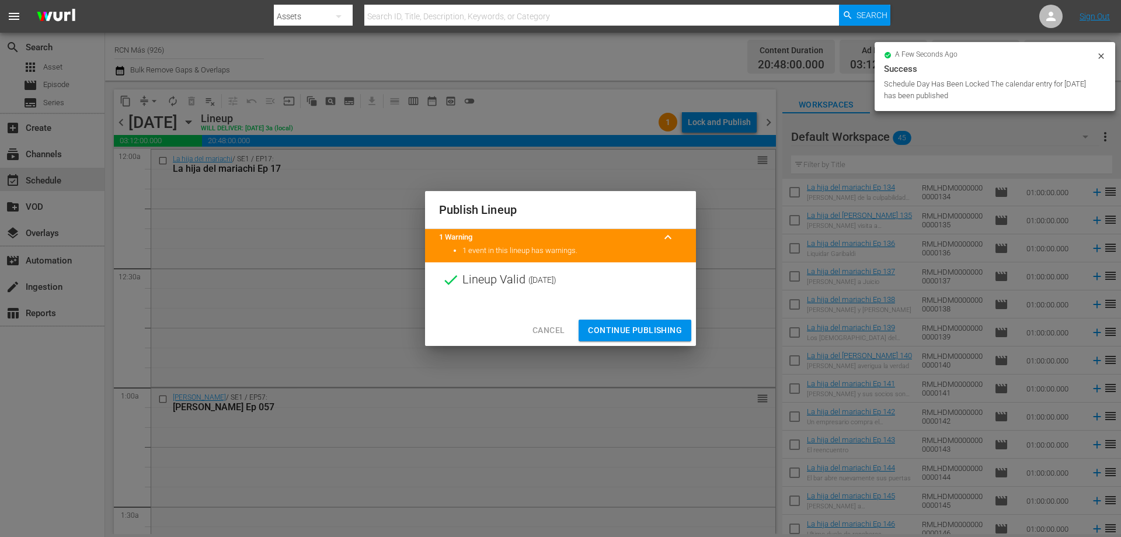
click at [635, 321] on button "Continue Publishing" at bounding box center [635, 331] width 113 height 22
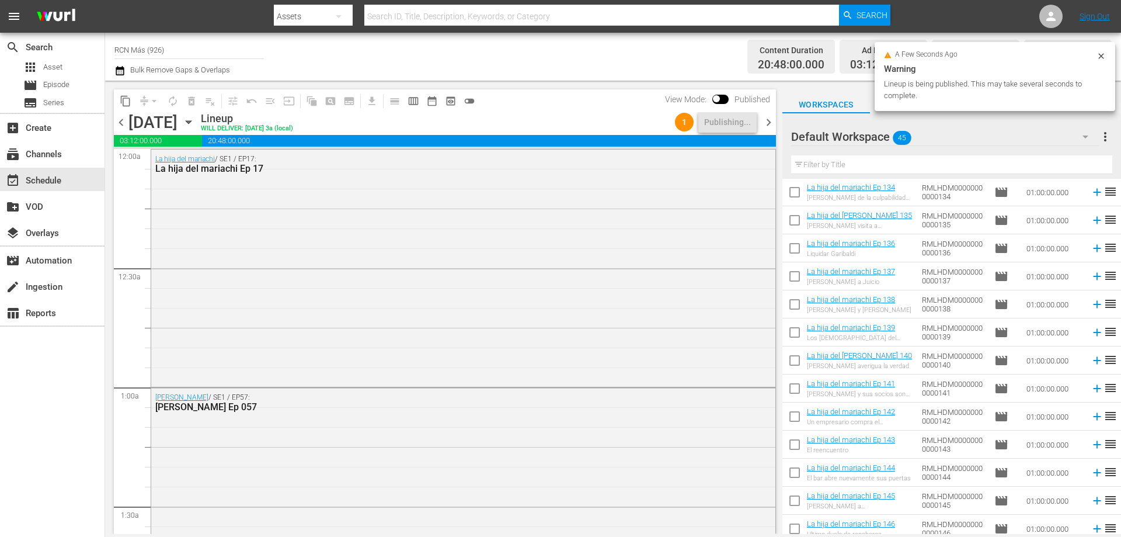
click at [770, 123] on span "chevron_right" at bounding box center [769, 122] width 15 height 15
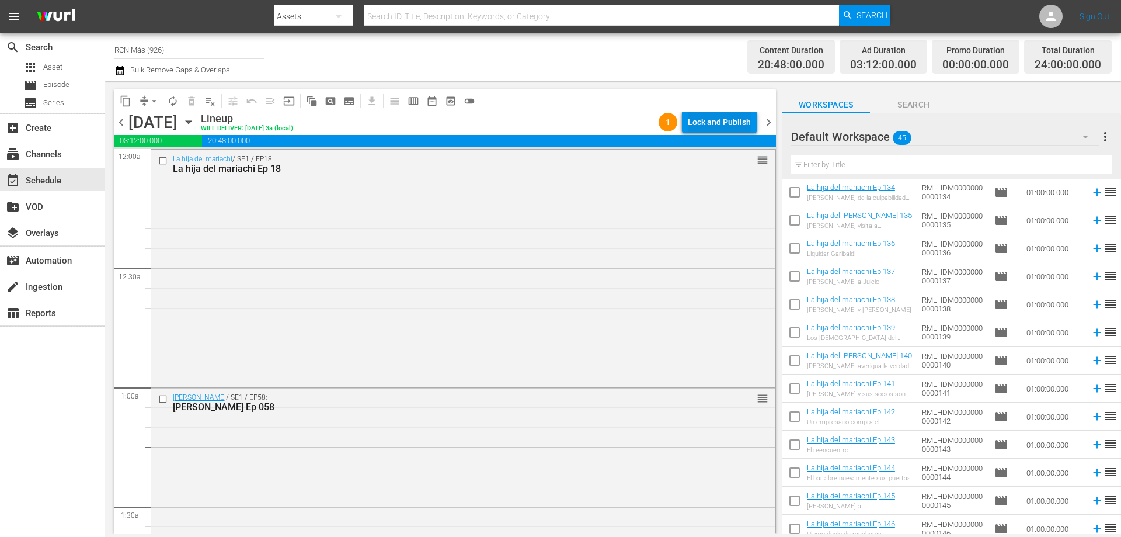
click at [723, 126] on div "Lock and Publish" at bounding box center [719, 122] width 63 height 21
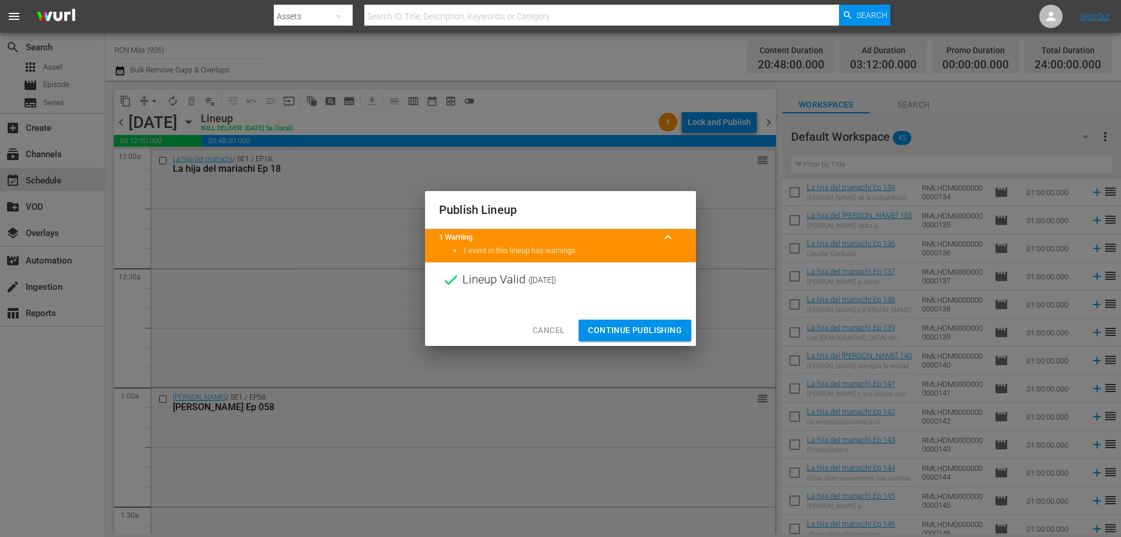
click at [633, 325] on span "Continue Publishing" at bounding box center [635, 330] width 94 height 15
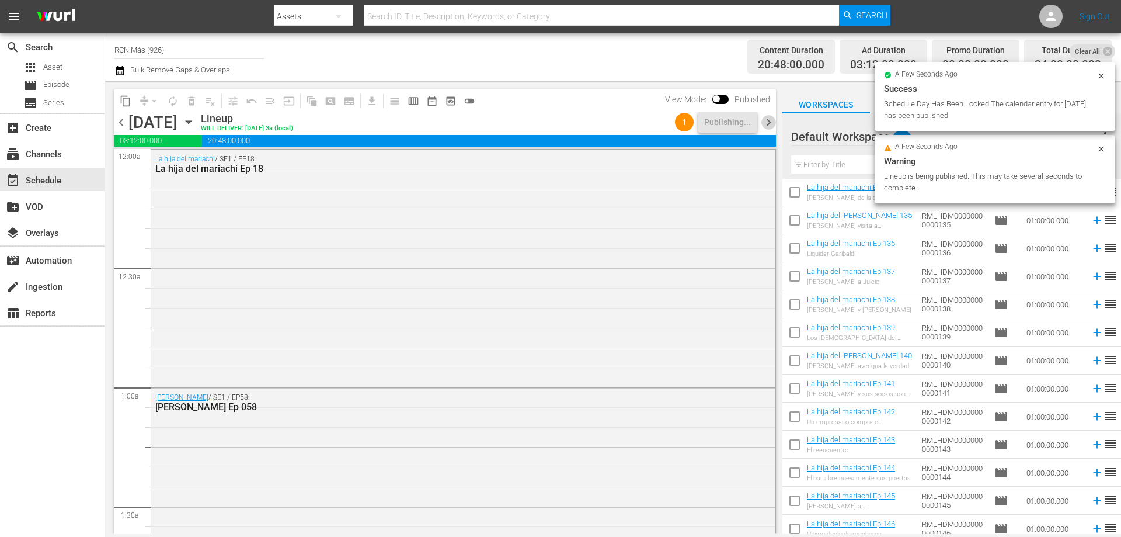
click at [773, 119] on span "chevron_right" at bounding box center [769, 122] width 15 height 15
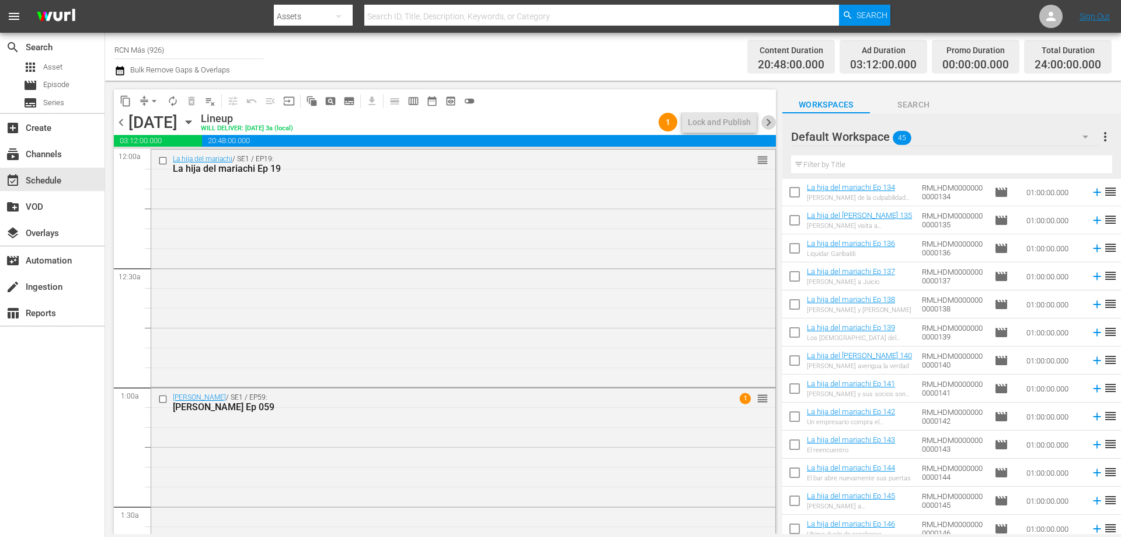
click at [762, 120] on span "chevron_right" at bounding box center [769, 122] width 15 height 15
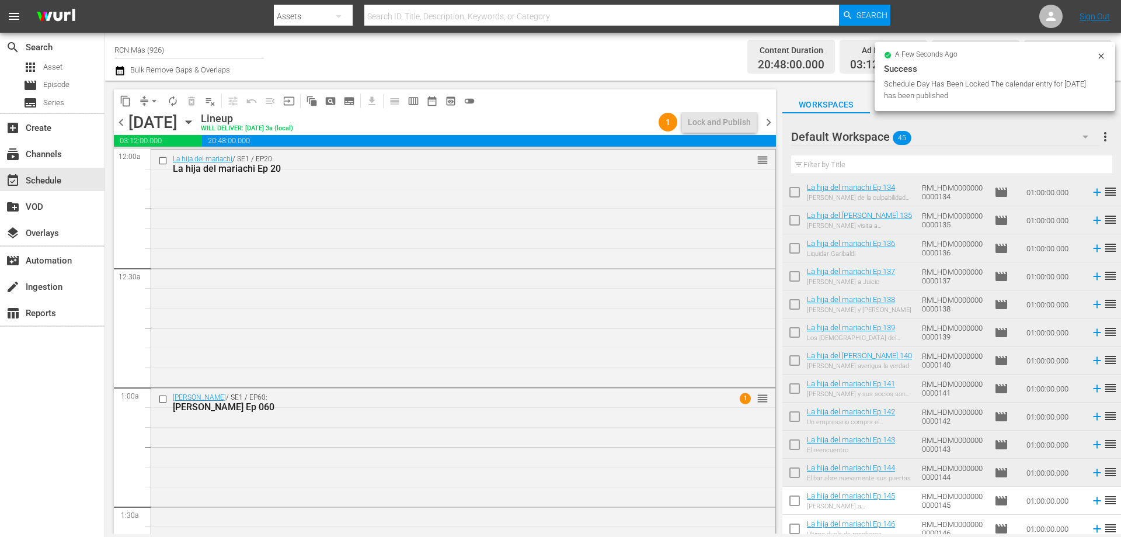
click at [768, 126] on span "chevron_right" at bounding box center [769, 122] width 15 height 15
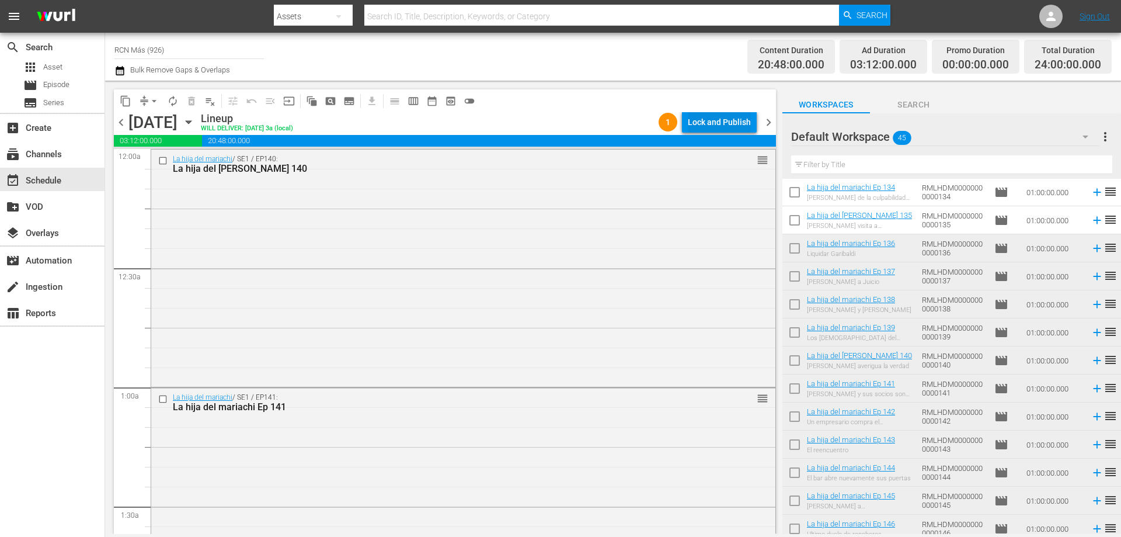
click at [729, 118] on div "Lock and Publish" at bounding box center [719, 122] width 63 height 21
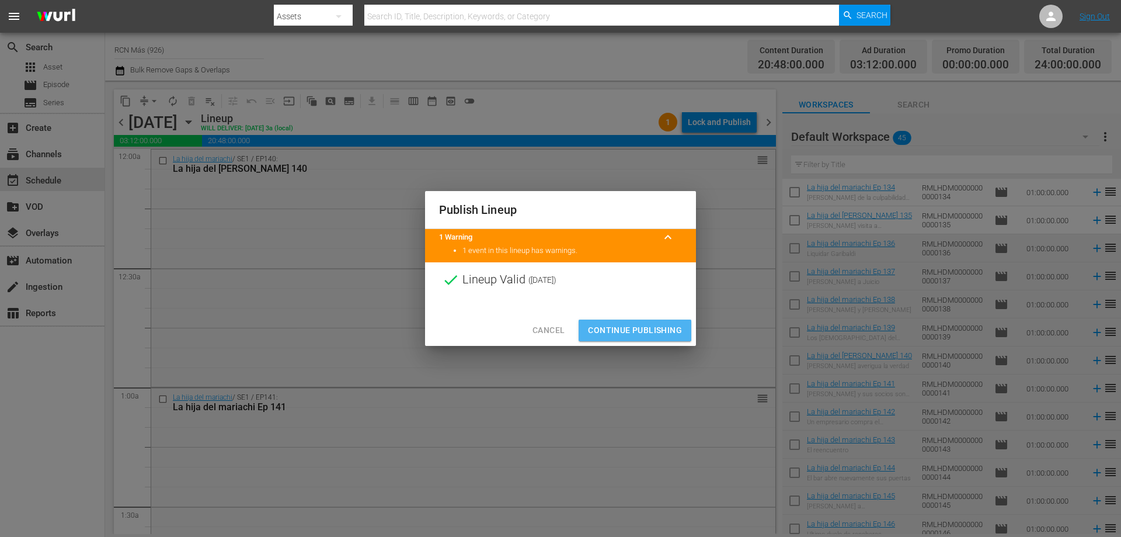
click at [607, 325] on span "Continue Publishing" at bounding box center [635, 330] width 94 height 15
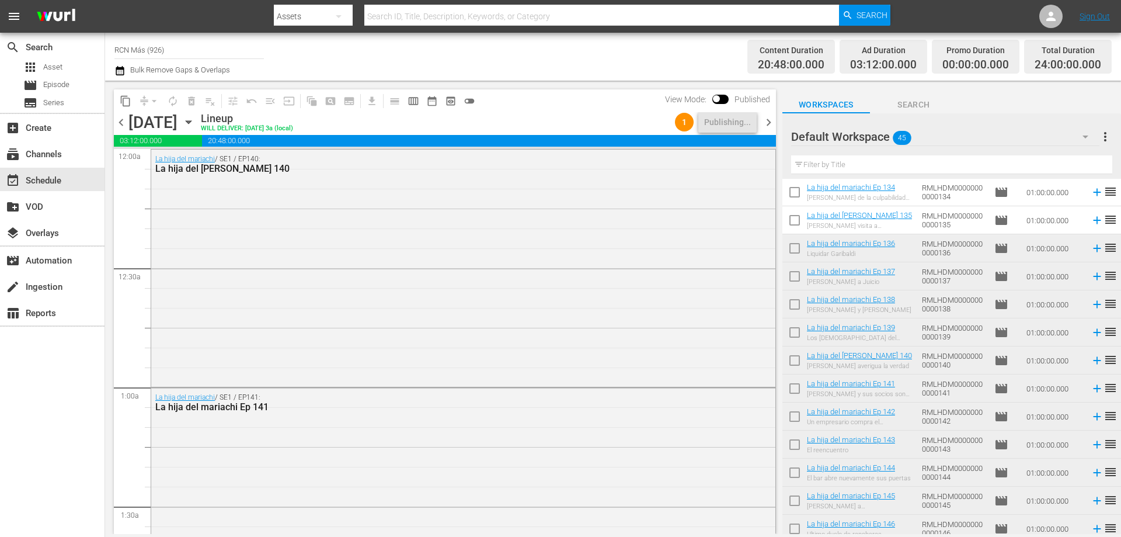
click at [119, 123] on span "chevron_left" at bounding box center [121, 122] width 15 height 15
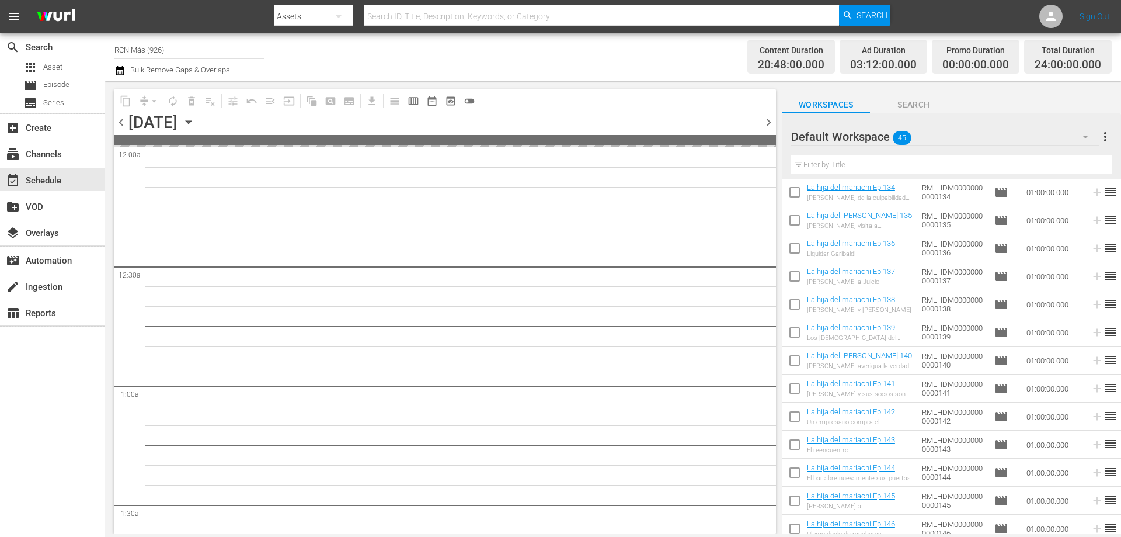
click at [119, 123] on span "chevron_left" at bounding box center [121, 122] width 15 height 15
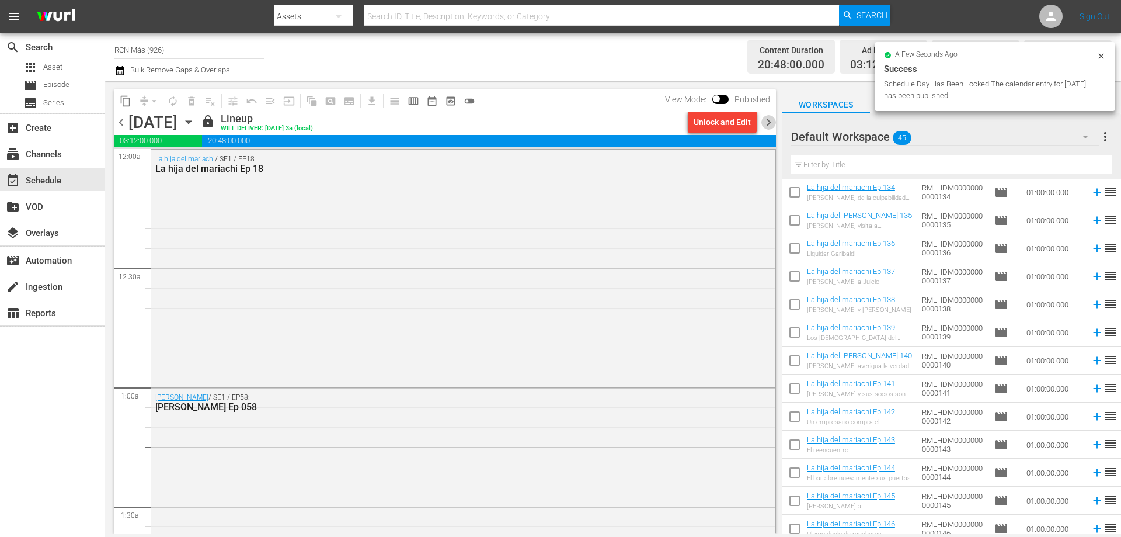
click at [773, 125] on span "chevron_right" at bounding box center [769, 122] width 15 height 15
